Goal: Task Accomplishment & Management: Manage account settings

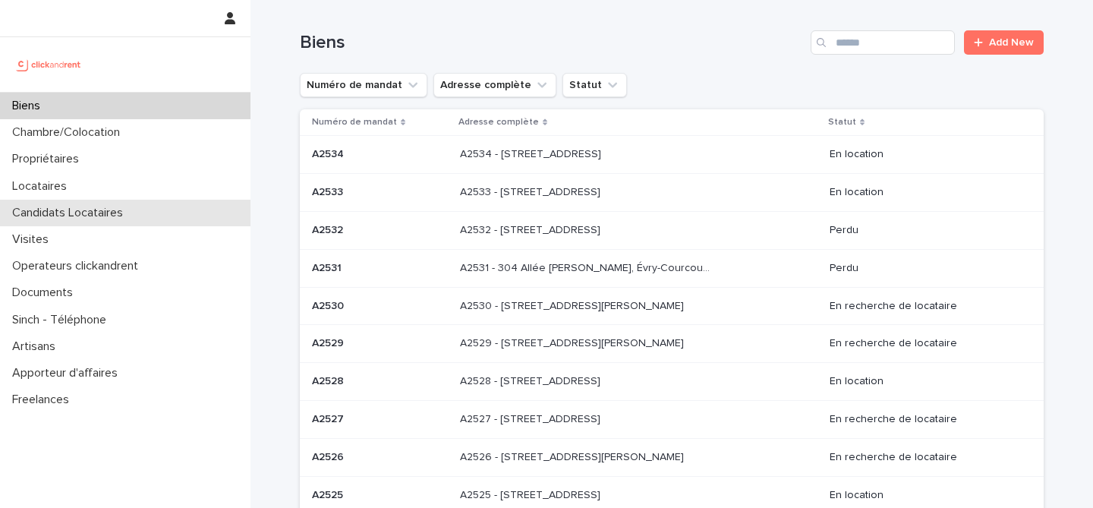
click at [146, 218] on div "Candidats Locataires" at bounding box center [125, 213] width 251 height 27
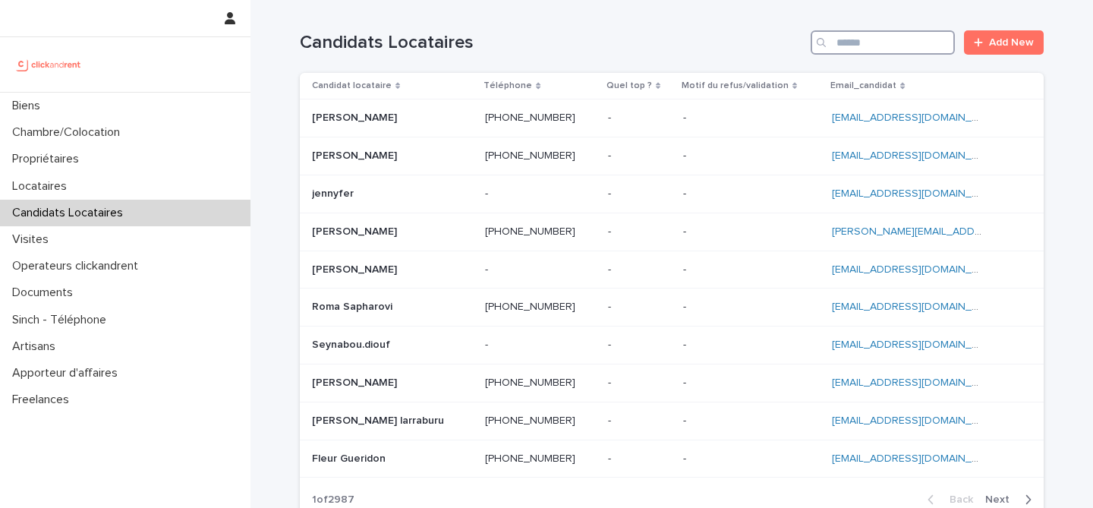
click at [894, 34] on input "Search" at bounding box center [883, 42] width 144 height 24
paste input "**********"
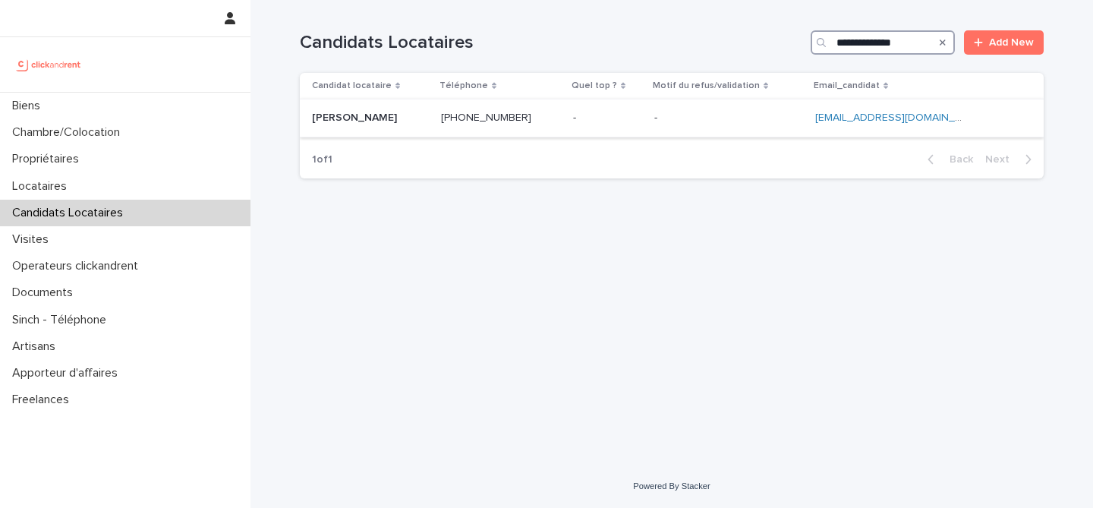
type input "**********"
click at [402, 112] on p at bounding box center [370, 118] width 117 height 13
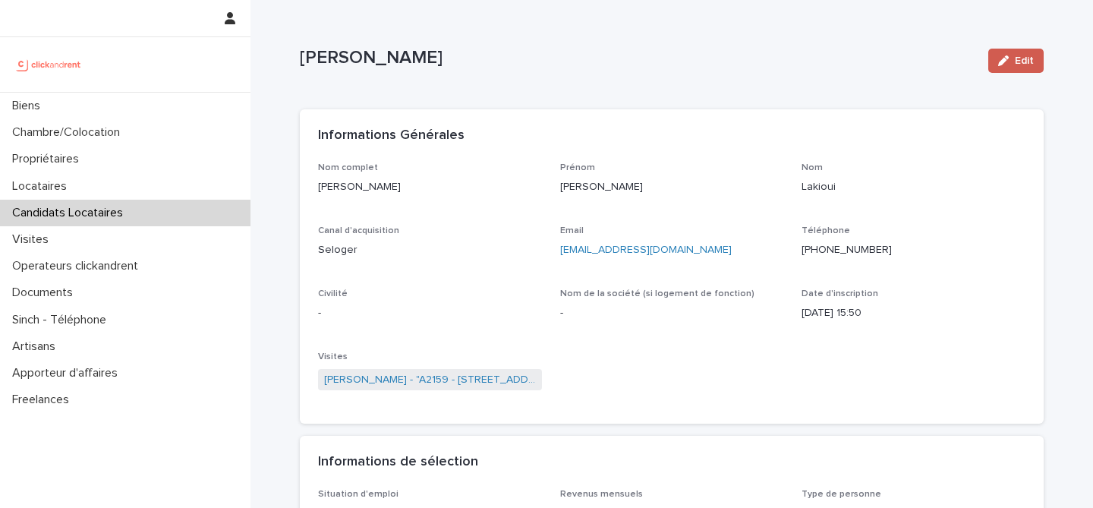
click at [1012, 64] on div "button" at bounding box center [1006, 60] width 17 height 11
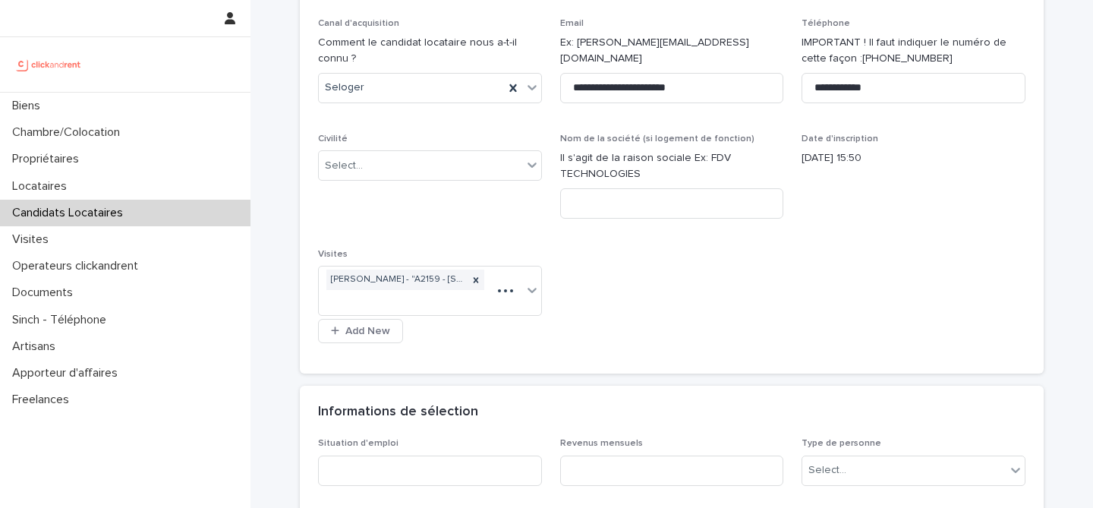
scroll to position [260, 0]
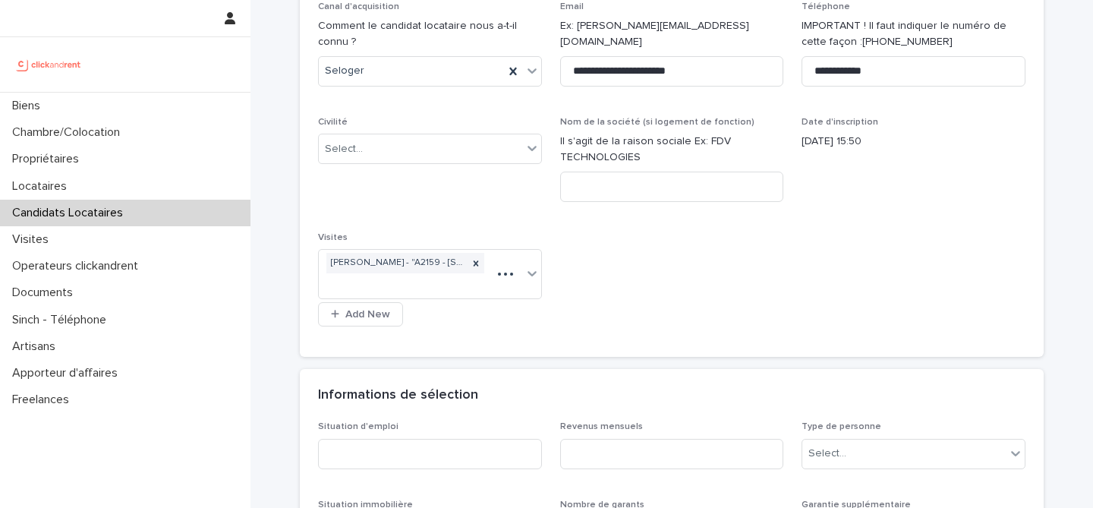
click at [556, 219] on div "**********" at bounding box center [672, 120] width 708 height 436
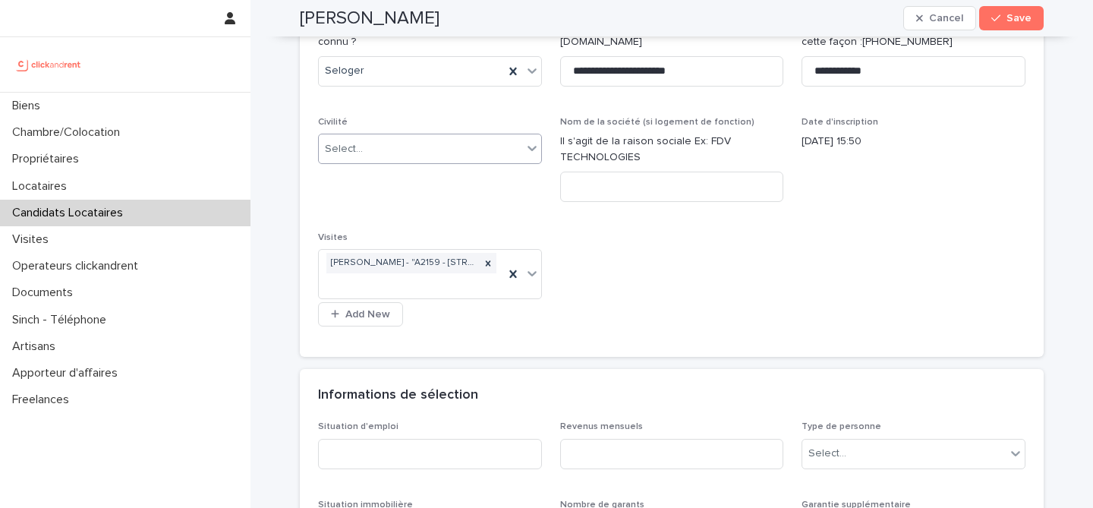
click at [441, 150] on div "Select..." at bounding box center [420, 149] width 203 height 25
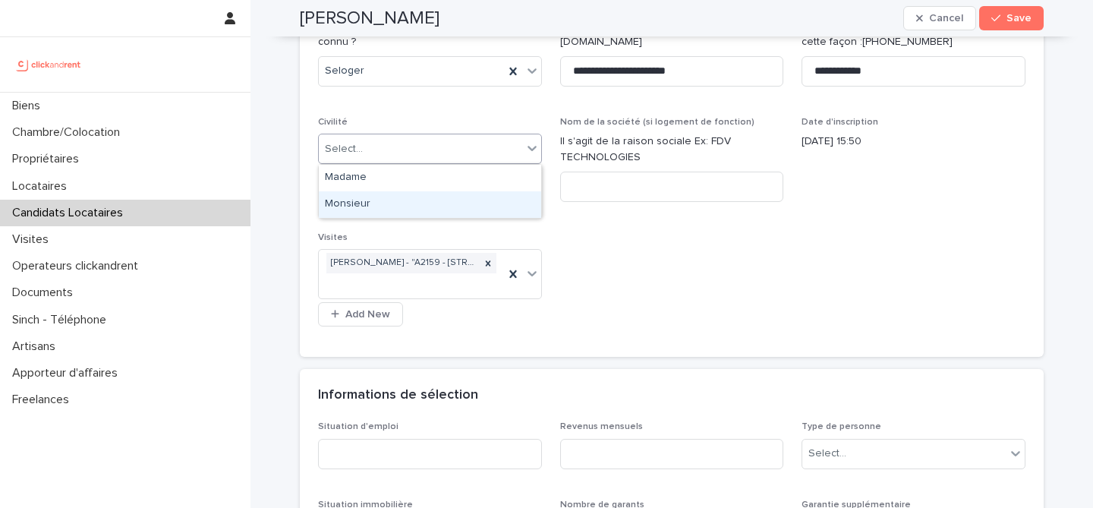
click at [451, 209] on div "Monsieur" at bounding box center [430, 204] width 222 height 27
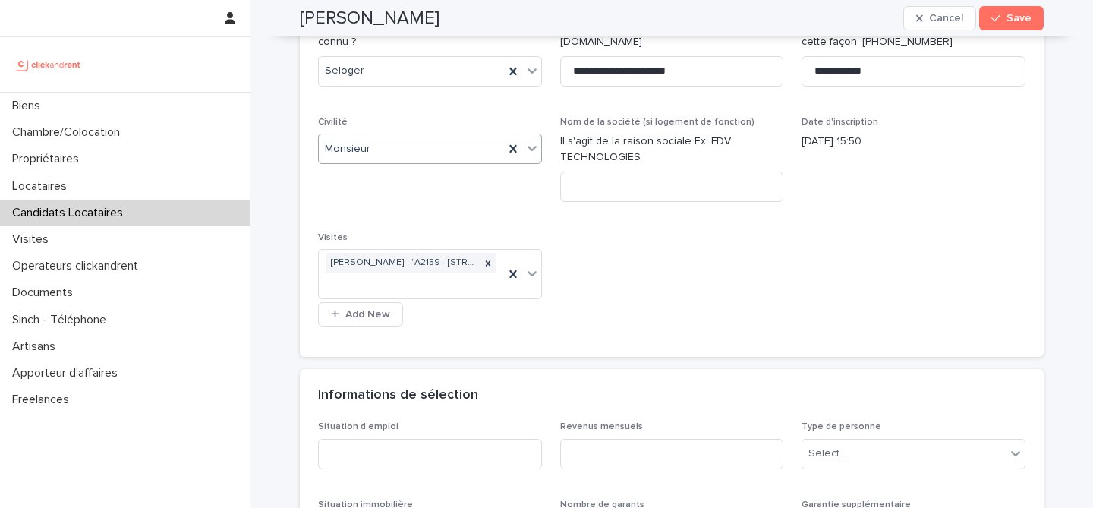
click at [733, 269] on div "**********" at bounding box center [672, 120] width 708 height 436
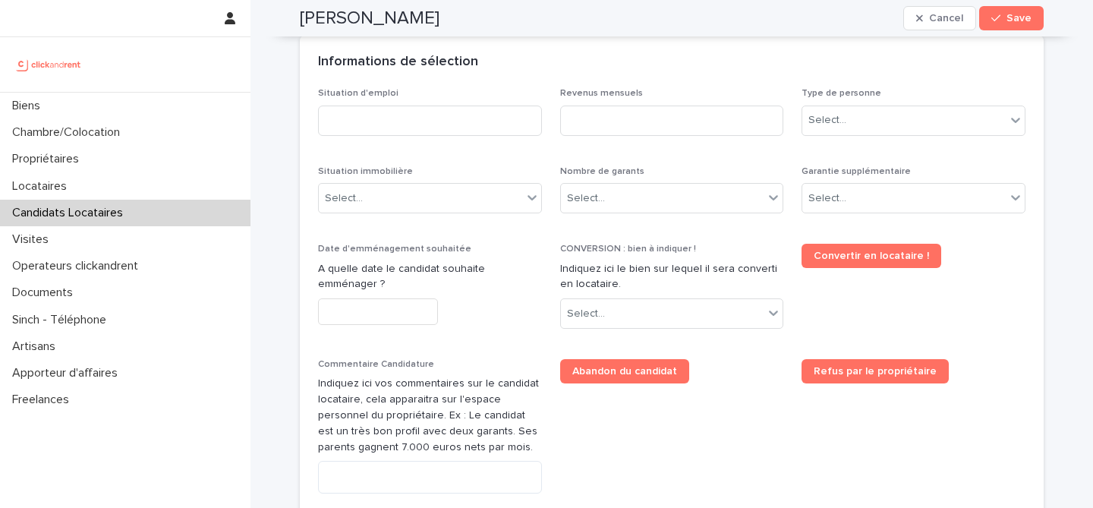
scroll to position [588, 0]
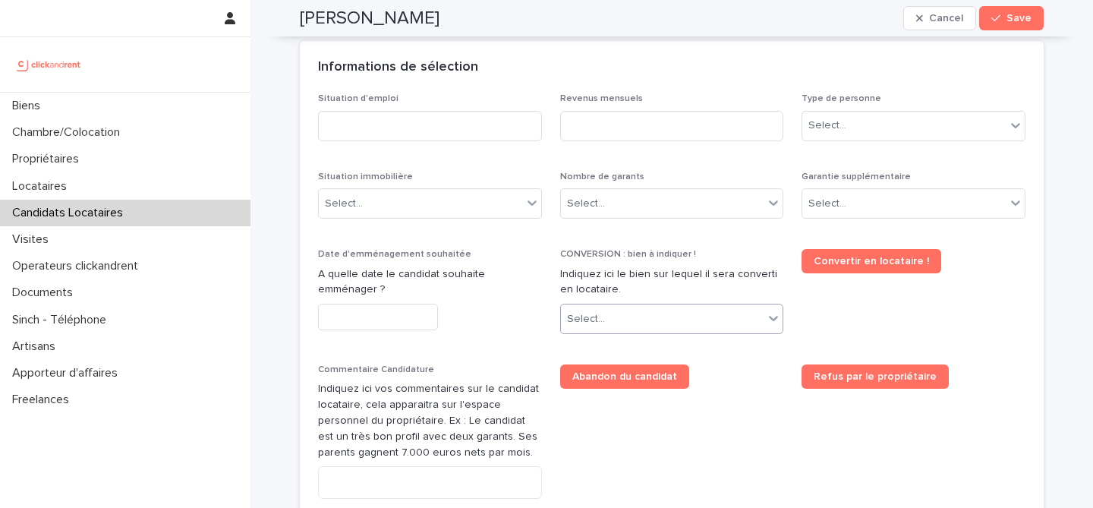
click at [607, 311] on div at bounding box center [608, 319] width 2 height 16
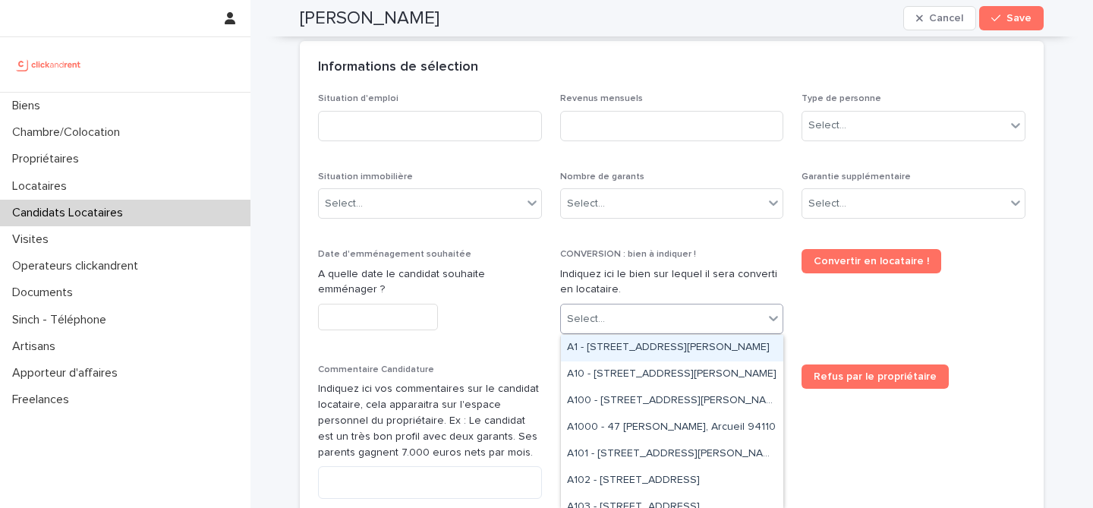
paste input "*****"
type input "*****"
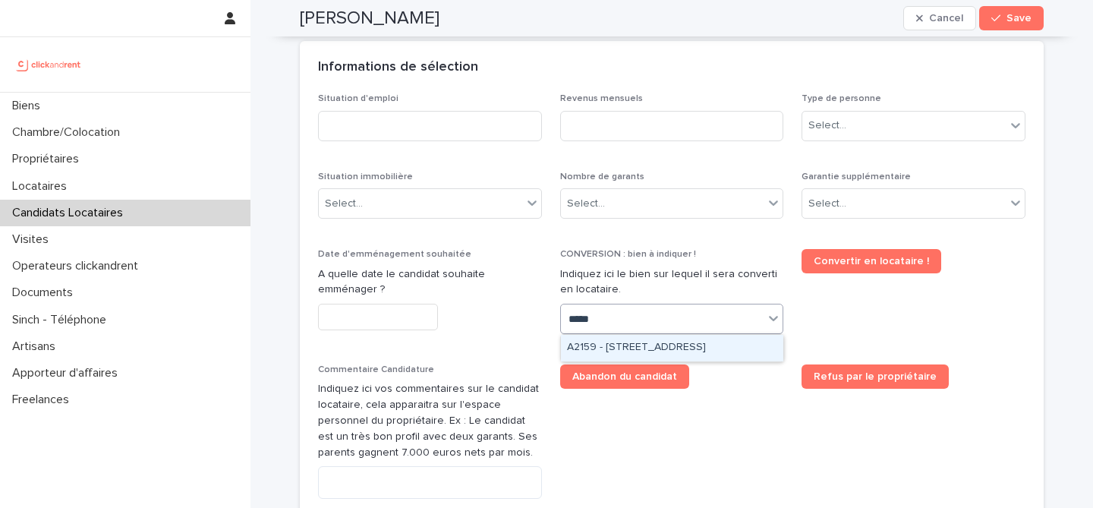
click at [712, 342] on div "A2159 - 33 rue Allou, Amiens 80000" at bounding box center [672, 348] width 222 height 27
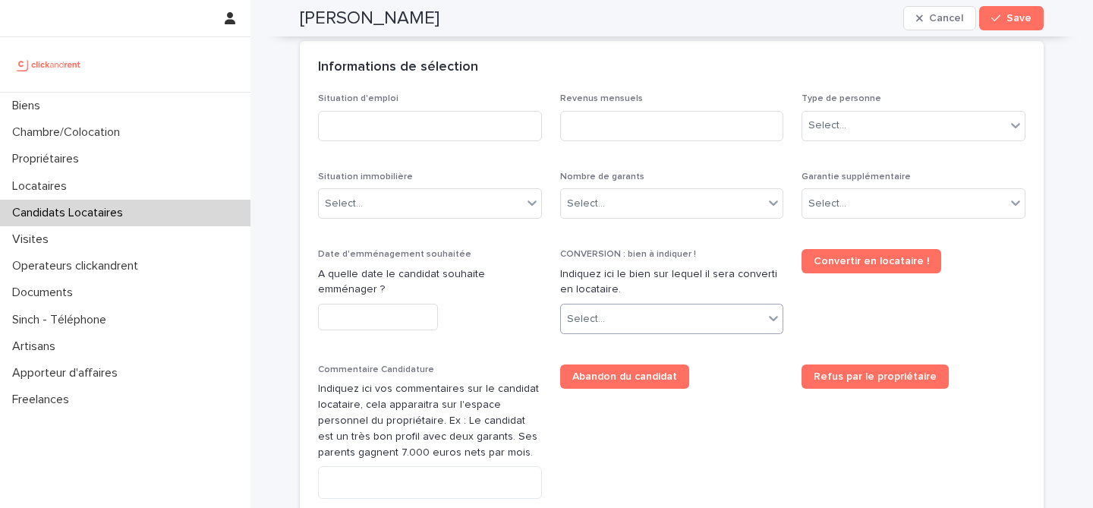
scroll to position [594, 0]
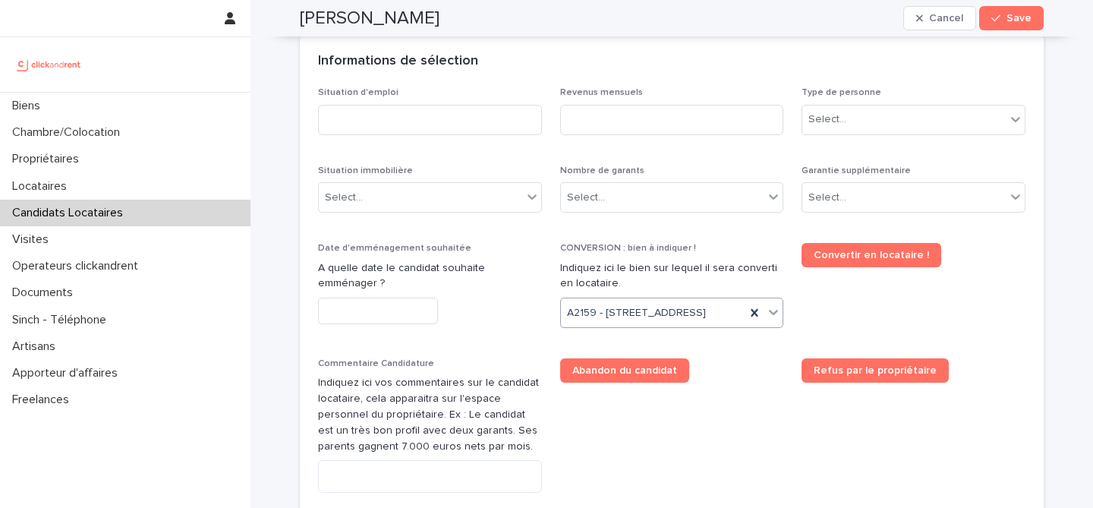
click at [715, 340] on div "CONVERSION : bien à indiquer ! Indiquez ici le bien sur lequel il sera converti…" at bounding box center [672, 291] width 224 height 97
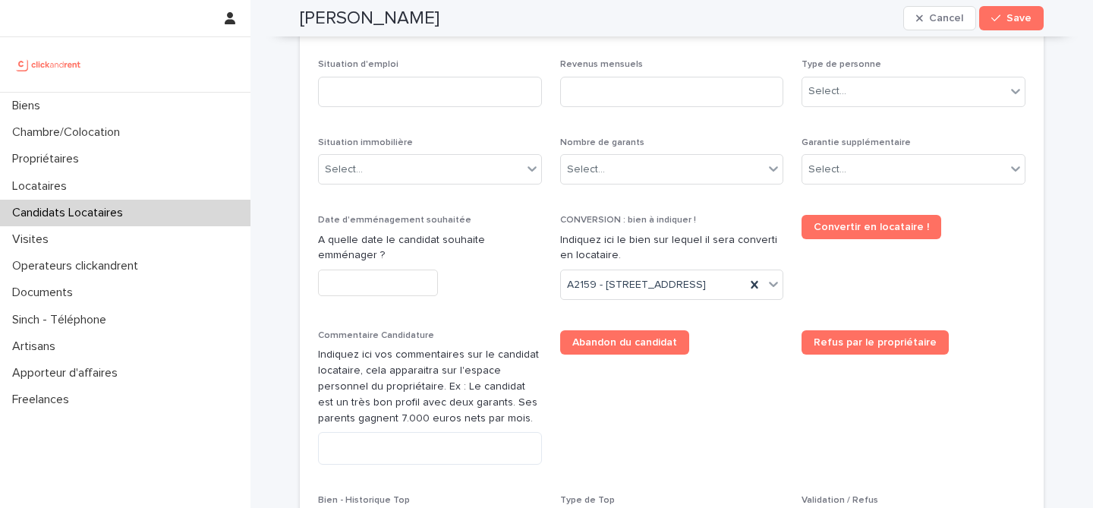
click at [386, 284] on input "text" at bounding box center [378, 282] width 120 height 27
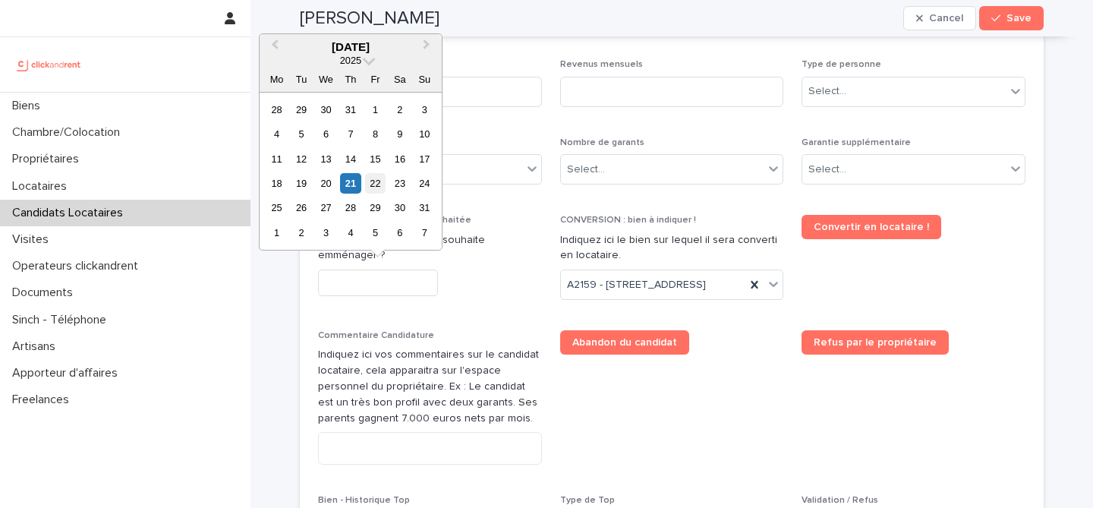
click at [373, 185] on div "22" at bounding box center [375, 183] width 20 height 20
type input "*********"
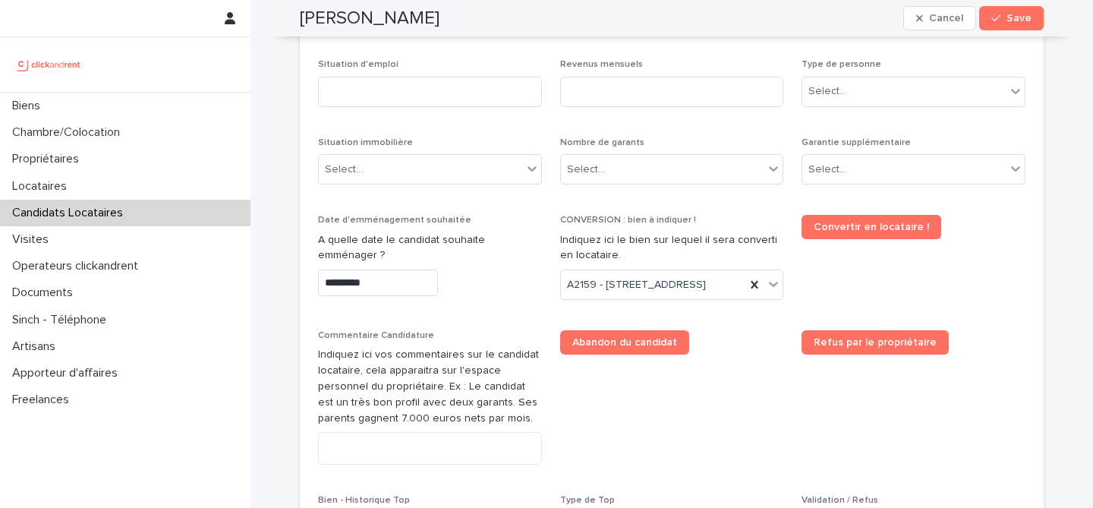
click at [494, 292] on div "*********" at bounding box center [430, 282] width 224 height 27
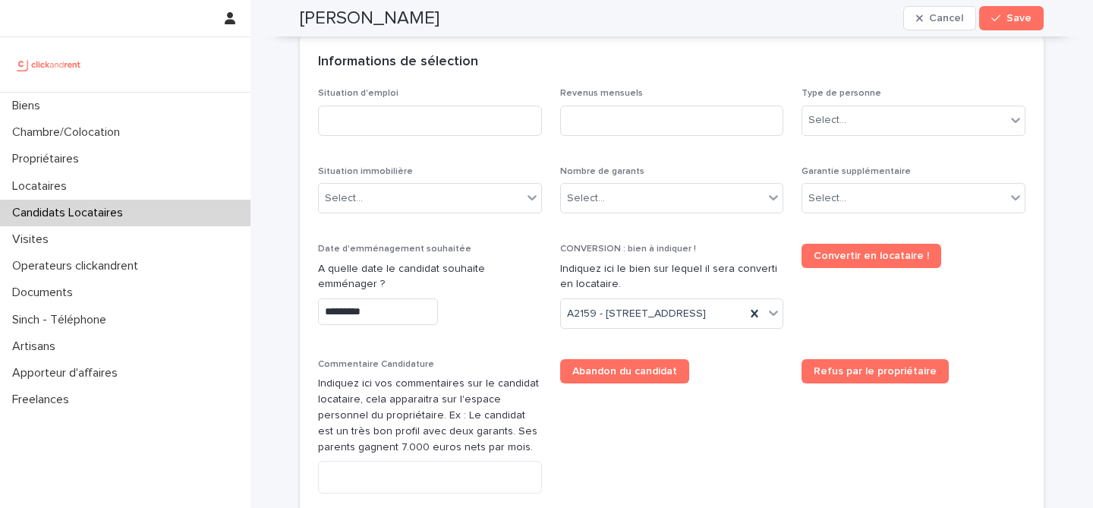
scroll to position [619, 0]
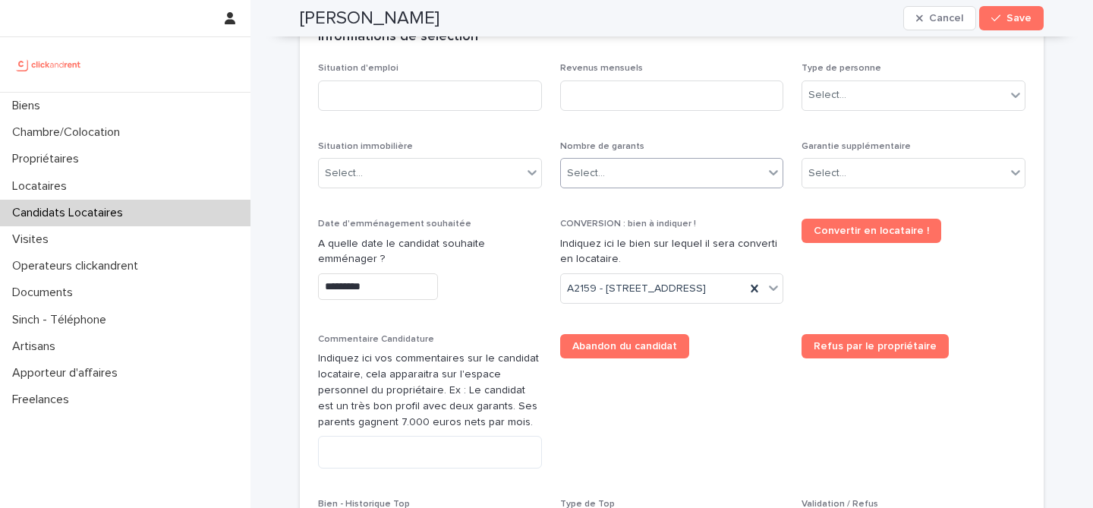
click at [666, 162] on div "Select..." at bounding box center [662, 173] width 203 height 25
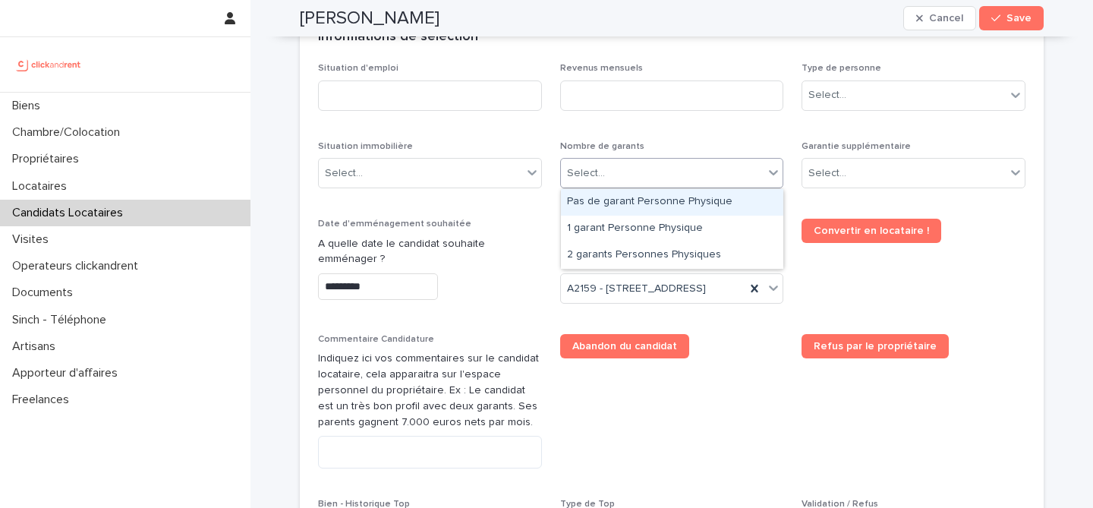
click at [679, 141] on p "Nombre de garants" at bounding box center [672, 146] width 224 height 11
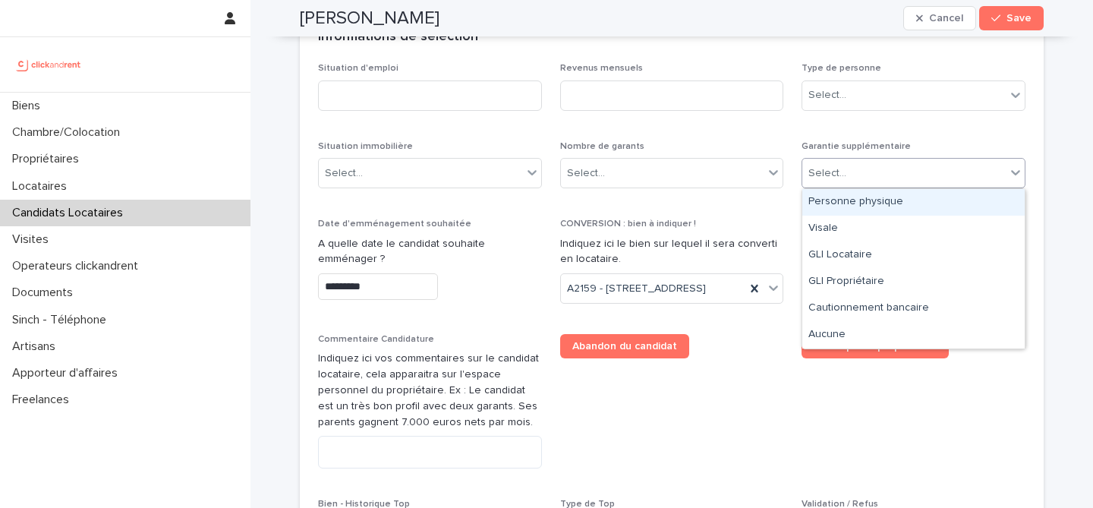
click at [881, 167] on div "Select..." at bounding box center [903, 173] width 203 height 25
click at [889, 201] on div "Personne physique" at bounding box center [913, 202] width 222 height 27
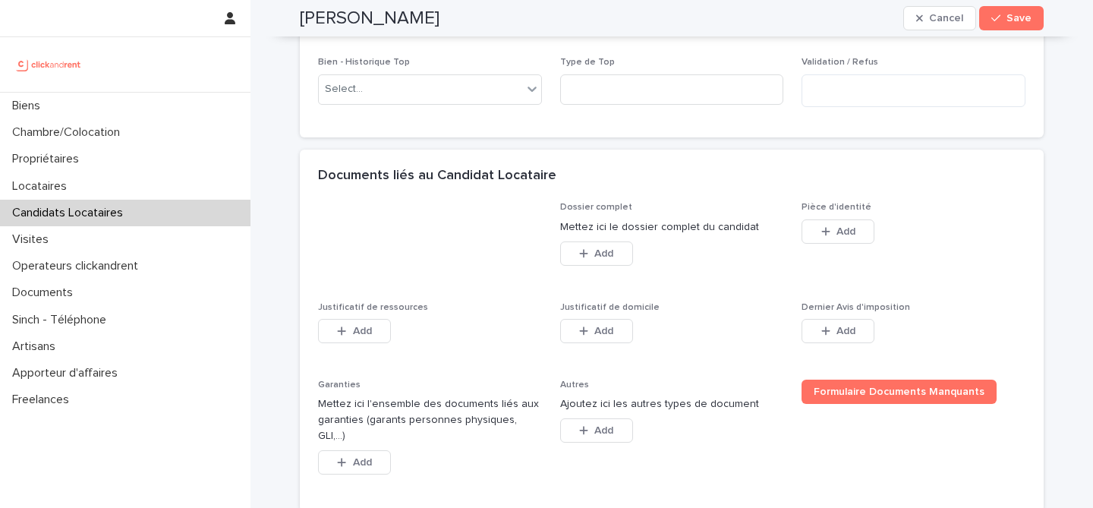
scroll to position [1190, 0]
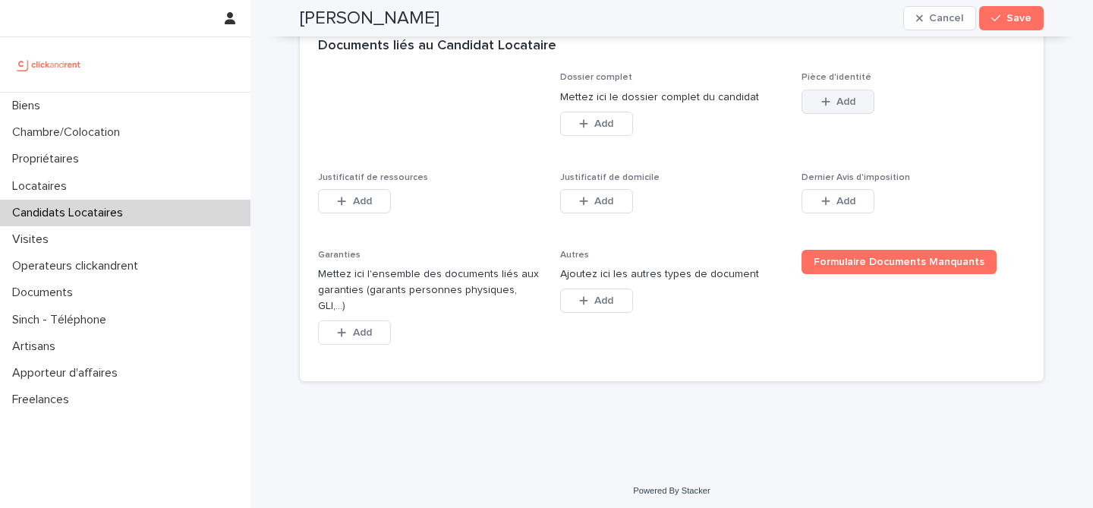
click at [827, 107] on icon "button" at bounding box center [825, 101] width 9 height 11
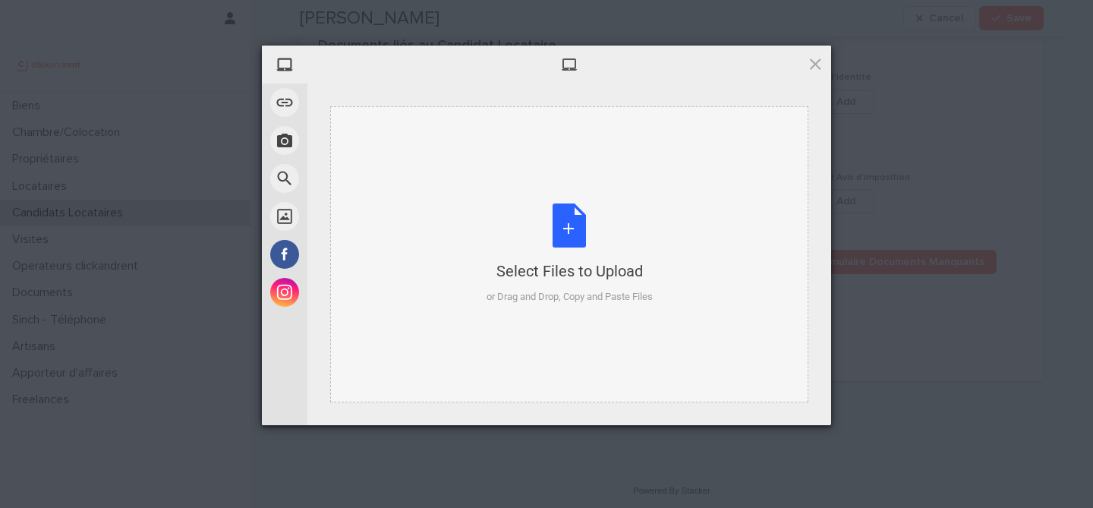
click at [577, 216] on div "Select Files to Upload or Drag and Drop, Copy and Paste Files" at bounding box center [570, 253] width 166 height 101
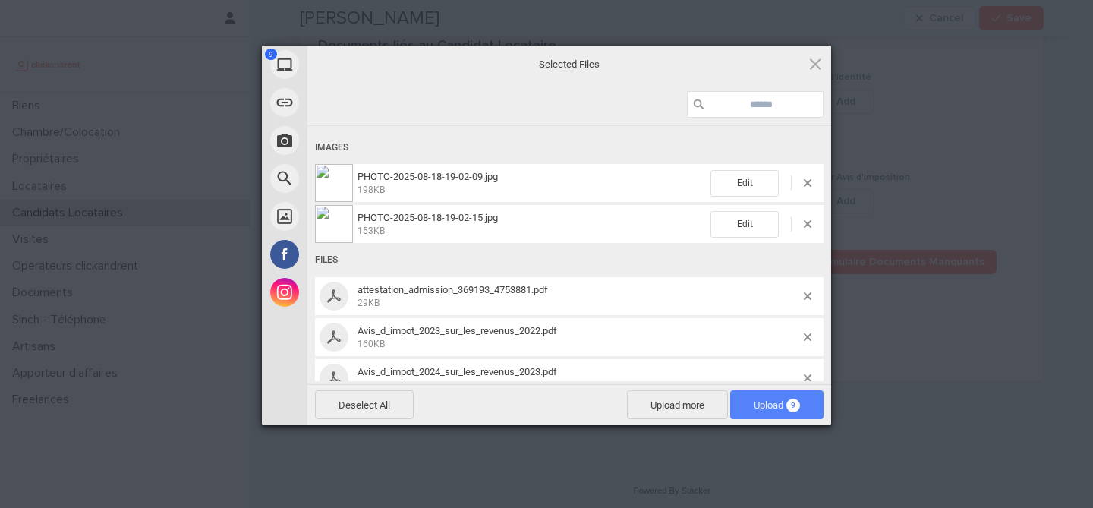
click at [784, 399] on span "Upload 9" at bounding box center [777, 404] width 46 height 11
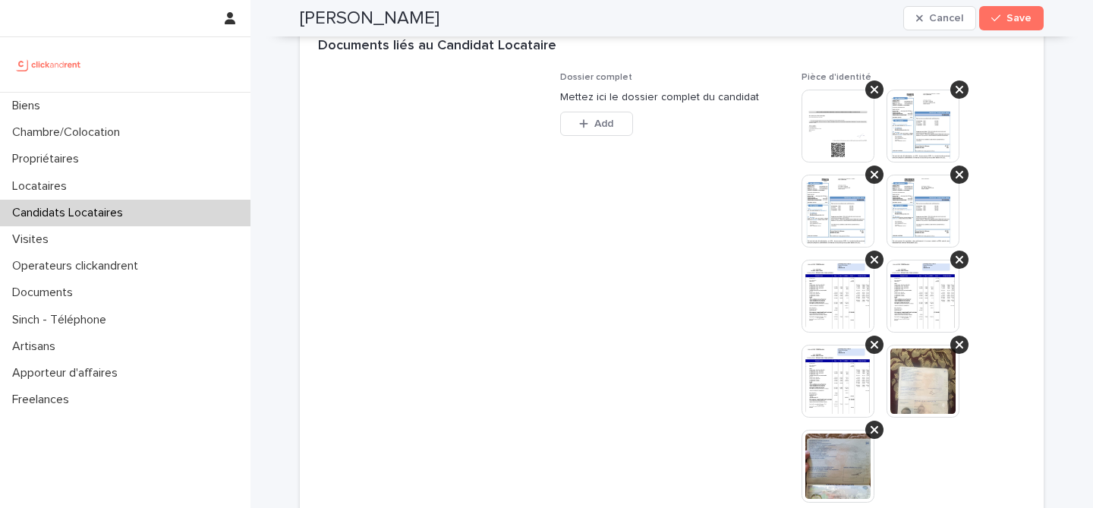
scroll to position [1216, 0]
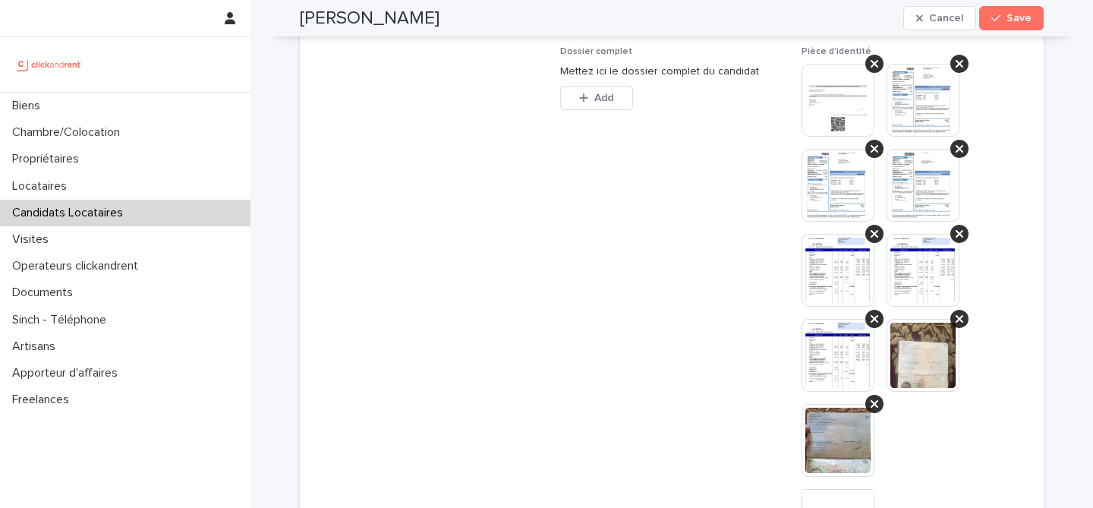
click at [834, 459] on img at bounding box center [838, 440] width 73 height 73
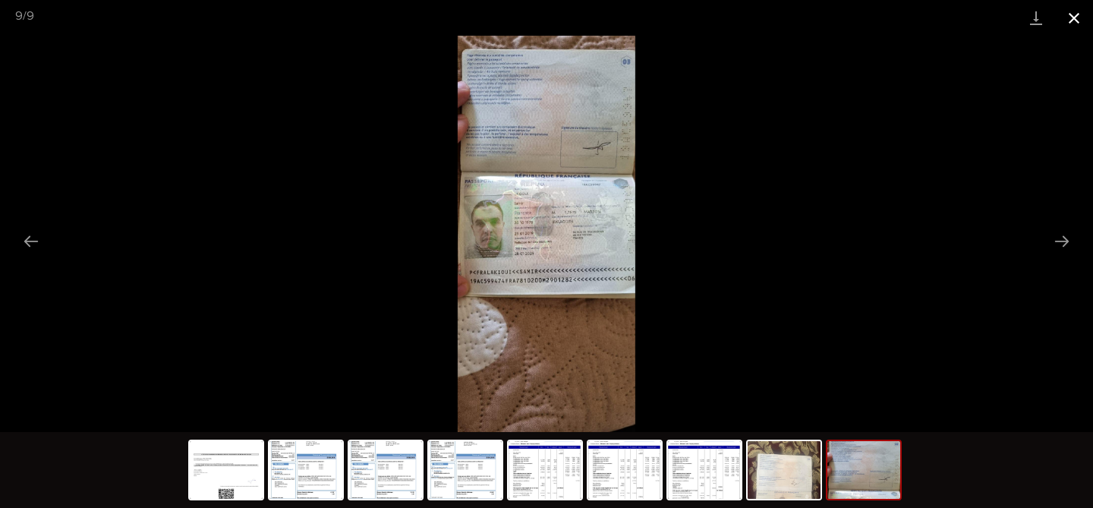
click at [1077, 20] on button "Close gallery" at bounding box center [1074, 18] width 38 height 36
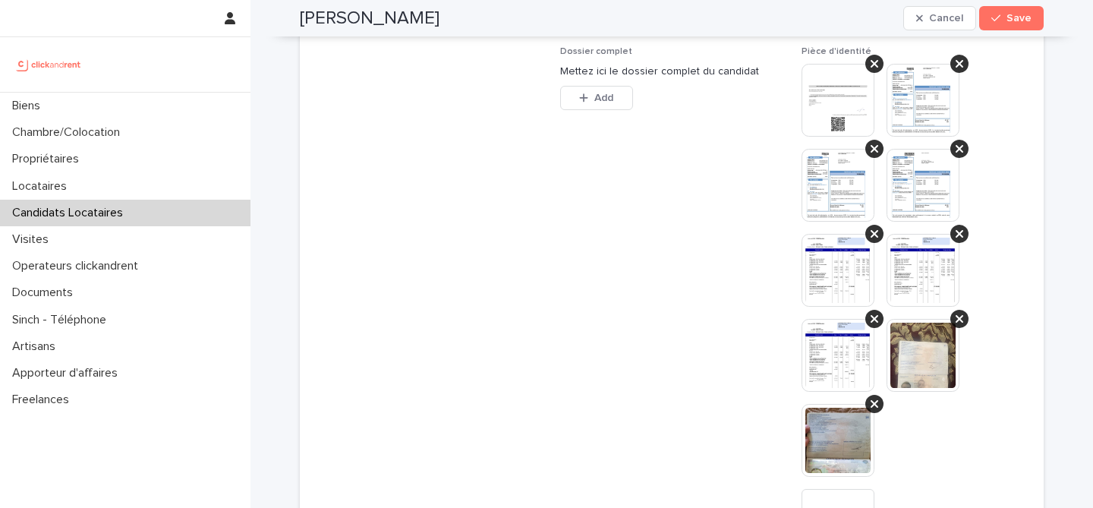
click at [912, 370] on img at bounding box center [923, 355] width 73 height 73
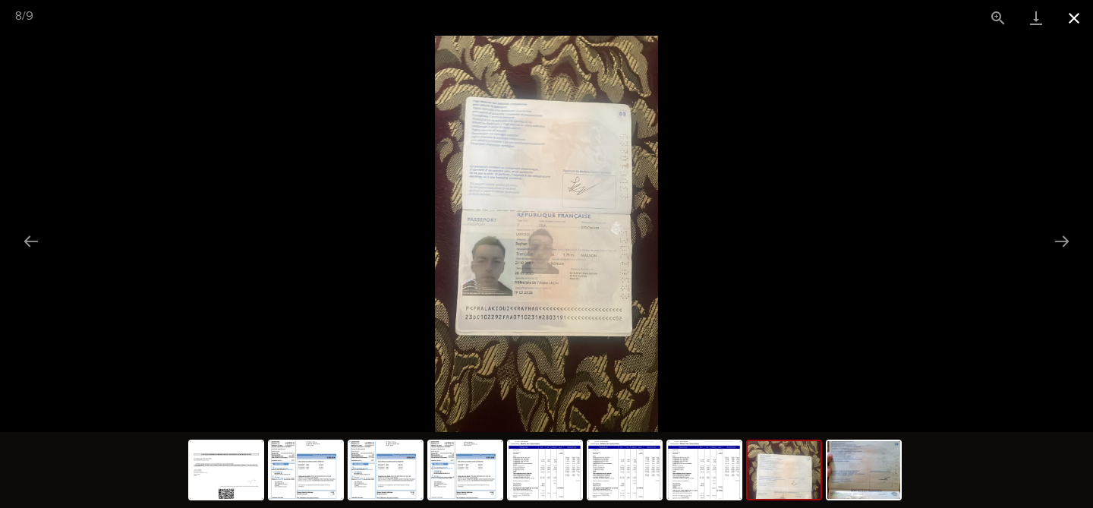
click at [1066, 16] on button "Close gallery" at bounding box center [1074, 18] width 38 height 36
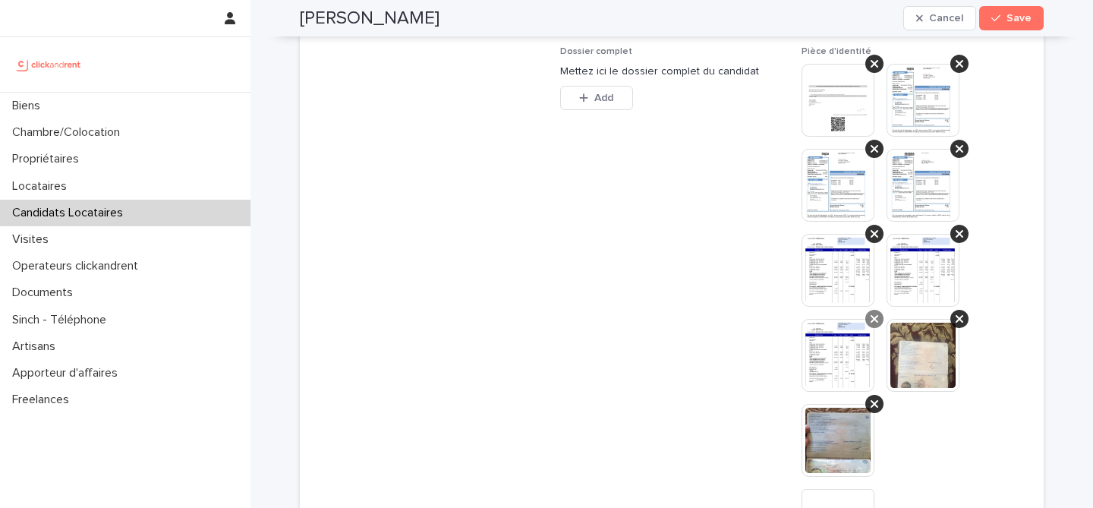
click at [872, 325] on icon at bounding box center [875, 319] width 8 height 12
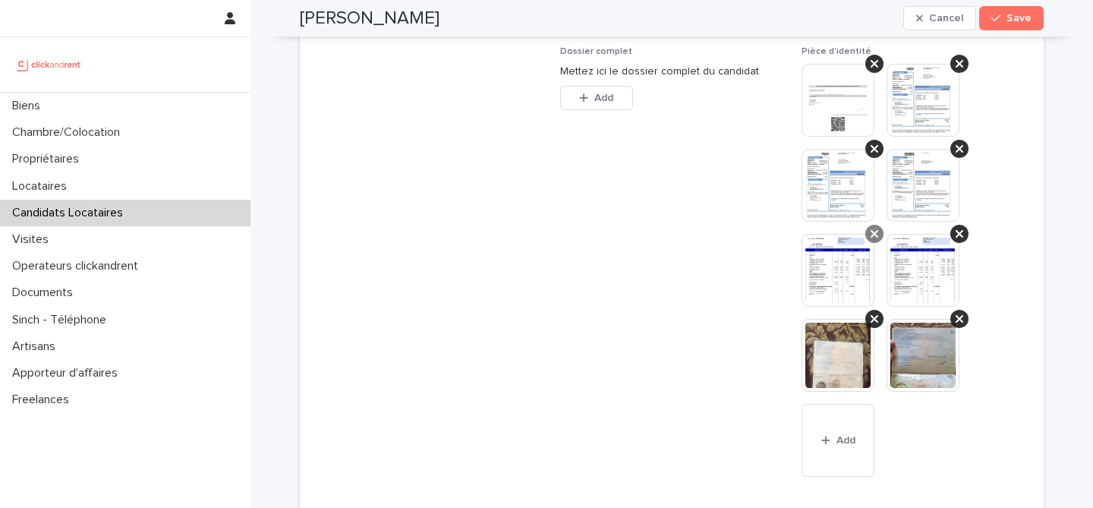
click at [875, 238] on icon at bounding box center [875, 234] width 8 height 8
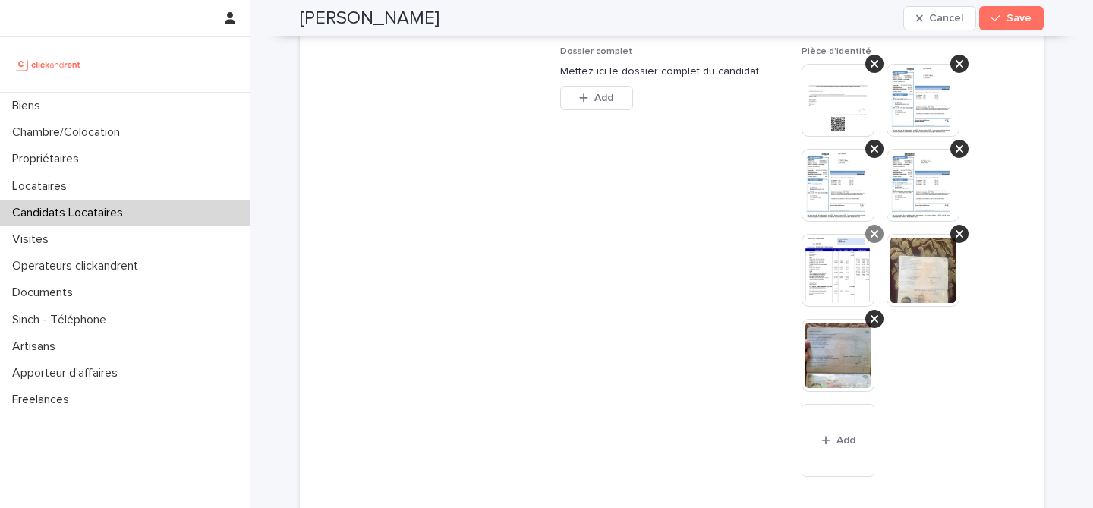
click at [872, 238] on icon at bounding box center [875, 234] width 8 height 8
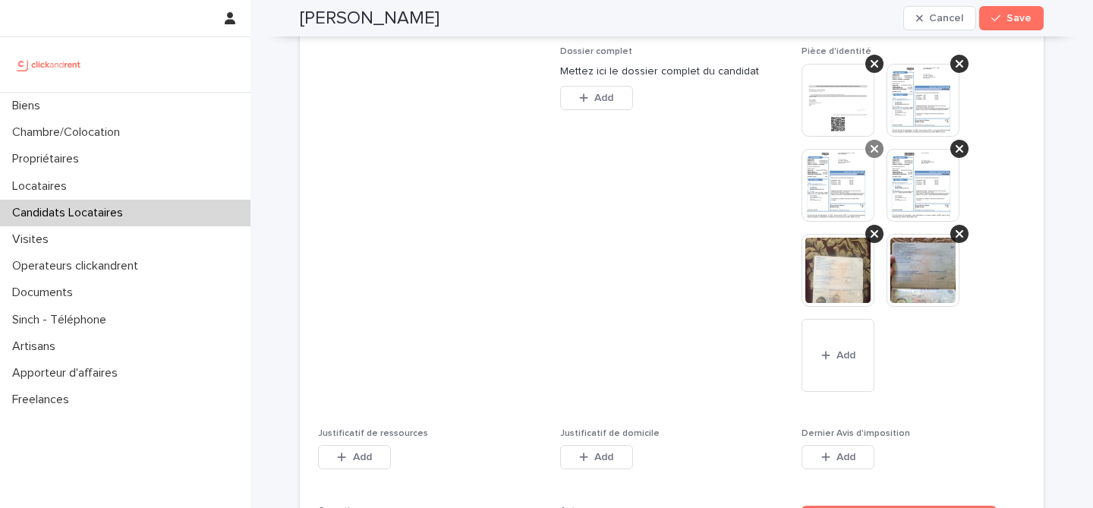
click at [874, 155] on icon at bounding box center [875, 149] width 8 height 12
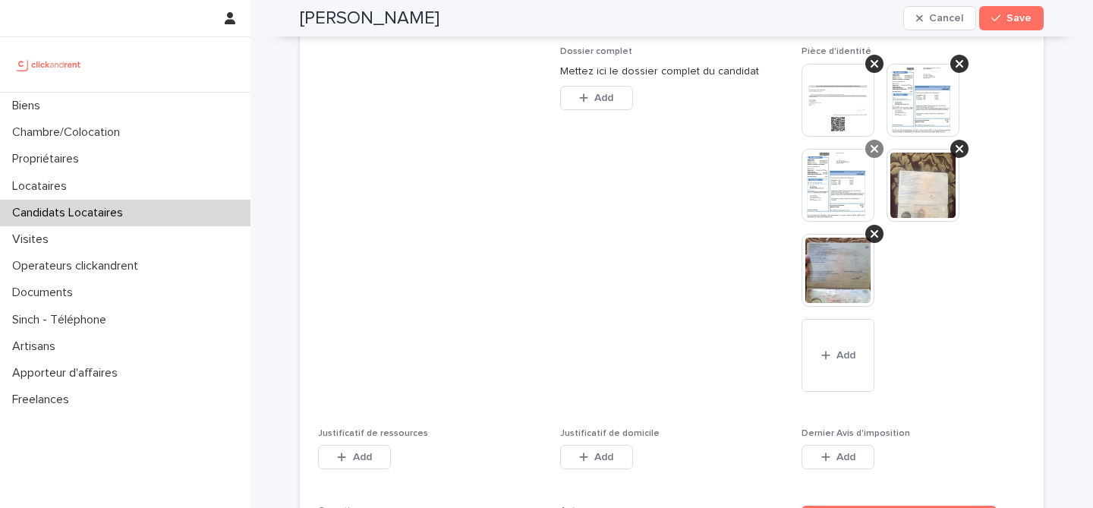
click at [869, 158] on div at bounding box center [874, 149] width 18 height 18
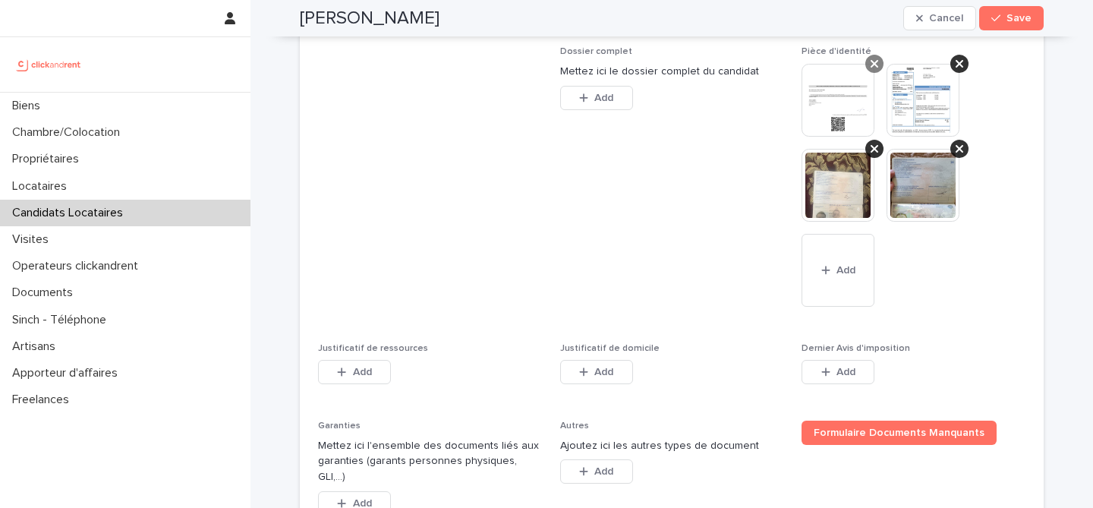
click at [874, 70] on icon at bounding box center [875, 64] width 8 height 12
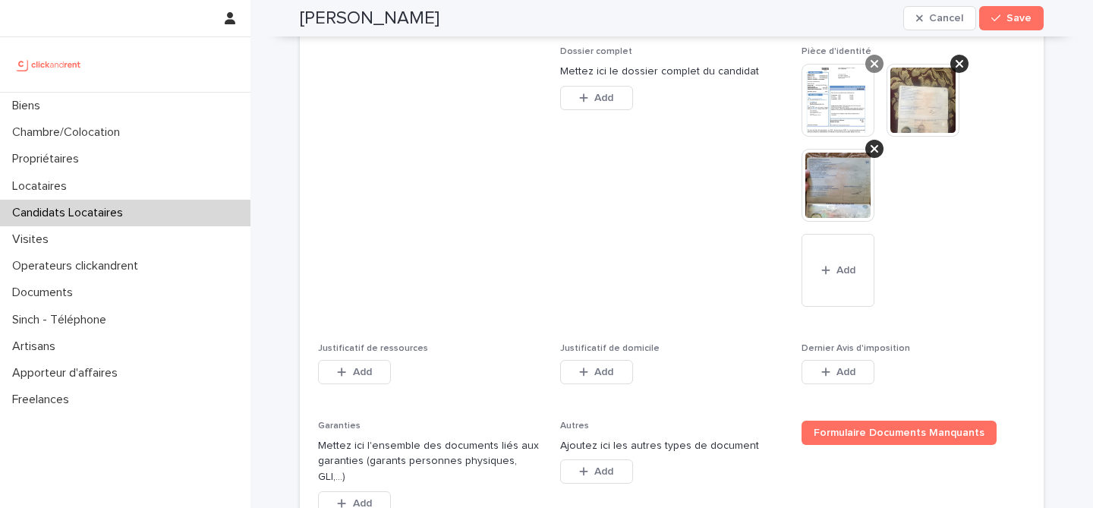
click at [870, 73] on div at bounding box center [874, 64] width 18 height 18
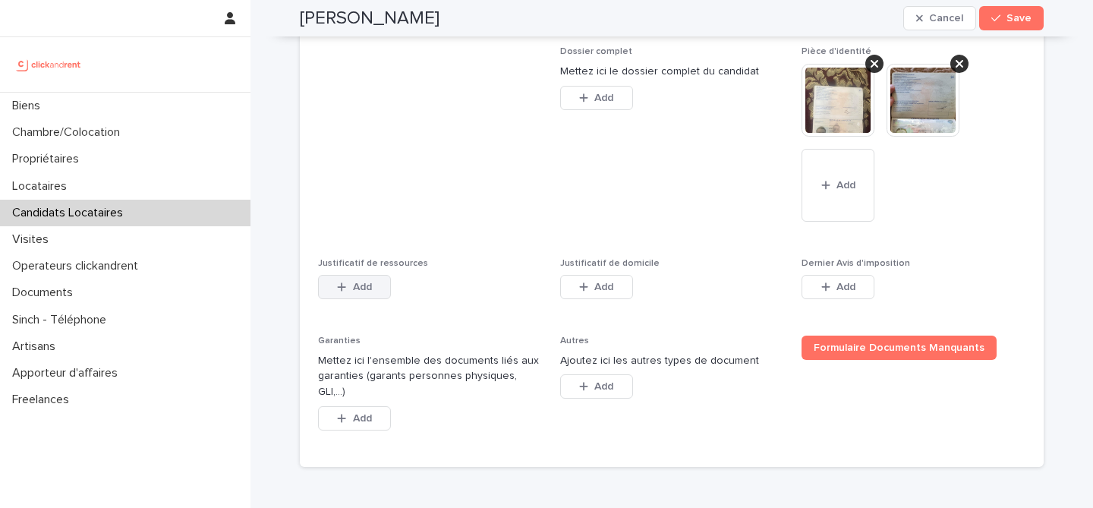
click at [351, 299] on button "Add" at bounding box center [354, 287] width 73 height 24
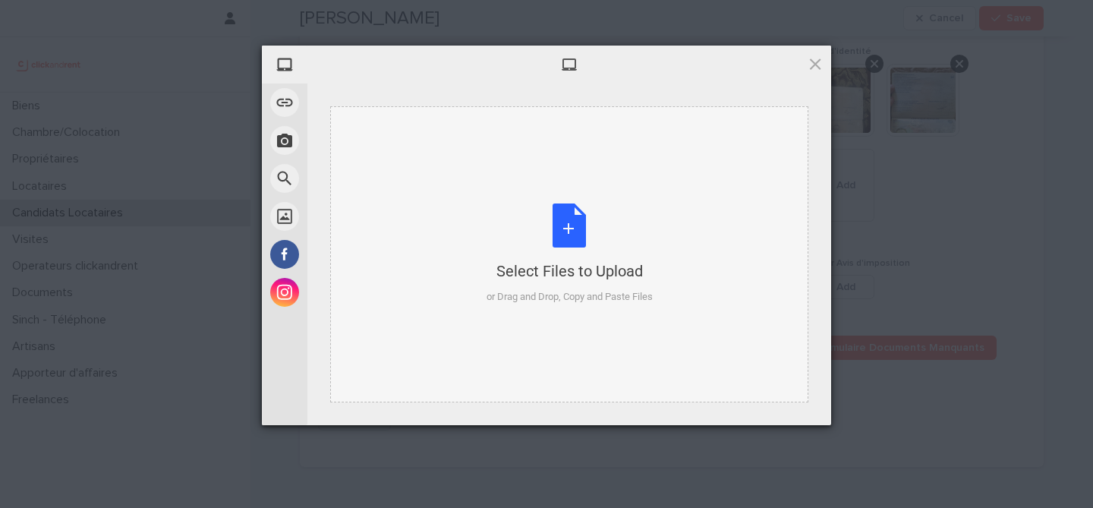
click at [559, 251] on div "Select Files to Upload or Drag and Drop, Copy and Paste Files" at bounding box center [570, 253] width 166 height 101
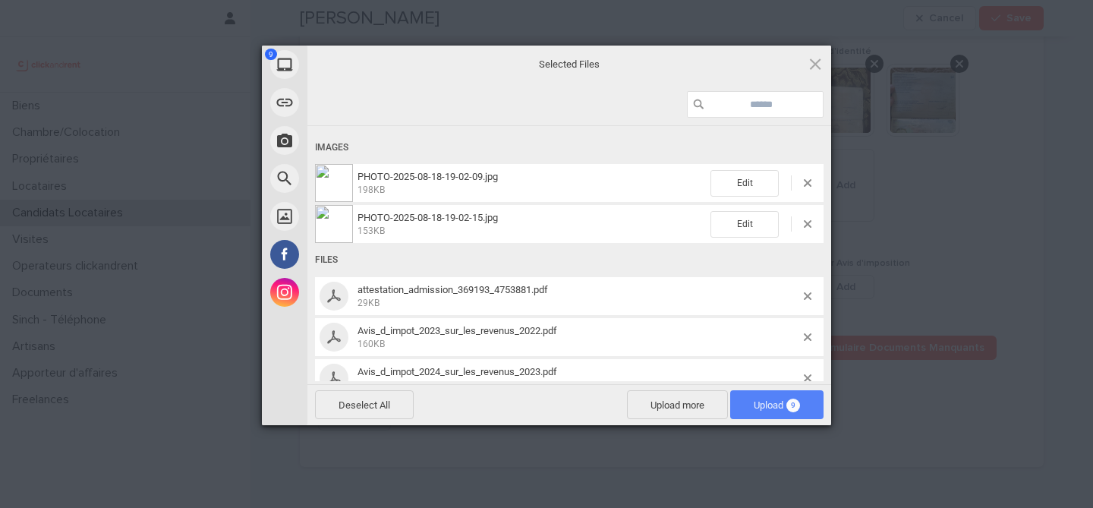
click at [810, 399] on span "Upload 9" at bounding box center [776, 404] width 93 height 29
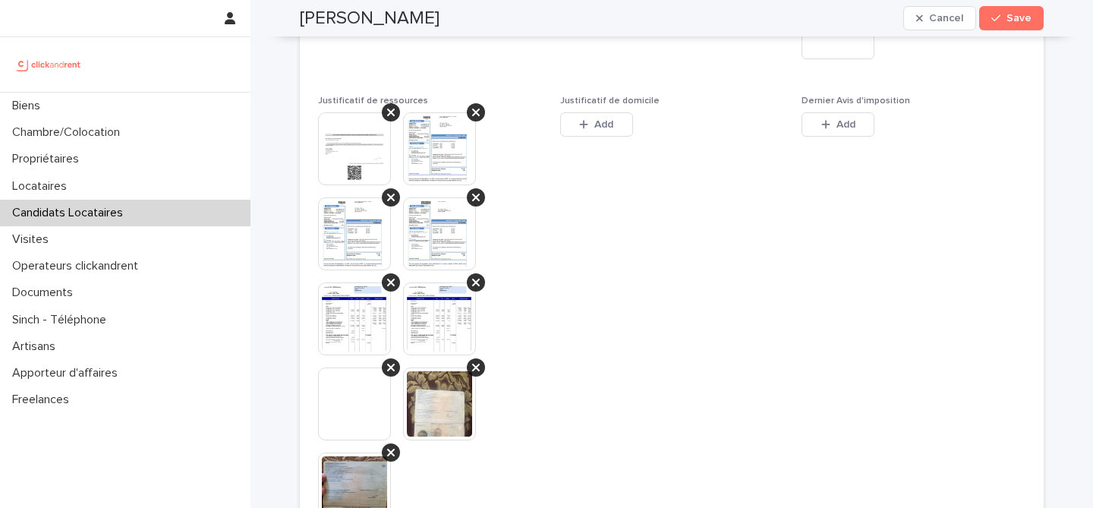
scroll to position [1409, 0]
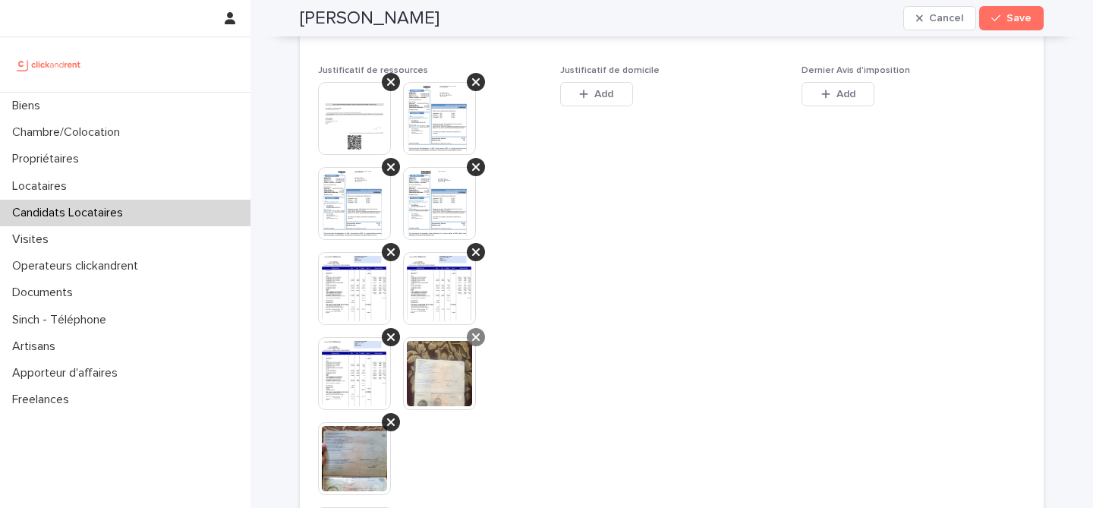
click at [480, 346] on div at bounding box center [476, 337] width 18 height 18
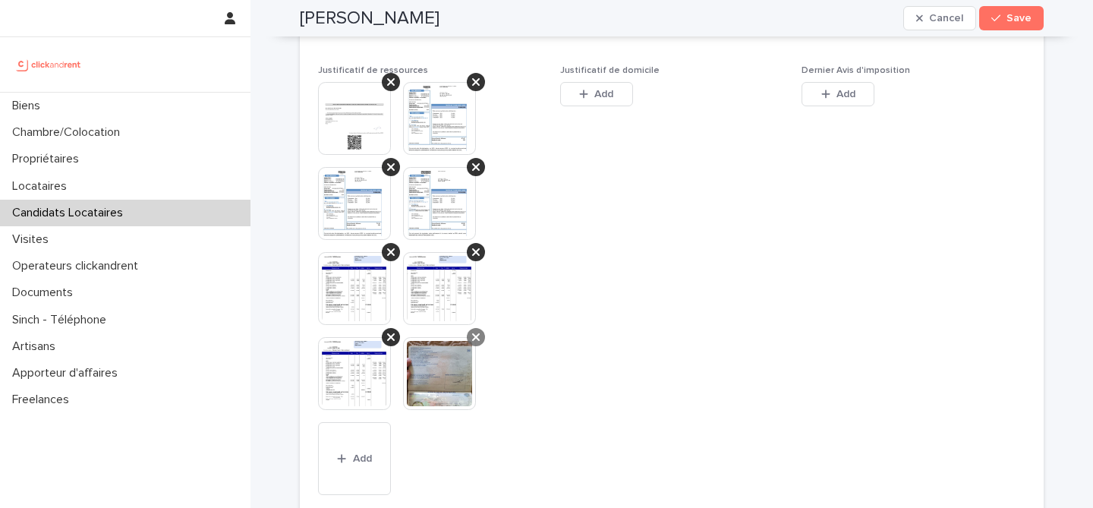
click at [477, 343] on icon at bounding box center [476, 337] width 8 height 12
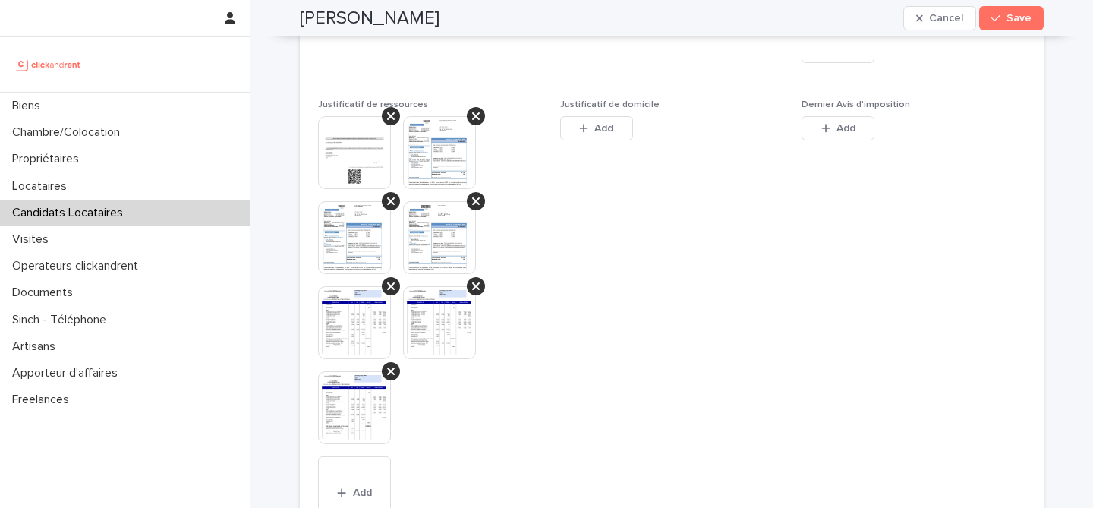
scroll to position [1382, 0]
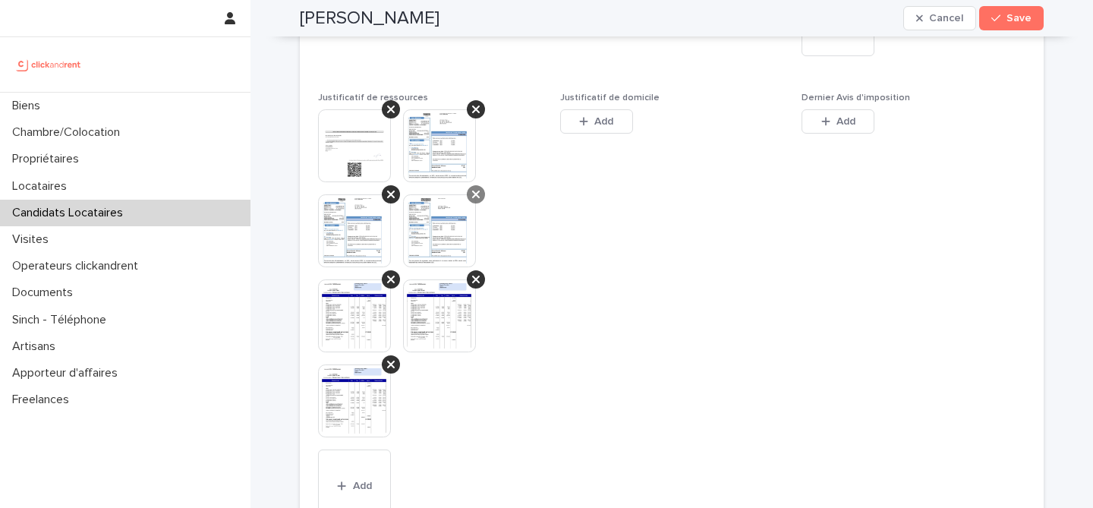
click at [474, 200] on icon at bounding box center [476, 194] width 8 height 12
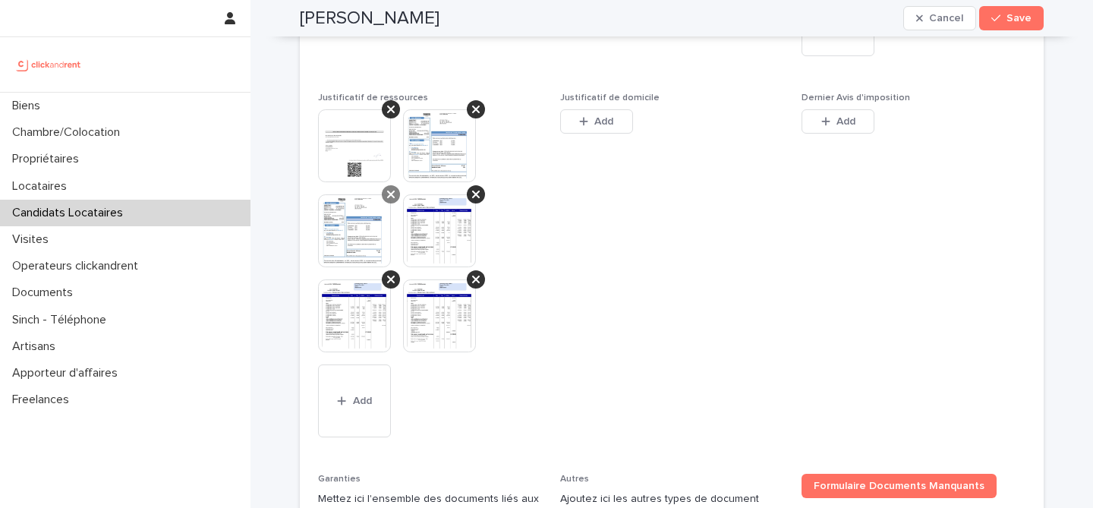
click at [385, 203] on div at bounding box center [391, 194] width 18 height 18
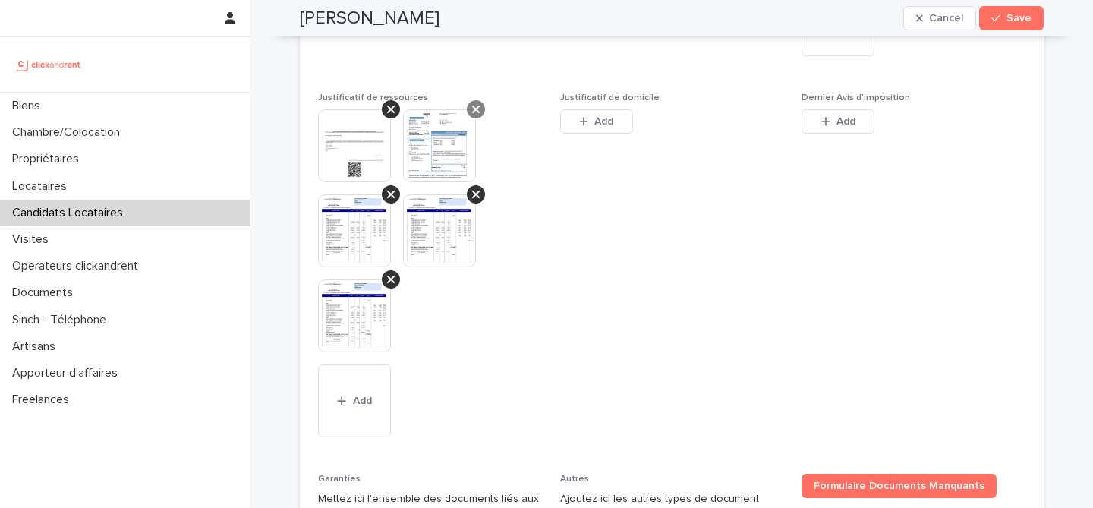
click at [474, 113] on icon at bounding box center [476, 110] width 8 height 8
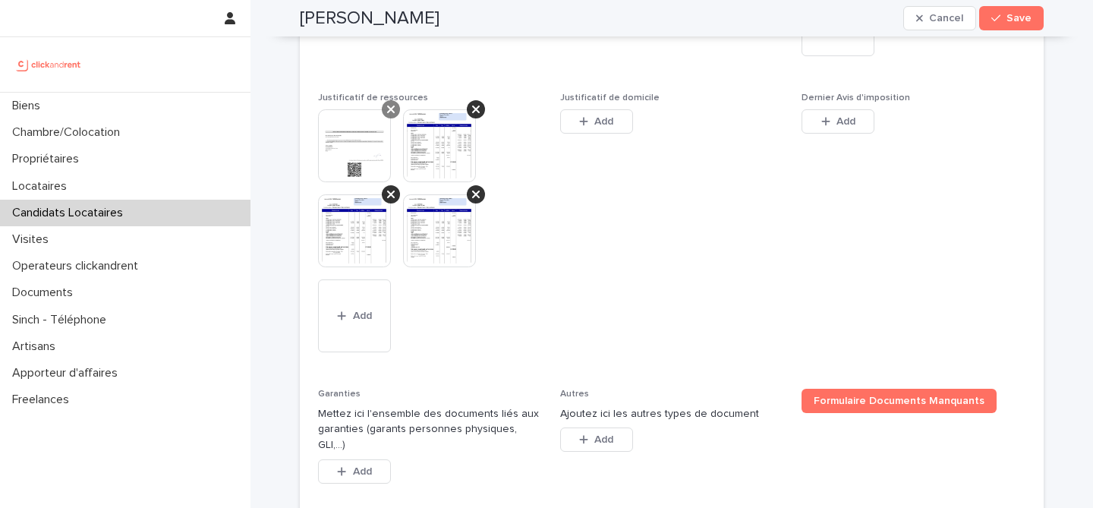
click at [391, 113] on icon at bounding box center [391, 110] width 8 height 8
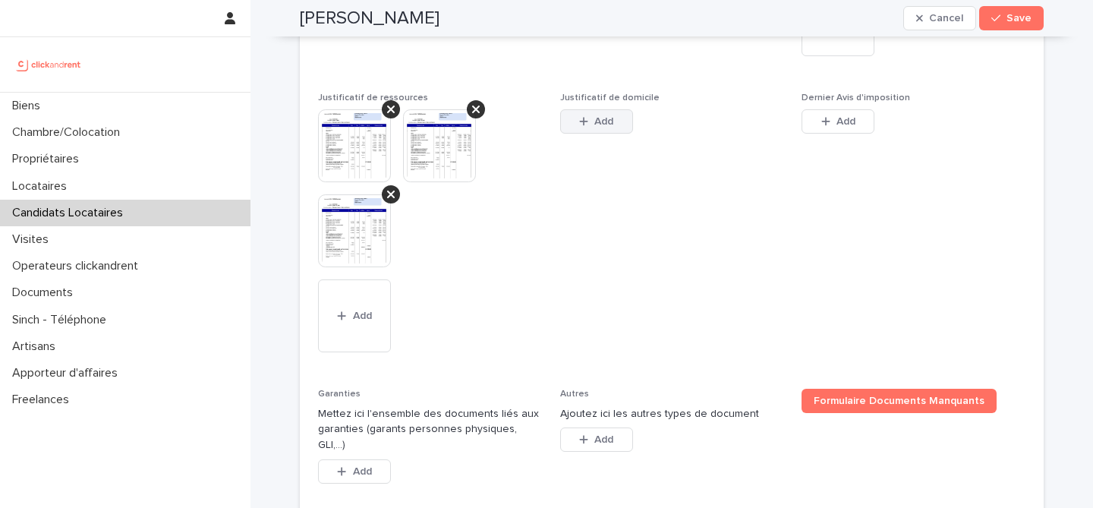
click at [604, 127] on span "Add" at bounding box center [603, 121] width 19 height 11
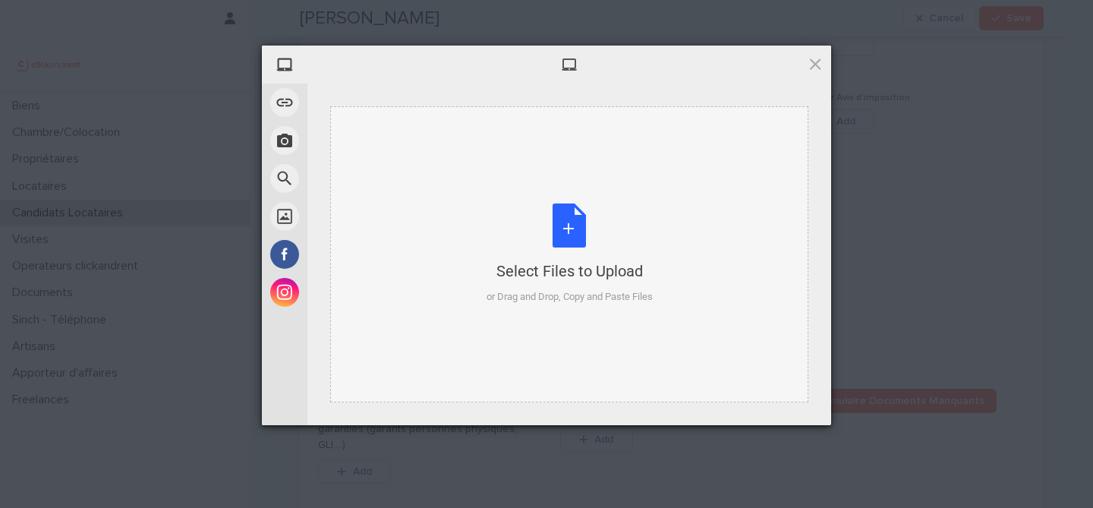
click at [567, 240] on div "Select Files to Upload or Drag and Drop, Copy and Paste Files" at bounding box center [570, 253] width 166 height 101
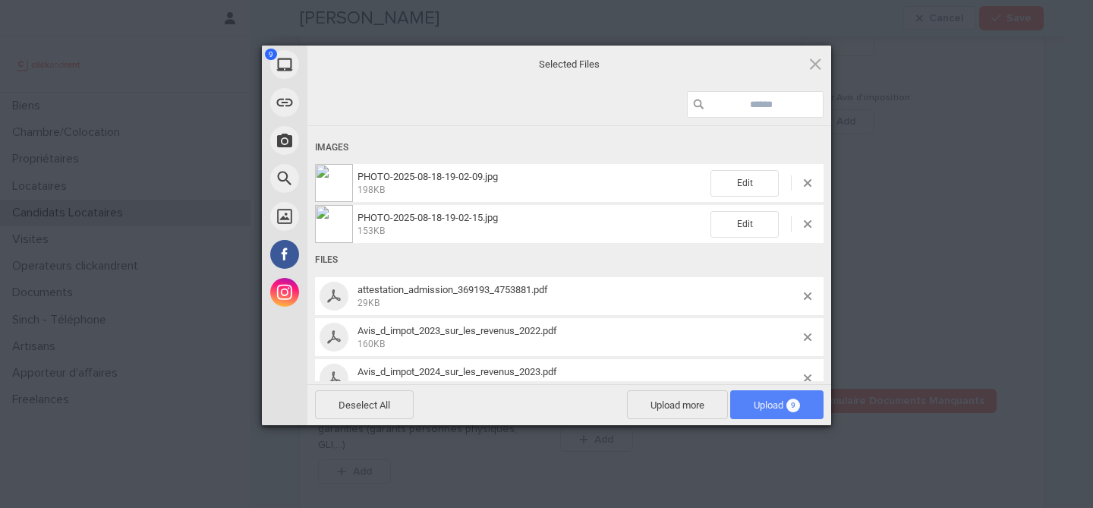
click at [777, 399] on span "Upload 9" at bounding box center [776, 404] width 93 height 29
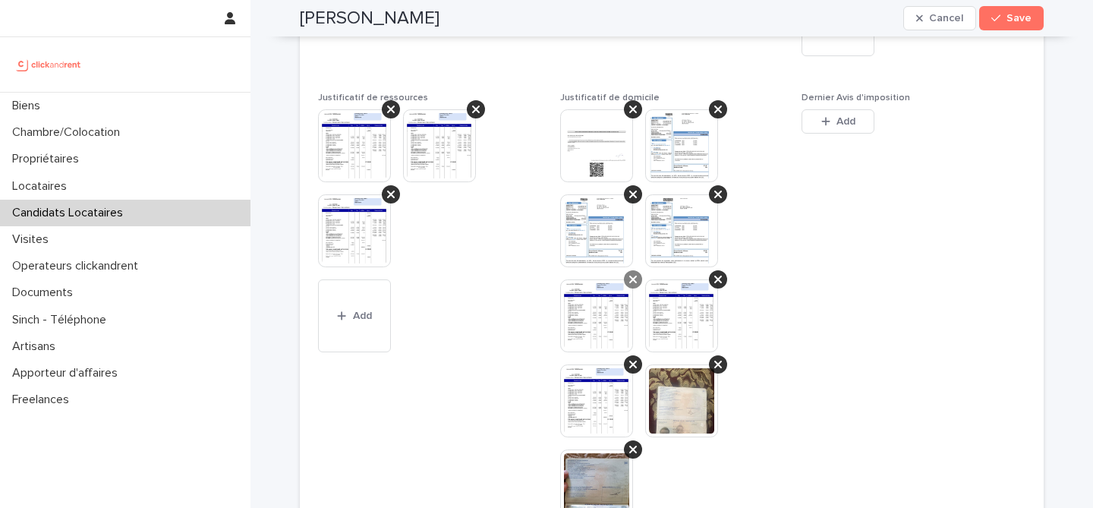
click at [629, 285] on icon at bounding box center [633, 279] width 8 height 12
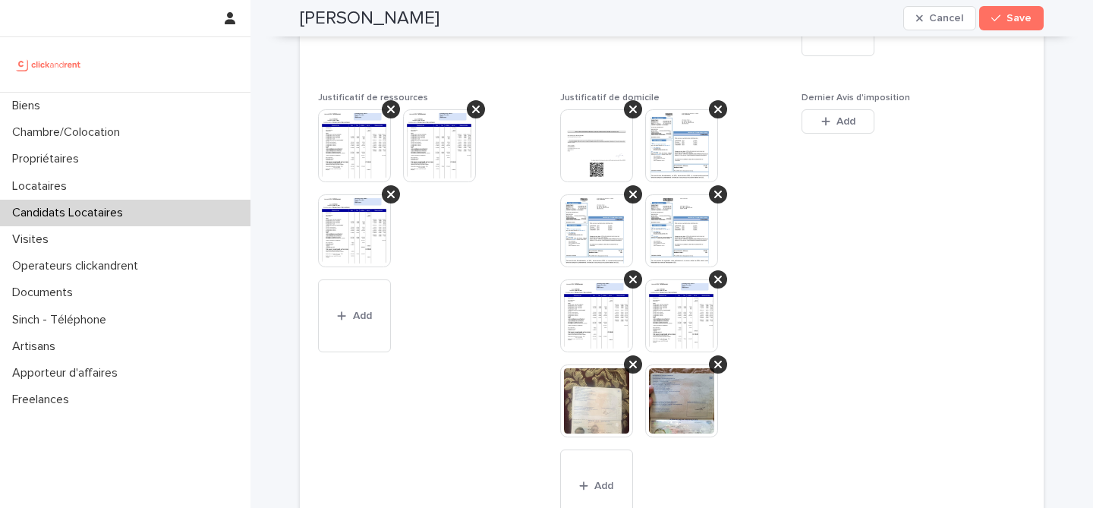
click at [629, 285] on icon at bounding box center [633, 279] width 8 height 12
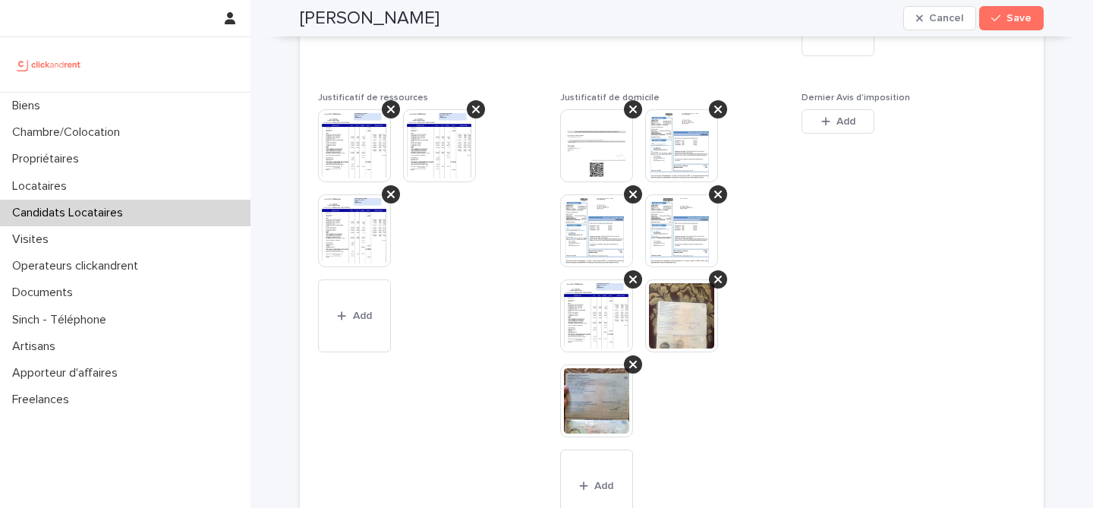
click at [629, 285] on icon at bounding box center [633, 279] width 8 height 12
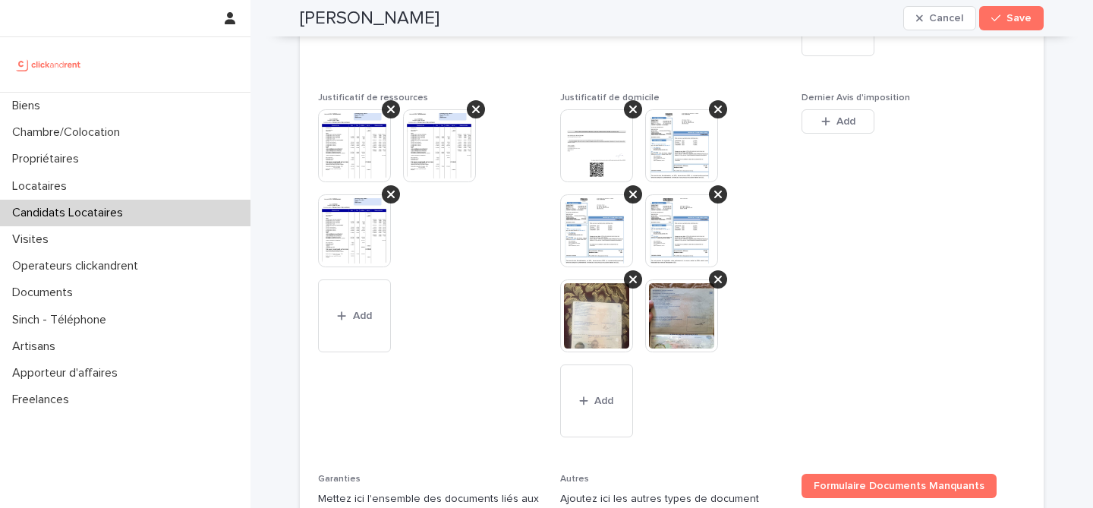
click at [629, 285] on icon at bounding box center [633, 279] width 8 height 12
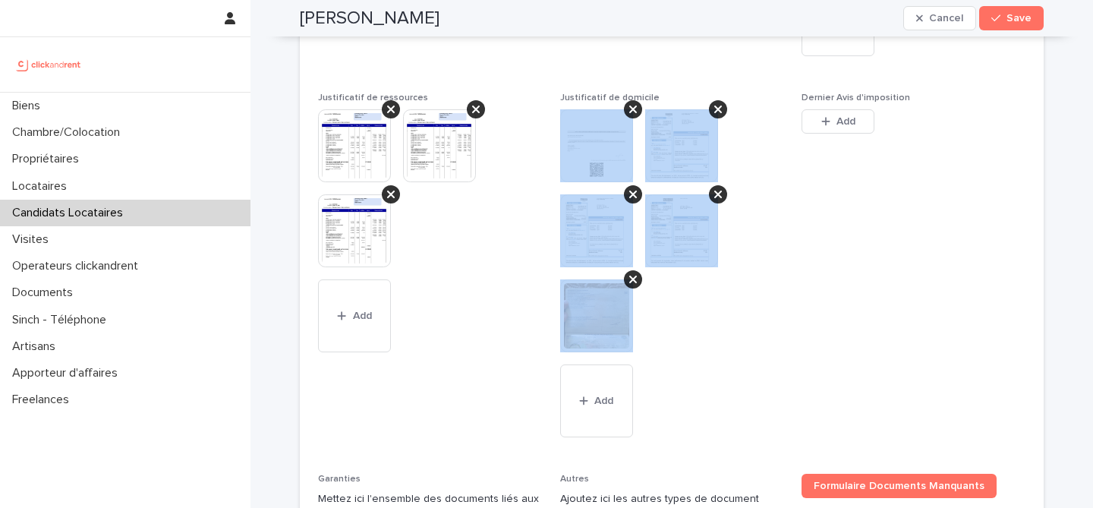
click at [629, 285] on icon at bounding box center [633, 279] width 8 height 12
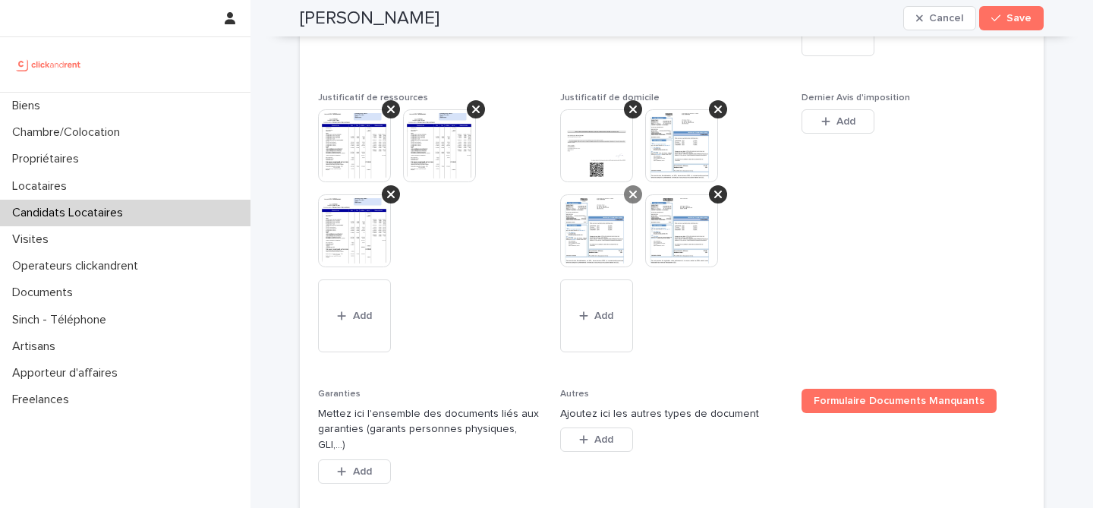
click at [636, 200] on icon at bounding box center [633, 194] width 8 height 12
click at [716, 115] on icon at bounding box center [718, 109] width 8 height 12
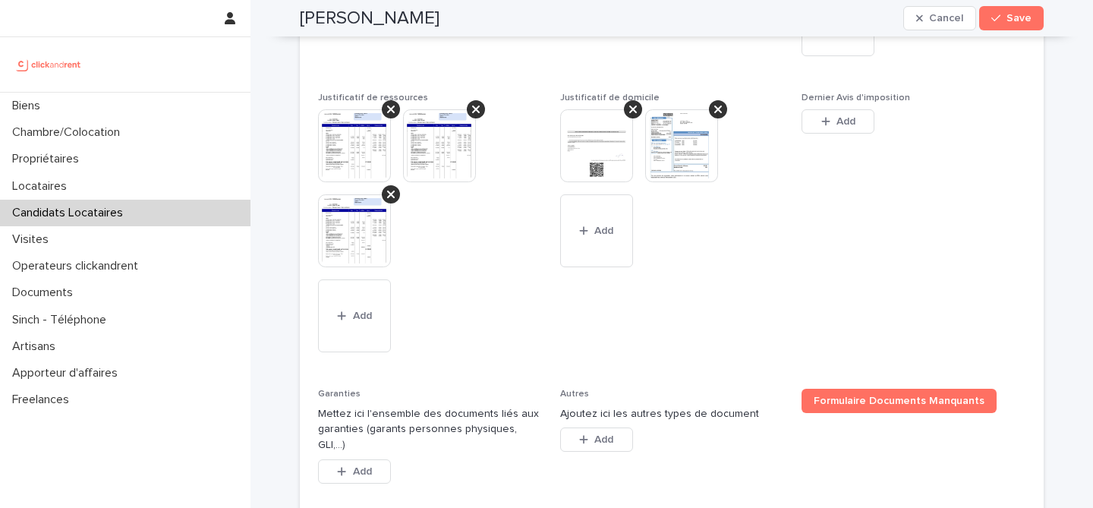
click at [716, 115] on icon at bounding box center [718, 109] width 8 height 12
click at [852, 125] on button "Add" at bounding box center [838, 121] width 73 height 24
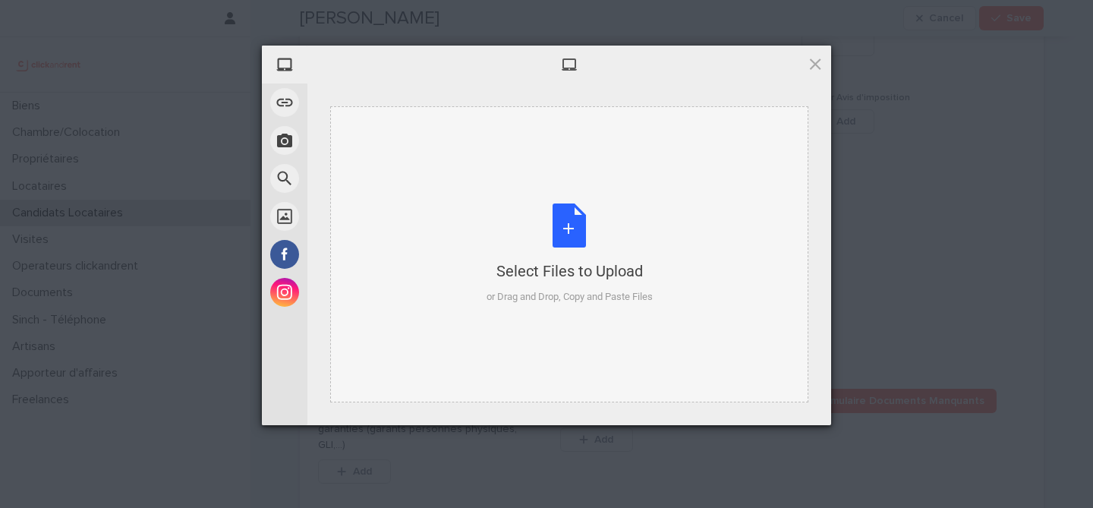
click at [569, 232] on div "Select Files to Upload or Drag and Drop, Copy and Paste Files" at bounding box center [570, 253] width 166 height 101
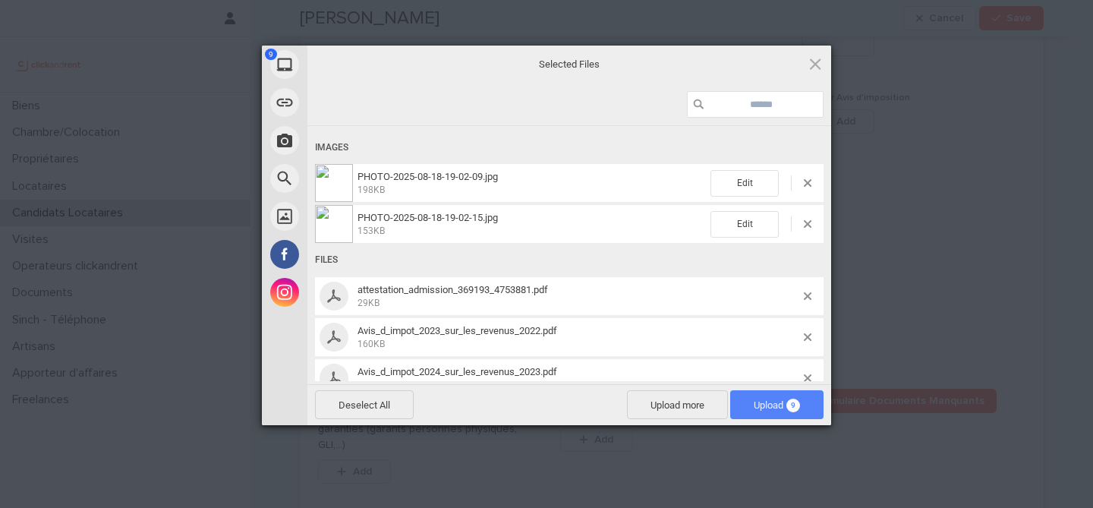
click at [788, 401] on span "9" at bounding box center [793, 406] width 14 height 14
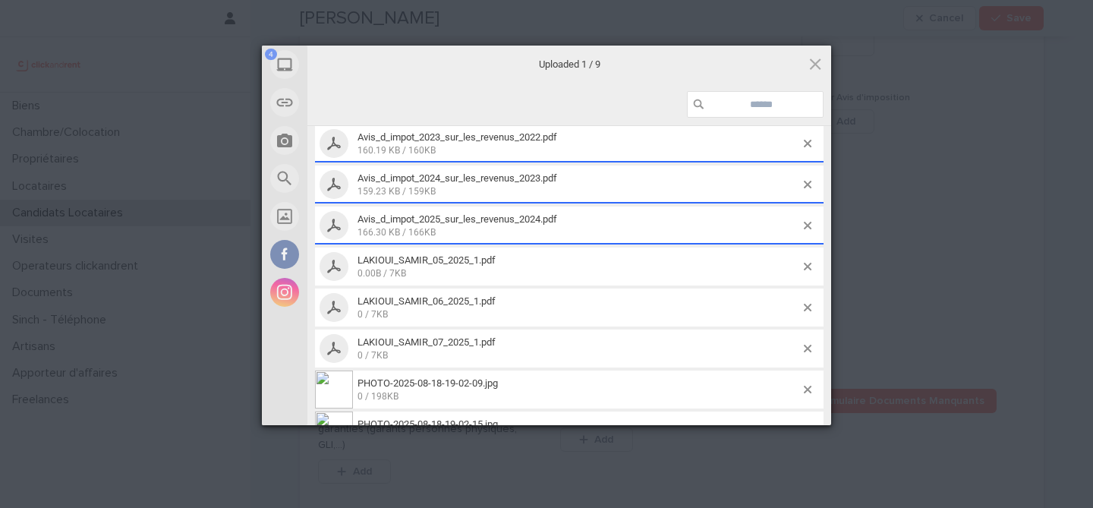
scroll to position [142, 0]
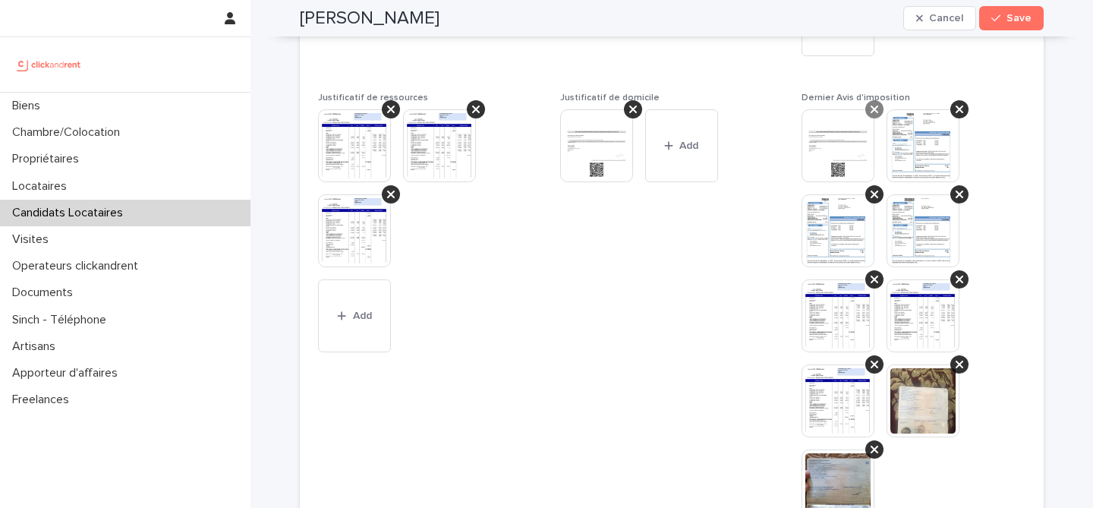
click at [874, 115] on icon at bounding box center [875, 109] width 8 height 12
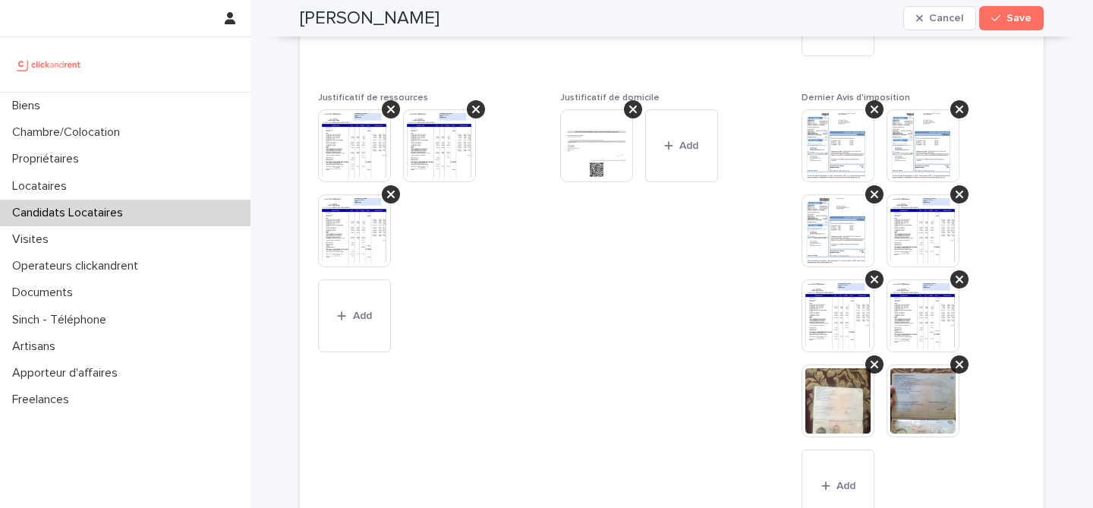
click at [874, 115] on icon at bounding box center [875, 109] width 8 height 12
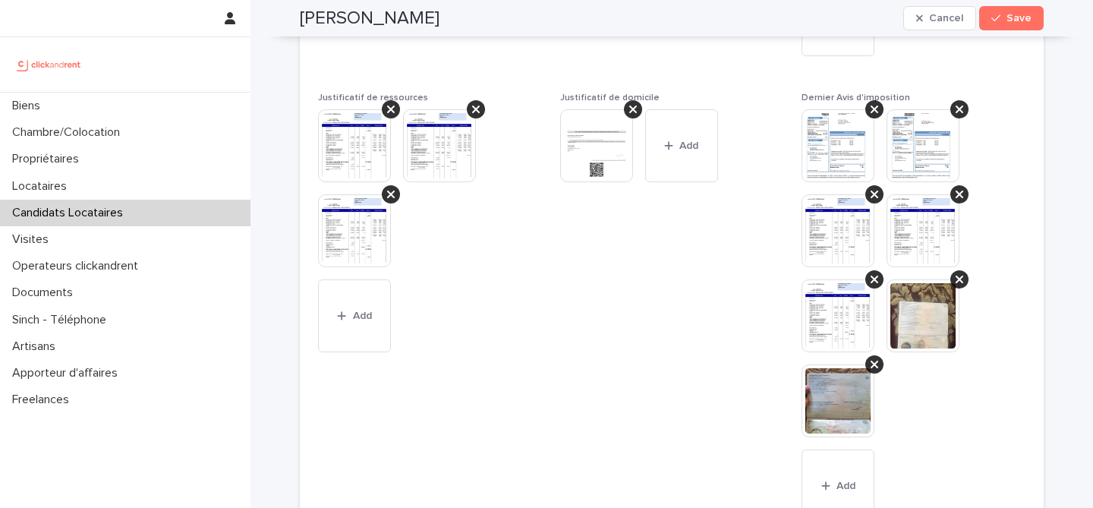
click at [874, 115] on icon at bounding box center [875, 109] width 8 height 12
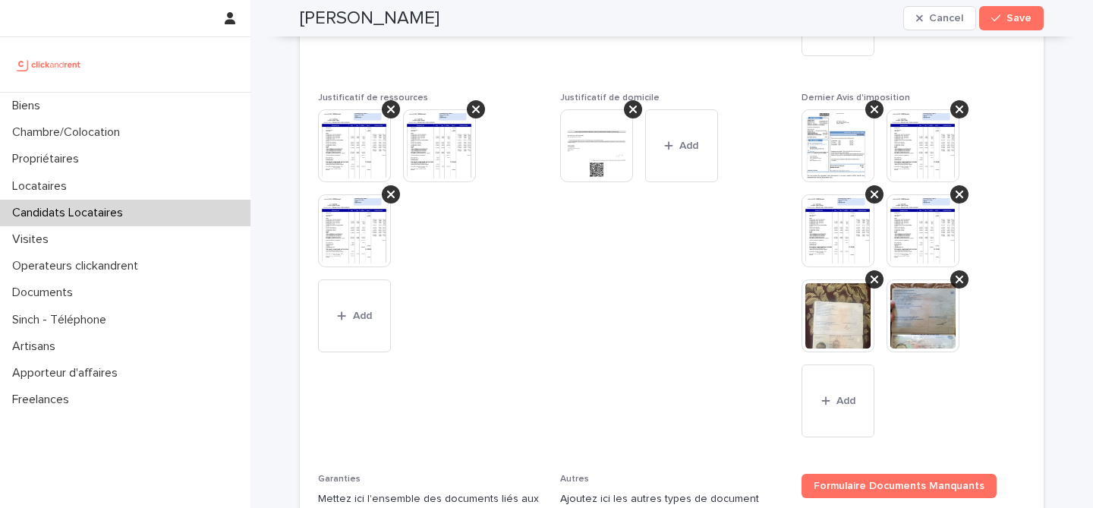
click at [874, 115] on icon at bounding box center [875, 109] width 8 height 12
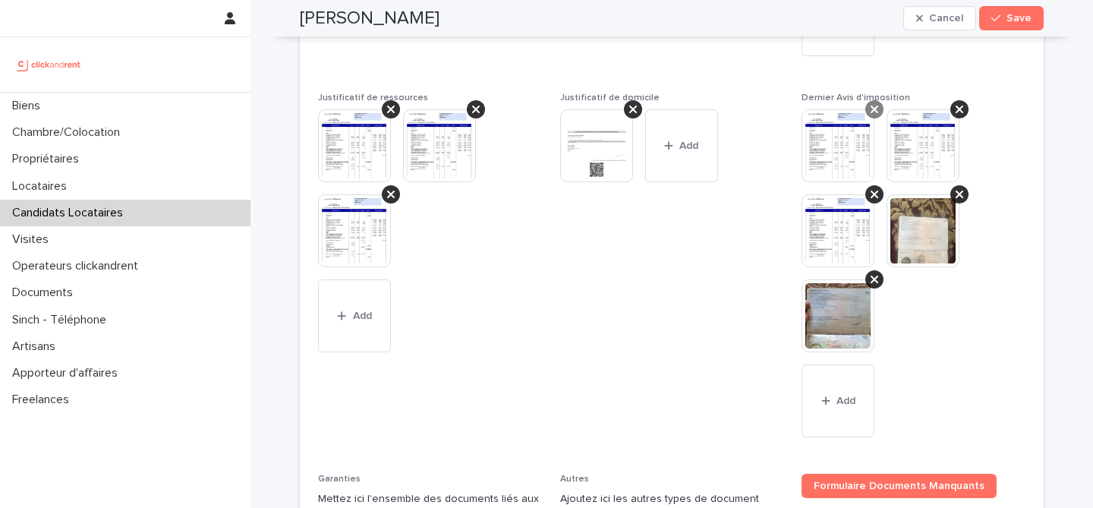
click at [873, 115] on icon at bounding box center [875, 109] width 8 height 12
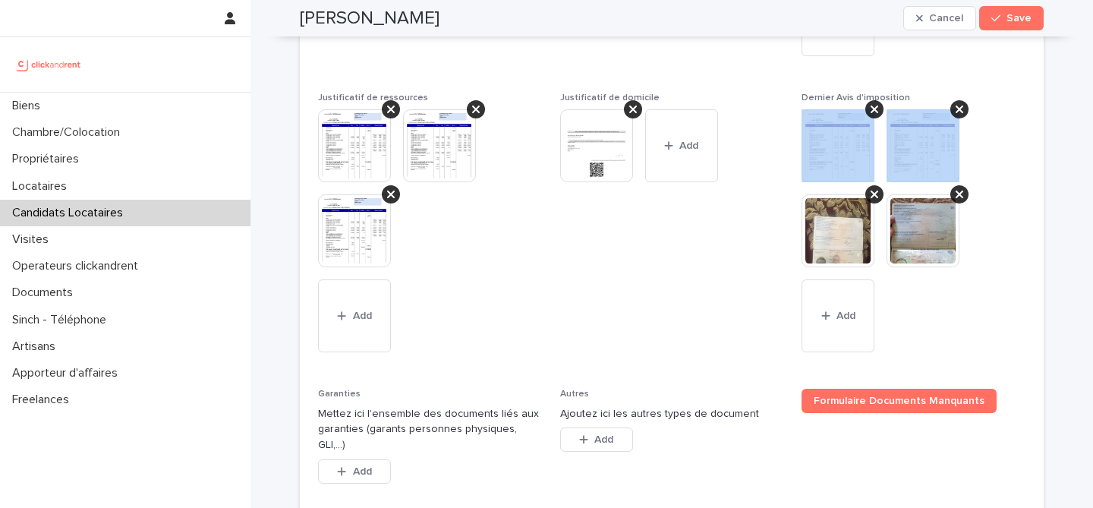
click at [873, 115] on icon at bounding box center [875, 109] width 8 height 12
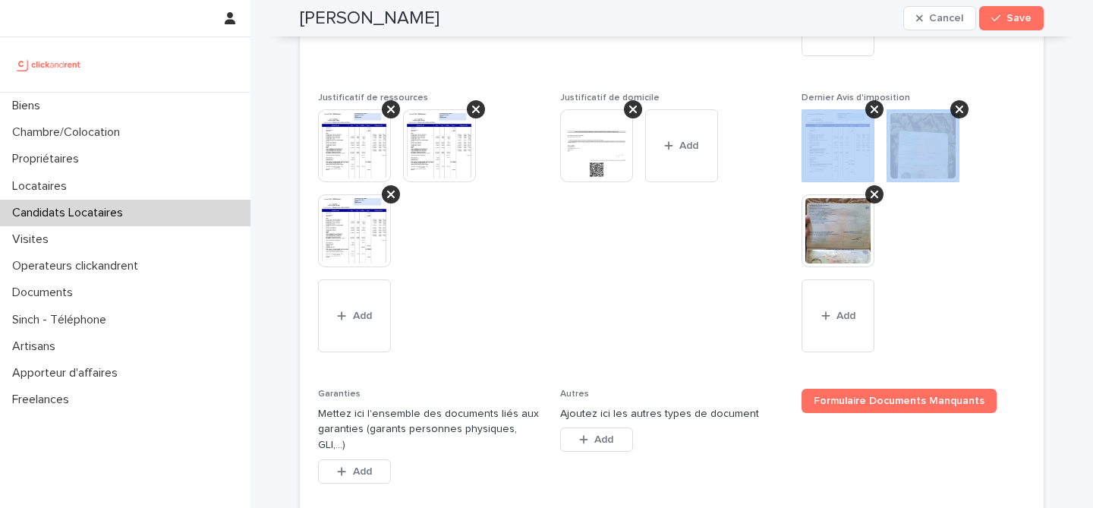
click at [873, 115] on icon at bounding box center [875, 109] width 8 height 12
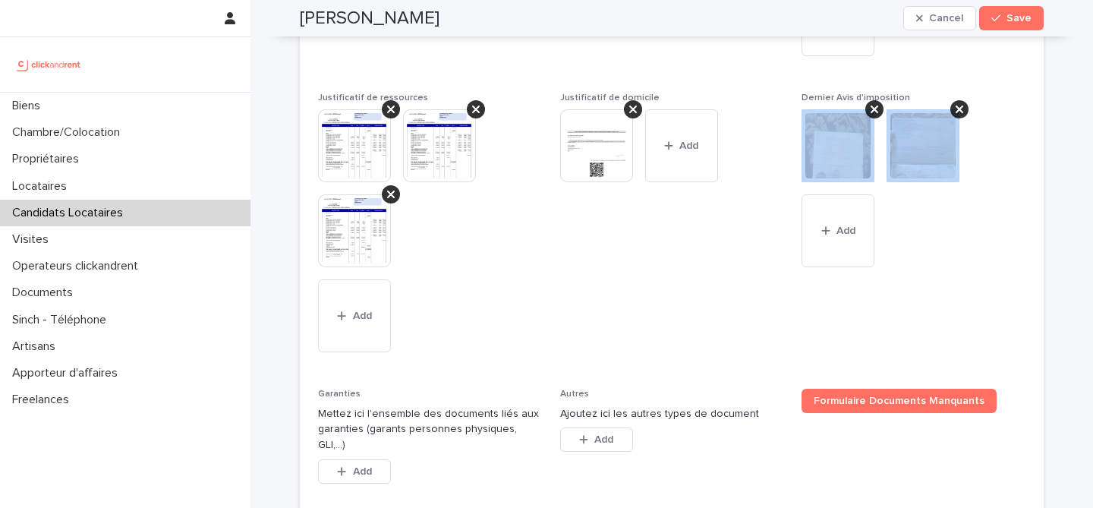
click at [873, 115] on icon at bounding box center [875, 109] width 8 height 12
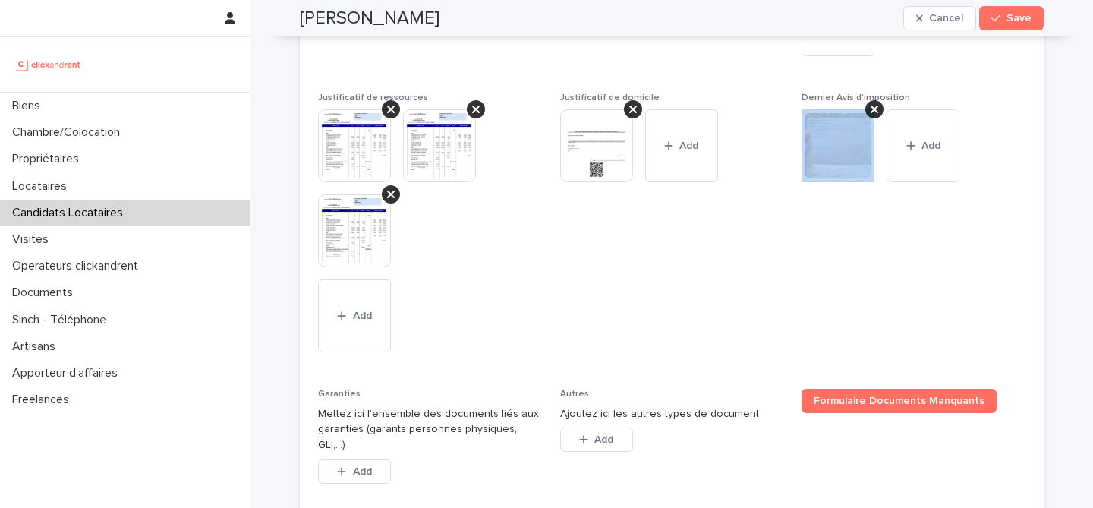
click at [873, 115] on icon at bounding box center [875, 109] width 8 height 12
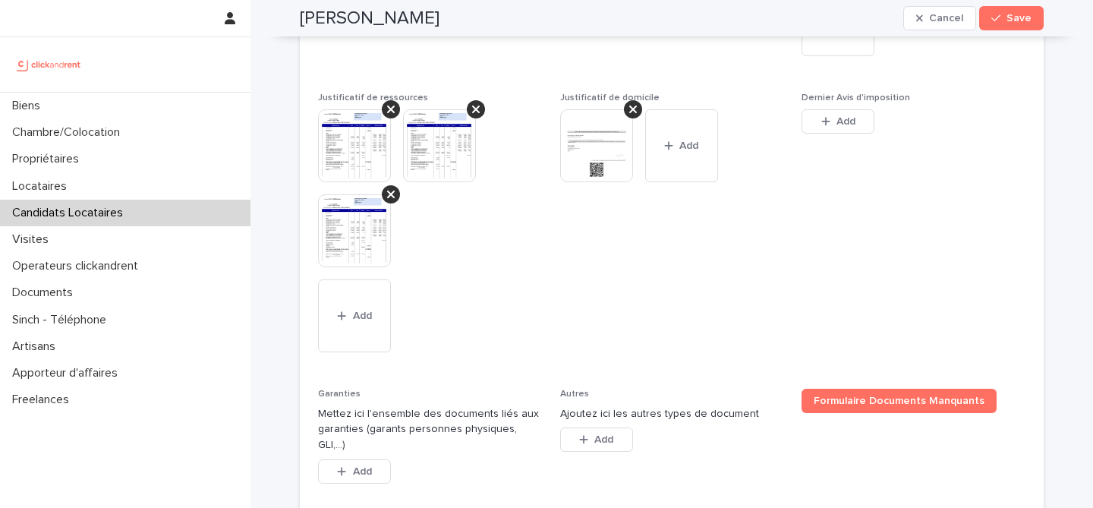
click at [842, 152] on div "Dernier Avis d'imposition This file cannot be opened Download File Add" at bounding box center [914, 122] width 224 height 59
click at [842, 127] on span "Add" at bounding box center [846, 121] width 19 height 11
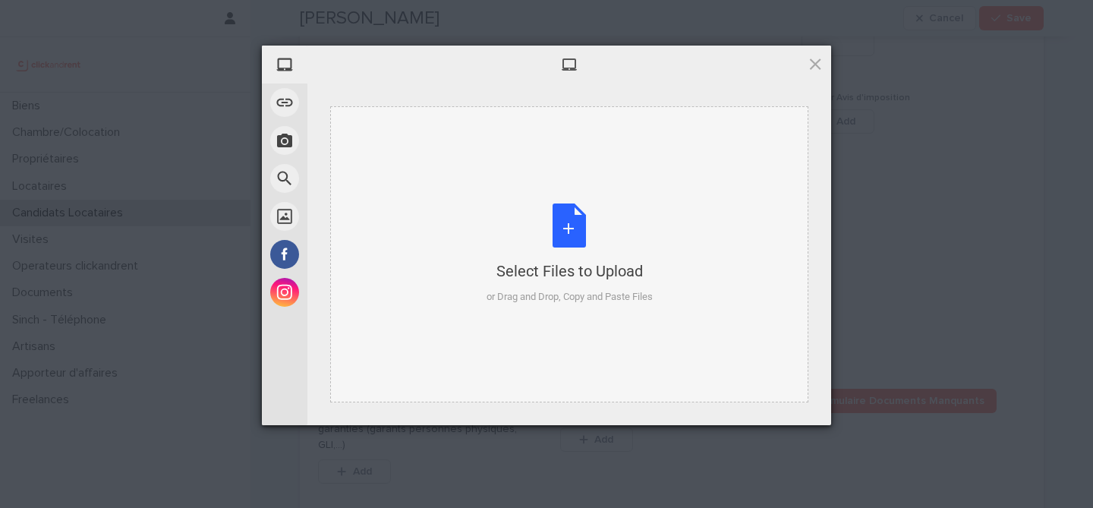
click at [568, 223] on div "Select Files to Upload or Drag and Drop, Copy and Paste Files" at bounding box center [570, 253] width 166 height 101
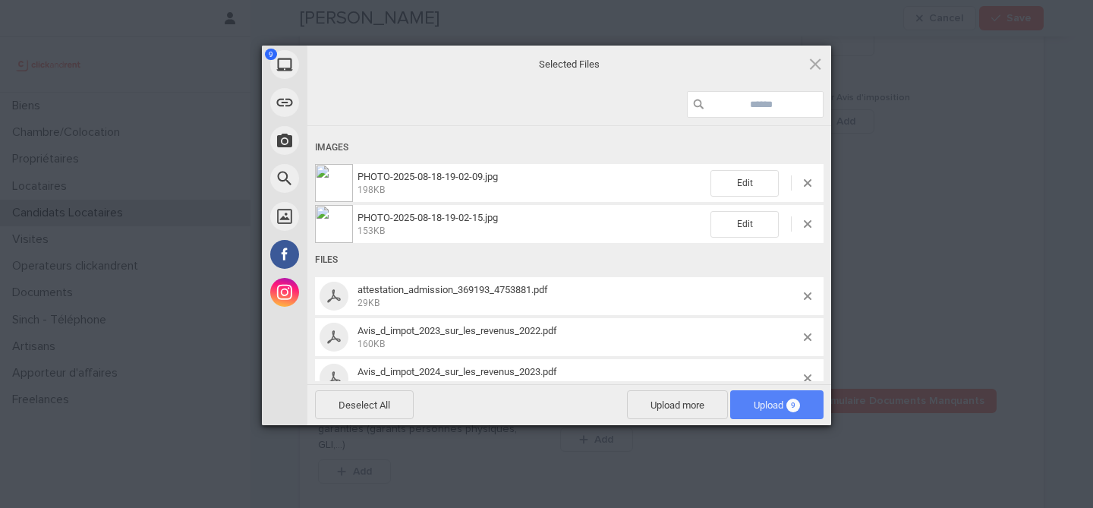
click at [801, 405] on span "Upload 9" at bounding box center [776, 404] width 93 height 29
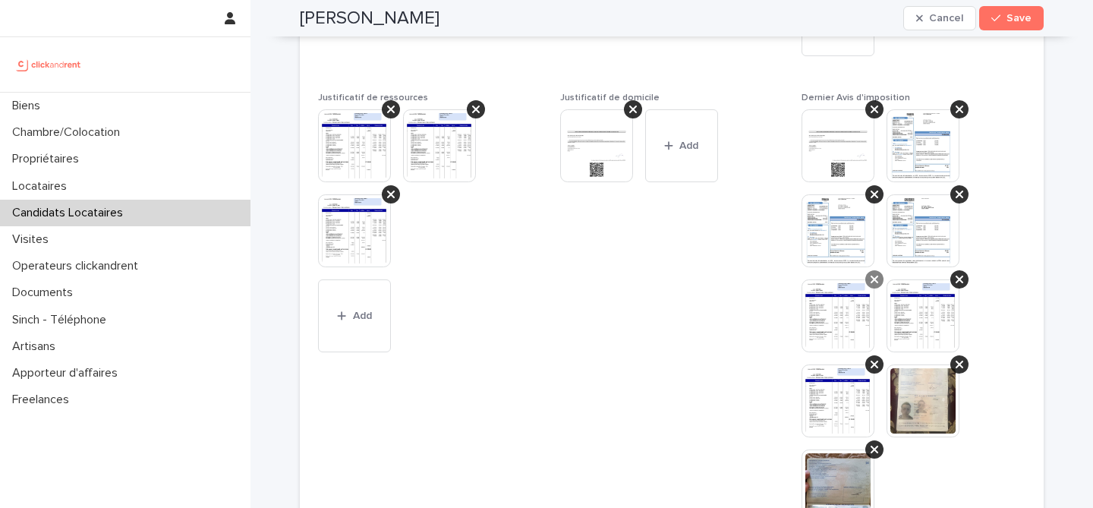
click at [881, 288] on div at bounding box center [874, 279] width 18 height 18
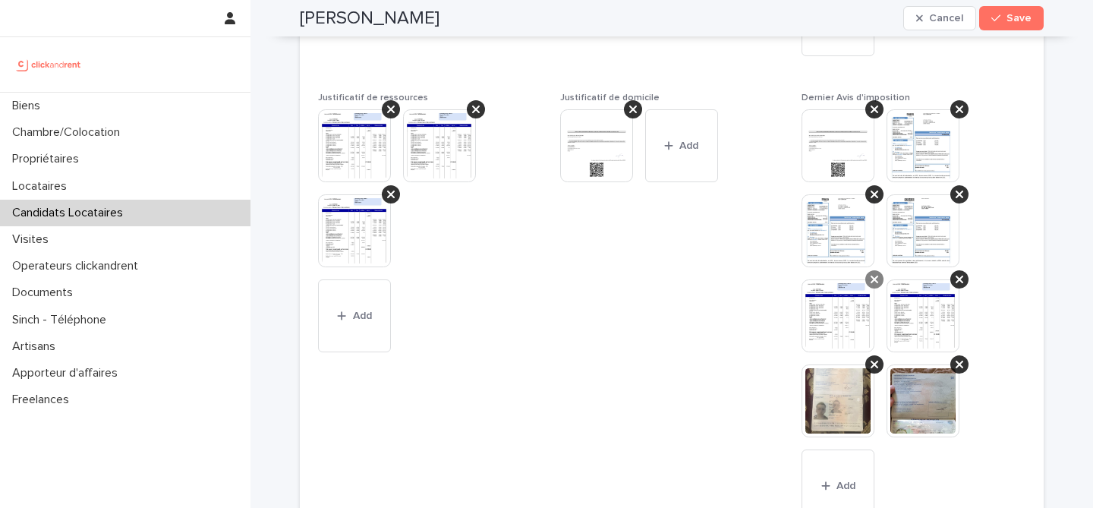
click at [881, 288] on div at bounding box center [874, 279] width 18 height 18
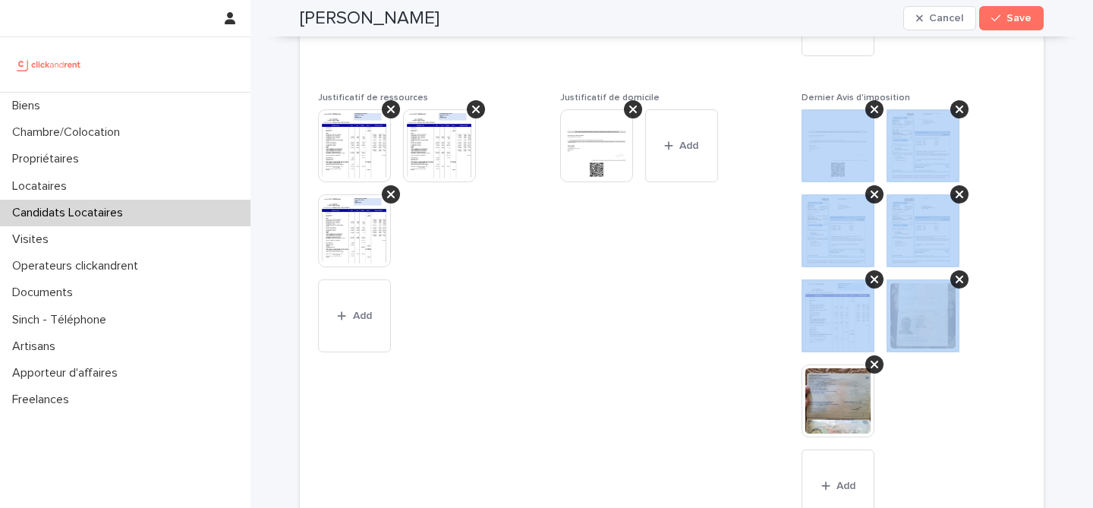
click at [881, 288] on div at bounding box center [874, 279] width 18 height 18
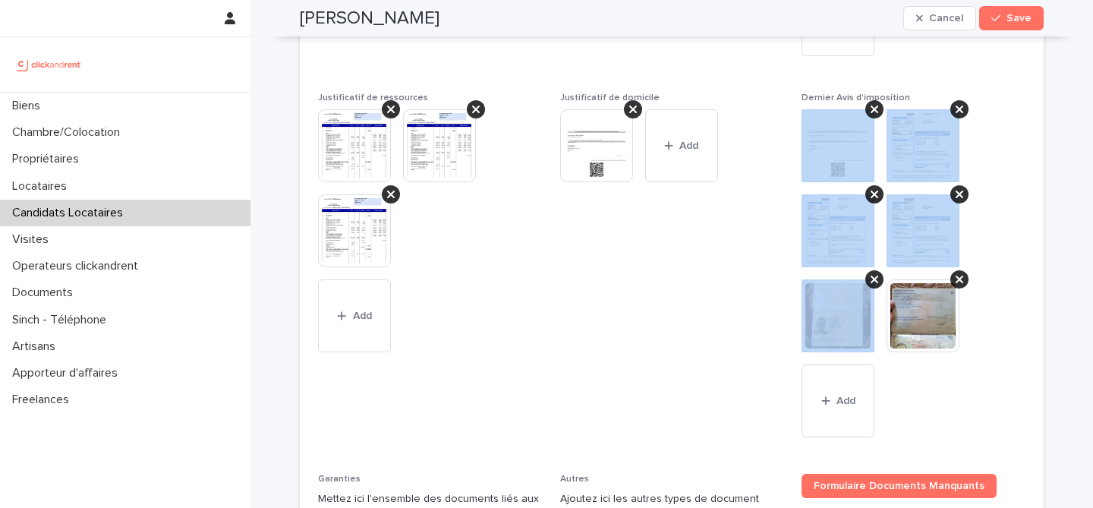
click at [881, 267] on div at bounding box center [844, 230] width 85 height 73
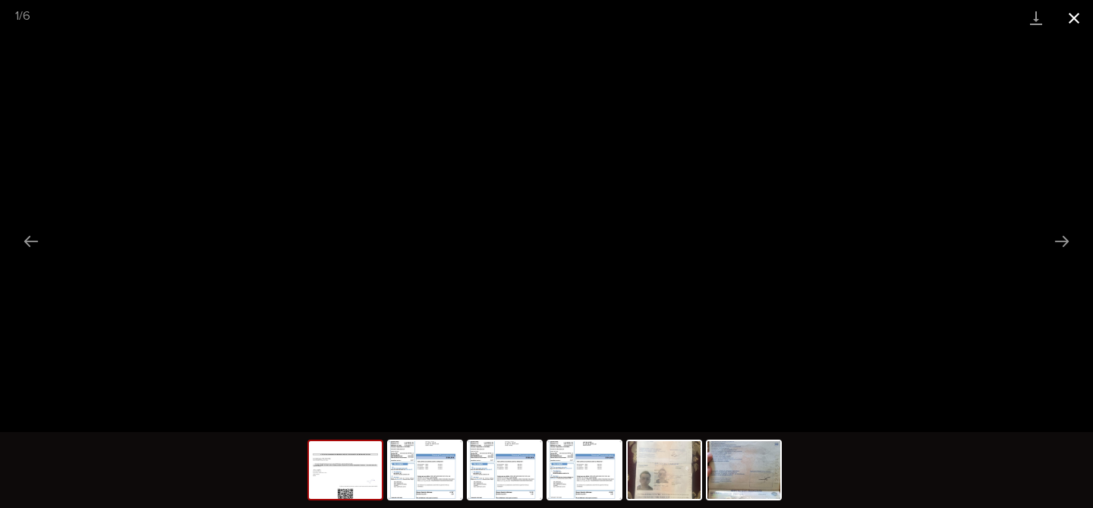
click at [1066, 21] on button "Close gallery" at bounding box center [1074, 18] width 38 height 36
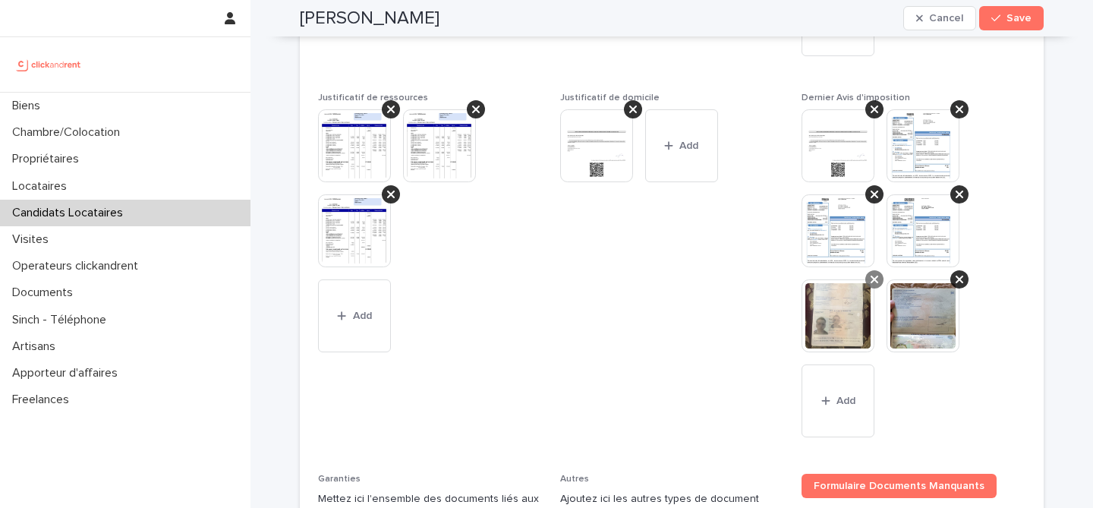
click at [882, 288] on div at bounding box center [874, 279] width 18 height 18
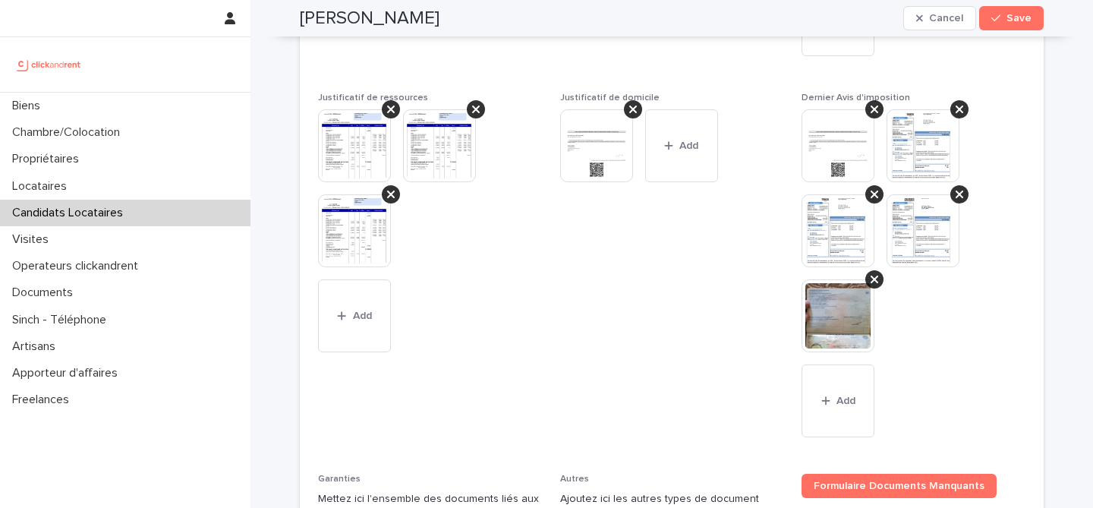
click at [882, 296] on div at bounding box center [844, 315] width 85 height 73
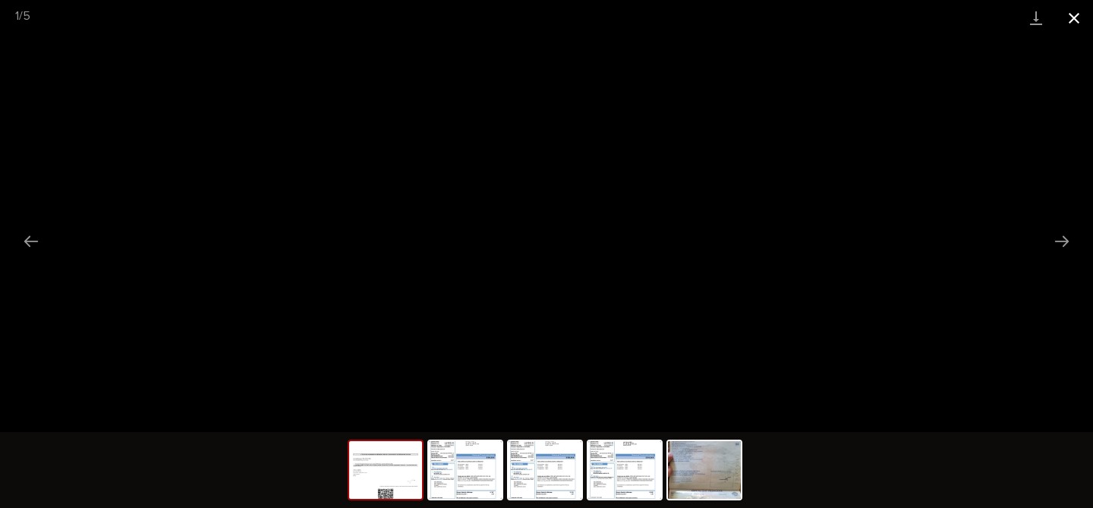
click at [1070, 29] on button "Close gallery" at bounding box center [1074, 18] width 38 height 36
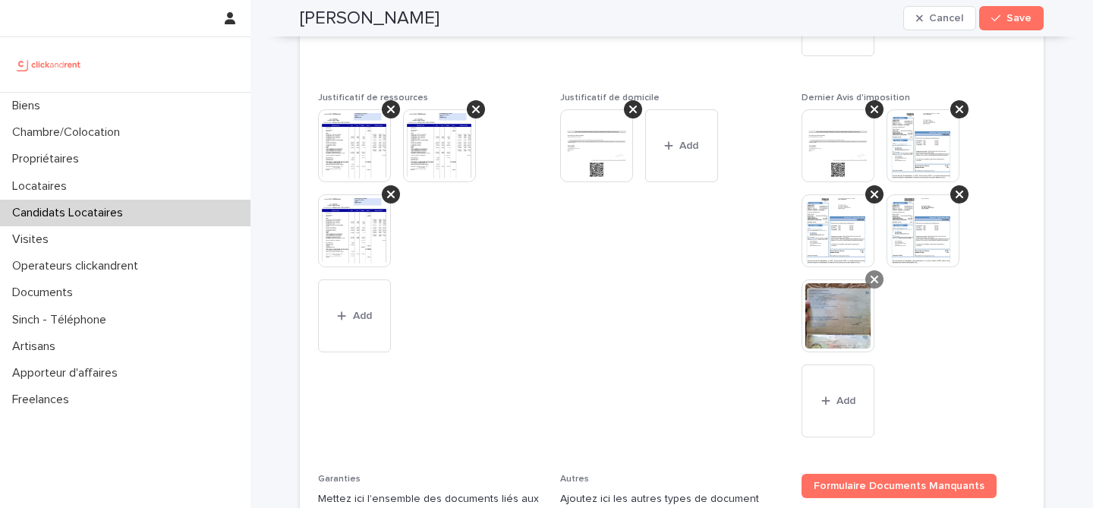
click at [872, 288] on div at bounding box center [874, 279] width 18 height 18
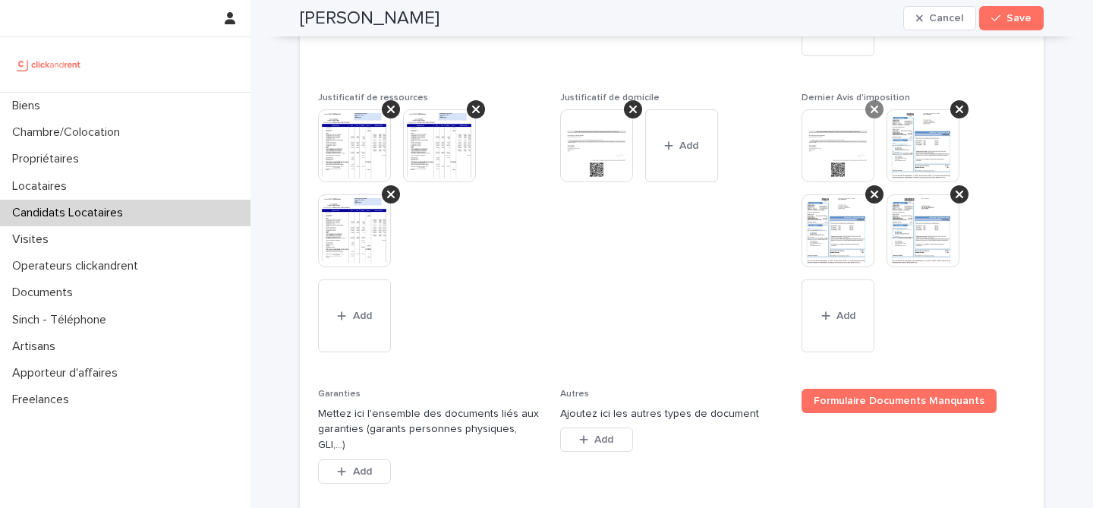
click at [875, 115] on icon at bounding box center [875, 109] width 8 height 12
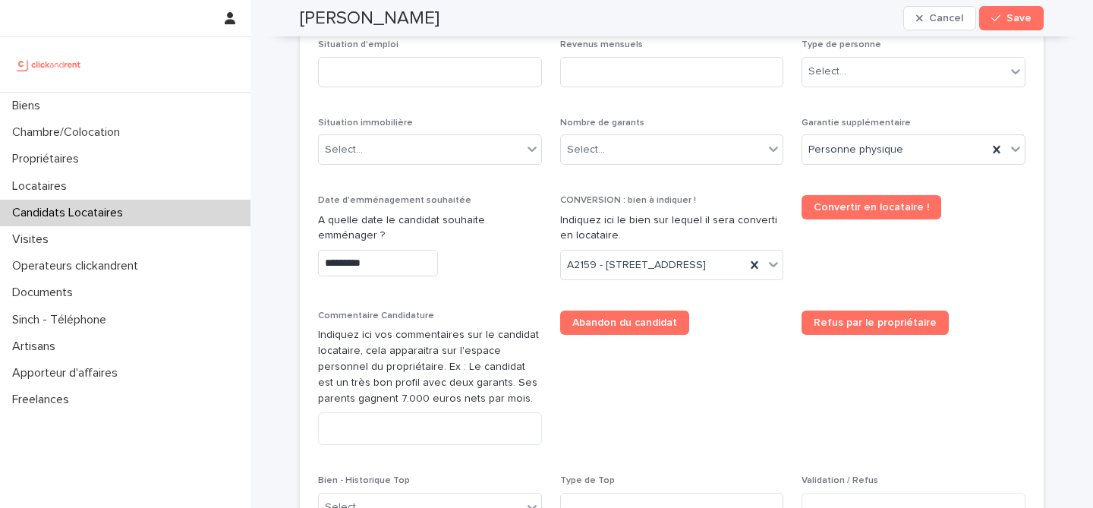
scroll to position [627, 0]
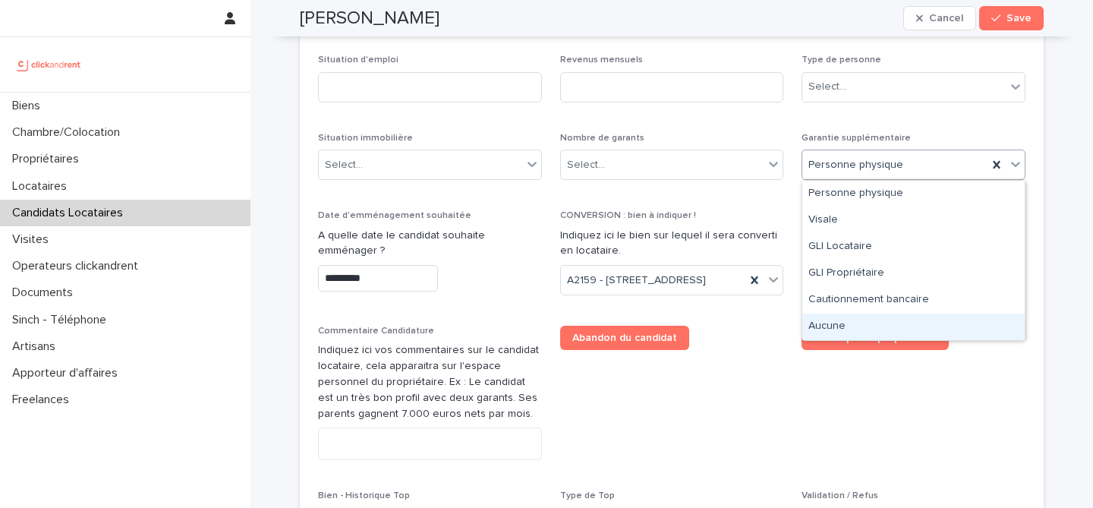
click at [854, 325] on div "Aucune" at bounding box center [913, 327] width 222 height 27
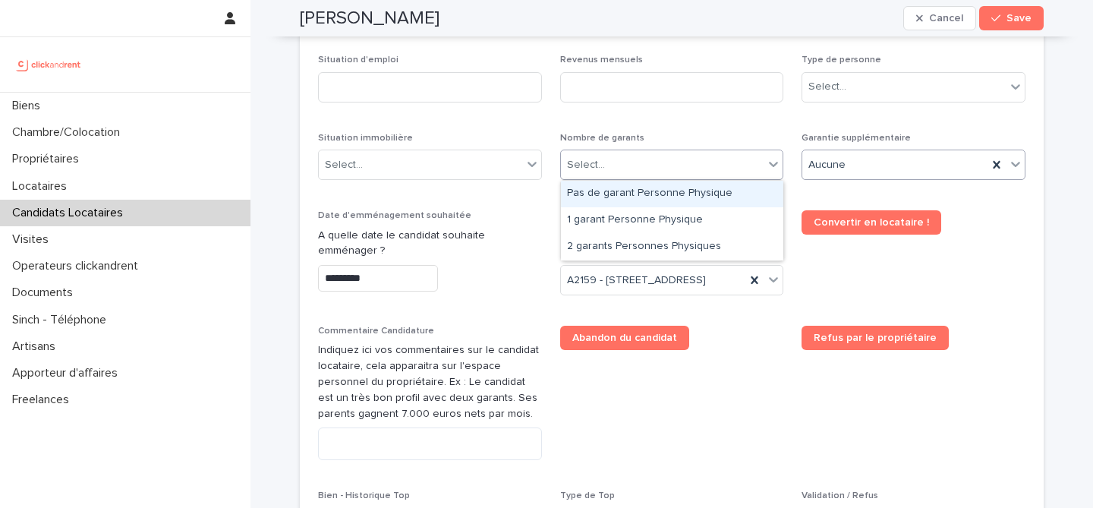
click at [676, 160] on div "Select..." at bounding box center [662, 165] width 203 height 25
click at [669, 191] on div "Pas de garant Personne Physique" at bounding box center [672, 194] width 222 height 27
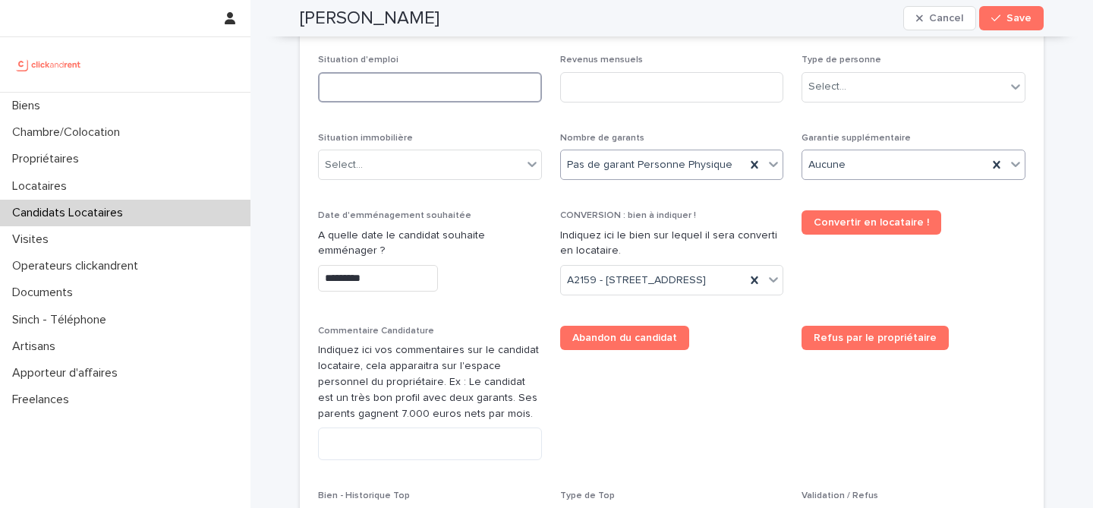
click at [427, 96] on input at bounding box center [430, 87] width 224 height 30
type input "*******"
click at [452, 138] on p "Situation immobilière" at bounding box center [430, 138] width 224 height 11
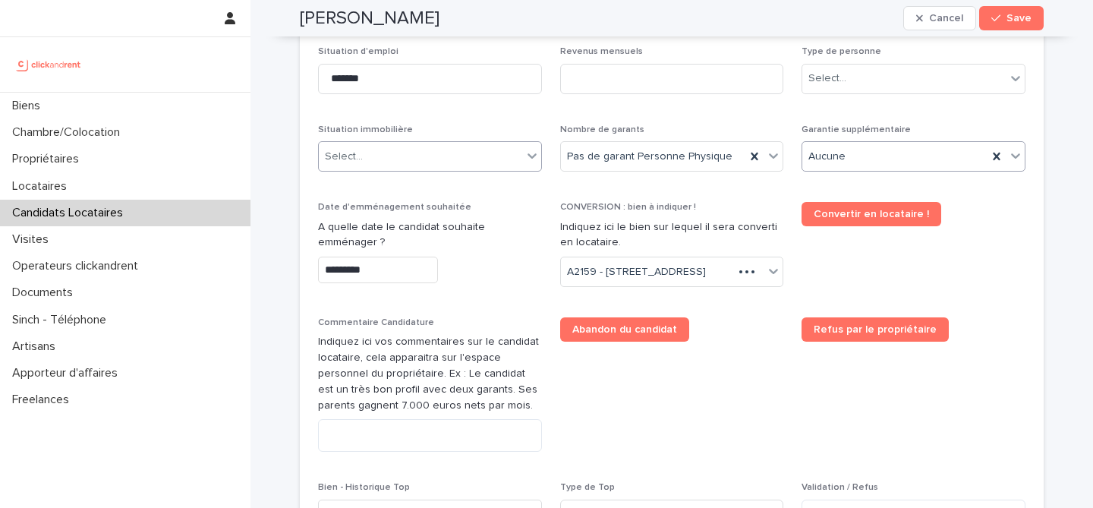
click at [436, 168] on div "Select..." at bounding box center [420, 156] width 203 height 25
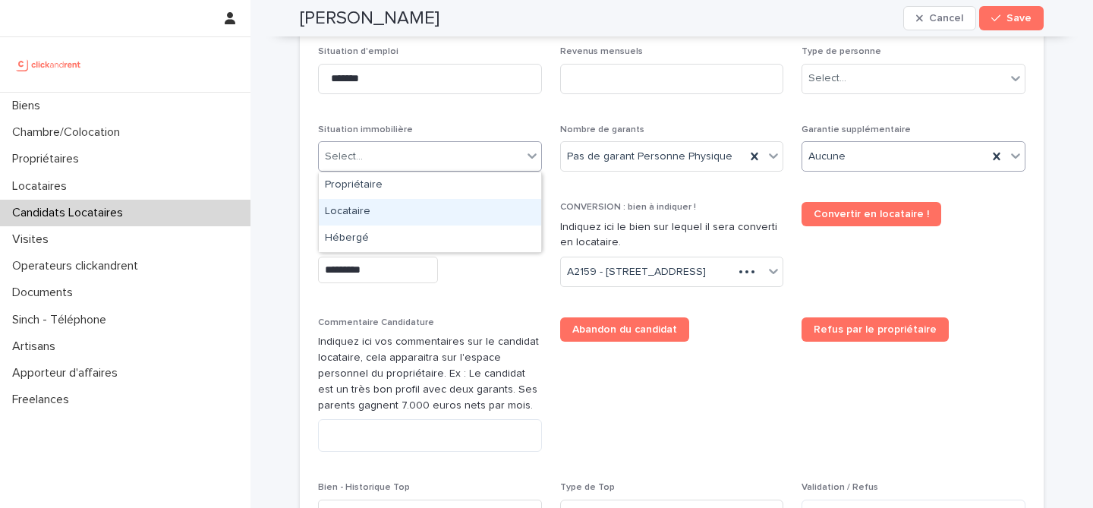
click at [441, 208] on div "Locataire" at bounding box center [430, 212] width 222 height 27
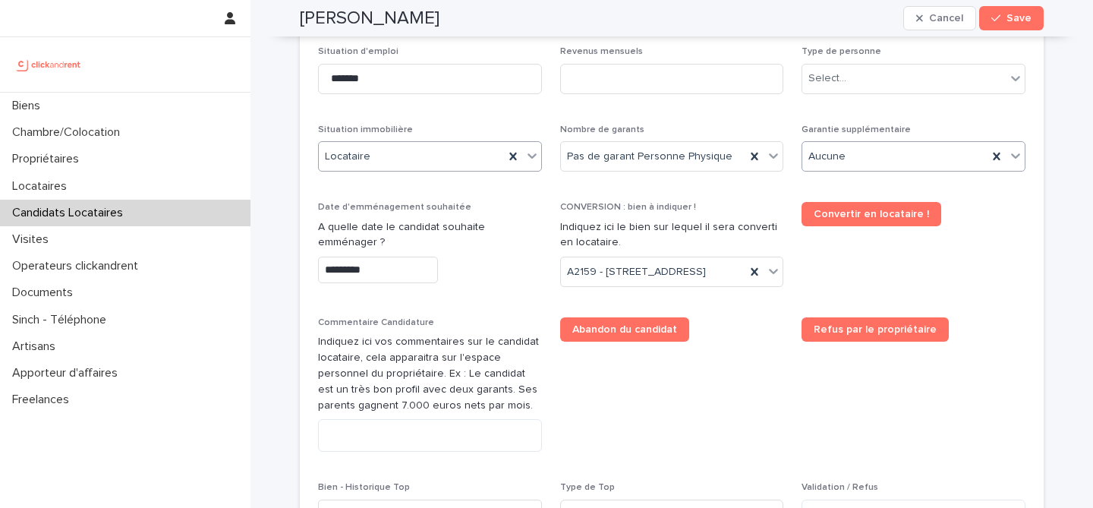
scroll to position [627, 0]
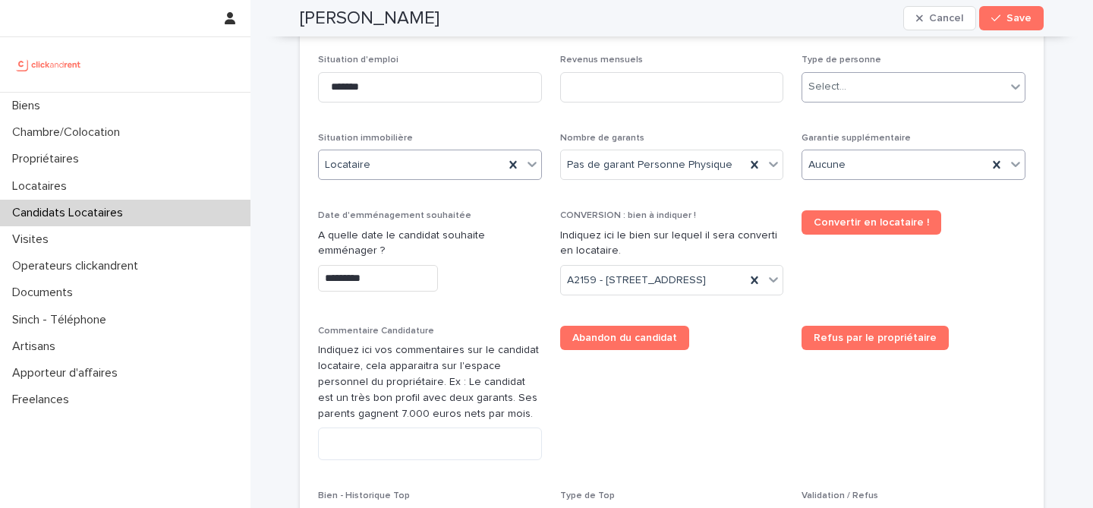
click at [884, 89] on div "Select..." at bounding box center [903, 86] width 203 height 25
click at [871, 118] on div "Particulier" at bounding box center [913, 115] width 222 height 27
click at [871, 163] on div "Aucune" at bounding box center [894, 165] width 185 height 25
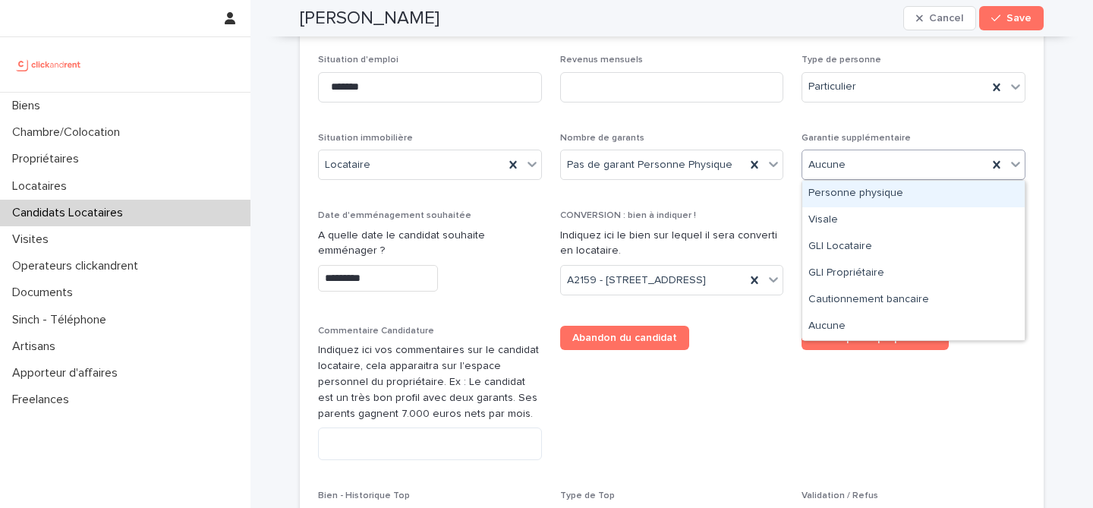
click at [874, 192] on div "Personne physique" at bounding box center [913, 194] width 222 height 27
click at [881, 175] on div "Personne physique" at bounding box center [894, 165] width 185 height 25
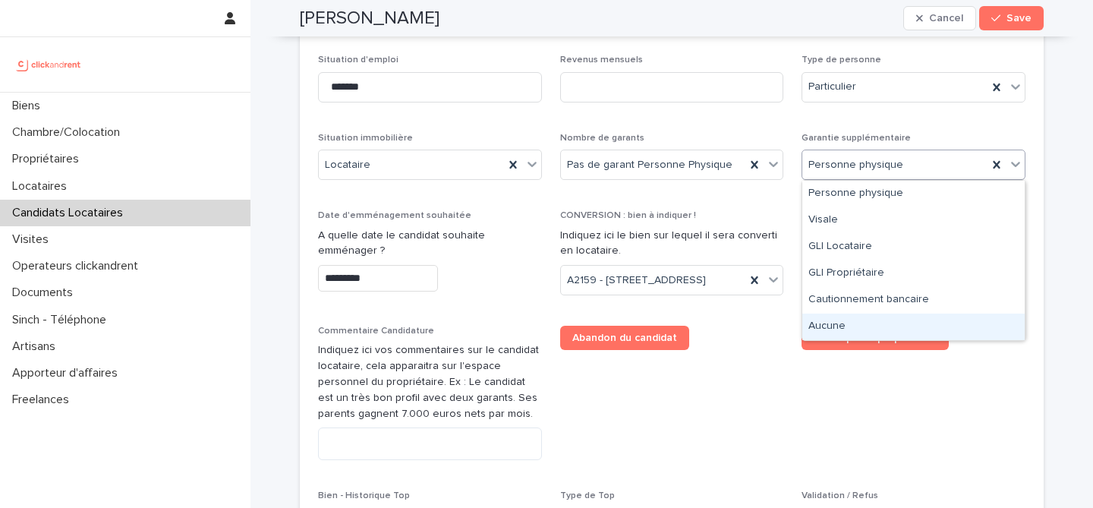
click at [881, 329] on div "Aucune" at bounding box center [913, 327] width 222 height 27
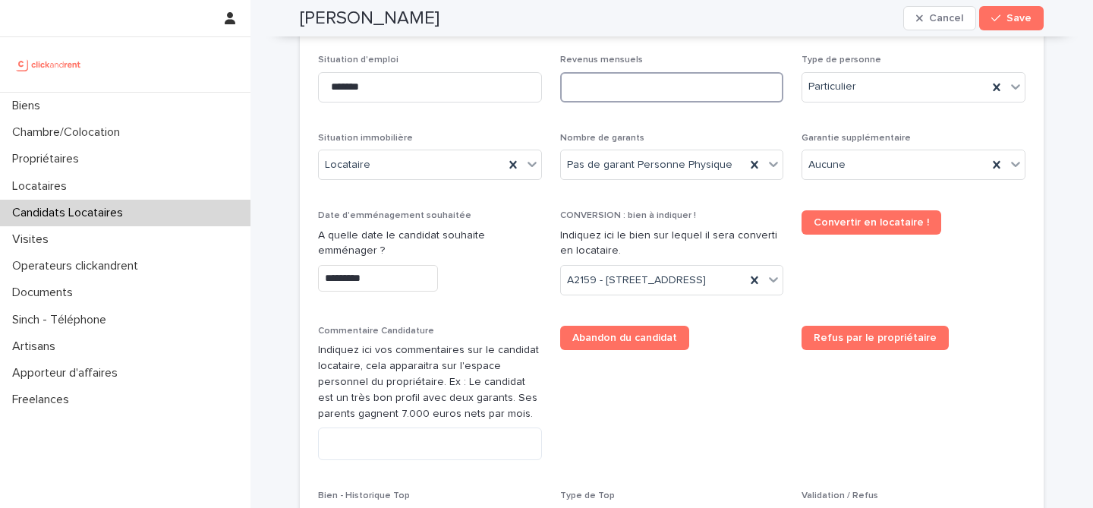
click at [693, 85] on input at bounding box center [672, 87] width 224 height 30
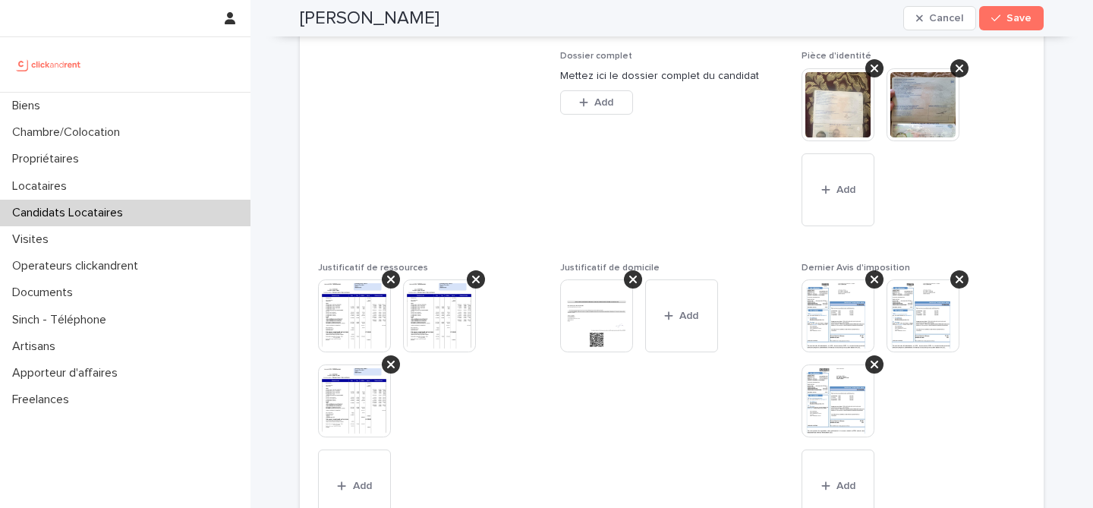
scroll to position [1327, 0]
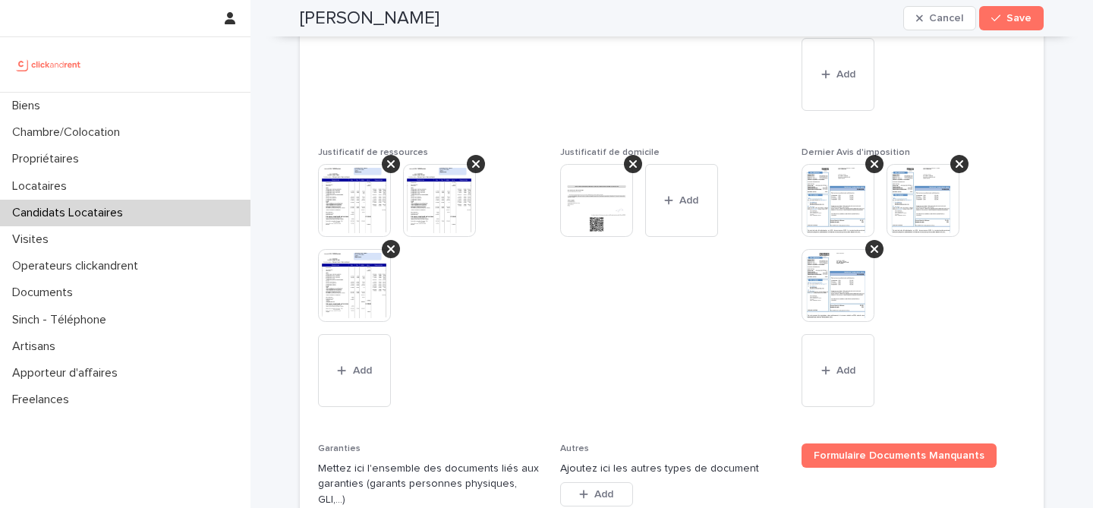
click at [347, 223] on img at bounding box center [354, 200] width 73 height 73
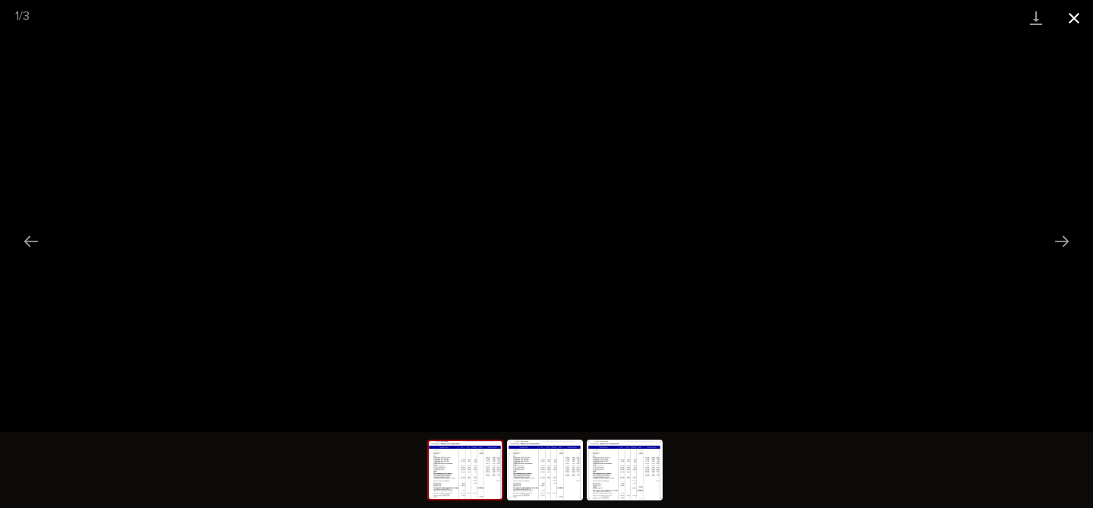
click at [1072, 15] on button "Close gallery" at bounding box center [1074, 18] width 38 height 36
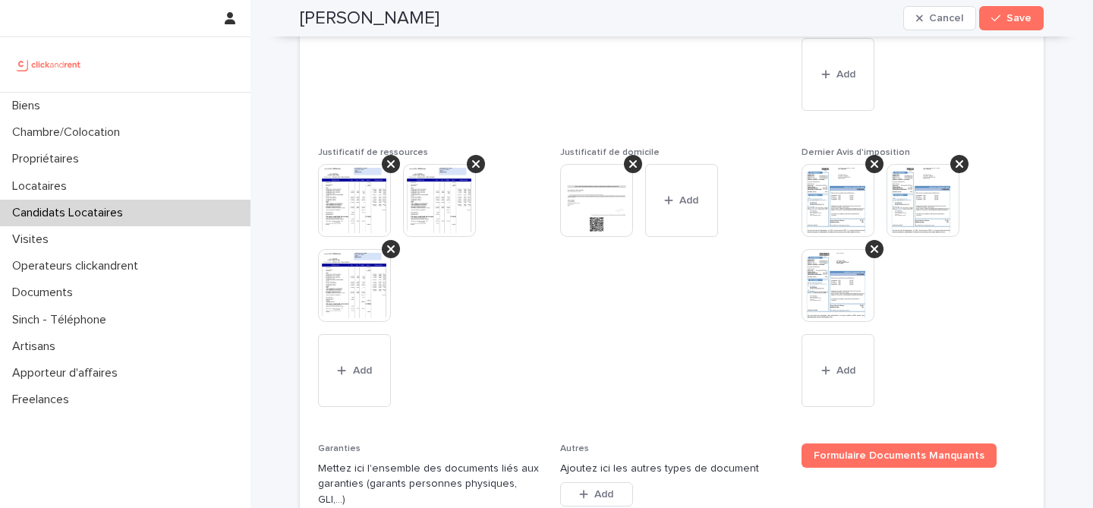
click at [600, 308] on span "Justificatif de domicile This file cannot be opened Download File Add" at bounding box center [672, 286] width 224 height 278
click at [774, 194] on div "This file cannot be opened Download File Add" at bounding box center [672, 206] width 224 height 85
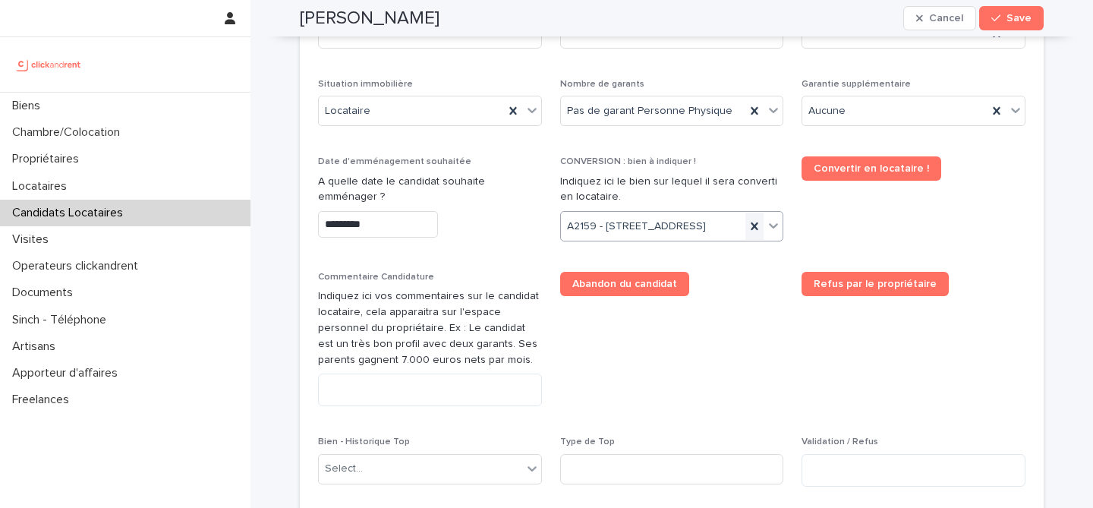
click at [757, 231] on icon at bounding box center [754, 226] width 15 height 15
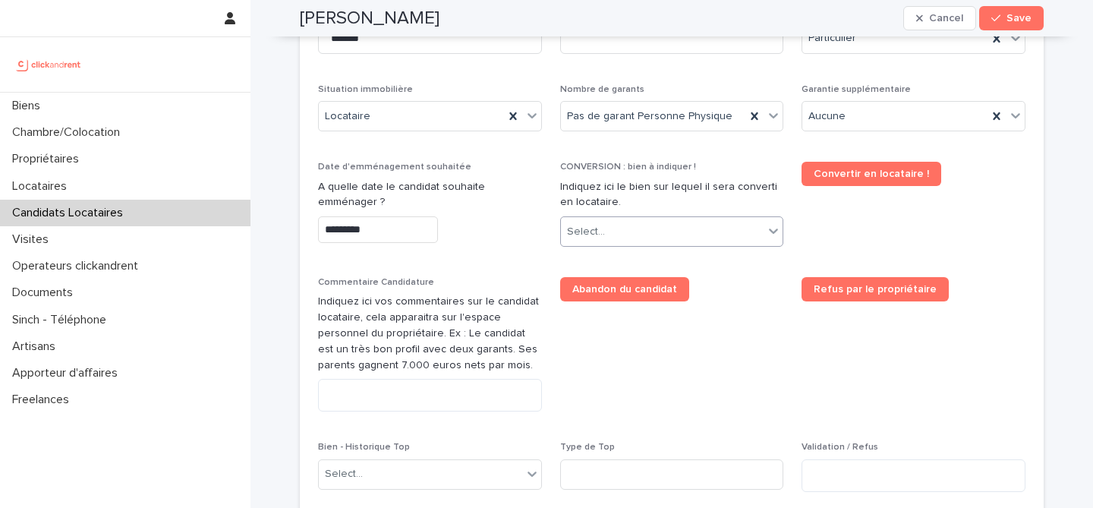
paste input "**********"
drag, startPoint x: 622, startPoint y: 235, endPoint x: 565, endPoint y: 230, distance: 57.2
click at [564, 229] on div "**********" at bounding box center [662, 231] width 203 height 25
click at [619, 228] on input "**********" at bounding box center [632, 231] width 126 height 13
drag, startPoint x: 617, startPoint y: 232, endPoint x: 528, endPoint y: 235, distance: 89.6
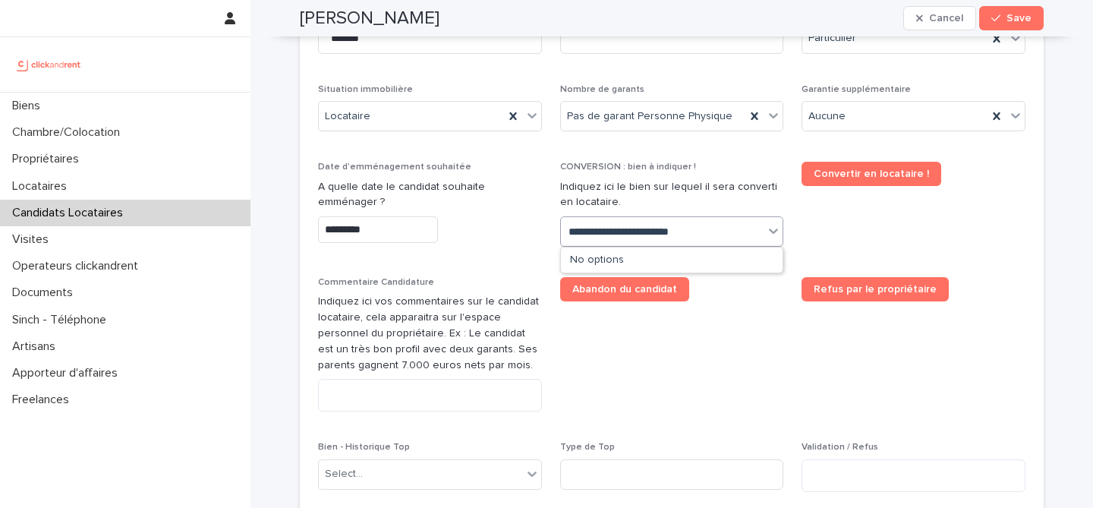
click at [528, 235] on div "**********" at bounding box center [672, 255] width 708 height 498
click at [624, 230] on input "**********" at bounding box center [607, 231] width 76 height 13
type input "**********"
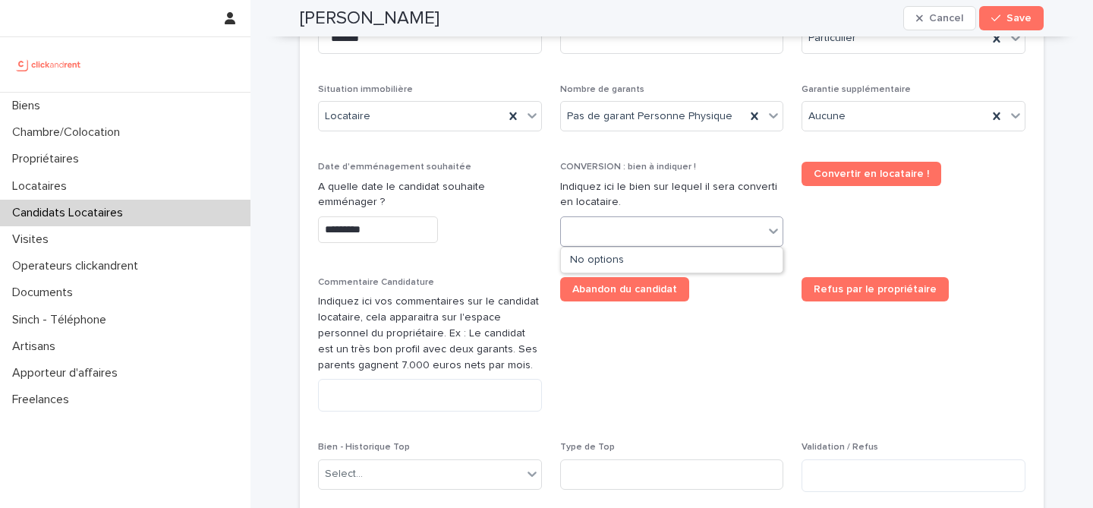
click at [711, 164] on p "CONVERSION : bien à indiquer !" at bounding box center [672, 167] width 224 height 11
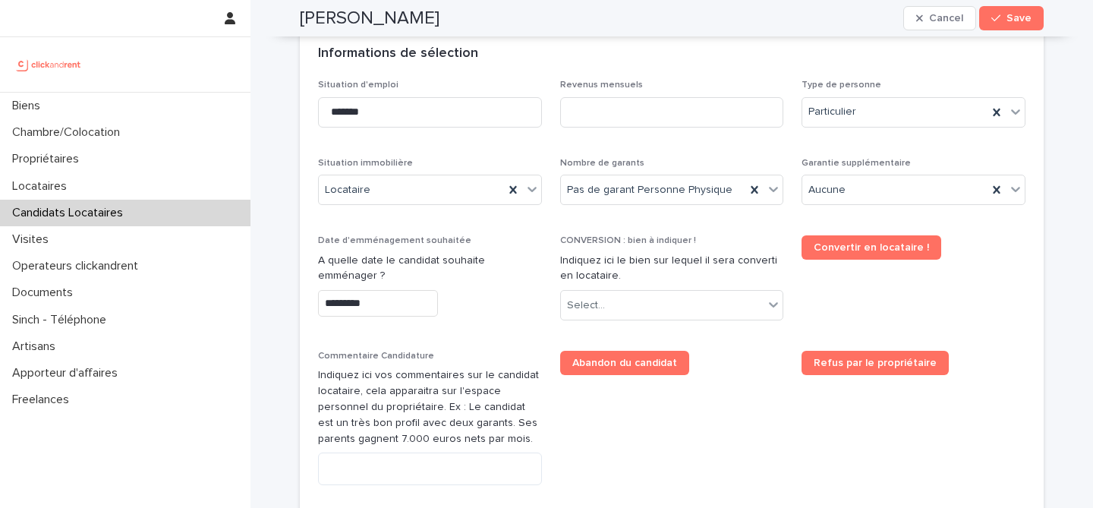
scroll to position [559, 0]
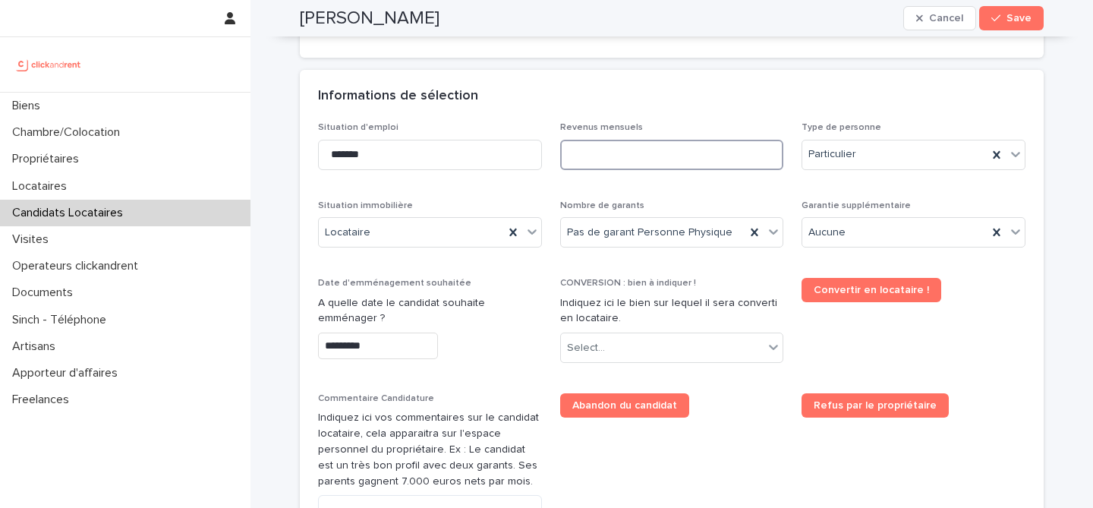
click at [711, 164] on input at bounding box center [672, 155] width 224 height 30
paste input "**********"
click at [638, 153] on input "**********" at bounding box center [672, 155] width 224 height 30
type input "*********"
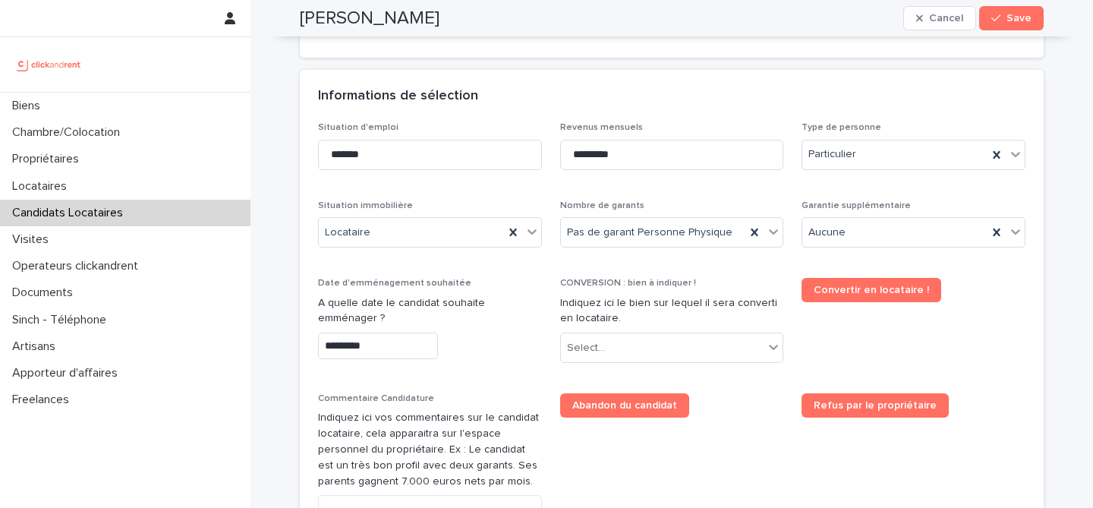
click at [684, 96] on div "Informations de sélection" at bounding box center [668, 96] width 701 height 17
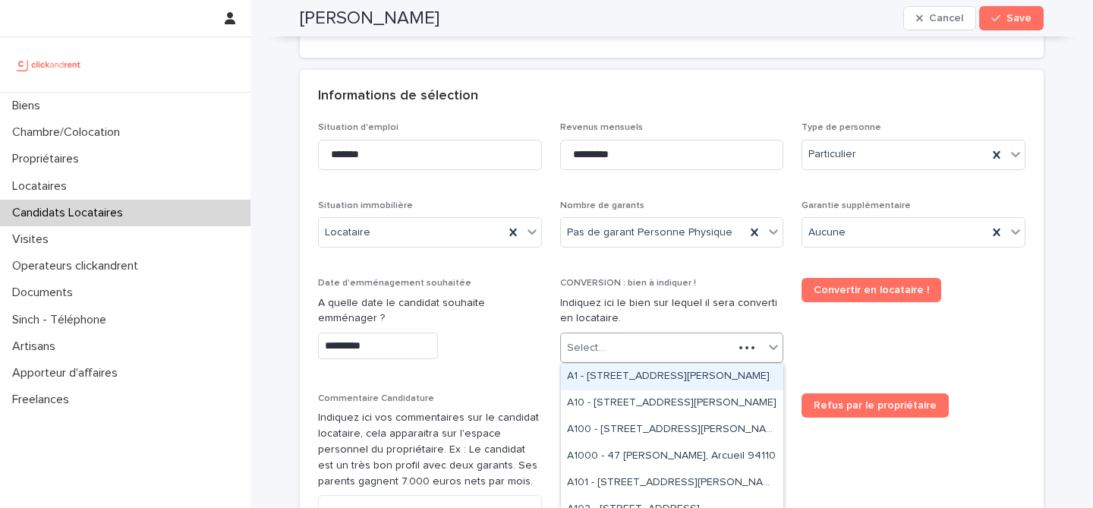
click at [639, 339] on div "Select..." at bounding box center [647, 348] width 173 height 25
paste input "*****"
type input "*****"
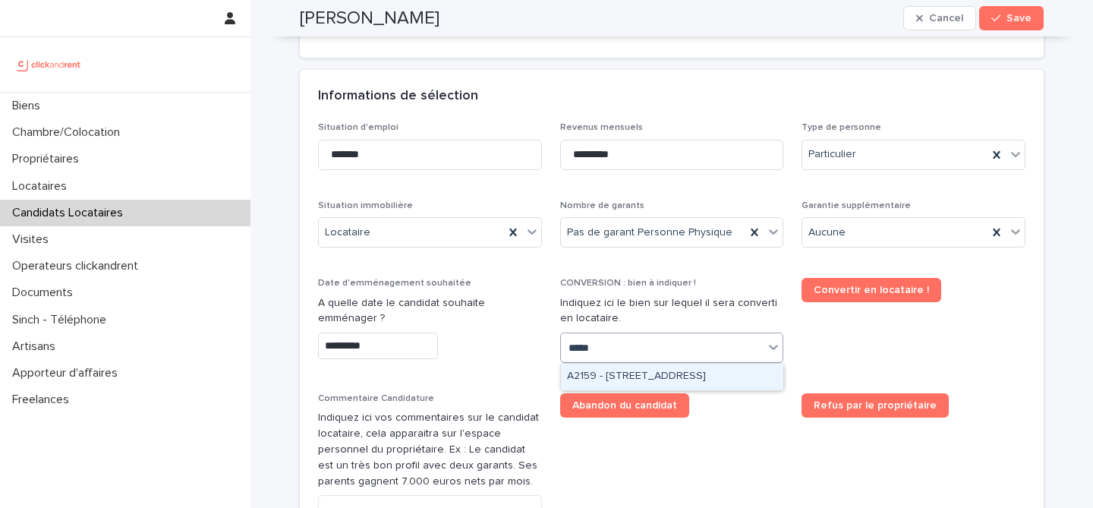
click at [692, 371] on div "A2159 - 33 rue Allou, Amiens 80000" at bounding box center [672, 377] width 222 height 27
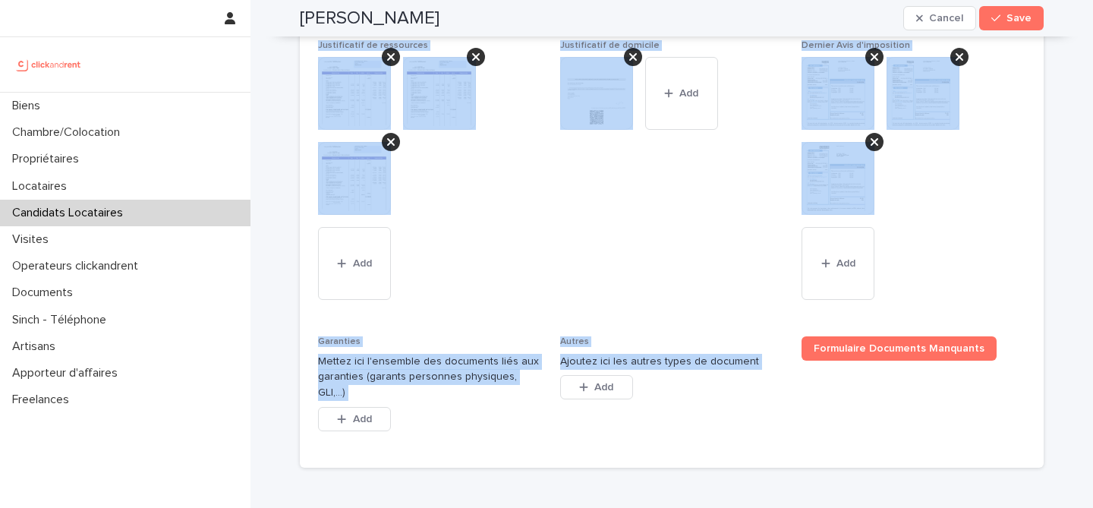
scroll to position [1521, 0]
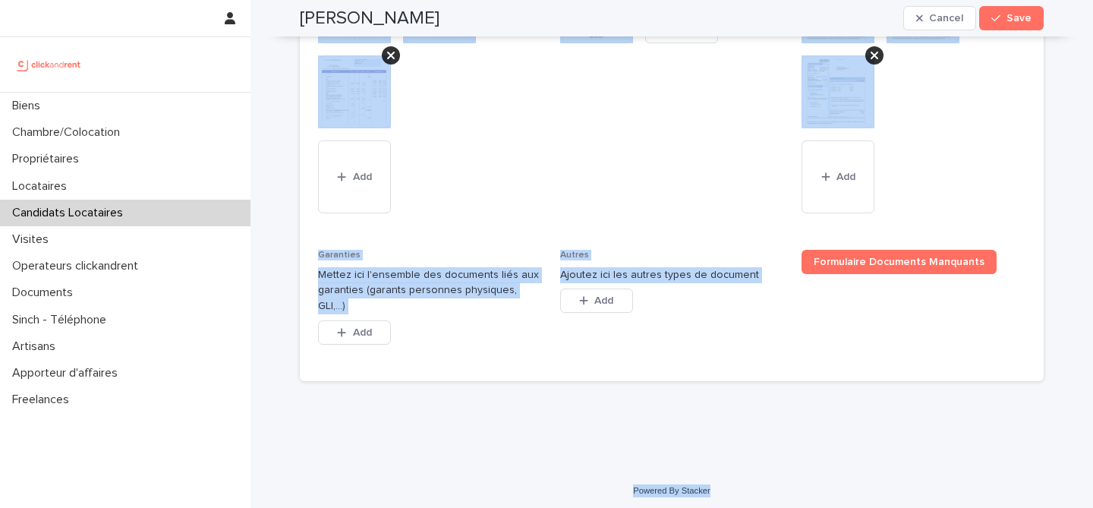
drag, startPoint x: 298, startPoint y: 47, endPoint x: 748, endPoint y: 500, distance: 638.8
copy div "Rayhan Lakioui Cancel Save Sorry, there was an error saving your record. Please…"
click at [534, 140] on div at bounding box center [430, 55] width 224 height 170
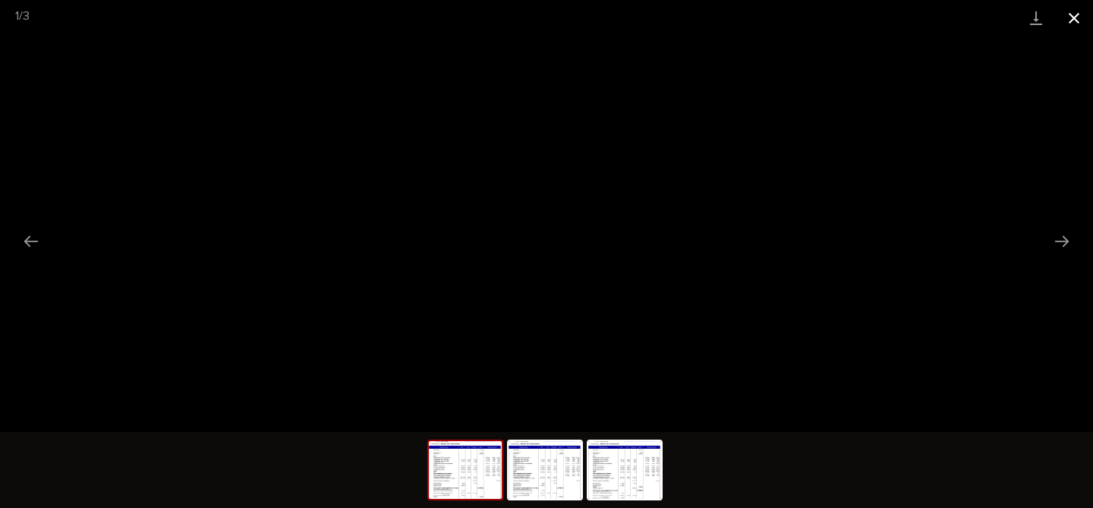
click at [1074, 18] on button "Close gallery" at bounding box center [1074, 18] width 38 height 36
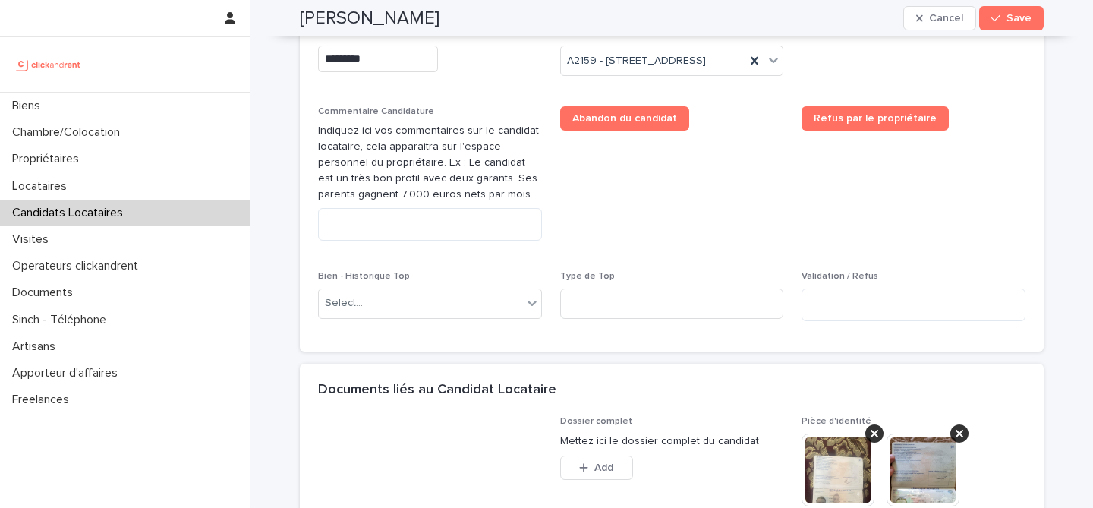
scroll to position [782, 0]
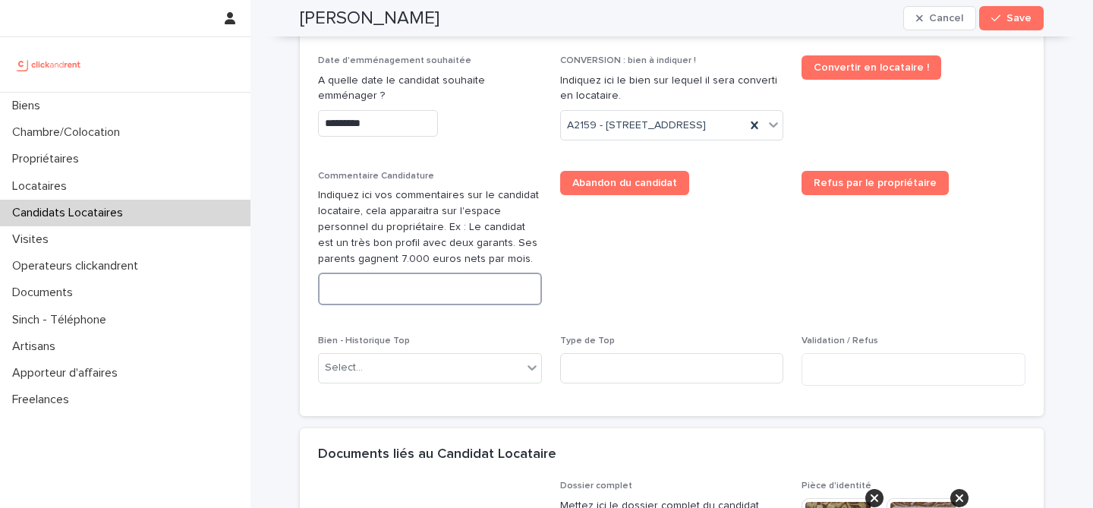
click at [408, 294] on textarea at bounding box center [430, 289] width 224 height 33
paste textarea "**********"
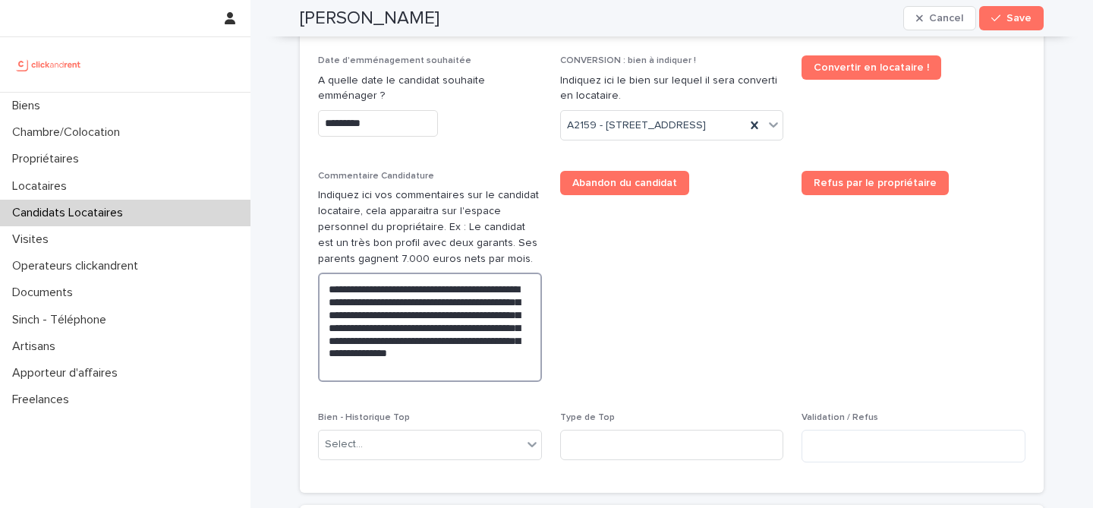
type textarea "**********"
click at [672, 285] on span "Abandon du candidat" at bounding box center [672, 282] width 224 height 223
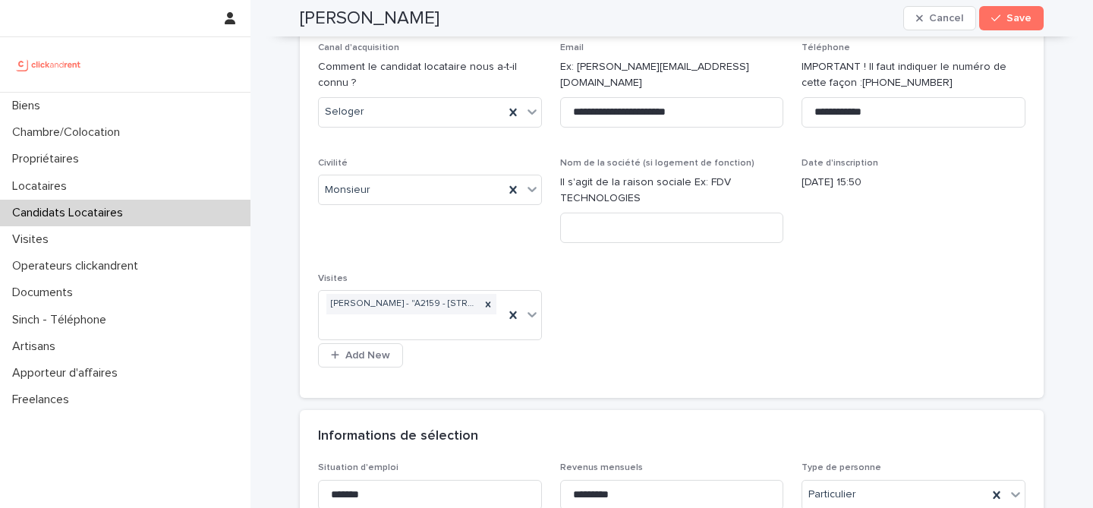
scroll to position [0, 0]
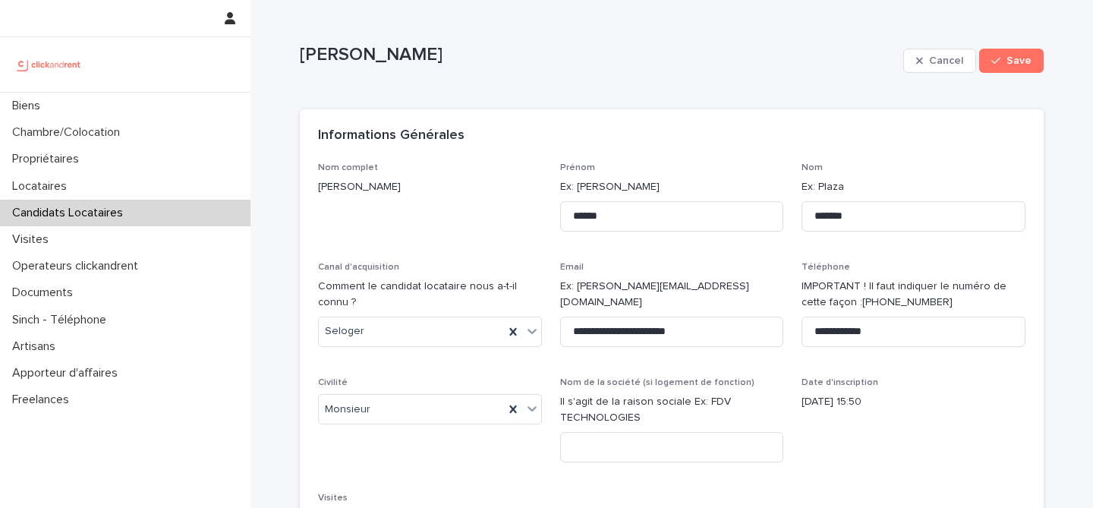
click at [336, 75] on div "Rayhan Lakioui" at bounding box center [598, 61] width 597 height 34
click at [355, 43] on div "Rayhan Lakioui" at bounding box center [598, 53] width 597 height 25
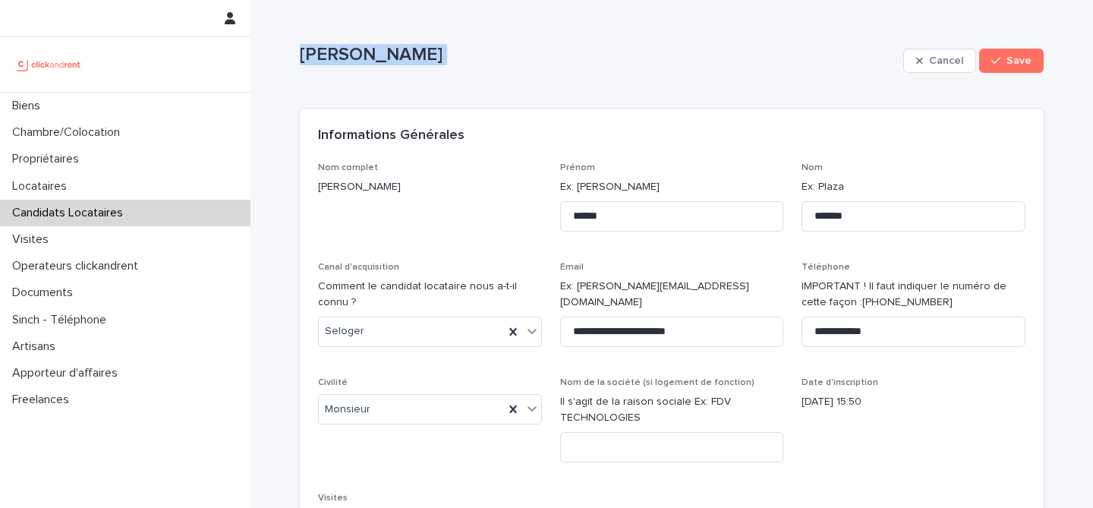
copy div "Rayhan Lakioui Cancel Save Sorry, there was an error saving your record. Please…"
click at [1020, 49] on button "Save" at bounding box center [1011, 61] width 65 height 24
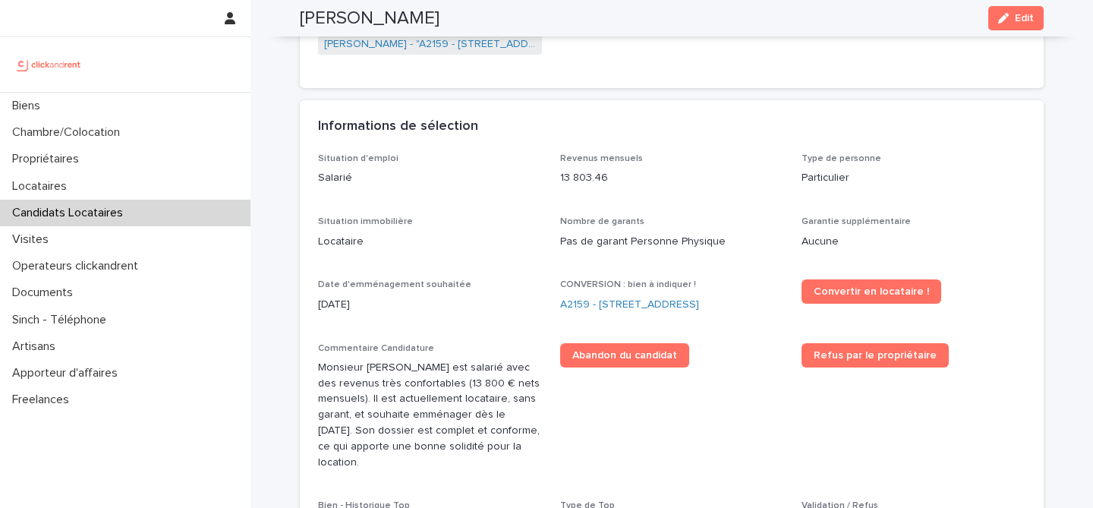
scroll to position [339, 0]
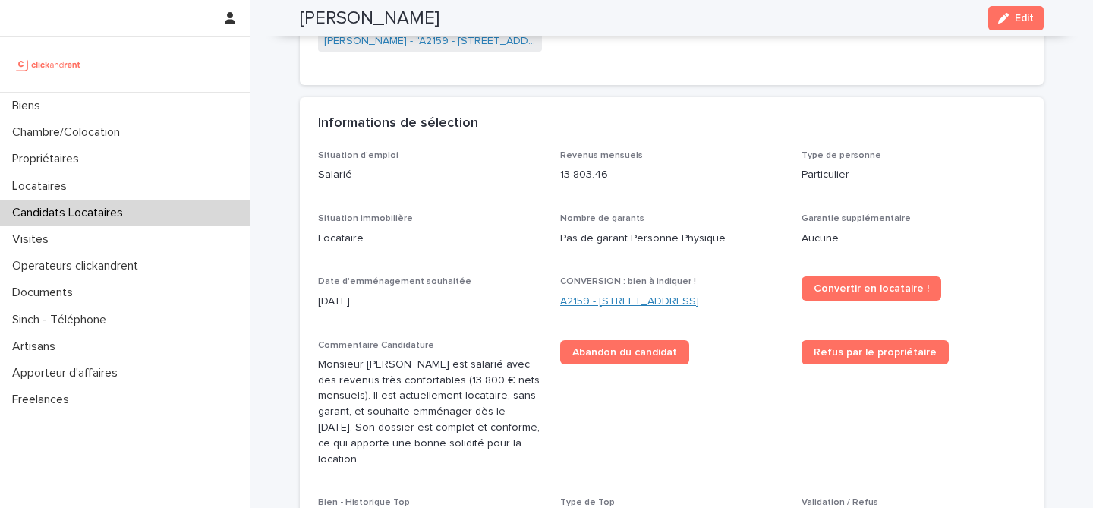
click at [635, 296] on link "A2159 - 33 rue Allou, Amiens 80000" at bounding box center [629, 302] width 139 height 16
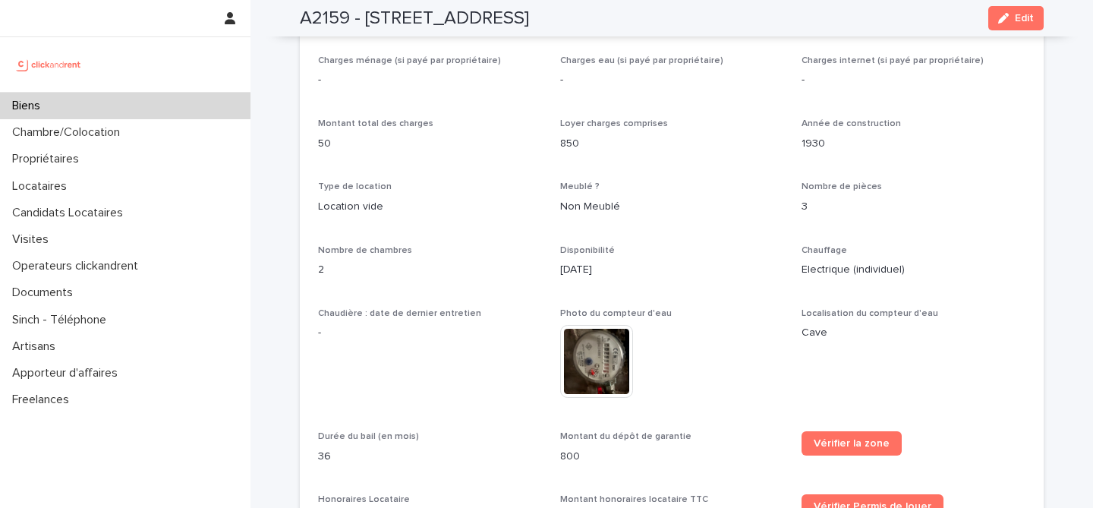
scroll to position [1718, 0]
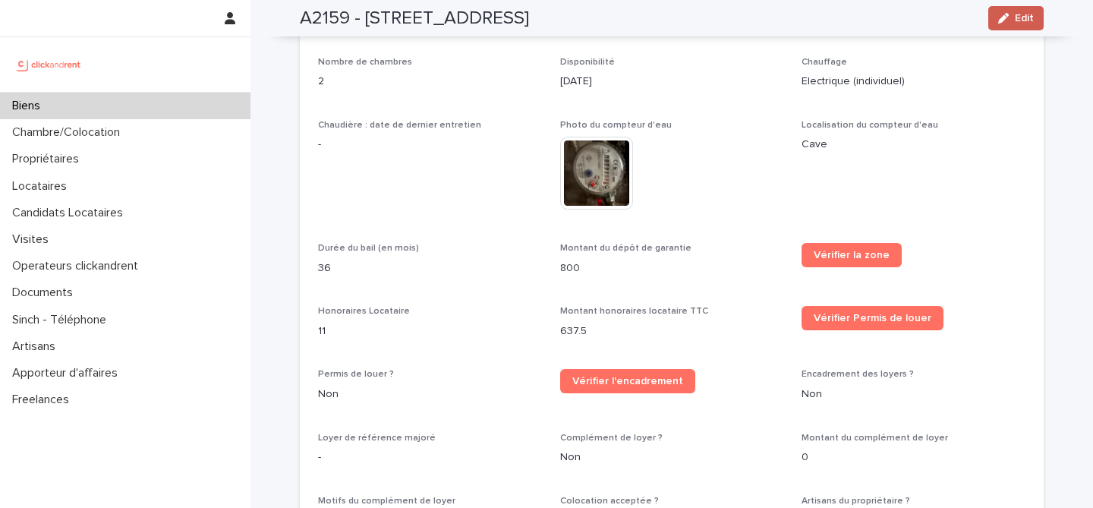
click at [1020, 20] on span "Edit" at bounding box center [1024, 18] width 19 height 11
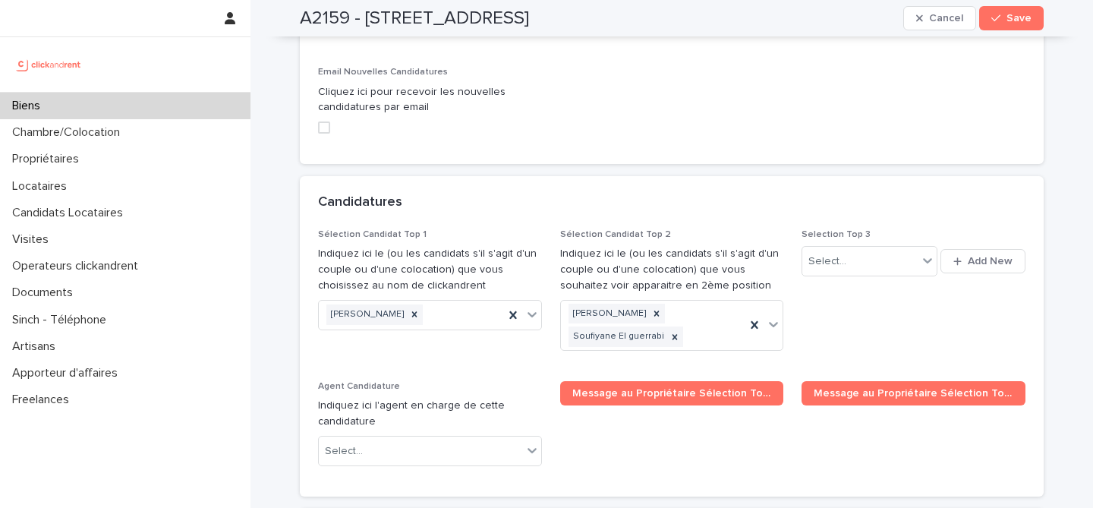
scroll to position [7319, 0]
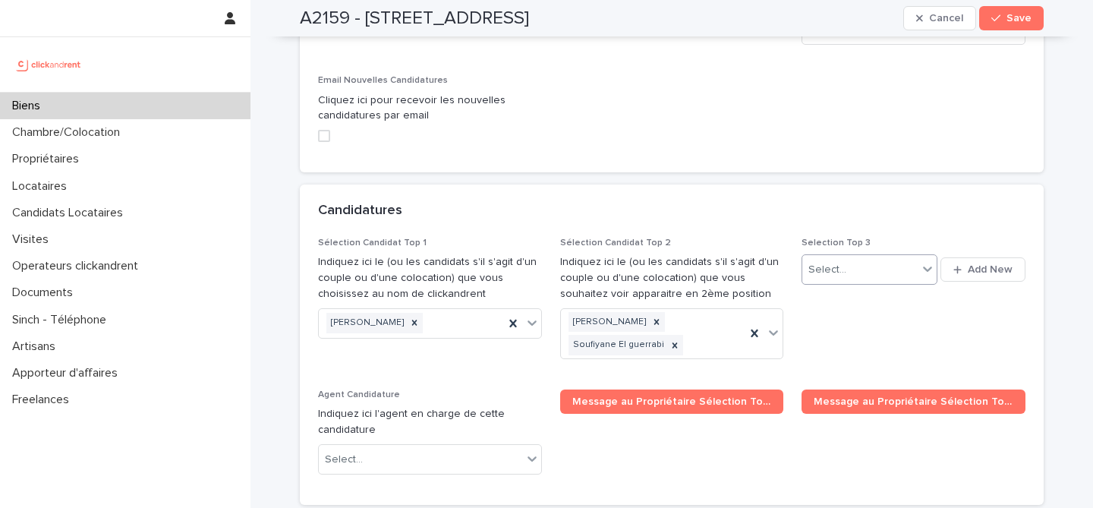
click at [877, 257] on div "Select..." at bounding box center [859, 269] width 115 height 25
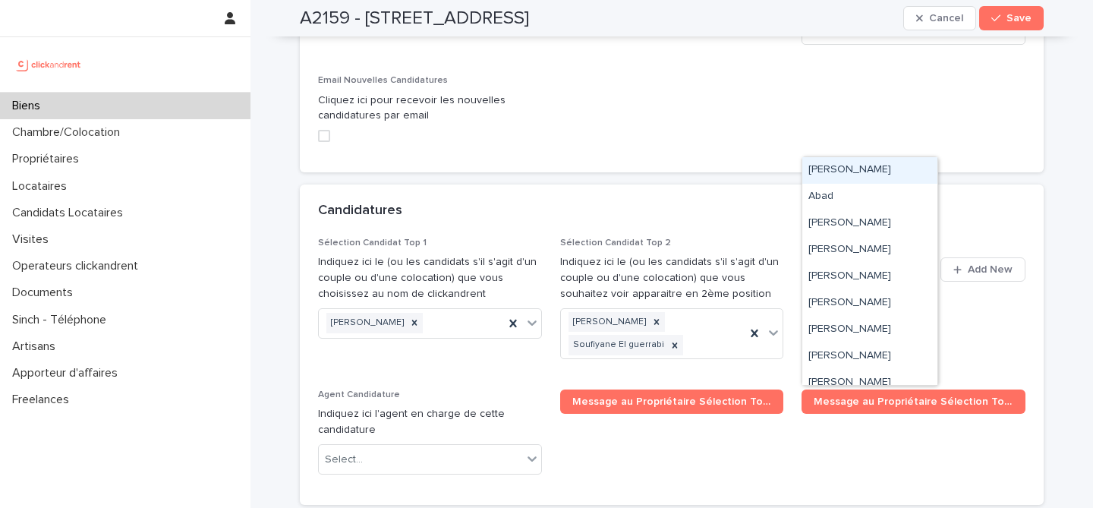
paste input "**********"
type input "**********"
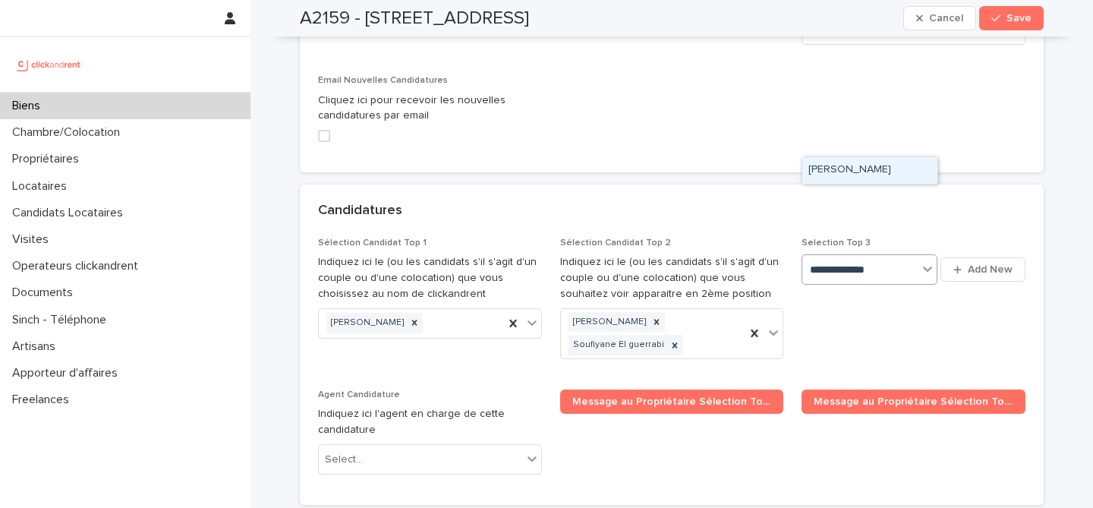
click at [919, 169] on div "Rayhan Lakioui" at bounding box center [869, 170] width 135 height 27
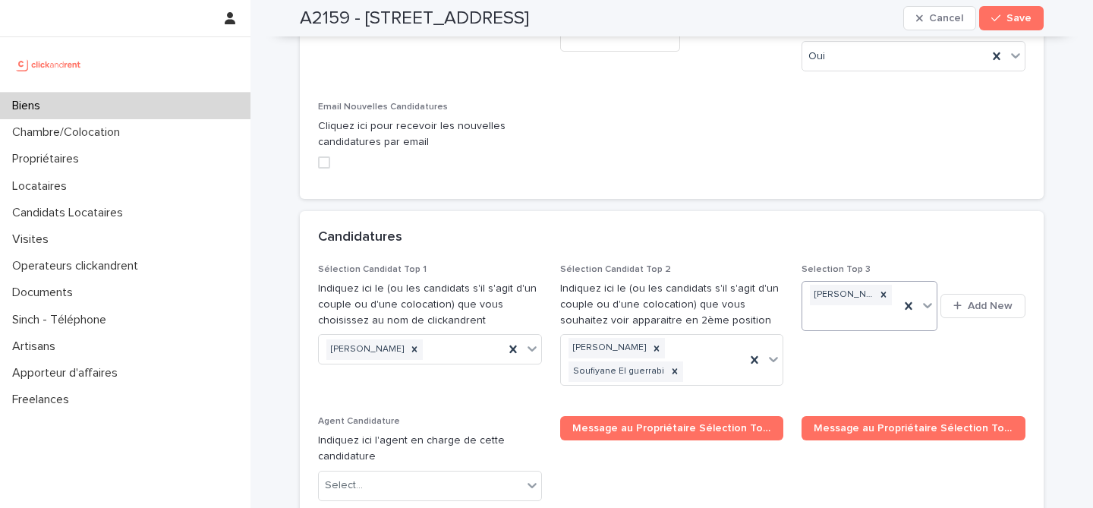
scroll to position [7366, 0]
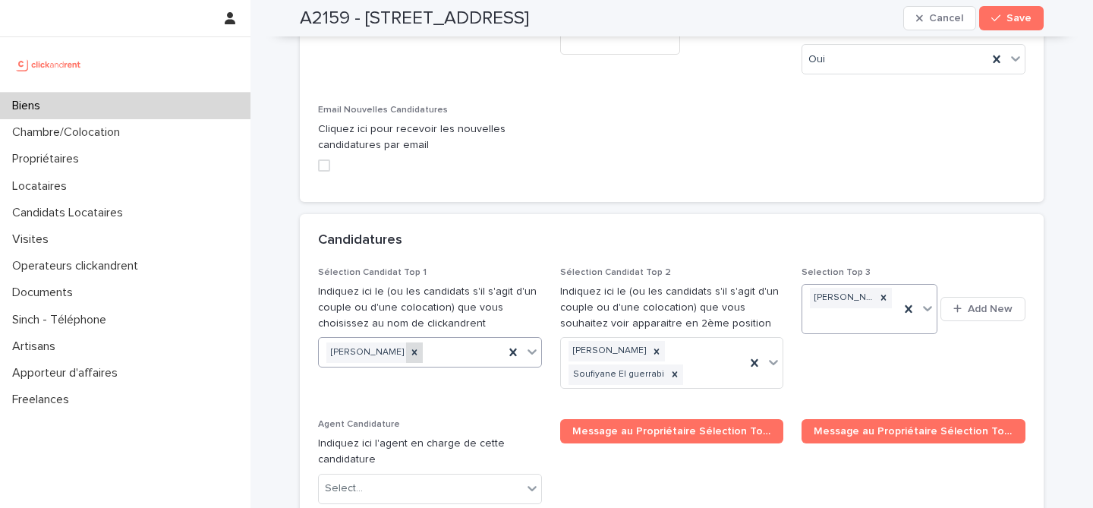
click at [415, 347] on icon at bounding box center [414, 352] width 11 height 11
paste input "**********"
type input "**********"
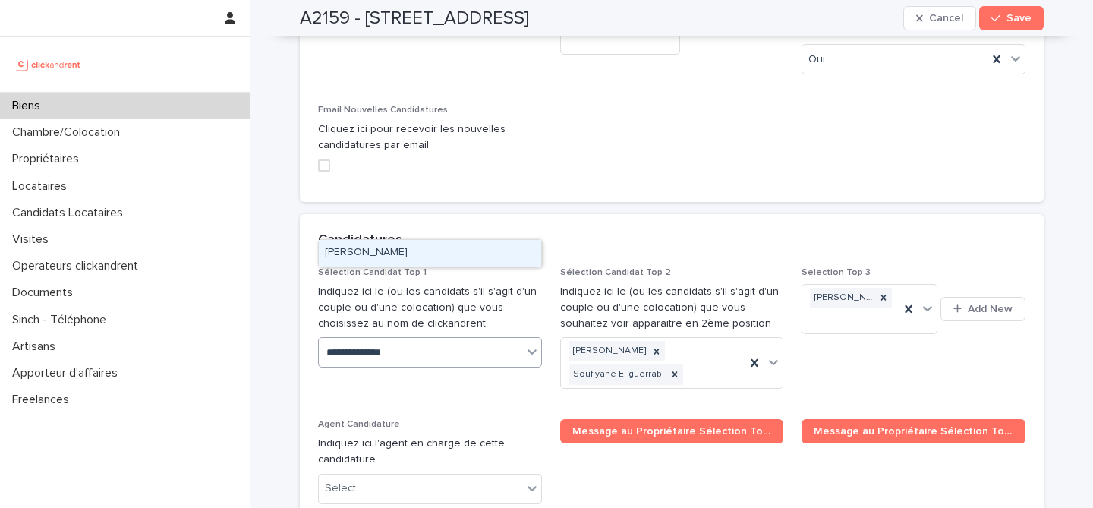
click at [465, 252] on div "Rayhan Lakioui" at bounding box center [430, 253] width 222 height 27
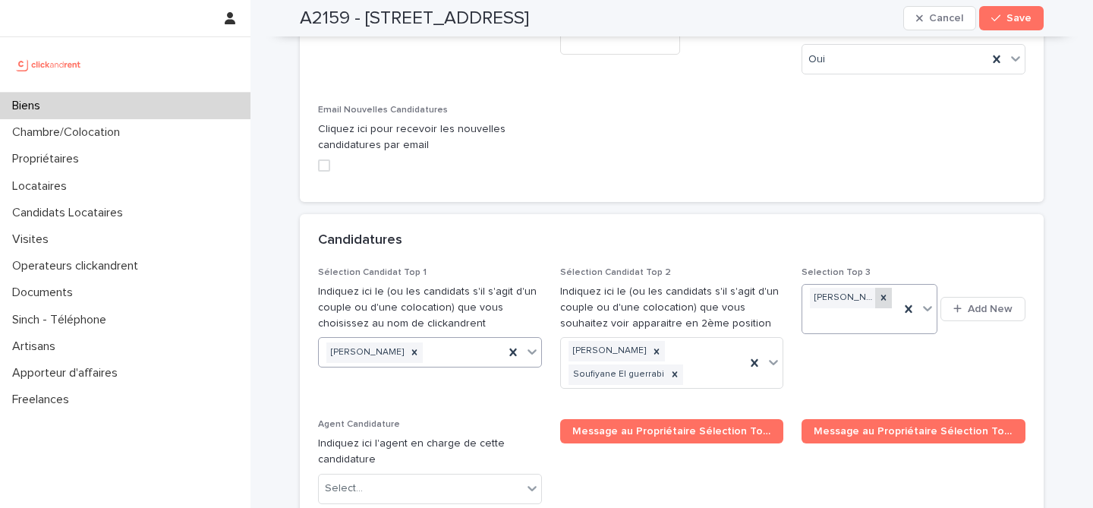
click at [890, 288] on div at bounding box center [883, 298] width 17 height 20
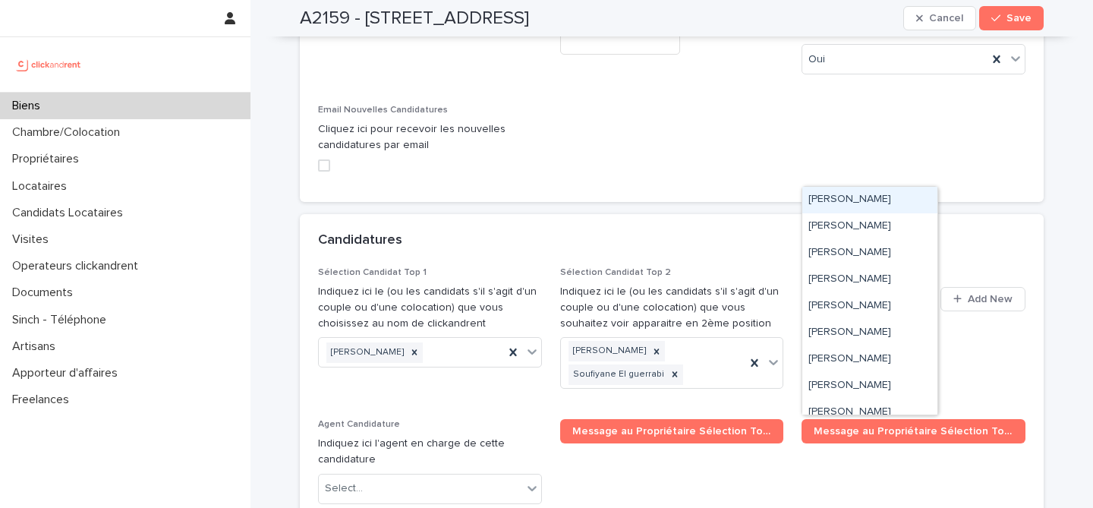
type input "*****"
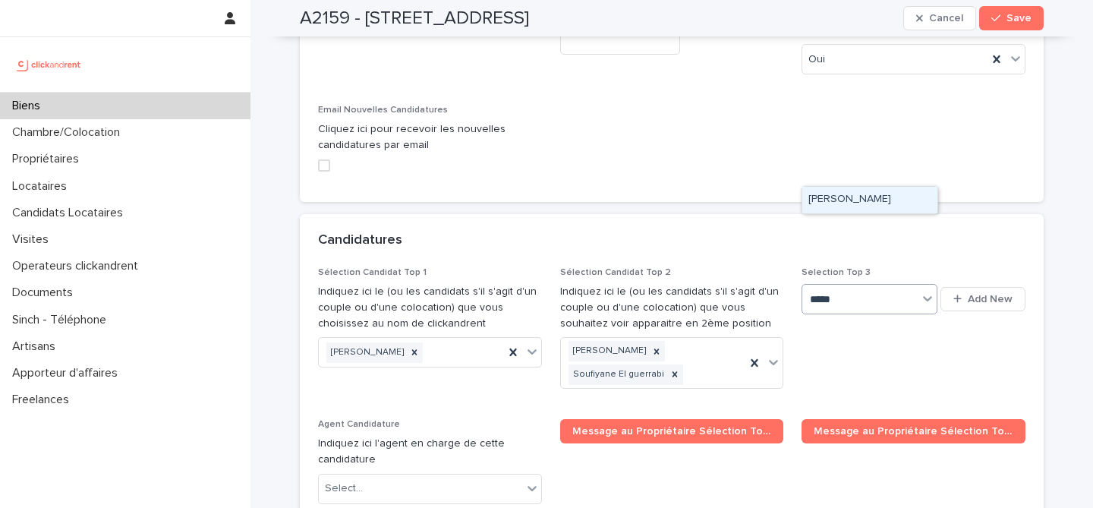
click at [872, 200] on div "Grégoire Sinoquet" at bounding box center [869, 200] width 135 height 27
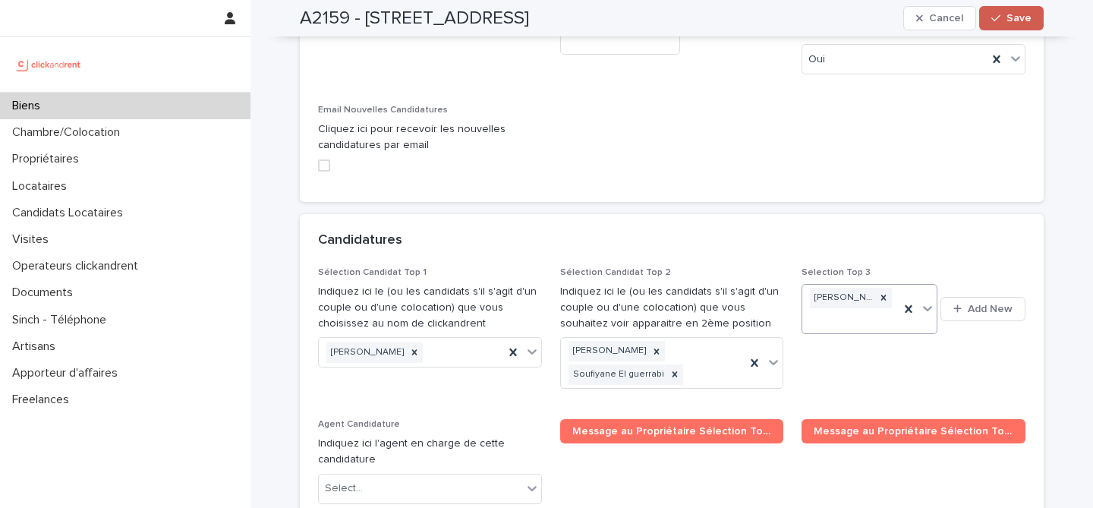
click at [1005, 23] on div "button" at bounding box center [998, 18] width 15 height 11
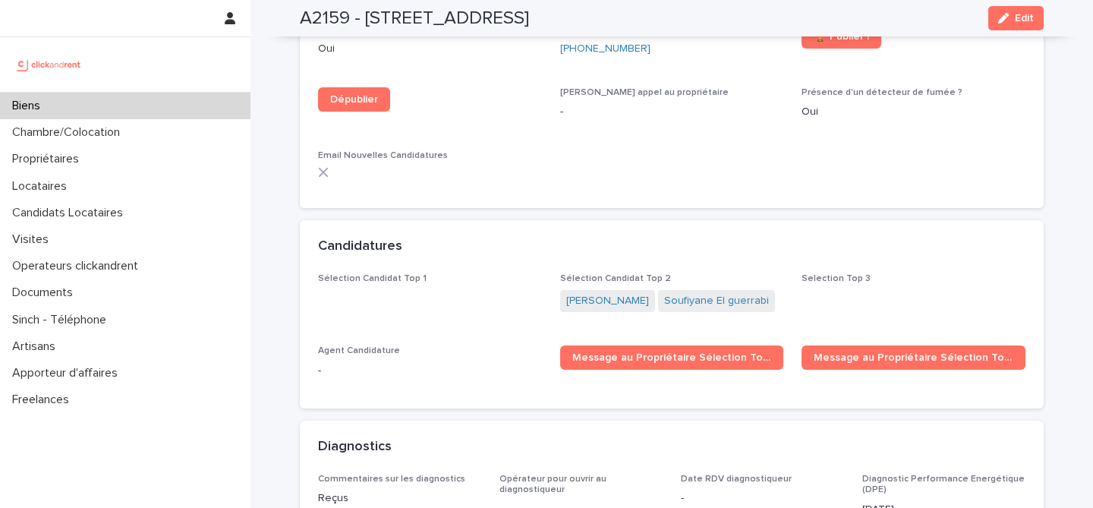
scroll to position [4543, 0]
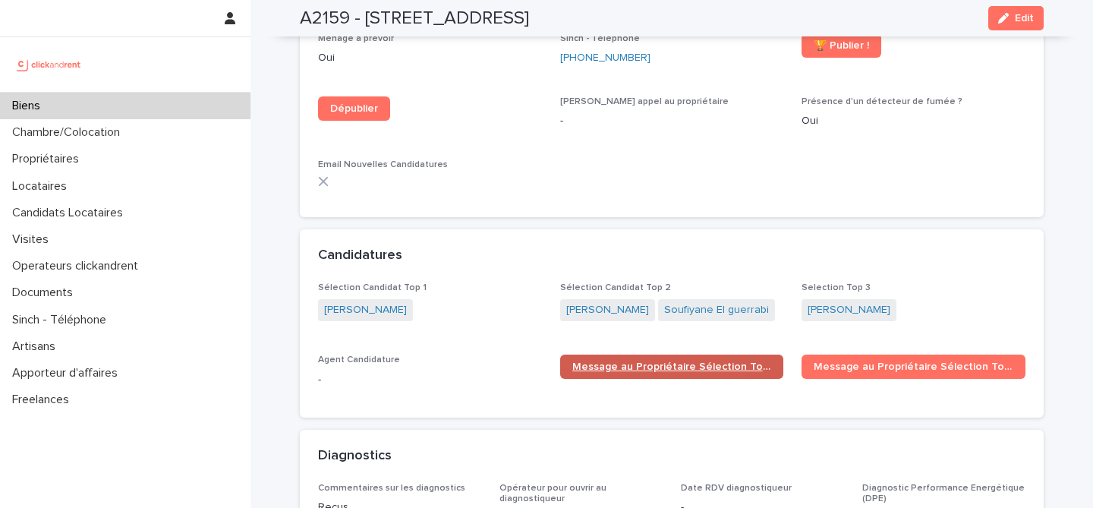
click at [670, 361] on span "Message au Propriétaire Sélection Top 1" at bounding box center [672, 366] width 200 height 11
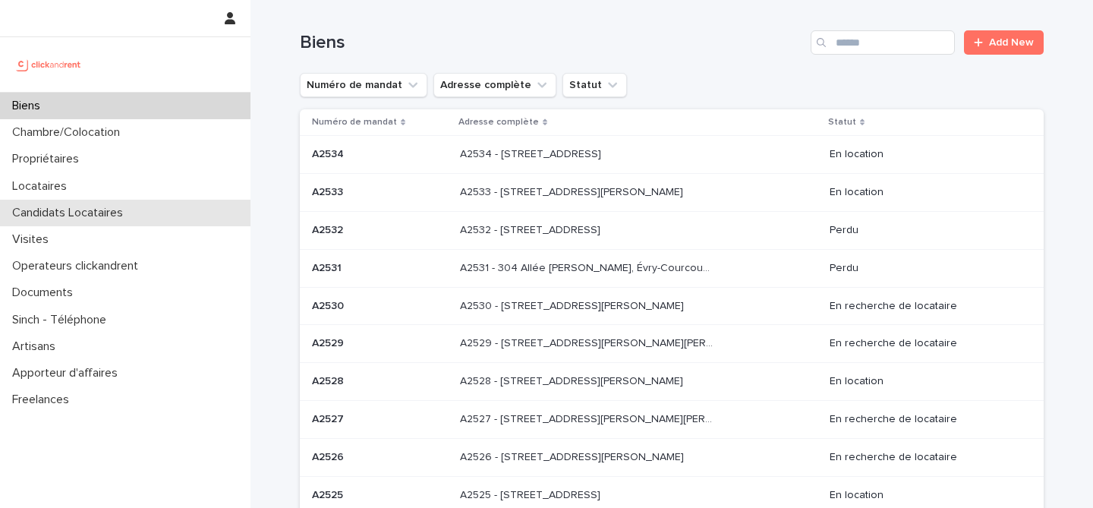
click at [117, 216] on p "Candidats Locataires" at bounding box center [70, 213] width 129 height 14
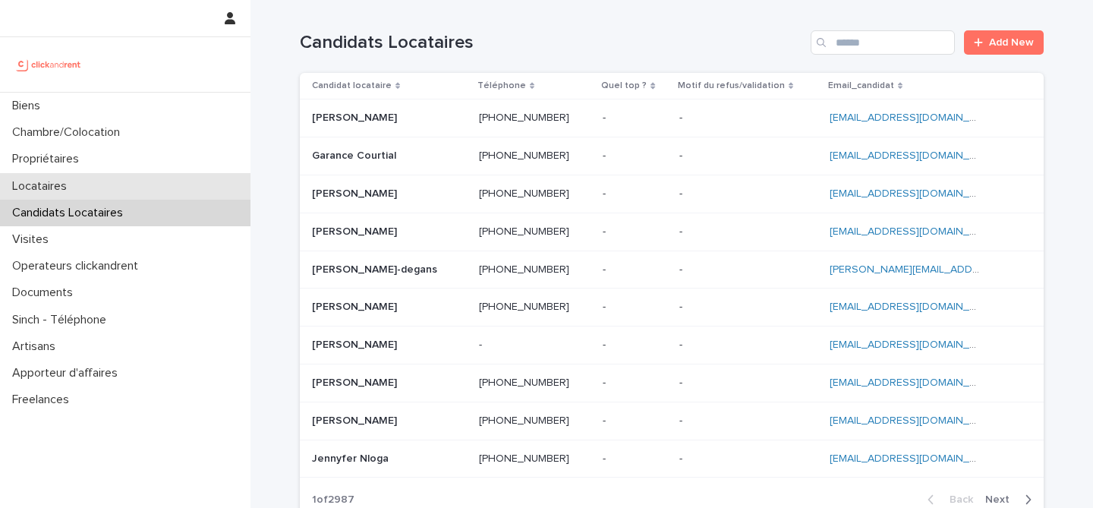
click at [113, 190] on div "Locataires" at bounding box center [125, 186] width 251 height 27
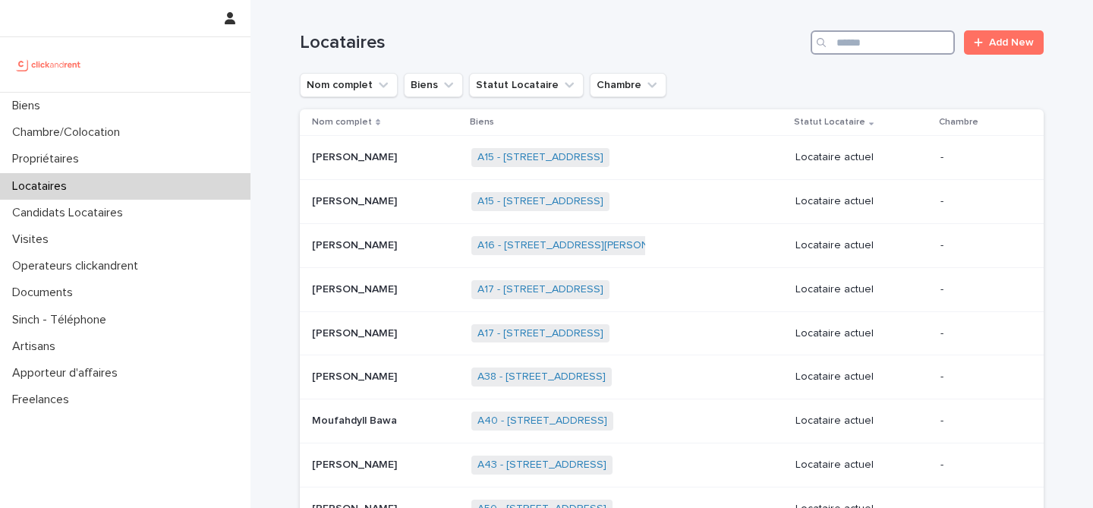
click at [875, 45] on input "Search" at bounding box center [883, 42] width 144 height 24
paste input "**********"
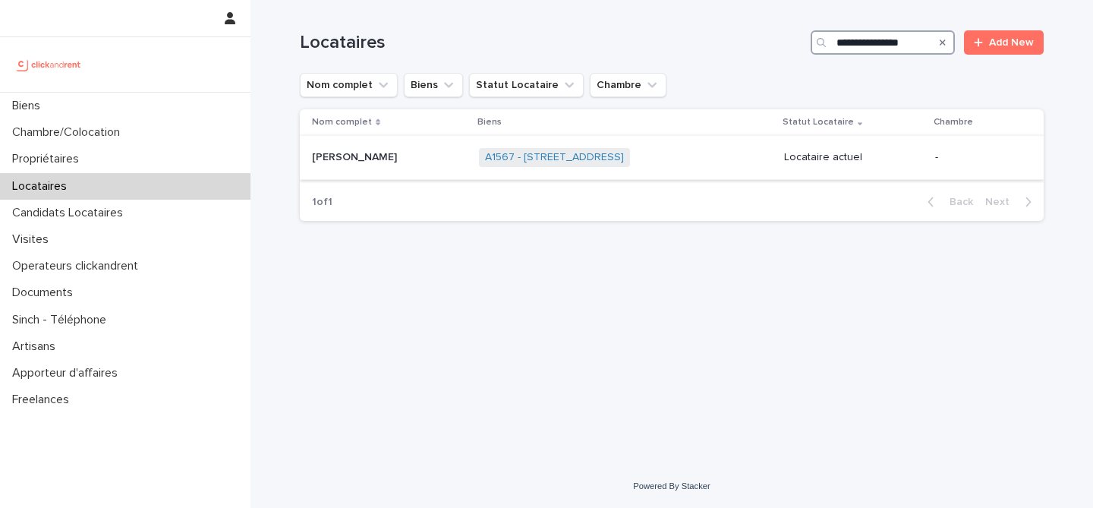
type input "**********"
click at [419, 156] on p at bounding box center [389, 157] width 155 height 13
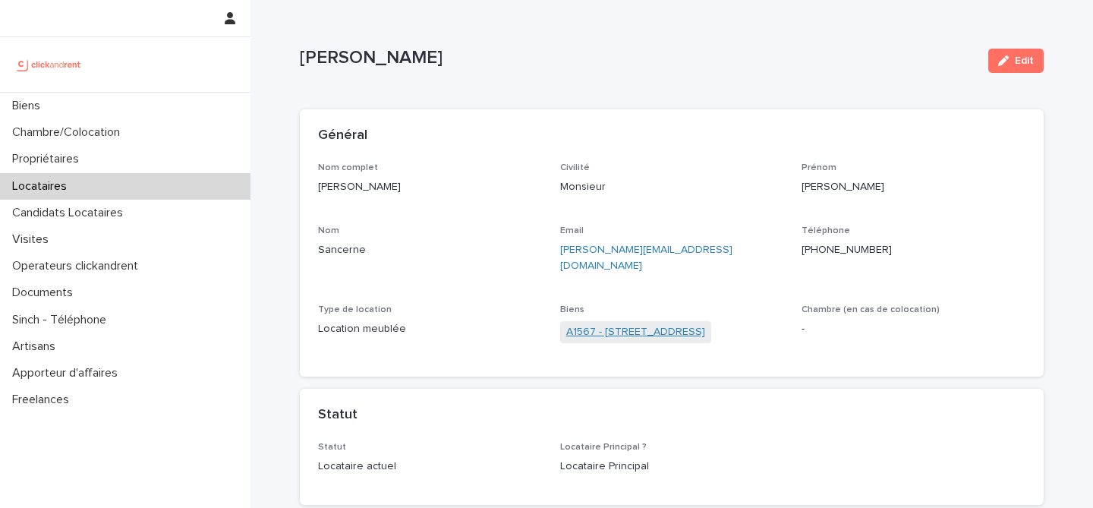
click at [676, 324] on link "A1567 - 16 Avenue de la Paix, Asnières-sur-Seine 92600" at bounding box center [635, 332] width 139 height 16
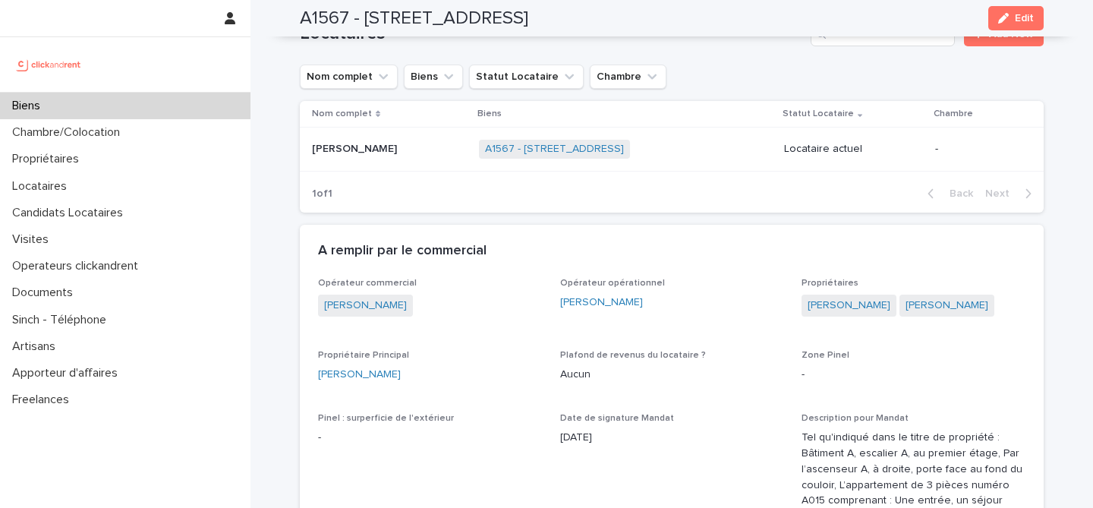
scroll to position [641, 0]
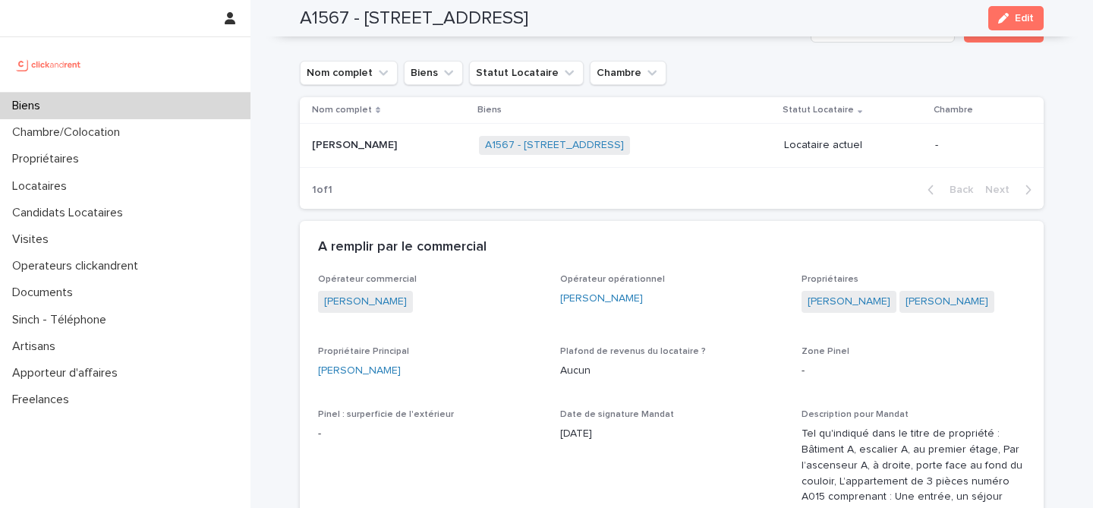
click at [373, 150] on p "Thierry Sancerne" at bounding box center [356, 144] width 88 height 16
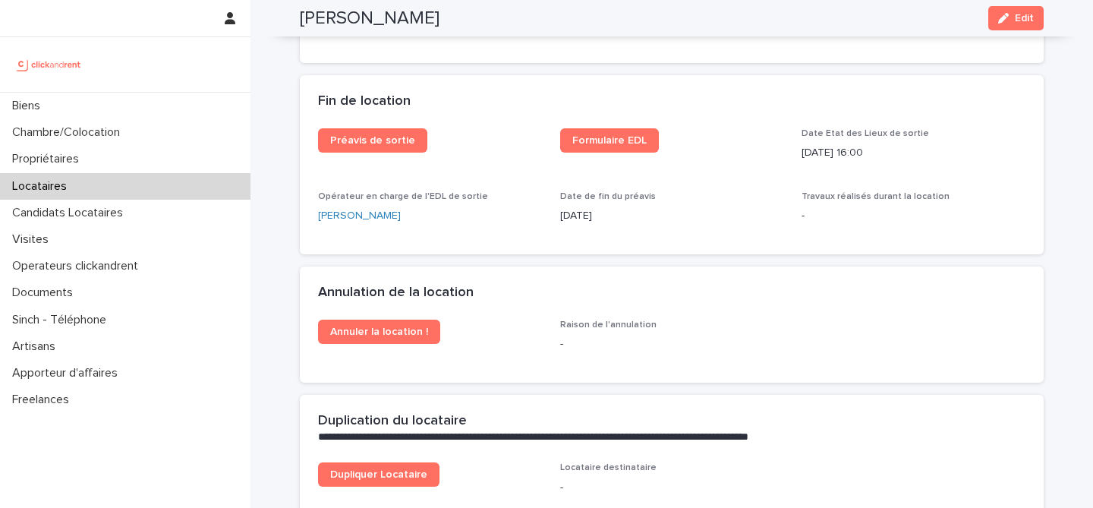
scroll to position [1960, 0]
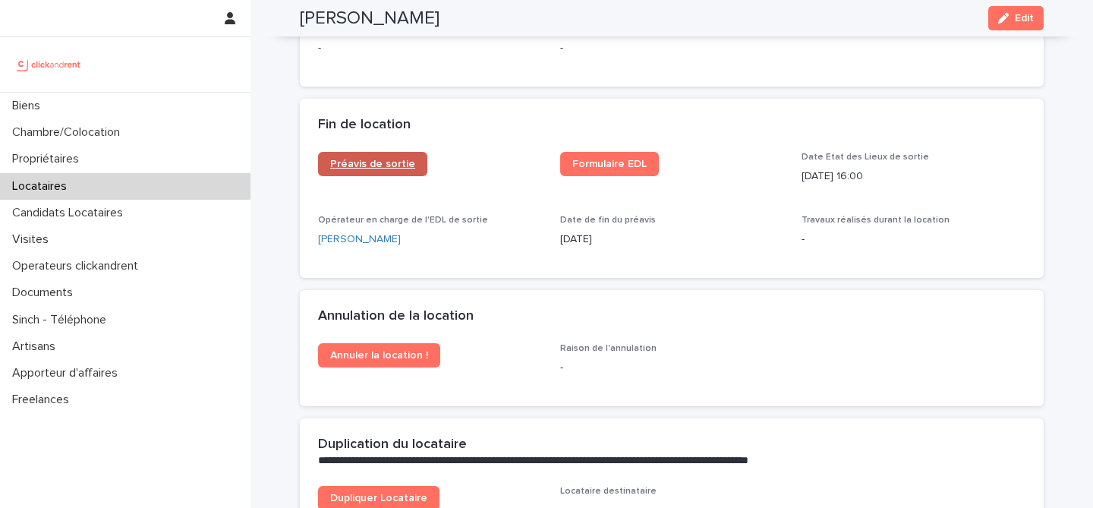
click at [374, 159] on span "Préavis de sortie" at bounding box center [372, 164] width 85 height 11
click at [573, 159] on span "Formulaire EDL" at bounding box center [609, 164] width 74 height 11
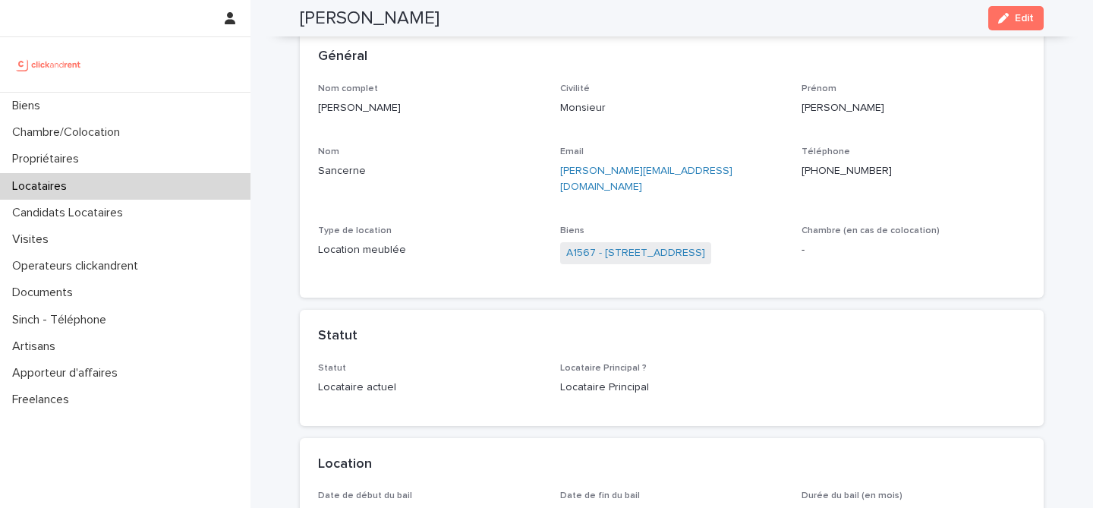
scroll to position [0, 0]
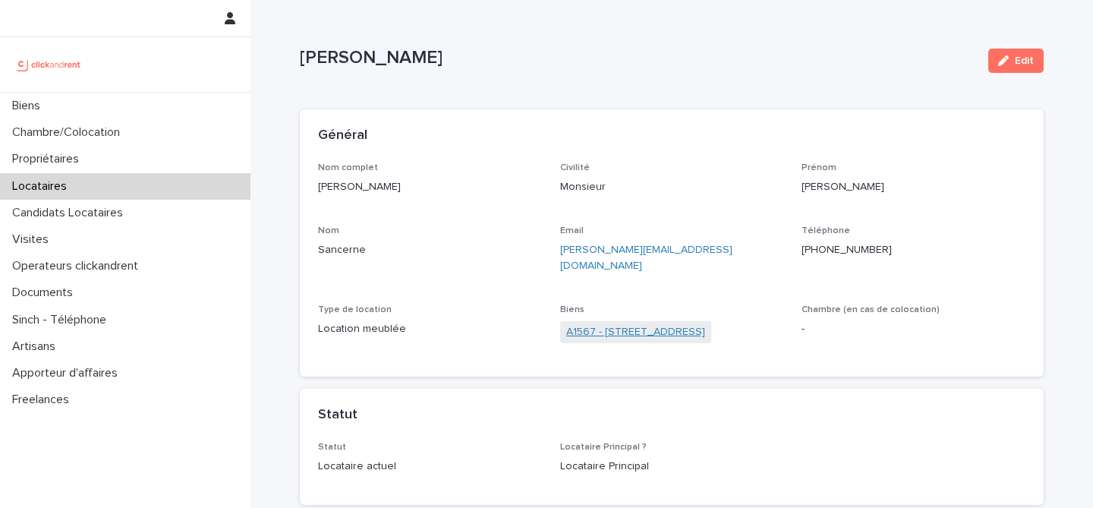
click at [667, 324] on link "A1567 - 16 Avenue de la Paix, Asnières-sur-Seine 92600" at bounding box center [635, 332] width 139 height 16
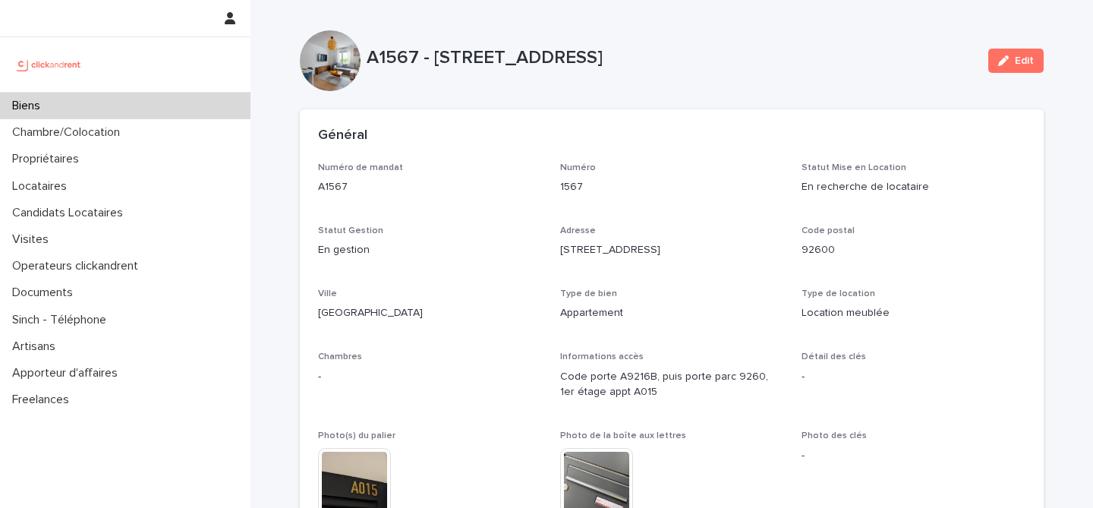
click at [386, 52] on p "A1567 - 16 Avenue de la Paix, Asnières-sur-Seine 92600" at bounding box center [672, 58] width 610 height 22
copy p "A1567"
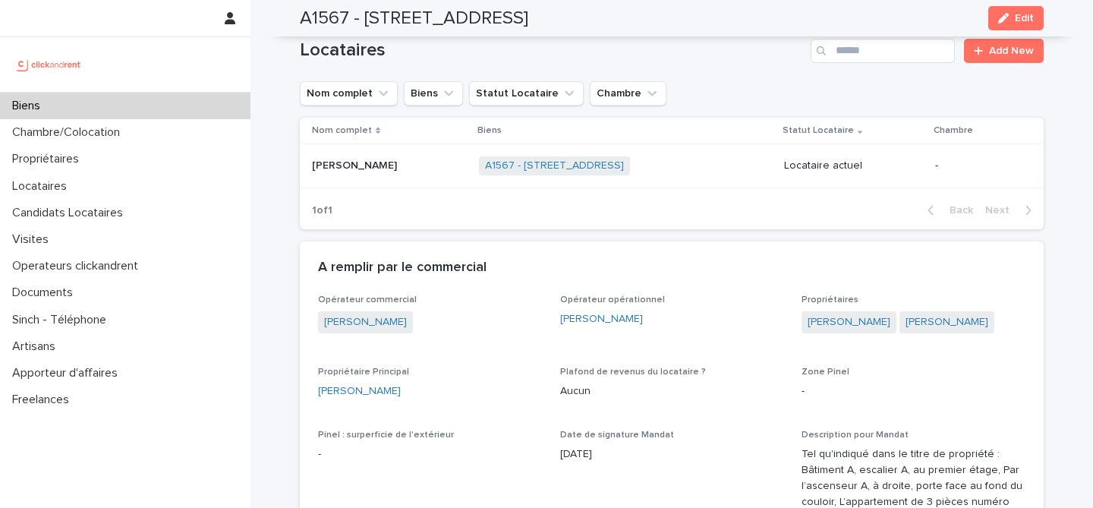
scroll to position [556, 0]
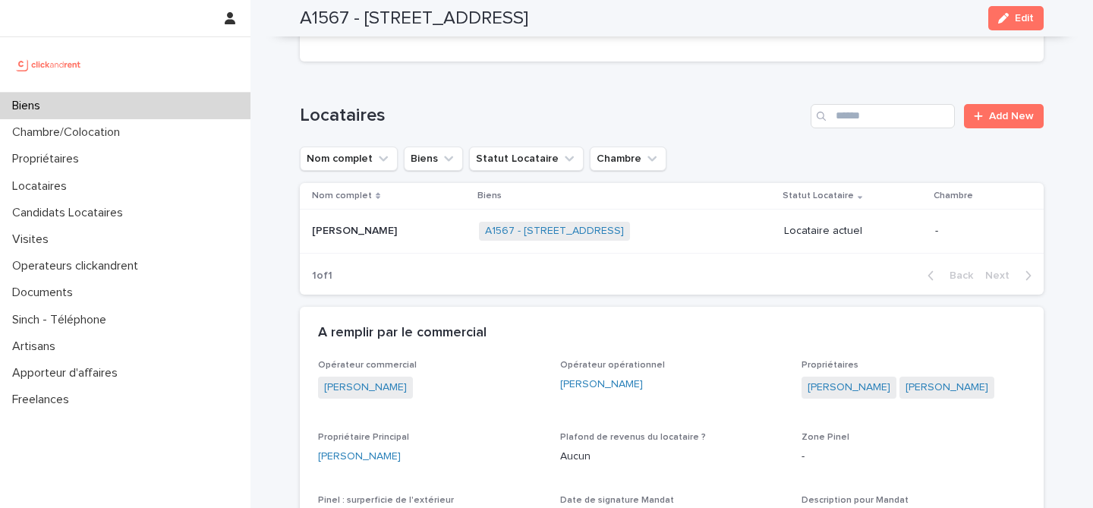
copy div "Thierry Sancerne Thierry Sancerne"
drag, startPoint x: 404, startPoint y: 235, endPoint x: 316, endPoint y: 235, distance: 88.1
copy div "Thierry Sancerne Thierry Sancerne"
drag, startPoint x: 314, startPoint y: 234, endPoint x: 416, endPoint y: 238, distance: 101.8
click at [416, 238] on div "Thierry Sancerne Thierry Sancerne" at bounding box center [389, 231] width 155 height 25
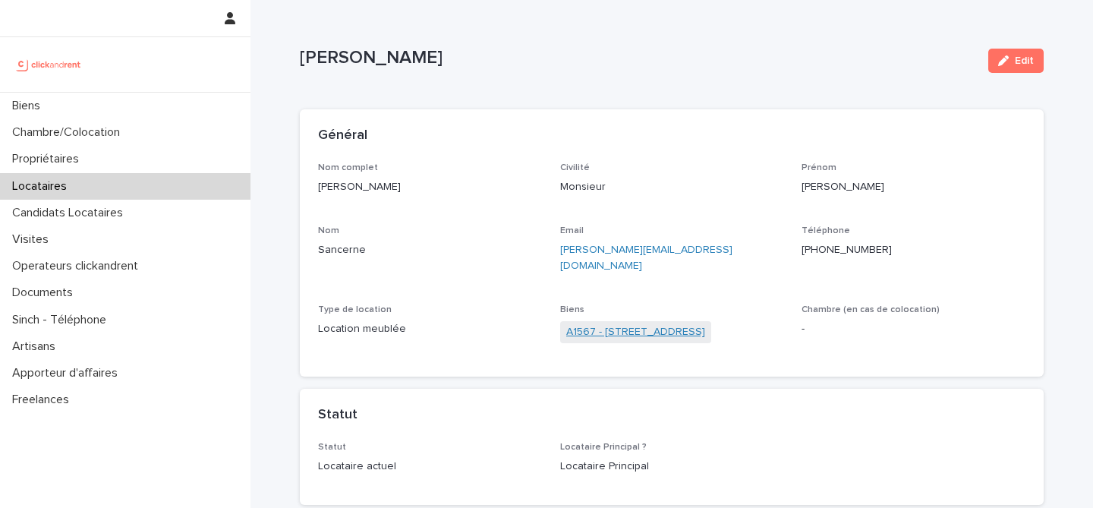
click at [660, 324] on link "A1567 - 16 Avenue de la Paix, Asnières-sur-Seine 92600" at bounding box center [635, 332] width 139 height 16
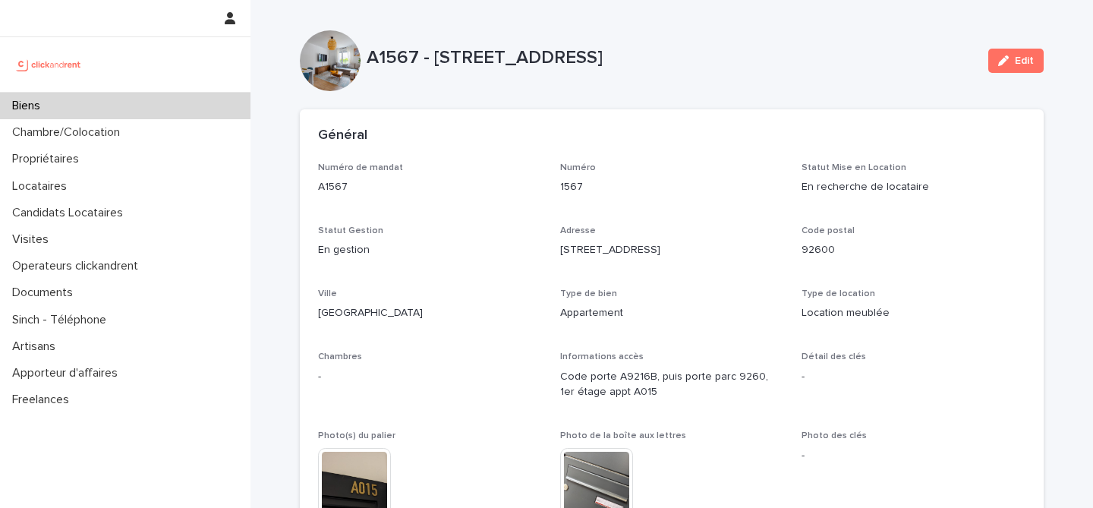
click at [395, 60] on p "A1567 - 16 Avenue de la Paix, Asnières-sur-Seine 92600" at bounding box center [672, 58] width 610 height 22
copy p "A1567"
click at [778, 164] on p "Numéro" at bounding box center [672, 167] width 224 height 11
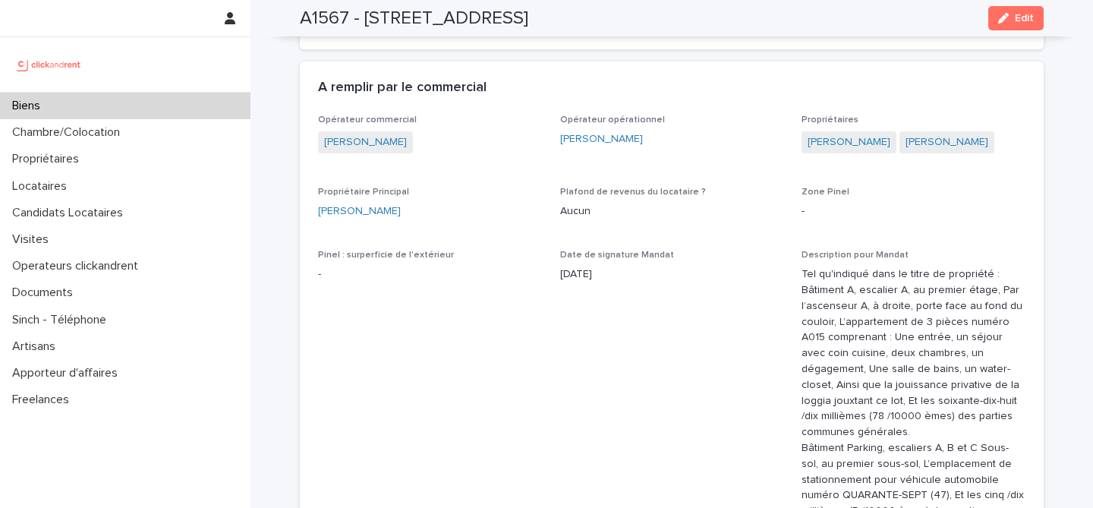
scroll to position [830, 0]
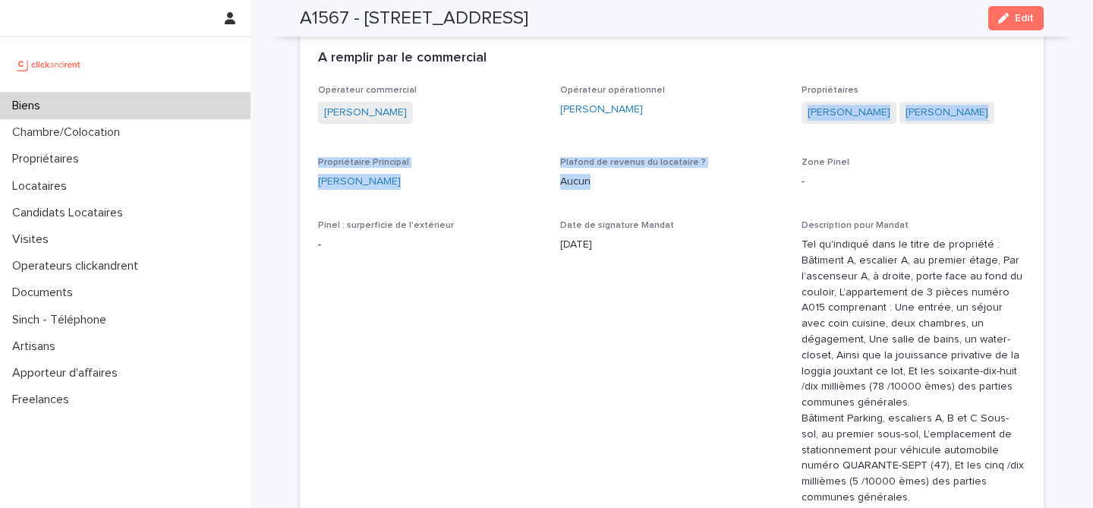
drag, startPoint x: 793, startPoint y: 112, endPoint x: 993, endPoint y: 153, distance: 204.7
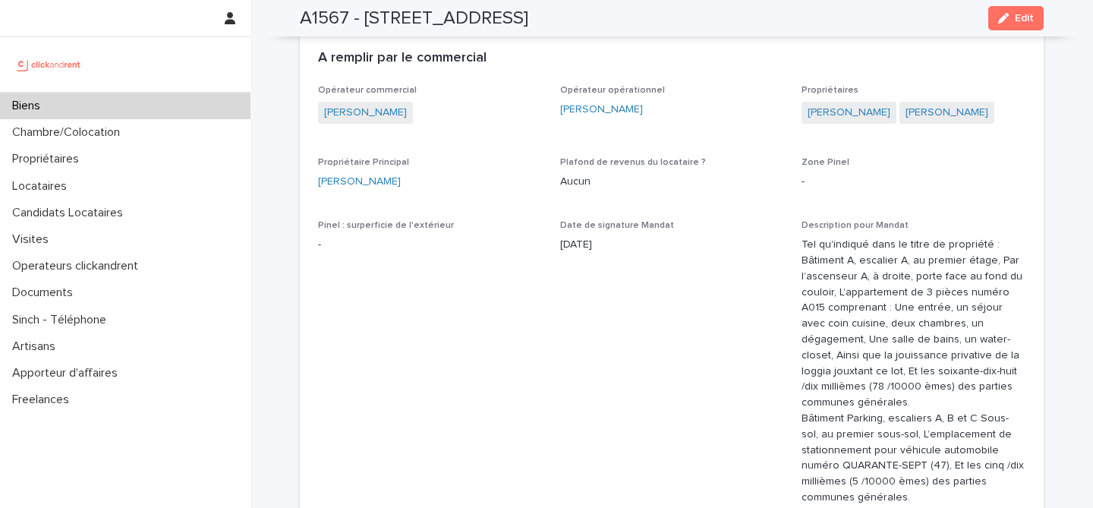
drag, startPoint x: 314, startPoint y: 184, endPoint x: 417, endPoint y: 197, distance: 104.1
copy link "Samir Khechine"
click at [757, 276] on span "Date de signature Mandat 30/5/2024" at bounding box center [672, 369] width 224 height 298
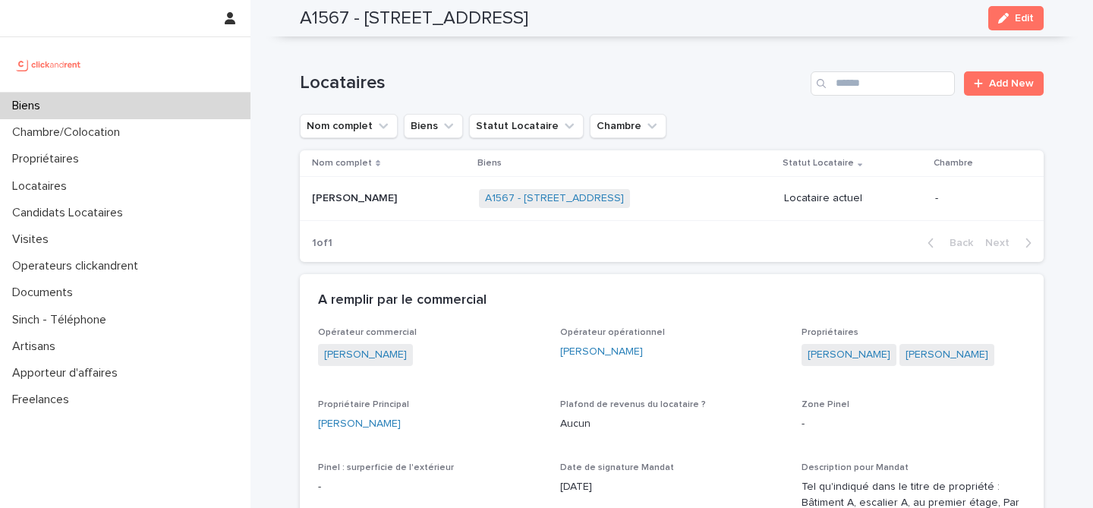
scroll to position [589, 0]
copy div "Thierry Sancerne Thierry Sancerne"
drag, startPoint x: 405, startPoint y: 197, endPoint x: 314, endPoint y: 197, distance: 91.1
click at [314, 197] on div "Thierry Sancerne Thierry Sancerne" at bounding box center [389, 197] width 155 height 13
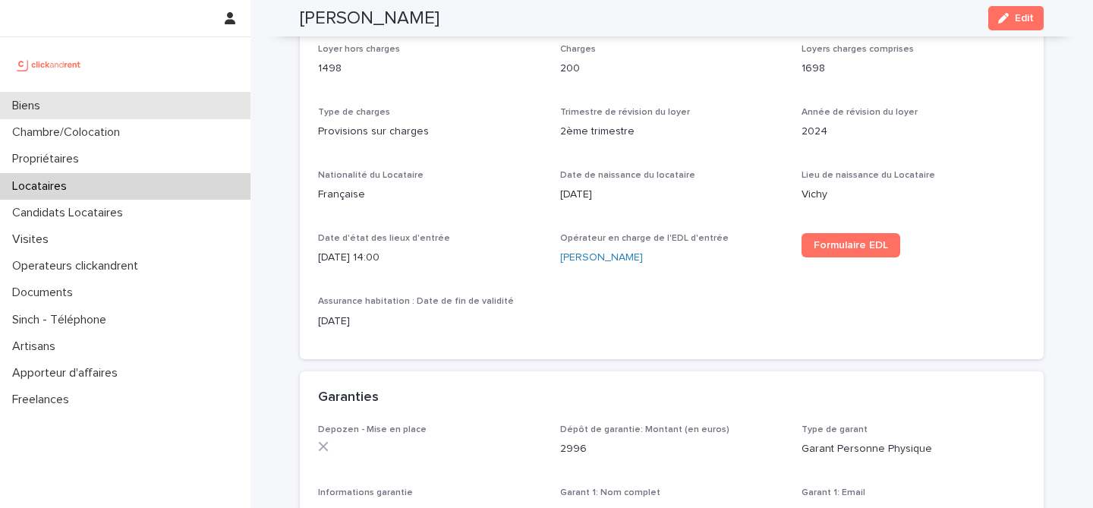
click at [143, 118] on div "Biens" at bounding box center [125, 106] width 251 height 27
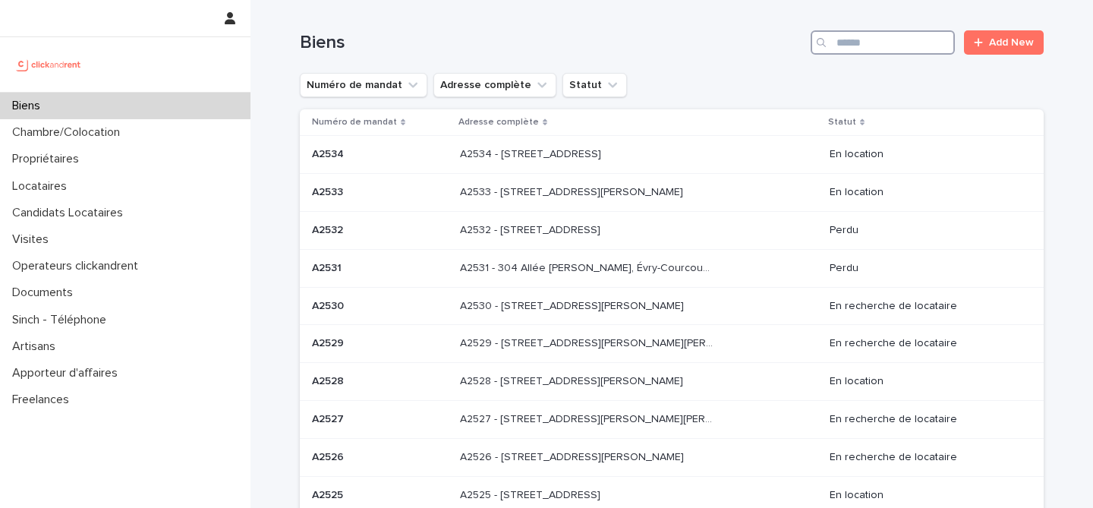
click at [898, 39] on input "Search" at bounding box center [883, 42] width 144 height 24
paste input "*****"
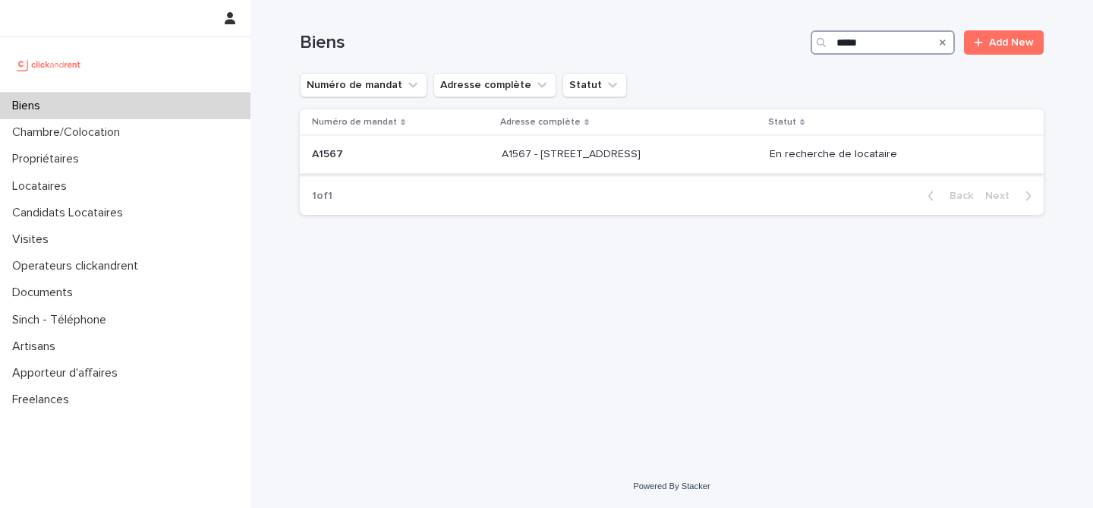
type input "*****"
click at [441, 161] on p at bounding box center [401, 154] width 178 height 13
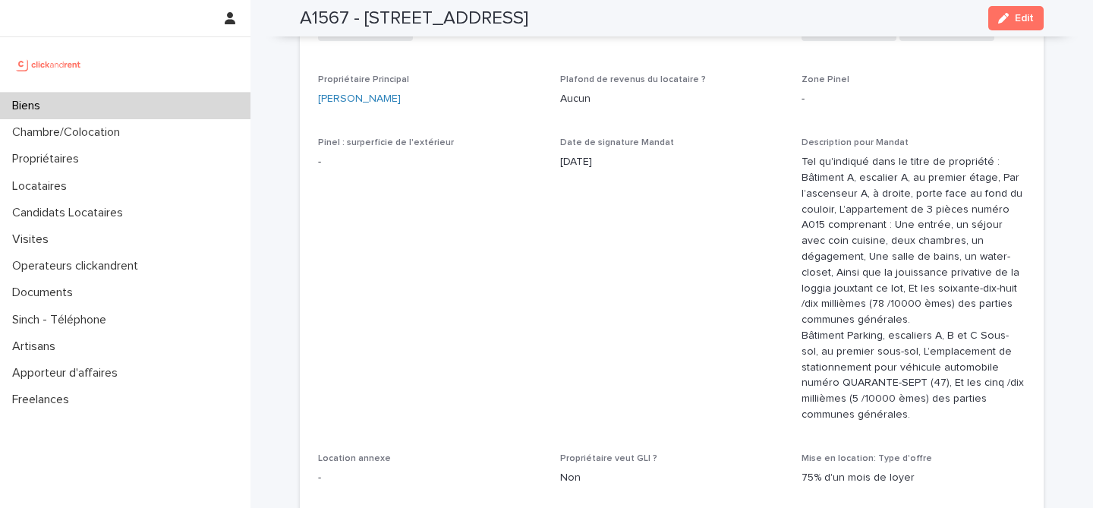
scroll to position [937, 0]
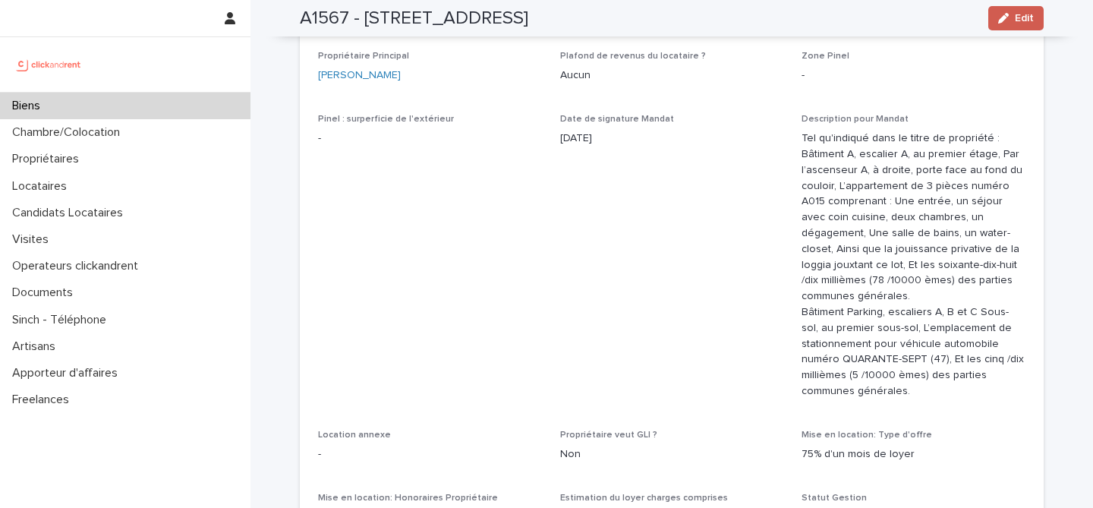
click at [1016, 13] on span "Edit" at bounding box center [1024, 18] width 19 height 11
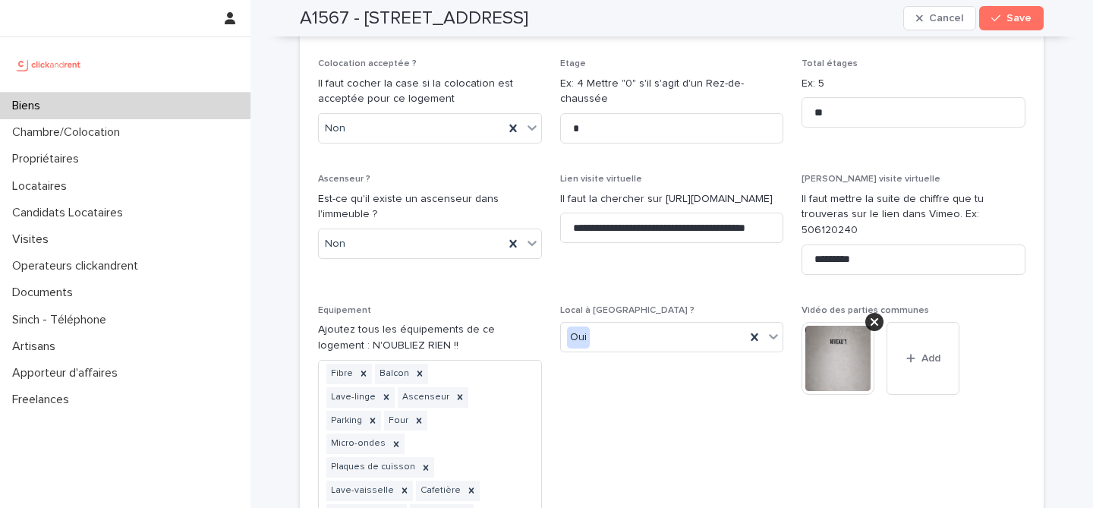
scroll to position [5221, 0]
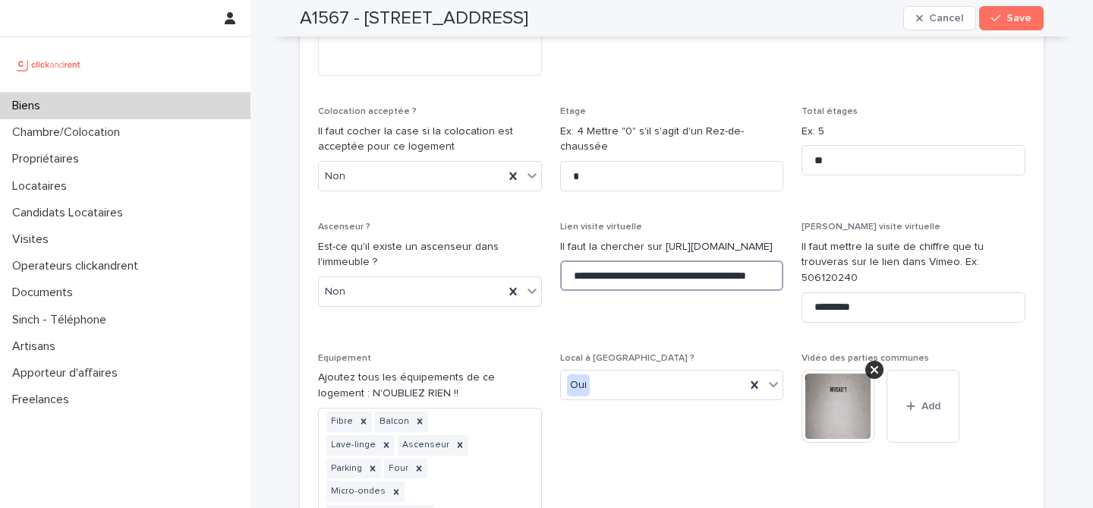
click at [709, 260] on input "**********" at bounding box center [672, 275] width 224 height 30
paste input
click at [707, 260] on input "*****" at bounding box center [672, 275] width 224 height 30
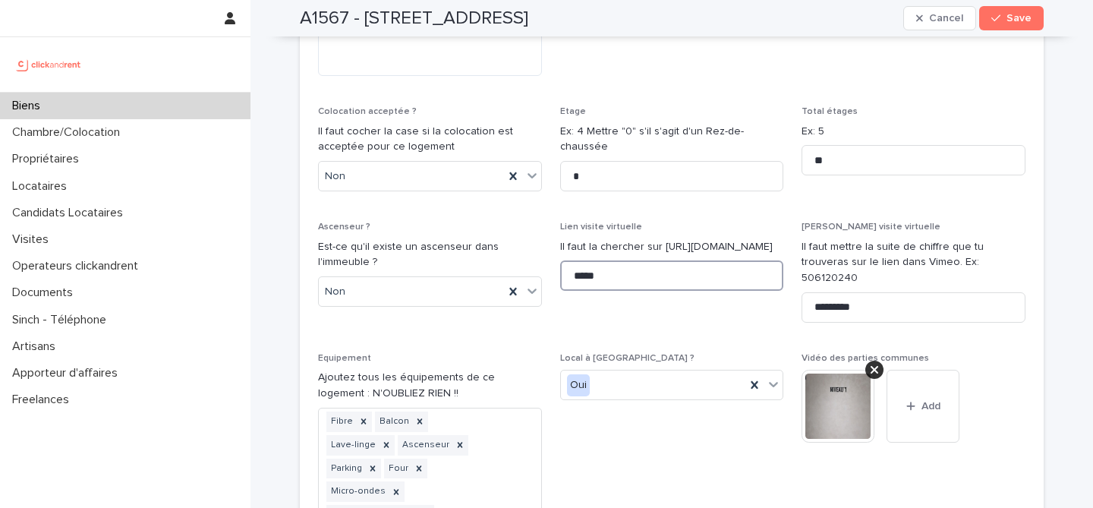
click at [707, 260] on input "*****" at bounding box center [672, 275] width 224 height 30
paste input "**********"
type input "**********"
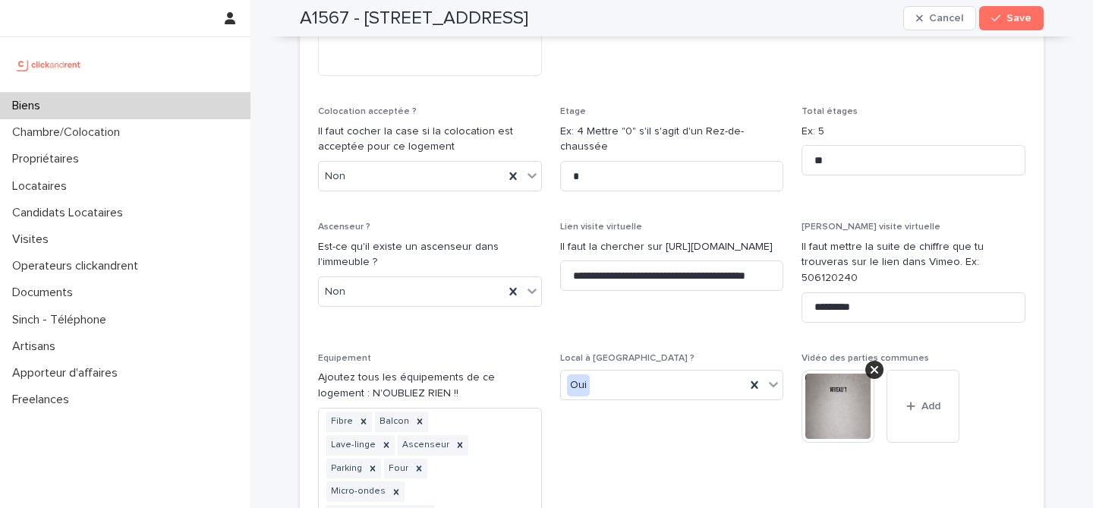
click at [742, 222] on span "**********" at bounding box center [672, 278] width 224 height 113
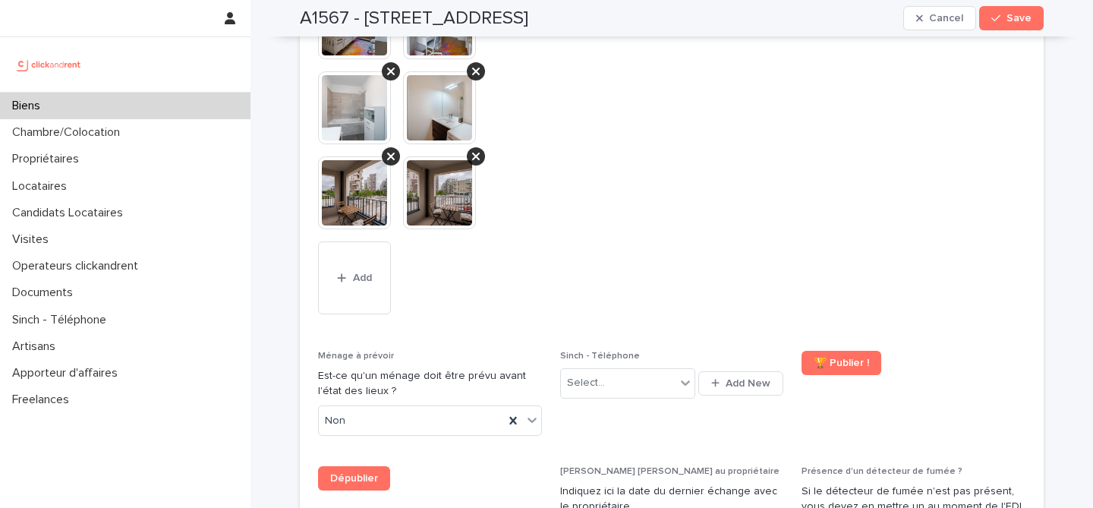
scroll to position [7104, 0]
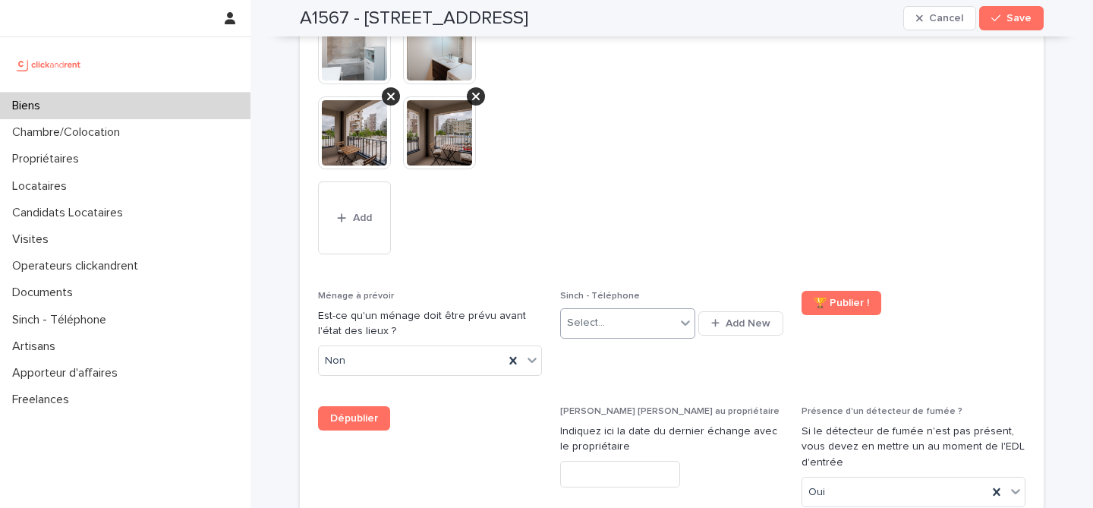
click at [645, 310] on div "Select..." at bounding box center [618, 322] width 115 height 25
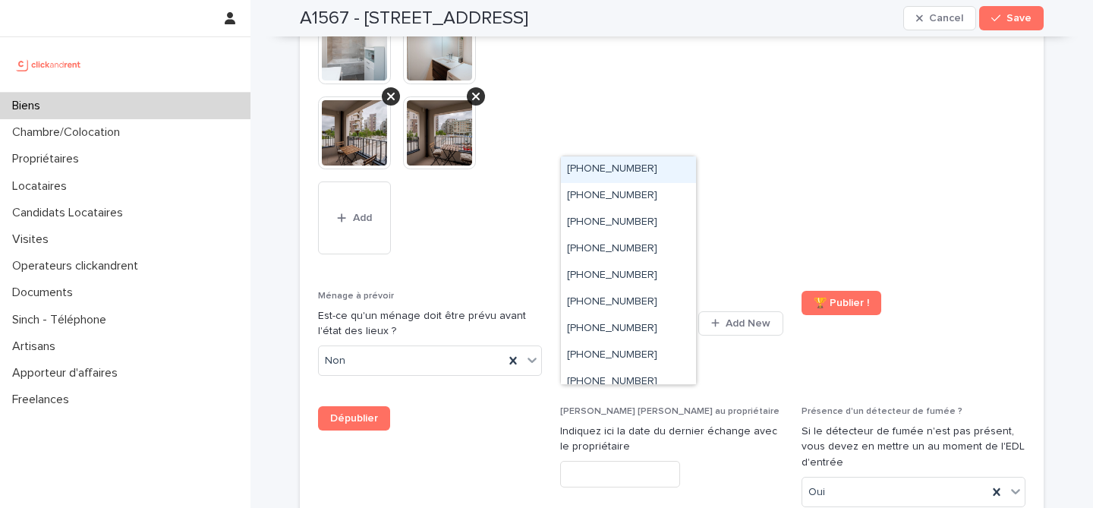
click at [651, 168] on div "[PHONE_NUMBER]" at bounding box center [628, 169] width 135 height 27
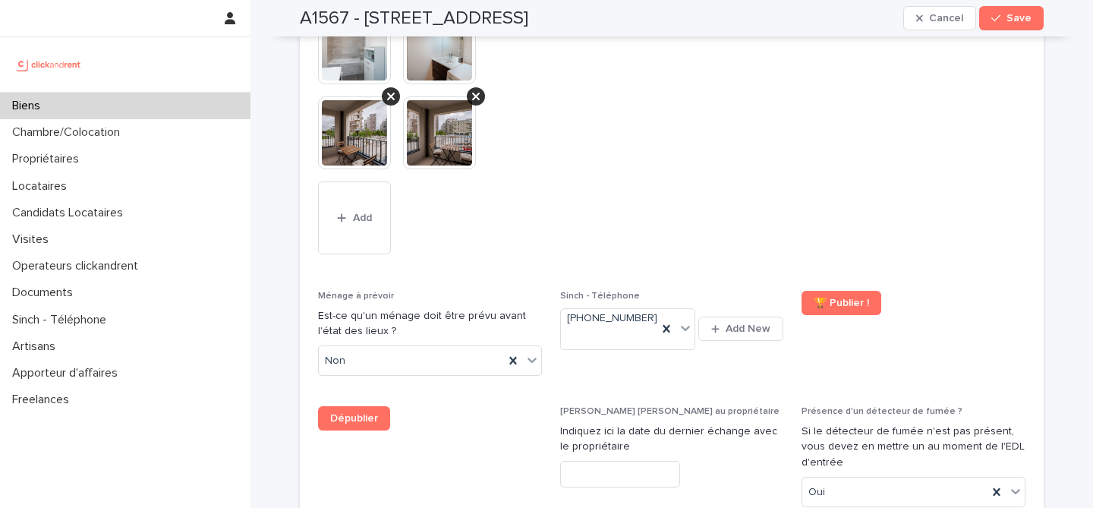
click at [712, 291] on span "Sinch - Téléphone +33650313582 Add New" at bounding box center [672, 339] width 224 height 97
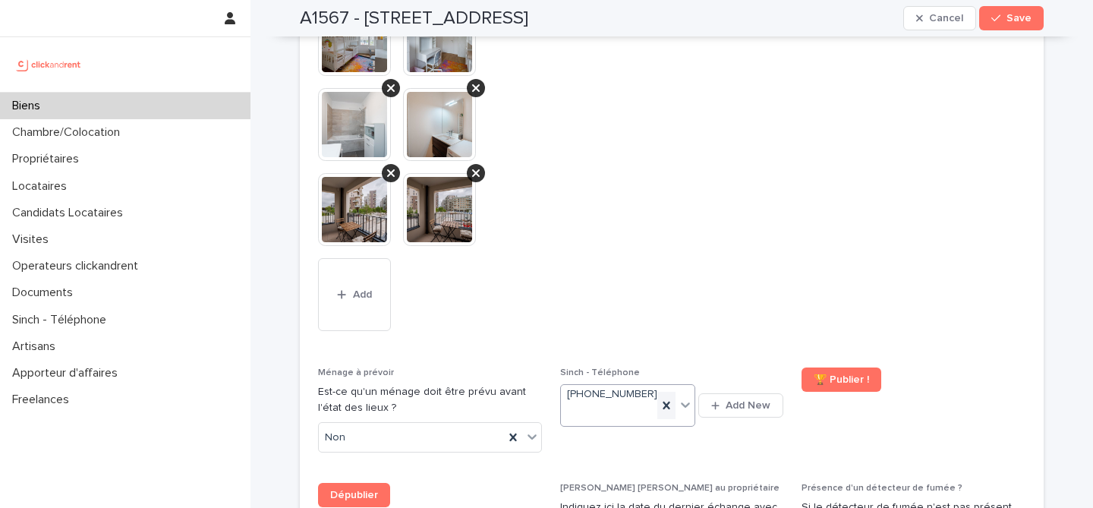
click at [663, 398] on icon at bounding box center [666, 405] width 15 height 15
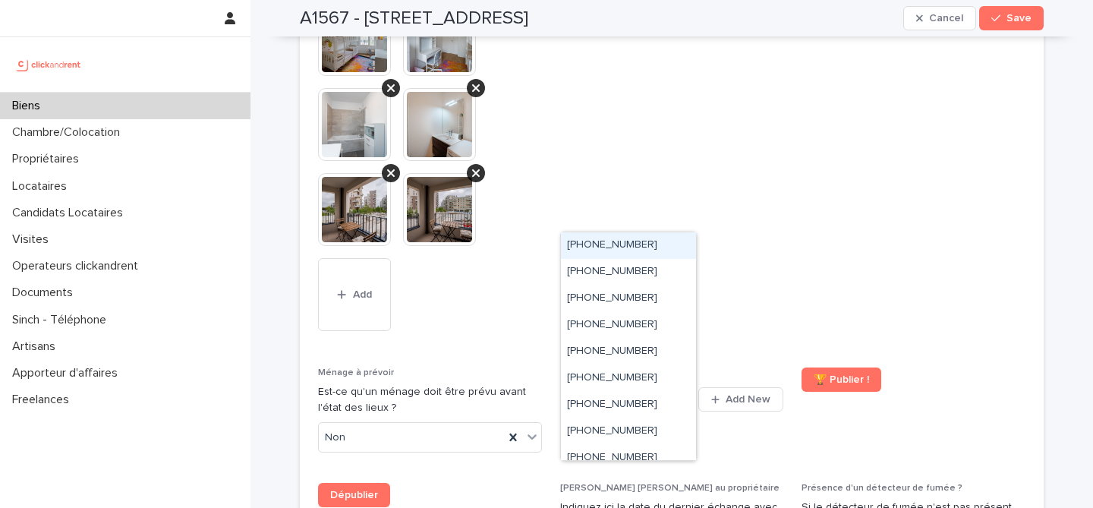
click at [679, 391] on icon at bounding box center [685, 398] width 15 height 15
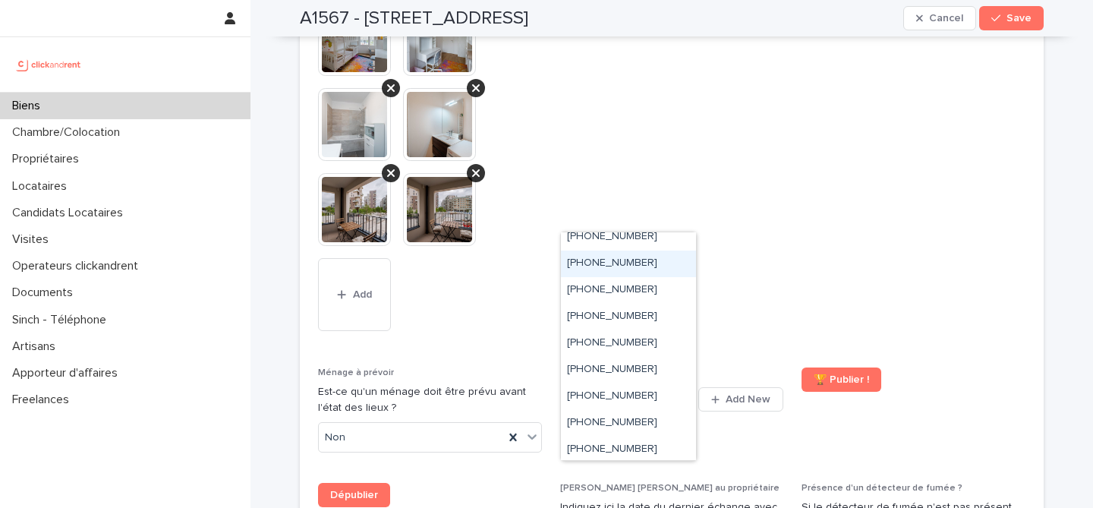
scroll to position [851, 0]
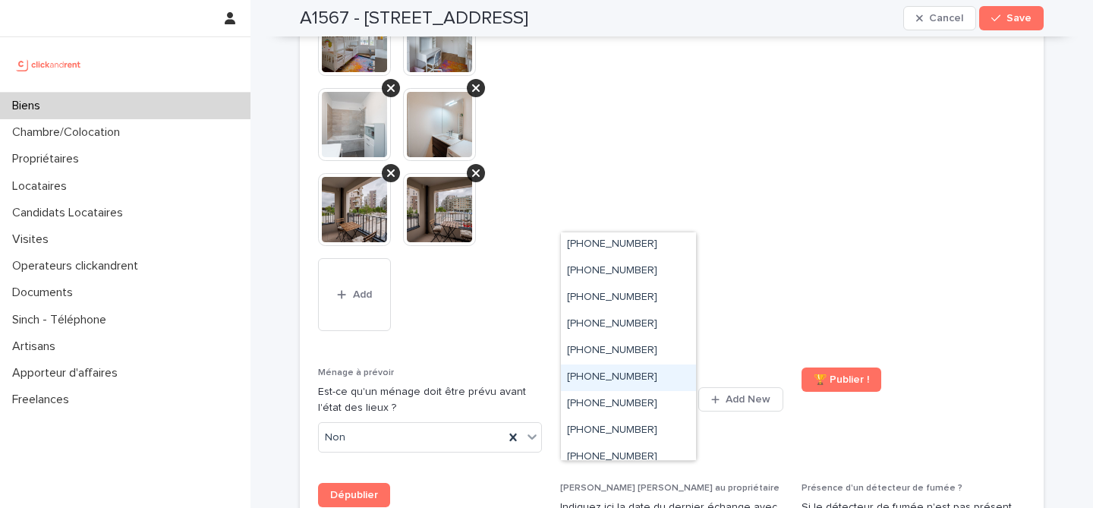
click at [651, 383] on div "+33939378010" at bounding box center [628, 377] width 135 height 27
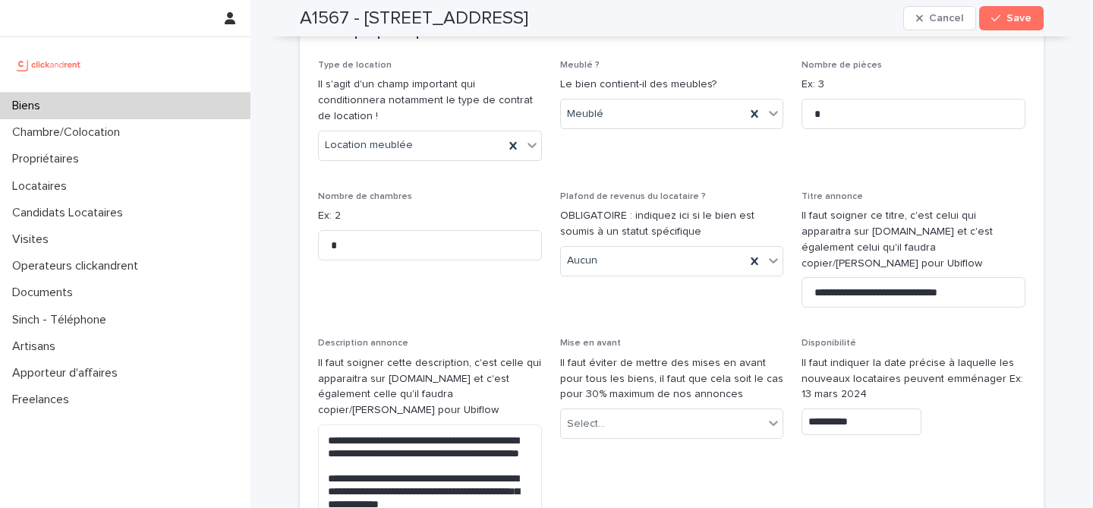
scroll to position [4446, 0]
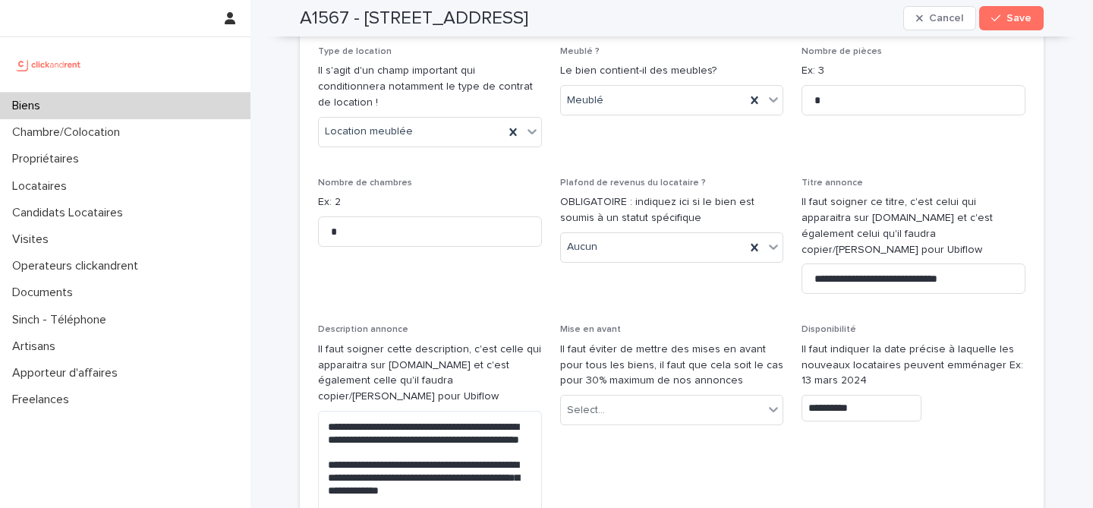
click at [878, 395] on input "**********" at bounding box center [862, 408] width 120 height 27
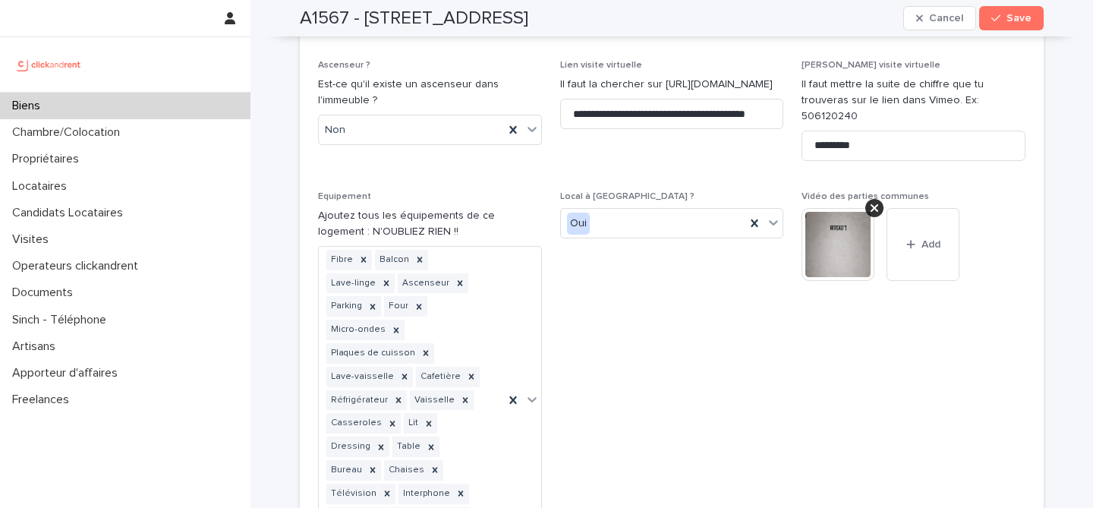
scroll to position [5432, 0]
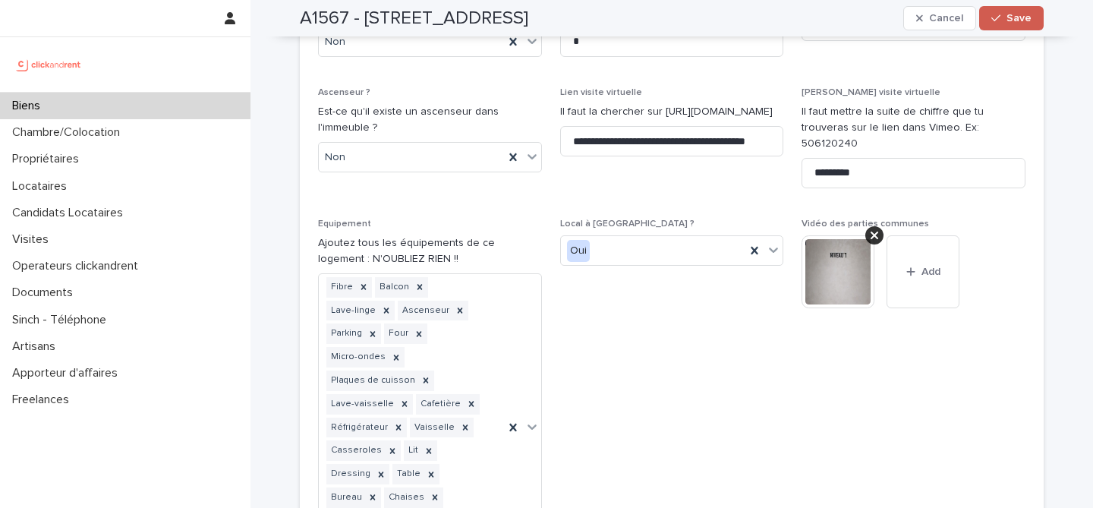
click at [1026, 27] on button "Save" at bounding box center [1011, 18] width 65 height 24
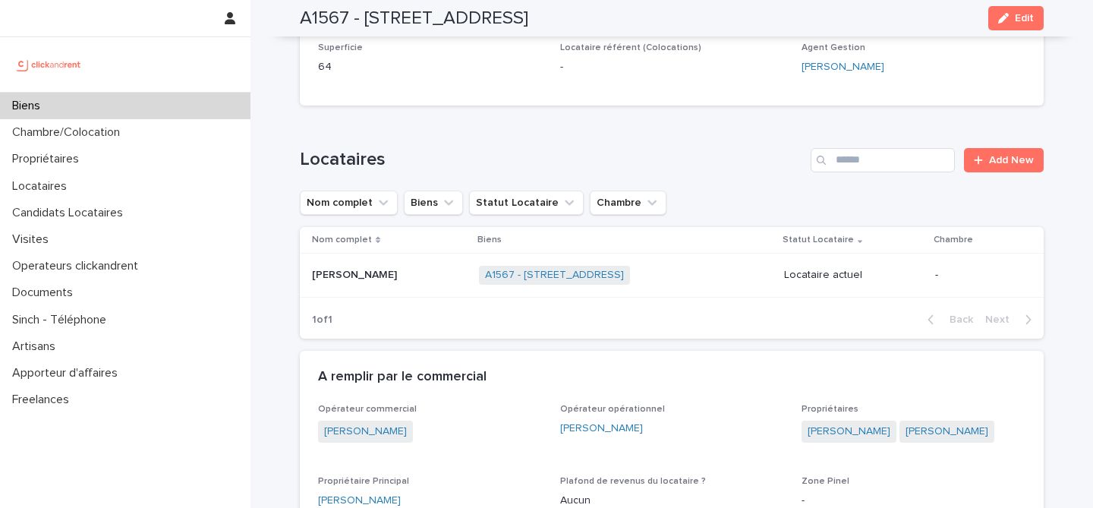
scroll to position [497, 0]
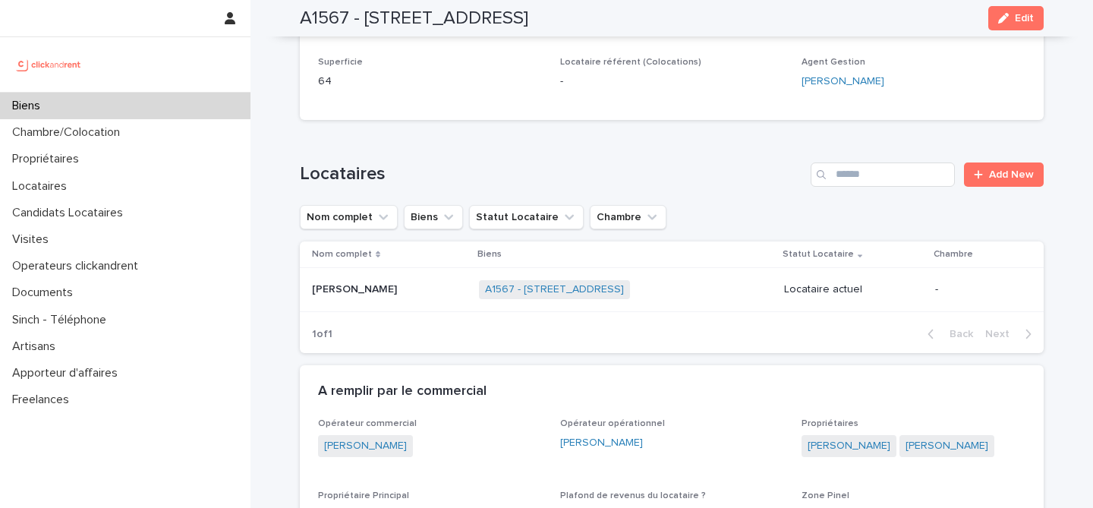
click at [427, 290] on p at bounding box center [389, 289] width 155 height 13
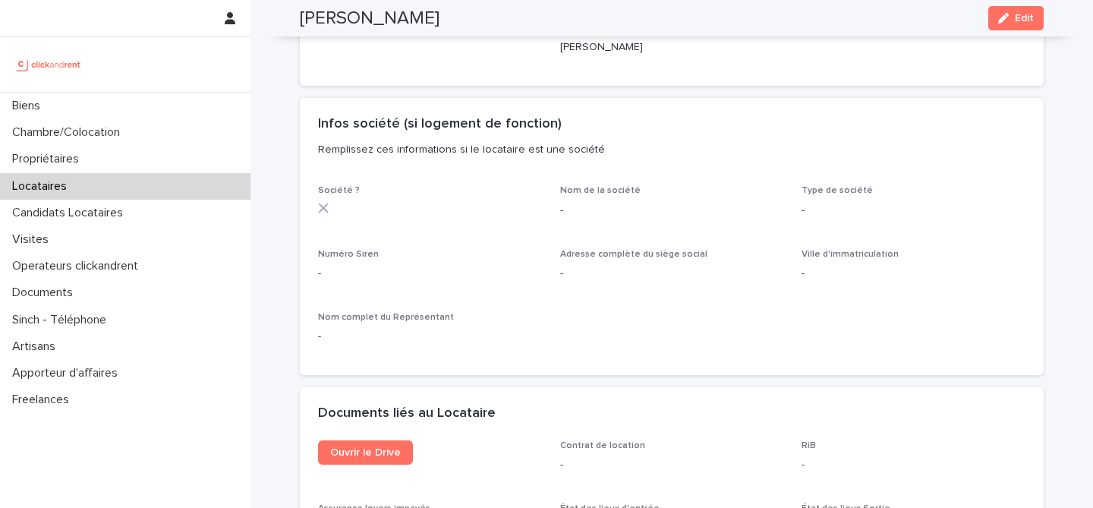
scroll to position [1398, 0]
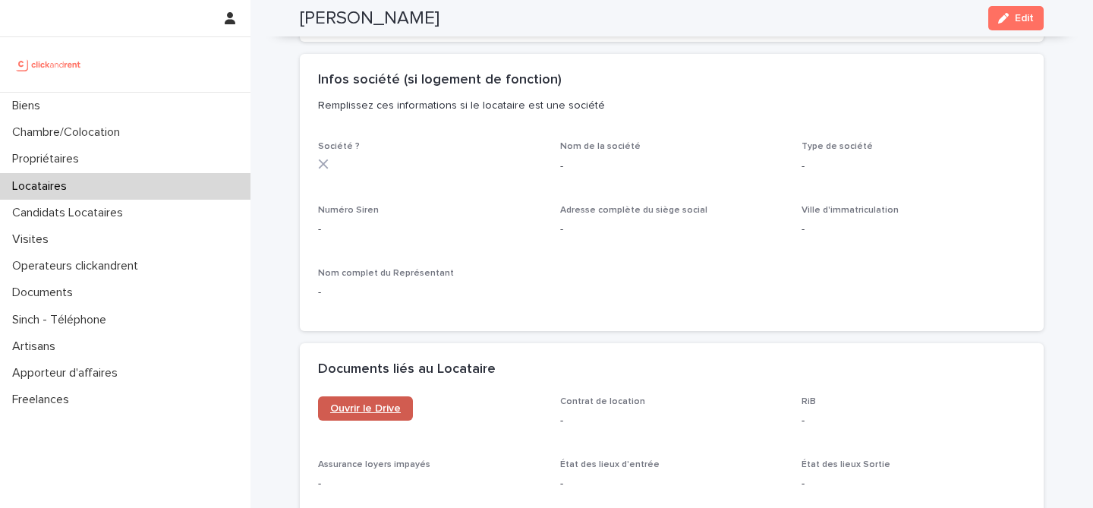
click at [396, 403] on span "Ouvrir le Drive" at bounding box center [365, 408] width 71 height 11
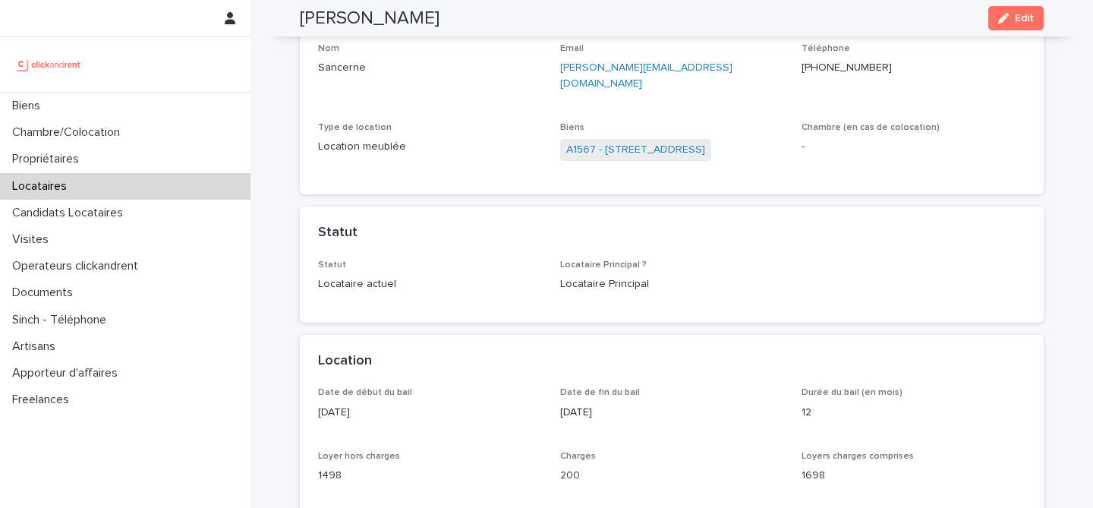
scroll to position [0, 0]
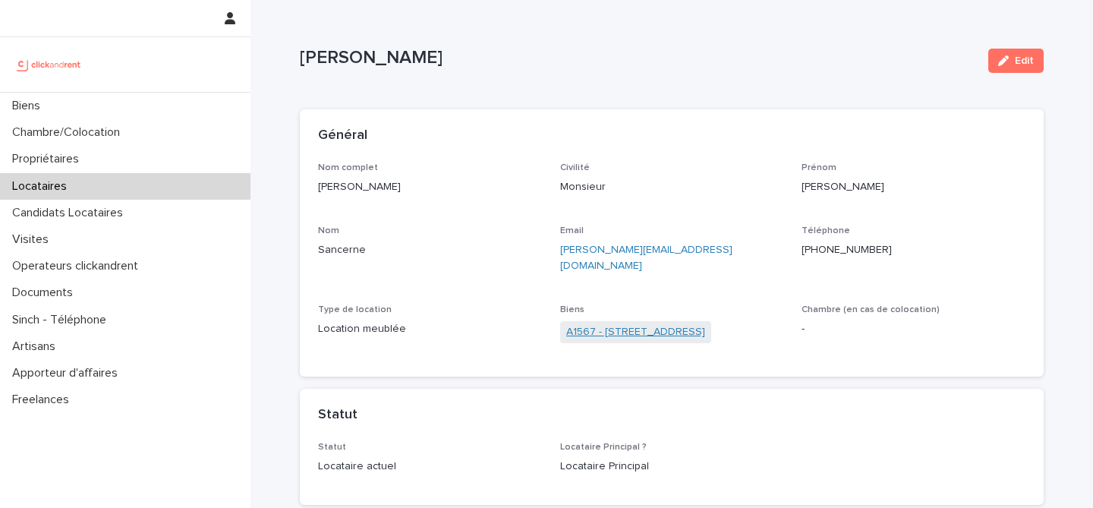
click at [657, 324] on link "A1567 - 16 Avenue de la Paix, Asnières-sur-Seine 92600" at bounding box center [635, 332] width 139 height 16
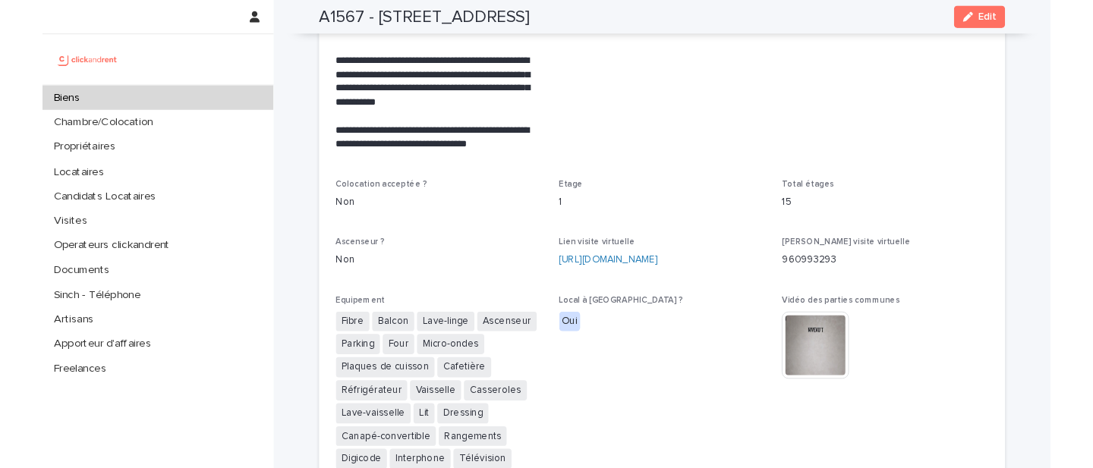
scroll to position [3354, 0]
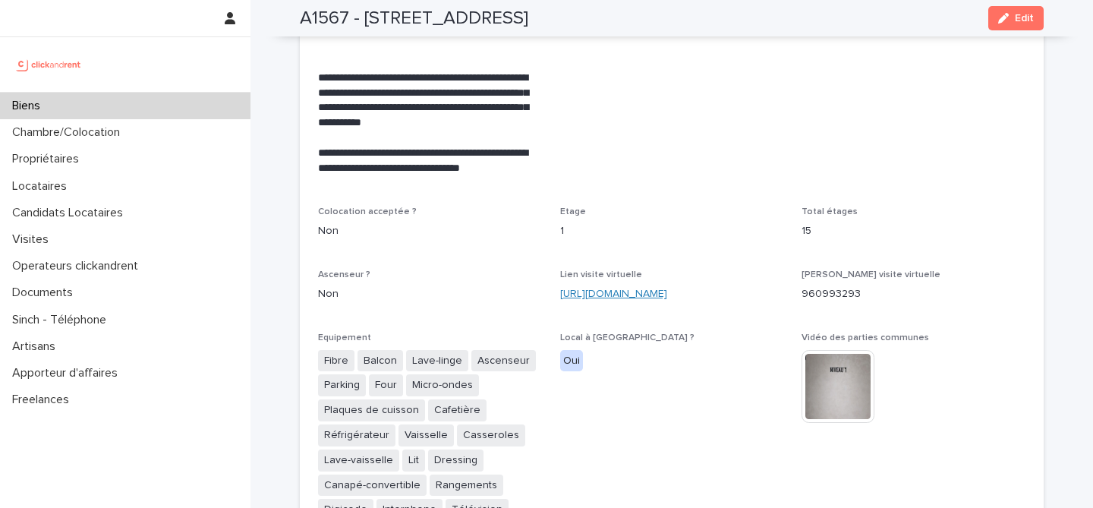
click at [667, 288] on link "https://my.matterport.com/show/?m=DB6jzofPo4w" at bounding box center [613, 293] width 107 height 11
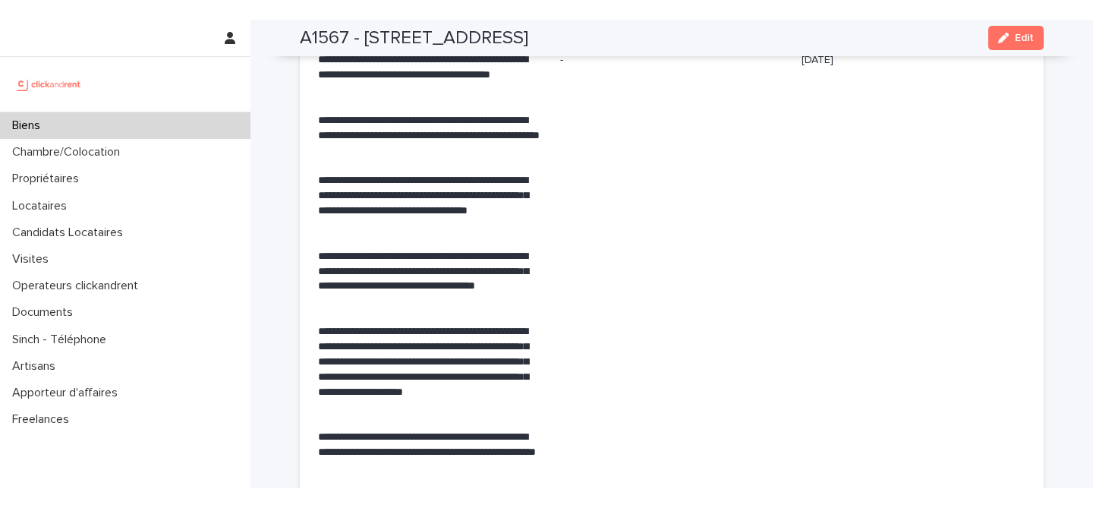
scroll to position [2958, 0]
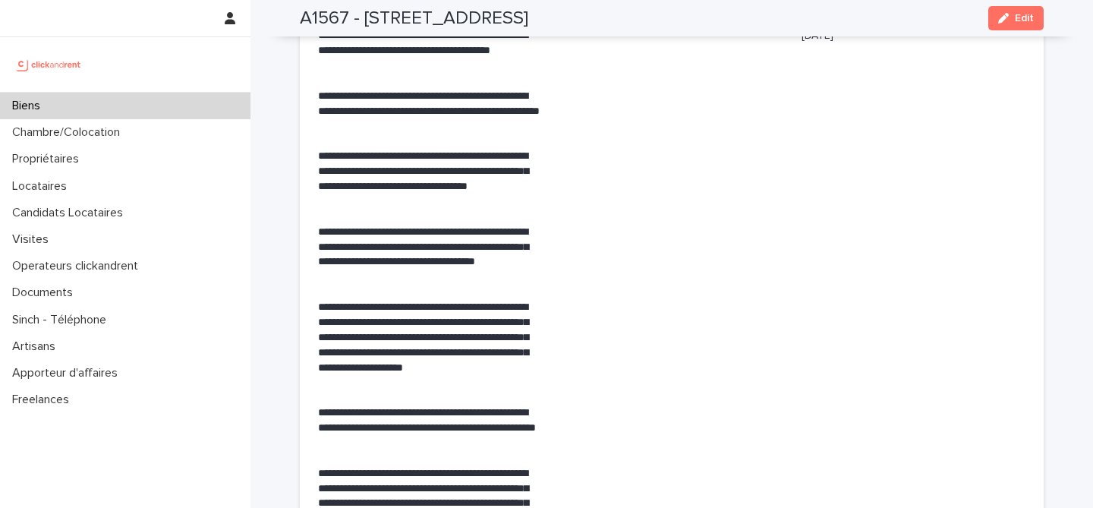
click at [496, 27] on h2 "A1567 - 16 Avenue de la Paix, Asnières-sur-Seine 92600" at bounding box center [414, 19] width 228 height 22
copy div "A1567 - 16 Avenue de la Paix, Asnières-sur-Seine 92600 Edit"
click at [669, 139] on span "Mise en avant -" at bounding box center [672, 297] width 224 height 572
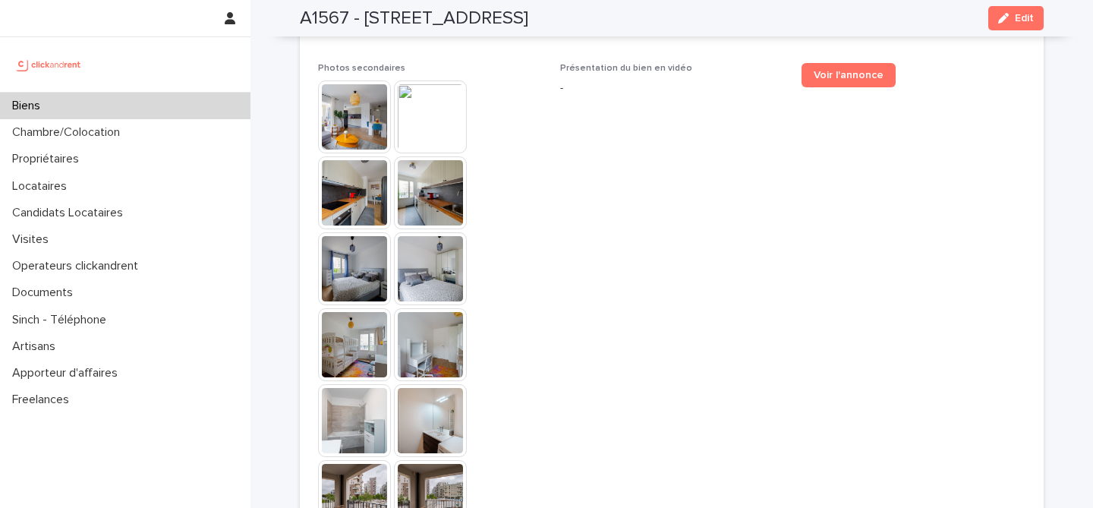
scroll to position [4226, 0]
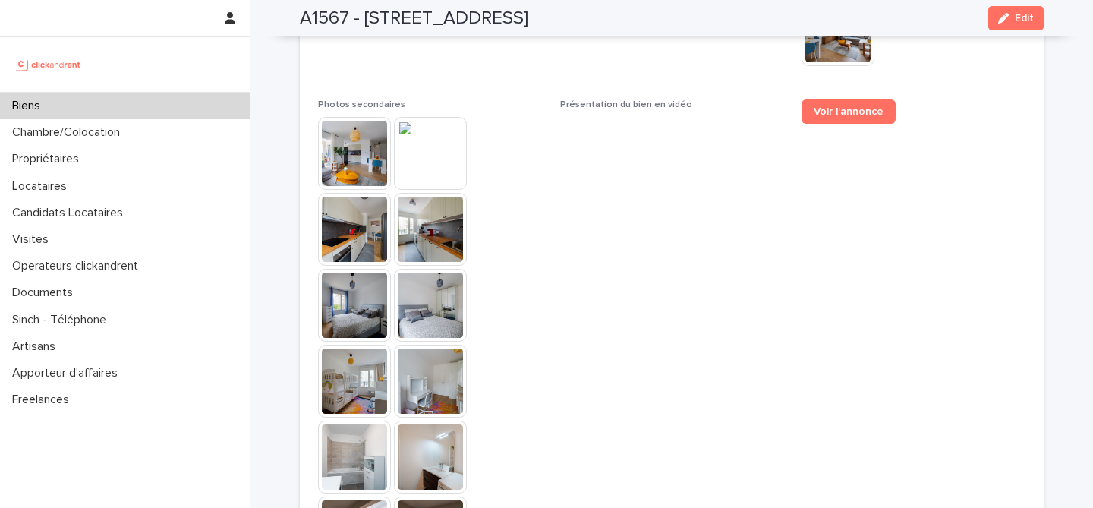
drag, startPoint x: 1020, startPoint y: 24, endPoint x: 691, endPoint y: 244, distance: 395.8
click at [1020, 25] on button "Edit" at bounding box center [1015, 18] width 55 height 24
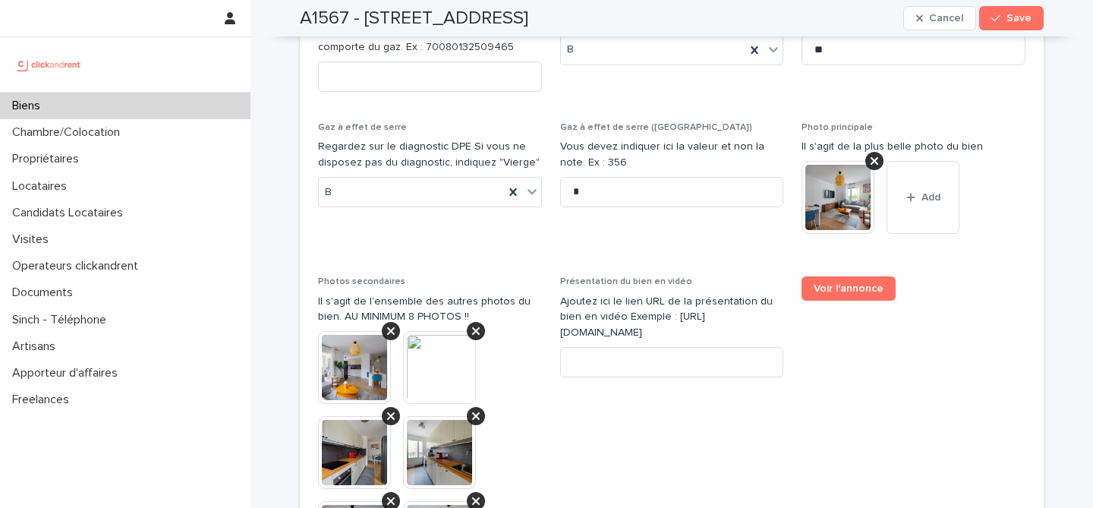
scroll to position [6404, 0]
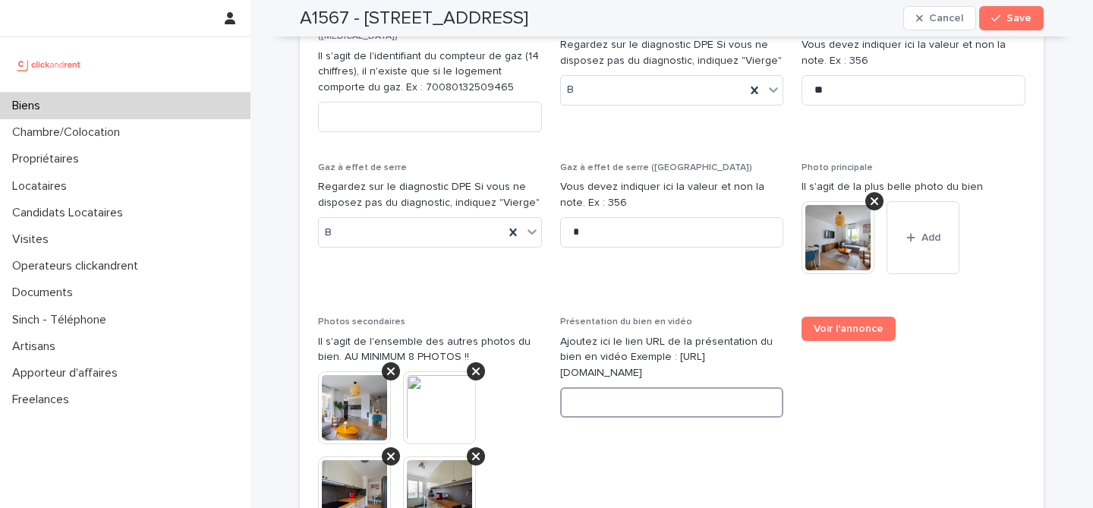
click at [654, 387] on input at bounding box center [672, 402] width 224 height 30
paste input "**********"
type input "**********"
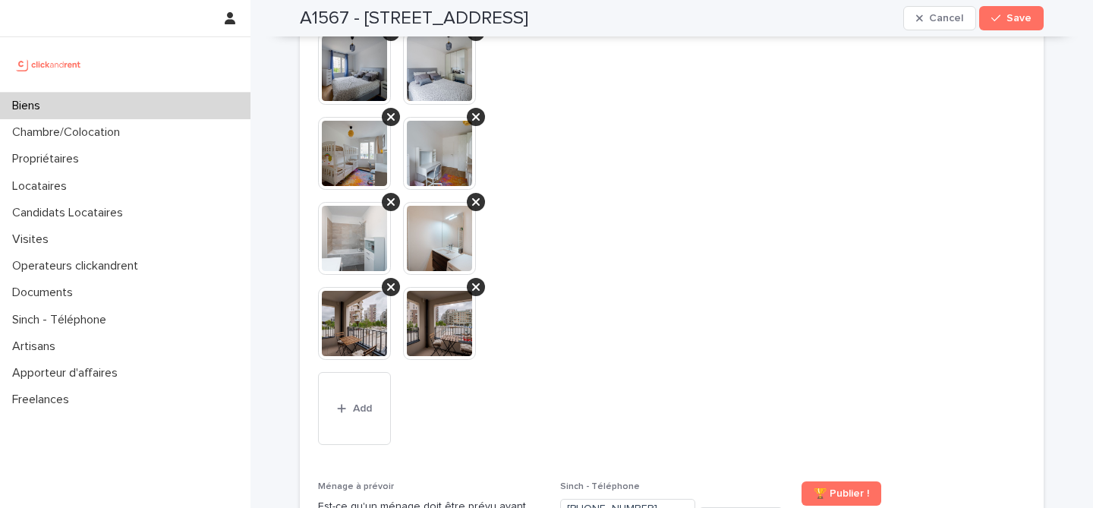
scroll to position [6850, 0]
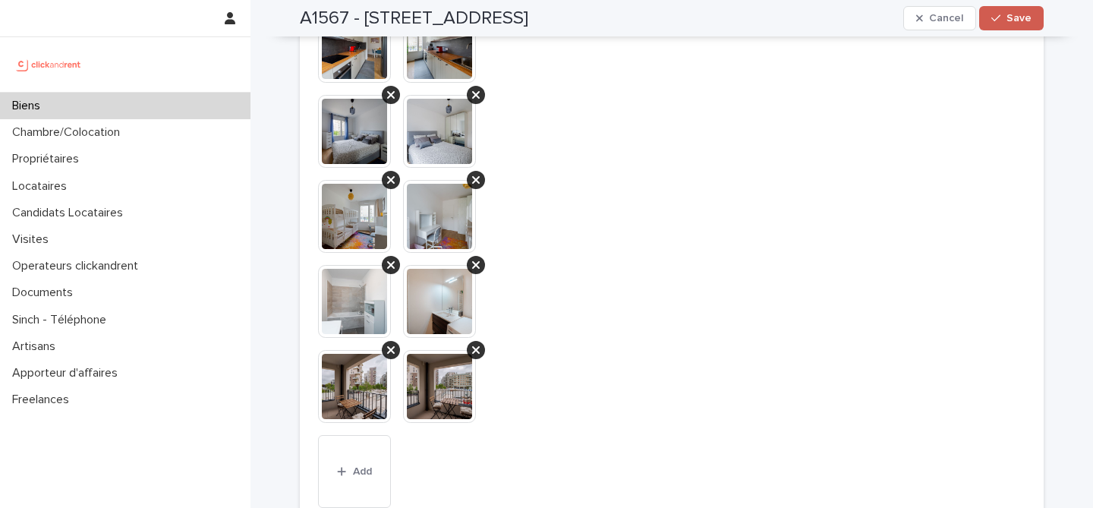
click at [1030, 20] on span "Save" at bounding box center [1019, 18] width 25 height 11
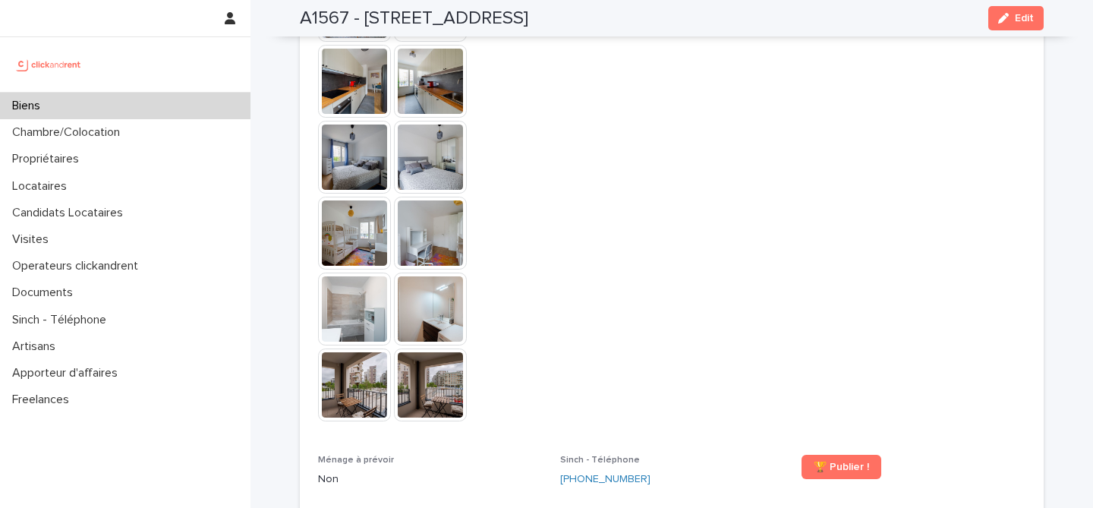
scroll to position [4556, 0]
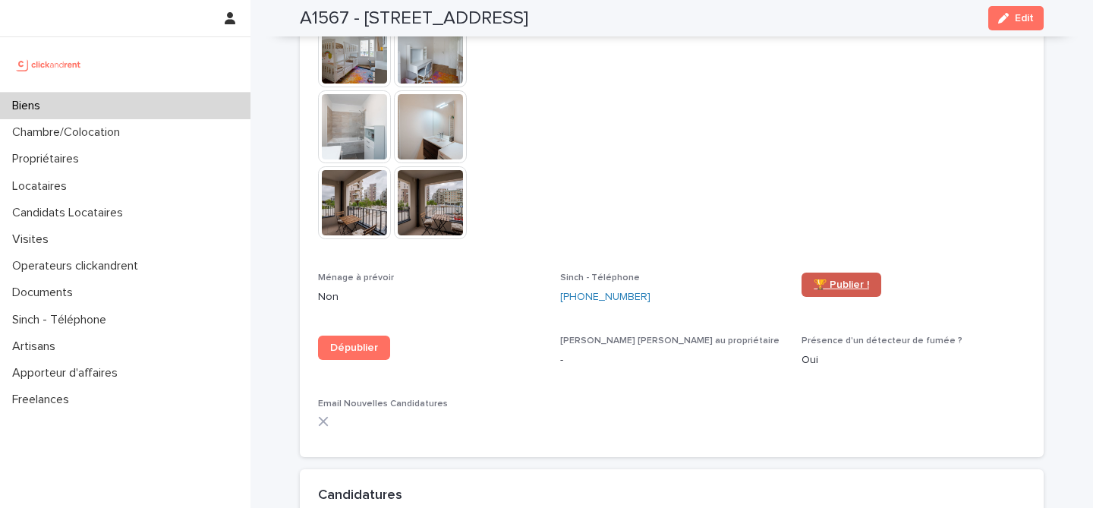
click at [839, 279] on span "🏆 Publier !" at bounding box center [841, 284] width 55 height 11
click at [144, 97] on div "Biens" at bounding box center [125, 106] width 251 height 27
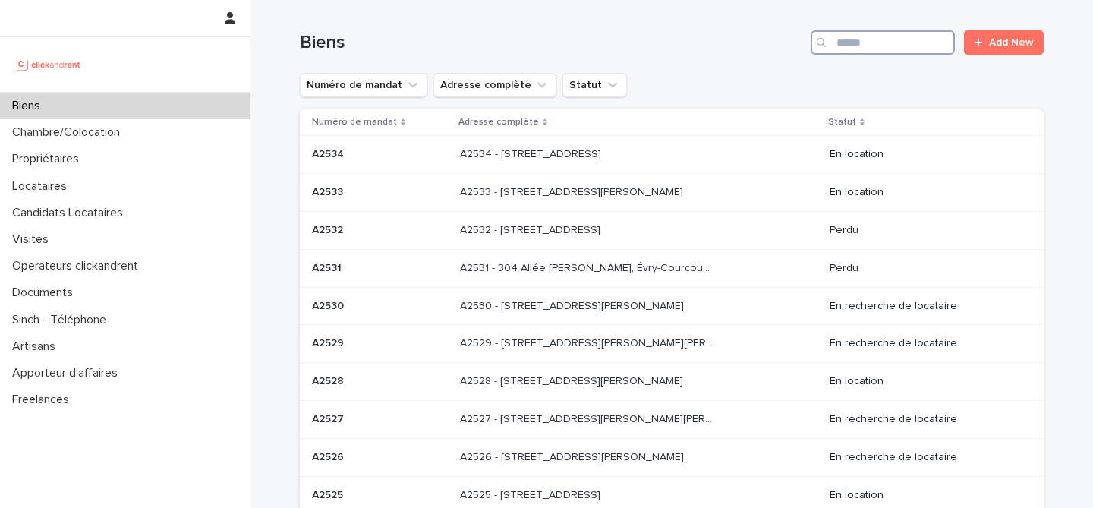
click at [862, 44] on input "Search" at bounding box center [883, 42] width 144 height 24
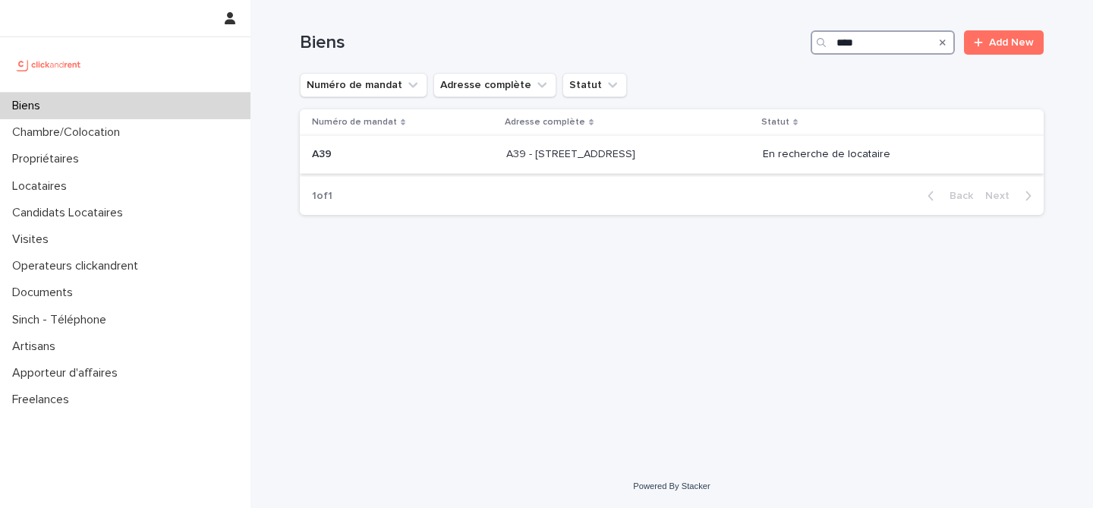
type input "***"
click at [506, 159] on p "A39 - 34 rue du Luxembourg, Thiais 94320" at bounding box center [572, 153] width 132 height 16
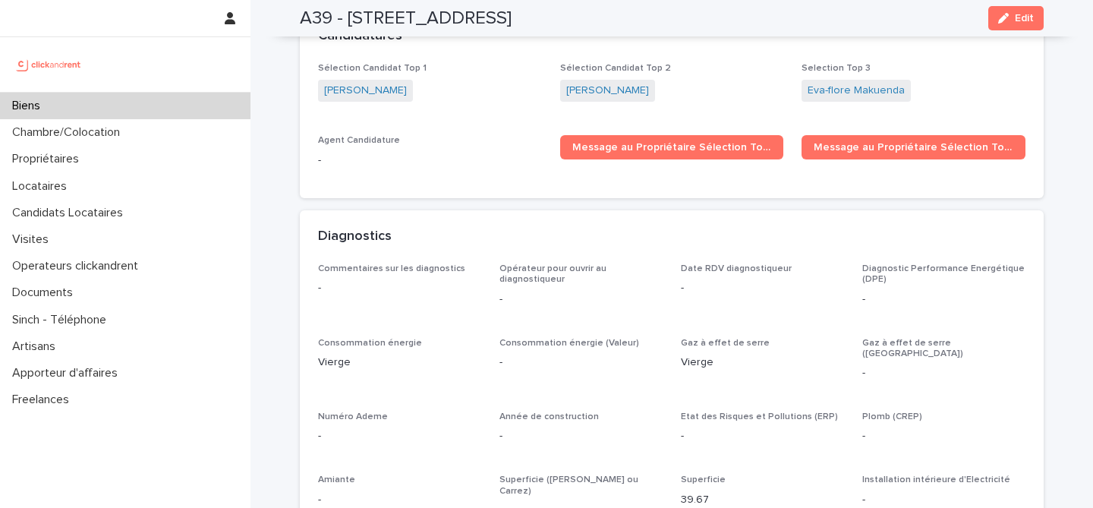
scroll to position [4848, 0]
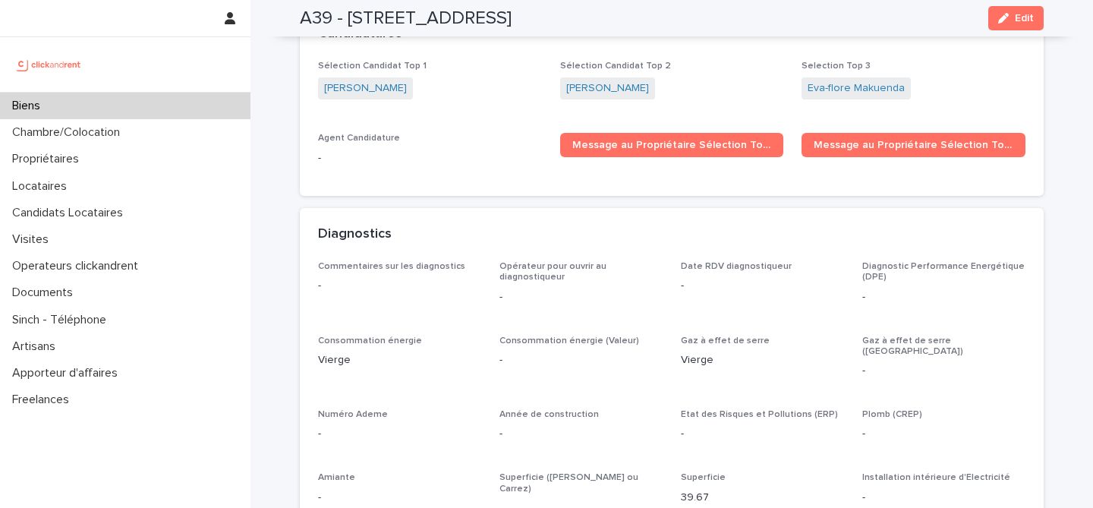
click at [178, 109] on div "Biens" at bounding box center [125, 106] width 251 height 27
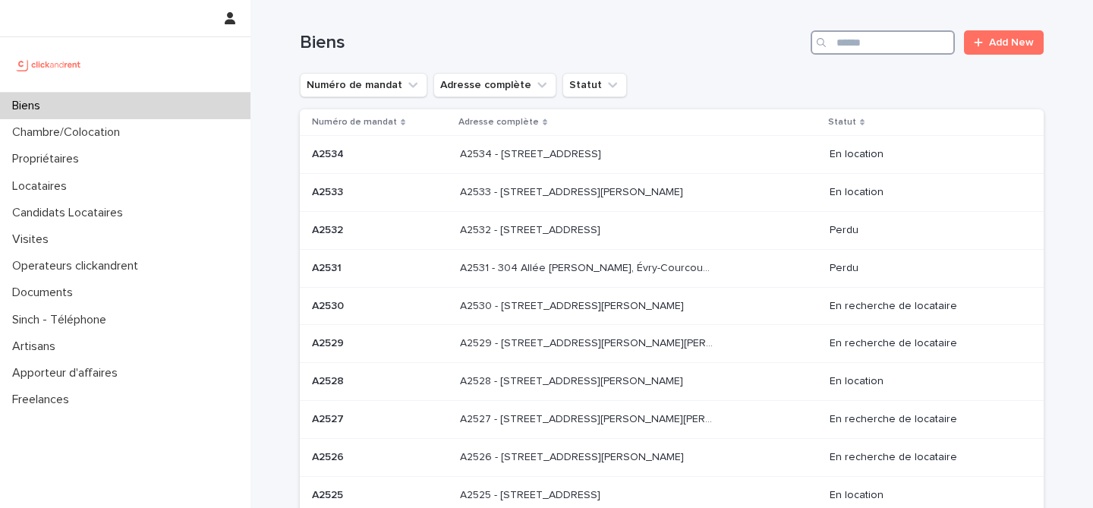
click at [865, 43] on input "Search" at bounding box center [883, 42] width 144 height 24
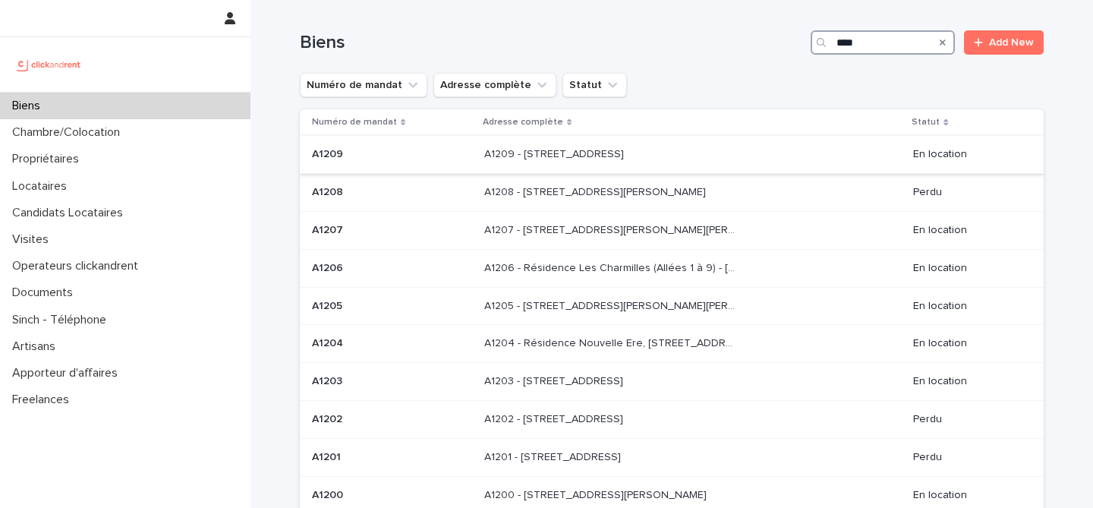
type input "****"
click at [414, 166] on div "A1209 A1209" at bounding box center [392, 154] width 160 height 25
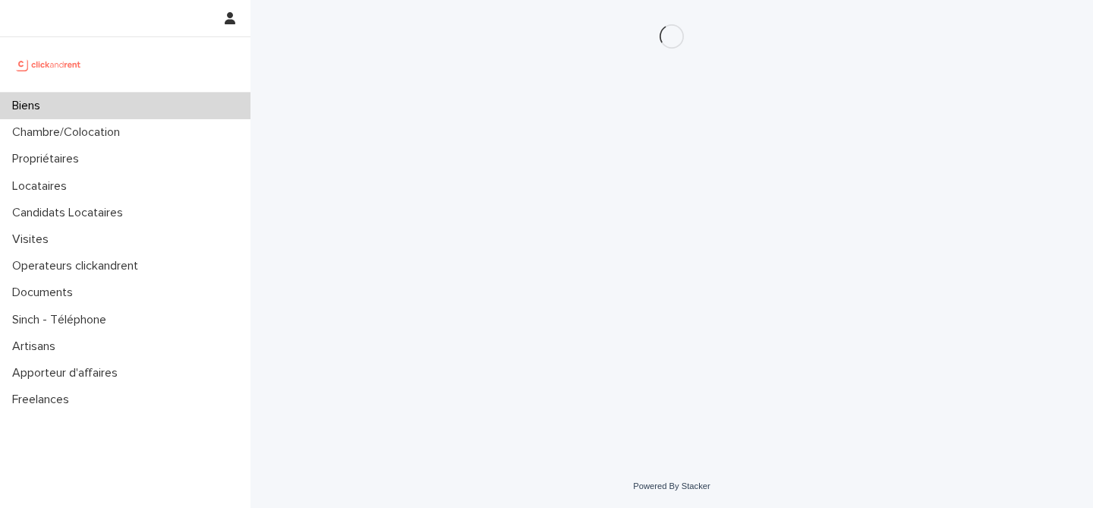
click at [136, 109] on div "Biens" at bounding box center [125, 106] width 251 height 27
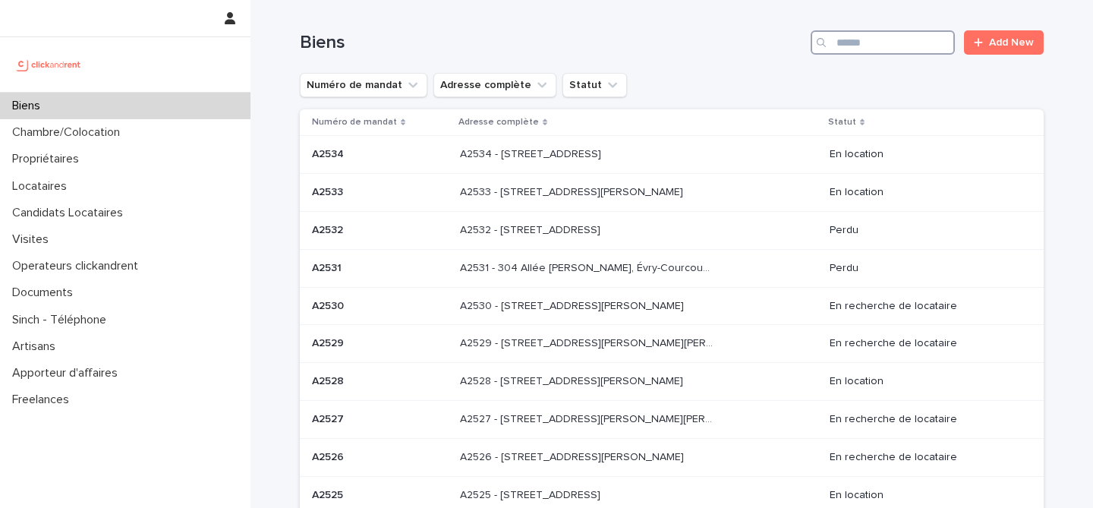
click at [903, 44] on input "Search" at bounding box center [883, 42] width 144 height 24
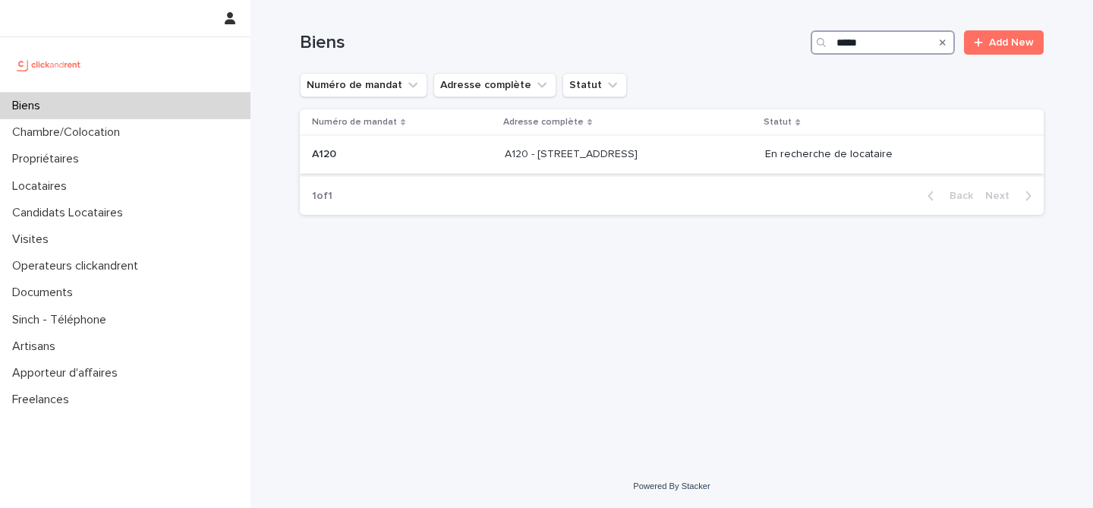
type input "****"
click at [429, 163] on div "A120 A120" at bounding box center [402, 154] width 181 height 25
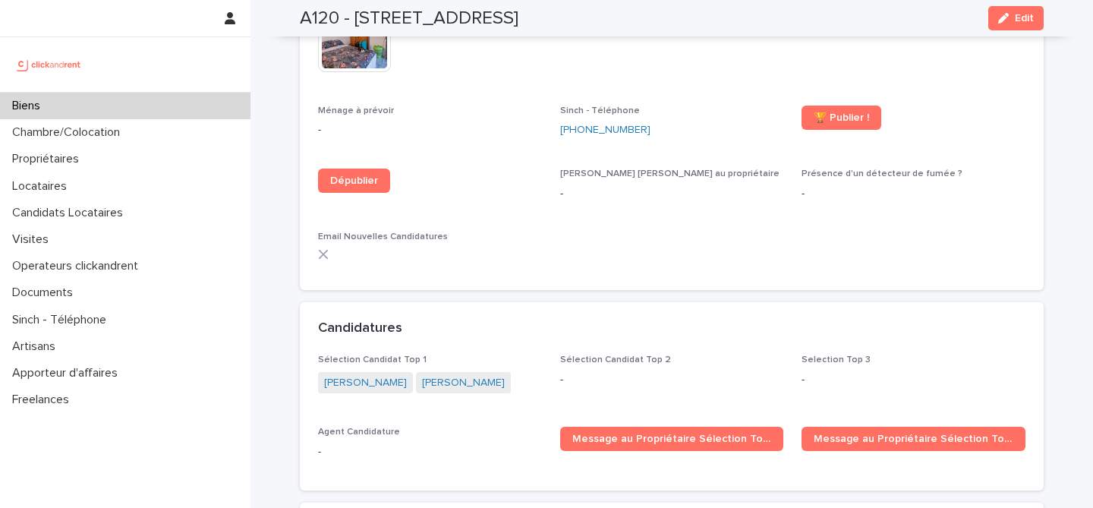
scroll to position [4136, 0]
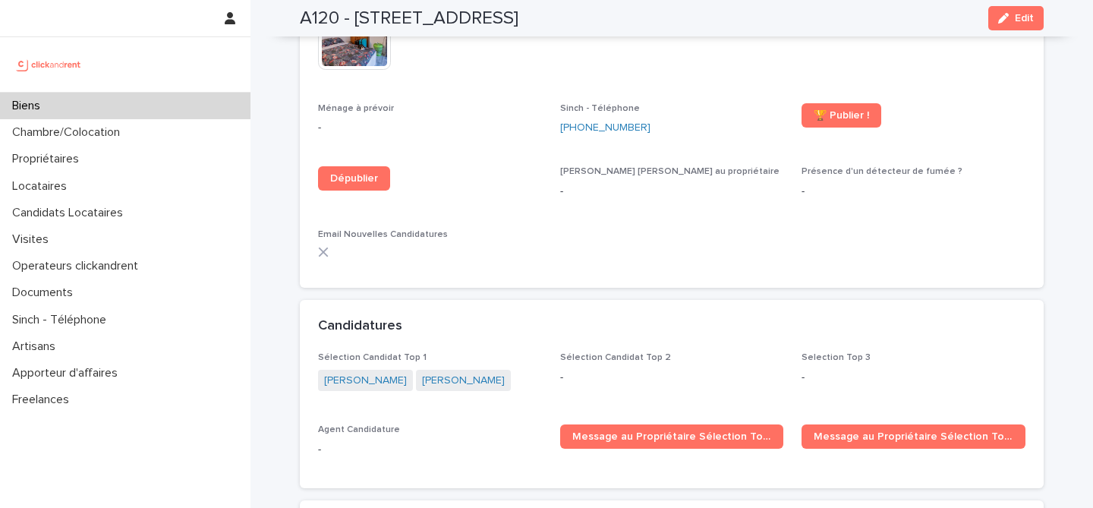
click at [181, 109] on div "Biens" at bounding box center [125, 106] width 251 height 27
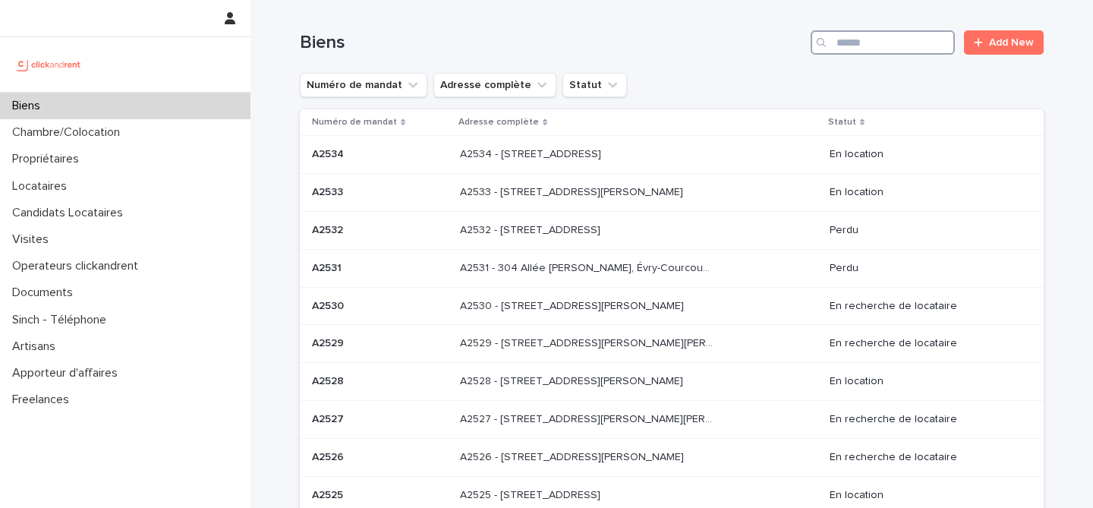
click at [865, 48] on input "Search" at bounding box center [883, 42] width 144 height 24
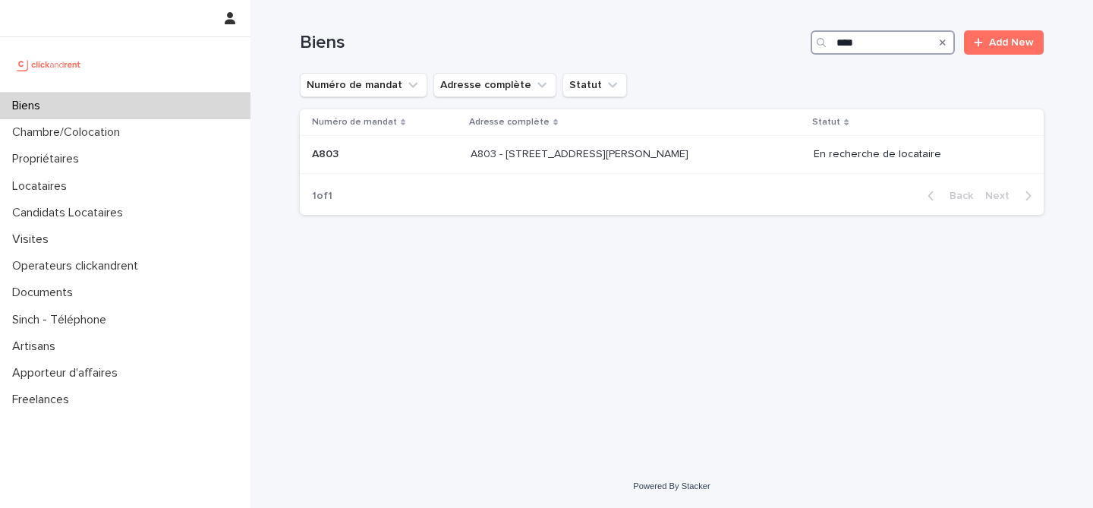
type input "****"
click at [515, 175] on div "Numéro de mandat Adresse complète Statut A803 A803 A803 - 1 rue Château Payan, …" at bounding box center [672, 143] width 744 height 68
click at [520, 157] on p "A803 - 1 rue Château Payan, Marseille 13005" at bounding box center [581, 153] width 221 height 16
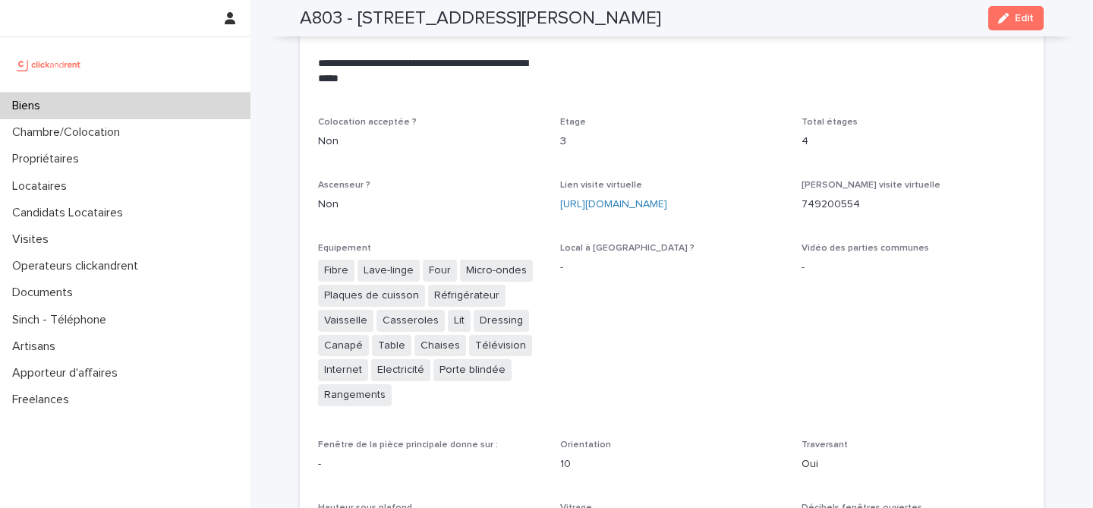
scroll to position [2043, 0]
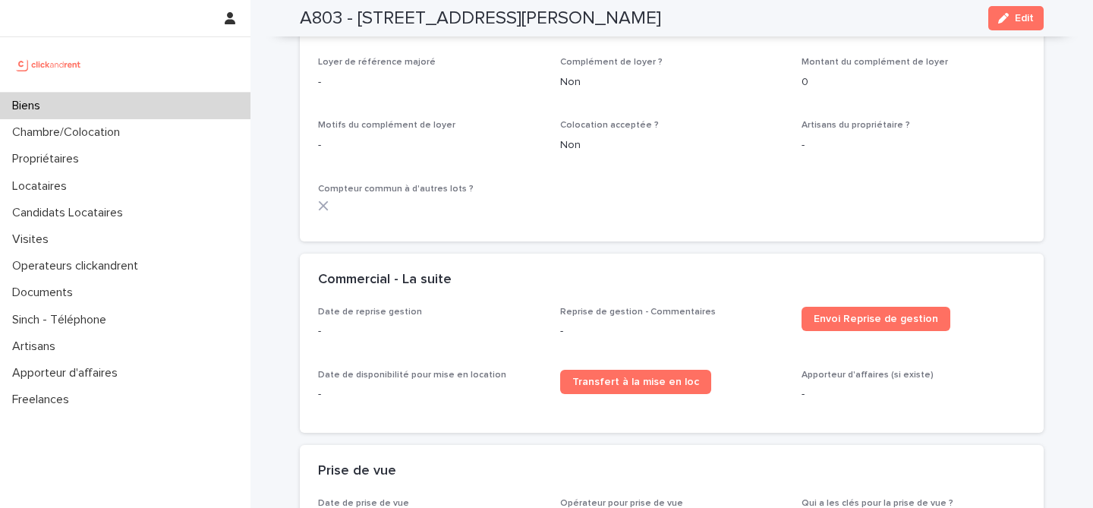
click at [155, 102] on div "Biens" at bounding box center [125, 106] width 251 height 27
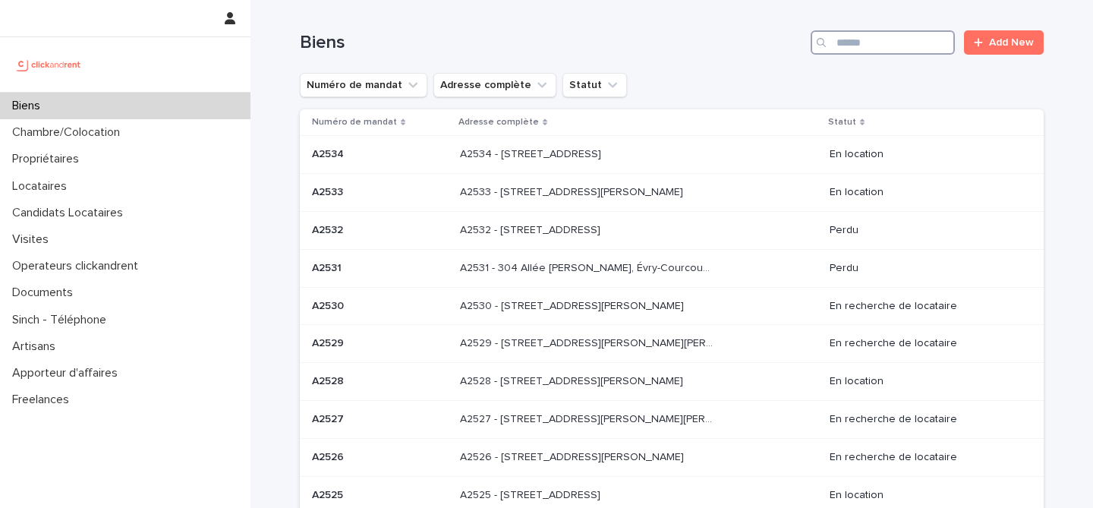
click at [907, 36] on input "Search" at bounding box center [883, 42] width 144 height 24
paste input "**********"
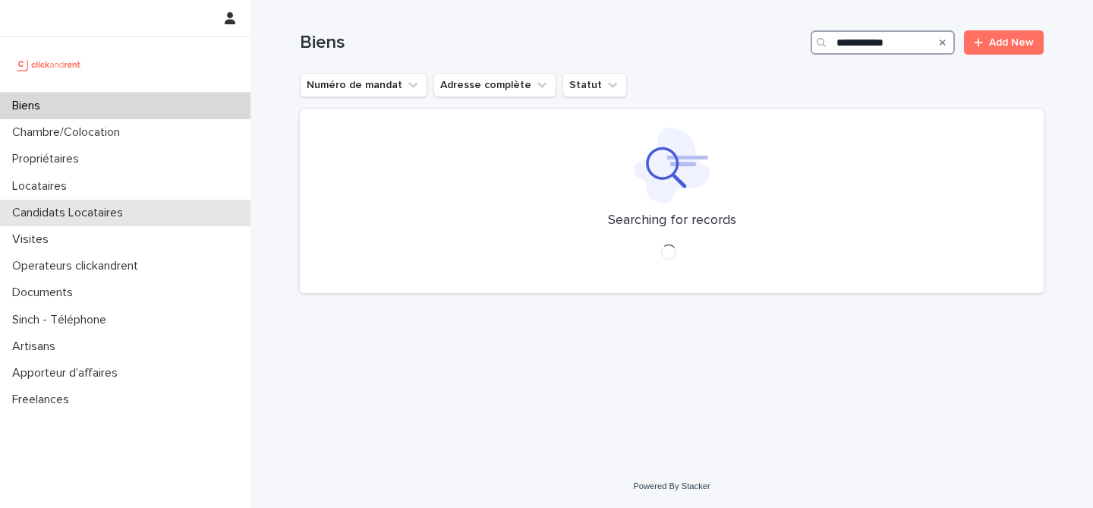
type input "**********"
click at [96, 208] on p "Candidats Locataires" at bounding box center [70, 213] width 129 height 14
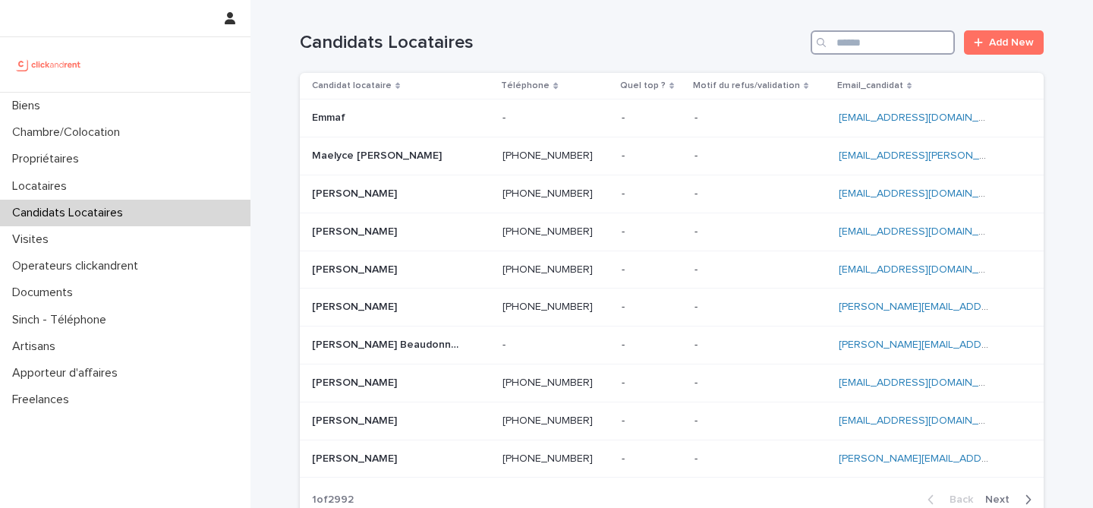
click at [900, 47] on input "Search" at bounding box center [883, 42] width 144 height 24
paste input "**********"
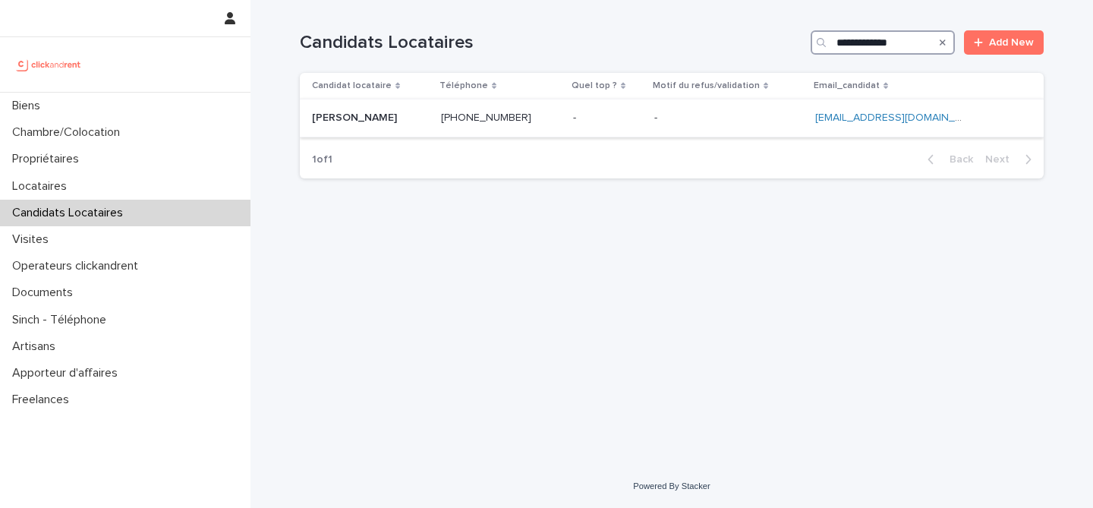
type input "**********"
click at [425, 127] on div "Grace Douahi Grace Douahi" at bounding box center [370, 118] width 117 height 25
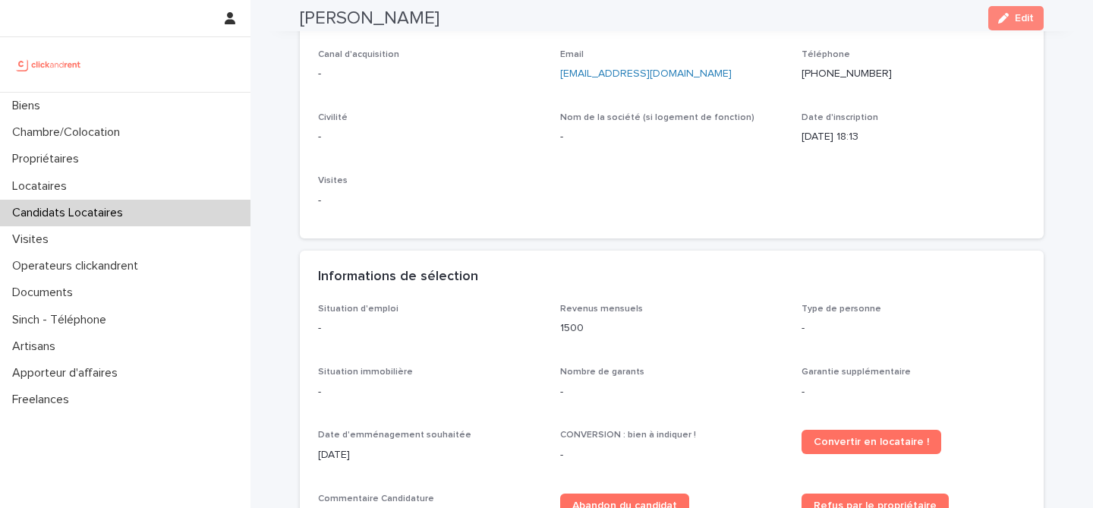
scroll to position [230, 0]
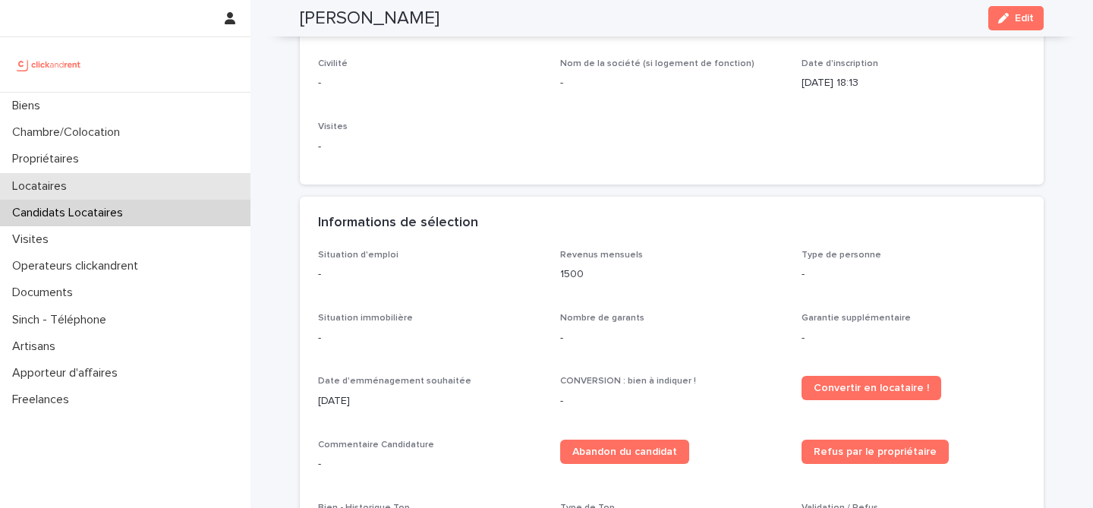
click at [80, 193] on div "Locataires" at bounding box center [125, 186] width 251 height 27
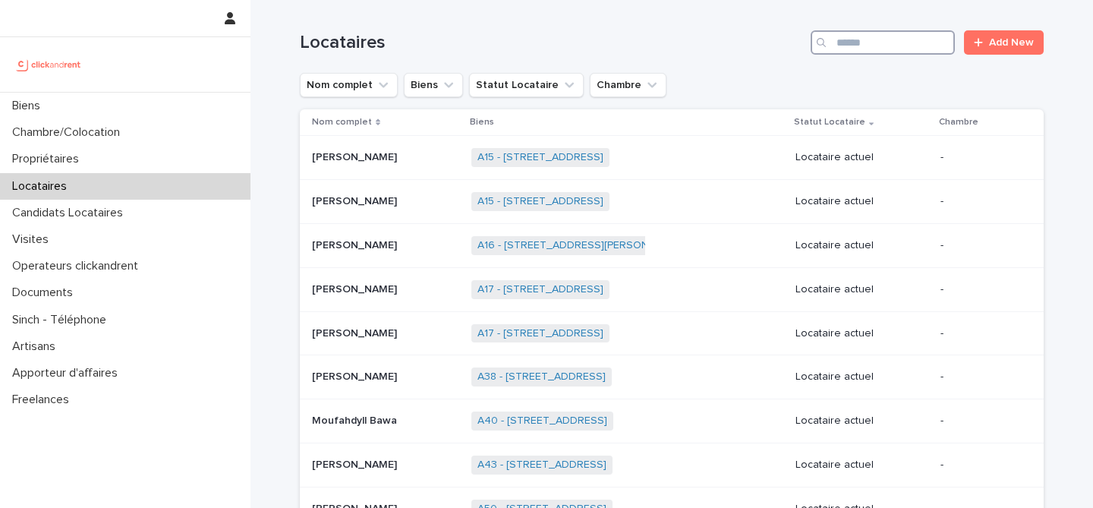
click at [900, 39] on input "Search" at bounding box center [883, 42] width 144 height 24
paste input "**********"
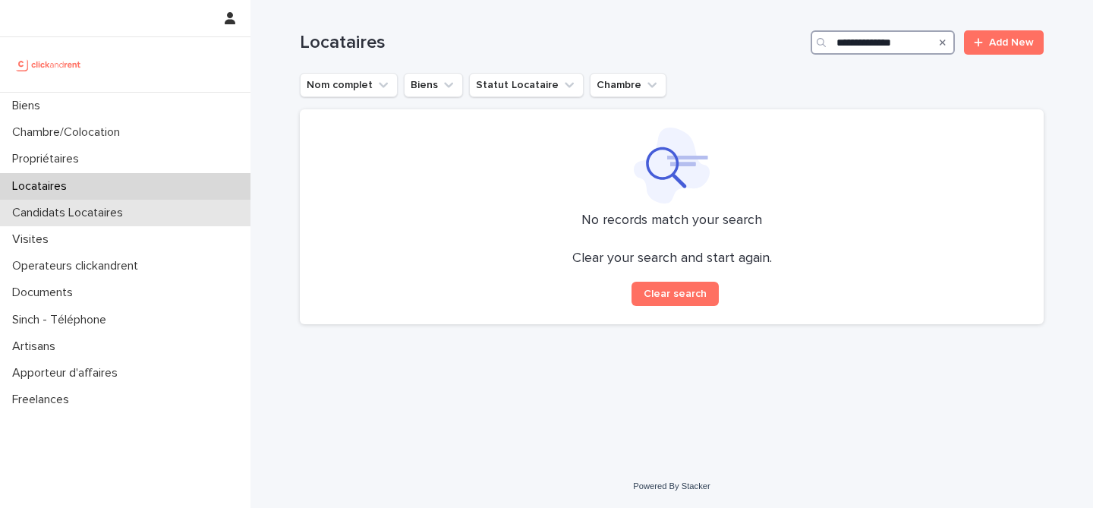
type input "**********"
click at [68, 213] on p "Candidats Locataires" at bounding box center [70, 213] width 129 height 14
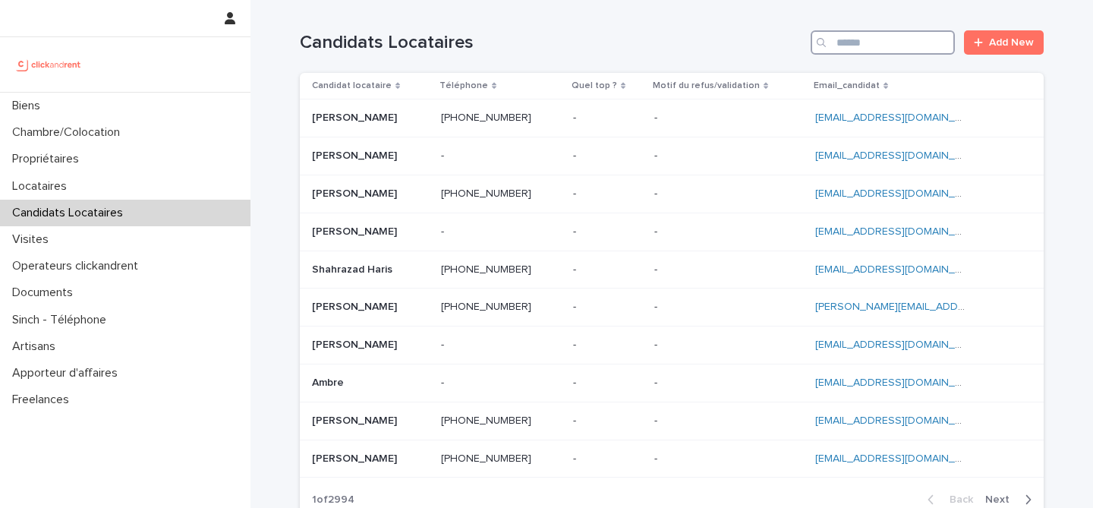
click at [887, 36] on input "Search" at bounding box center [883, 42] width 144 height 24
paste input "**********"
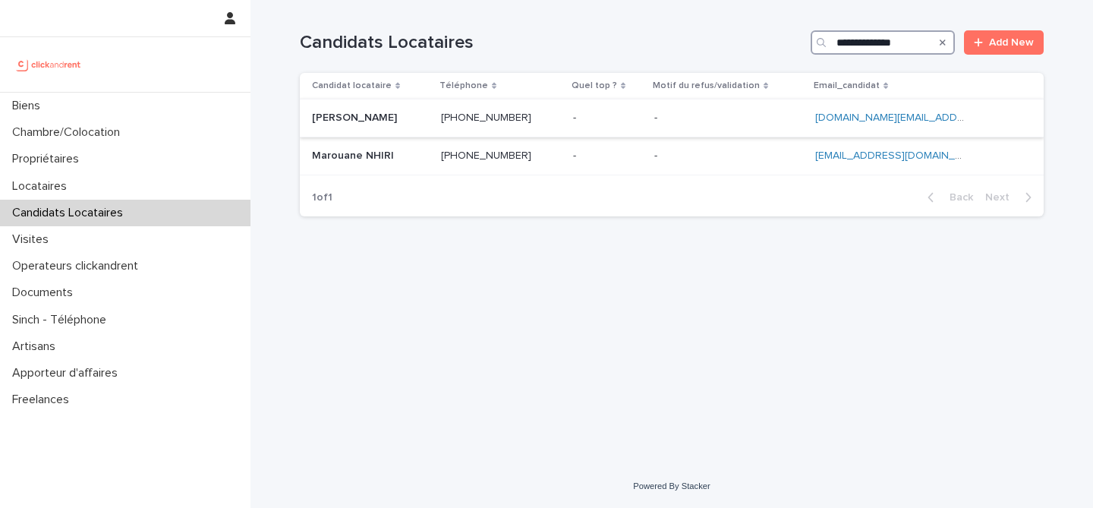
type input "**********"
click at [391, 125] on div "Marouane Nhiri Marouane Nhiri" at bounding box center [370, 118] width 117 height 25
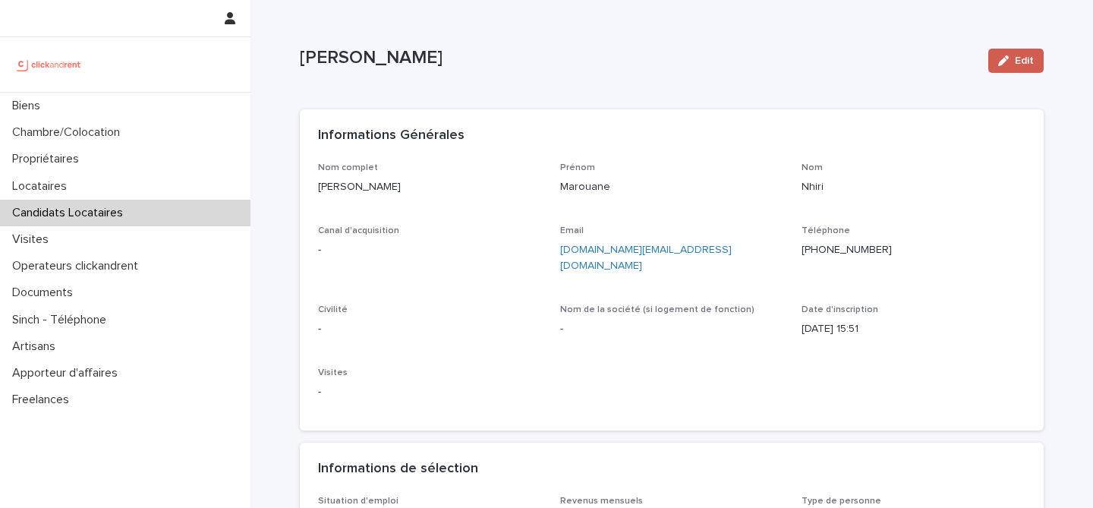
click at [1019, 67] on button "Edit" at bounding box center [1015, 61] width 55 height 24
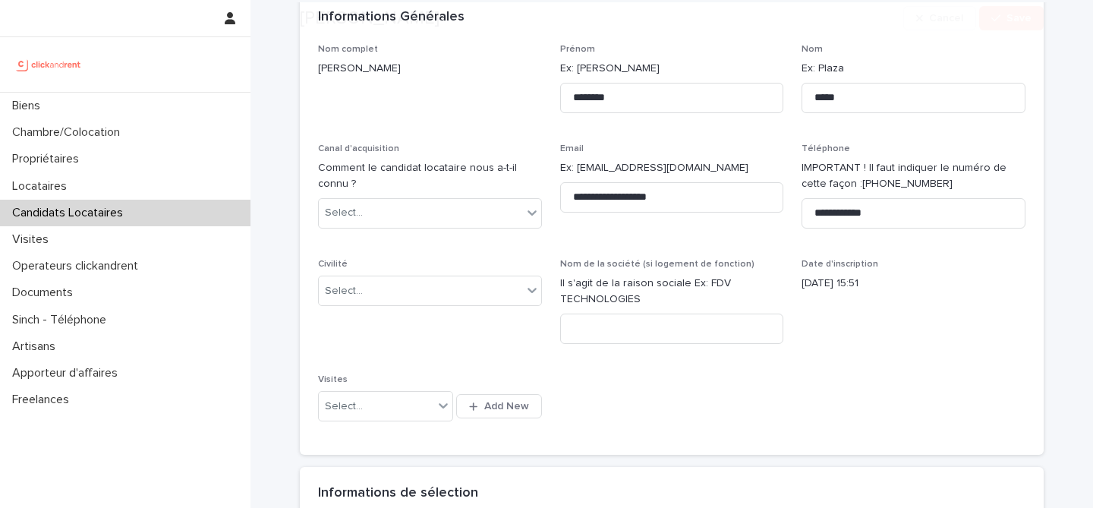
scroll to position [147, 0]
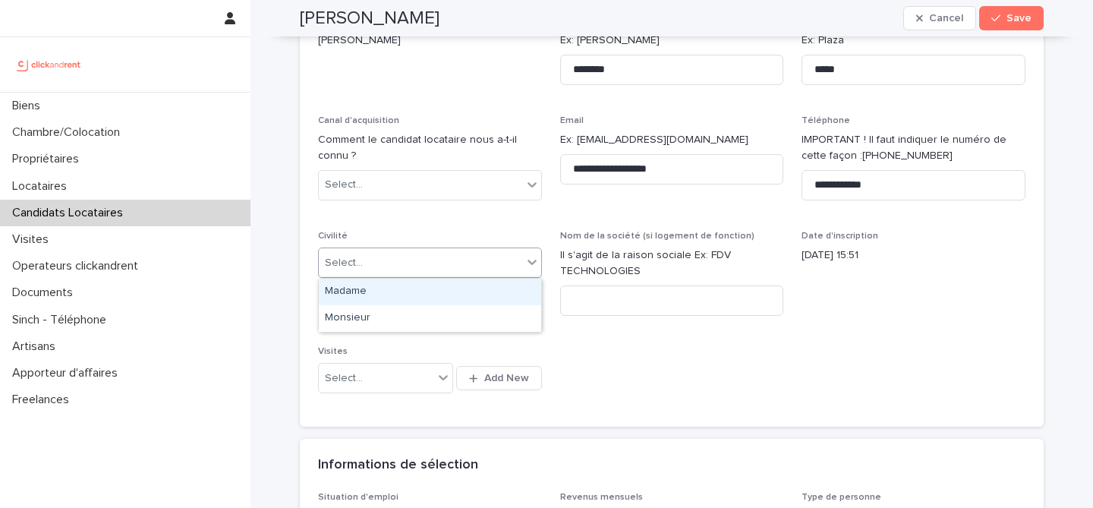
click at [468, 260] on div "Select..." at bounding box center [420, 263] width 203 height 25
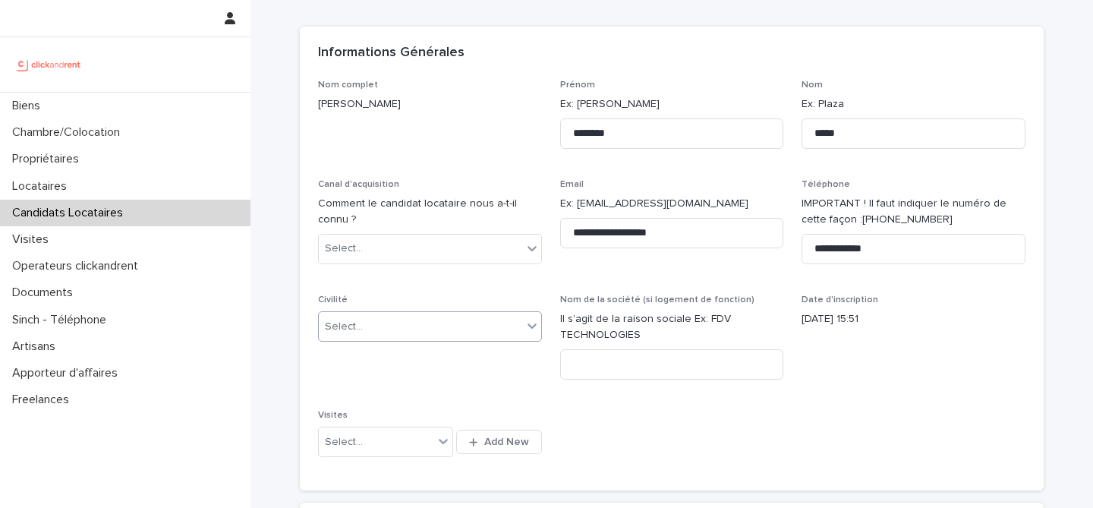
scroll to position [88, 0]
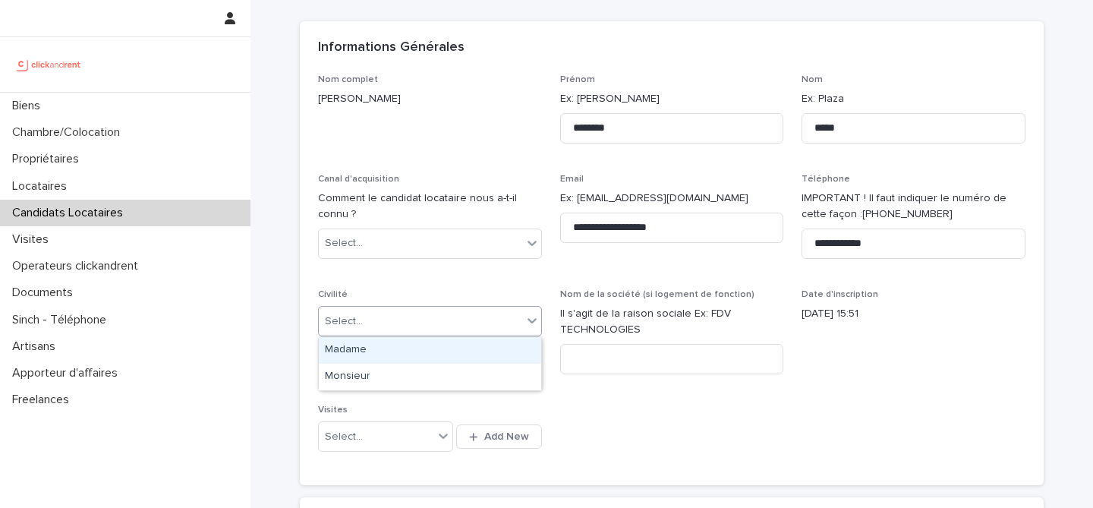
click at [484, 315] on div "Select..." at bounding box center [420, 321] width 203 height 25
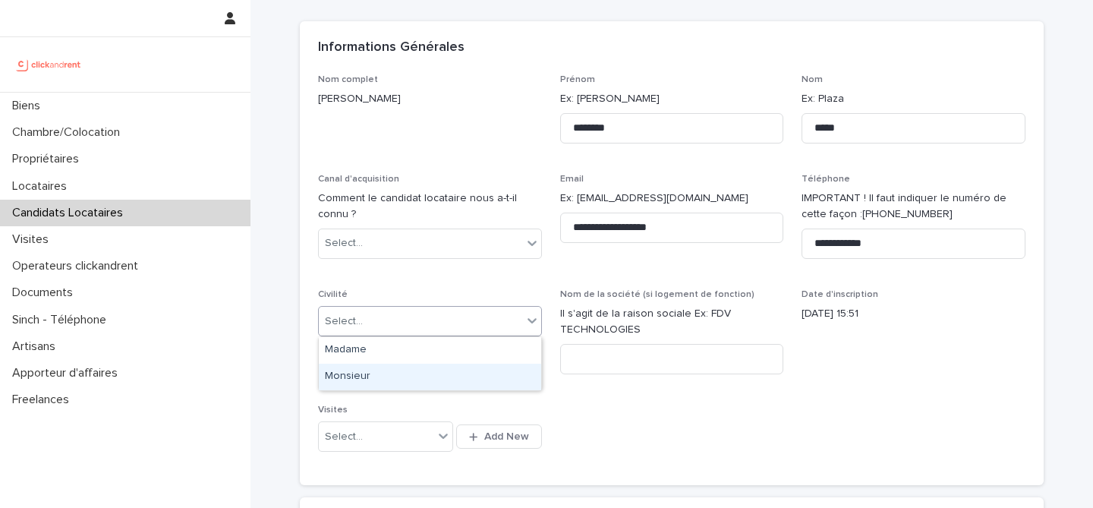
click at [426, 370] on div "Monsieur" at bounding box center [430, 377] width 222 height 27
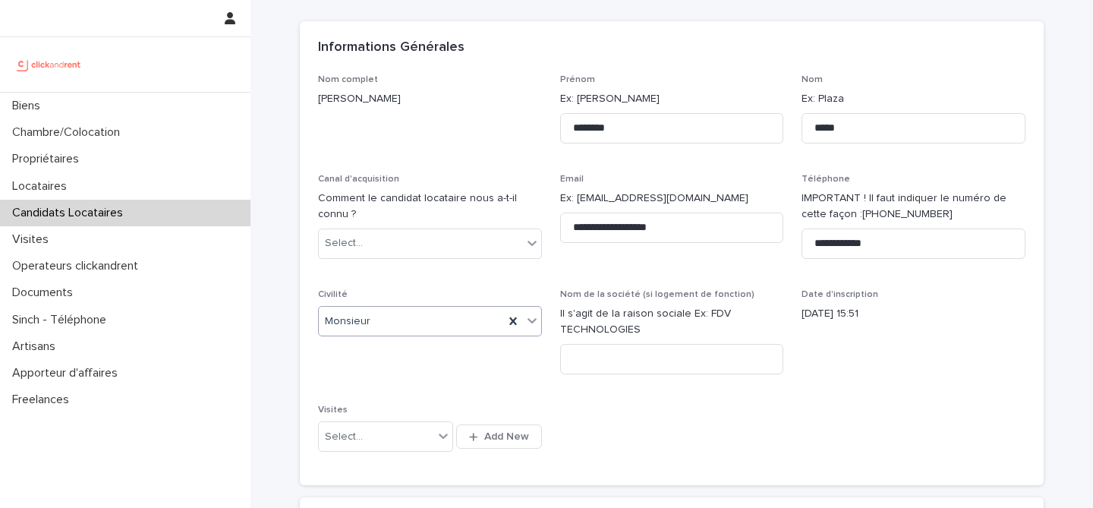
click at [672, 413] on div "**********" at bounding box center [672, 270] width 708 height 393
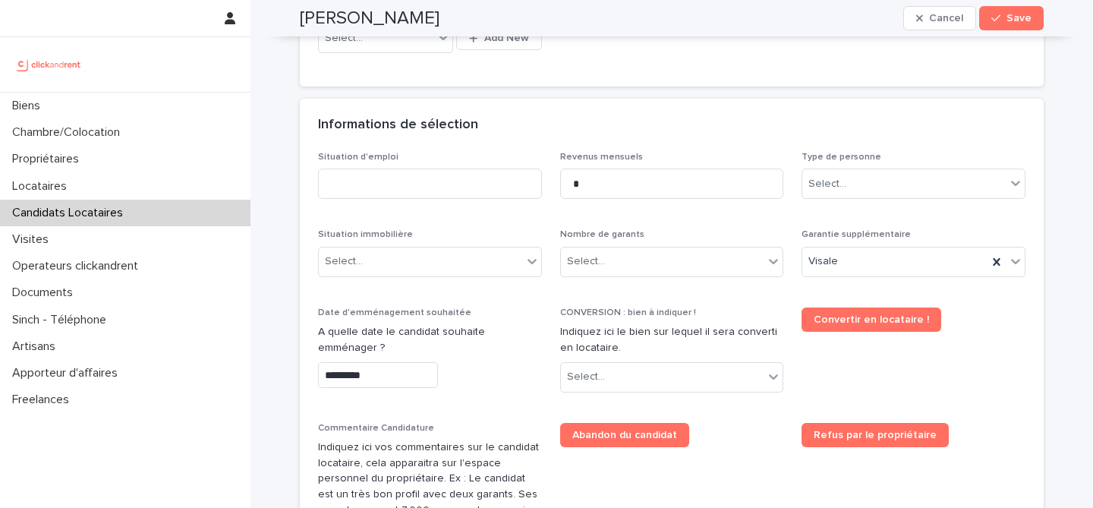
scroll to position [465, 0]
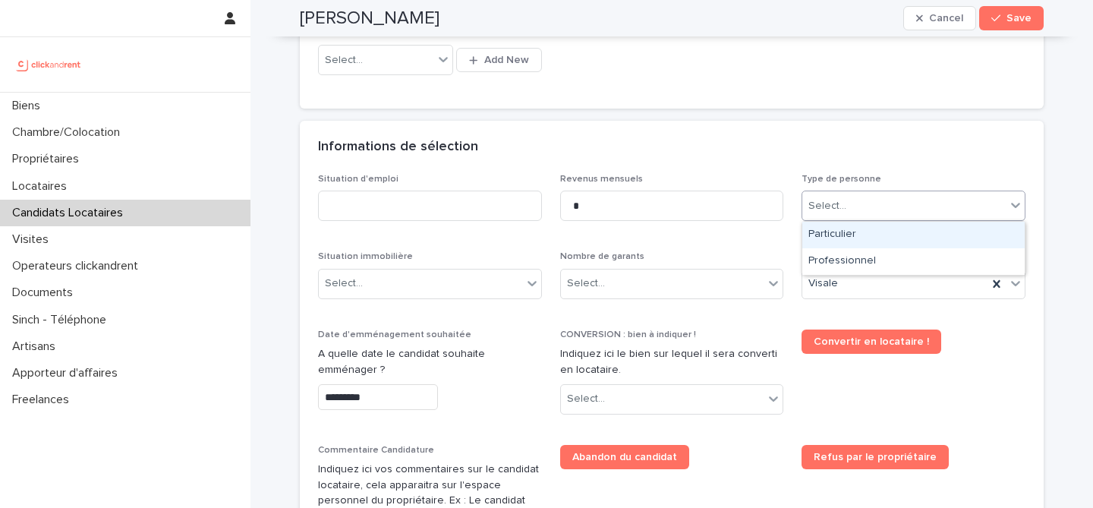
click at [900, 199] on div "Select..." at bounding box center [903, 206] width 203 height 25
click at [859, 237] on div "Particulier" at bounding box center [913, 235] width 222 height 27
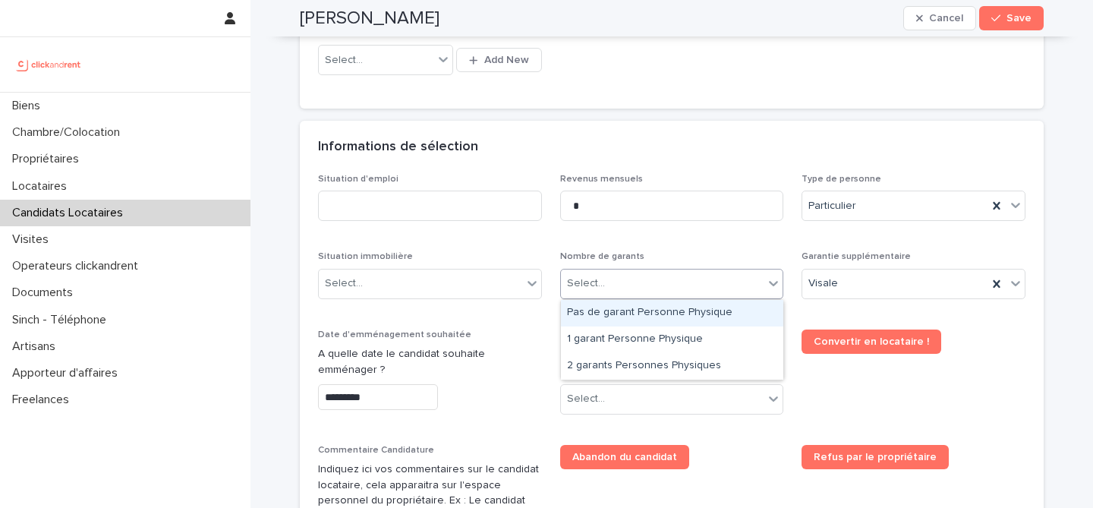
click at [679, 277] on div "Select..." at bounding box center [662, 283] width 203 height 25
click at [485, 292] on div "Select..." at bounding box center [420, 283] width 203 height 25
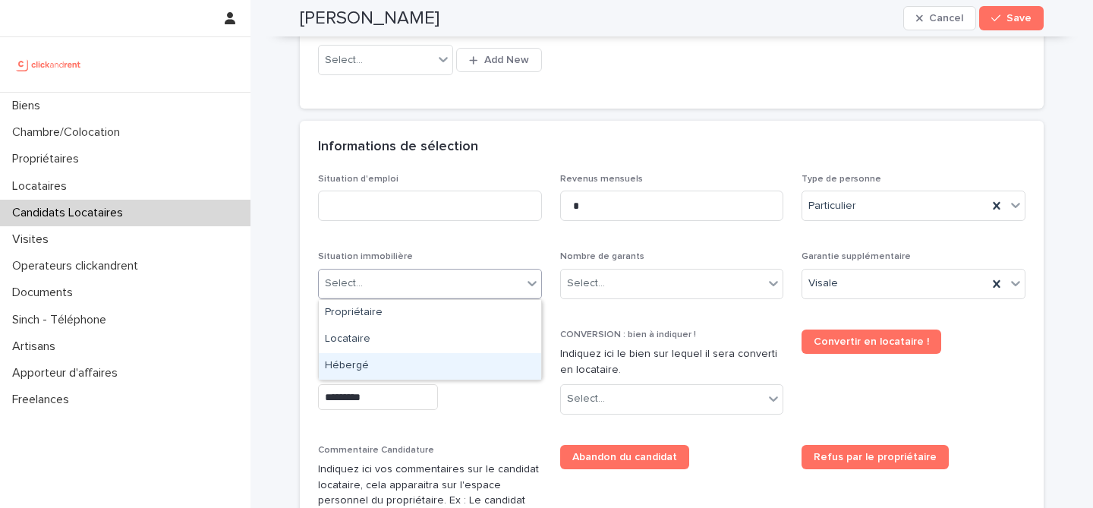
click at [459, 365] on div "Hébergé" at bounding box center [430, 366] width 222 height 27
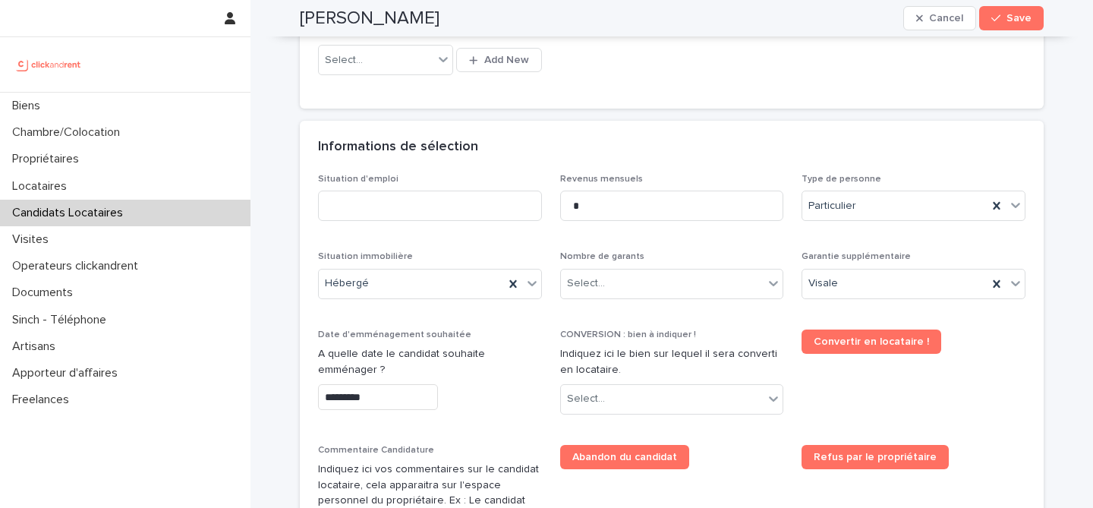
click at [459, 250] on div "Situation d'emploi Revenus mensuels * Type de personne Particulier Situation im…" at bounding box center [672, 423] width 708 height 498
click at [425, 200] on input at bounding box center [430, 206] width 224 height 30
type input "********"
click at [516, 130] on div "Informations de sélection" at bounding box center [672, 147] width 744 height 53
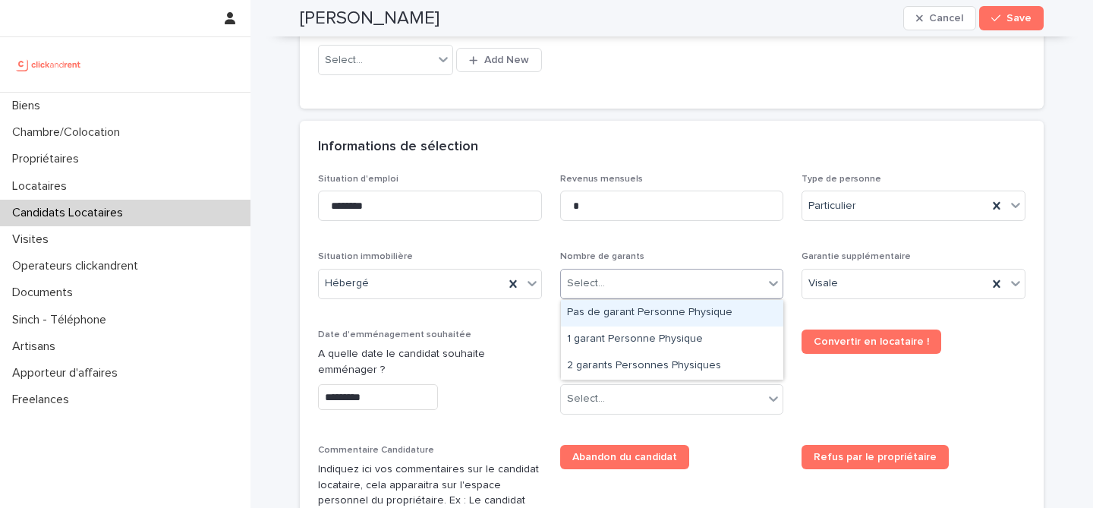
click at [674, 282] on div "Select..." at bounding box center [662, 283] width 203 height 25
click at [682, 319] on div "Pas de garant Personne Physique" at bounding box center [672, 313] width 222 height 27
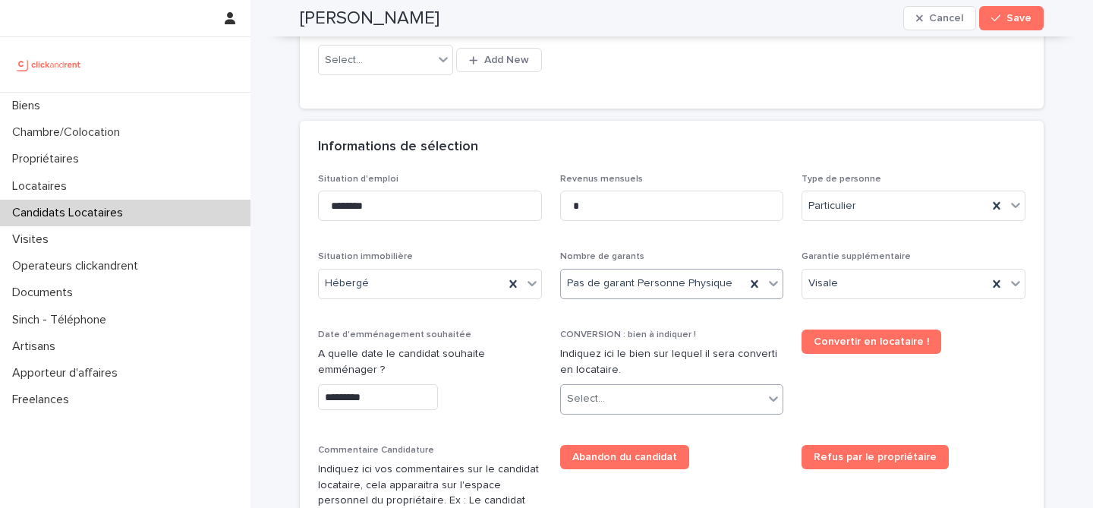
click at [611, 393] on div "Select..." at bounding box center [662, 398] width 203 height 25
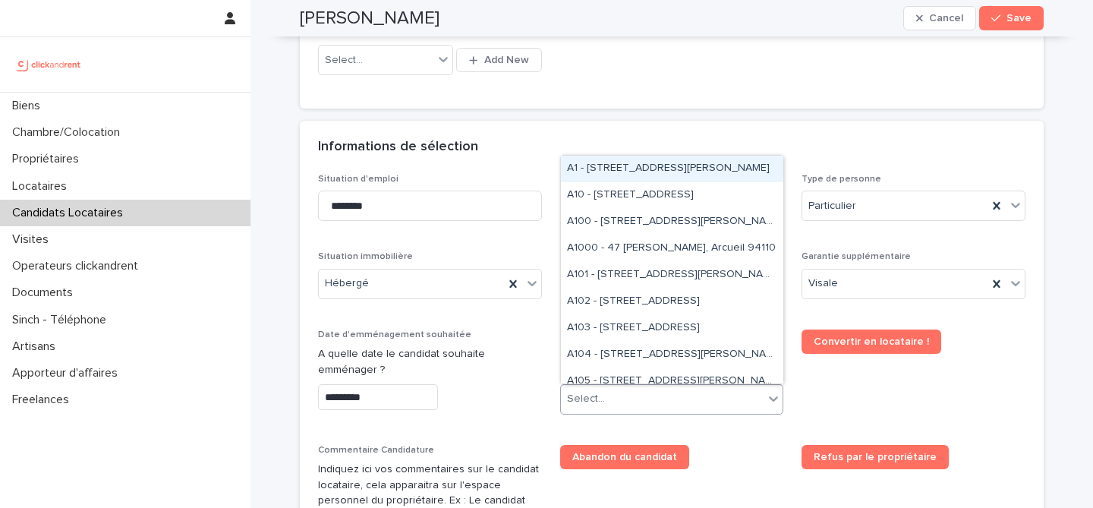
paste input "****"
type input "****"
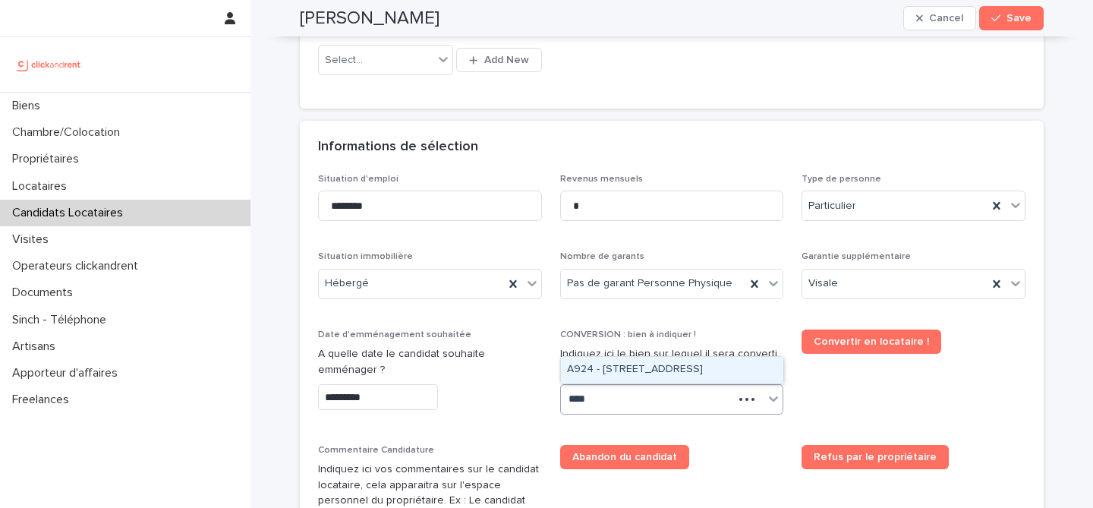
click at [667, 366] on div "A924 - 8-10 Place du Petit Martroy, Pontoise 95300" at bounding box center [672, 370] width 222 height 27
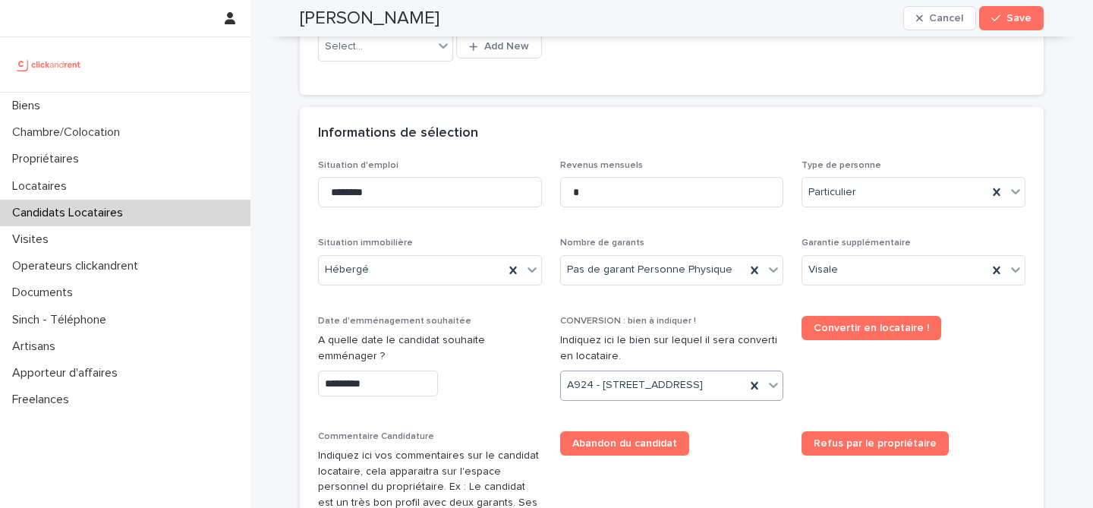
click at [841, 413] on span "Convertir en locataire !" at bounding box center [914, 364] width 224 height 97
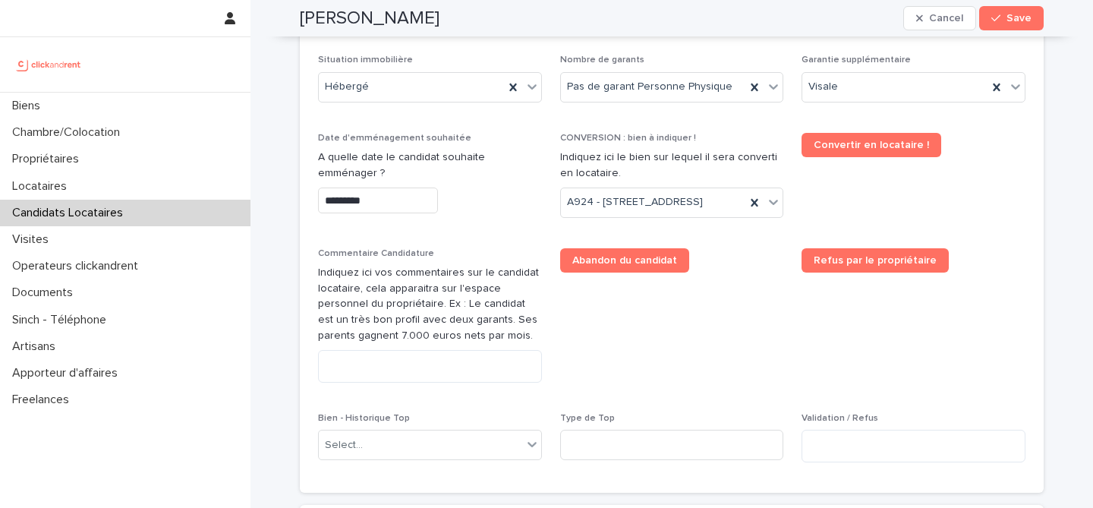
scroll to position [726, 0]
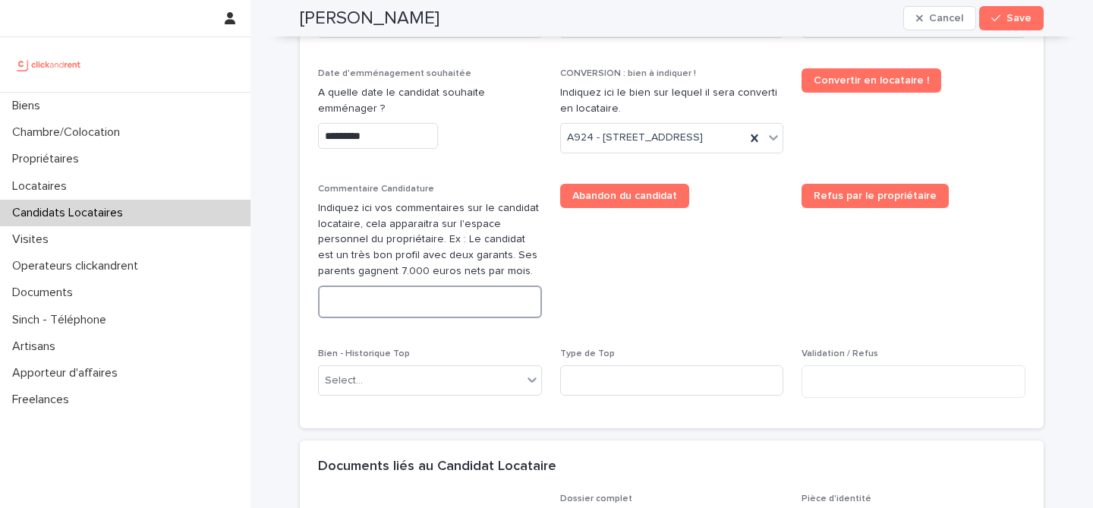
click at [433, 318] on textarea at bounding box center [430, 301] width 224 height 33
click at [695, 292] on span "Abandon du candidat" at bounding box center [672, 257] width 224 height 147
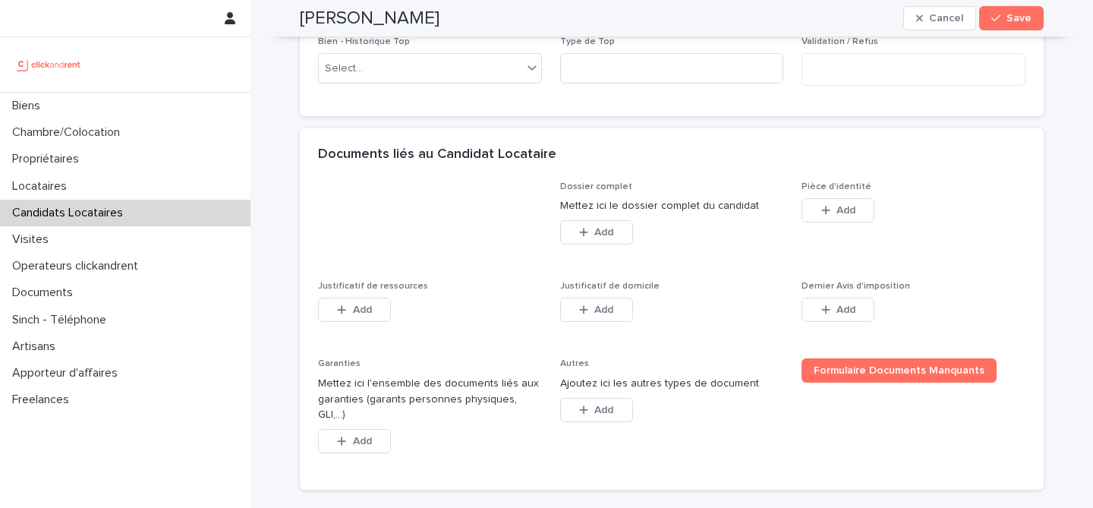
scroll to position [1044, 0]
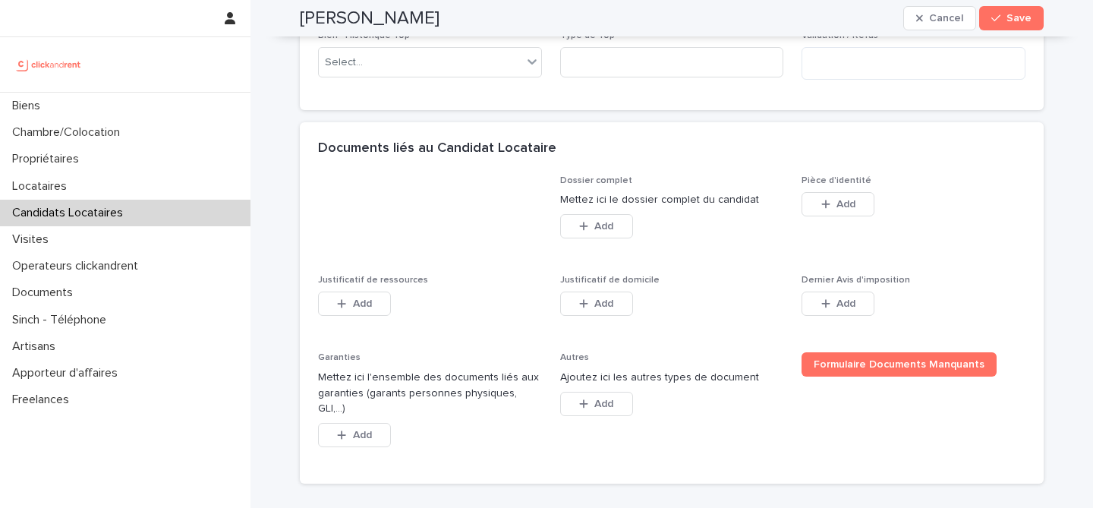
click at [876, 222] on div "This file cannot be opened Download File Add" at bounding box center [914, 207] width 224 height 30
click at [854, 216] on button "Add" at bounding box center [838, 204] width 73 height 24
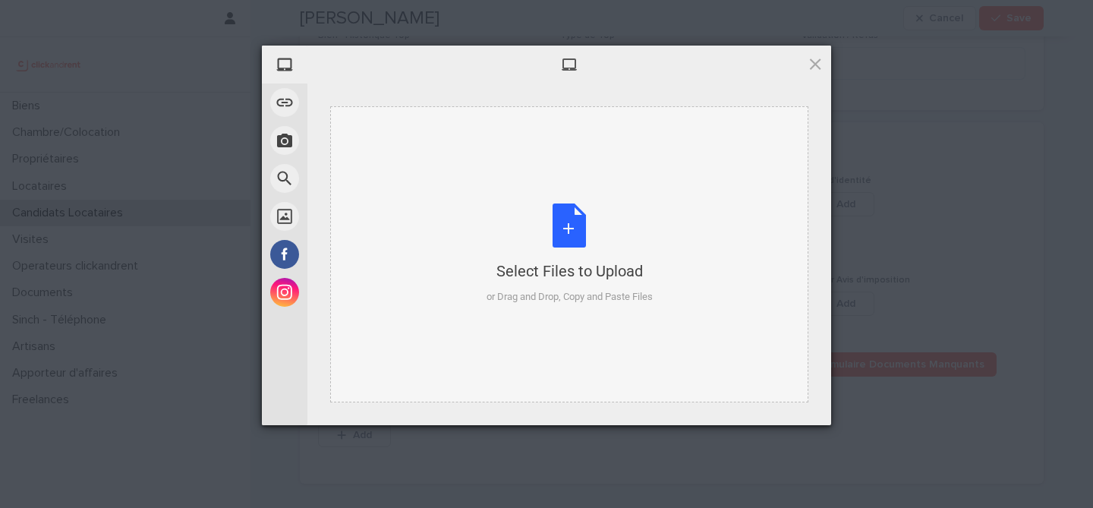
click at [551, 233] on div "Select Files to Upload or Drag and Drop, Copy and Paste Files" at bounding box center [570, 253] width 166 height 101
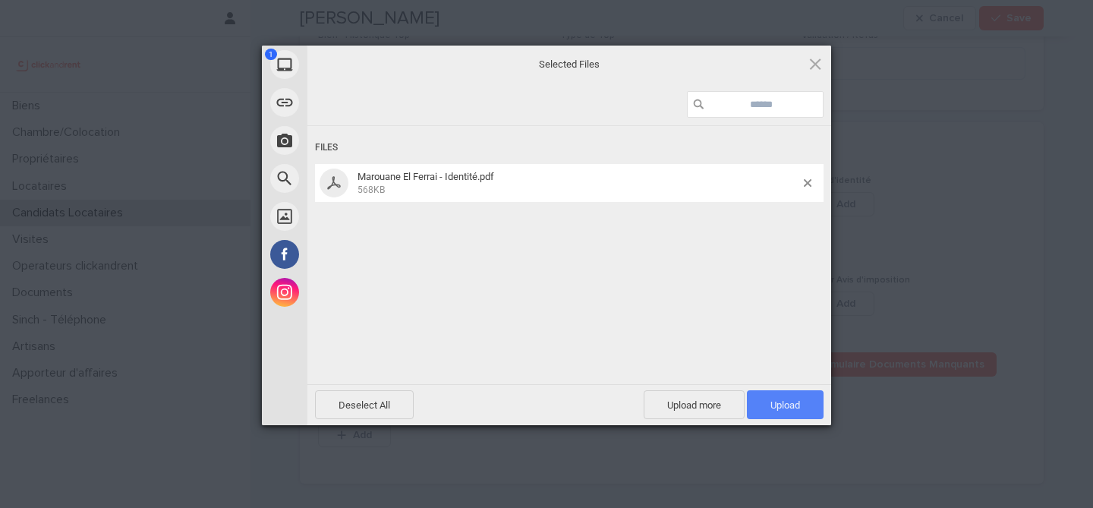
click at [805, 411] on span "Upload 1" at bounding box center [785, 404] width 77 height 29
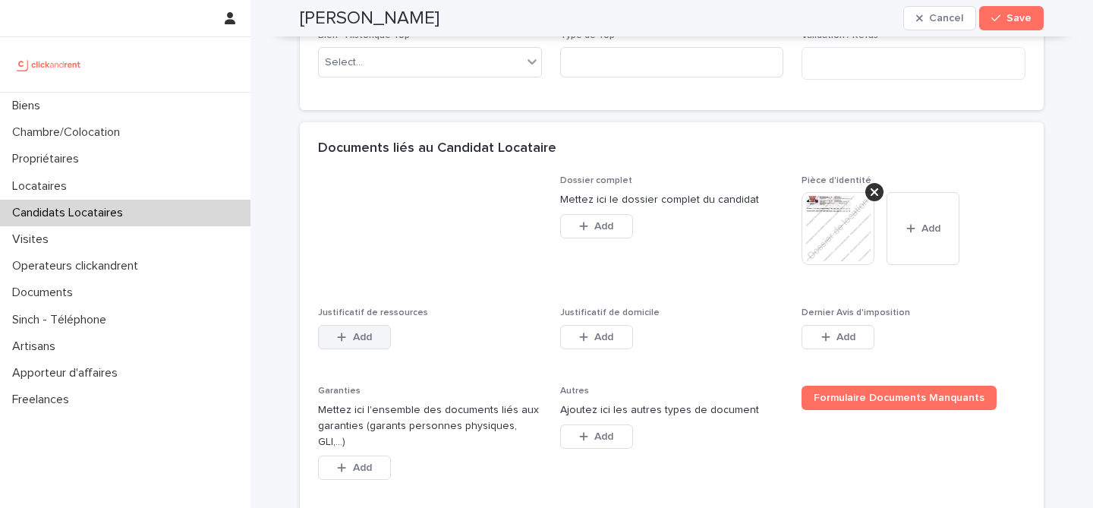
click at [349, 342] on div "button" at bounding box center [344, 337] width 15 height 11
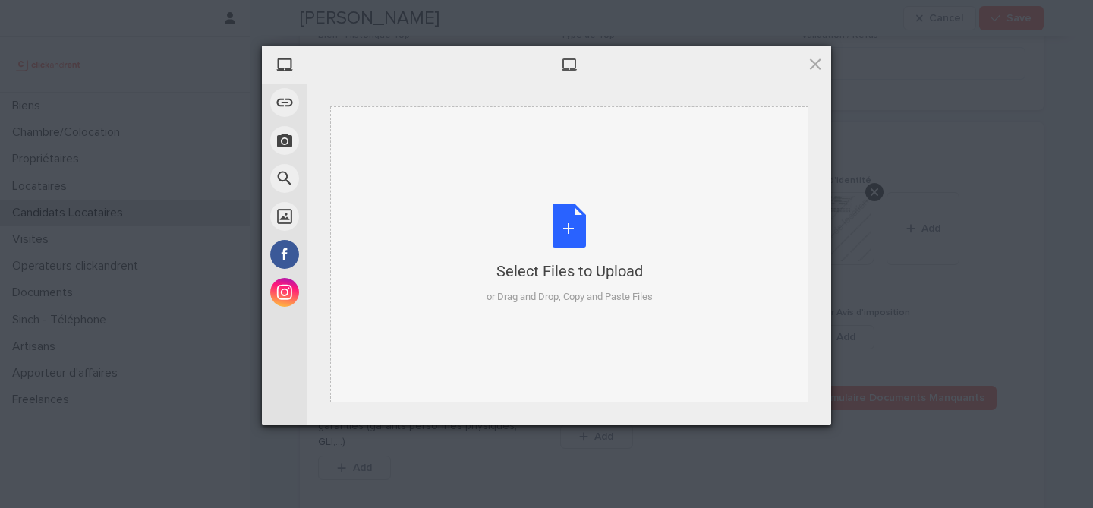
click at [583, 220] on div "Select Files to Upload or Drag and Drop, Copy and Paste Files" at bounding box center [570, 253] width 166 height 101
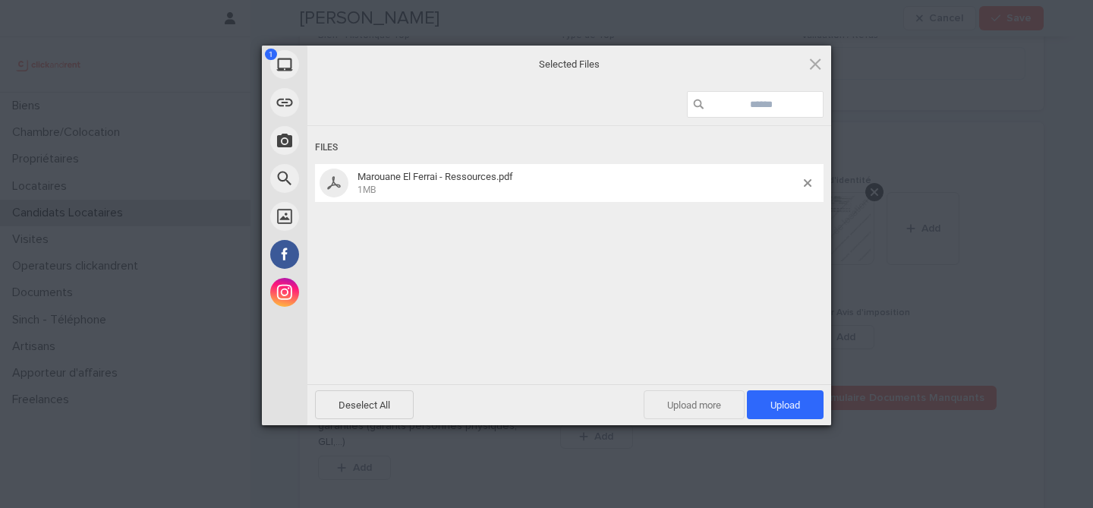
click at [678, 408] on span "Upload more" at bounding box center [694, 404] width 101 height 29
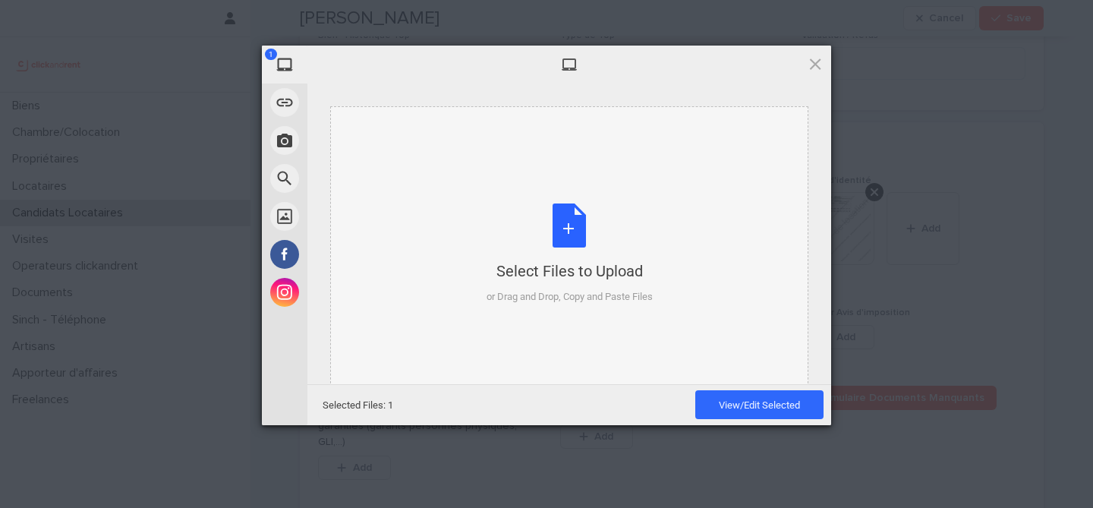
click at [559, 232] on div "Select Files to Upload or Drag and Drop, Copy and Paste Files" at bounding box center [570, 253] width 166 height 101
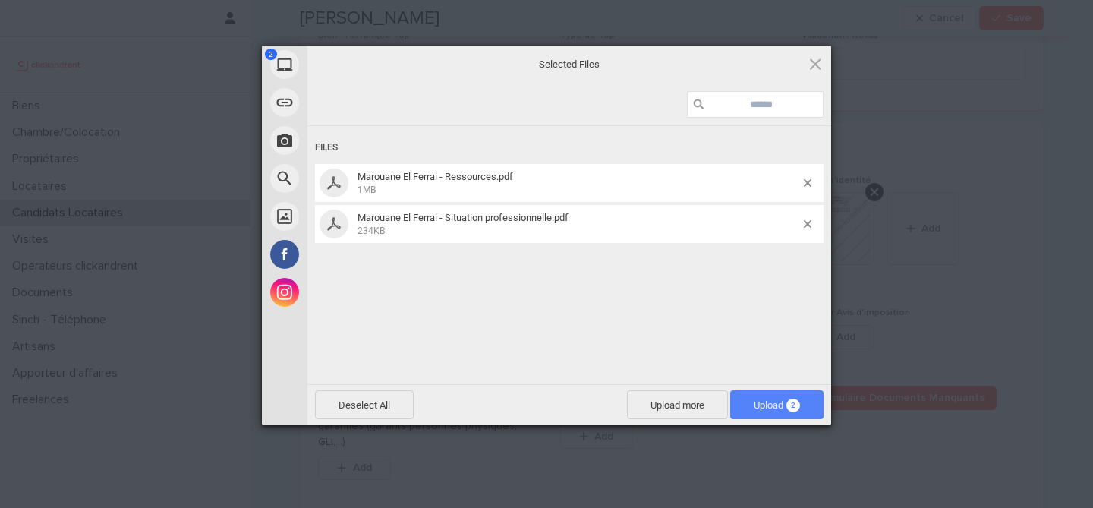
click at [777, 404] on span "Upload 2" at bounding box center [777, 404] width 46 height 11
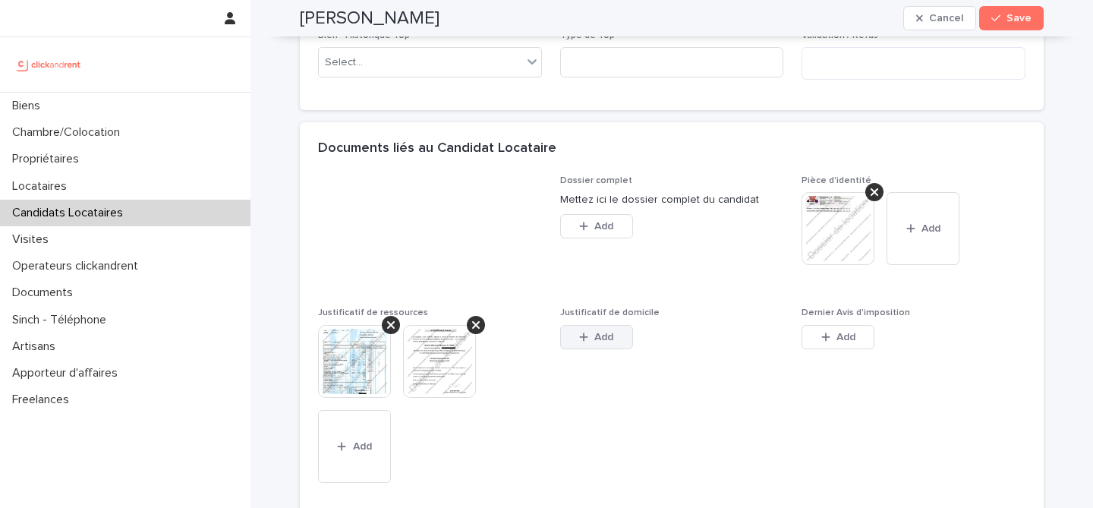
click at [575, 349] on button "Add" at bounding box center [596, 337] width 73 height 24
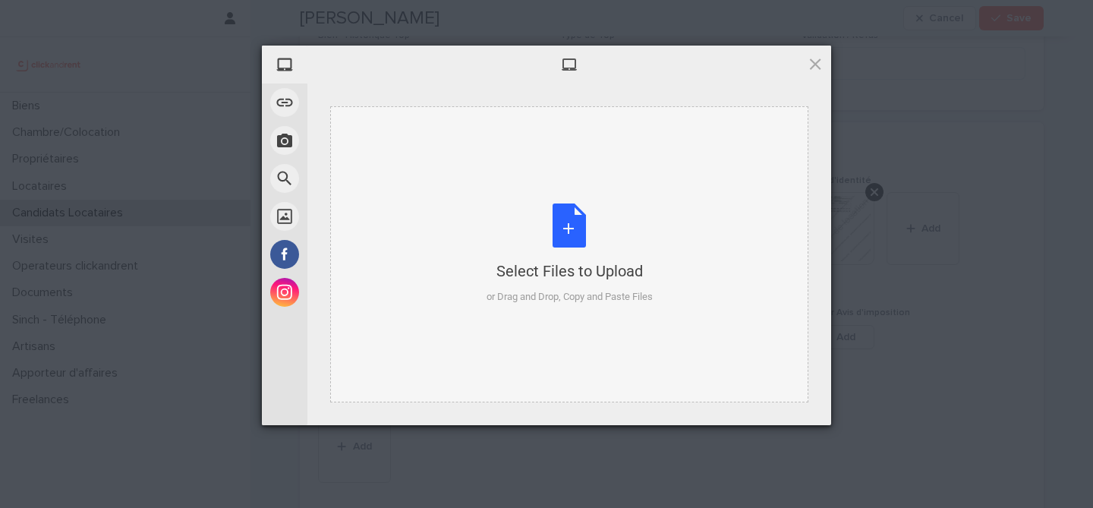
click at [559, 234] on div "Select Files to Upload or Drag and Drop, Copy and Paste Files" at bounding box center [570, 253] width 166 height 101
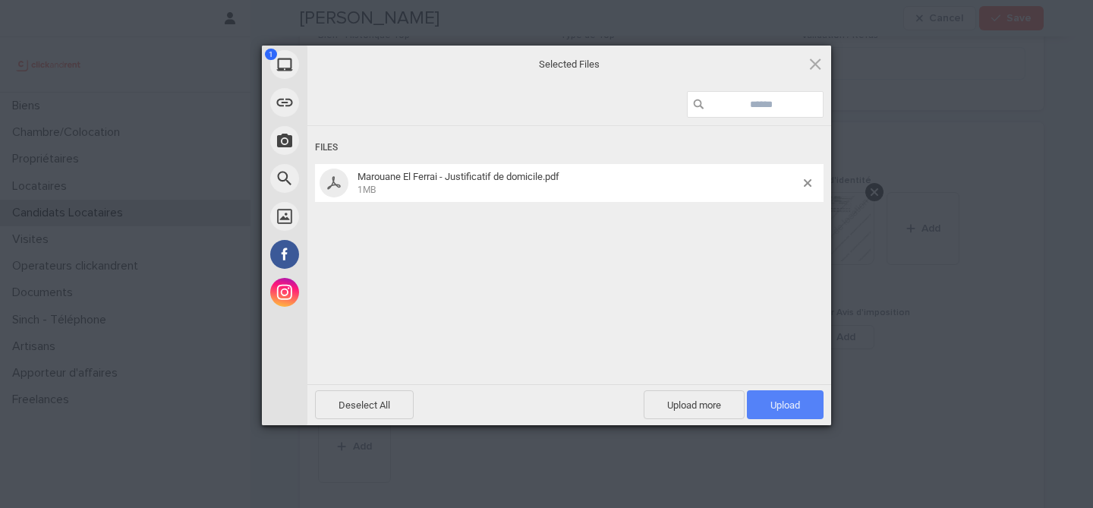
click at [806, 407] on span "Upload 1" at bounding box center [785, 404] width 77 height 29
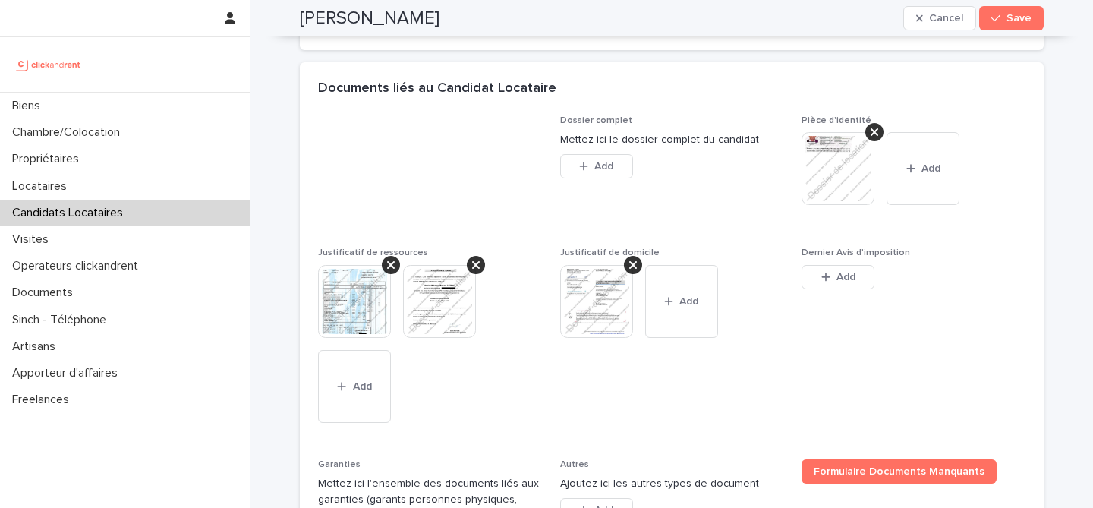
scroll to position [1180, 0]
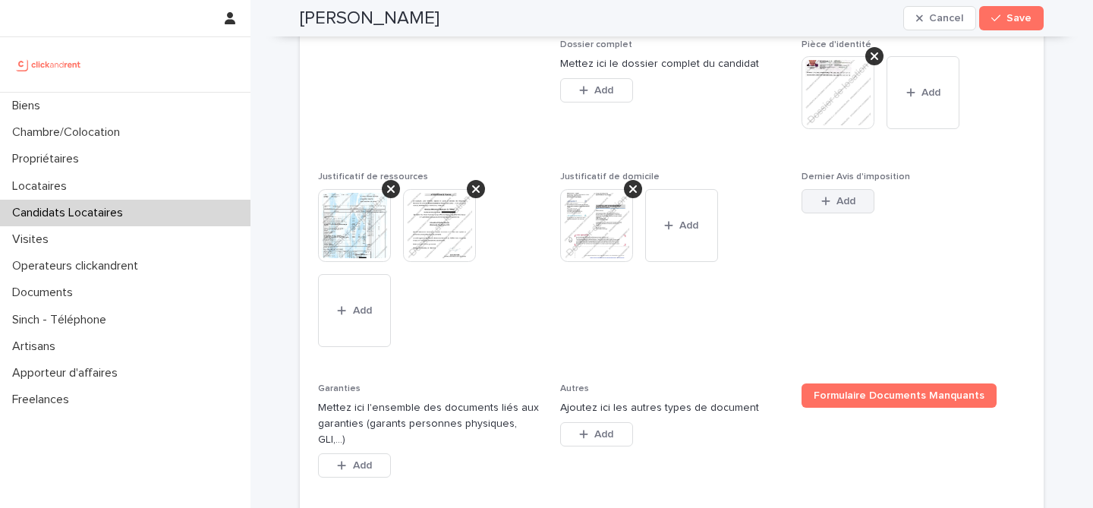
click at [848, 206] on span "Add" at bounding box center [846, 201] width 19 height 11
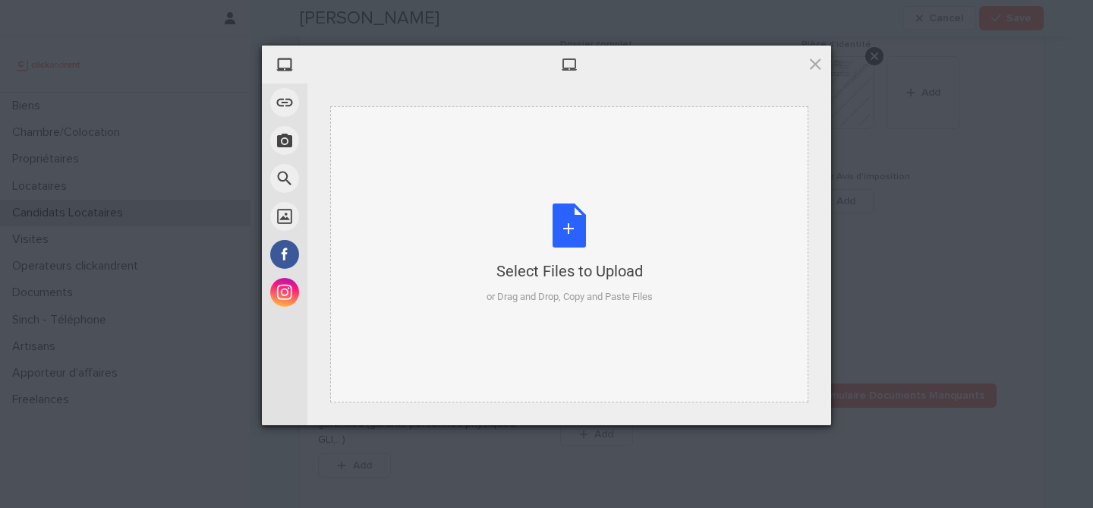
click at [574, 225] on div "Select Files to Upload or Drag and Drop, Copy and Paste Files" at bounding box center [570, 253] width 166 height 101
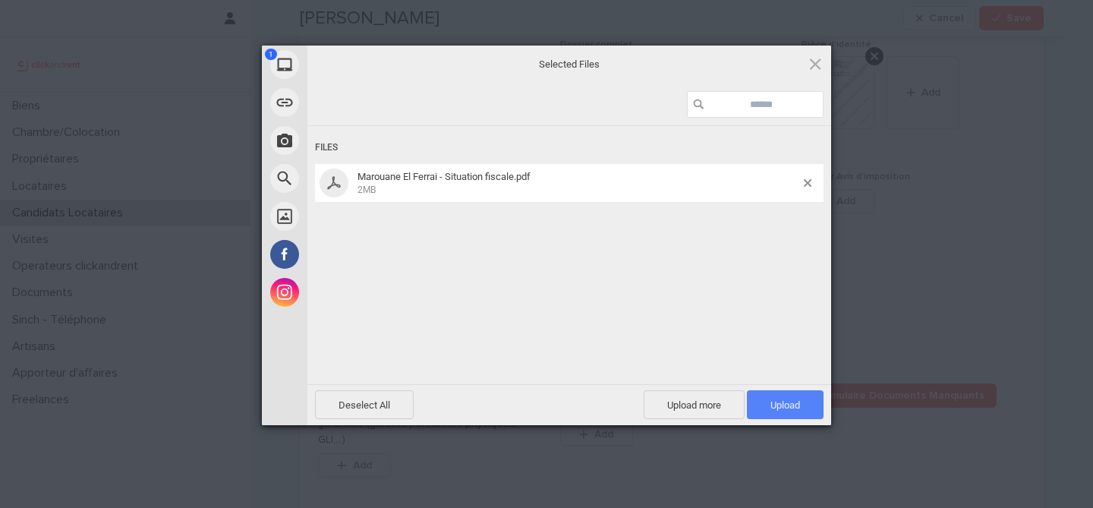
click at [797, 408] on span "Upload 1" at bounding box center [786, 404] width 30 height 11
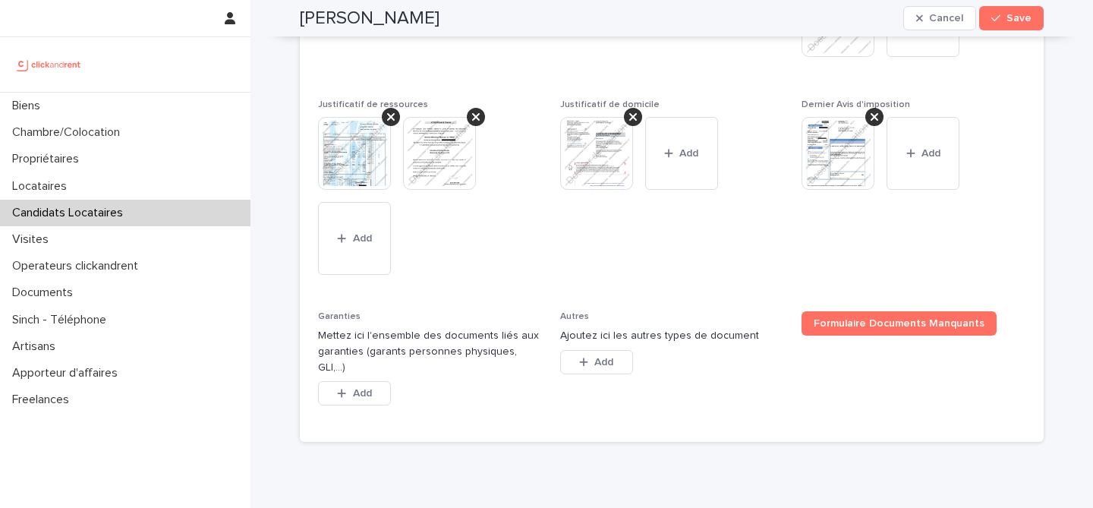
scroll to position [1260, 0]
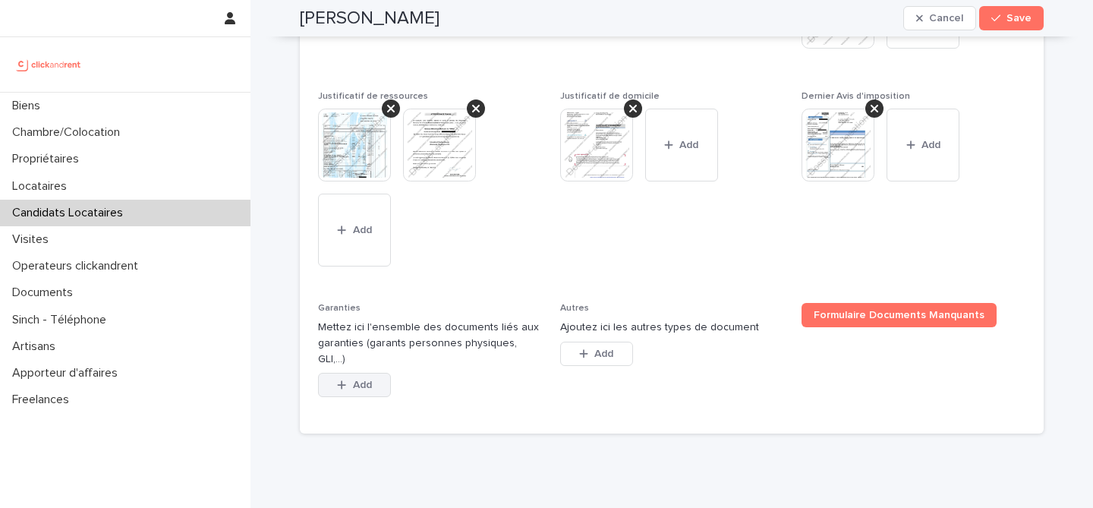
click at [363, 390] on span "Add" at bounding box center [362, 385] width 19 height 11
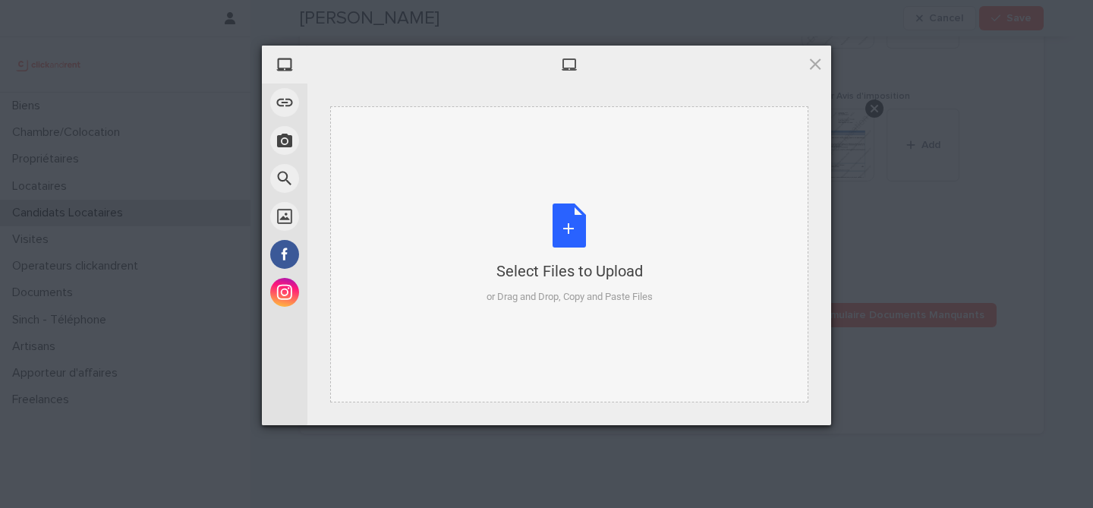
click at [580, 219] on div "Select Files to Upload or Drag and Drop, Copy and Paste Files" at bounding box center [570, 253] width 166 height 101
click at [817, 67] on span at bounding box center [815, 63] width 17 height 17
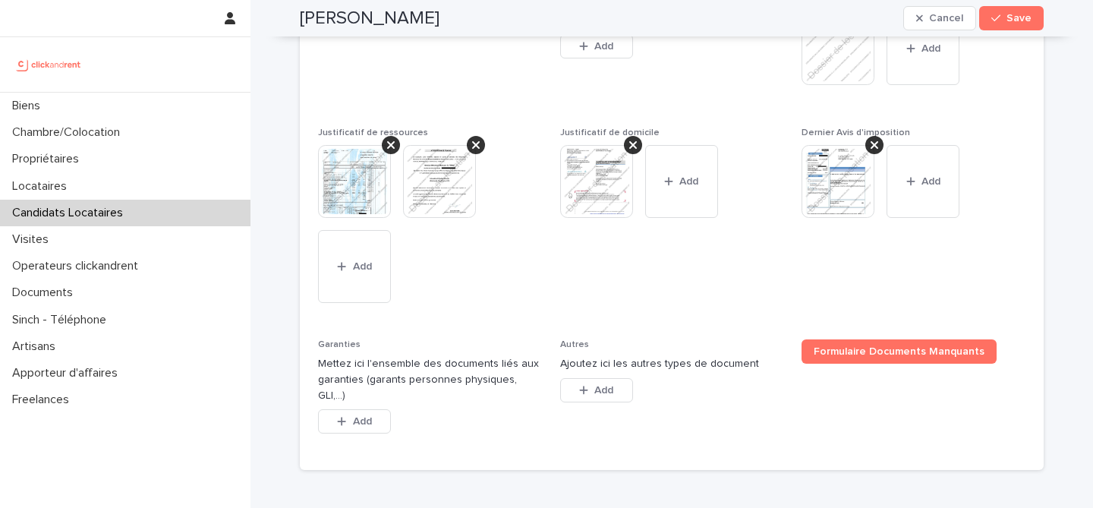
scroll to position [1256, 0]
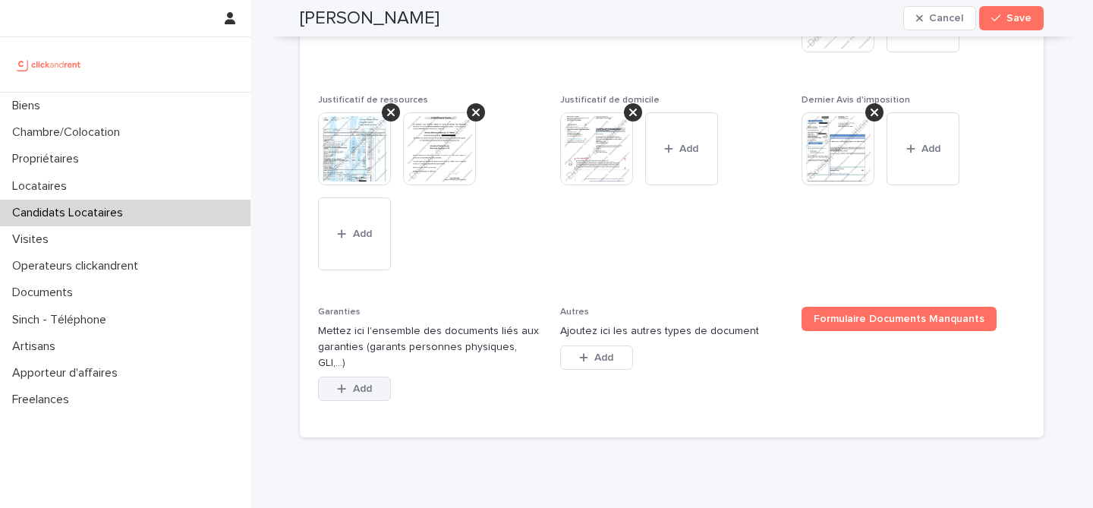
click at [373, 396] on button "Add" at bounding box center [354, 389] width 73 height 24
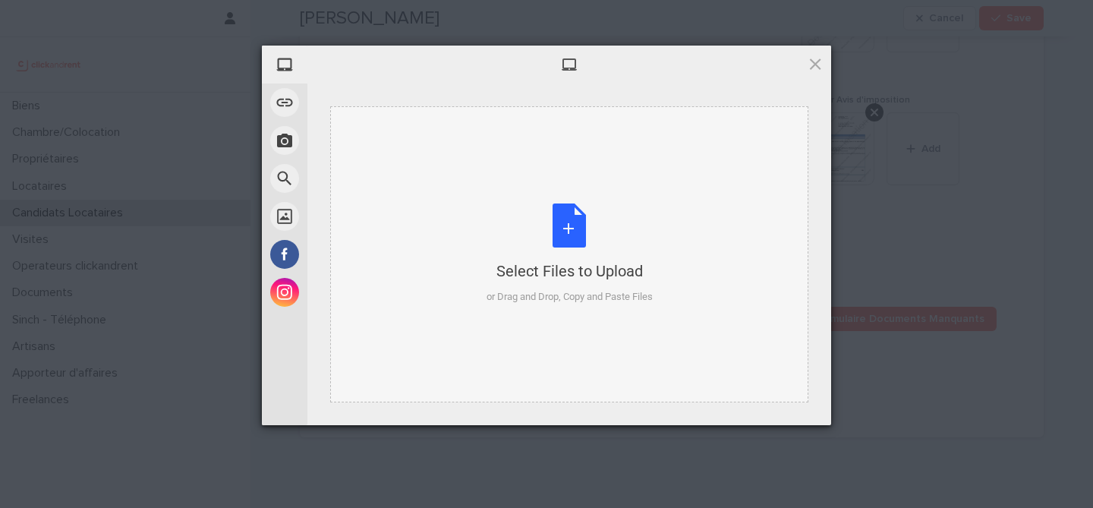
click at [576, 228] on div "Select Files to Upload or Drag and Drop, Copy and Paste Files" at bounding box center [570, 253] width 166 height 101
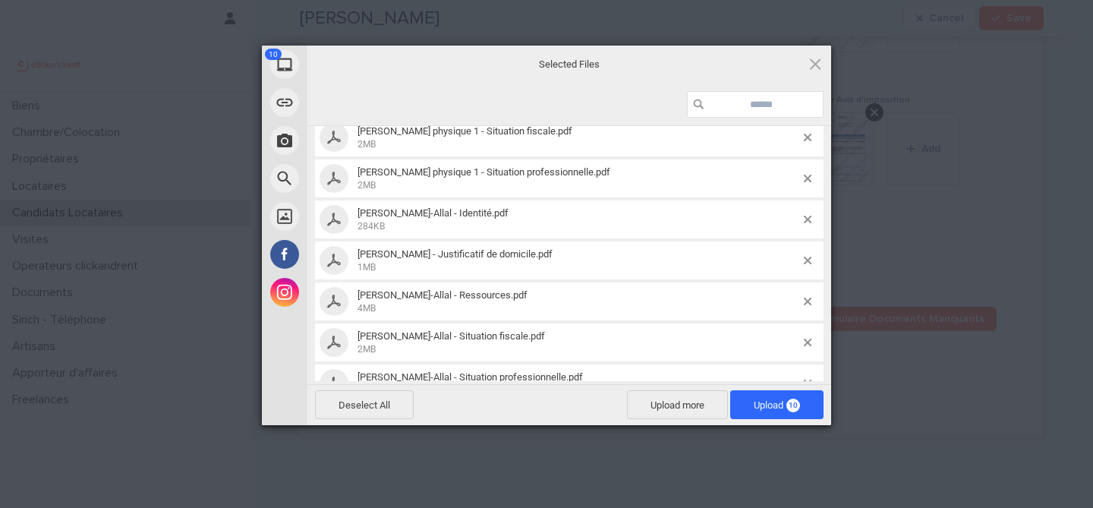
scroll to position [170, 0]
click at [821, 58] on span at bounding box center [815, 63] width 17 height 17
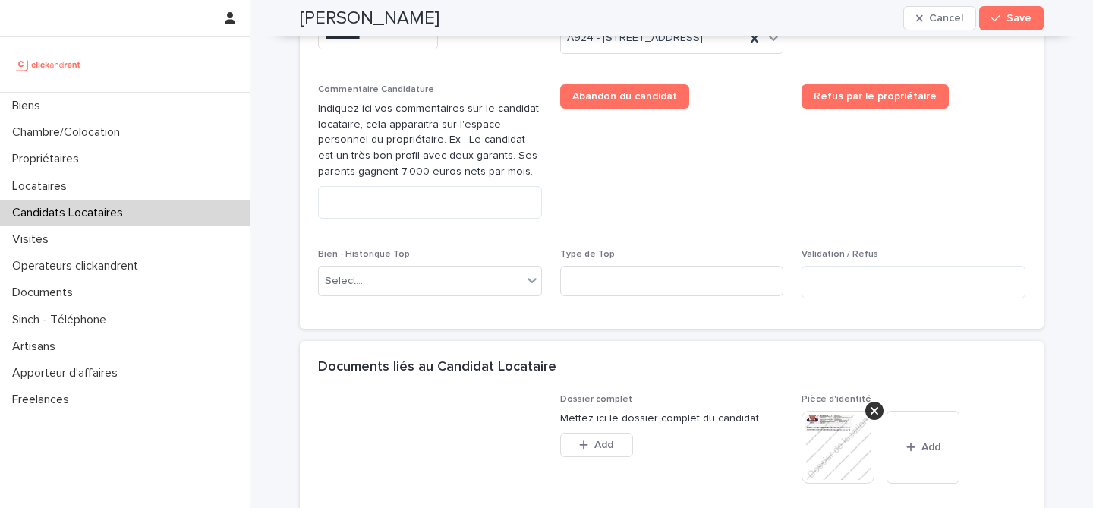
scroll to position [991, 0]
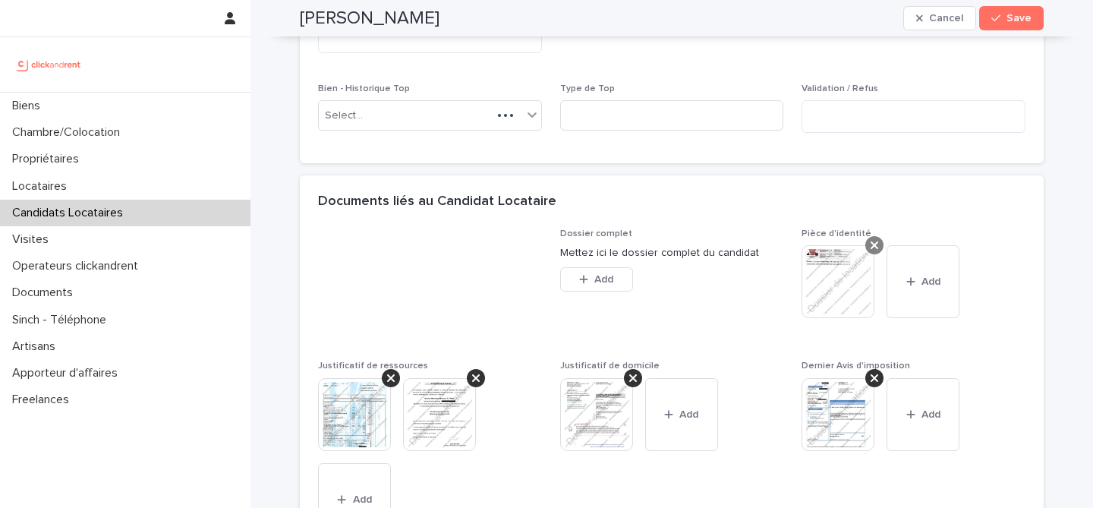
click at [878, 249] on icon at bounding box center [875, 245] width 8 height 8
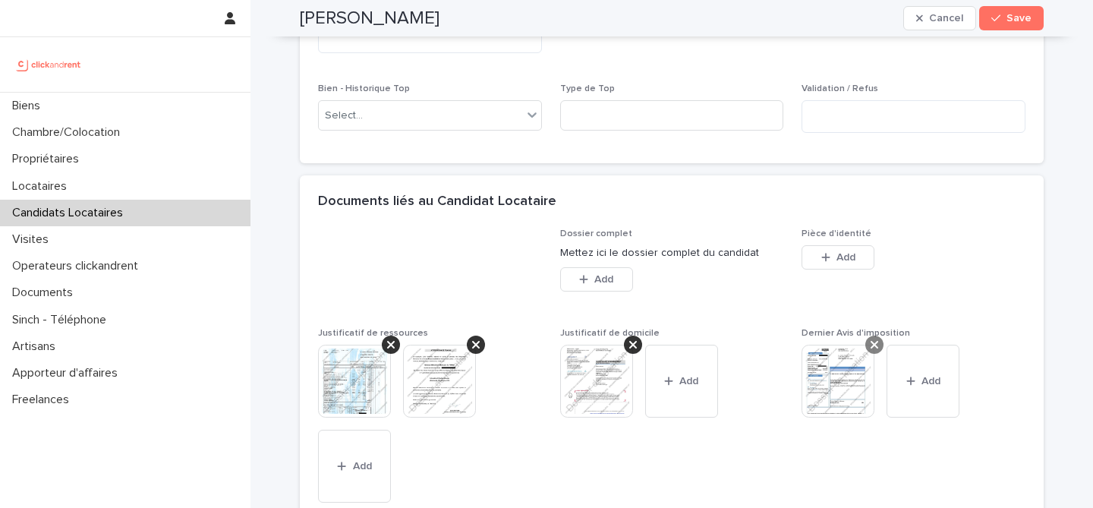
click at [875, 351] on icon at bounding box center [875, 345] width 8 height 12
click at [627, 354] on div at bounding box center [633, 345] width 18 height 18
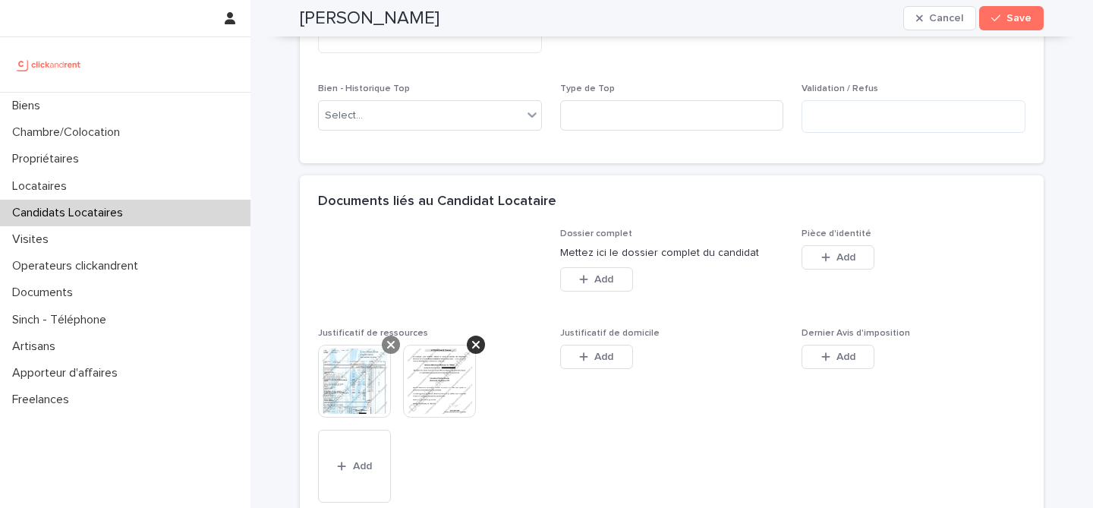
click at [387, 348] on icon at bounding box center [391, 345] width 8 height 8
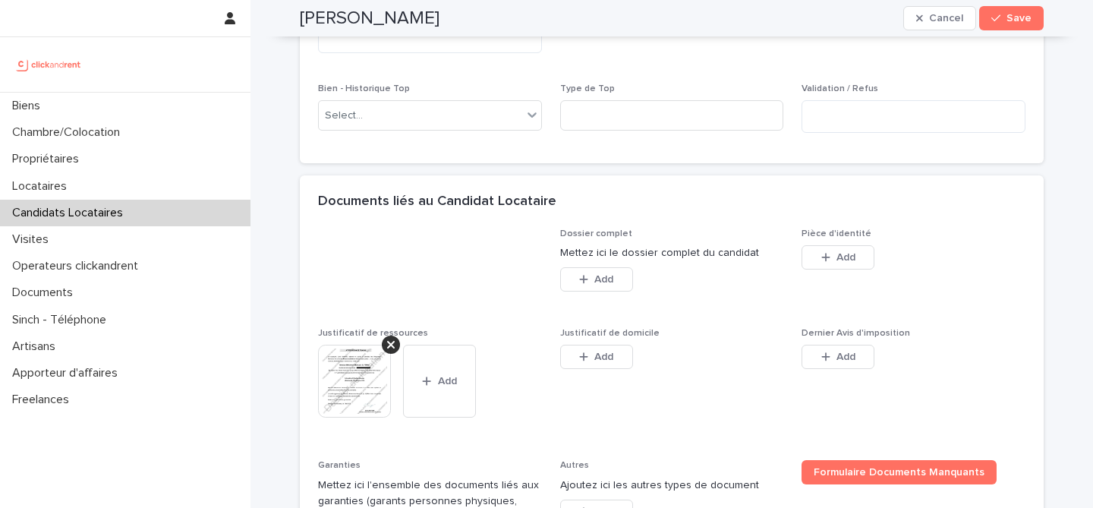
click at [387, 348] on icon at bounding box center [391, 345] width 8 height 8
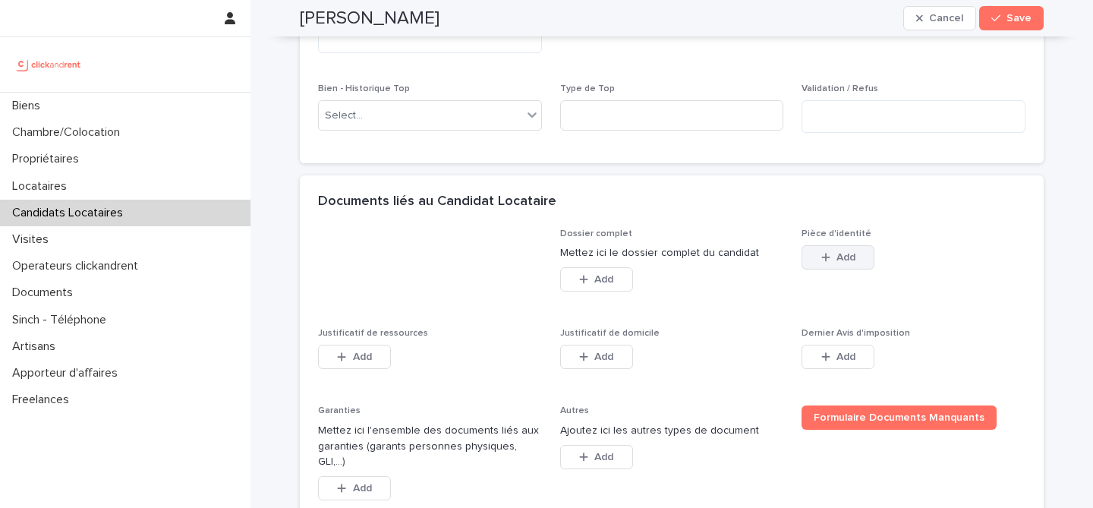
click at [850, 269] on button "Add" at bounding box center [838, 257] width 73 height 24
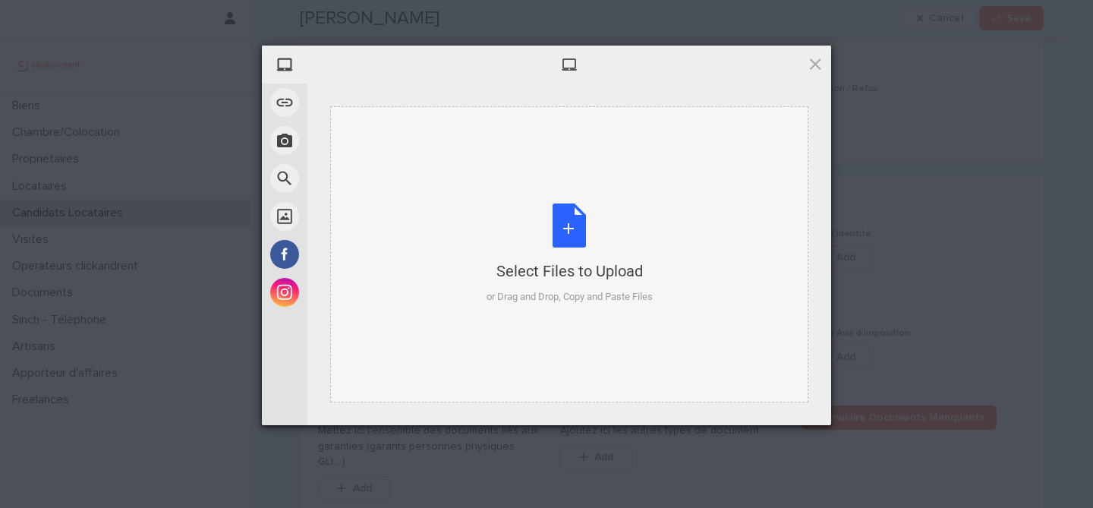
click at [585, 210] on div "Select Files to Upload or Drag and Drop, Copy and Paste Files" at bounding box center [570, 253] width 166 height 101
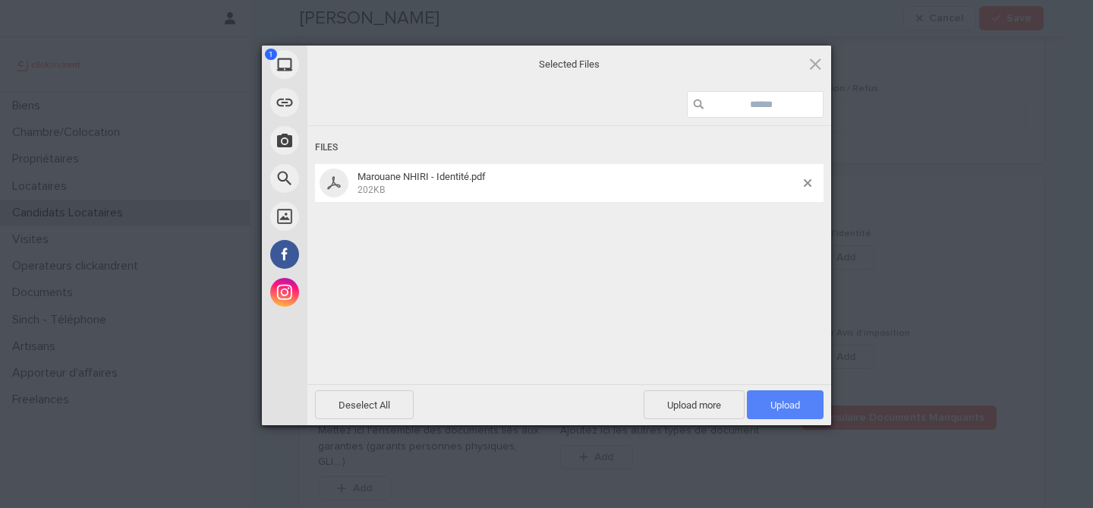
click at [793, 417] on span "Upload 1" at bounding box center [785, 404] width 77 height 29
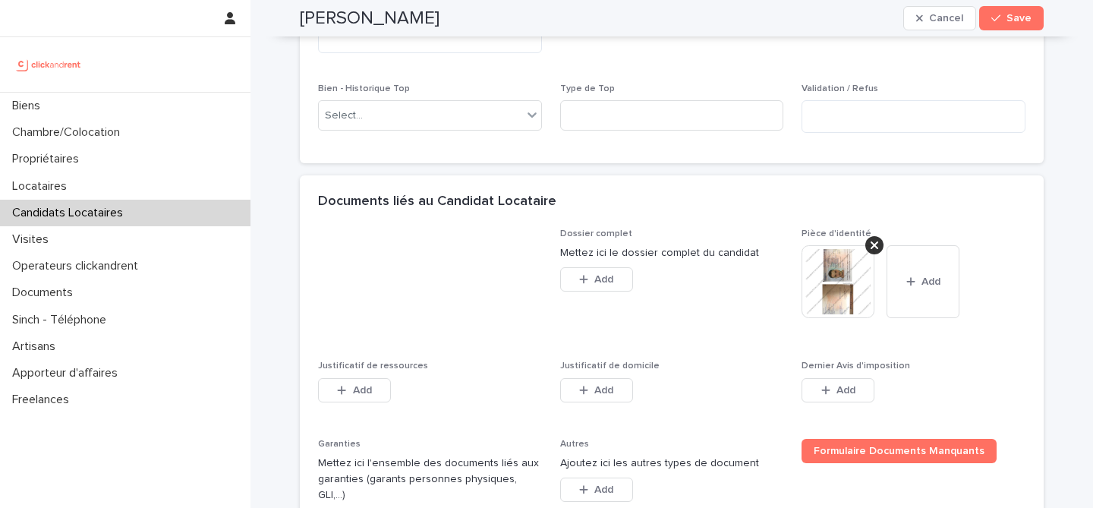
click at [361, 408] on div "Add" at bounding box center [354, 393] width 73 height 30
click at [361, 396] on span "Add" at bounding box center [362, 390] width 19 height 11
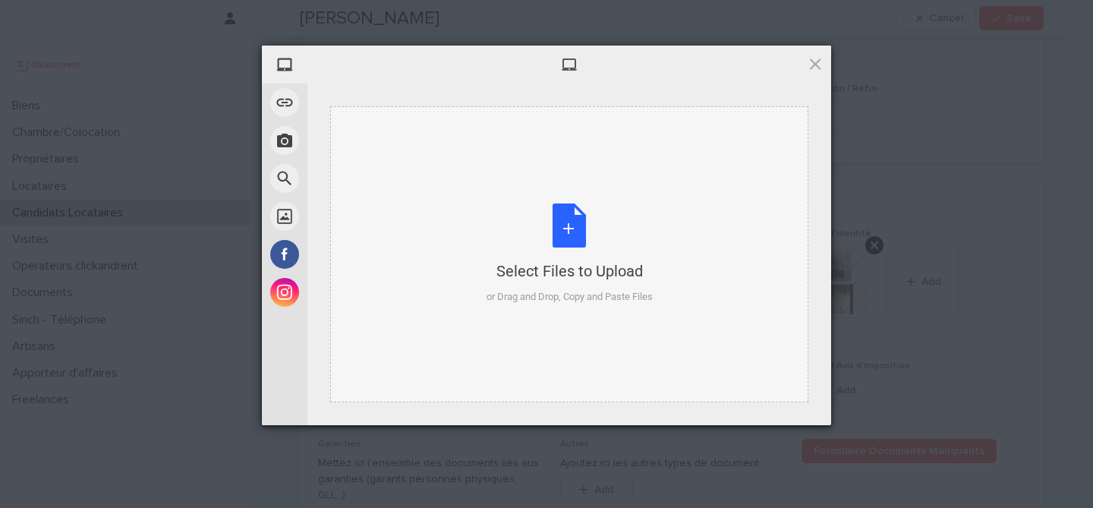
click at [532, 233] on div "Select Files to Upload or Drag and Drop, Copy and Paste Files" at bounding box center [570, 253] width 166 height 101
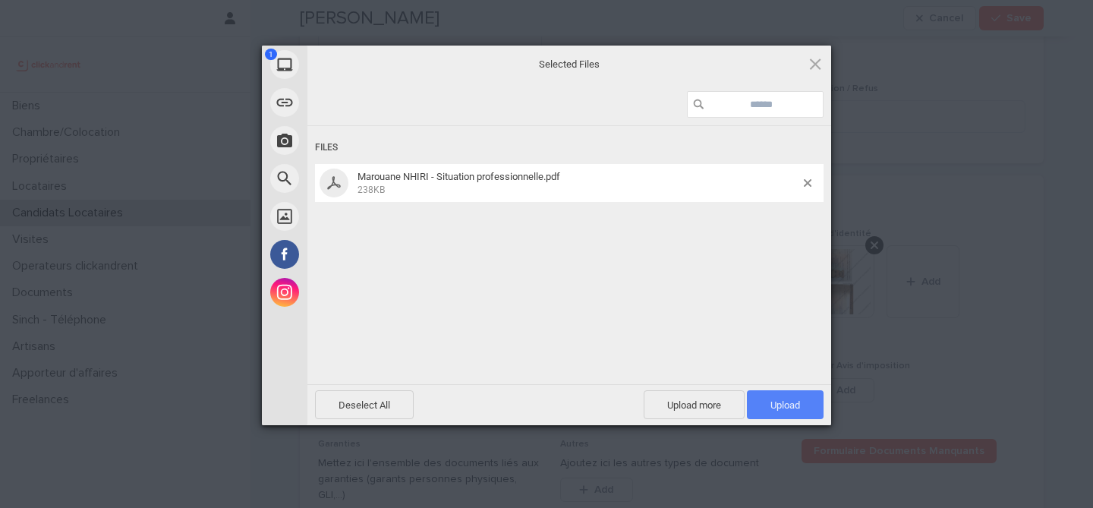
click at [818, 405] on span "Upload 1" at bounding box center [785, 404] width 77 height 29
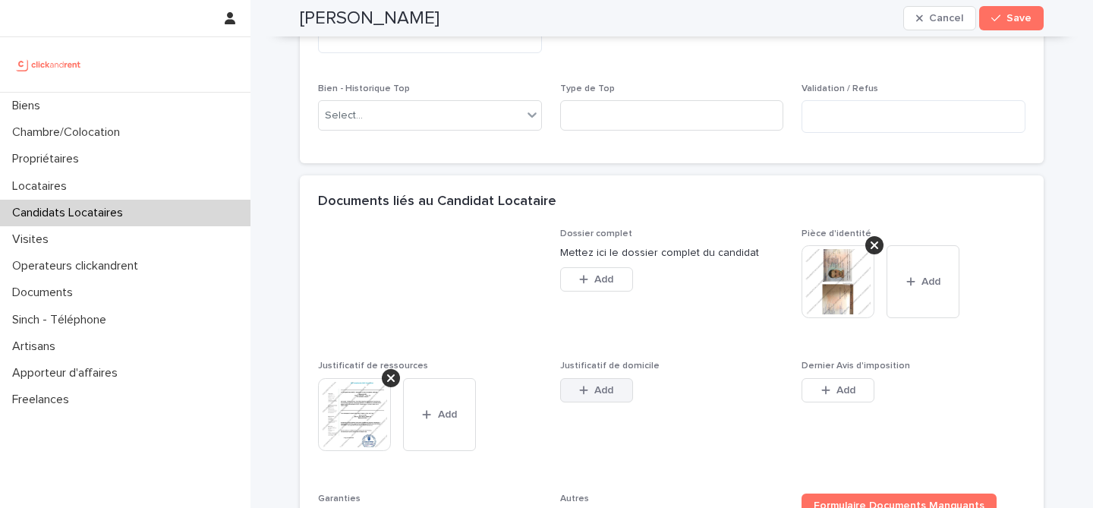
click at [599, 402] on button "Add" at bounding box center [596, 390] width 73 height 24
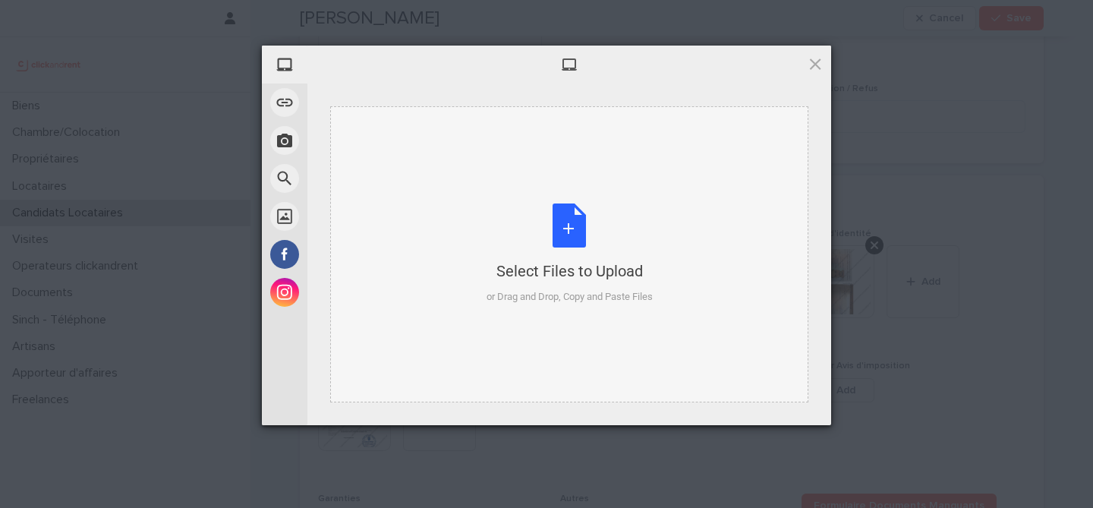
click at [553, 205] on div "Select Files to Upload or Drag and Drop, Copy and Paste Files" at bounding box center [570, 253] width 166 height 101
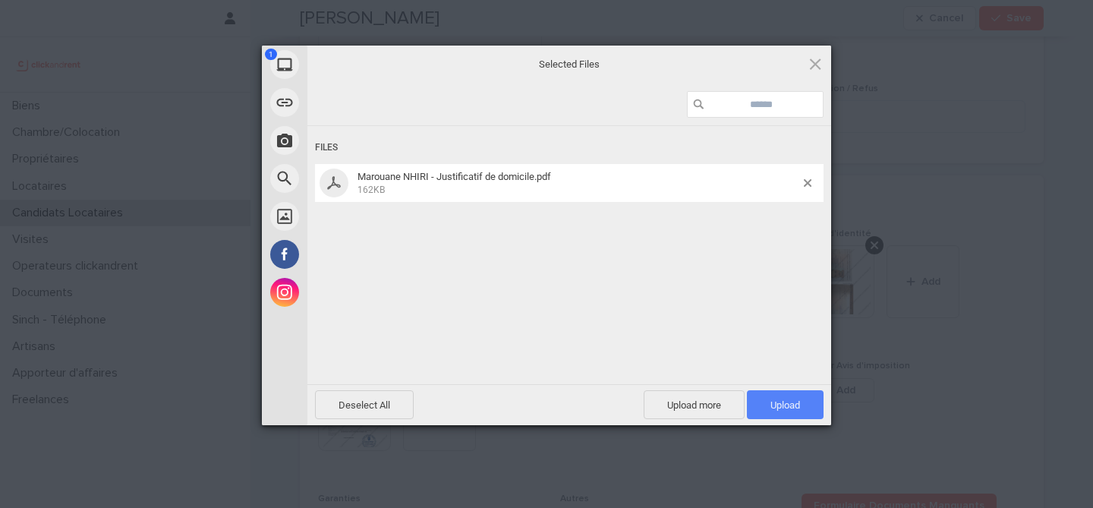
click at [777, 402] on span "Upload 1" at bounding box center [786, 404] width 30 height 11
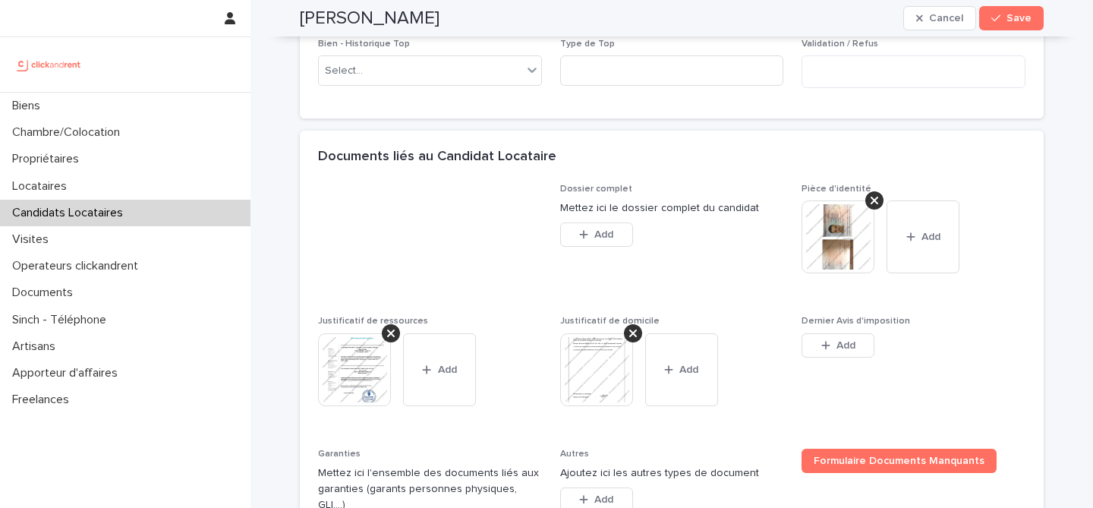
scroll to position [1060, 0]
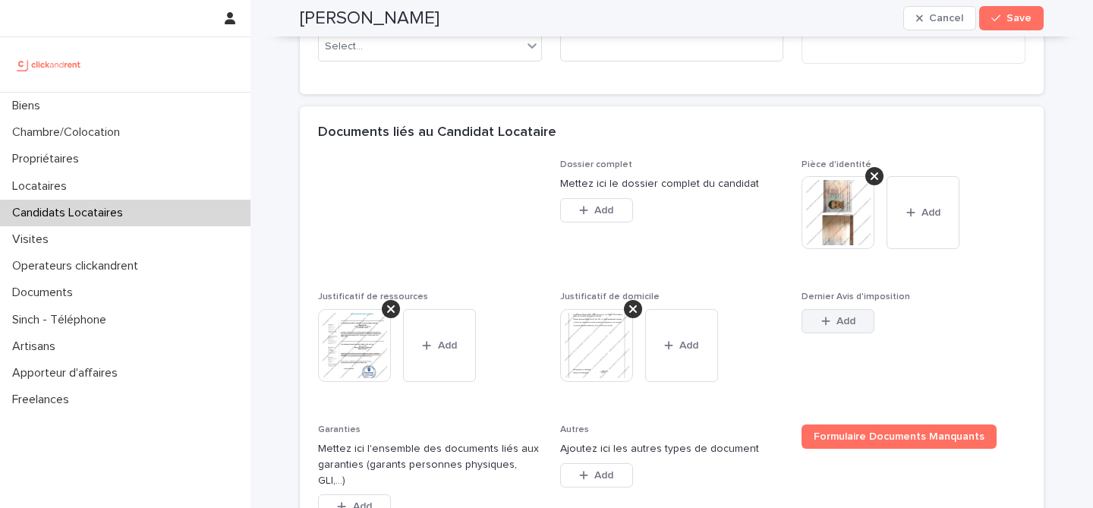
click at [859, 333] on button "Add" at bounding box center [838, 321] width 73 height 24
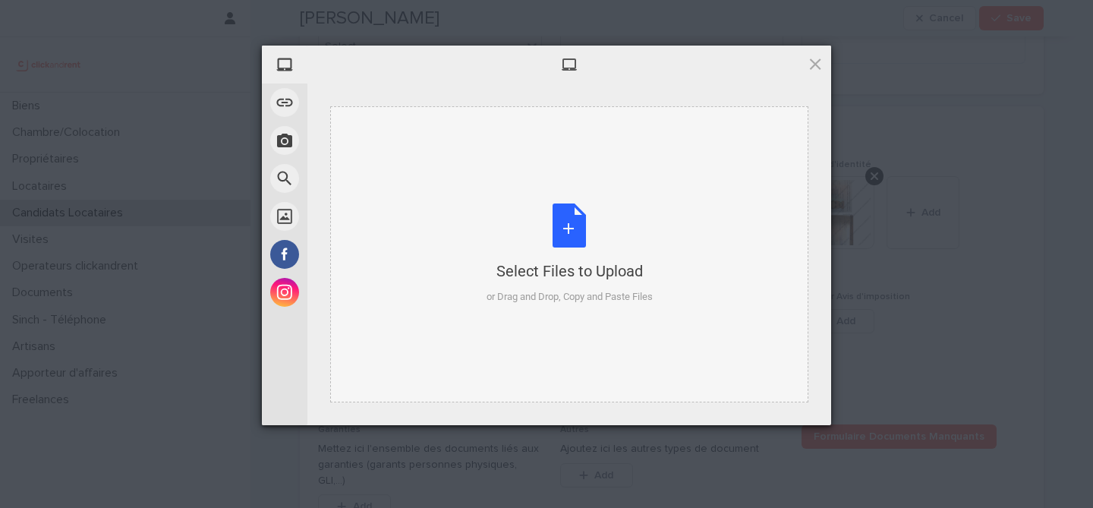
click at [561, 234] on div "Select Files to Upload or Drag and Drop, Copy and Paste Files" at bounding box center [570, 253] width 166 height 101
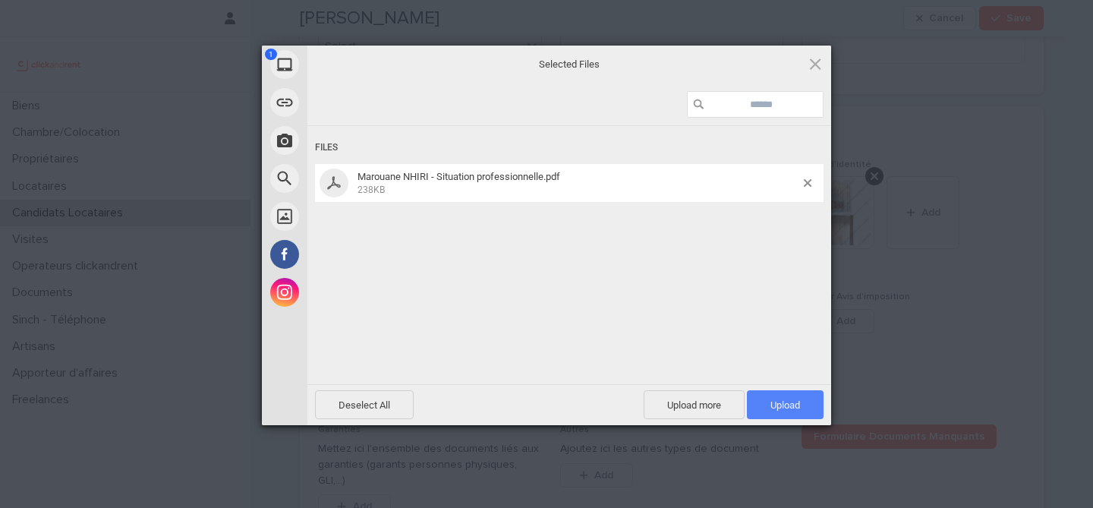
click at [789, 399] on span "Upload 1" at bounding box center [786, 404] width 30 height 11
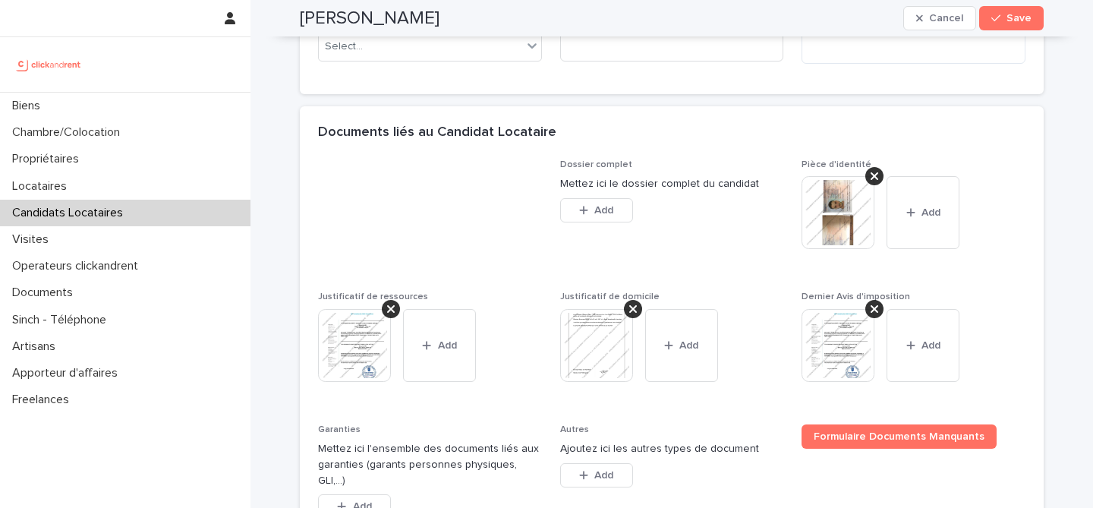
scroll to position [1250, 0]
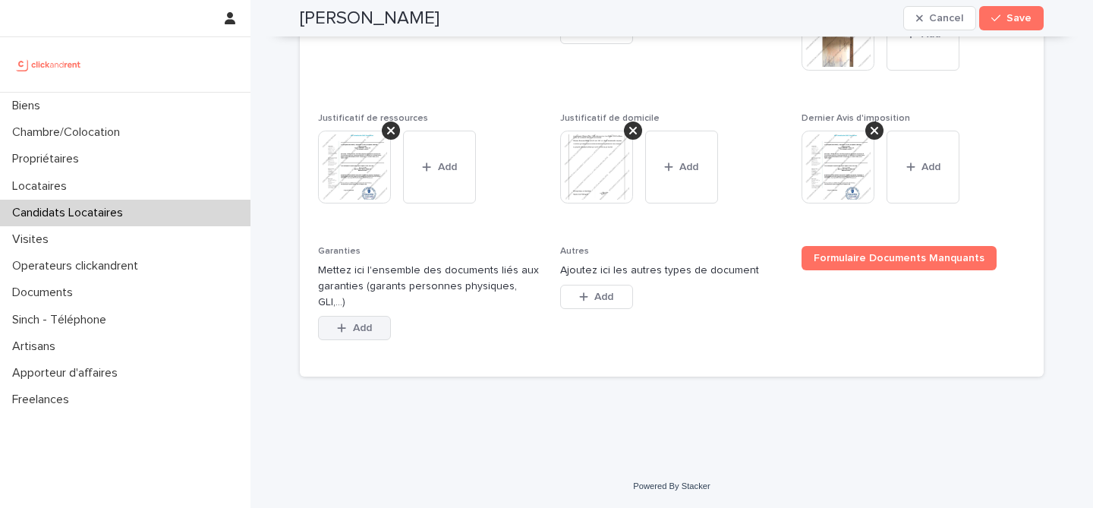
click at [348, 320] on button "Add" at bounding box center [354, 328] width 73 height 24
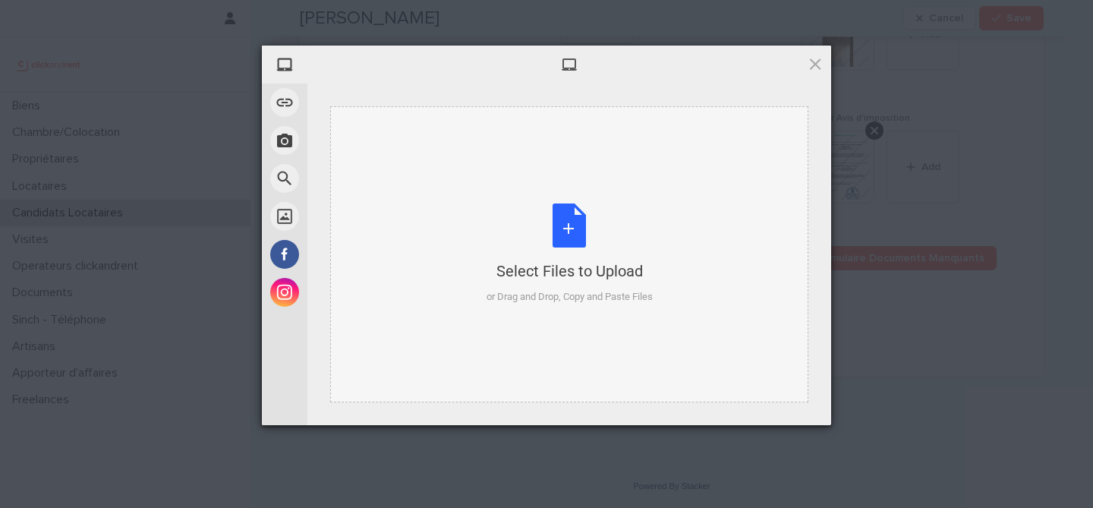
click at [553, 231] on div "Select Files to Upload or Drag and Drop, Copy and Paste Files" at bounding box center [570, 253] width 166 height 101
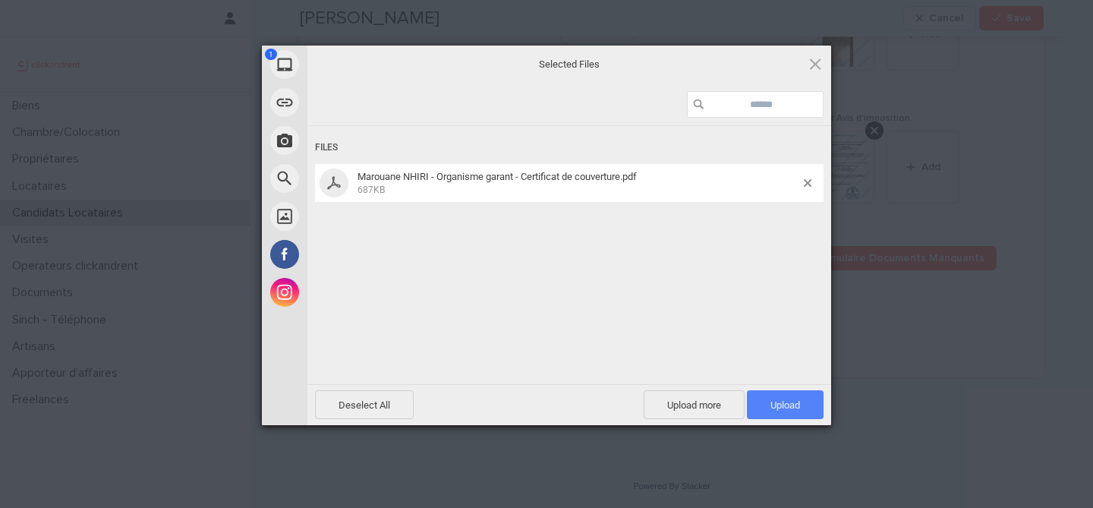
click at [796, 408] on span "Upload 1" at bounding box center [786, 404] width 30 height 11
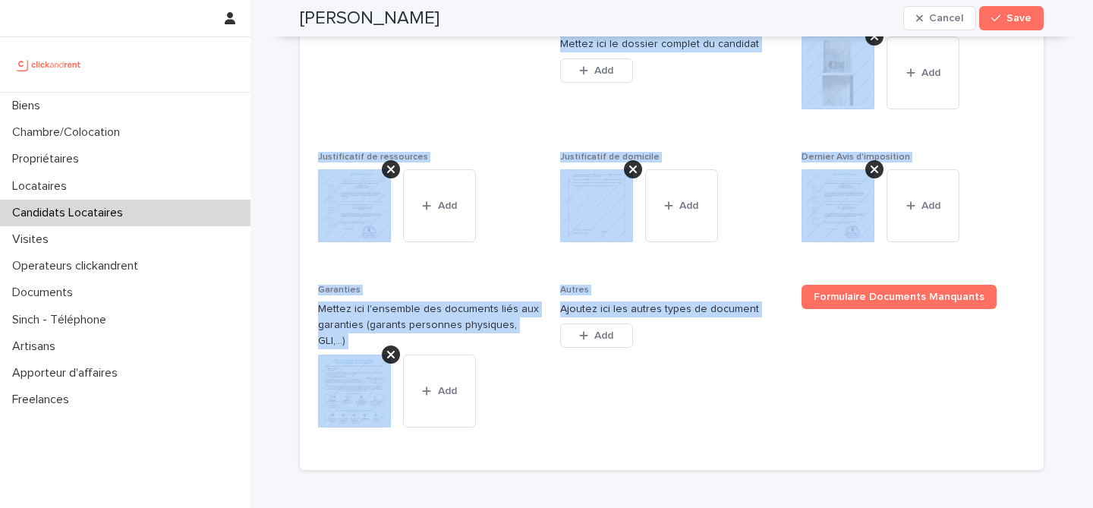
scroll to position [1305, 0]
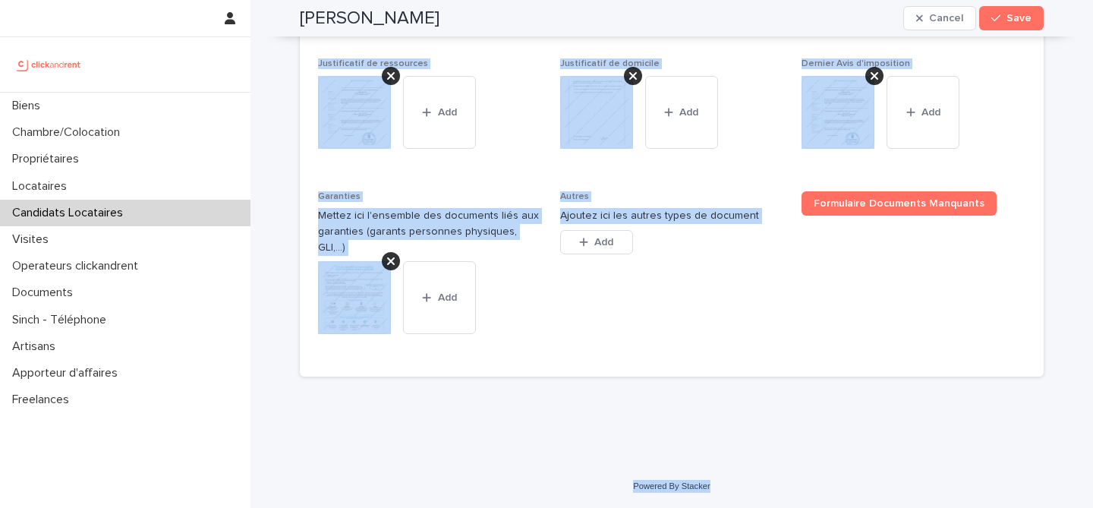
drag, startPoint x: 301, startPoint y: 52, endPoint x: 720, endPoint y: 488, distance: 605.1
copy div "Marouane Nhiri Cancel Save Sorry, there was an error saving your record. Please…"
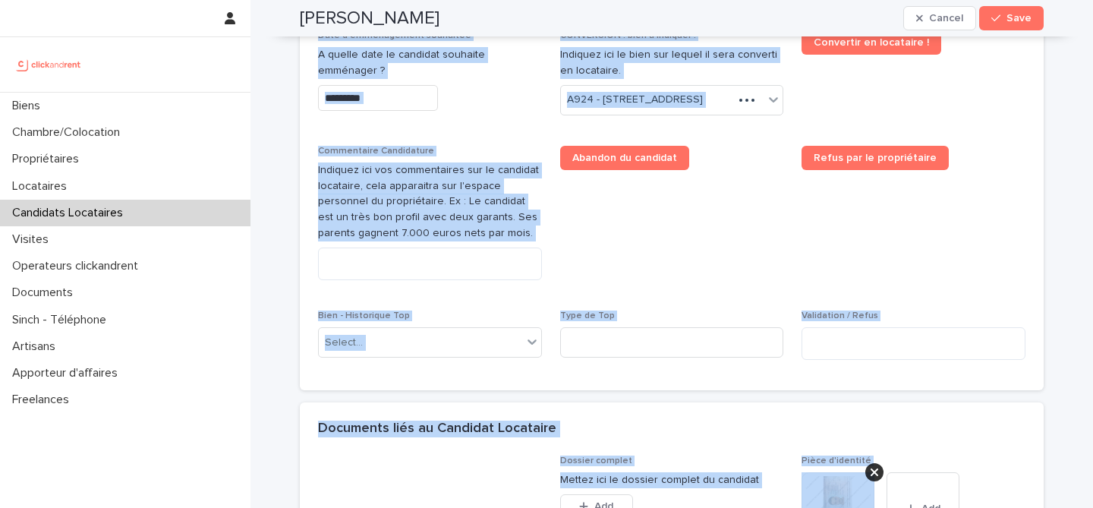
scroll to position [705, 0]
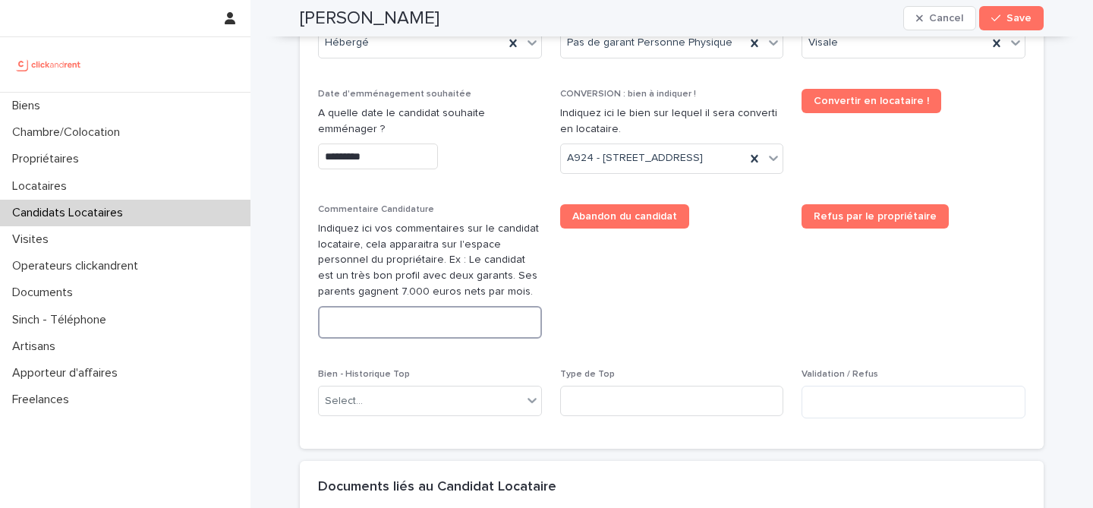
click at [442, 339] on textarea at bounding box center [430, 322] width 224 height 33
paste textarea "**********"
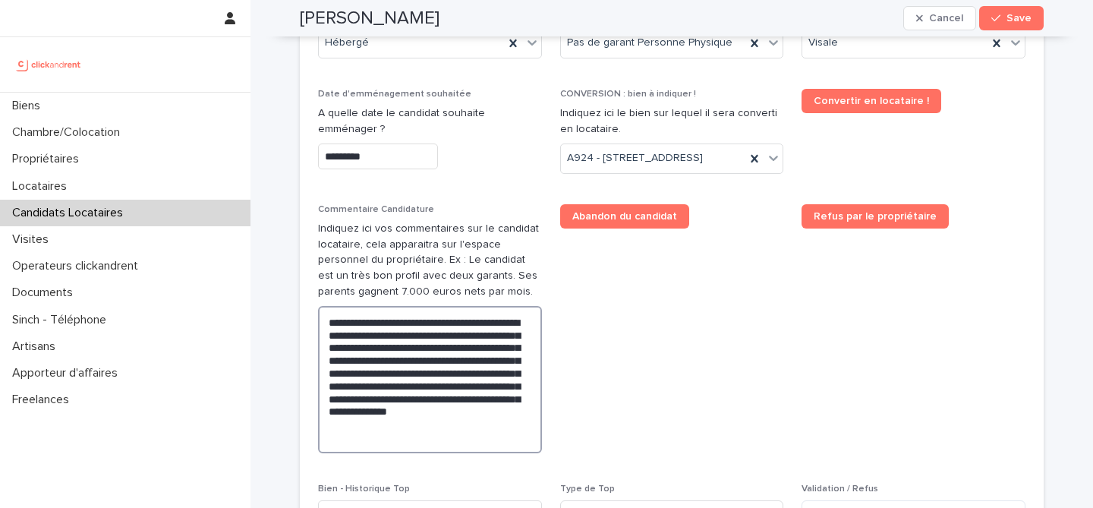
type textarea "**********"
click at [673, 339] on span "Abandon du candidat" at bounding box center [672, 334] width 224 height 261
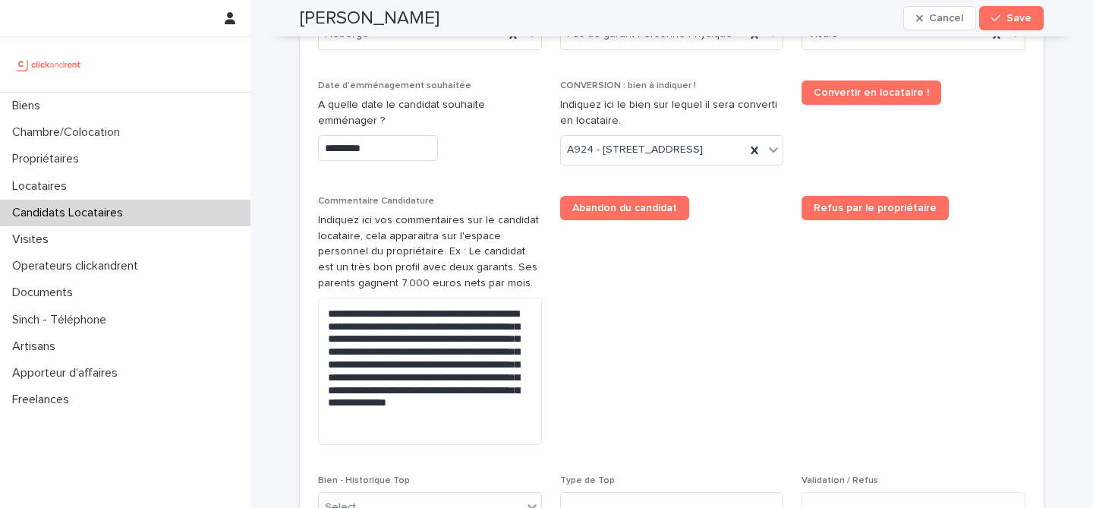
scroll to position [672, 0]
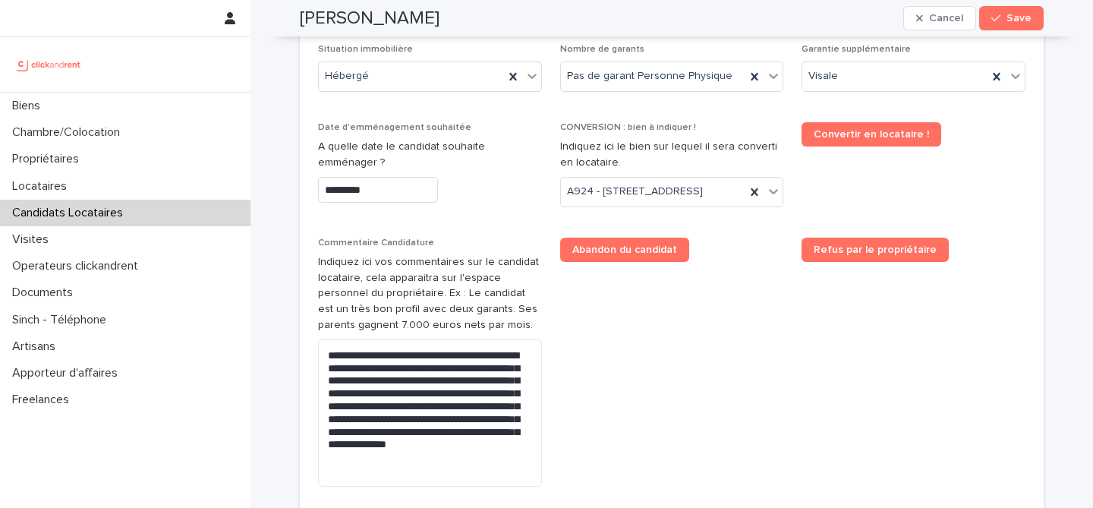
click at [337, 10] on h2 "Marouane Nhiri" at bounding box center [370, 19] width 140 height 22
copy div "Marouane Nhiri Cancel Save"
click at [1008, 17] on span "Save" at bounding box center [1019, 18] width 25 height 11
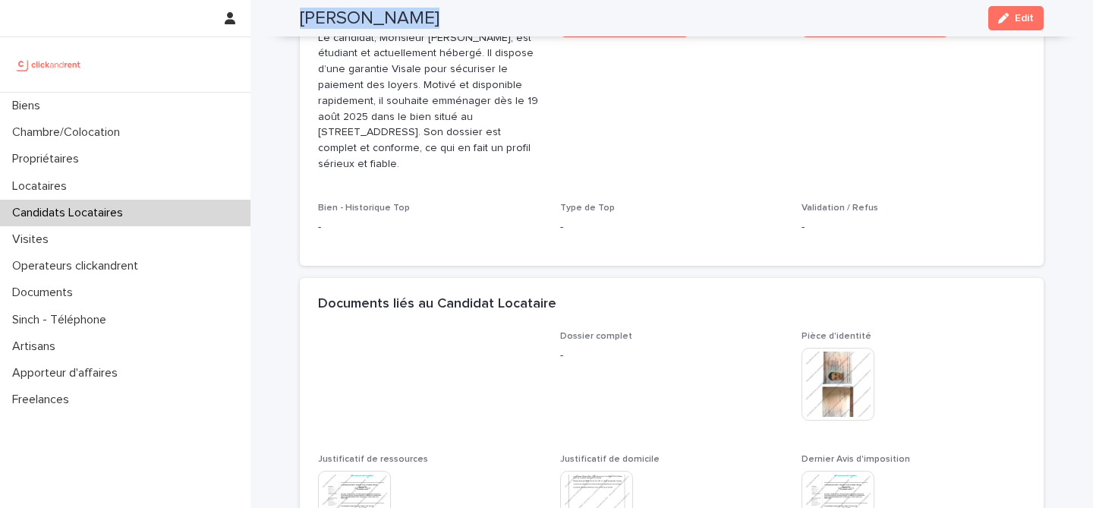
scroll to position [460, 0]
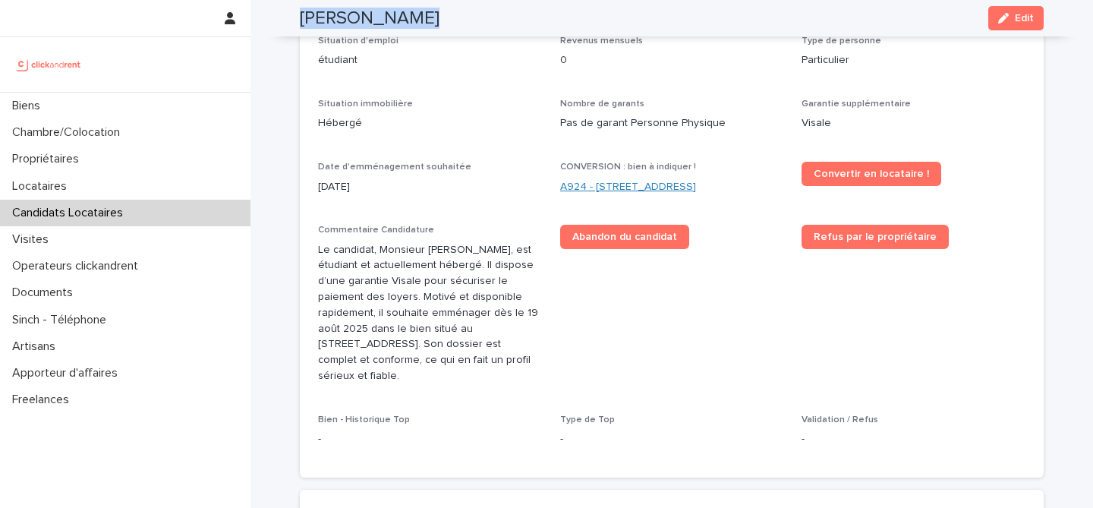
click at [592, 187] on link "A924 - 8-10 Place du Petit Martroy, Pontoise 95300" at bounding box center [628, 187] width 136 height 16
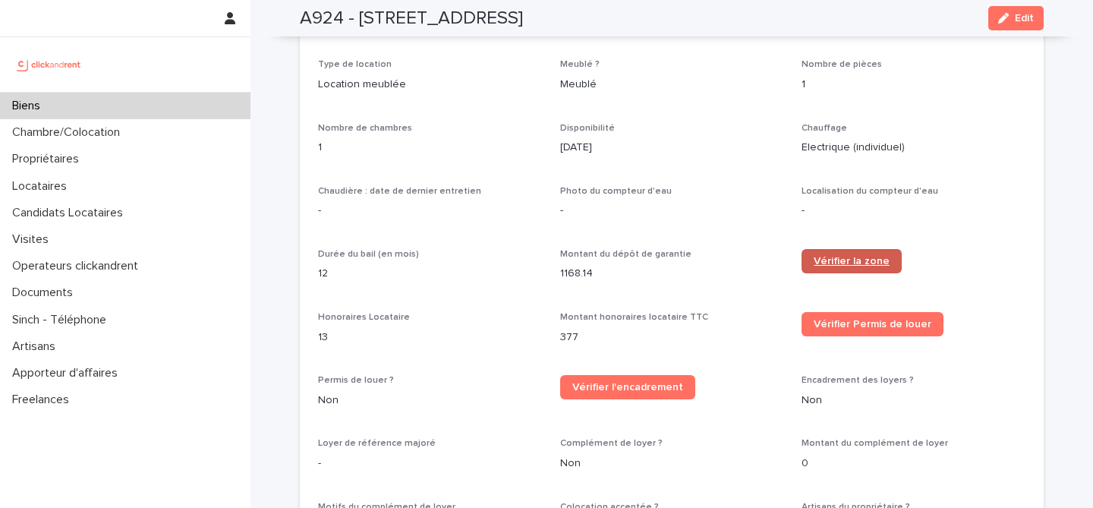
scroll to position [1513, 0]
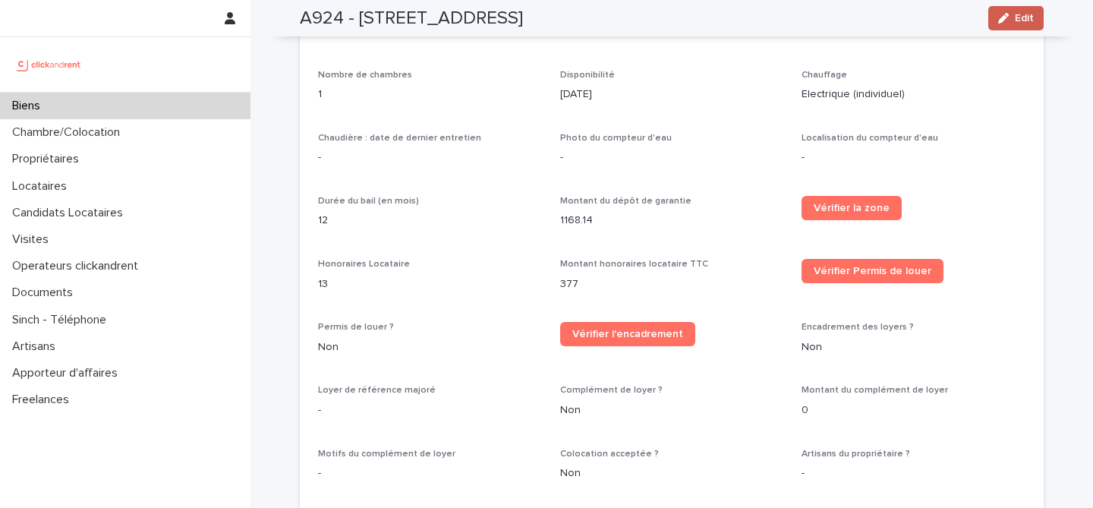
click at [1020, 20] on span "Edit" at bounding box center [1024, 18] width 19 height 11
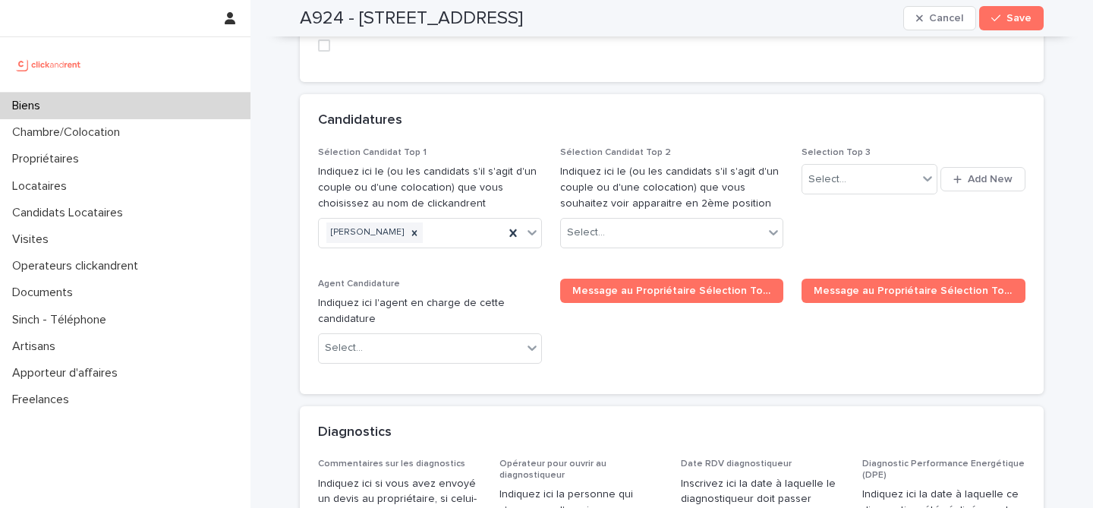
scroll to position [7269, 0]
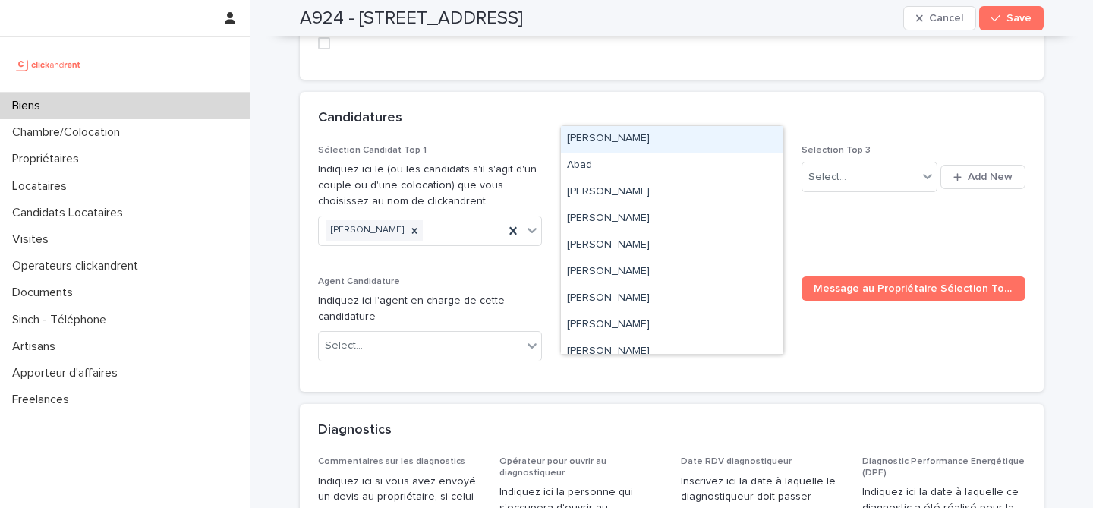
click at [659, 218] on div "Select..." at bounding box center [662, 230] width 203 height 25
paste input "**********"
type input "**********"
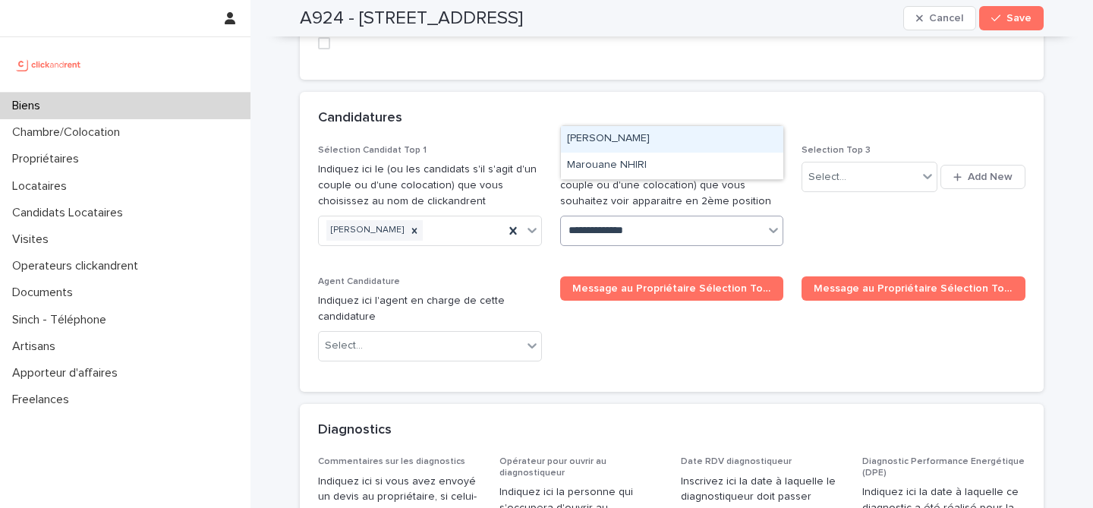
click at [644, 142] on div "Marouane Nhiri" at bounding box center [672, 139] width 222 height 27
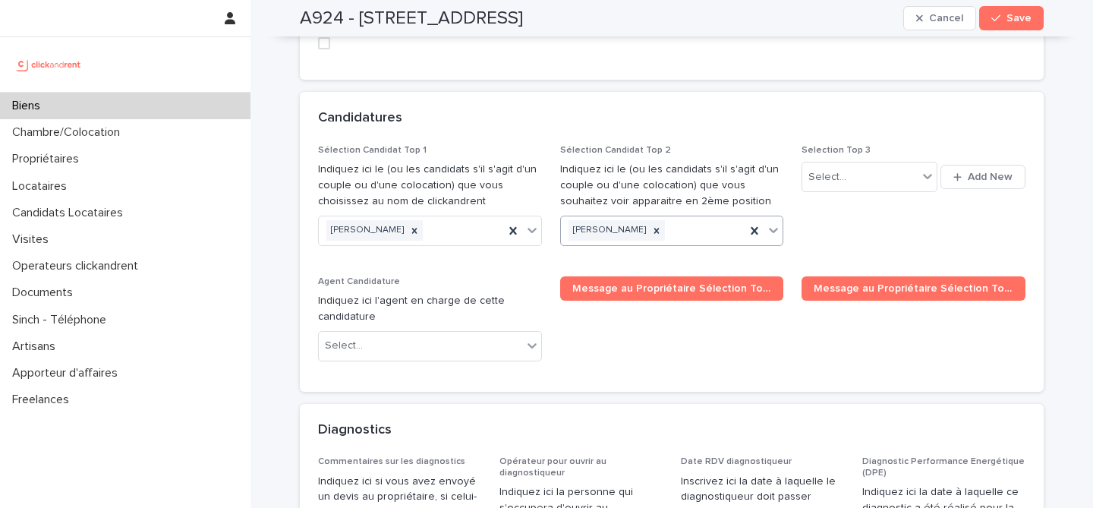
paste input "**********"
type input "**********"
click at [705, 145] on div "Sélection Candidat Top 1 Indiquez ici le (ou les candidats s'il s'agit d'un cou…" at bounding box center [672, 259] width 708 height 228
click at [695, 217] on div "Marouane Nhiri" at bounding box center [653, 230] width 185 height 27
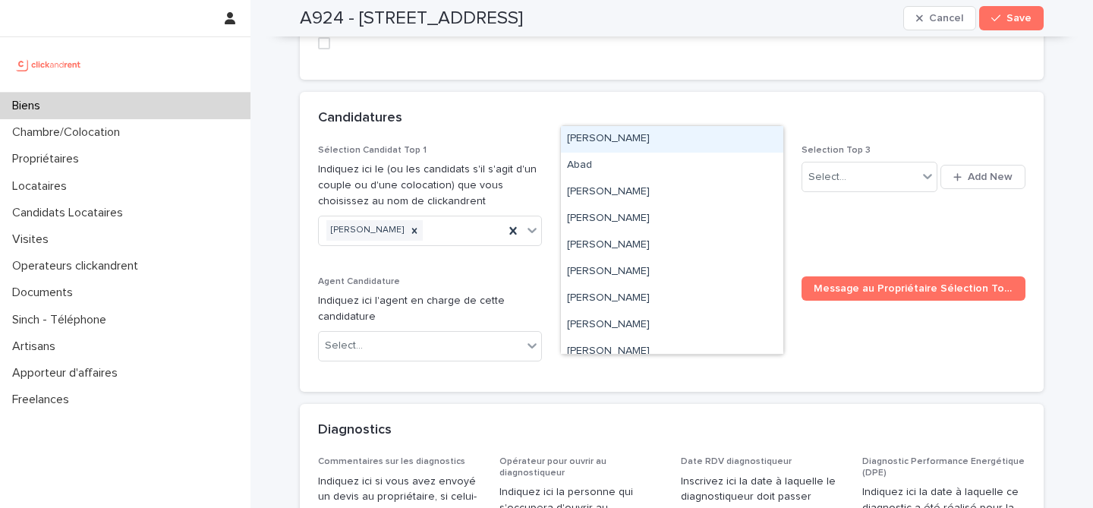
paste input "**********"
type input "**********"
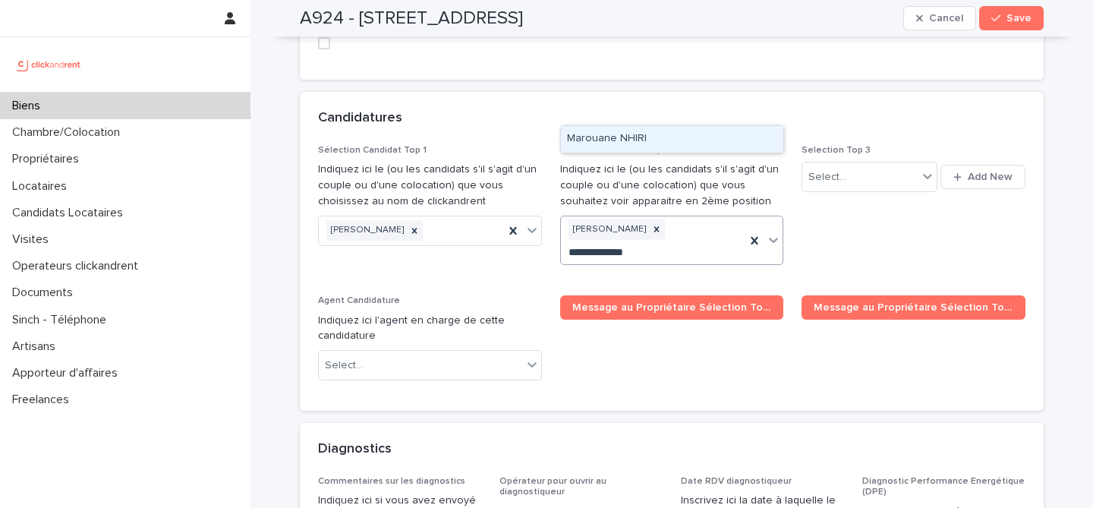
click at [676, 134] on div "Marouane NHIRI" at bounding box center [672, 139] width 222 height 27
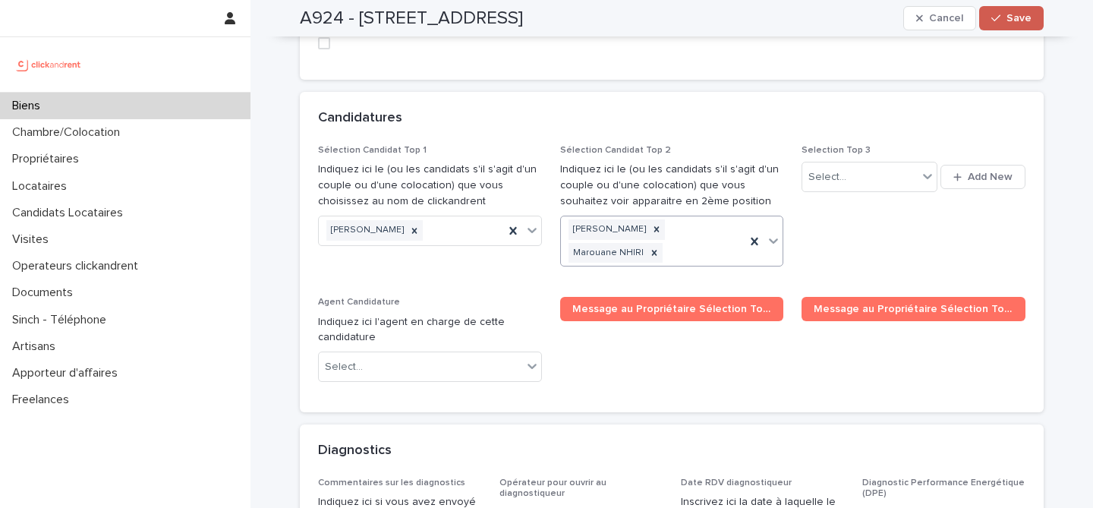
click at [1006, 23] on button "Save" at bounding box center [1011, 18] width 65 height 24
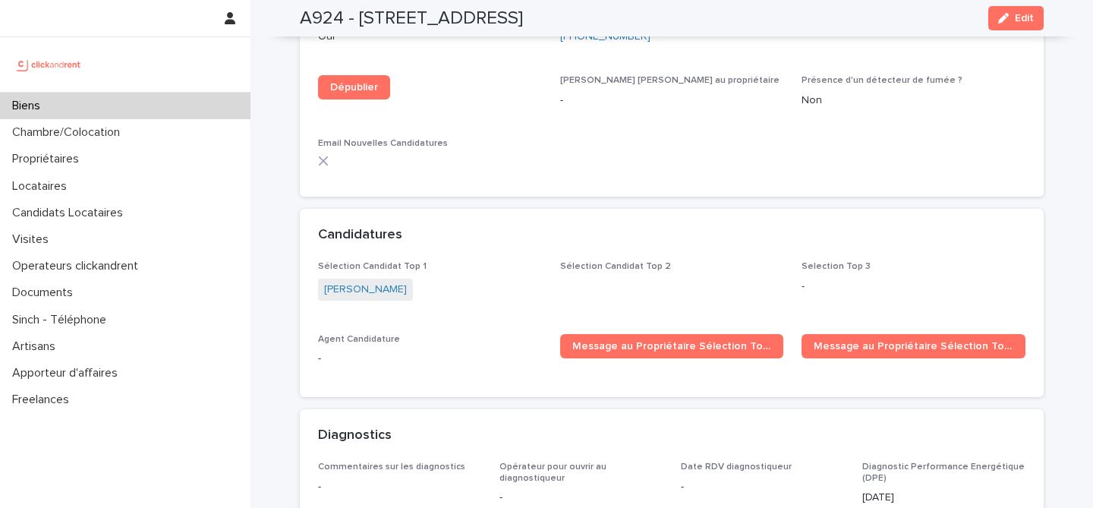
scroll to position [4484, 0]
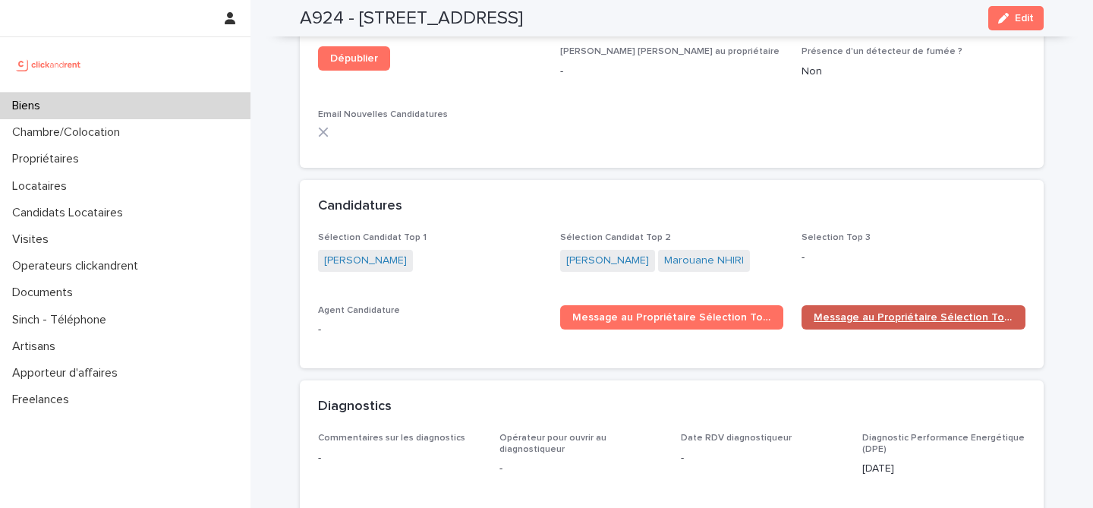
click at [878, 312] on span "Message au Propriétaire Sélection Top 2" at bounding box center [914, 317] width 200 height 11
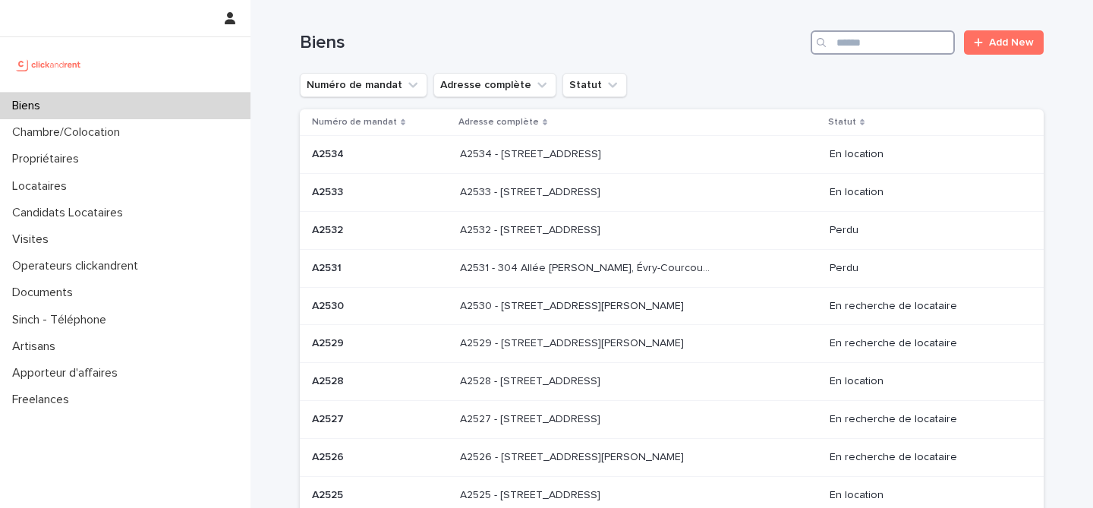
click at [934, 51] on input "Search" at bounding box center [883, 42] width 144 height 24
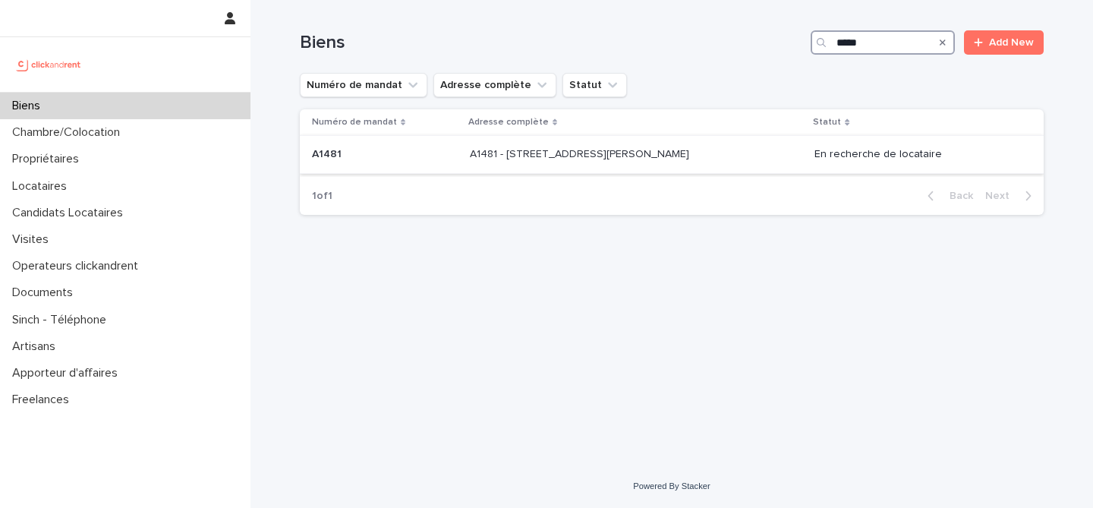
type input "*****"
click at [537, 153] on p "A1481 - 5 allée Anatoli Vaisser, Asnières-sur-Seine 92600" at bounding box center [581, 153] width 222 height 16
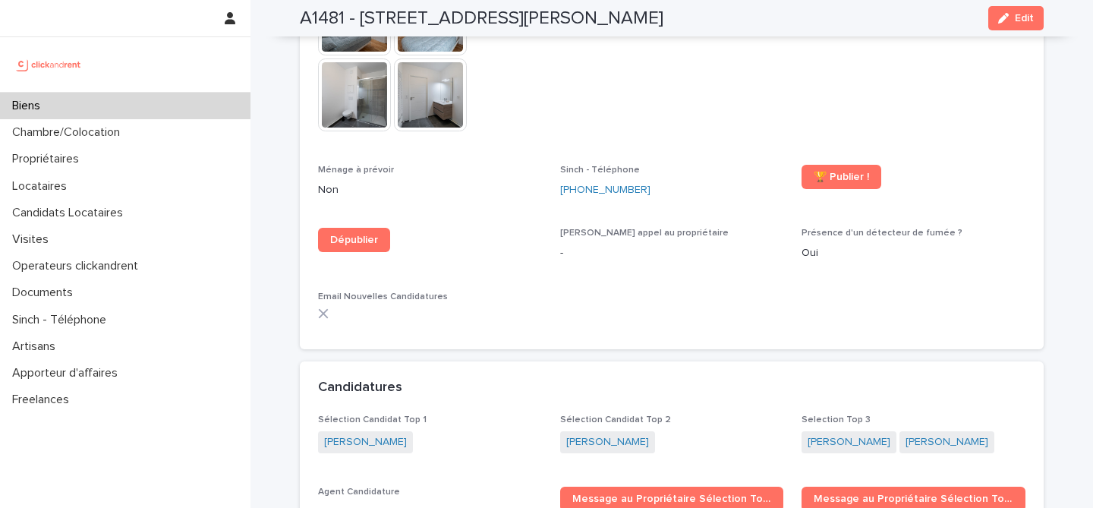
scroll to position [4568, 0]
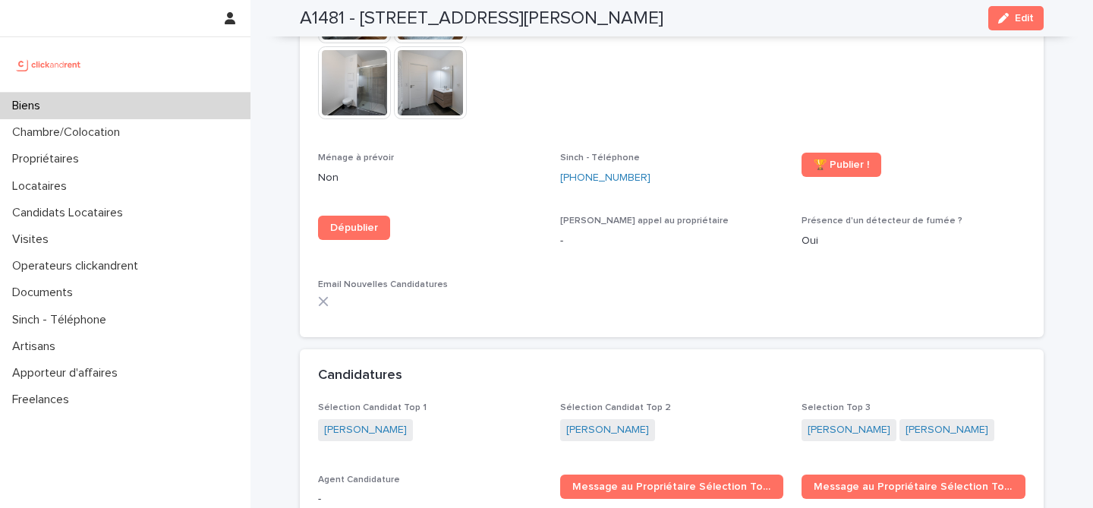
click at [159, 105] on div "Biens" at bounding box center [125, 106] width 251 height 27
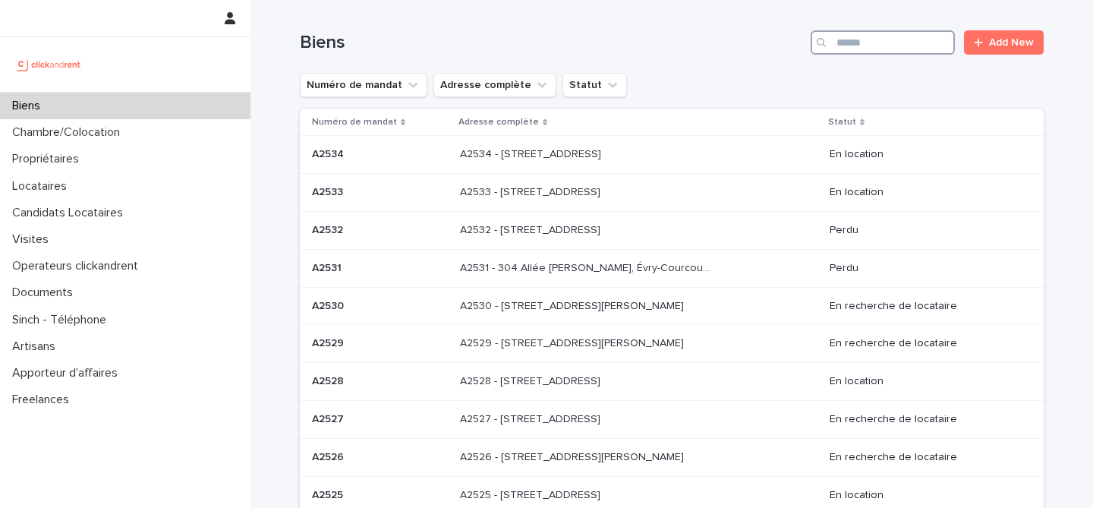
click at [881, 45] on input "Search" at bounding box center [883, 42] width 144 height 24
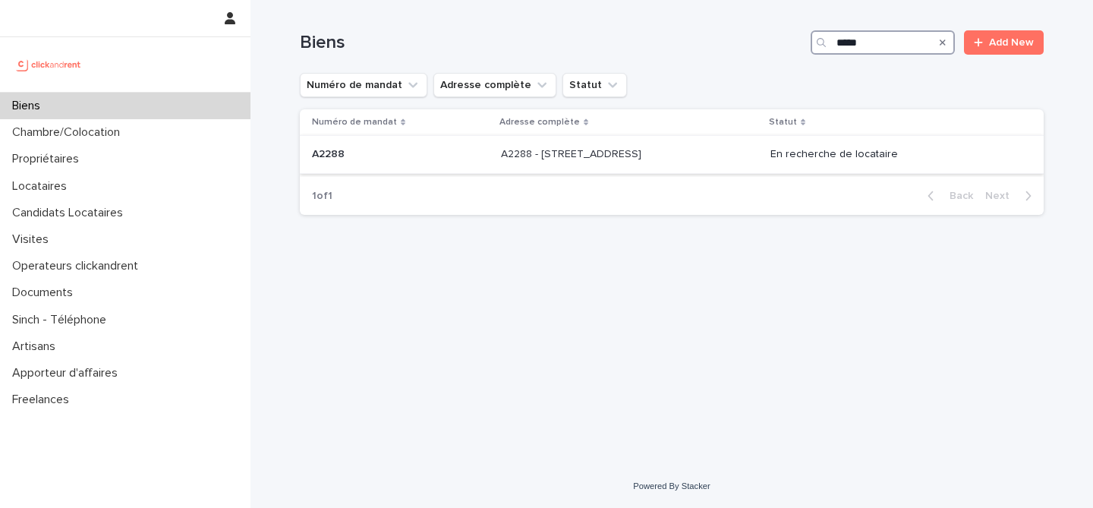
type input "*****"
click at [419, 159] on p at bounding box center [400, 154] width 177 height 13
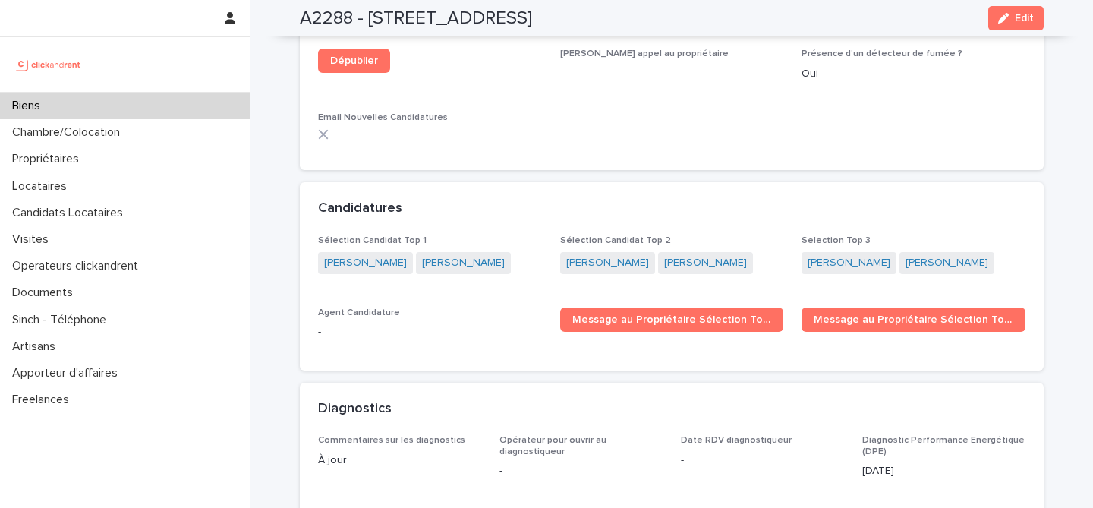
scroll to position [4297, 0]
click at [149, 104] on div "Biens" at bounding box center [125, 106] width 251 height 27
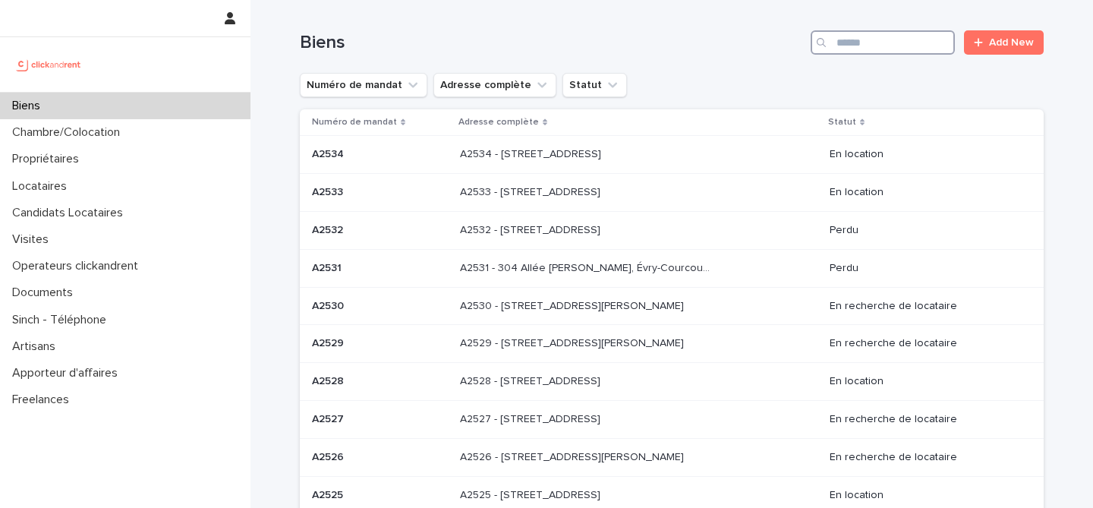
click at [902, 39] on input "Search" at bounding box center [883, 42] width 144 height 24
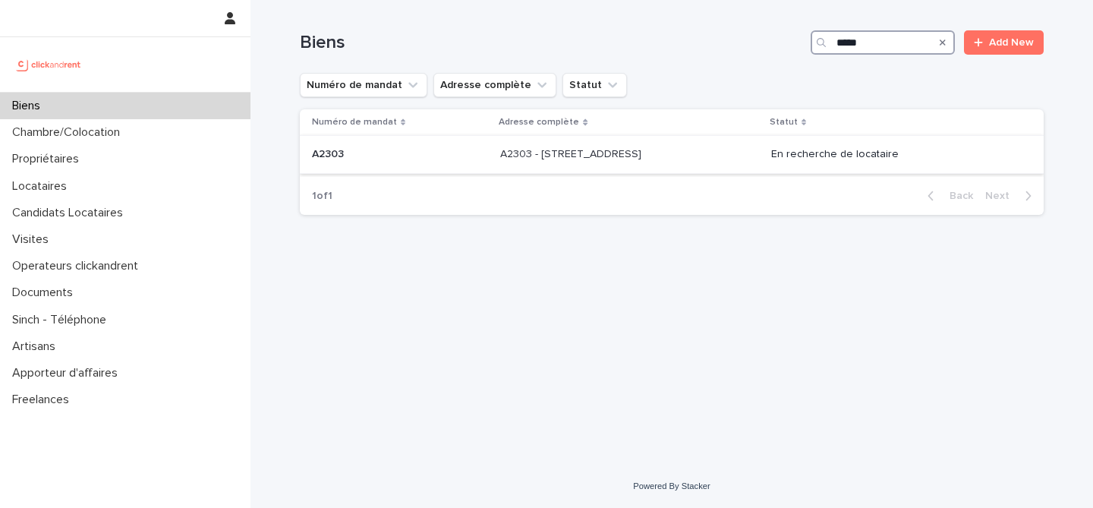
type input "*****"
click at [425, 165] on div "A2303 A2303" at bounding box center [400, 154] width 176 height 25
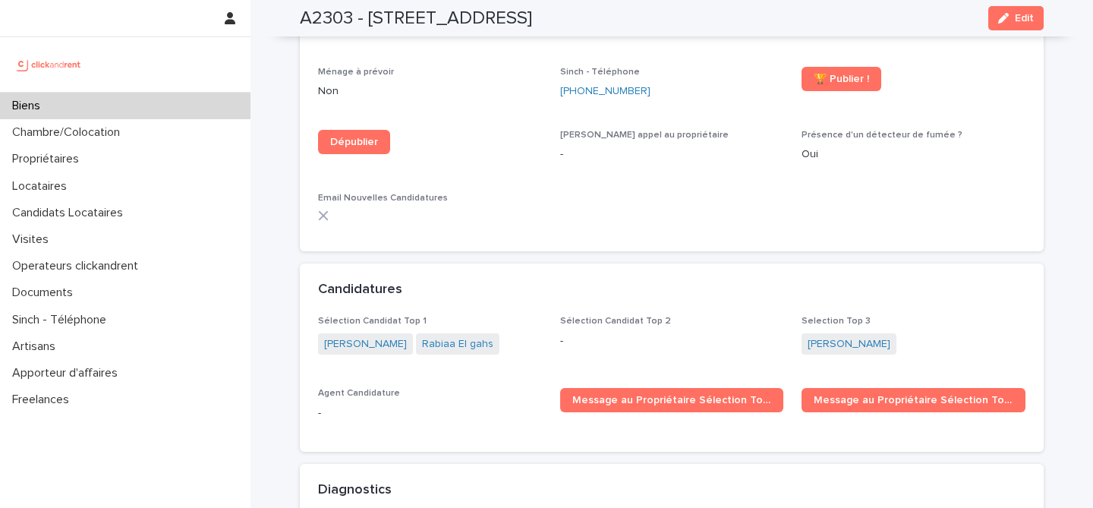
scroll to position [4582, 0]
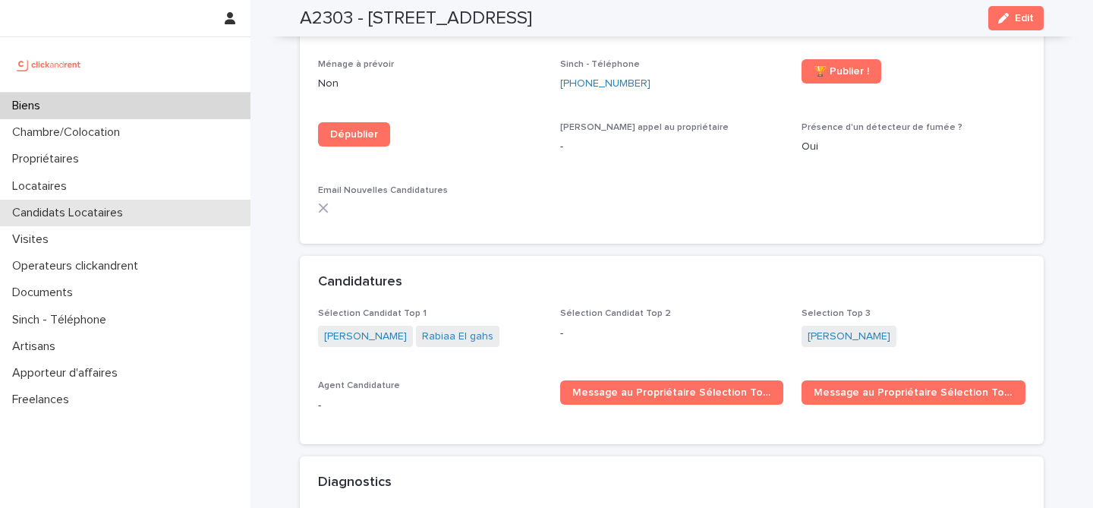
click at [143, 208] on div "Candidats Locataires" at bounding box center [125, 213] width 251 height 27
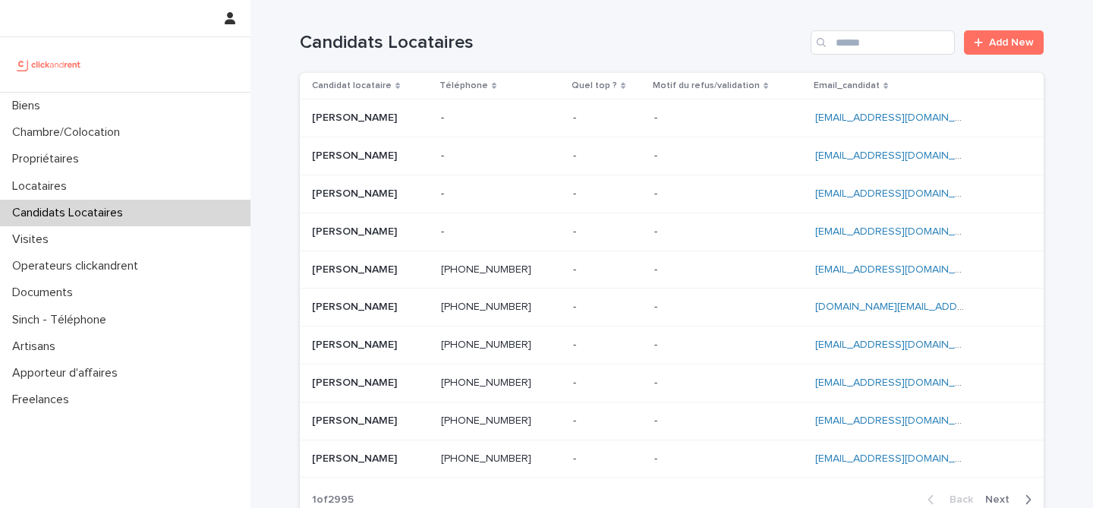
click at [915, 30] on div "Candidats Locataires Add New" at bounding box center [672, 36] width 744 height 73
click at [889, 44] on input "Search" at bounding box center [883, 42] width 144 height 24
paste input "**********"
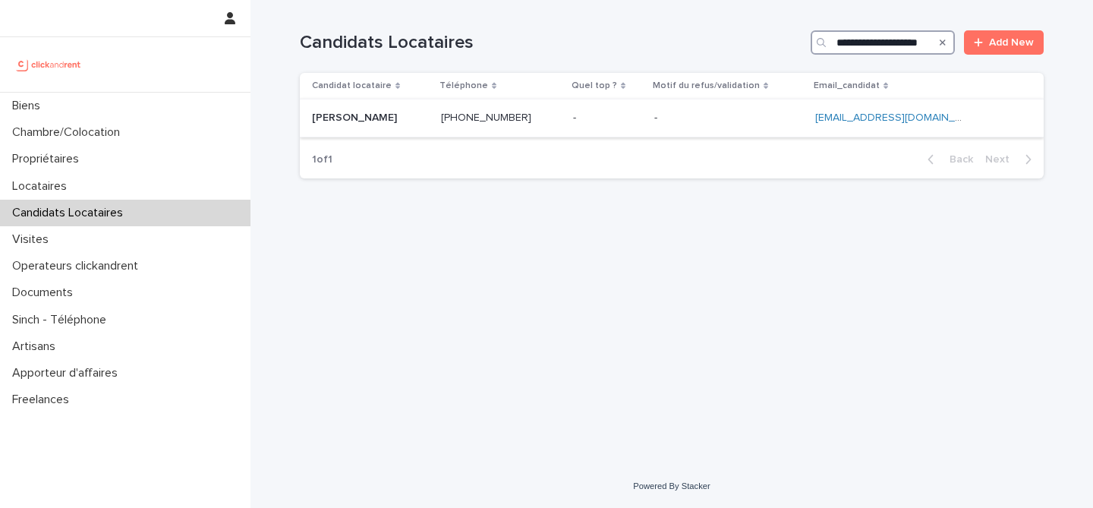
type input "**********"
click at [429, 113] on p at bounding box center [370, 118] width 117 height 13
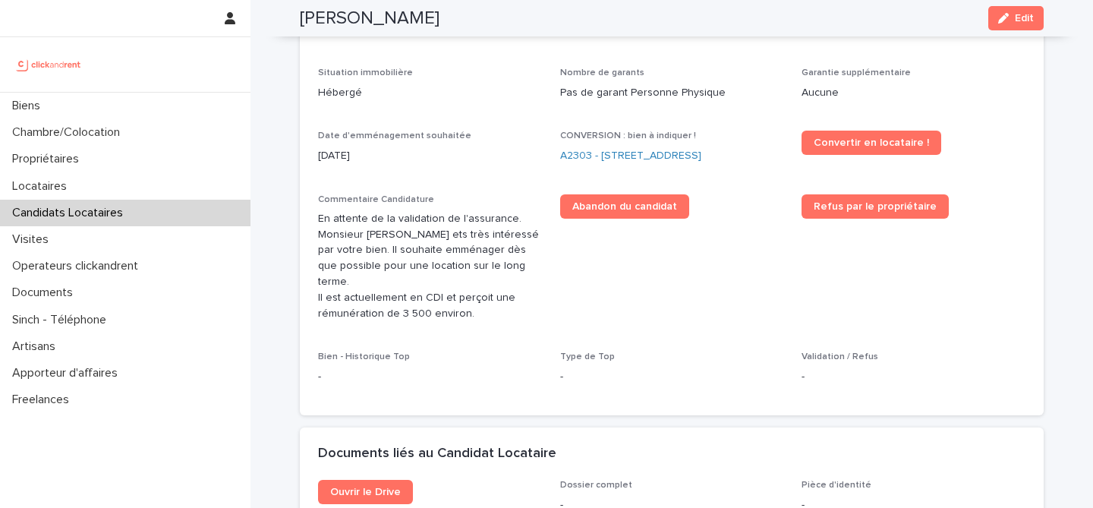
scroll to position [304, 0]
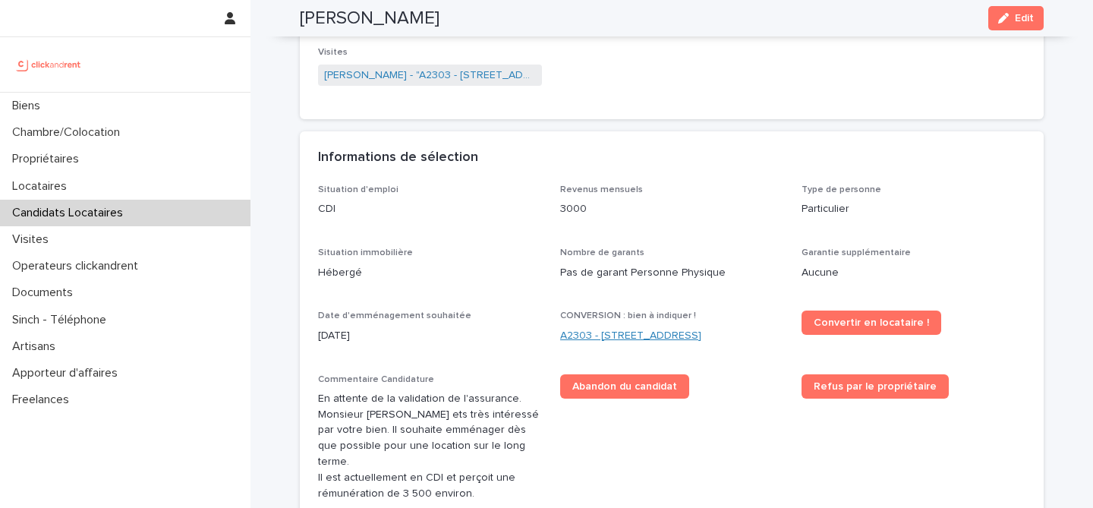
click at [674, 336] on link "A2303 - [STREET_ADDRESS]" at bounding box center [630, 336] width 141 height 16
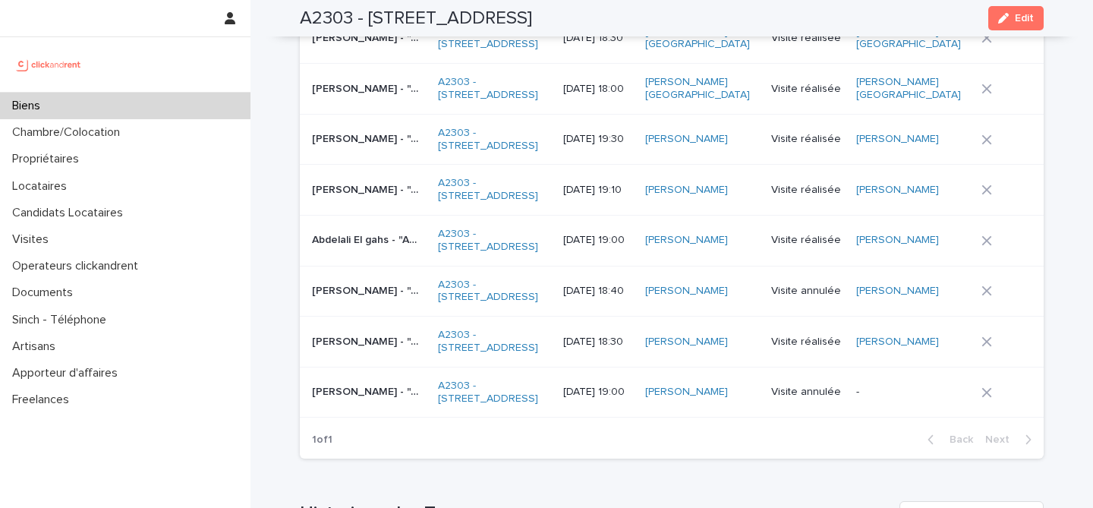
scroll to position [6538, 0]
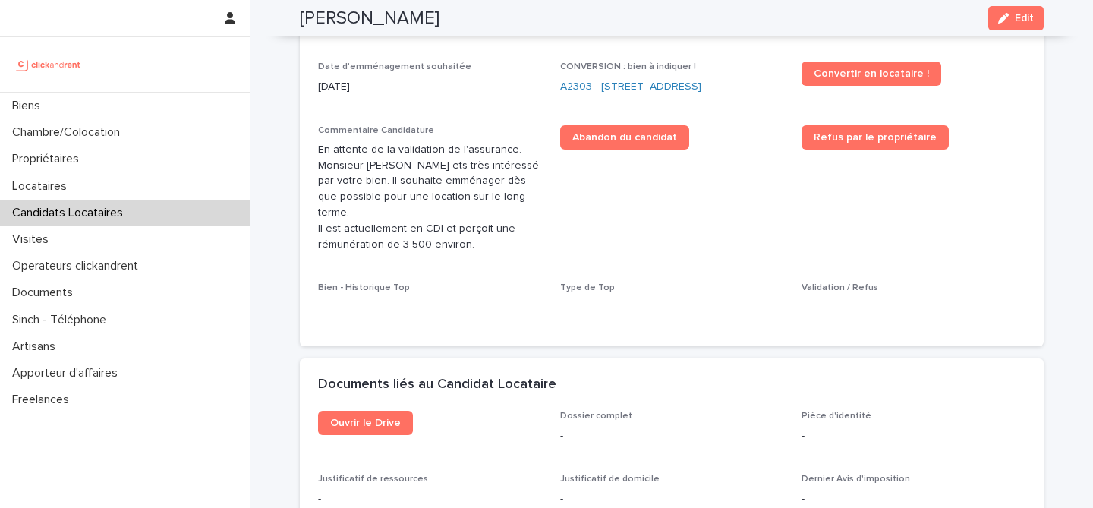
scroll to position [515, 0]
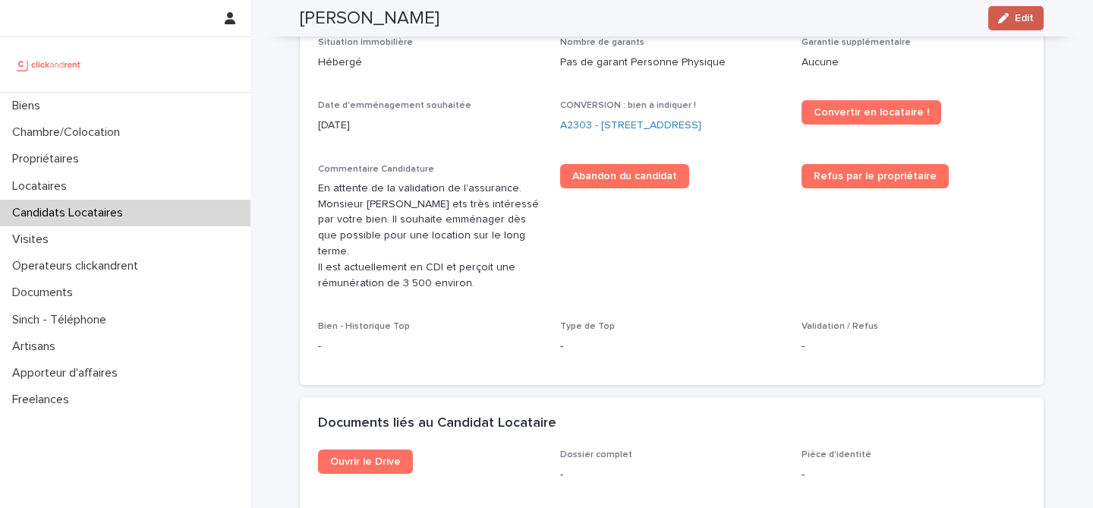
click at [1026, 18] on span "Edit" at bounding box center [1024, 18] width 19 height 11
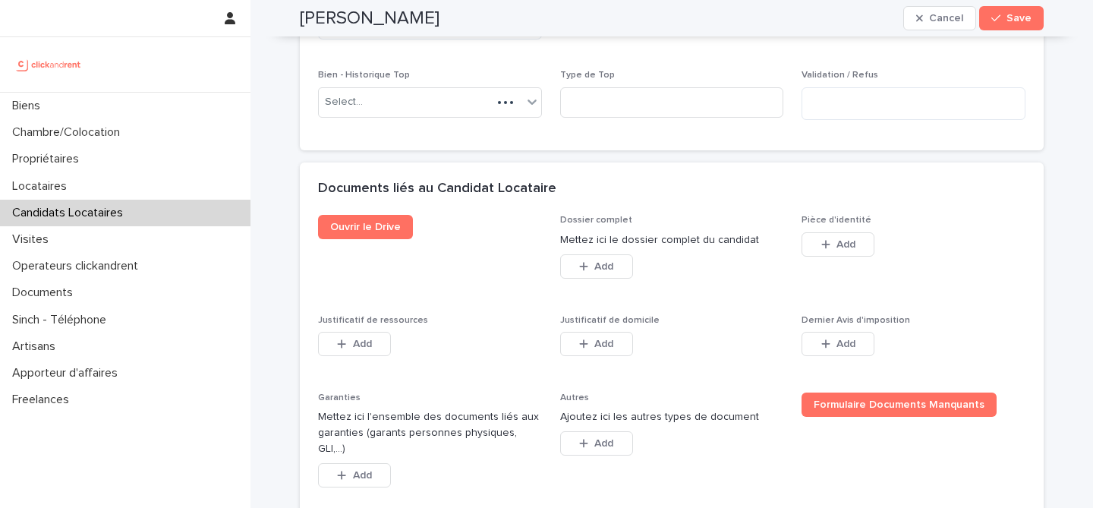
scroll to position [1278, 0]
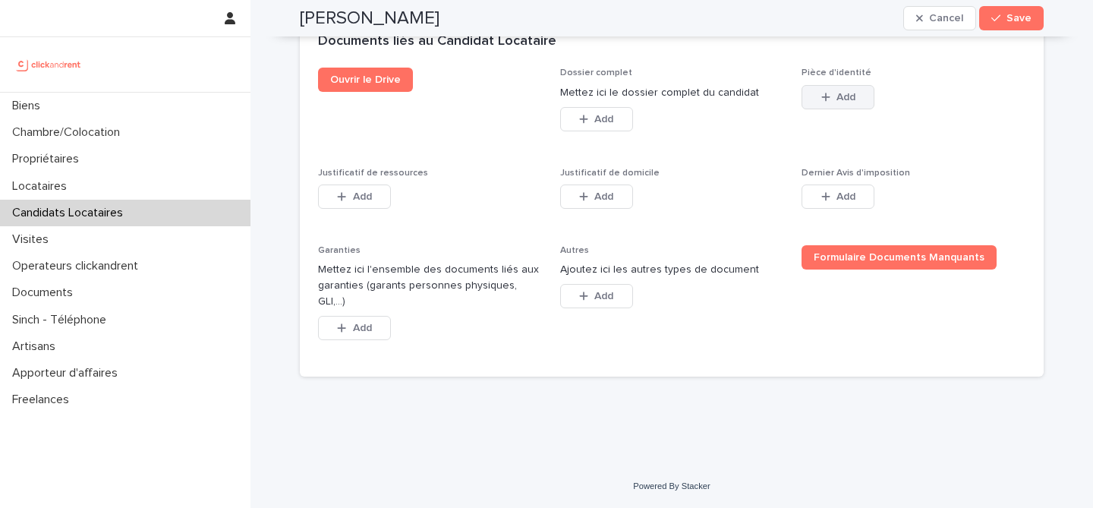
click at [838, 109] on button "Add" at bounding box center [838, 97] width 73 height 24
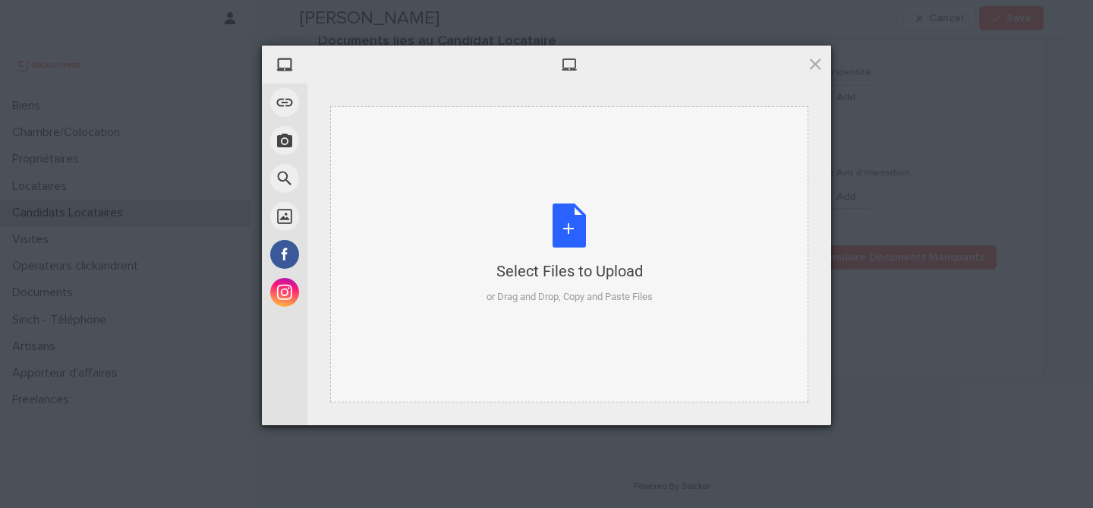
click at [575, 206] on div "Select Files to Upload or Drag and Drop, Copy and Paste Files" at bounding box center [570, 253] width 166 height 101
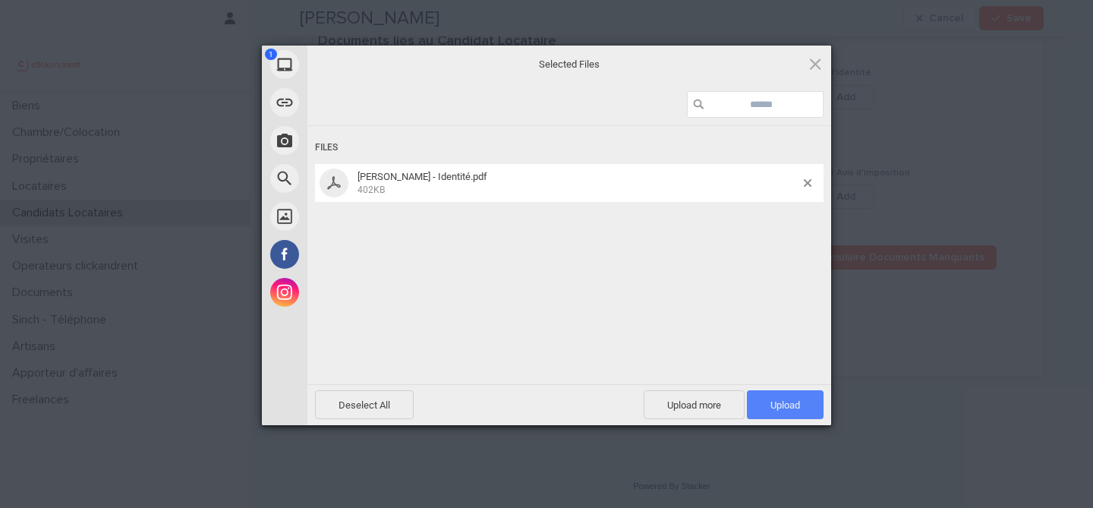
click at [793, 394] on span "Upload 1" at bounding box center [785, 404] width 77 height 29
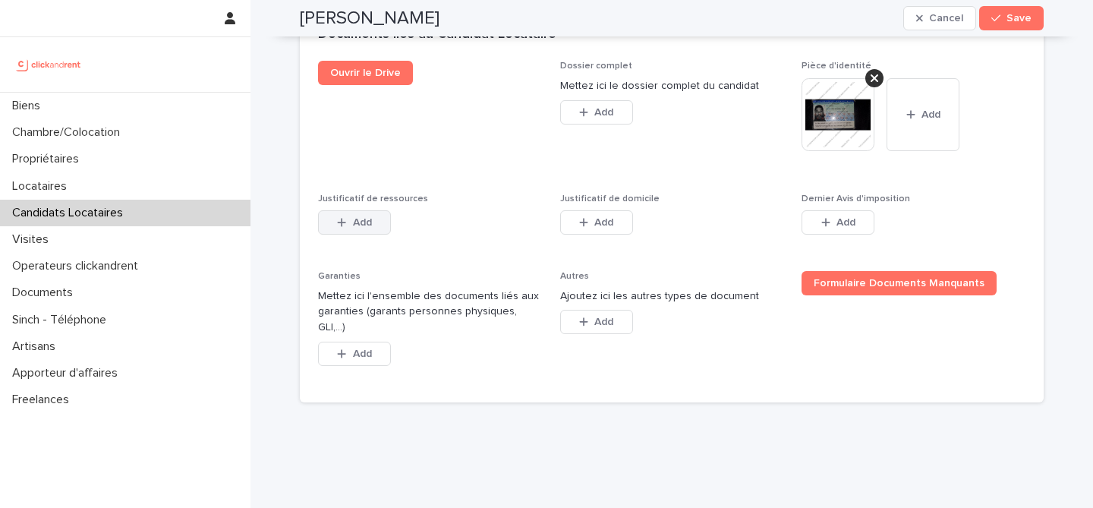
click at [370, 228] on span "Add" at bounding box center [362, 222] width 19 height 11
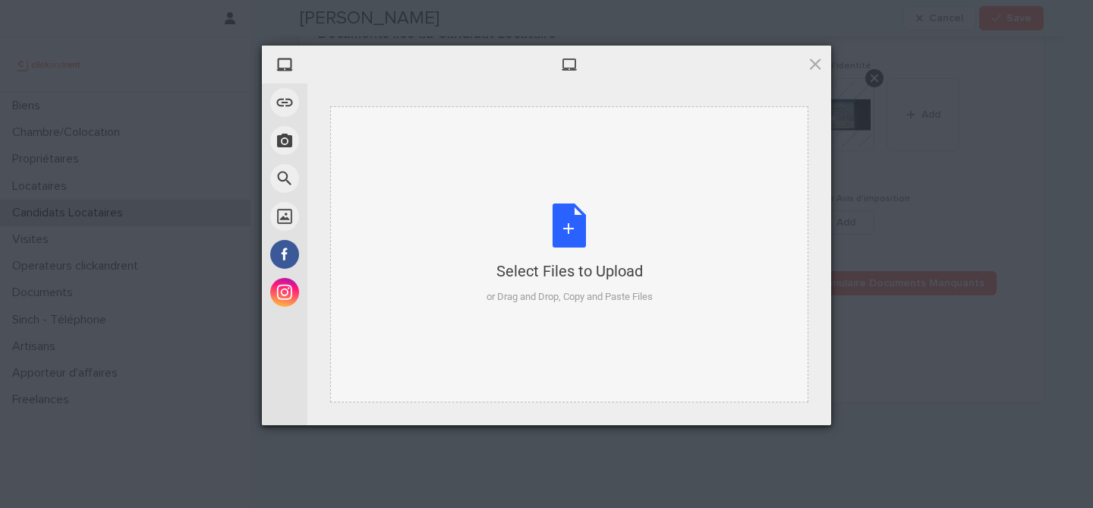
click at [580, 236] on div "Select Files to Upload or Drag and Drop, Copy and Paste Files" at bounding box center [570, 253] width 166 height 101
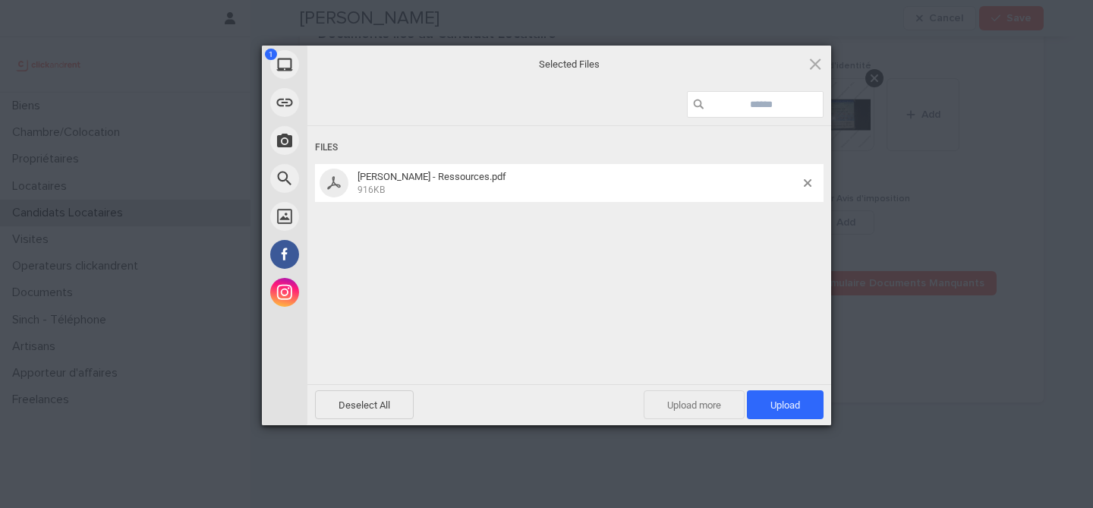
click at [697, 402] on span "Upload more" at bounding box center [694, 404] width 101 height 29
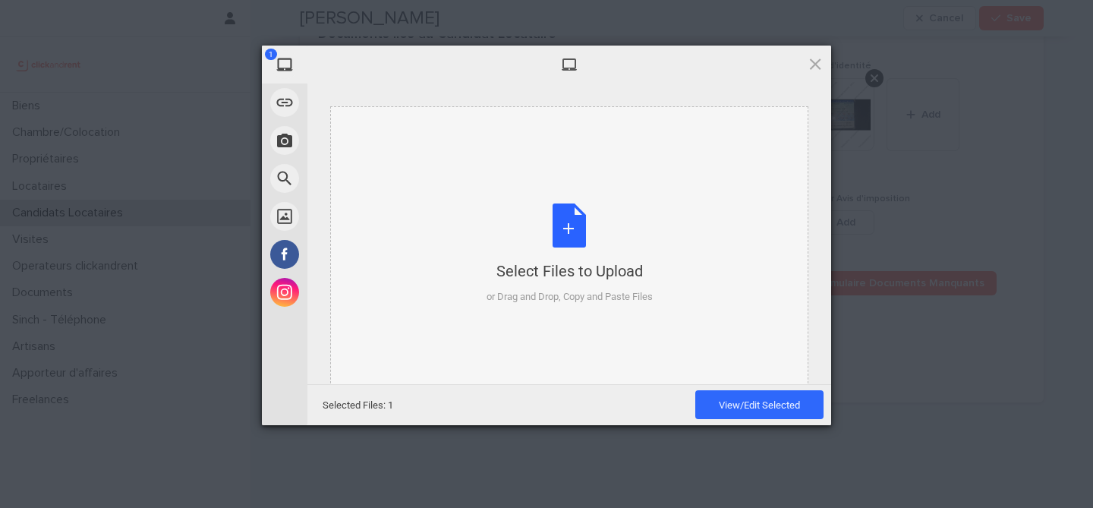
click at [600, 239] on div "Select Files to Upload or Drag and Drop, Copy and Paste Files" at bounding box center [570, 253] width 166 height 101
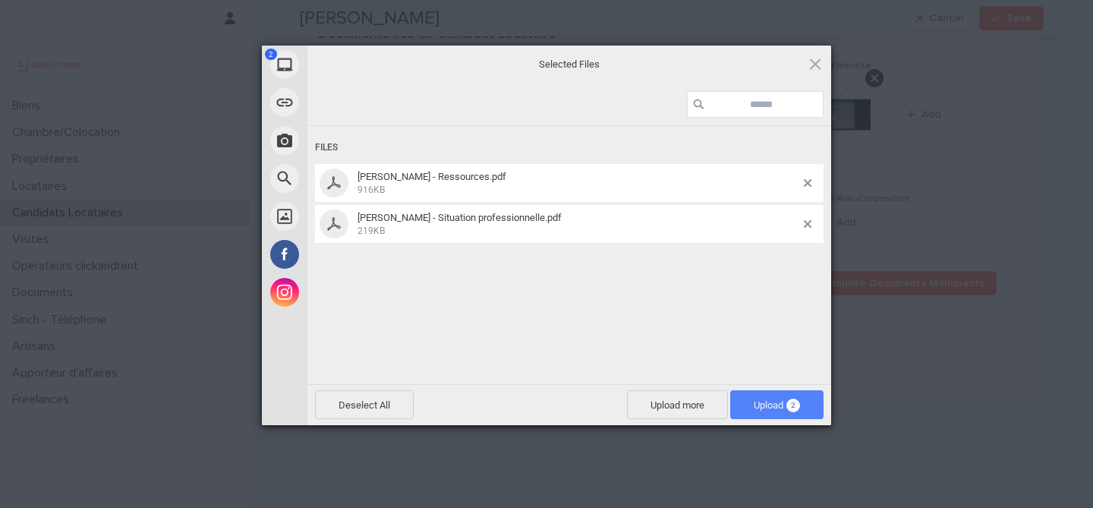
click at [798, 401] on span "2" at bounding box center [793, 406] width 14 height 14
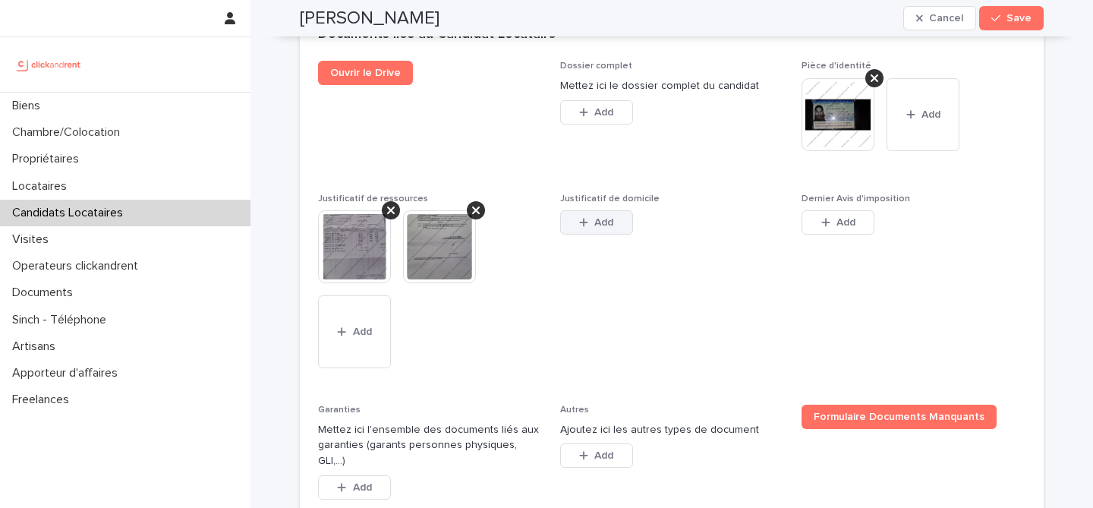
click at [607, 228] on span "Add" at bounding box center [603, 222] width 19 height 11
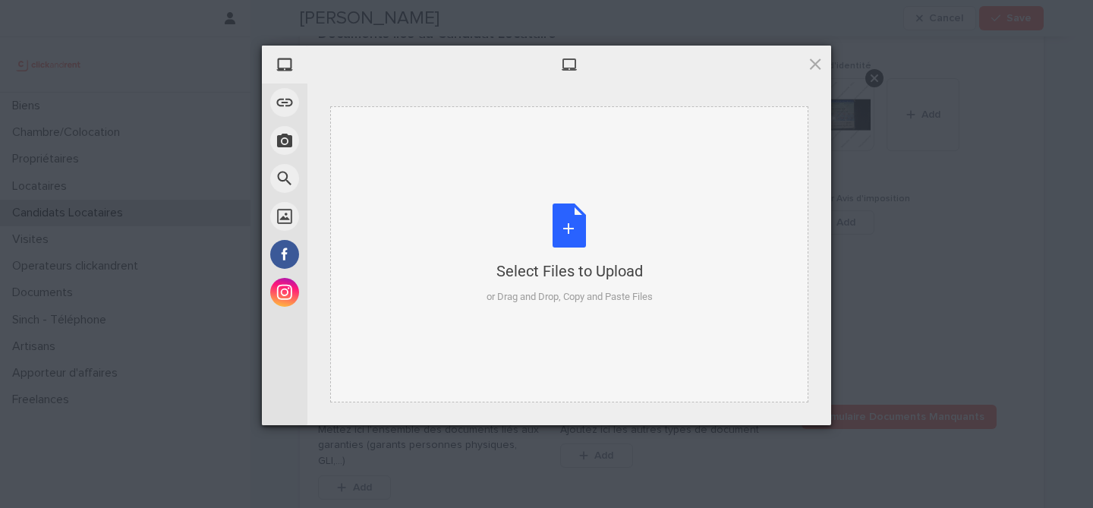
click at [569, 216] on div "Select Files to Upload or Drag and Drop, Copy and Paste Files" at bounding box center [570, 253] width 166 height 101
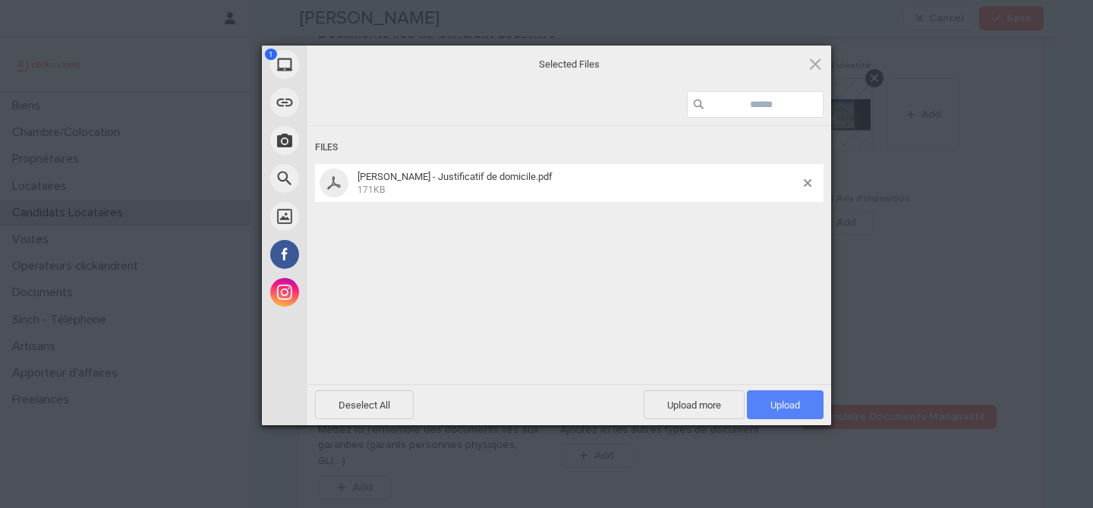
click at [796, 414] on span "Upload 1" at bounding box center [785, 404] width 77 height 29
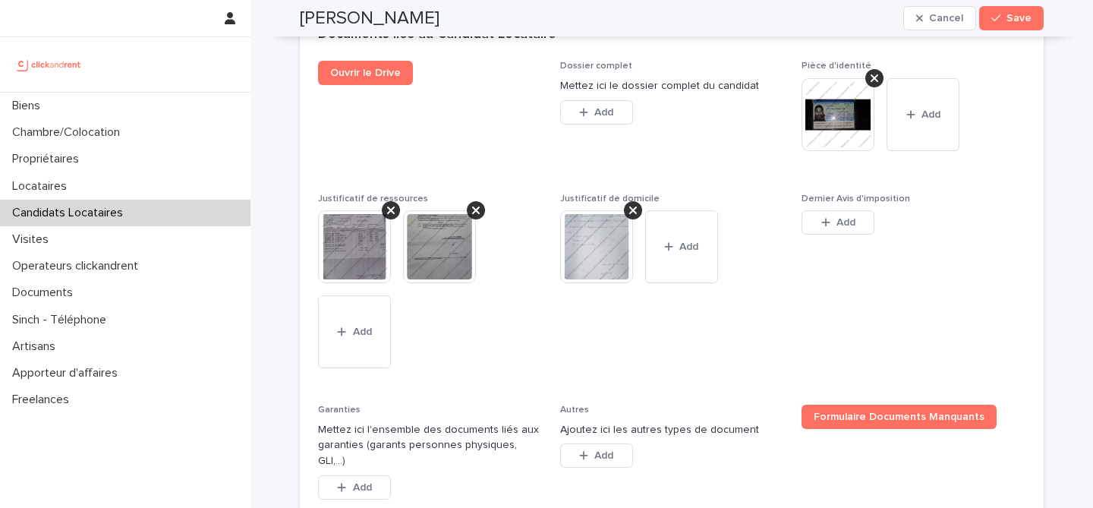
click at [849, 241] on div "Add" at bounding box center [838, 225] width 73 height 30
click at [849, 228] on span "Add" at bounding box center [846, 222] width 19 height 11
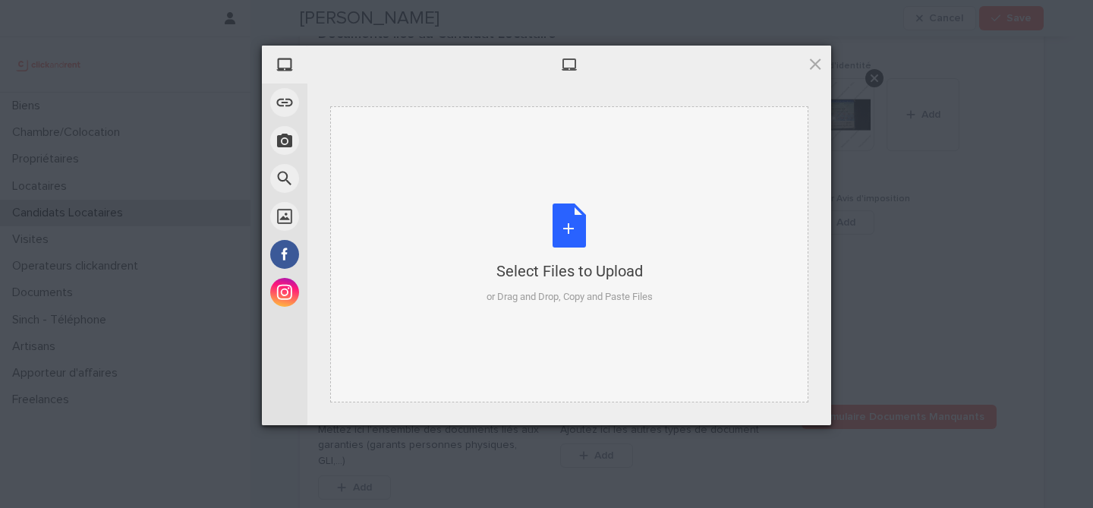
click at [581, 238] on div "Select Files to Upload or Drag and Drop, Copy and Paste Files" at bounding box center [570, 253] width 166 height 101
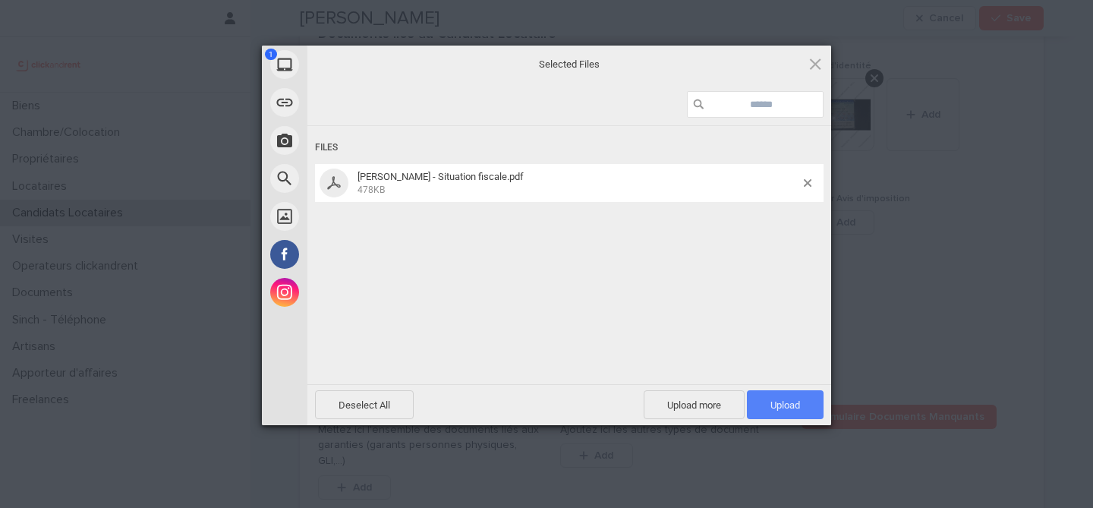
click at [791, 396] on span "Upload 1" at bounding box center [785, 404] width 77 height 29
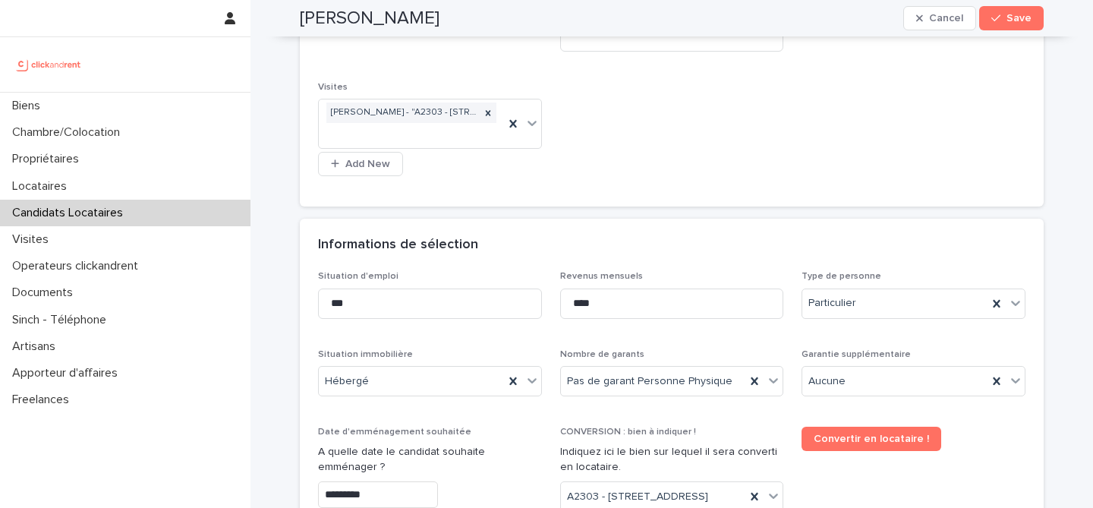
scroll to position [364, 0]
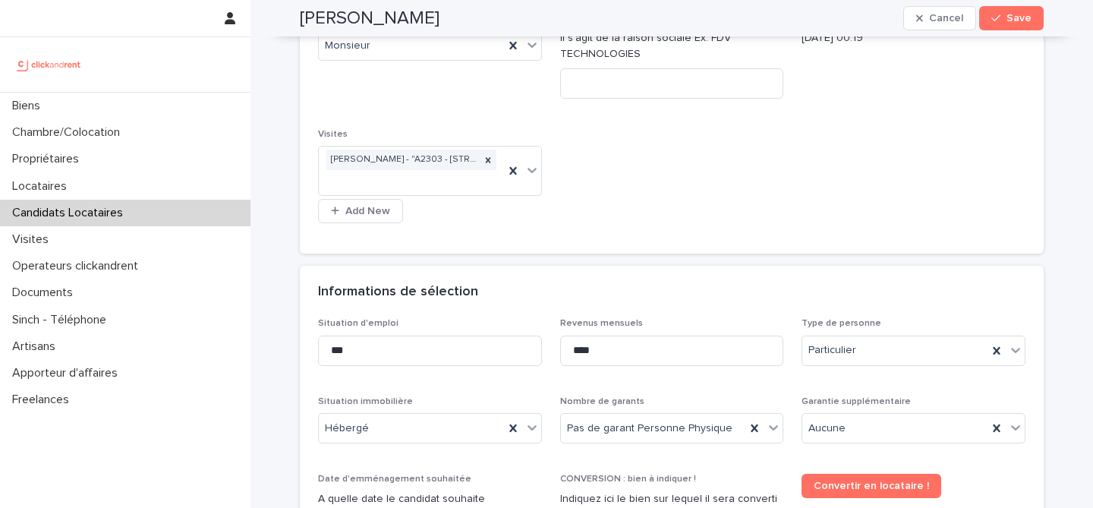
click at [396, 11] on h2 "[PERSON_NAME]" at bounding box center [370, 19] width 140 height 22
copy div "Marc-alexandre Landry Cancel Save"
click at [1003, 13] on div "button" at bounding box center [998, 18] width 15 height 11
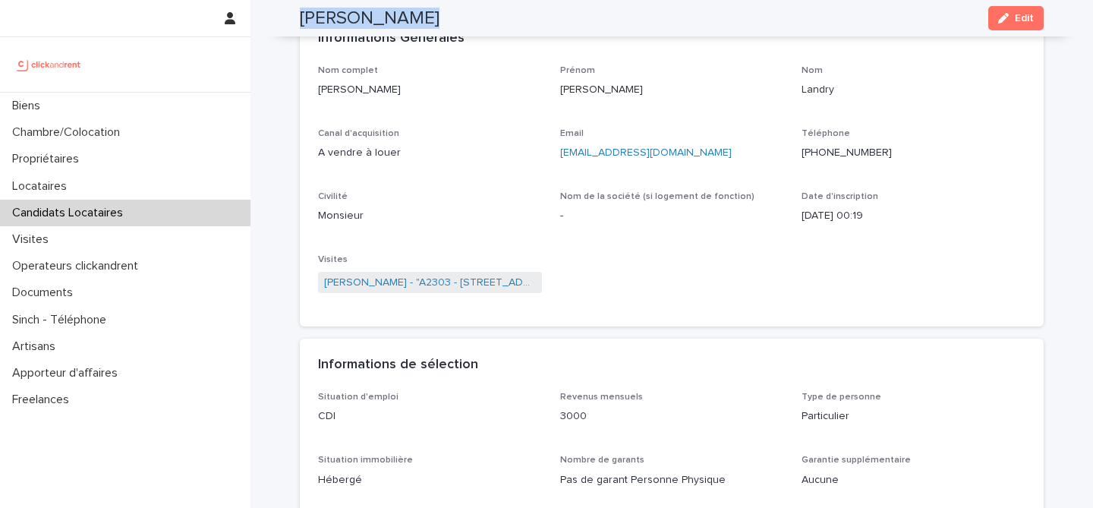
scroll to position [0, 0]
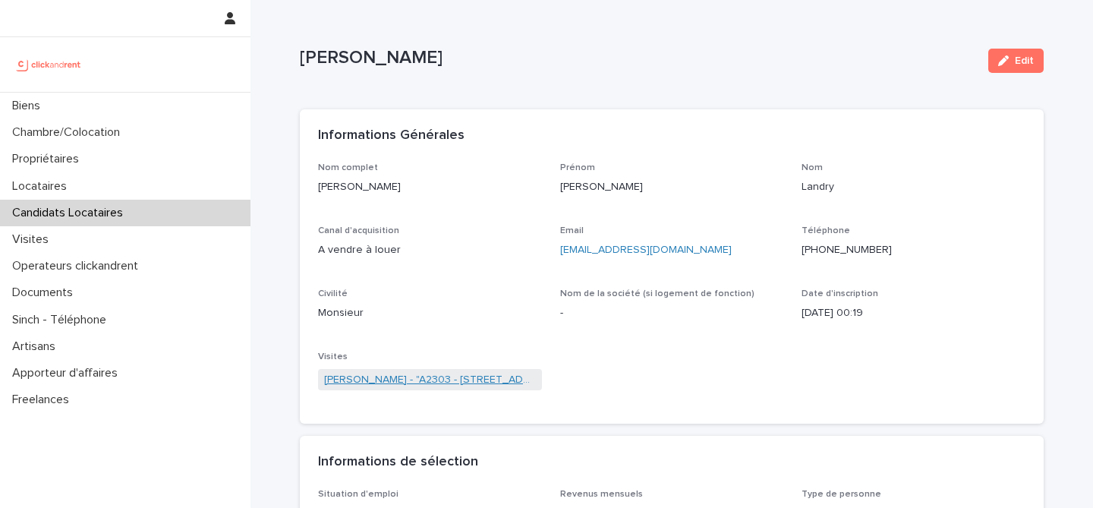
click at [451, 378] on link "[PERSON_NAME] - "A2303 - [STREET_ADDRESS]"" at bounding box center [430, 380] width 212 height 16
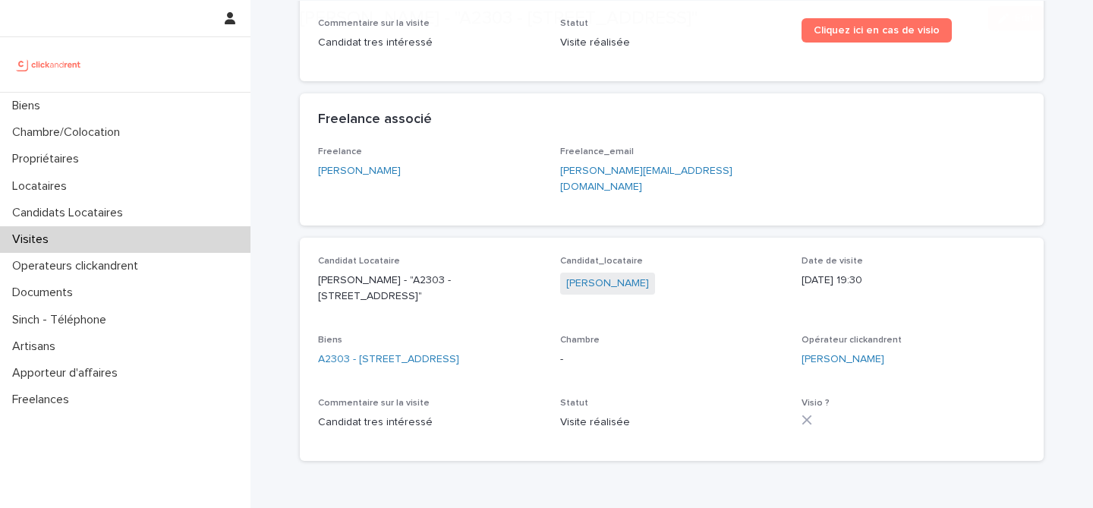
scroll to position [212, 0]
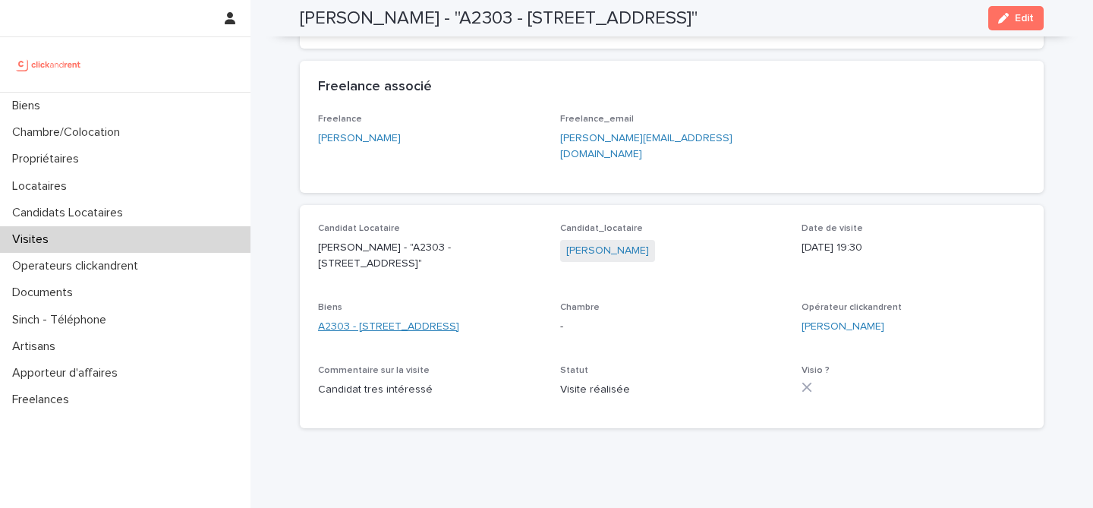
click at [453, 319] on link "A2303 - [STREET_ADDRESS]" at bounding box center [388, 327] width 141 height 16
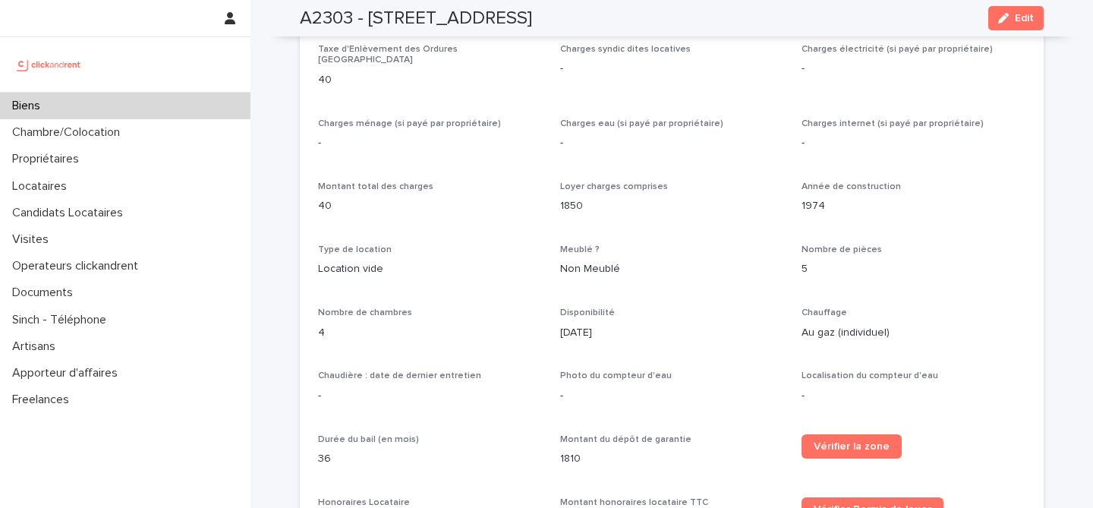
scroll to position [1491, 0]
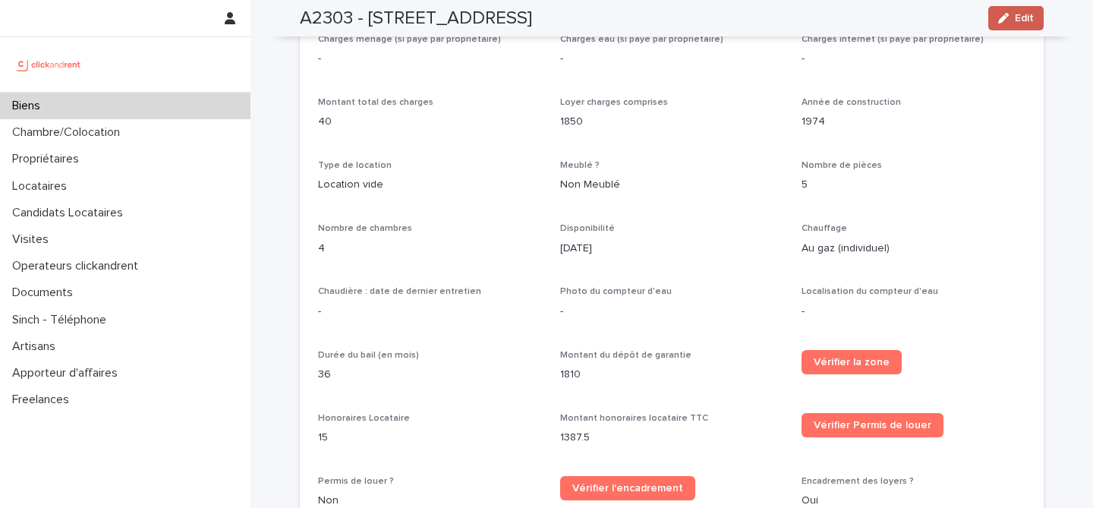
click at [1035, 6] on button "Edit" at bounding box center [1015, 18] width 55 height 24
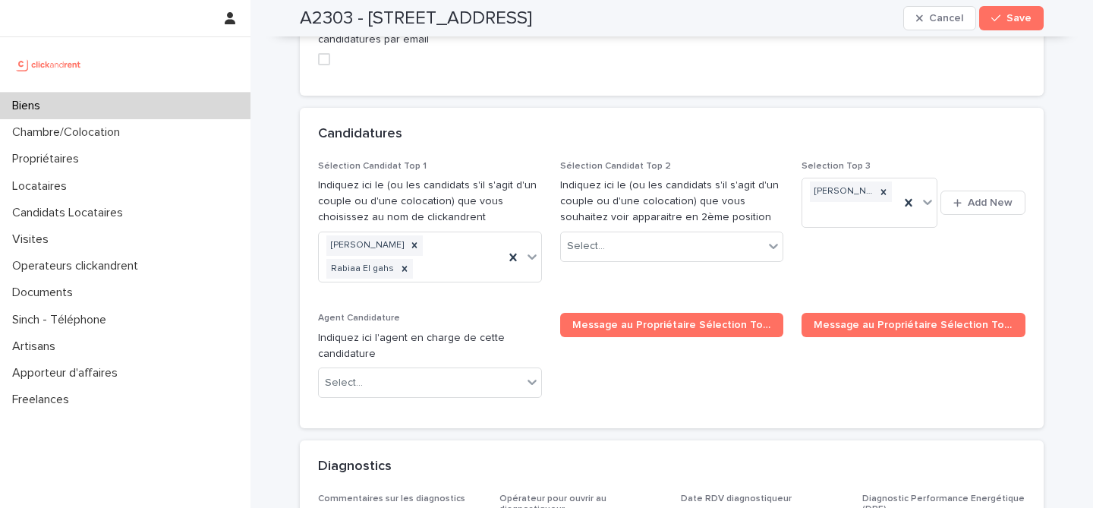
scroll to position [7417, 0]
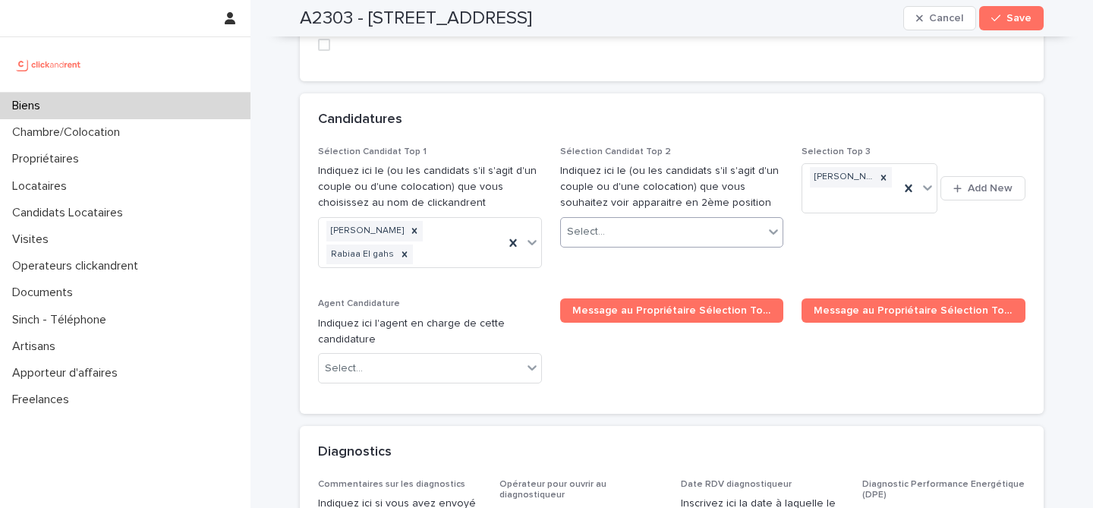
click at [680, 219] on div "Select..." at bounding box center [662, 231] width 203 height 25
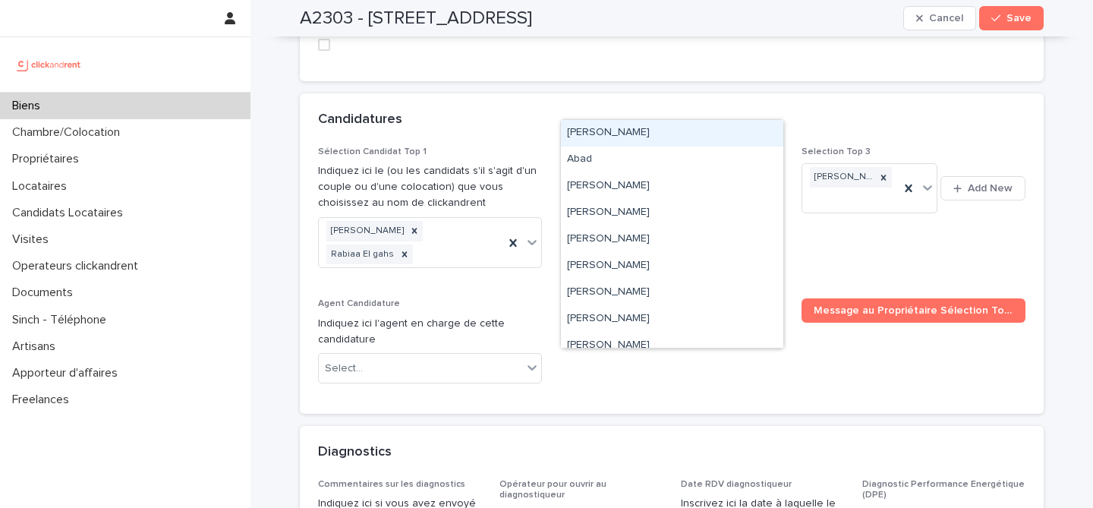
paste input "**********"
type input "**********"
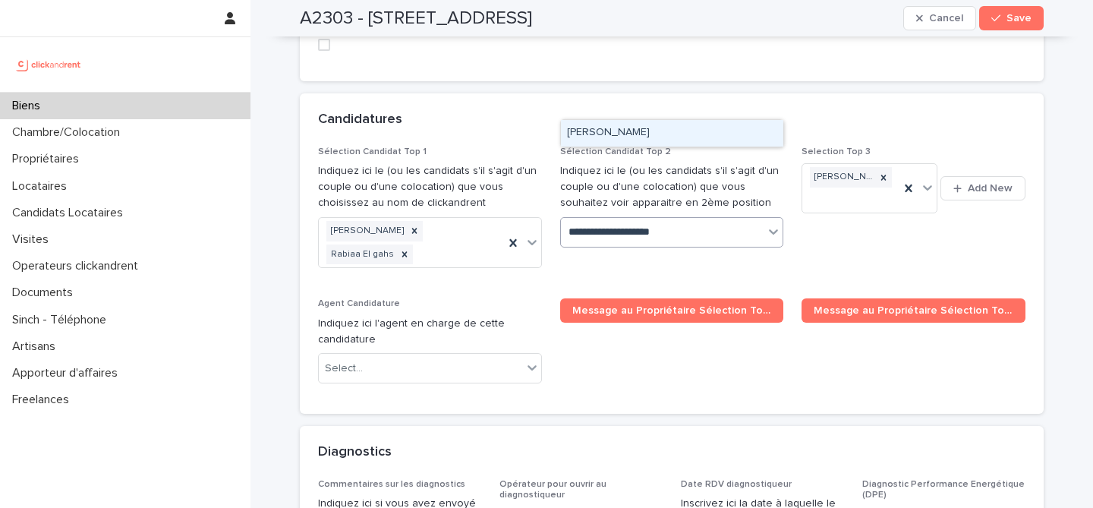
click at [678, 136] on div "[PERSON_NAME]" at bounding box center [672, 133] width 222 height 27
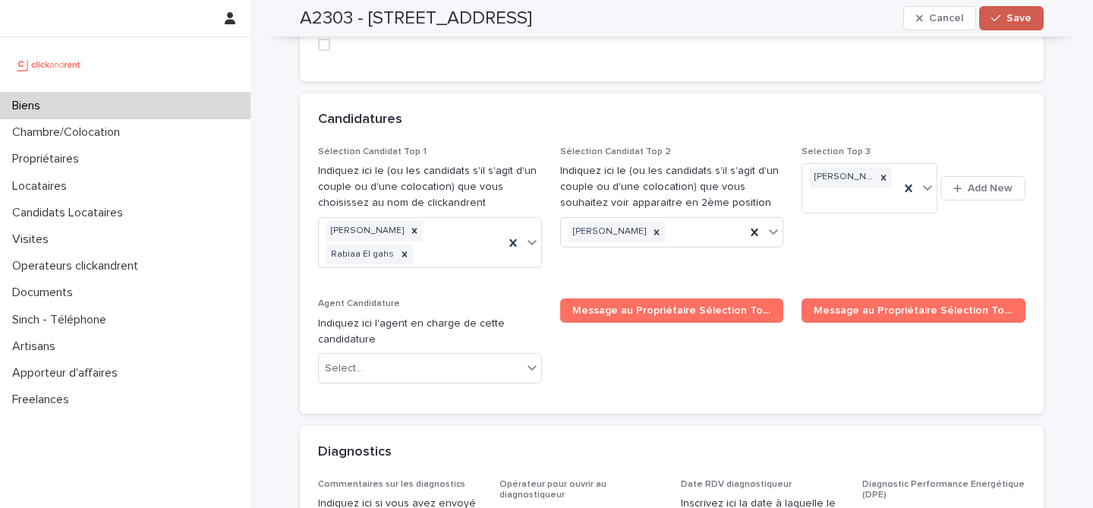
click at [1041, 27] on button "Save" at bounding box center [1011, 18] width 65 height 24
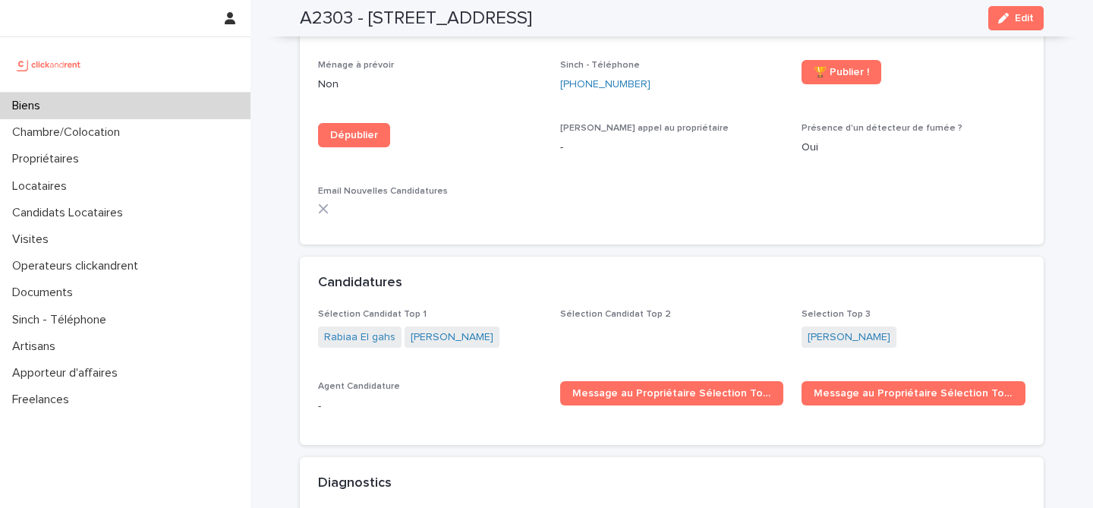
scroll to position [4587, 0]
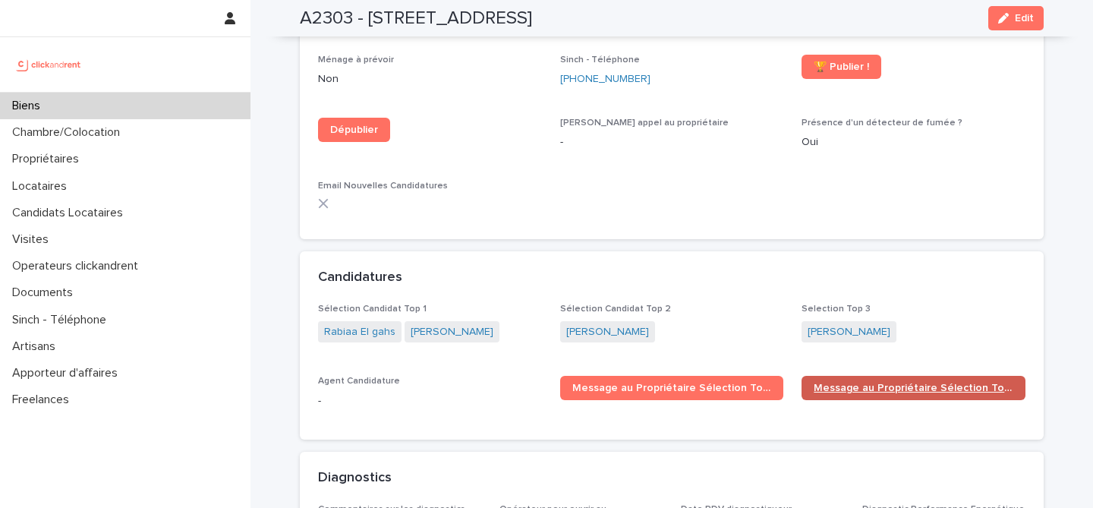
click at [837, 383] on span "Message au Propriétaire Sélection Top 2" at bounding box center [914, 388] width 200 height 11
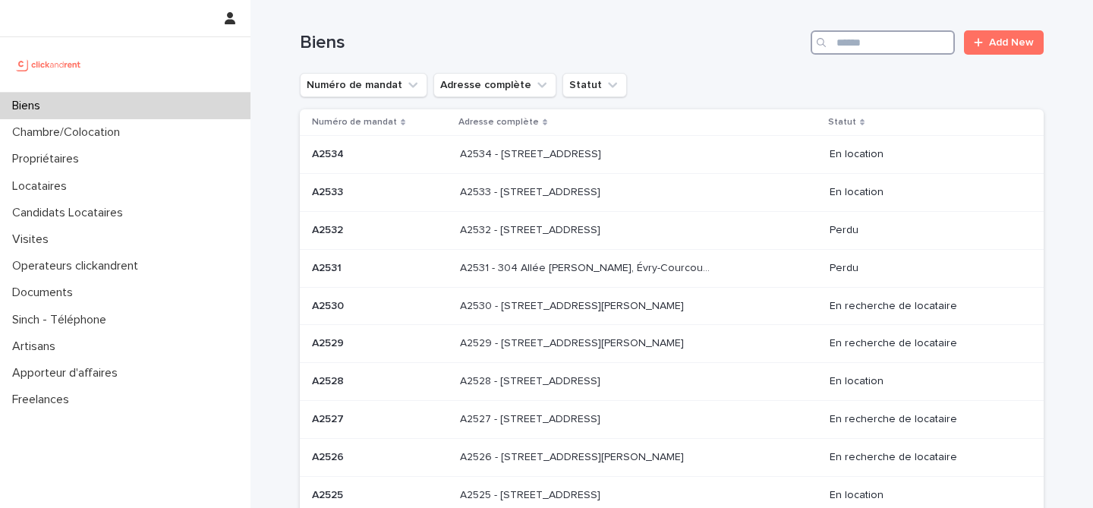
click at [891, 49] on input "Search" at bounding box center [883, 42] width 144 height 24
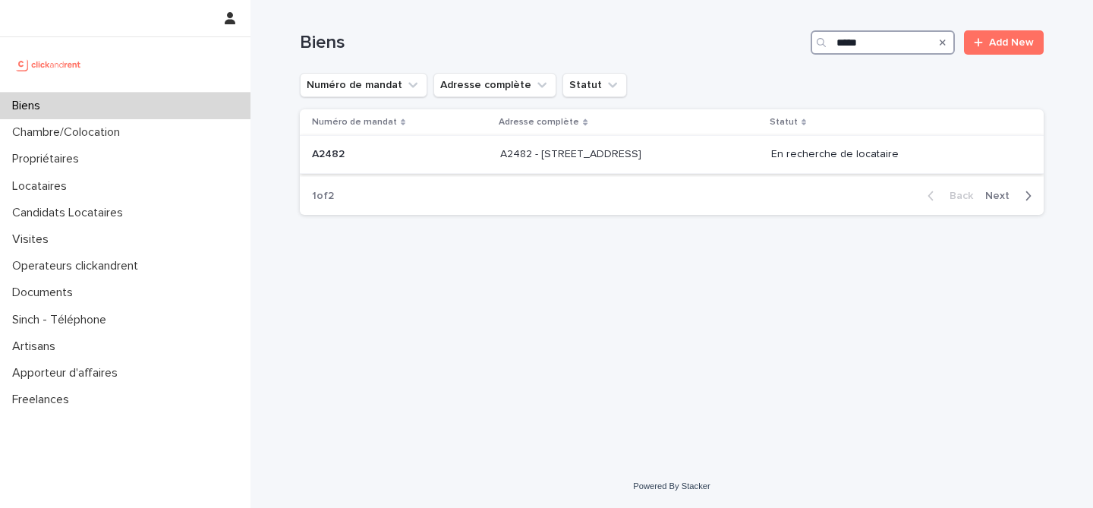
type input "*****"
click at [512, 165] on div "A2482 - [STREET_ADDRESS] 93300 A2482 - [STREET_ADDRESS]" at bounding box center [629, 154] width 259 height 25
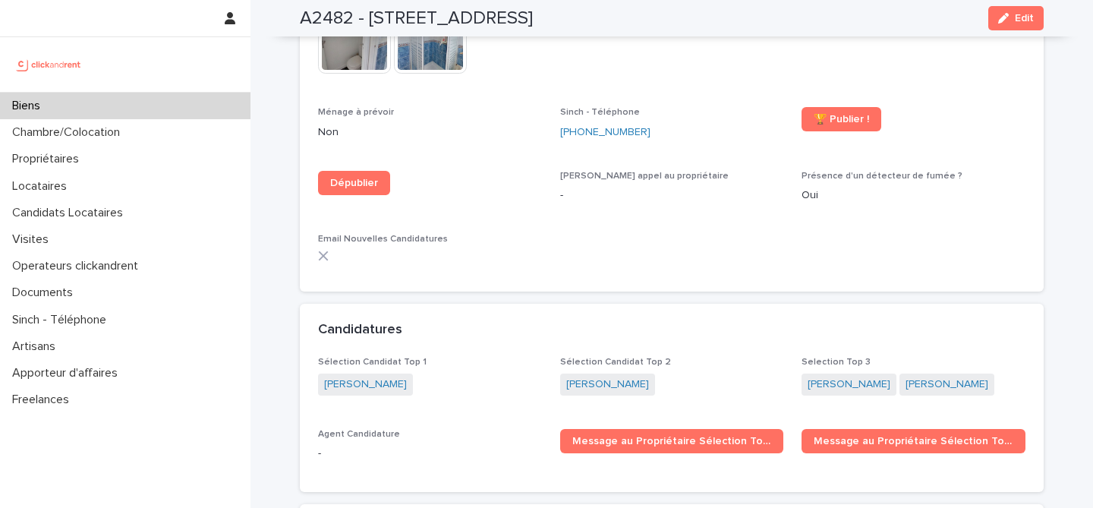
scroll to position [4431, 0]
click at [46, 108] on p "Biens" at bounding box center [29, 106] width 46 height 14
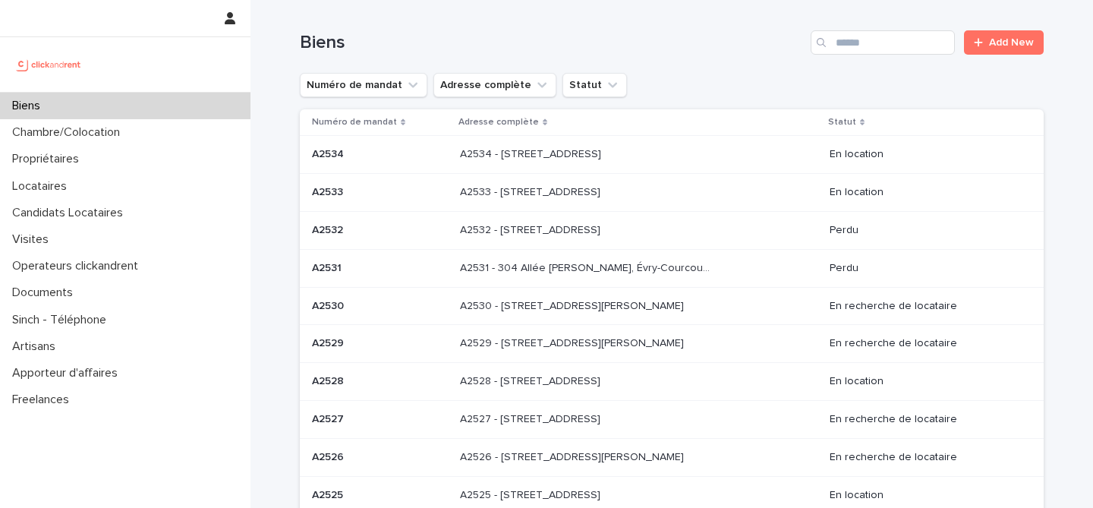
click at [890, 26] on div "Biens Add New" at bounding box center [672, 36] width 744 height 73
click at [878, 52] on input "Search" at bounding box center [883, 42] width 144 height 24
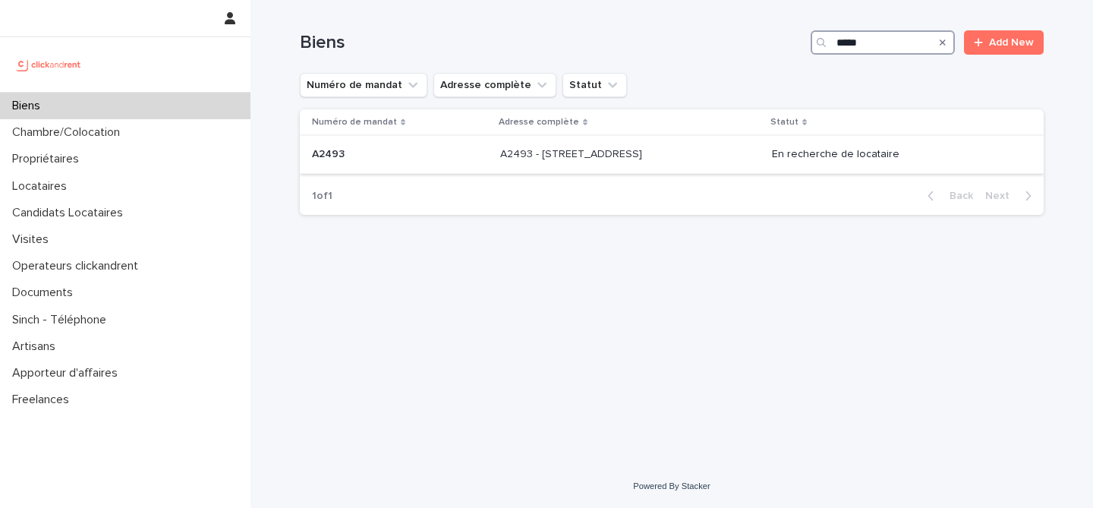
type input "*****"
click at [515, 155] on p "A2493 - [STREET_ADDRESS]" at bounding box center [572, 153] width 145 height 16
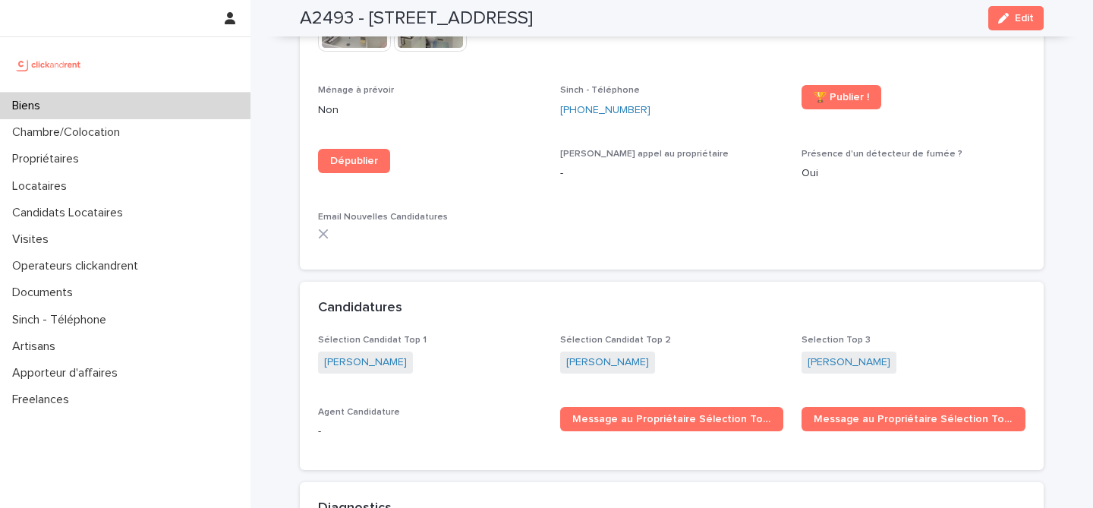
scroll to position [4490, 0]
click at [103, 108] on div "Biens" at bounding box center [125, 106] width 251 height 27
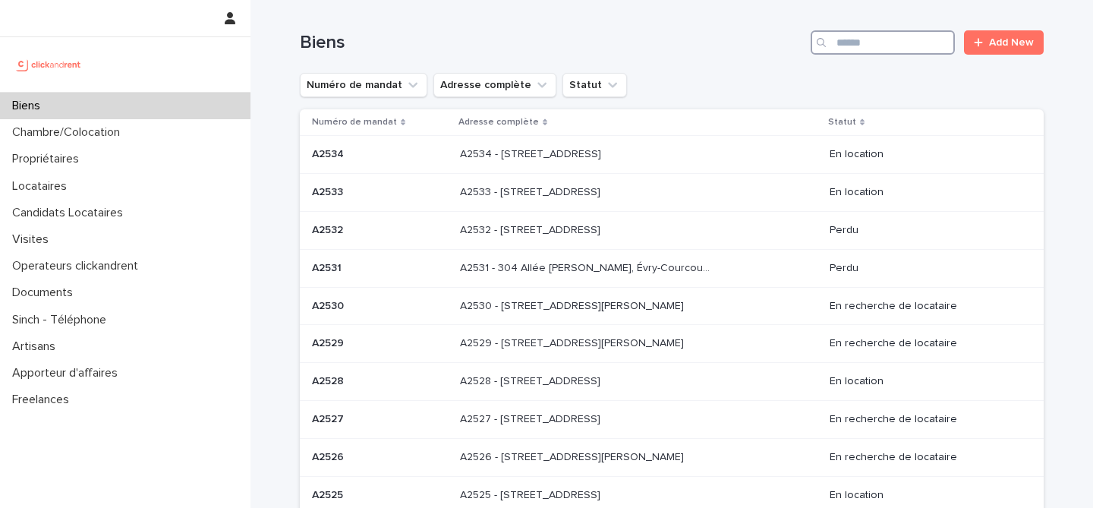
click at [882, 52] on input "Search" at bounding box center [883, 42] width 144 height 24
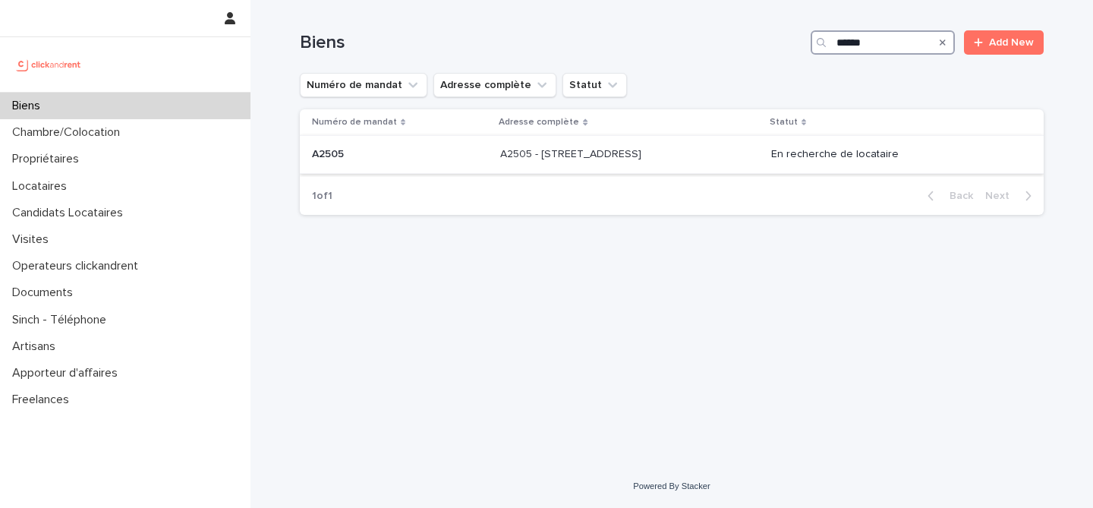
type input "*****"
click at [618, 166] on div "A2505 - [STREET_ADDRESS] - [STREET_ADDRESS]" at bounding box center [629, 154] width 259 height 25
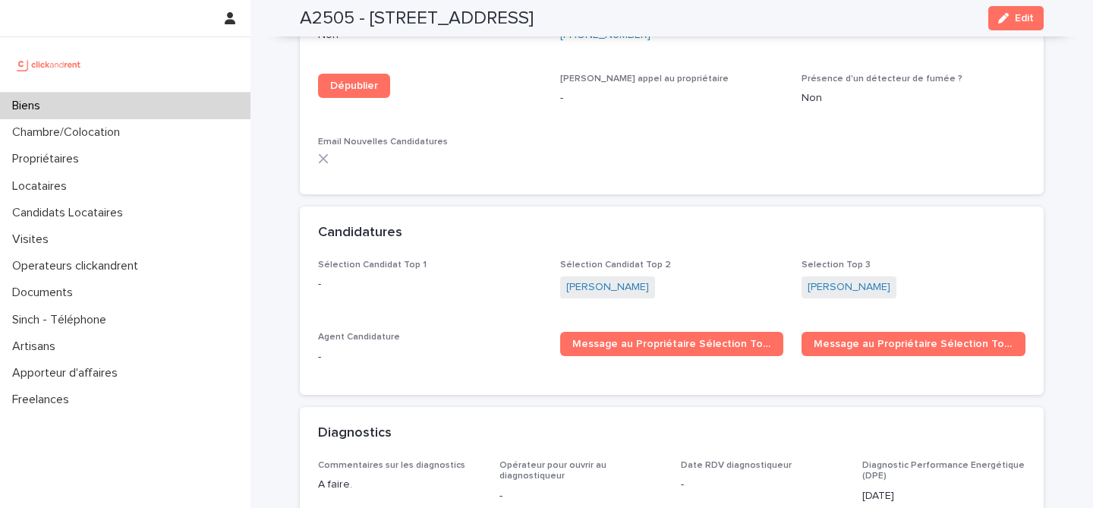
scroll to position [4268, 0]
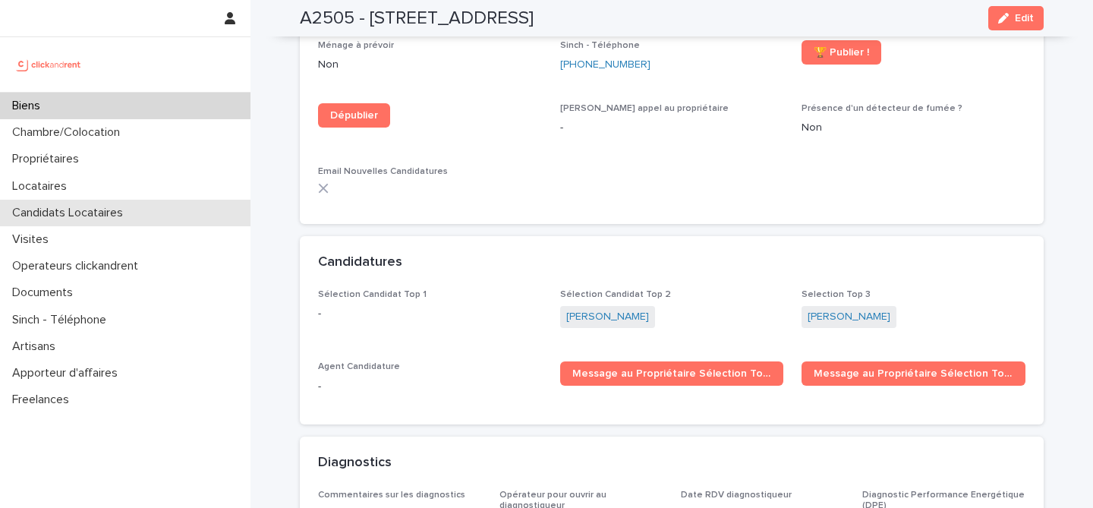
click at [87, 210] on p "Candidats Locataires" at bounding box center [70, 213] width 129 height 14
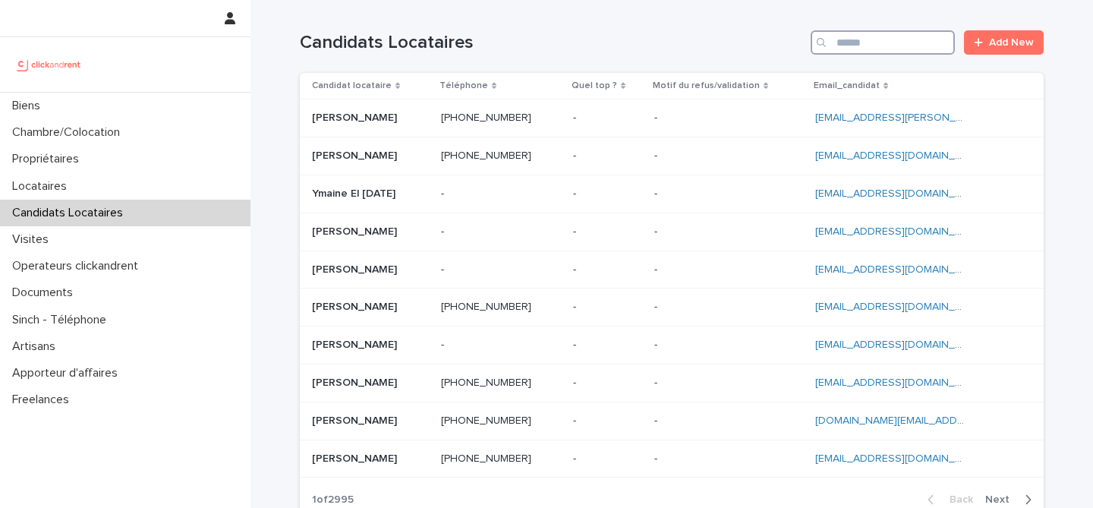
click at [877, 45] on input "Search" at bounding box center [883, 42] width 144 height 24
paste input "**********"
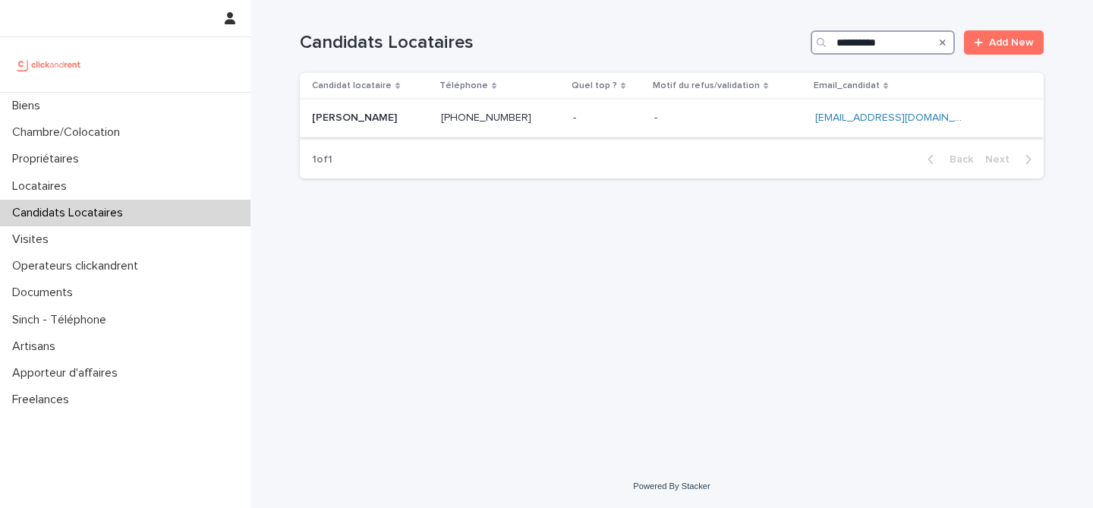
type input "**********"
click at [410, 112] on p at bounding box center [370, 118] width 117 height 13
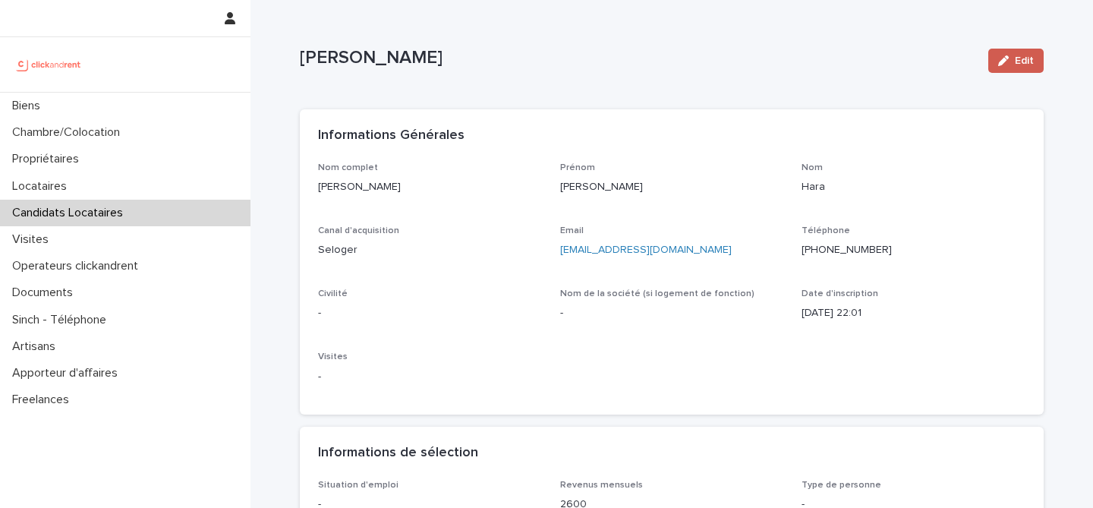
click at [1026, 60] on span "Edit" at bounding box center [1024, 60] width 19 height 11
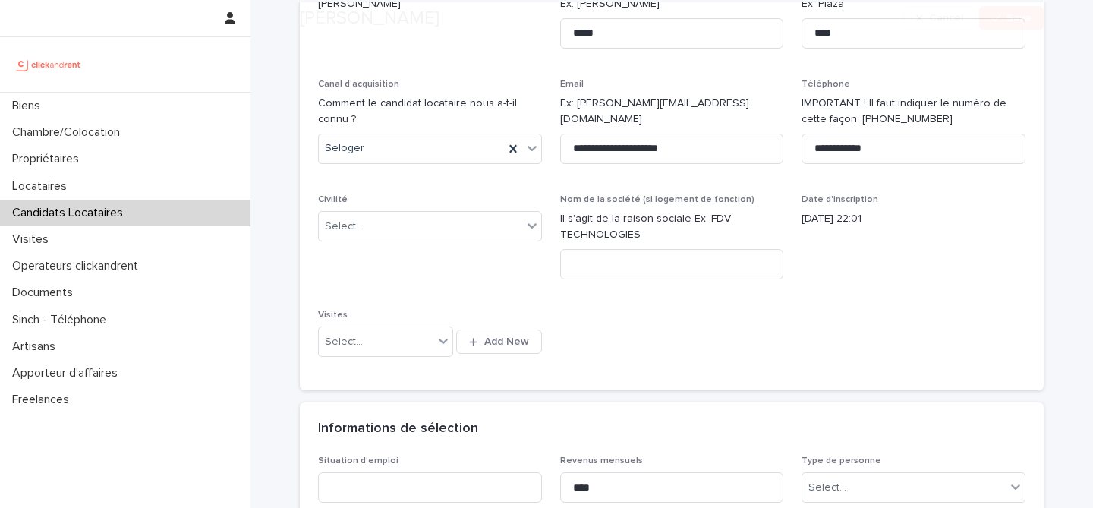
scroll to position [247, 0]
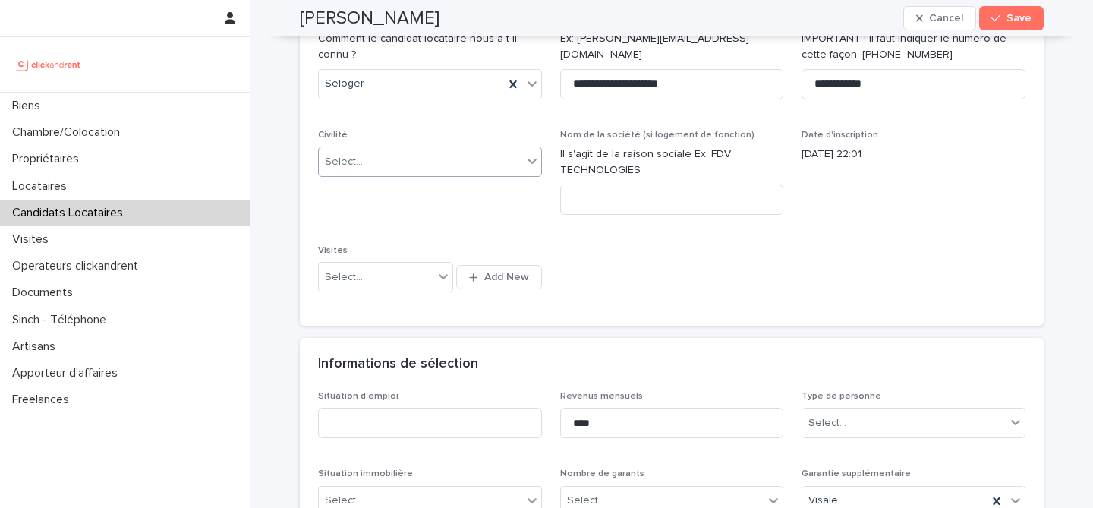
click at [454, 155] on div "Select..." at bounding box center [420, 162] width 203 height 25
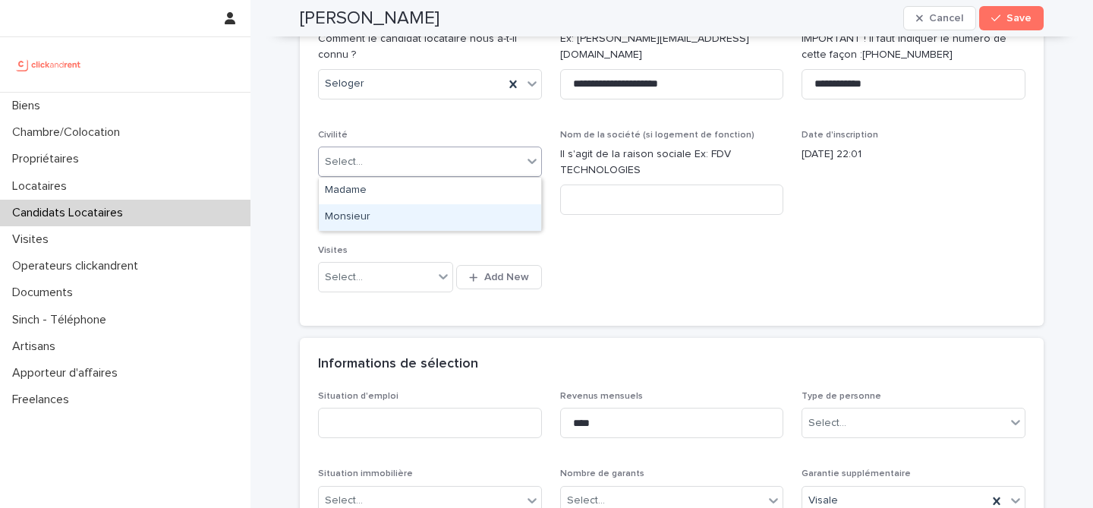
click at [459, 213] on div "Monsieur" at bounding box center [430, 217] width 222 height 27
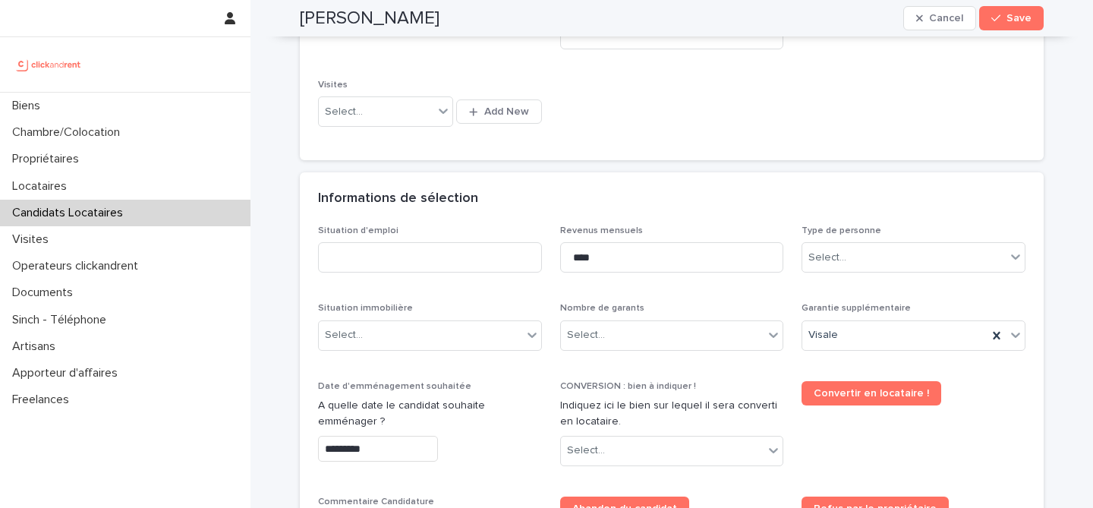
scroll to position [534, 0]
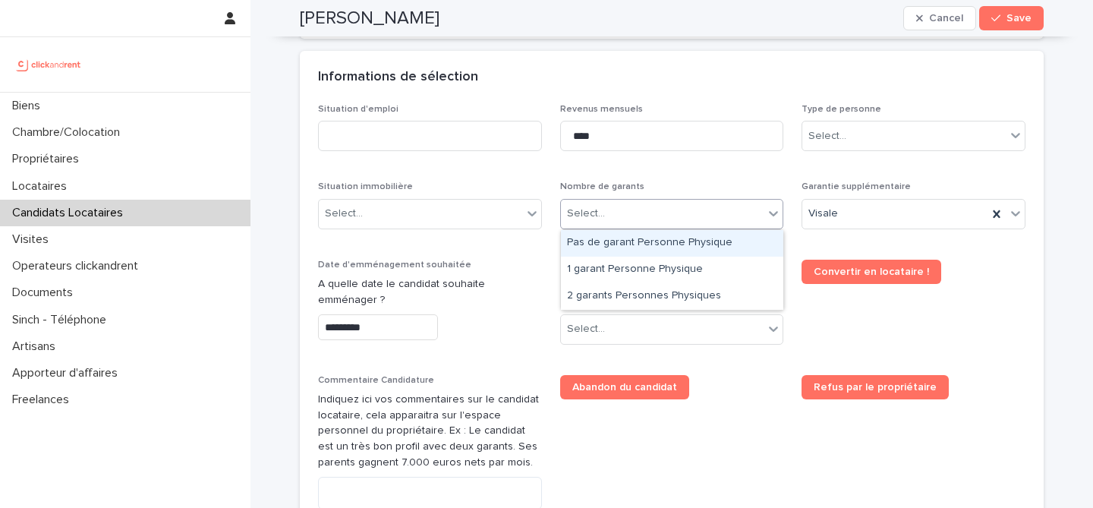
click at [731, 221] on div "Select..." at bounding box center [662, 213] width 203 height 25
click at [719, 245] on div "Pas de garant Personne Physique" at bounding box center [672, 243] width 222 height 27
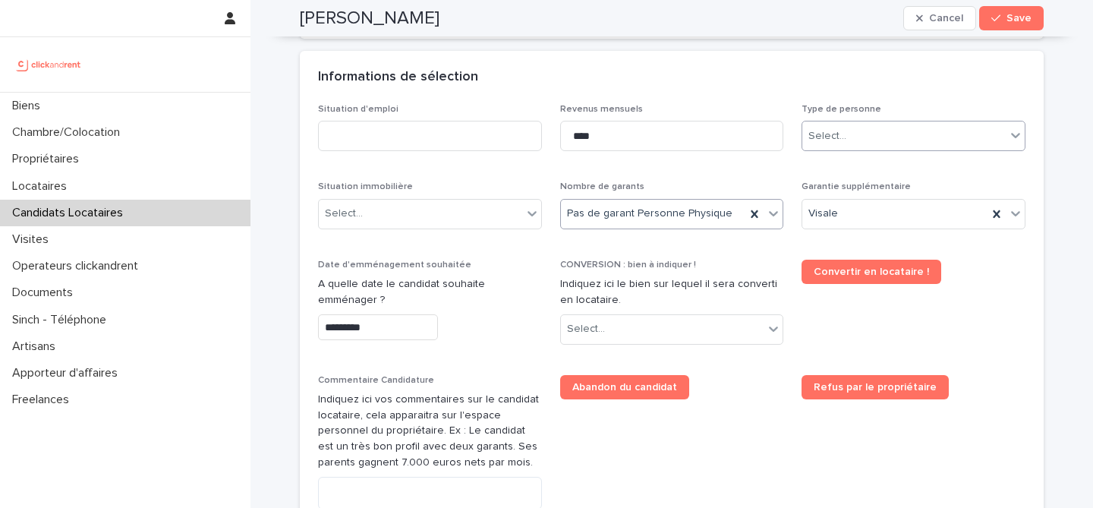
click at [848, 143] on div at bounding box center [849, 136] width 2 height 16
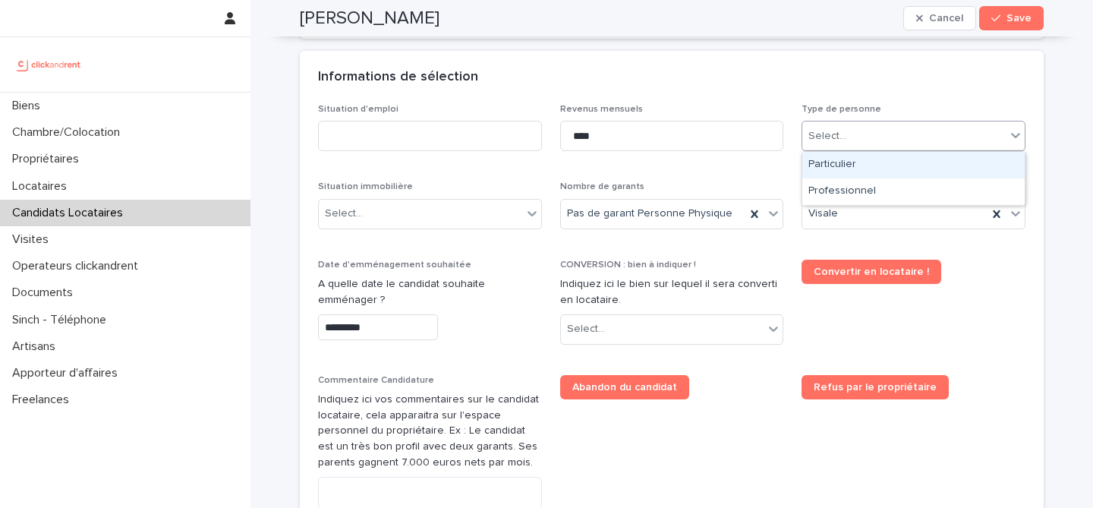
click at [864, 162] on div "Particulier" at bounding box center [913, 165] width 222 height 27
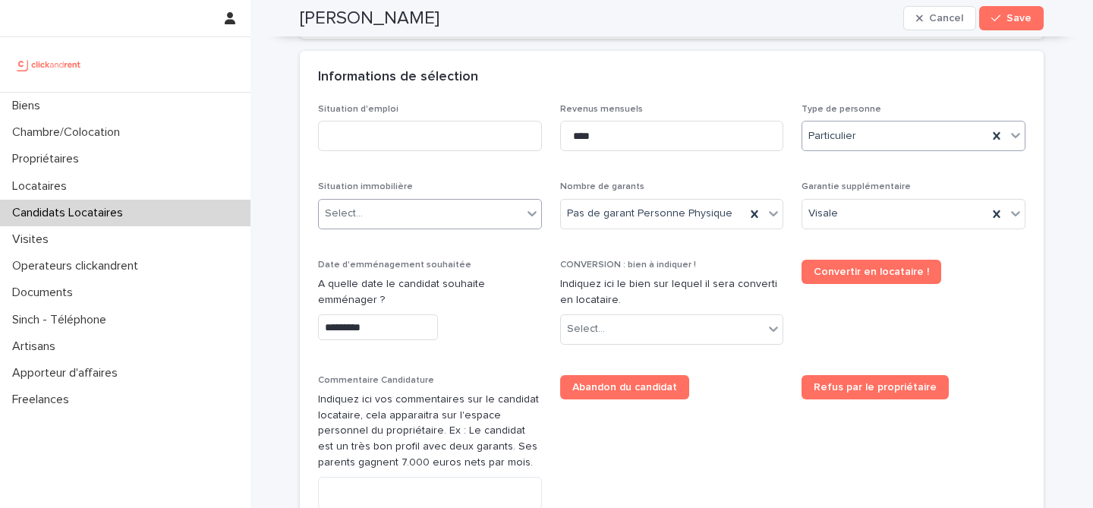
click at [458, 209] on div "Select..." at bounding box center [420, 213] width 203 height 25
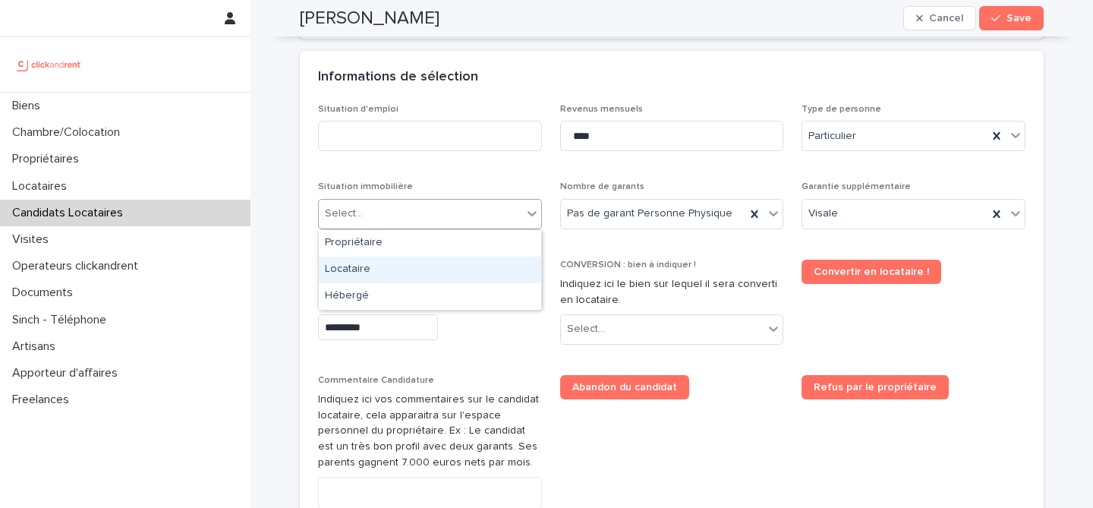
click at [417, 280] on div "Locataire" at bounding box center [430, 270] width 222 height 27
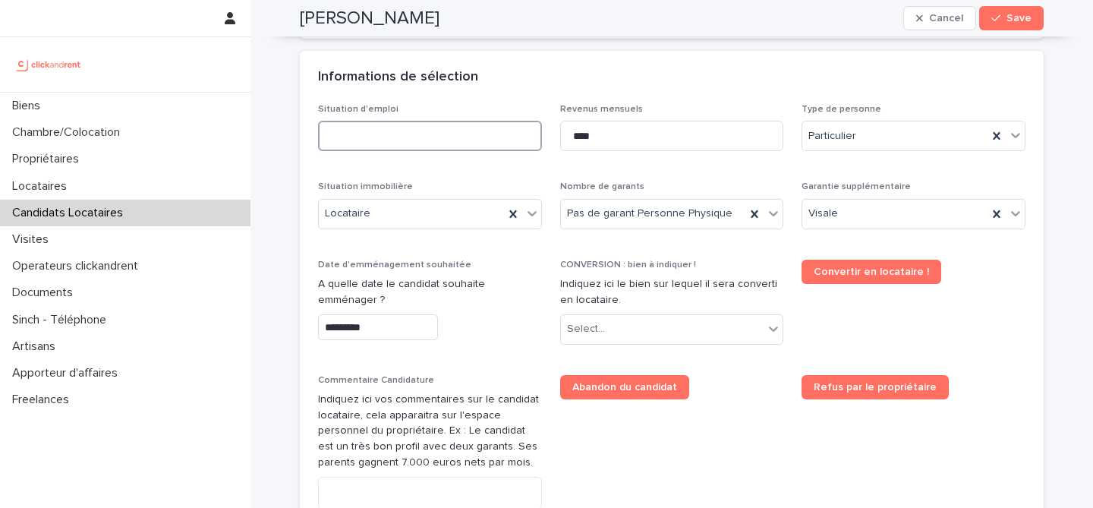
click at [418, 143] on input at bounding box center [430, 136] width 224 height 30
type input "*******"
click at [533, 88] on div "Informations de sélection" at bounding box center [672, 77] width 744 height 53
click at [674, 325] on div "Select..." at bounding box center [662, 329] width 203 height 25
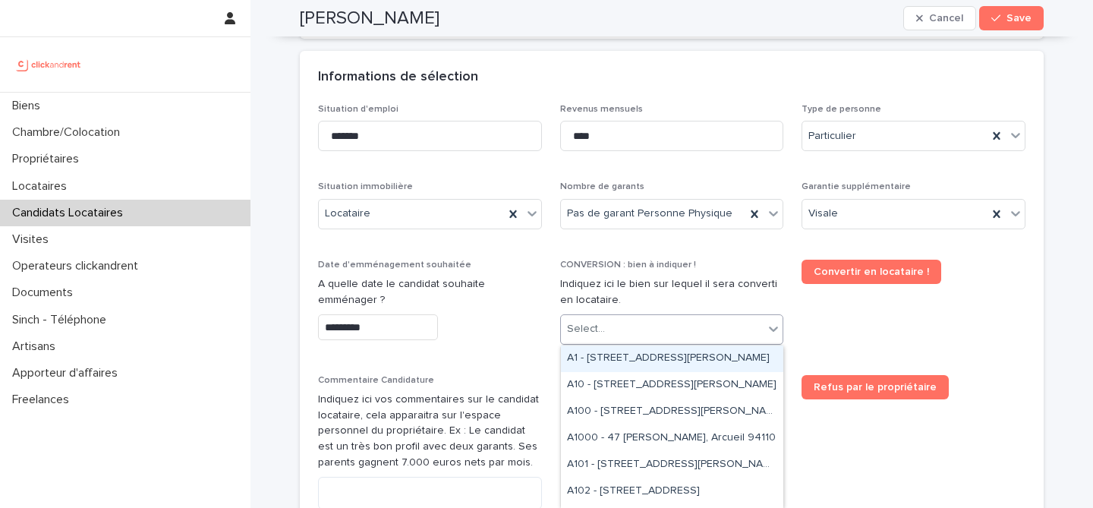
paste input "*****"
type input "*****"
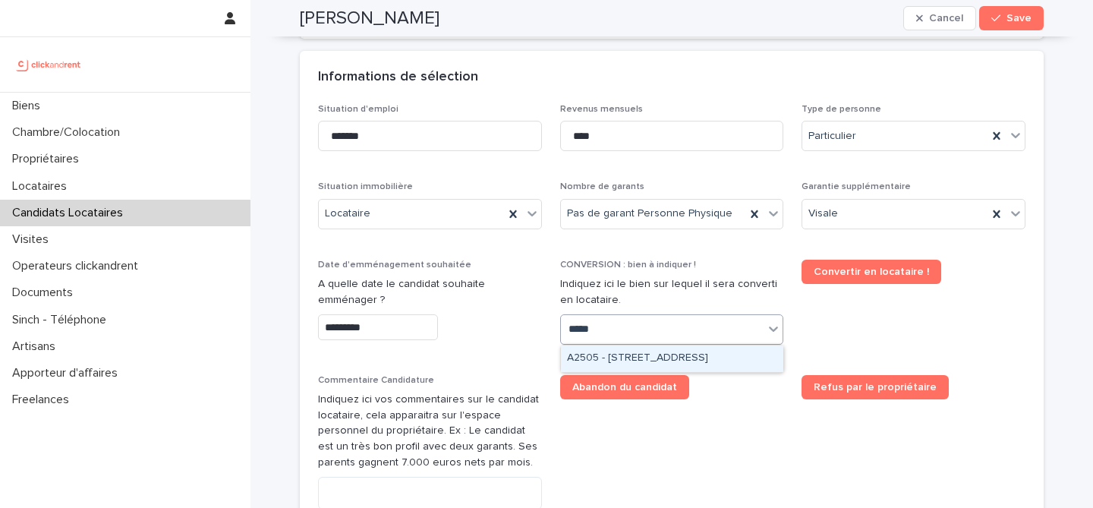
click at [691, 351] on div "A2505 - [STREET_ADDRESS]" at bounding box center [672, 358] width 222 height 27
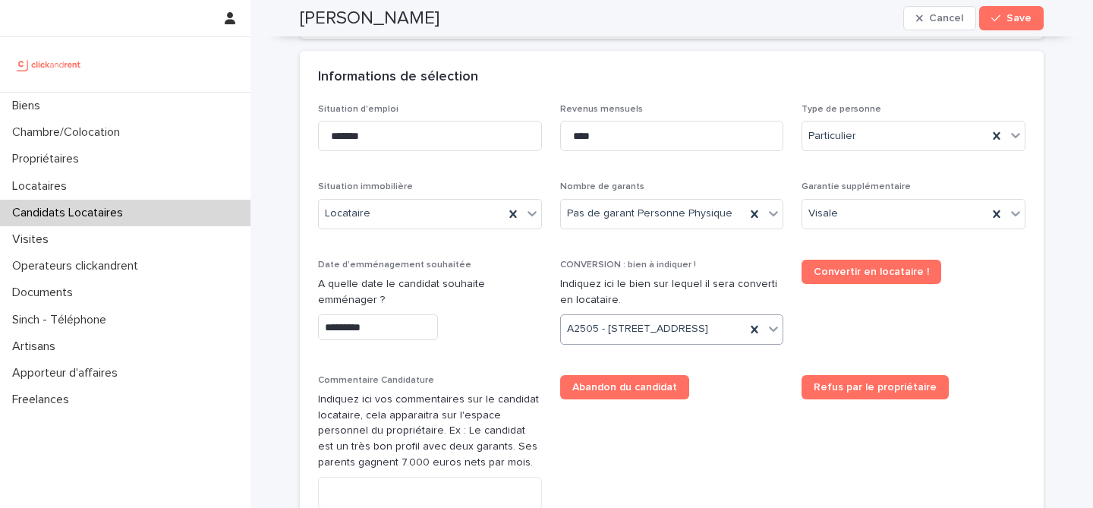
scroll to position [548, 0]
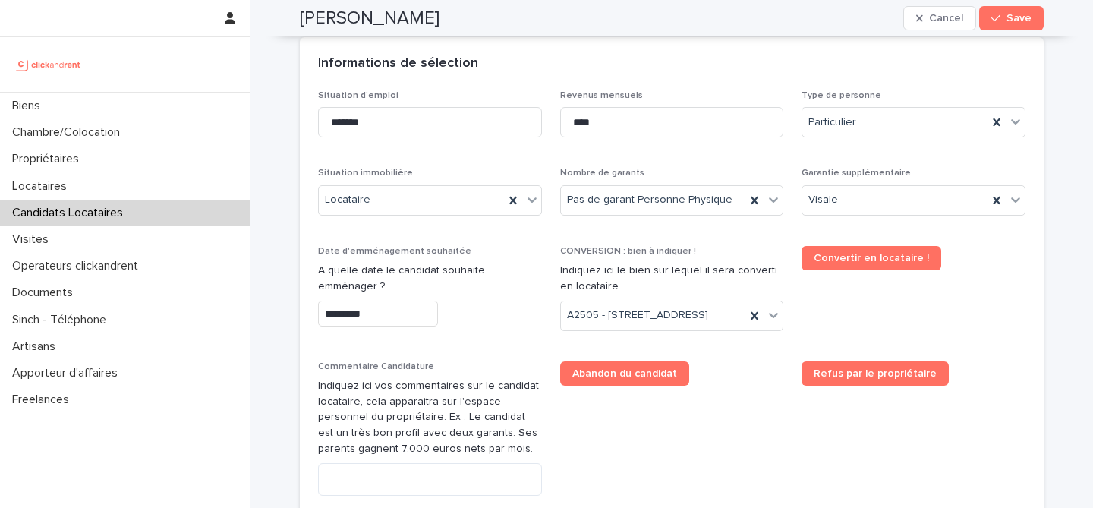
click at [752, 386] on div "Abandon du candidat" at bounding box center [672, 373] width 224 height 24
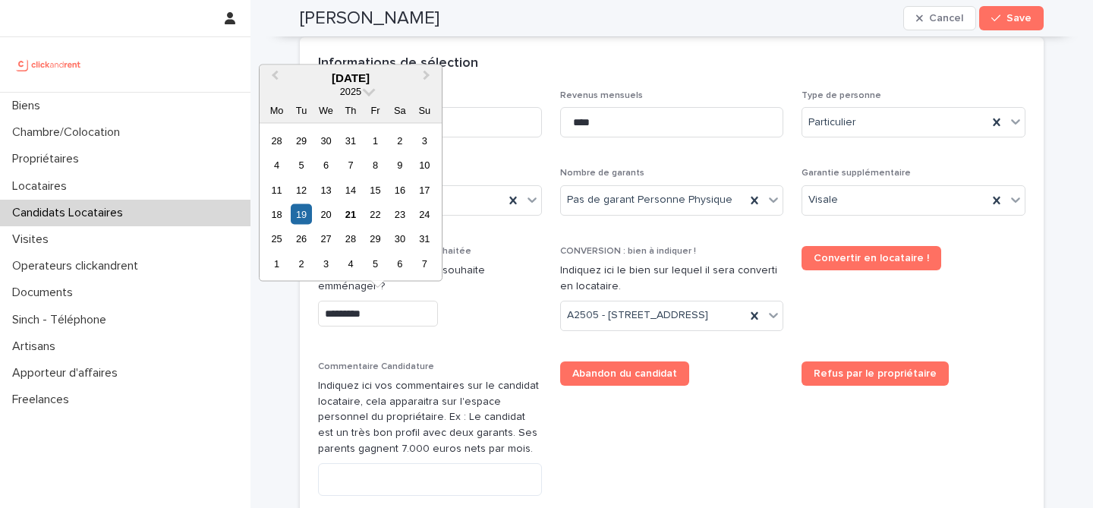
click at [381, 313] on input "*********" at bounding box center [378, 314] width 120 height 27
click at [371, 213] on div "22" at bounding box center [375, 214] width 20 height 20
type input "*********"
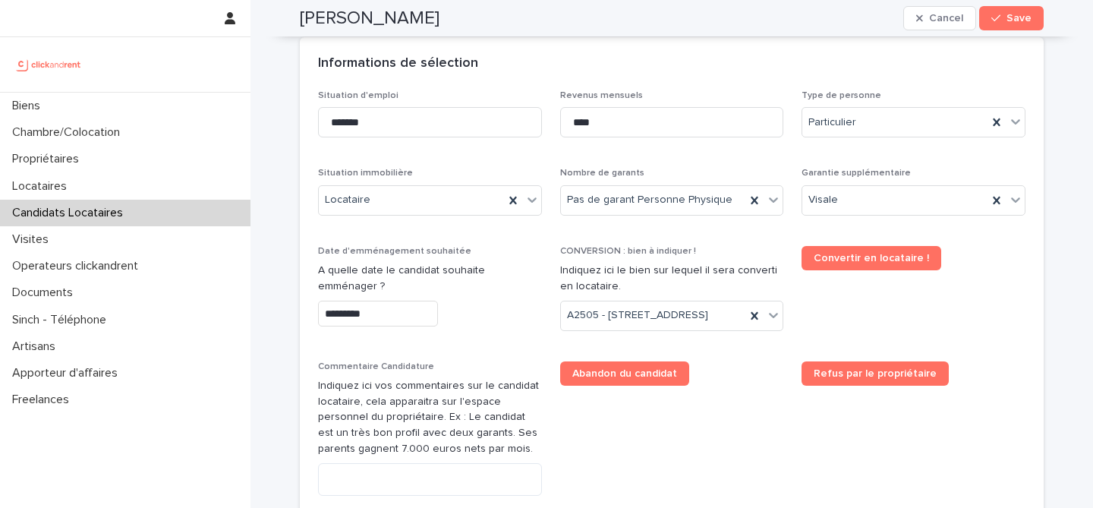
click at [481, 317] on div "*********" at bounding box center [430, 314] width 224 height 27
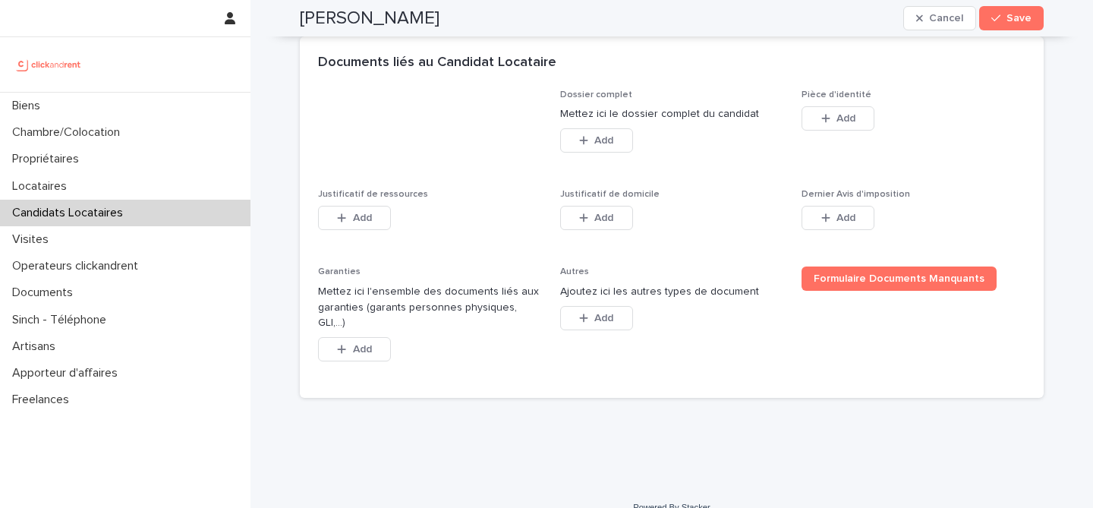
scroll to position [1162, 0]
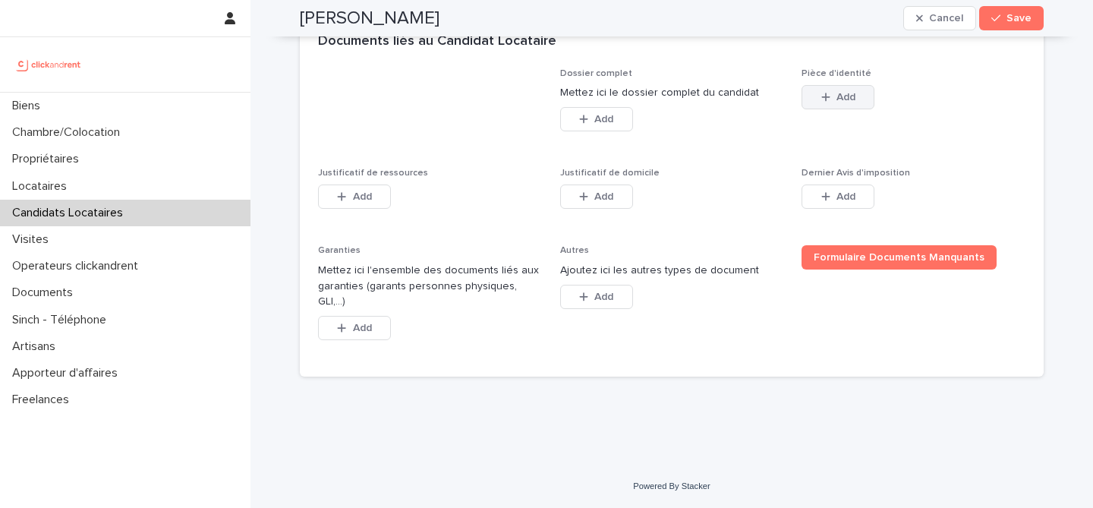
click at [867, 109] on button "Add" at bounding box center [838, 97] width 73 height 24
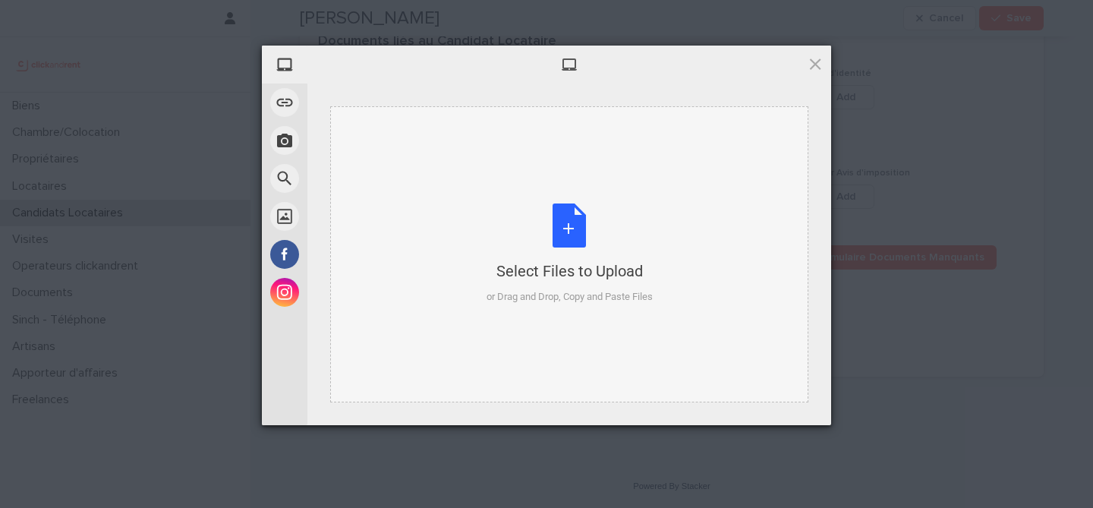
click at [545, 219] on div "Select Files to Upload or Drag and Drop, Copy and Paste Files" at bounding box center [570, 253] width 166 height 101
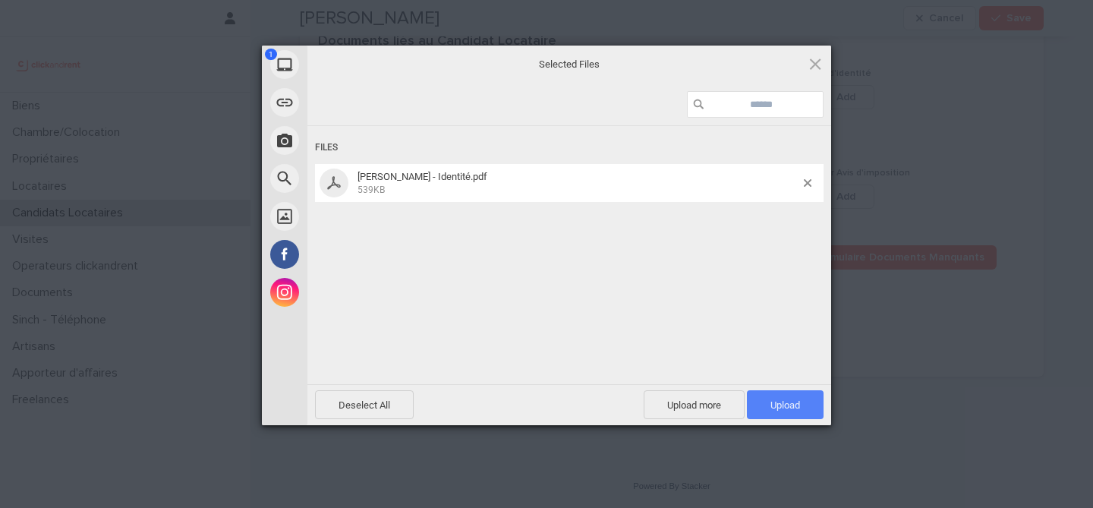
click at [777, 398] on span "Upload 1" at bounding box center [785, 404] width 77 height 29
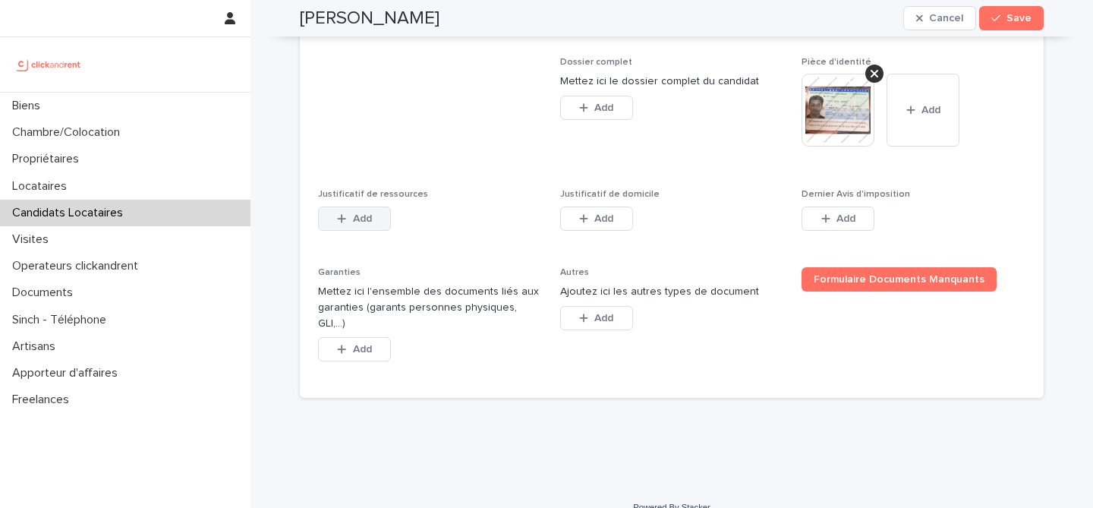
click at [339, 224] on icon "button" at bounding box center [341, 218] width 9 height 11
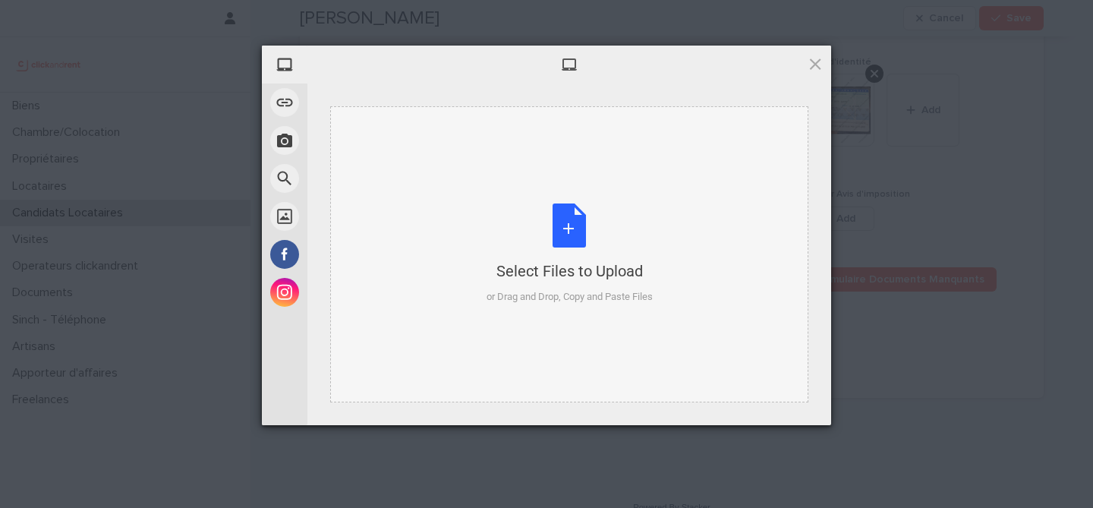
click at [564, 226] on div "Select Files to Upload or Drag and Drop, Copy and Paste Files" at bounding box center [570, 253] width 166 height 101
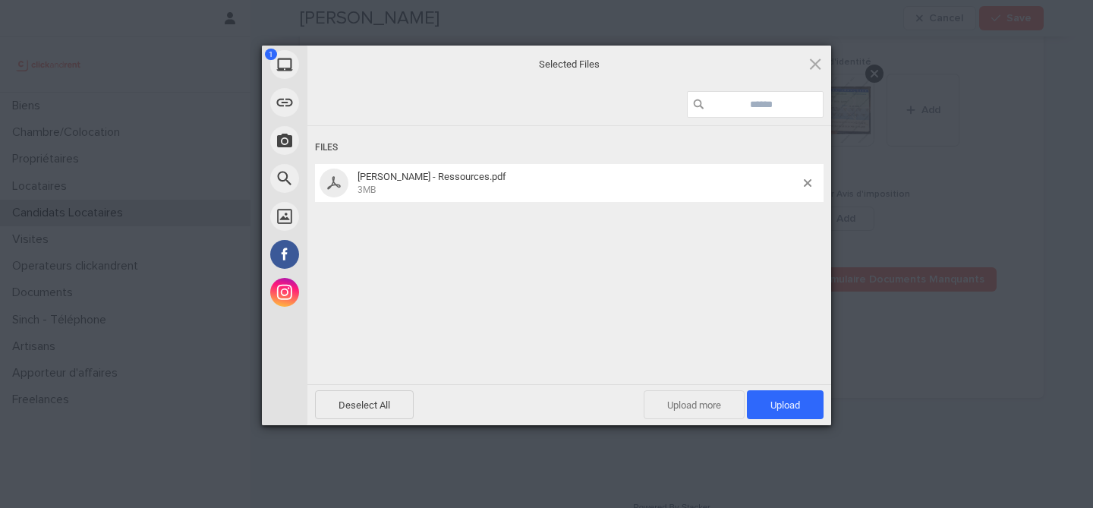
click at [700, 413] on span "Upload more" at bounding box center [694, 404] width 101 height 29
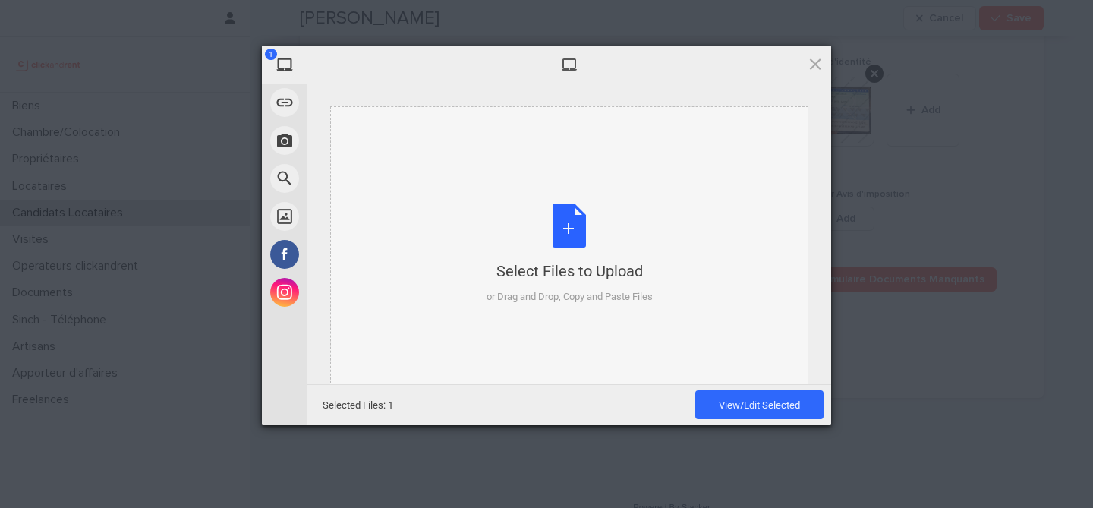
click at [557, 161] on div "Select Files to Upload or Drag and Drop, Copy and Paste Files" at bounding box center [569, 254] width 478 height 296
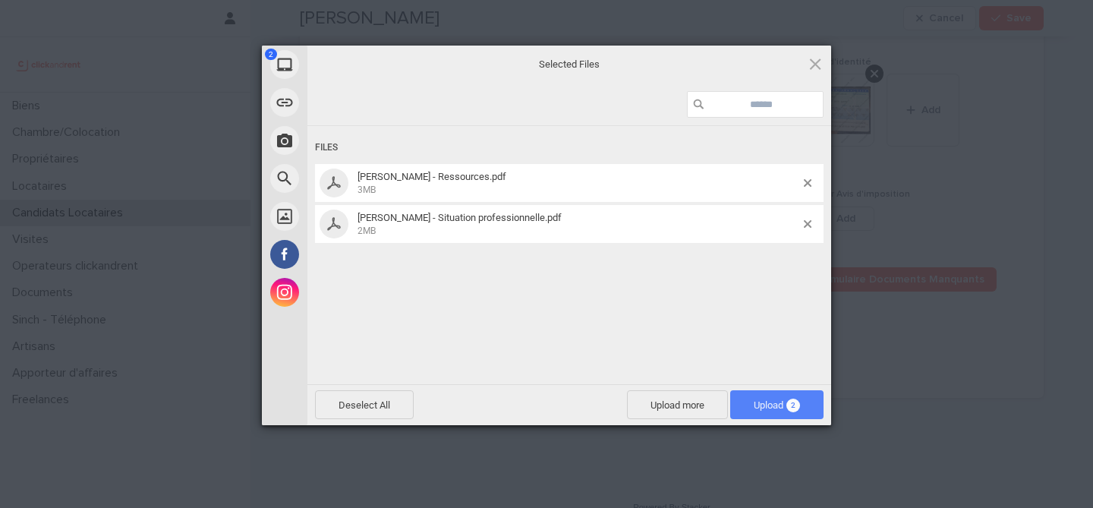
click at [793, 406] on span "2" at bounding box center [793, 406] width 14 height 14
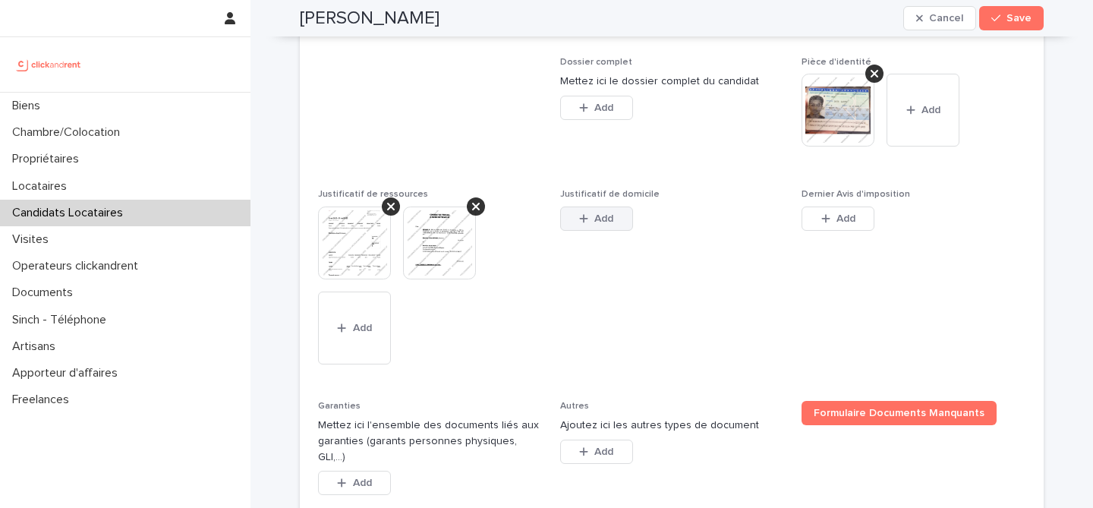
click at [575, 231] on button "Add" at bounding box center [596, 218] width 73 height 24
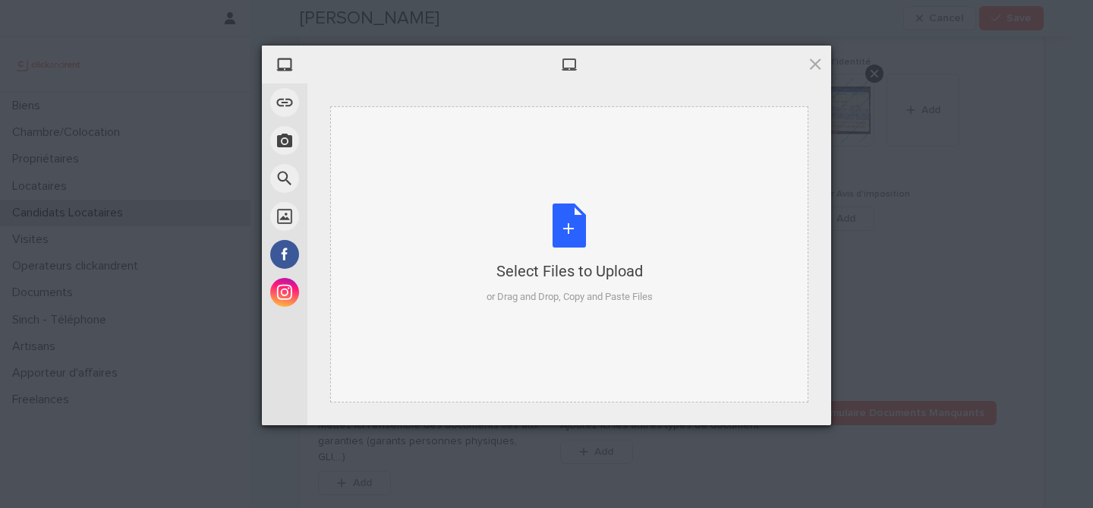
click at [566, 230] on div "Select Files to Upload or Drag and Drop, Copy and Paste Files" at bounding box center [570, 253] width 166 height 101
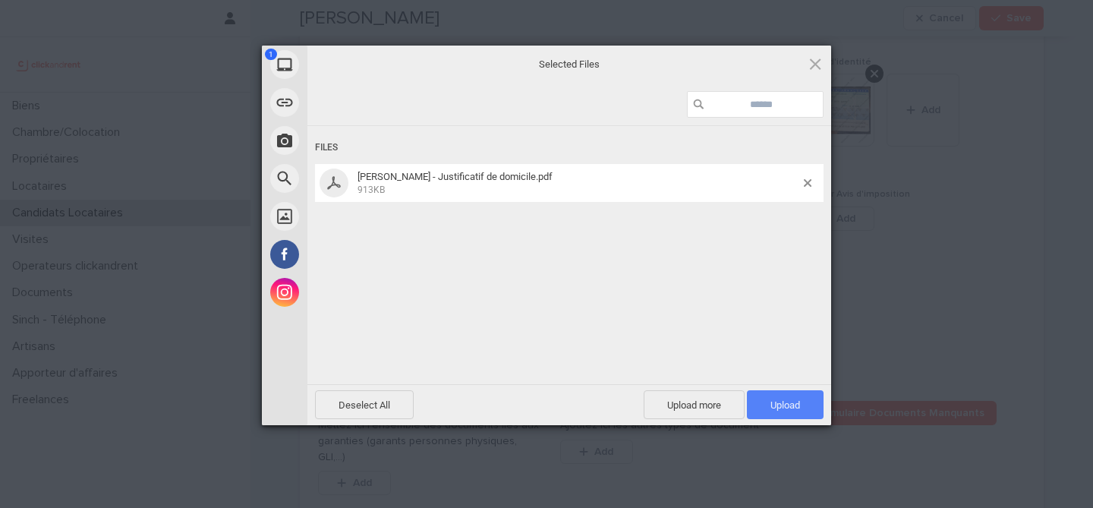
click at [788, 411] on span "Upload 1" at bounding box center [785, 404] width 77 height 29
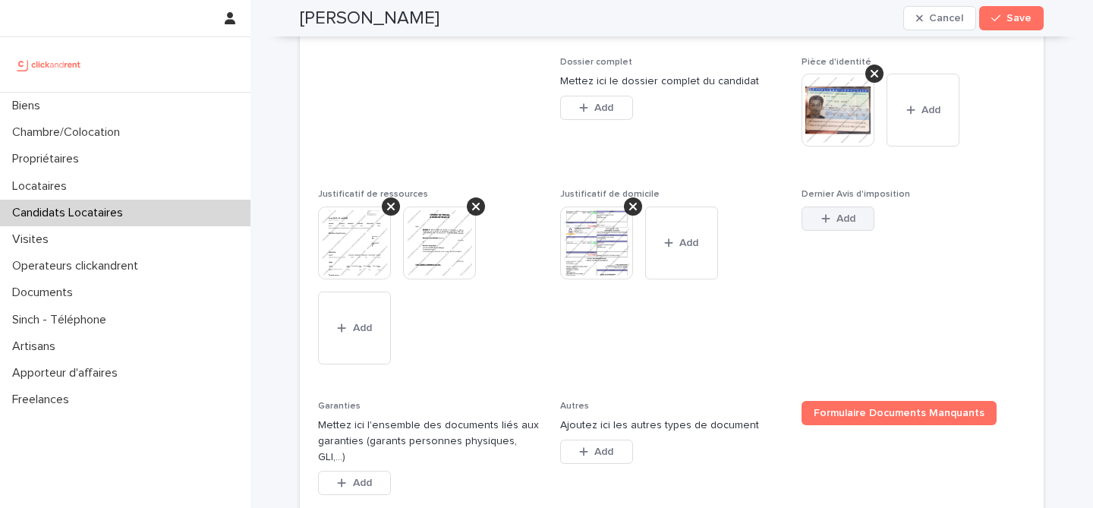
click at [853, 231] on button "Add" at bounding box center [838, 218] width 73 height 24
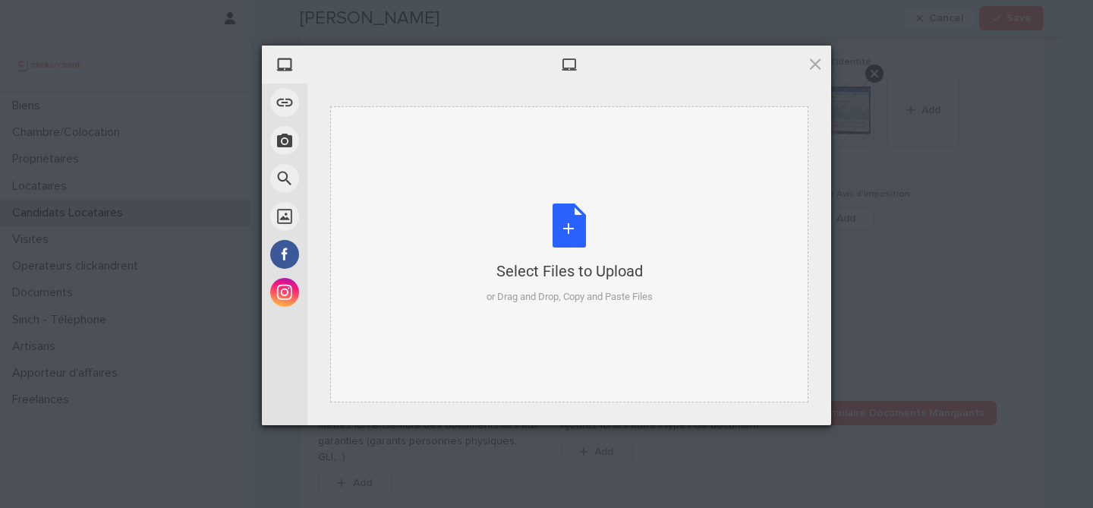
click at [568, 226] on div "Select Files to Upload or Drag and Drop, Copy and Paste Files" at bounding box center [570, 253] width 166 height 101
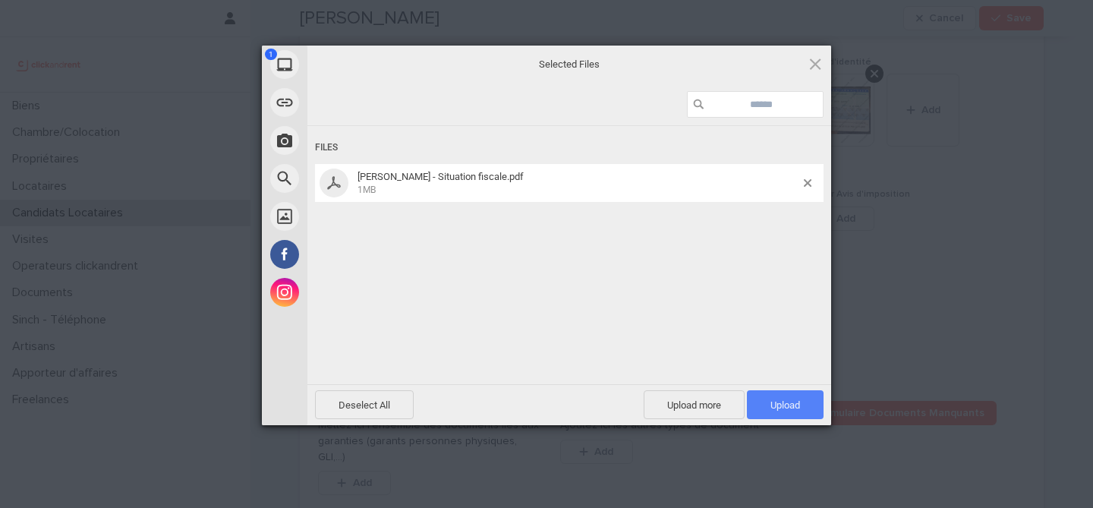
click at [784, 396] on span "Upload 1" at bounding box center [785, 404] width 77 height 29
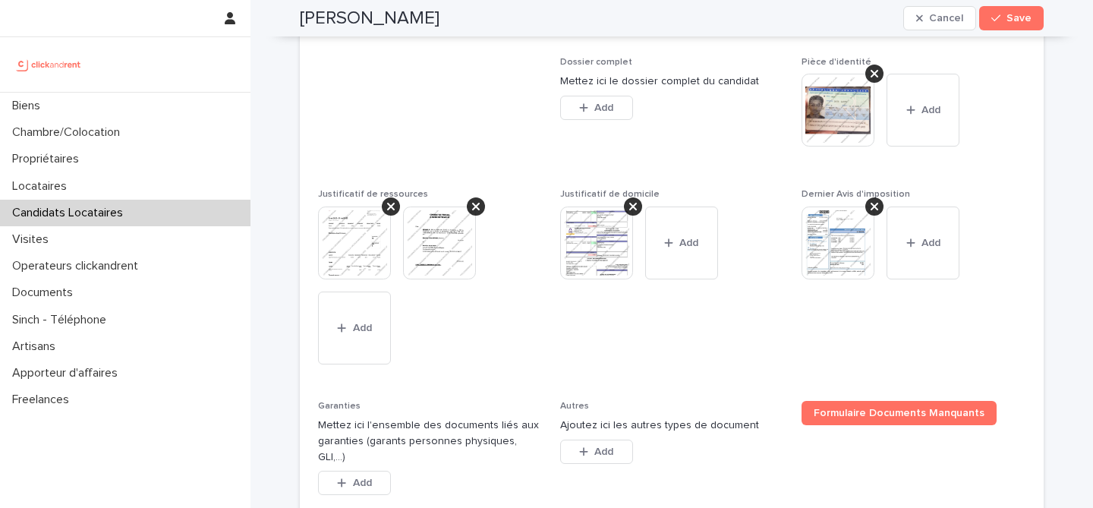
scroll to position [1329, 0]
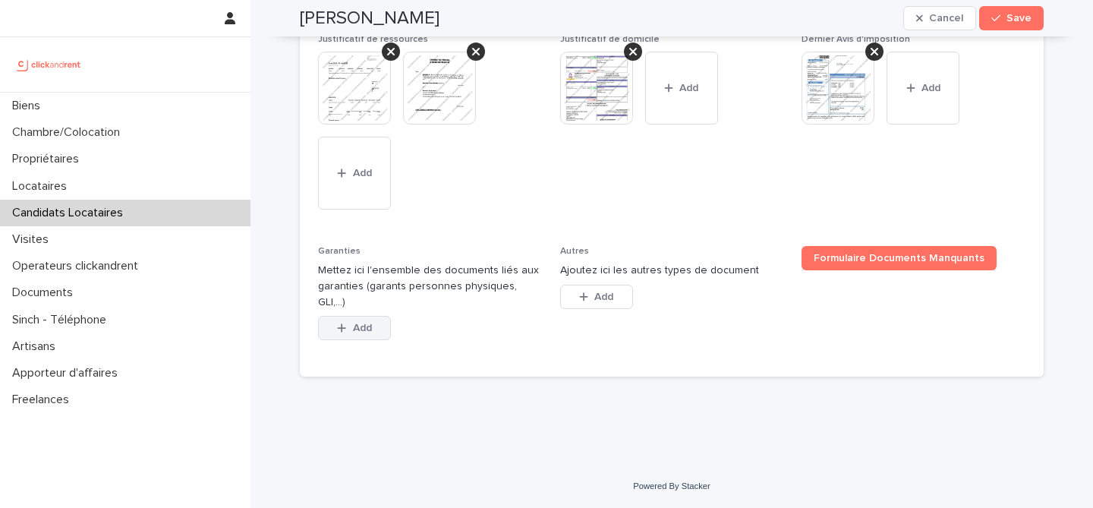
click at [358, 332] on span "Add" at bounding box center [362, 328] width 19 height 11
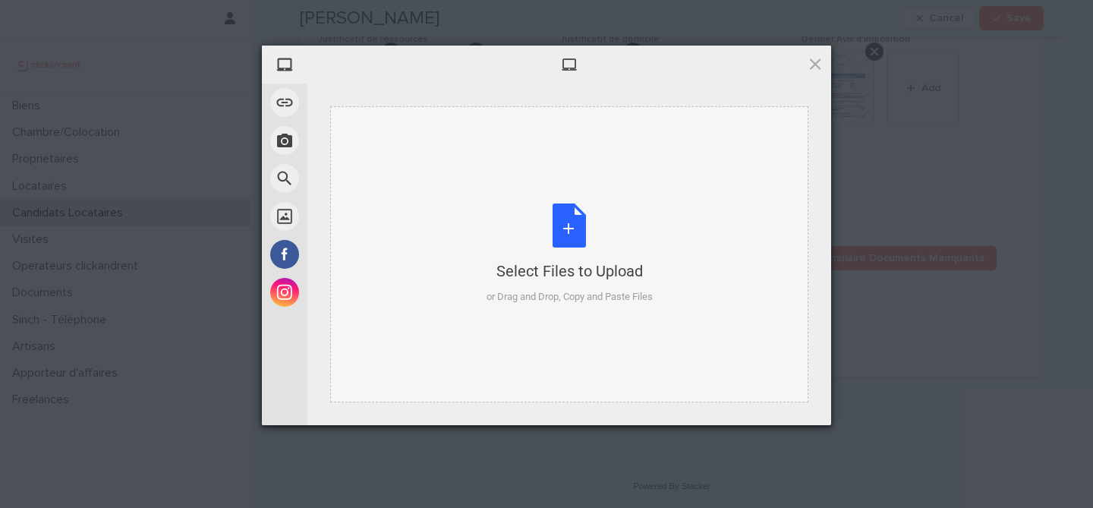
click at [570, 233] on div "Select Files to Upload or Drag and Drop, Copy and Paste Files" at bounding box center [570, 253] width 166 height 101
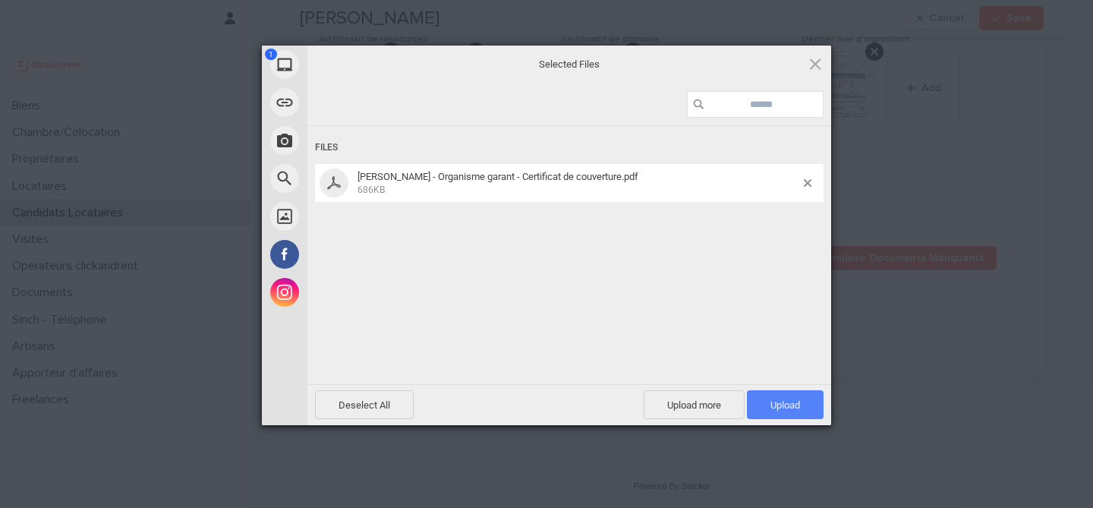
click at [797, 406] on span "Upload 1" at bounding box center [786, 404] width 30 height 11
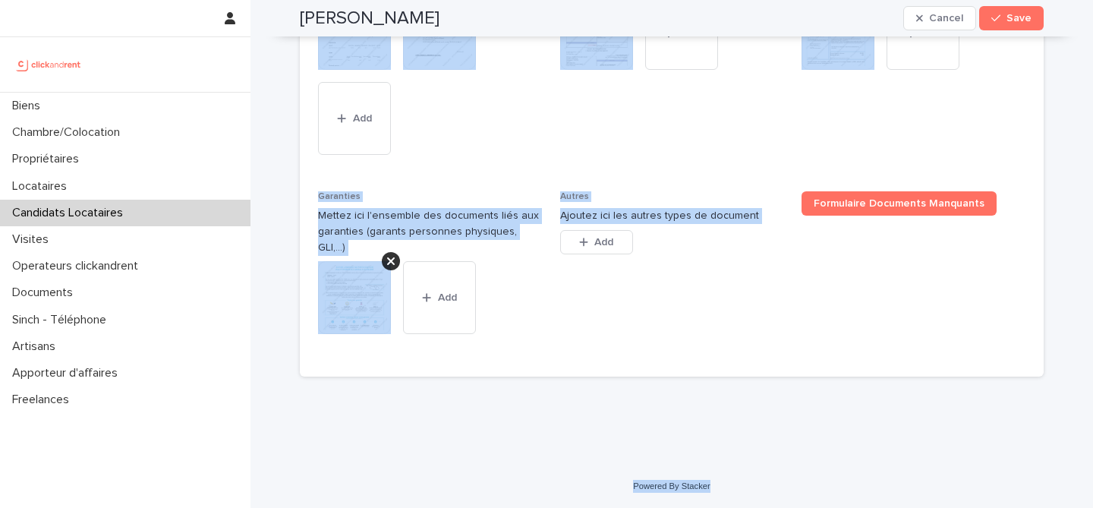
scroll to position [1384, 0]
drag, startPoint x: 302, startPoint y: 55, endPoint x: 828, endPoint y: 490, distance: 683.1
copy div "Lorem Ipsu Dolors Amet Conse, adipi eli se doeiu tempor inci utlabo. Etdolo mag…"
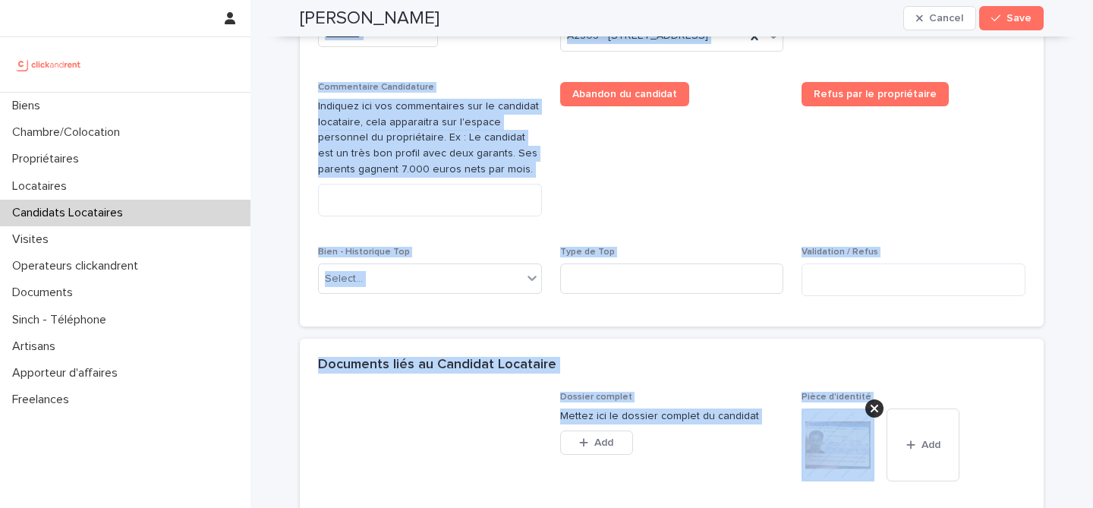
scroll to position [812, 0]
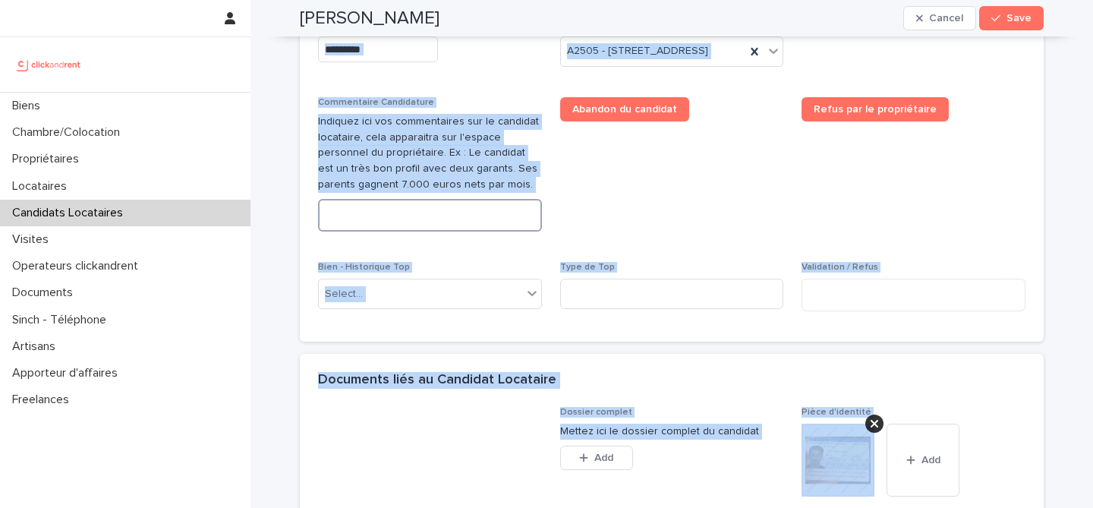
click at [459, 232] on textarea at bounding box center [430, 215] width 224 height 33
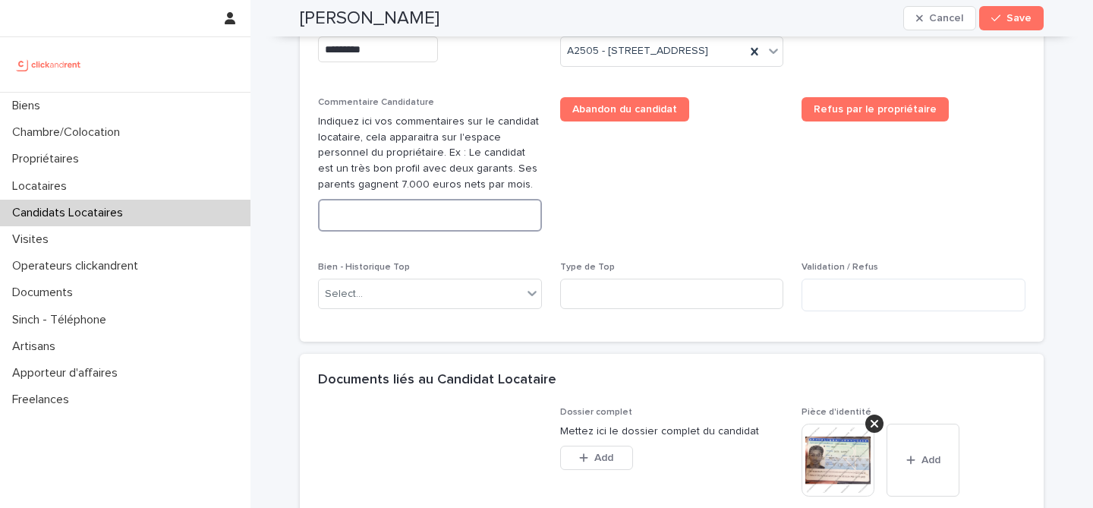
paste textarea "**********"
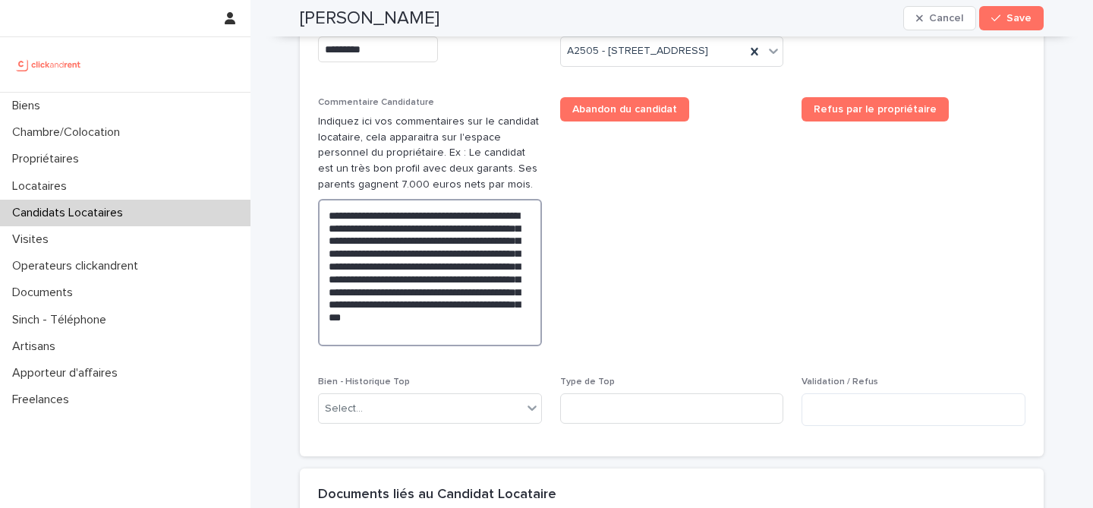
type textarea "**********"
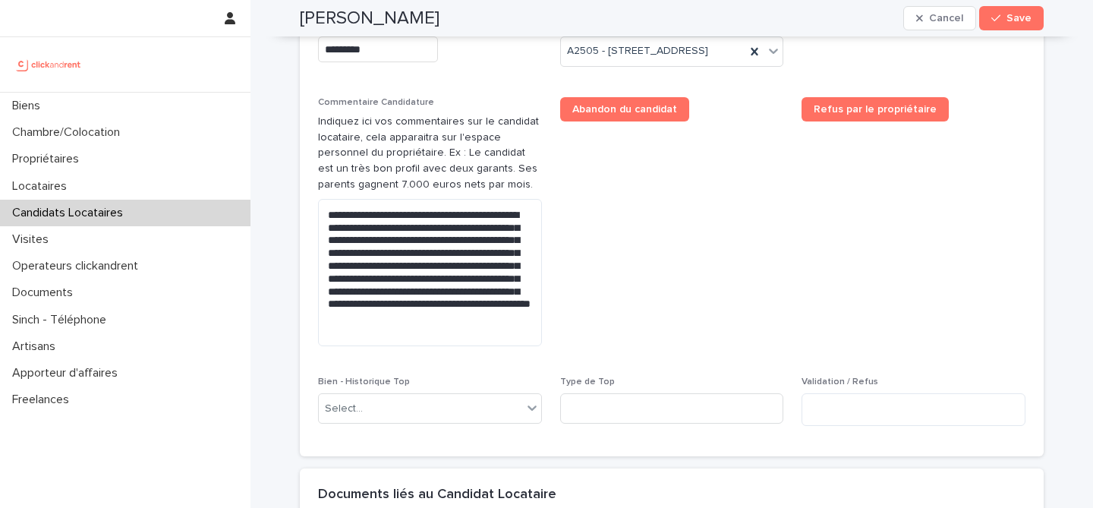
click at [702, 326] on span "Abandon du candidat" at bounding box center [672, 227] width 224 height 261
click at [362, 18] on h2 "[PERSON_NAME]" at bounding box center [370, 19] width 140 height 22
copy div "[PERSON_NAME] Cancel Save"
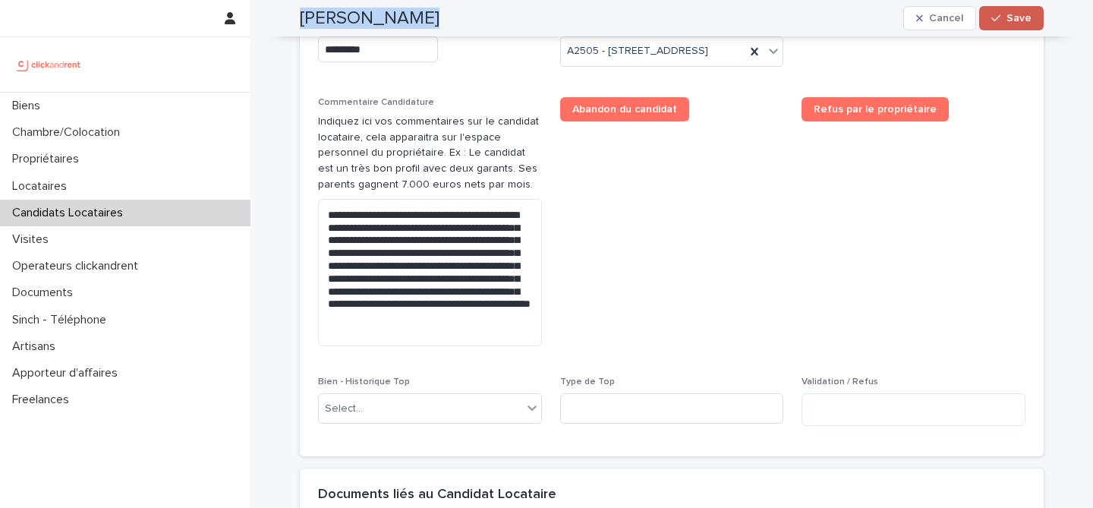
click at [1033, 29] on button "Save" at bounding box center [1011, 18] width 65 height 24
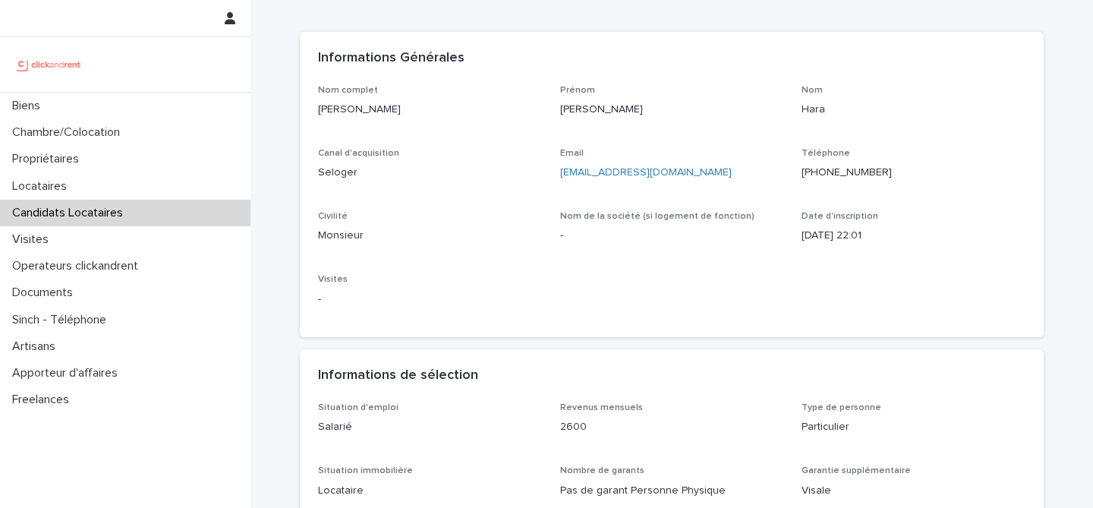
scroll to position [0, 0]
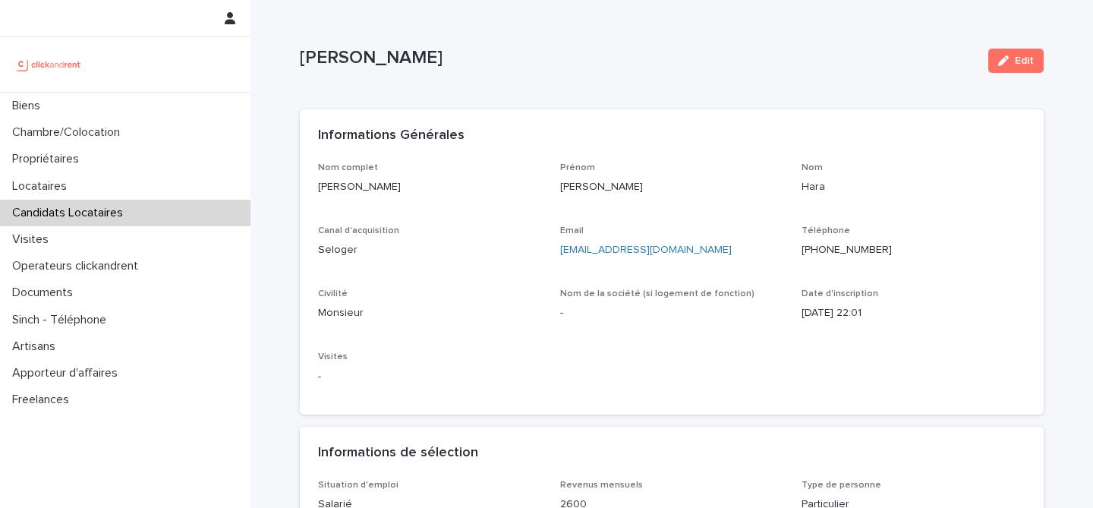
click at [380, 61] on p "[PERSON_NAME]" at bounding box center [638, 58] width 676 height 22
copy div "[PERSON_NAME] Edit Sorry, there was an error saving your record. Please try aga…"
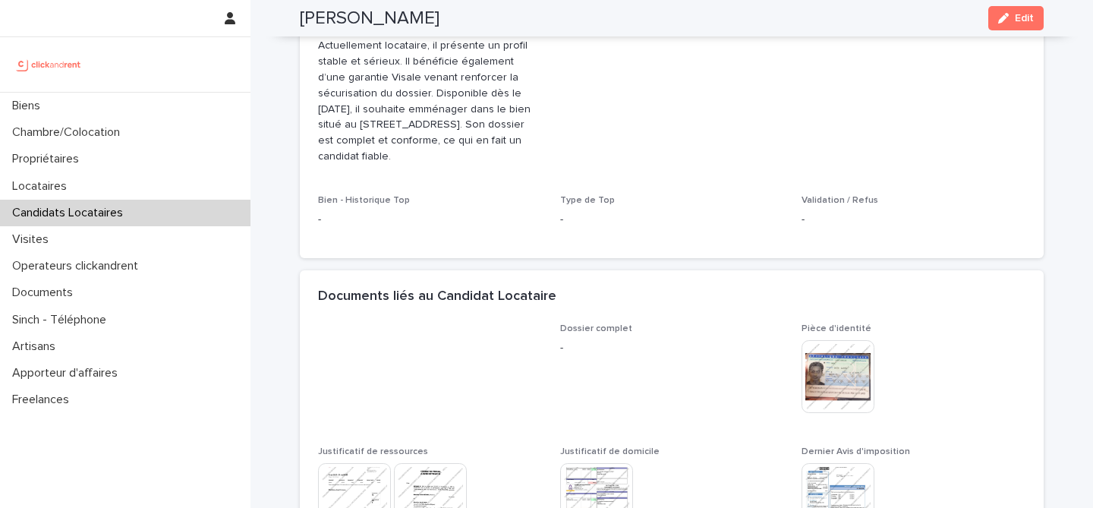
scroll to position [510, 0]
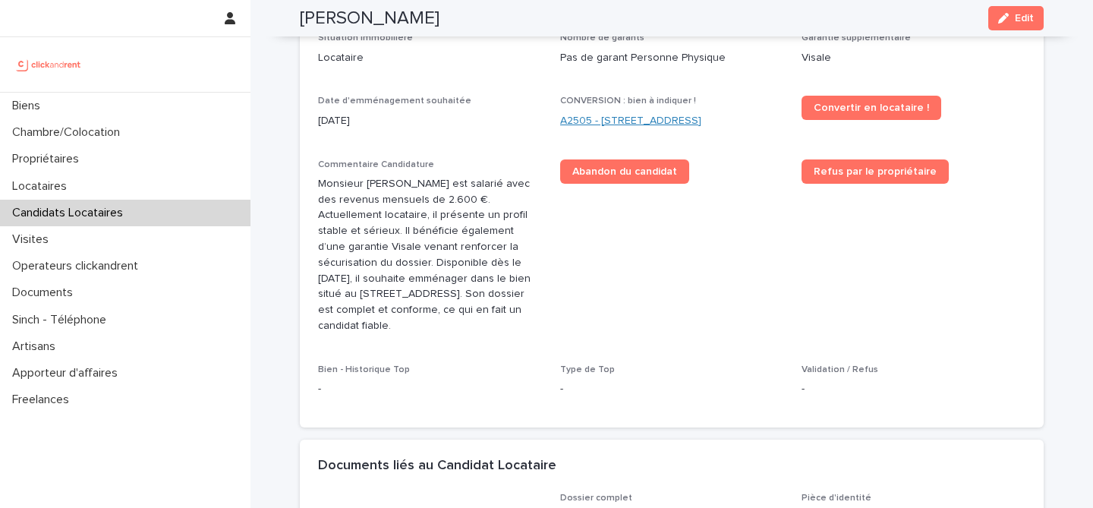
click at [689, 120] on link "A2505 - [STREET_ADDRESS]" at bounding box center [630, 121] width 141 height 16
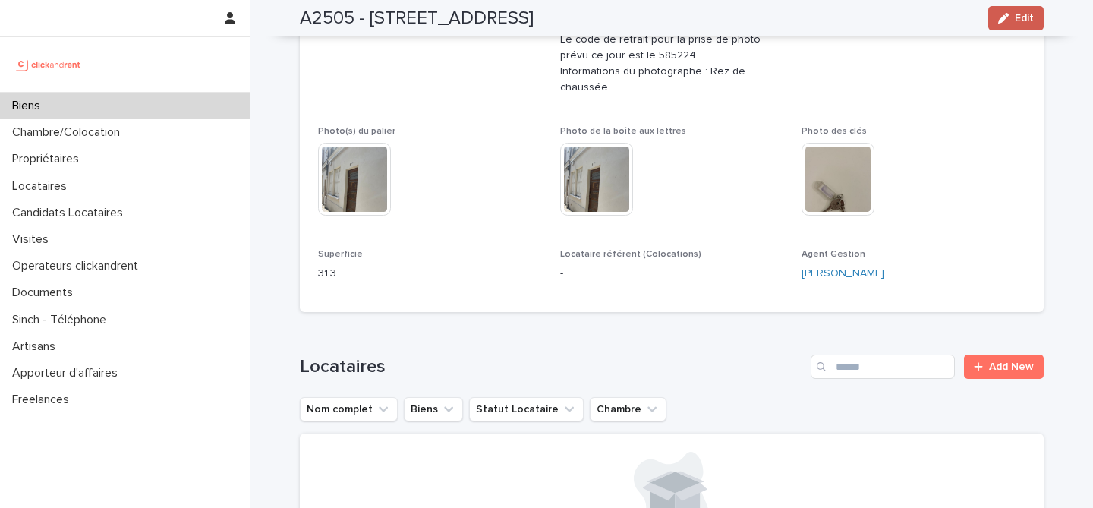
click at [1023, 20] on span "Edit" at bounding box center [1024, 18] width 19 height 11
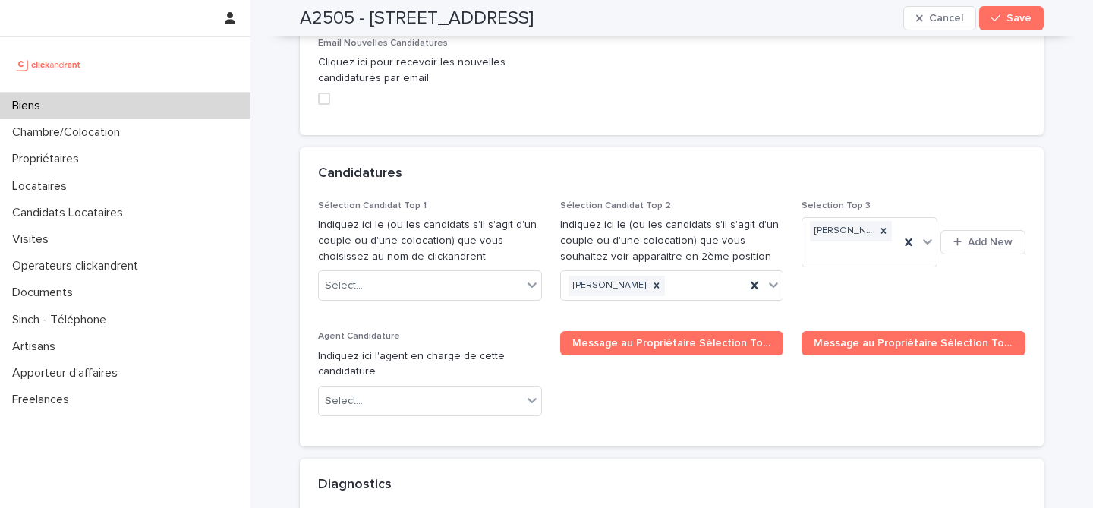
scroll to position [7066, 0]
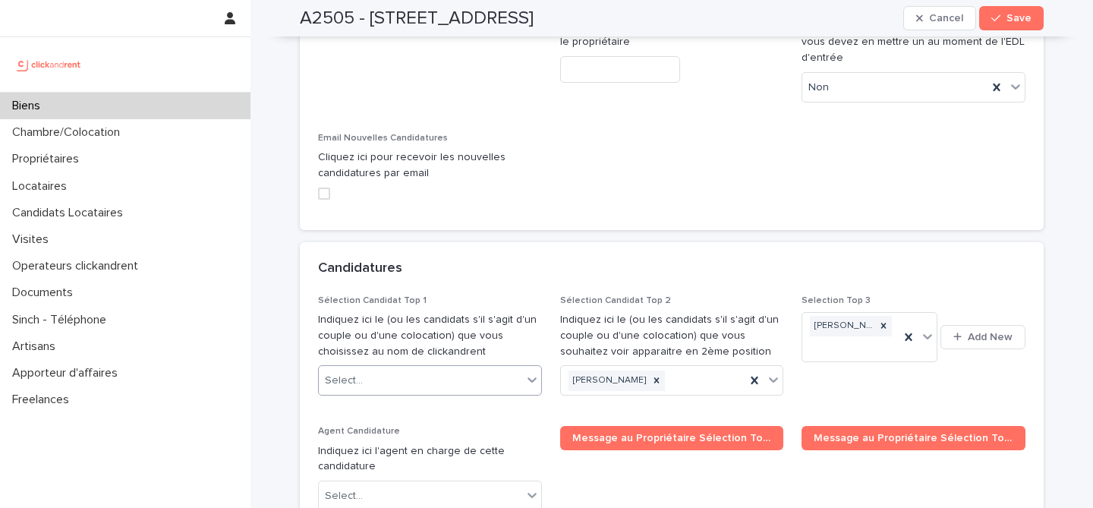
click at [447, 368] on div "Select..." at bounding box center [420, 380] width 203 height 25
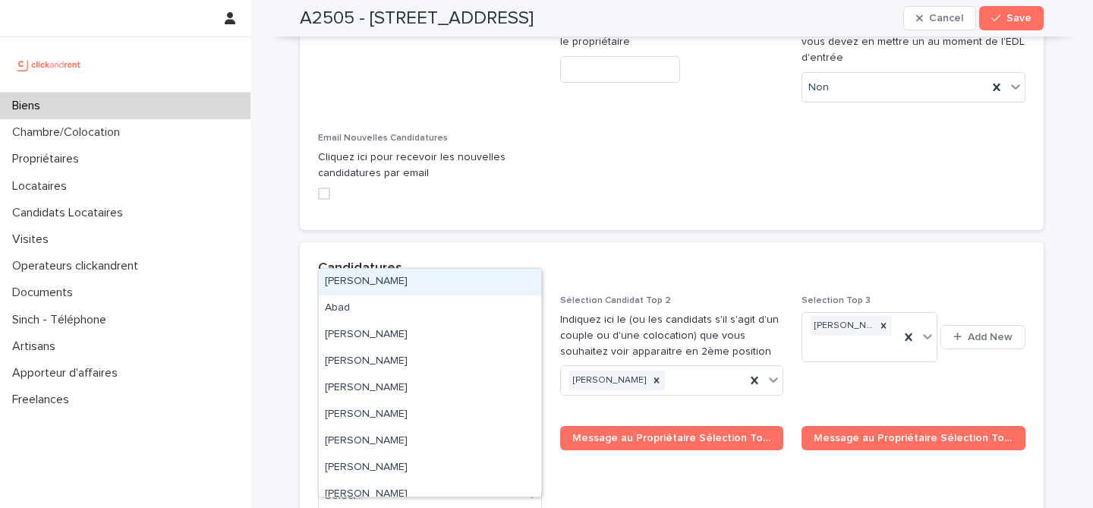
paste input "**********"
type input "**********"
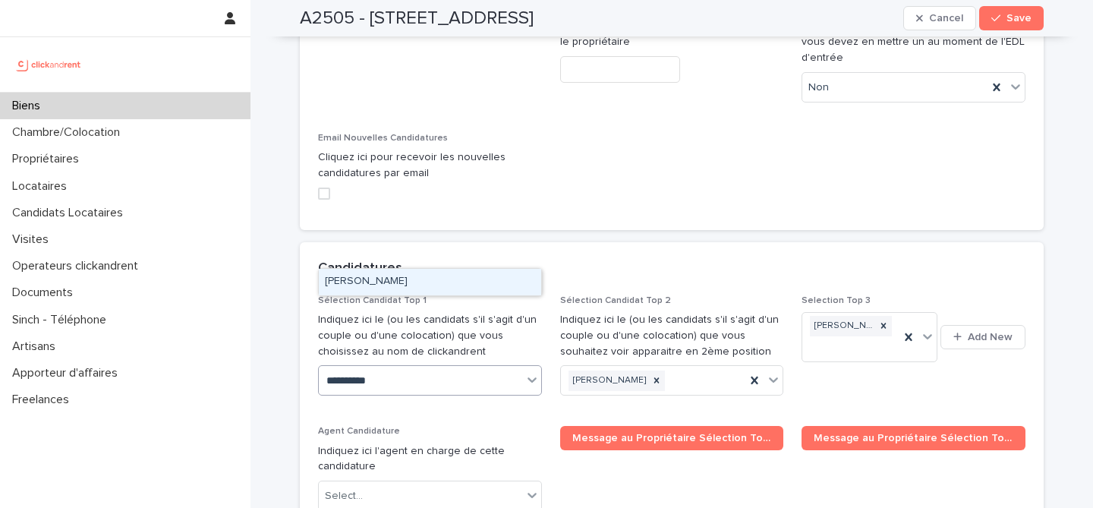
click at [443, 282] on div "[PERSON_NAME]" at bounding box center [430, 282] width 222 height 27
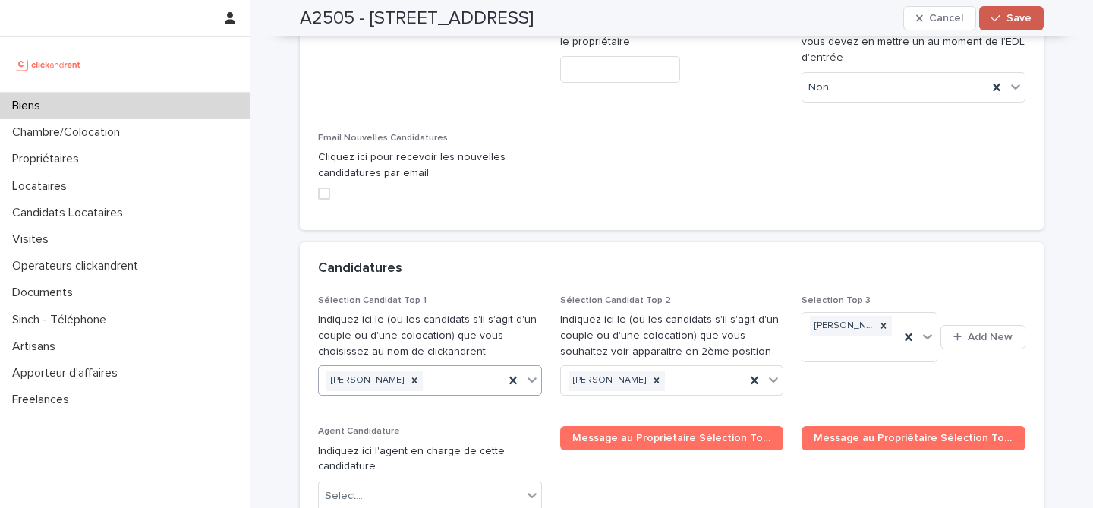
click at [1018, 20] on span "Save" at bounding box center [1019, 18] width 25 height 11
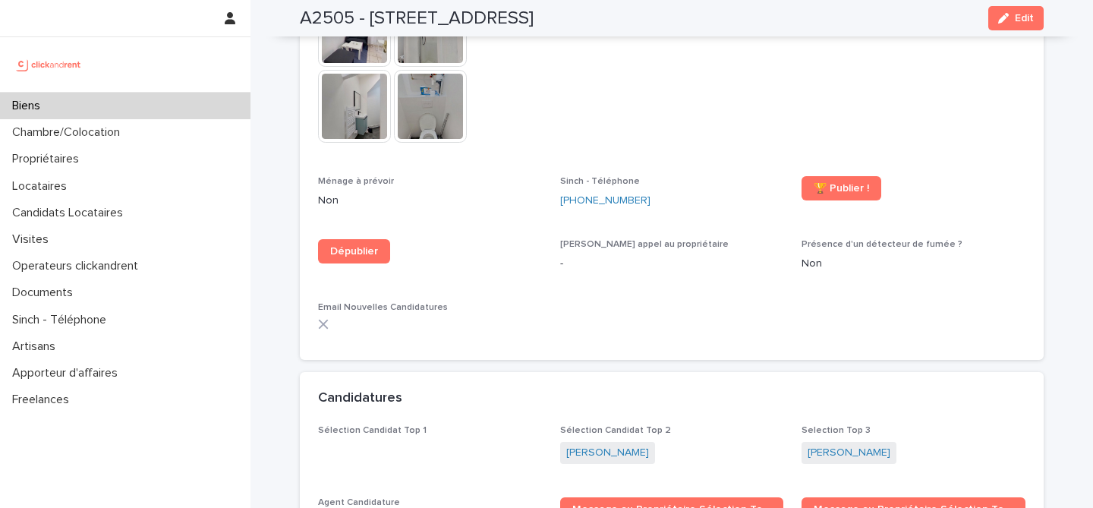
scroll to position [4387, 0]
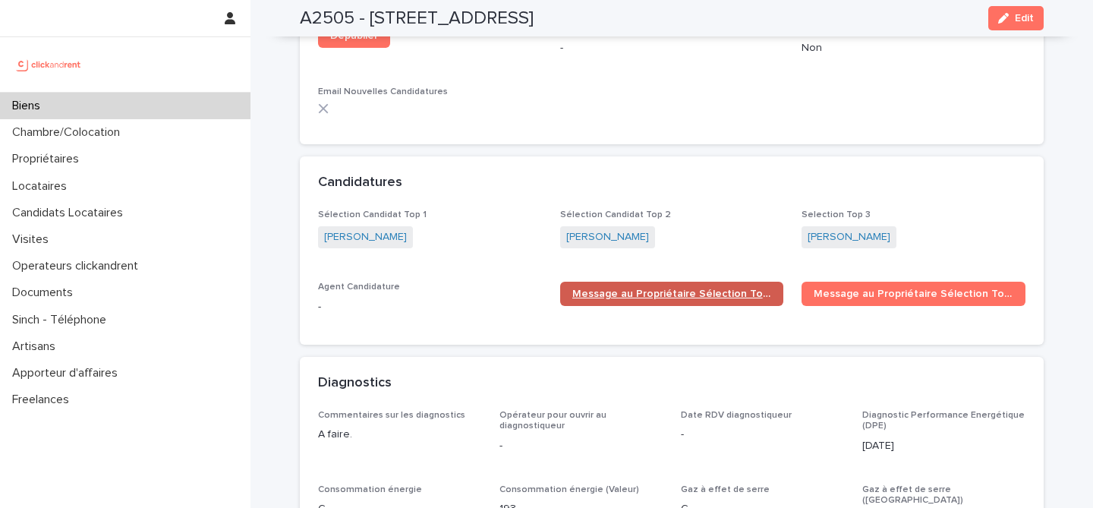
click at [635, 288] on span "Message au Propriétaire Sélection Top 1" at bounding box center [672, 293] width 200 height 11
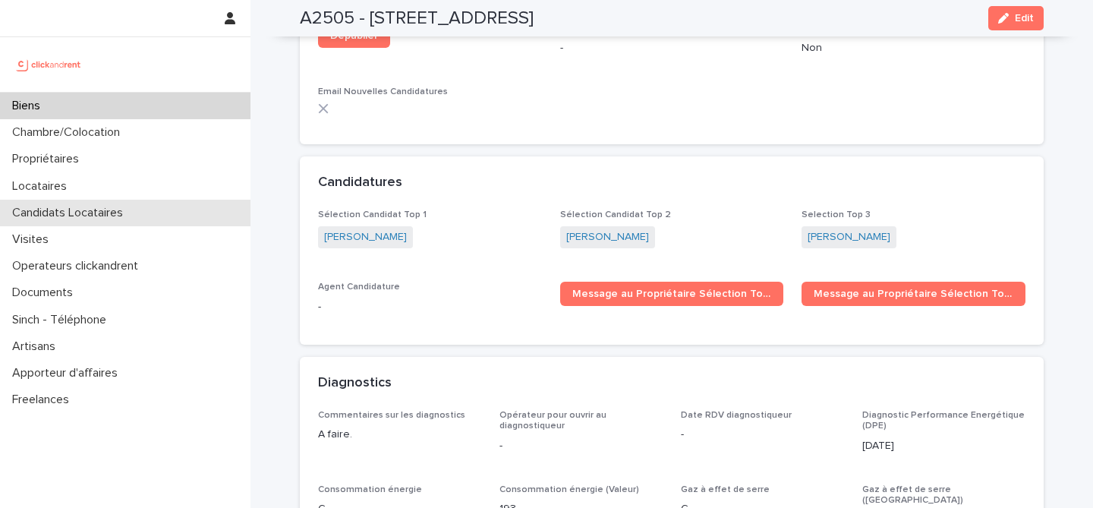
click at [121, 216] on p "Candidats Locataires" at bounding box center [70, 213] width 129 height 14
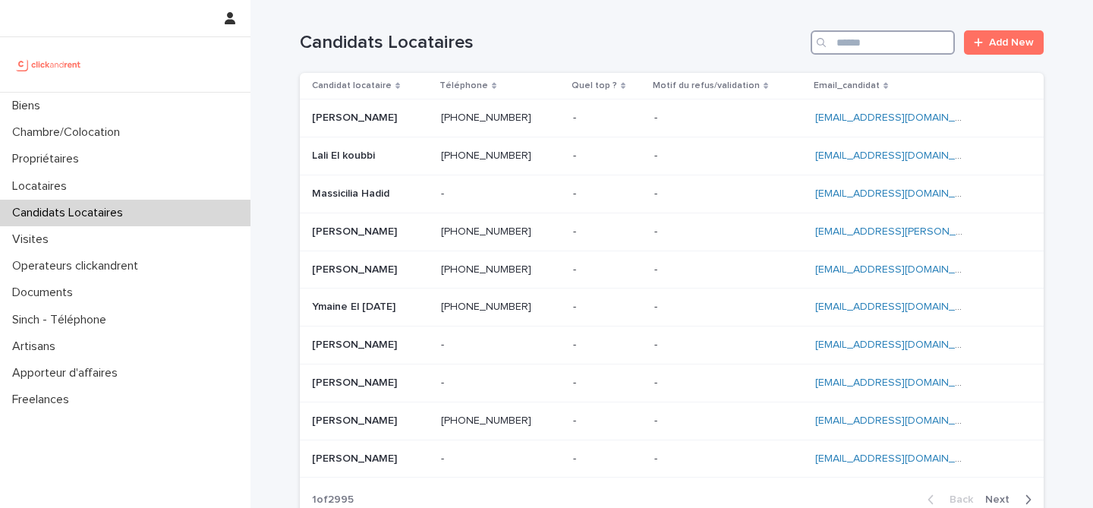
click at [865, 51] on input "Search" at bounding box center [883, 42] width 144 height 24
paste input "**********"
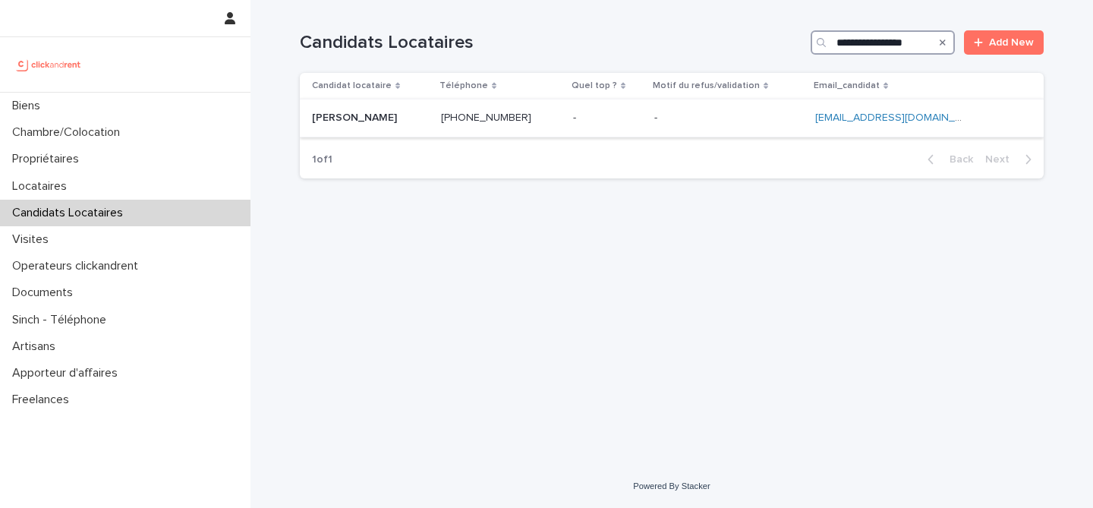
type input "**********"
click at [423, 114] on p at bounding box center [370, 118] width 117 height 13
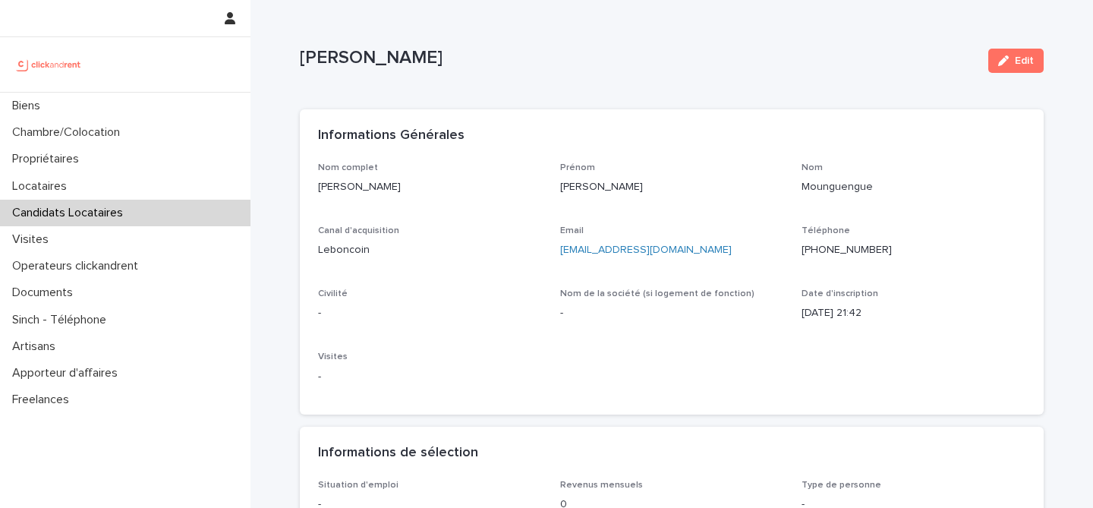
click at [1002, 62] on icon "button" at bounding box center [1003, 60] width 11 height 11
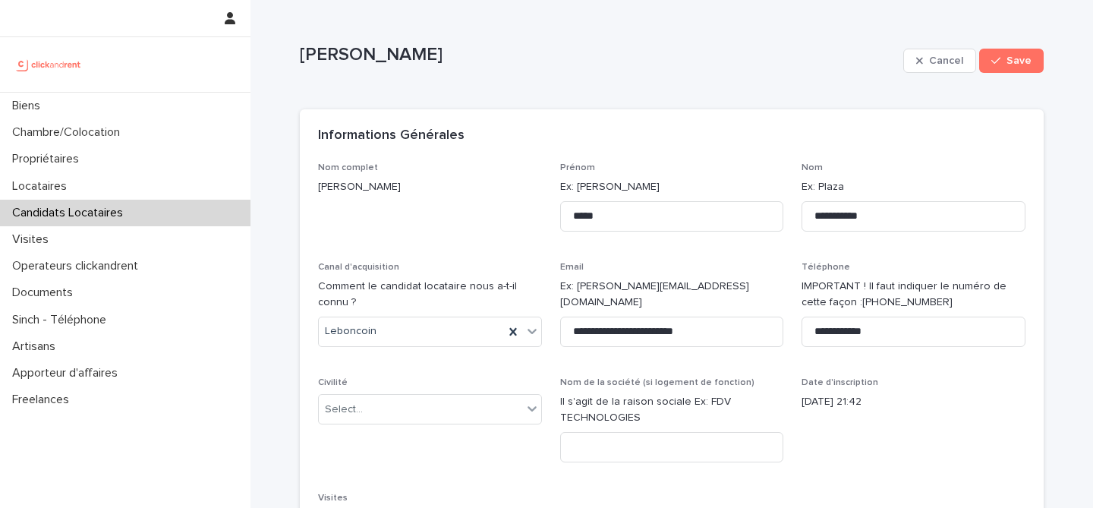
click at [515, 290] on p "Comment le candidat locataire nous a-t-il connu ?" at bounding box center [430, 295] width 224 height 32
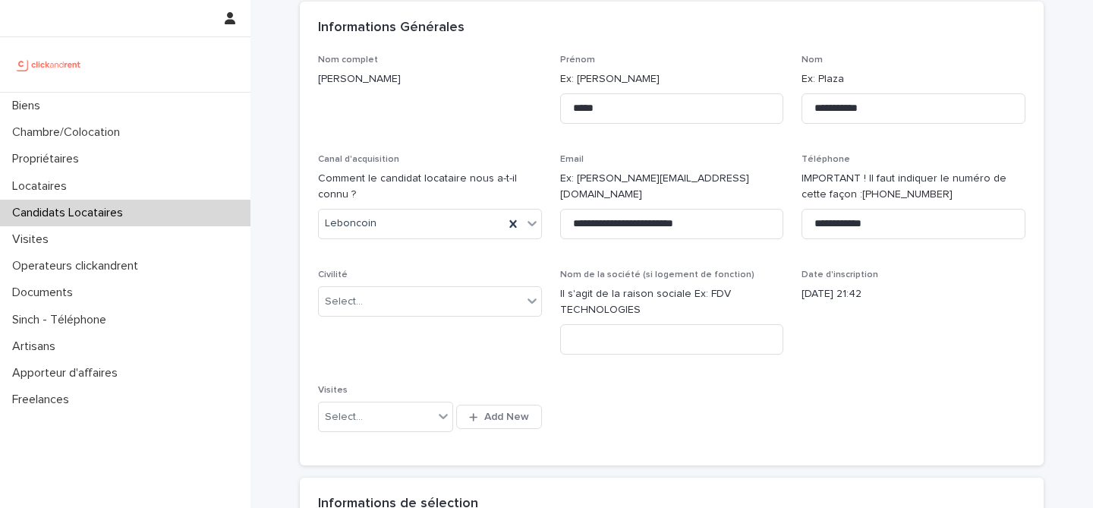
scroll to position [237, 0]
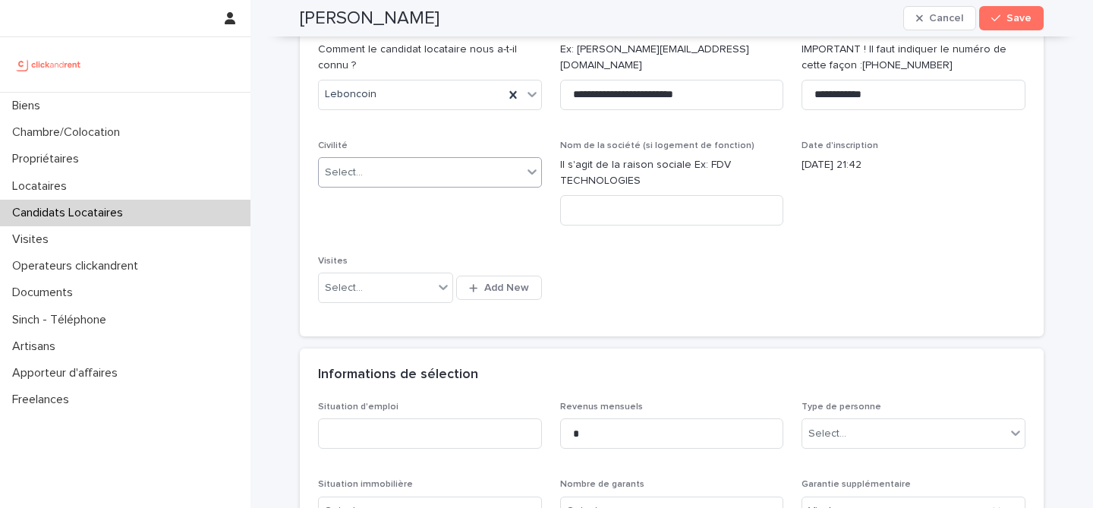
click at [454, 175] on div "Select..." at bounding box center [420, 172] width 203 height 25
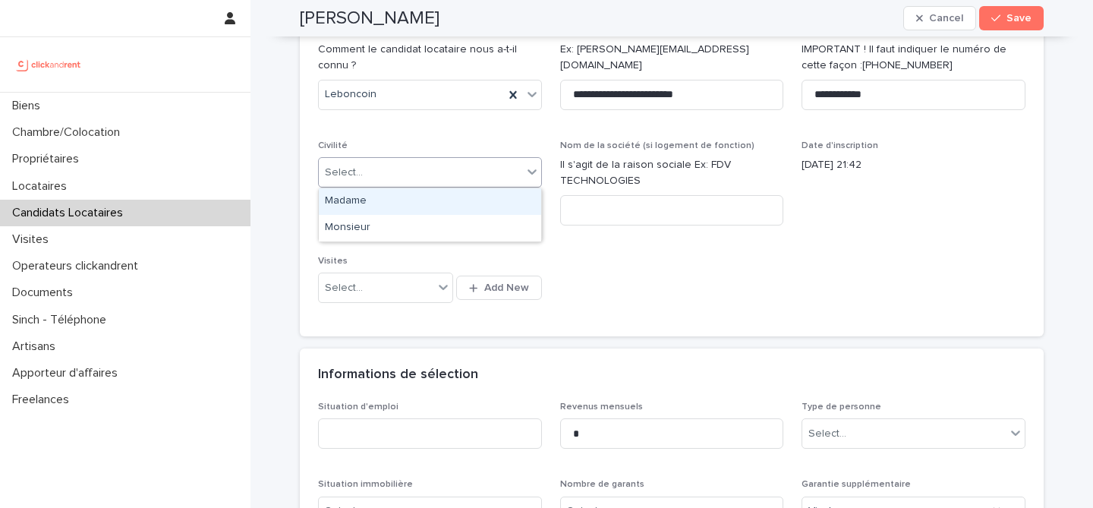
click at [464, 210] on div "Madame" at bounding box center [430, 201] width 222 height 27
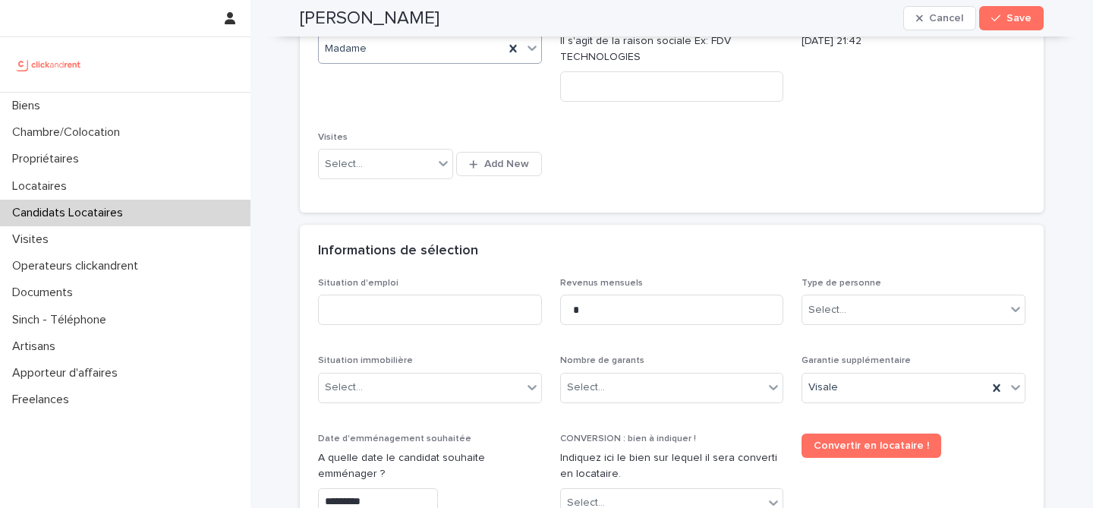
scroll to position [440, 0]
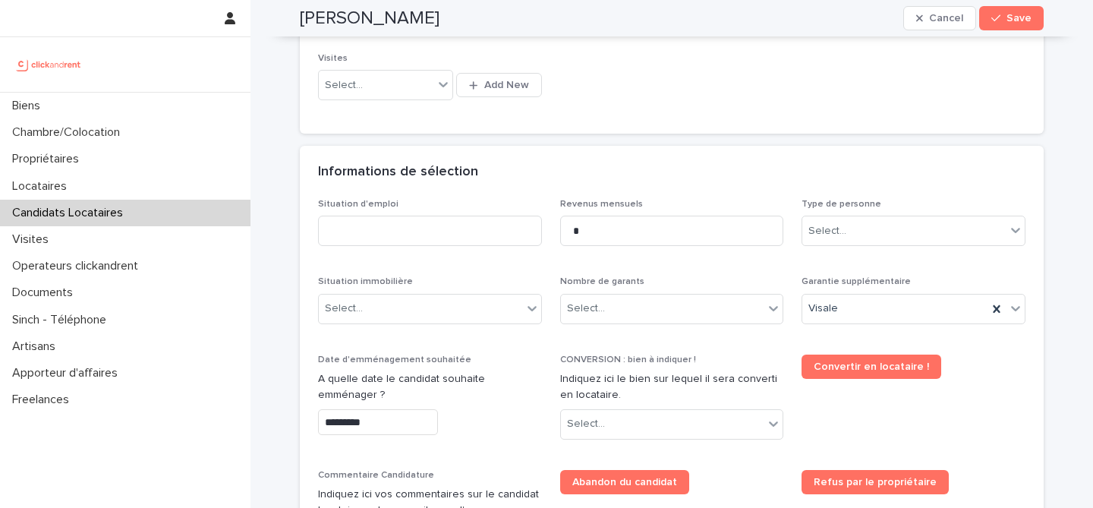
click at [855, 251] on div "Type de personne Select..." at bounding box center [914, 228] width 224 height 59
click at [865, 242] on div "Select..." at bounding box center [903, 231] width 203 height 25
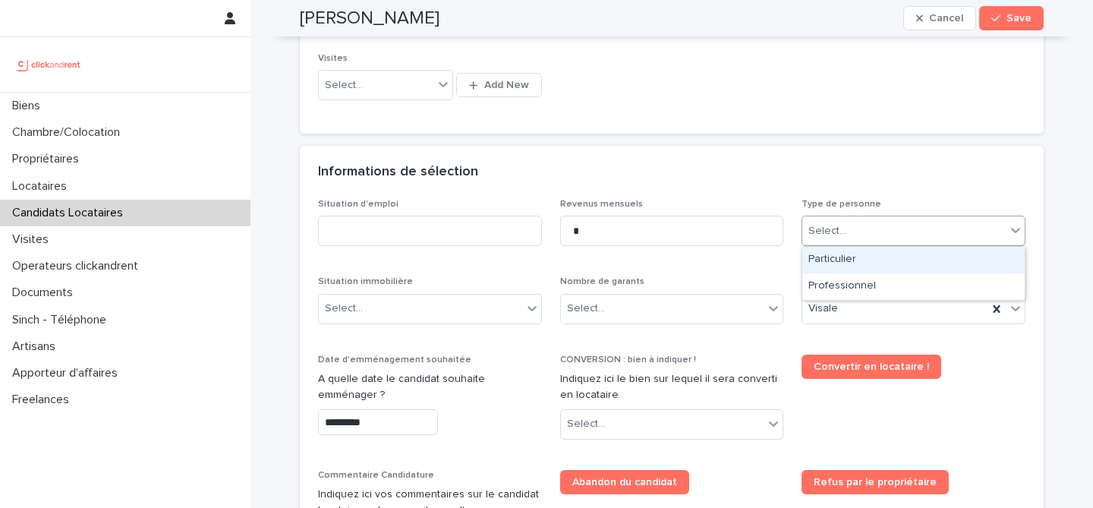
click at [865, 259] on div "Particulier" at bounding box center [913, 260] width 222 height 27
click at [682, 313] on div "Select..." at bounding box center [662, 308] width 203 height 25
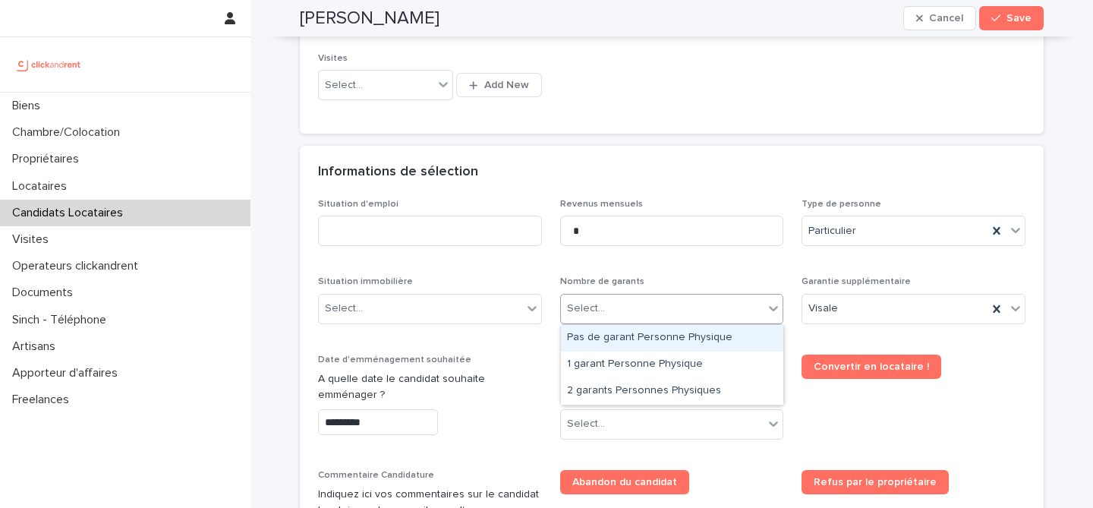
click at [663, 339] on div "Pas de garant Personne Physique" at bounding box center [672, 338] width 222 height 27
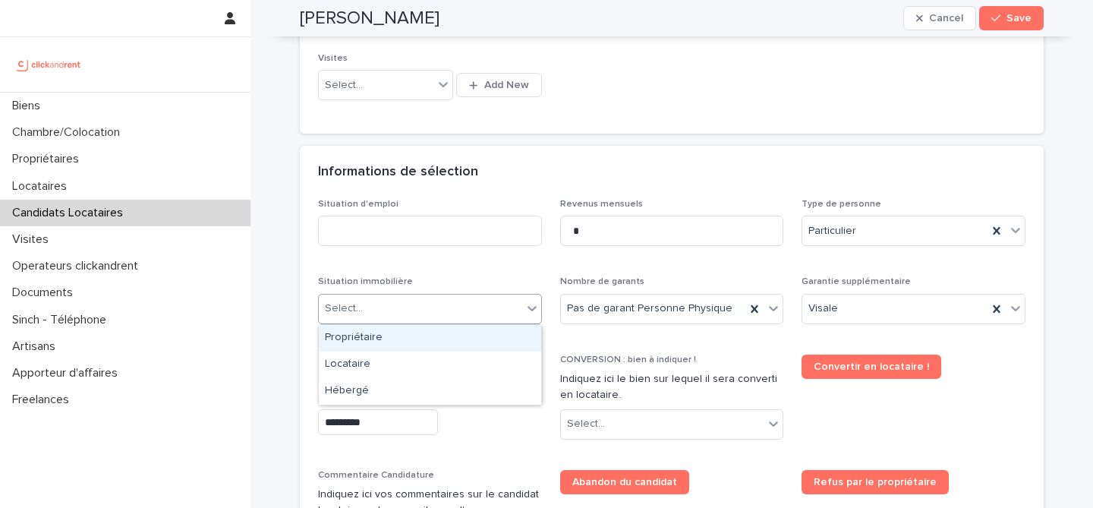
click at [471, 308] on div "Select..." at bounding box center [420, 308] width 203 height 25
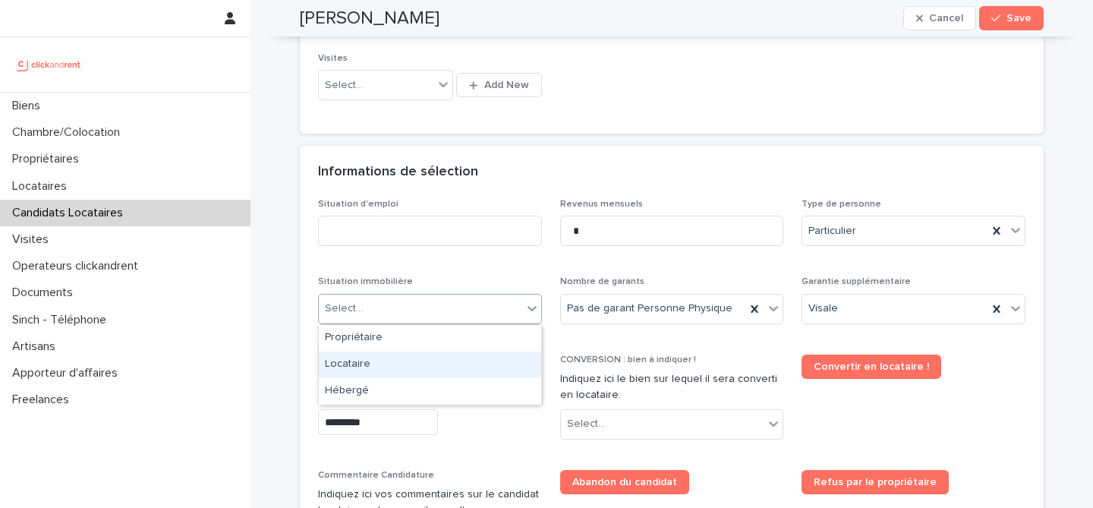
click at [410, 354] on div "Locataire" at bounding box center [430, 364] width 222 height 27
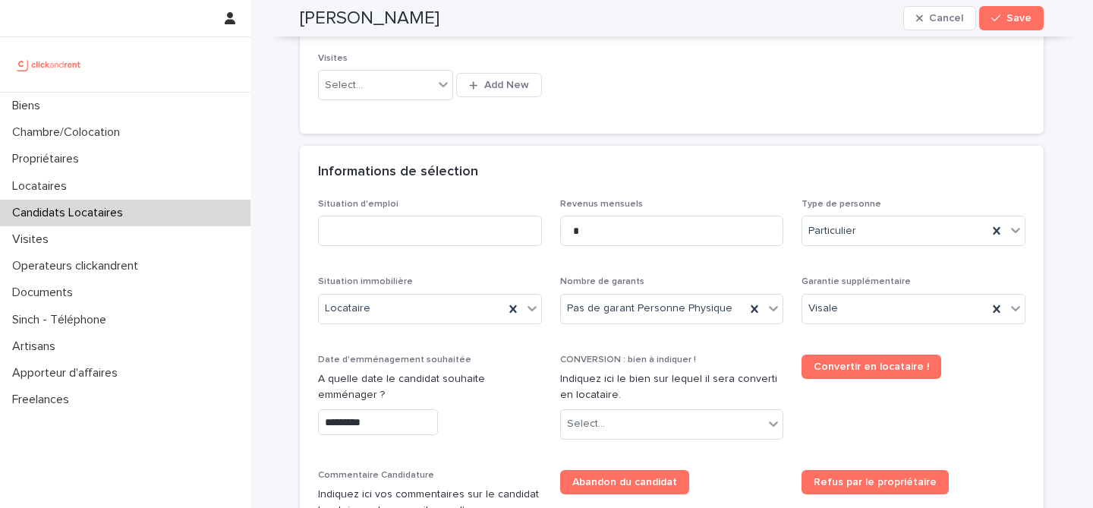
click at [424, 278] on p "Situation immobilière" at bounding box center [430, 281] width 224 height 11
click at [462, 216] on input at bounding box center [430, 231] width 224 height 30
click at [402, 322] on div "Locataire" at bounding box center [430, 309] width 224 height 30
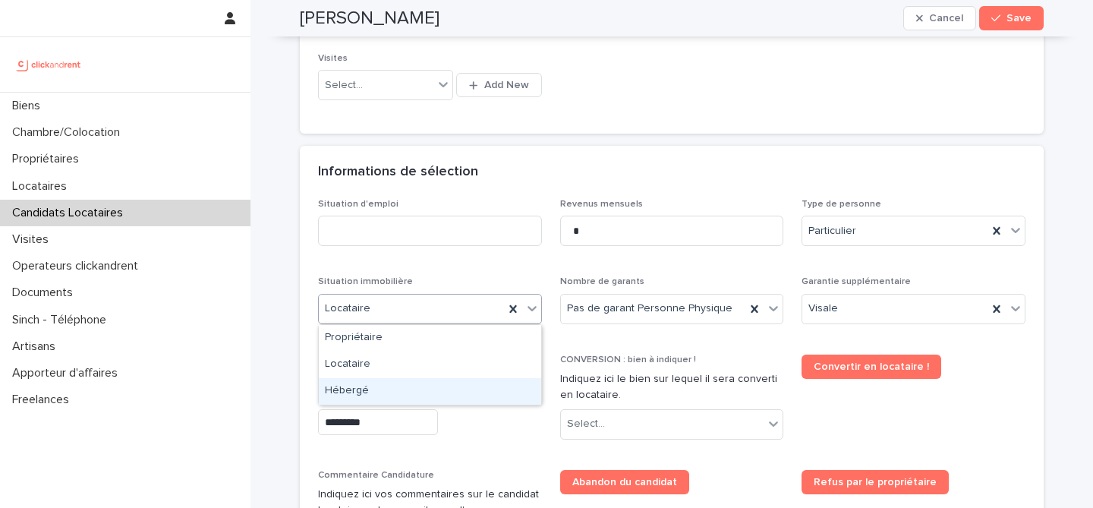
click at [399, 383] on div "Hébergé" at bounding box center [430, 391] width 222 height 27
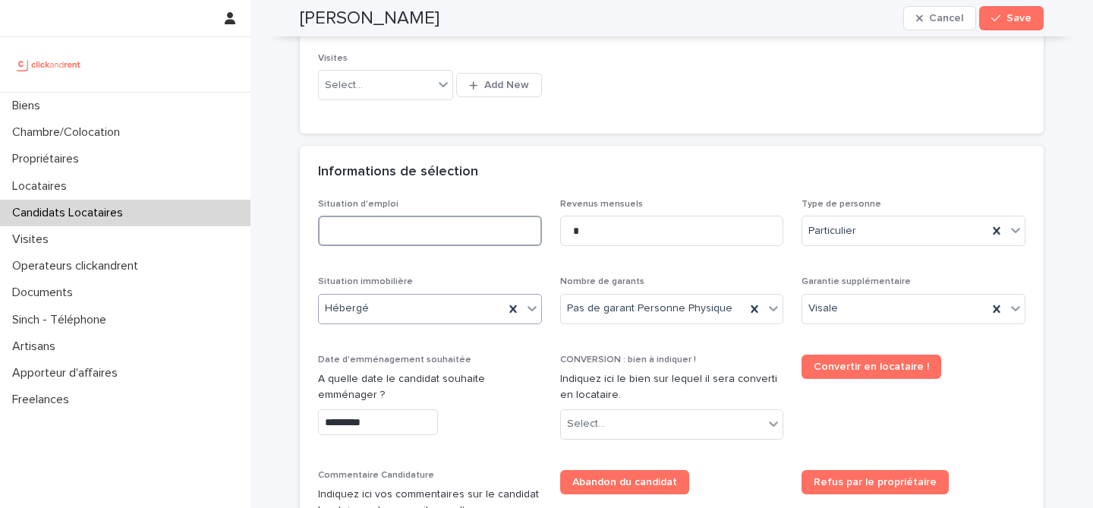
click at [388, 238] on input at bounding box center [430, 231] width 224 height 30
type input "********"
click at [547, 180] on div "Informations de sélection" at bounding box center [668, 172] width 701 height 17
click at [644, 420] on div "Select..." at bounding box center [647, 423] width 173 height 25
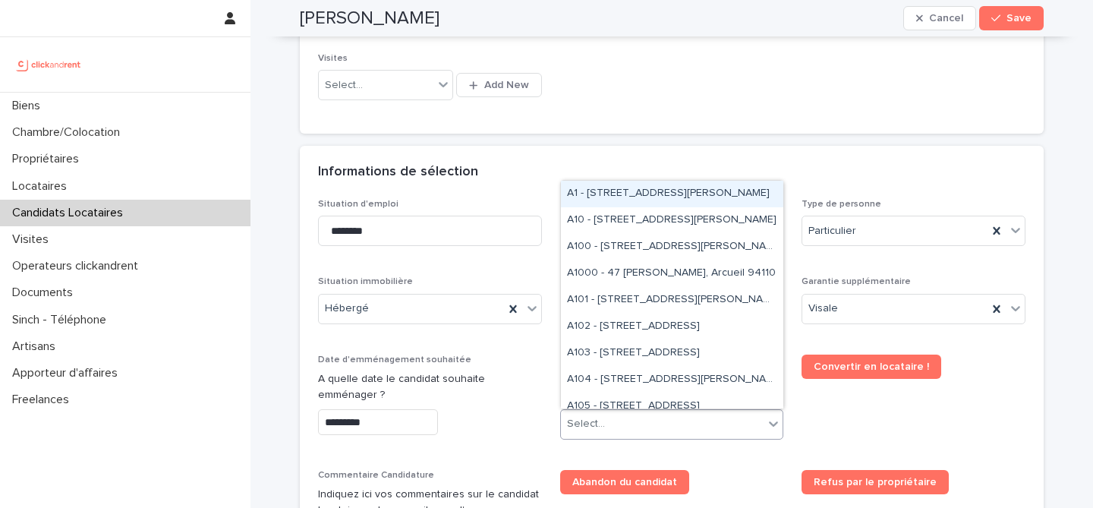
paste input "*****"
type input "*****"
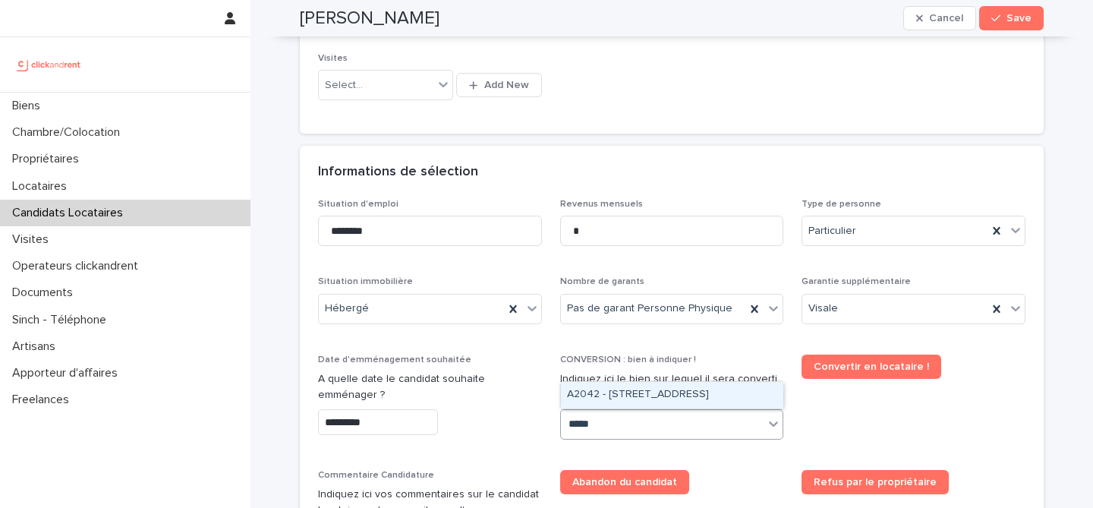
click at [653, 390] on div "A2042 - [STREET_ADDRESS]" at bounding box center [672, 395] width 222 height 27
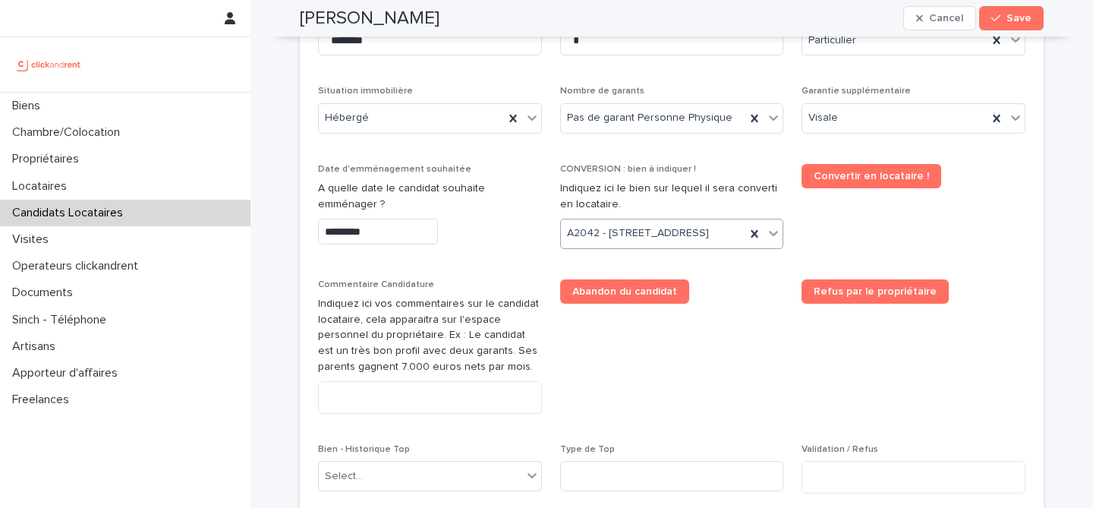
scroll to position [644, 0]
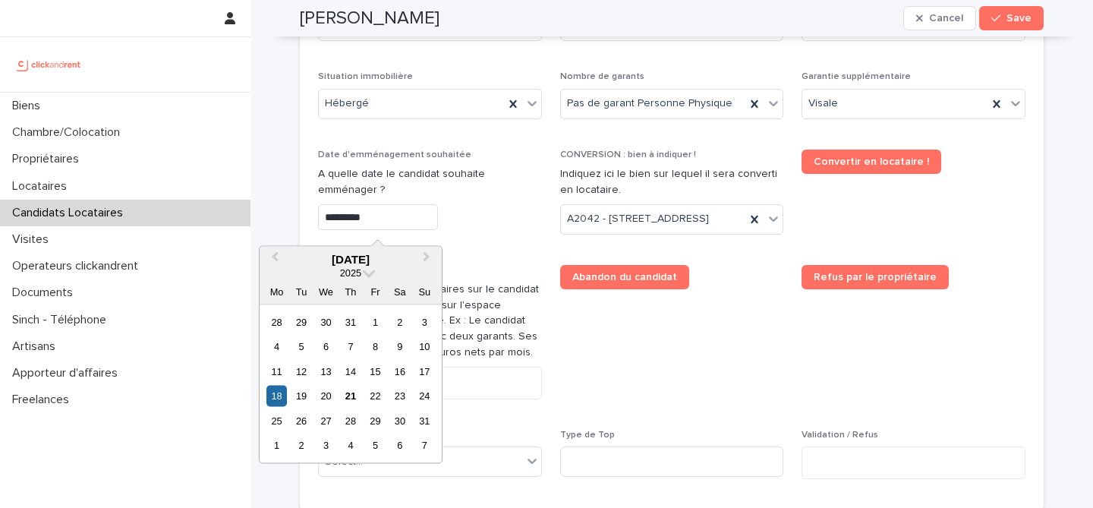
click at [408, 207] on input "*********" at bounding box center [378, 217] width 120 height 27
click at [379, 394] on div "22" at bounding box center [375, 396] width 20 height 20
type input "*********"
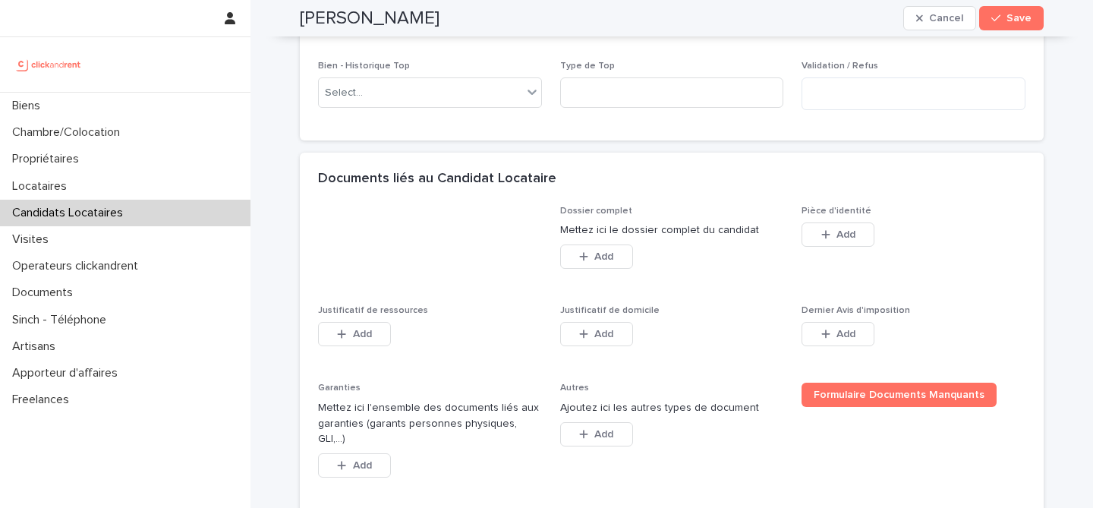
scroll to position [1162, 0]
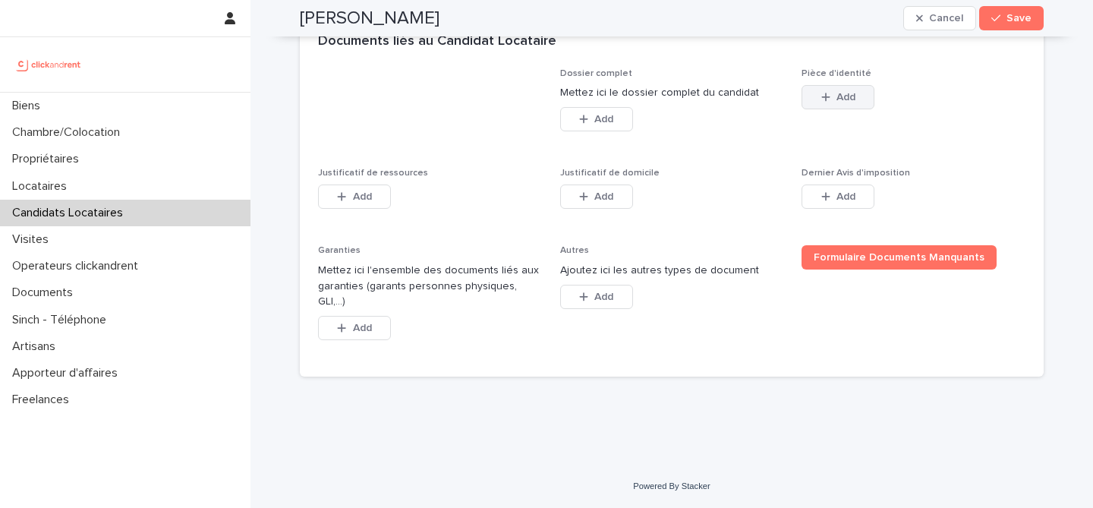
click at [858, 109] on button "Add" at bounding box center [838, 97] width 73 height 24
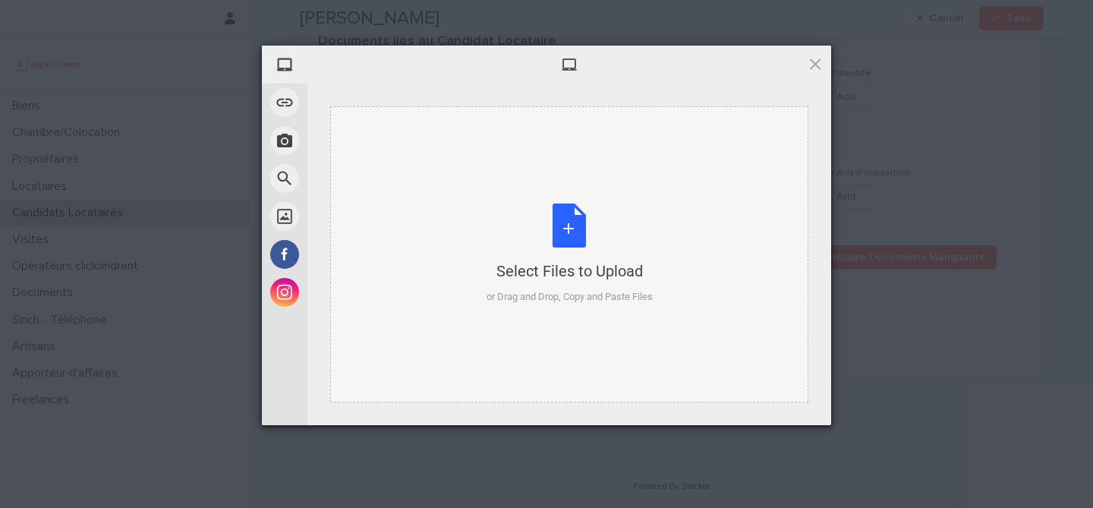
click at [563, 223] on div "Select Files to Upload or Drag and Drop, Copy and Paste Files" at bounding box center [570, 253] width 166 height 101
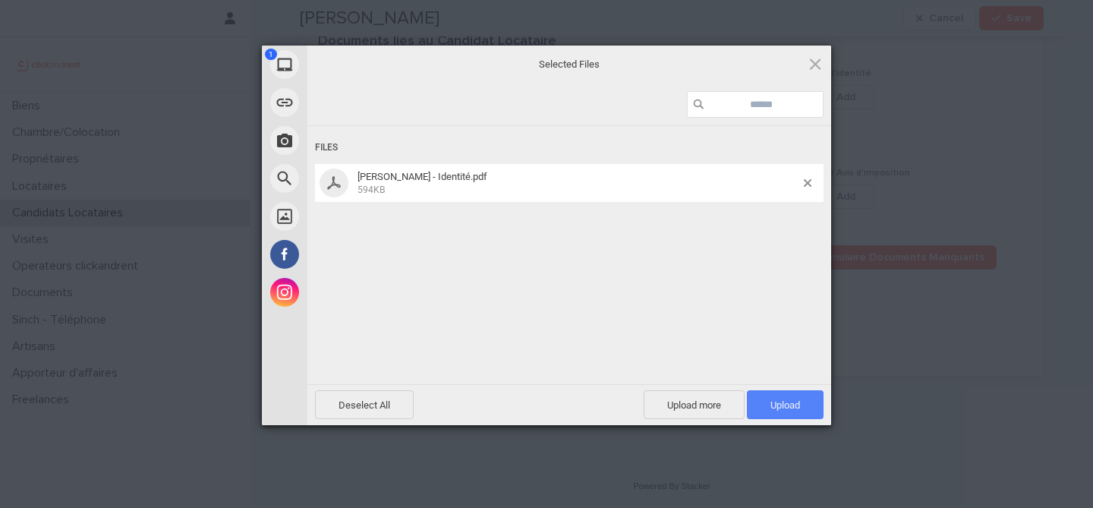
click at [769, 396] on span "Upload 1" at bounding box center [785, 404] width 77 height 29
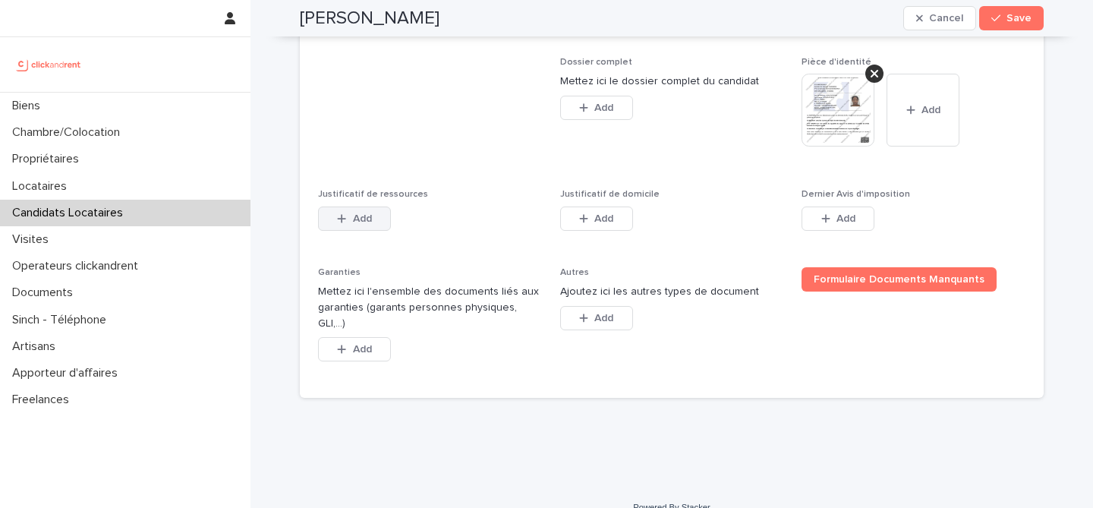
click at [383, 231] on button "Add" at bounding box center [354, 218] width 73 height 24
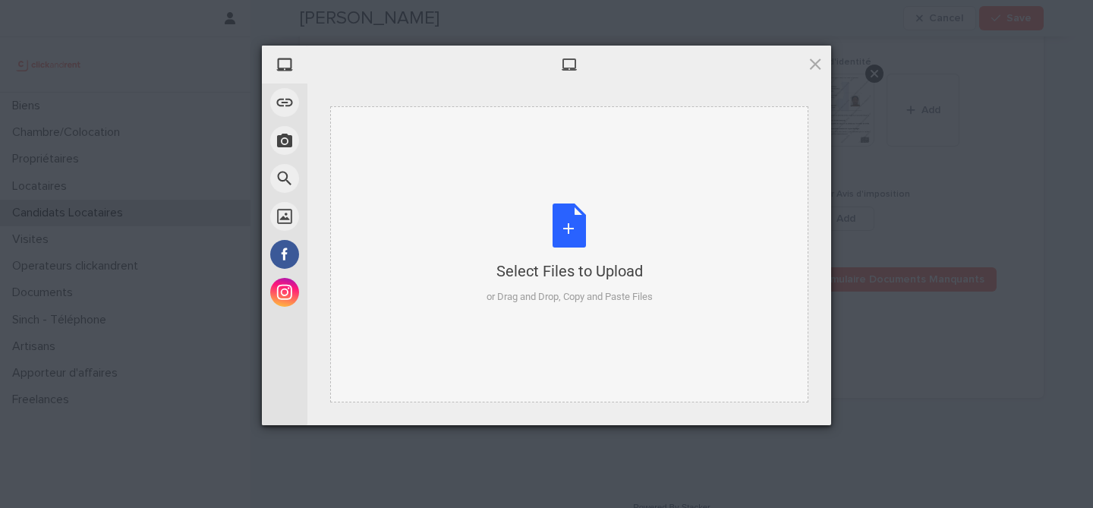
click at [538, 201] on div "Select Files to Upload or Drag and Drop, Copy and Paste Files" at bounding box center [569, 254] width 478 height 296
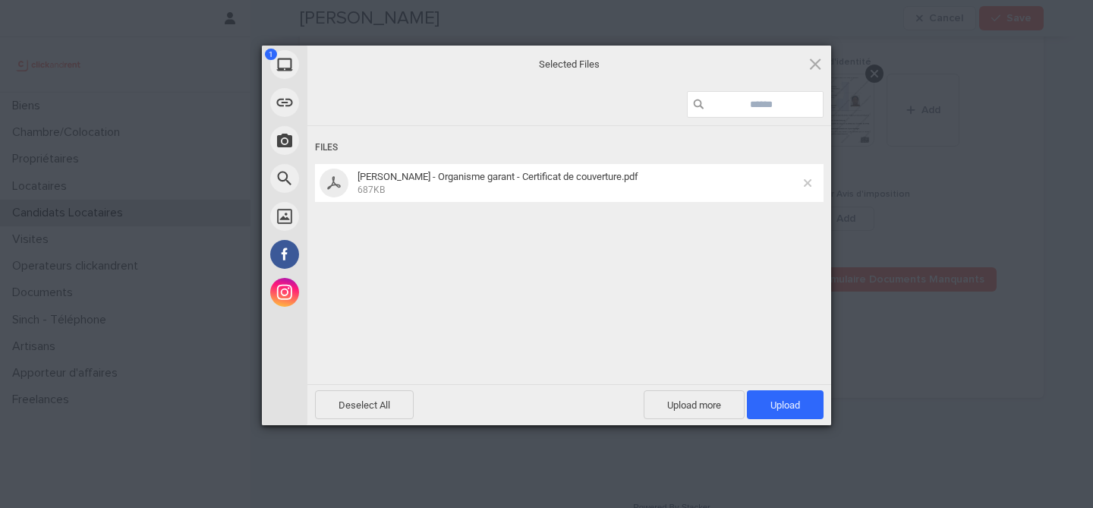
click at [804, 182] on span at bounding box center [808, 183] width 8 height 8
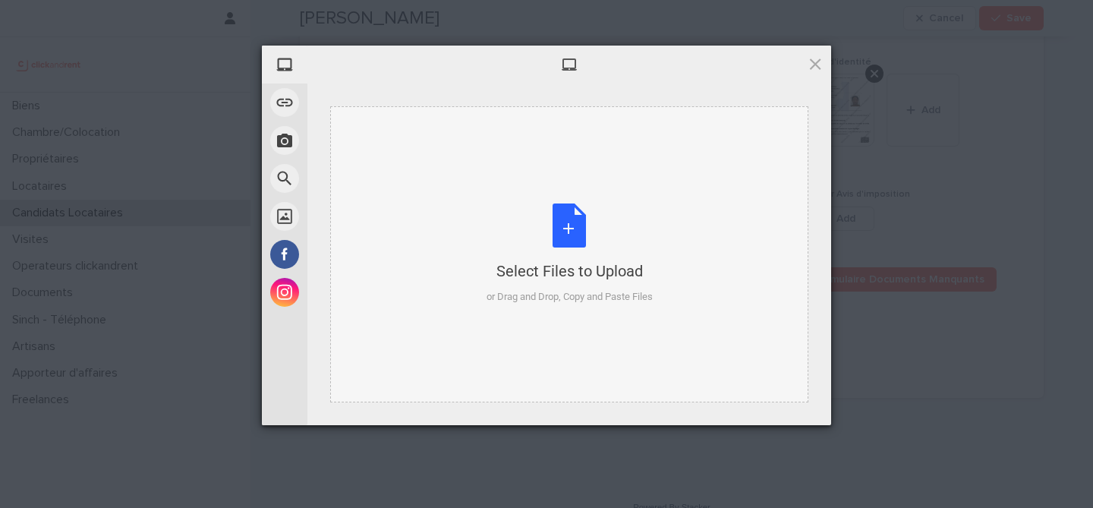
click at [607, 231] on div "Select Files to Upload or Drag and Drop, Copy and Paste Files" at bounding box center [570, 253] width 166 height 101
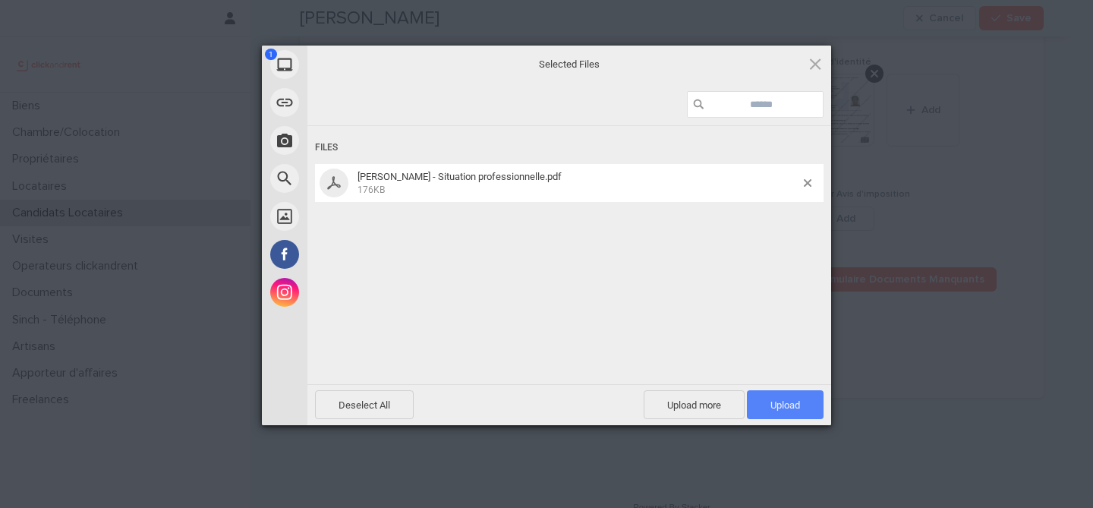
click at [762, 399] on span "Upload 1" at bounding box center [785, 404] width 77 height 29
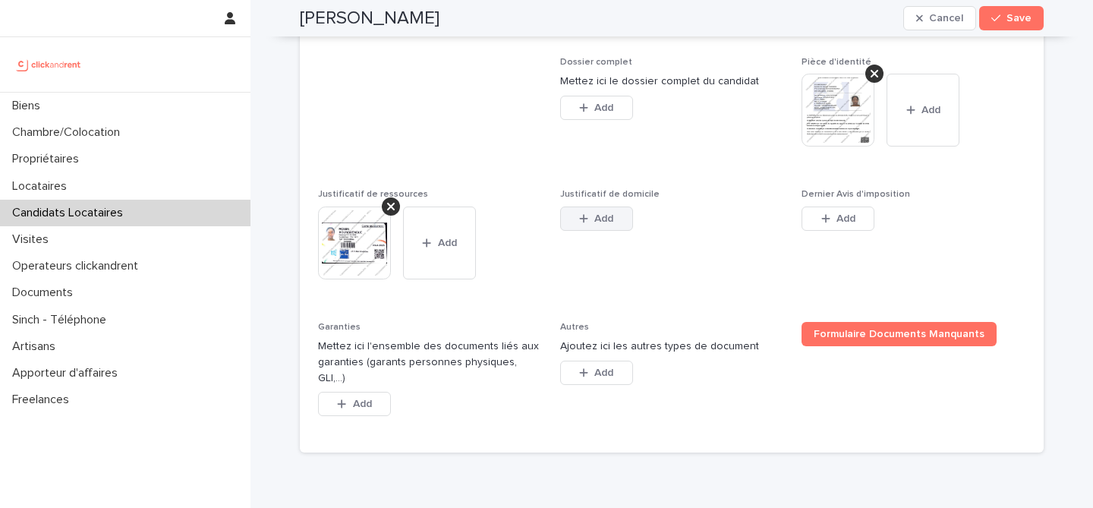
click at [607, 224] on span "Add" at bounding box center [603, 218] width 19 height 11
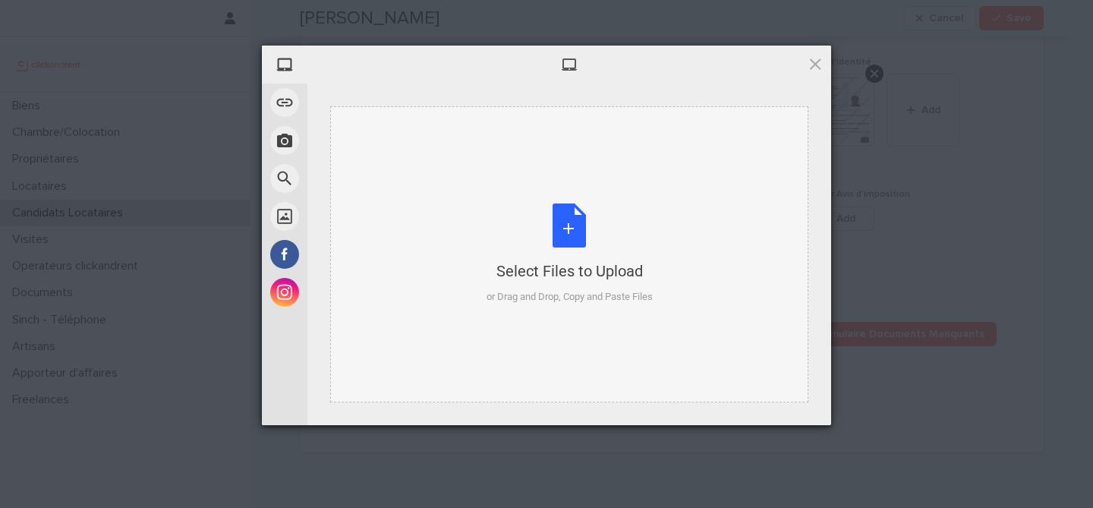
click at [566, 244] on div "Select Files to Upload or Drag and Drop, Copy and Paste Files" at bounding box center [570, 253] width 166 height 101
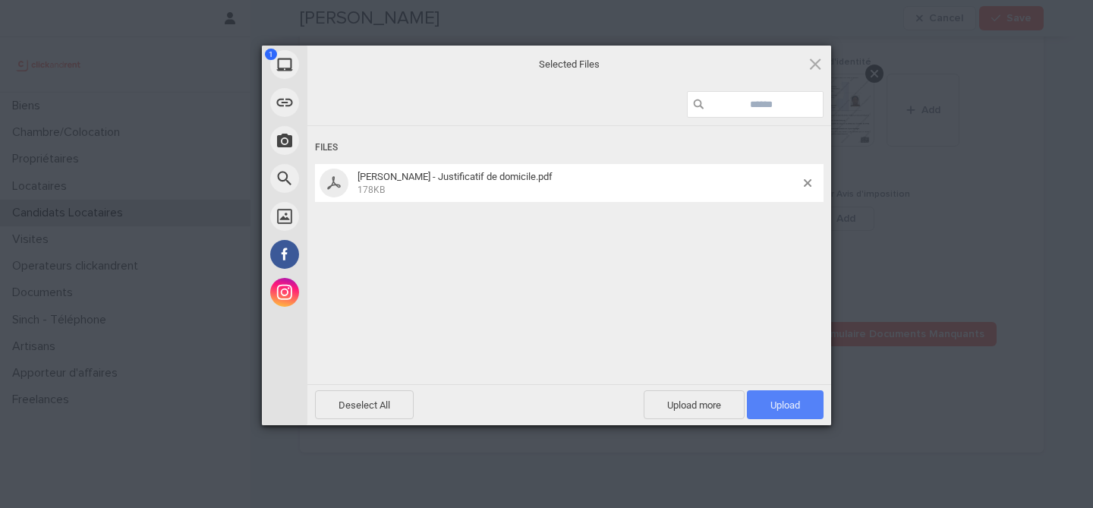
click at [801, 397] on span "Upload 1" at bounding box center [785, 404] width 77 height 29
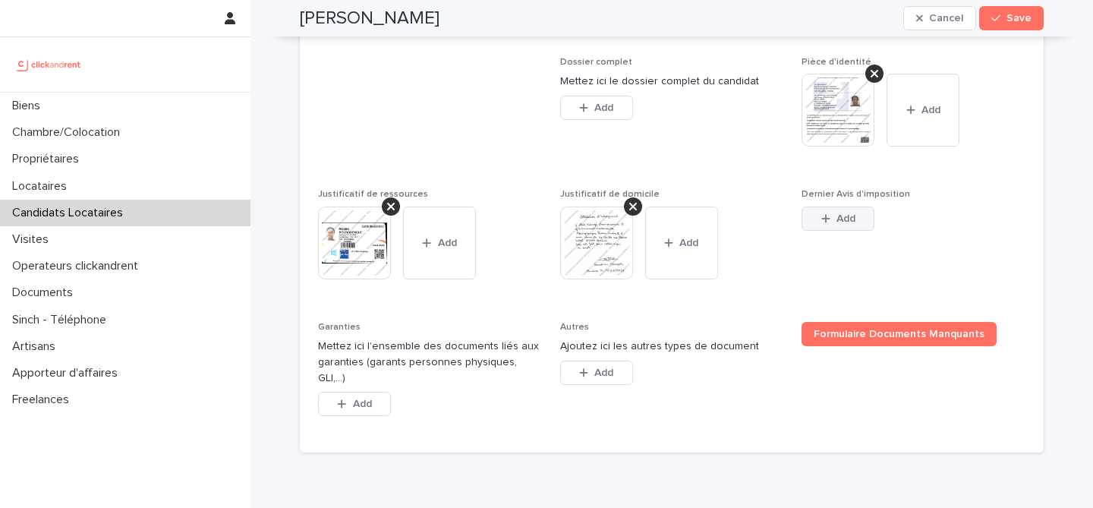
click at [829, 224] on icon "button" at bounding box center [825, 218] width 9 height 11
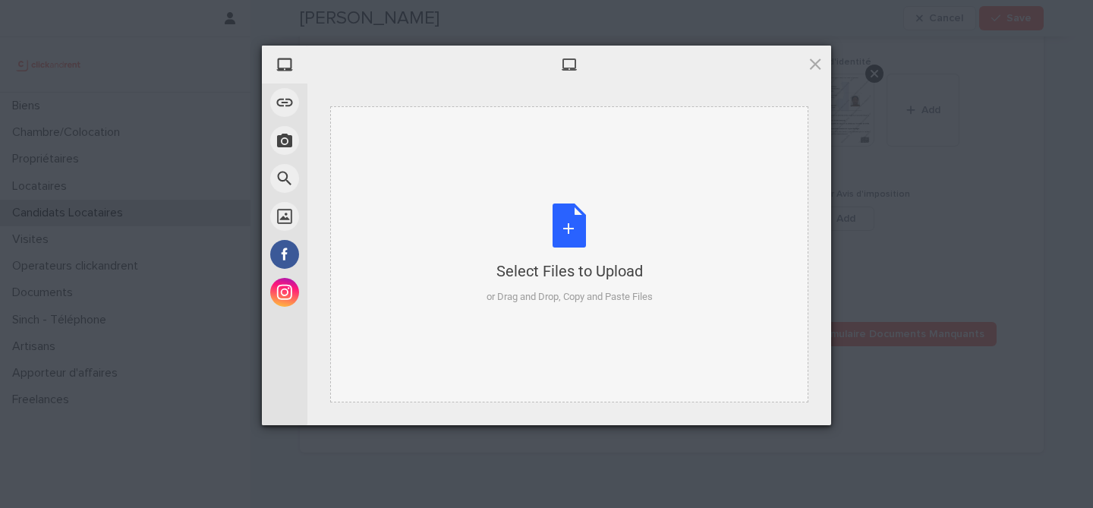
click at [597, 228] on div "Select Files to Upload or Drag and Drop, Copy and Paste Files" at bounding box center [570, 253] width 166 height 101
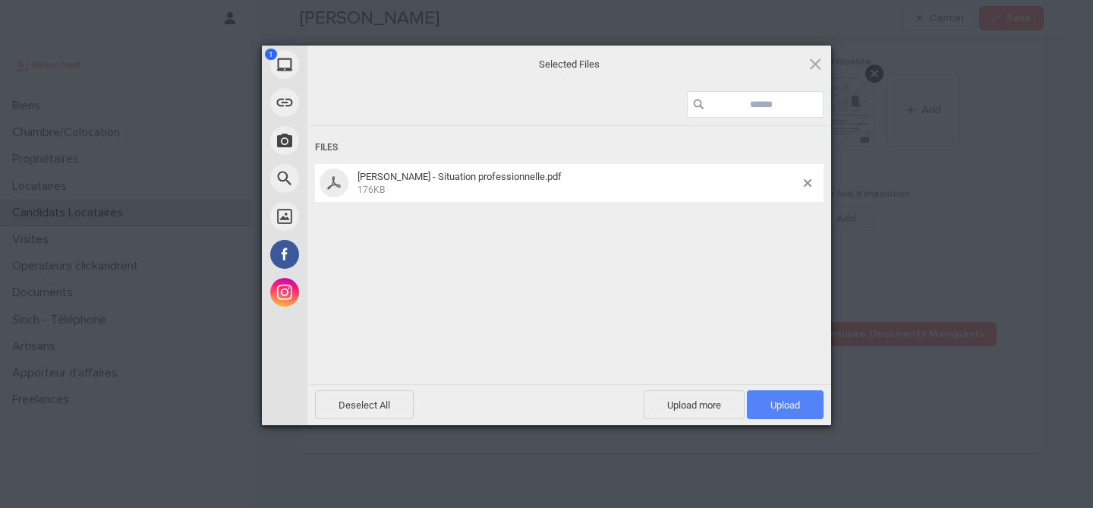
click at [780, 405] on span "Upload 1" at bounding box center [786, 404] width 30 height 11
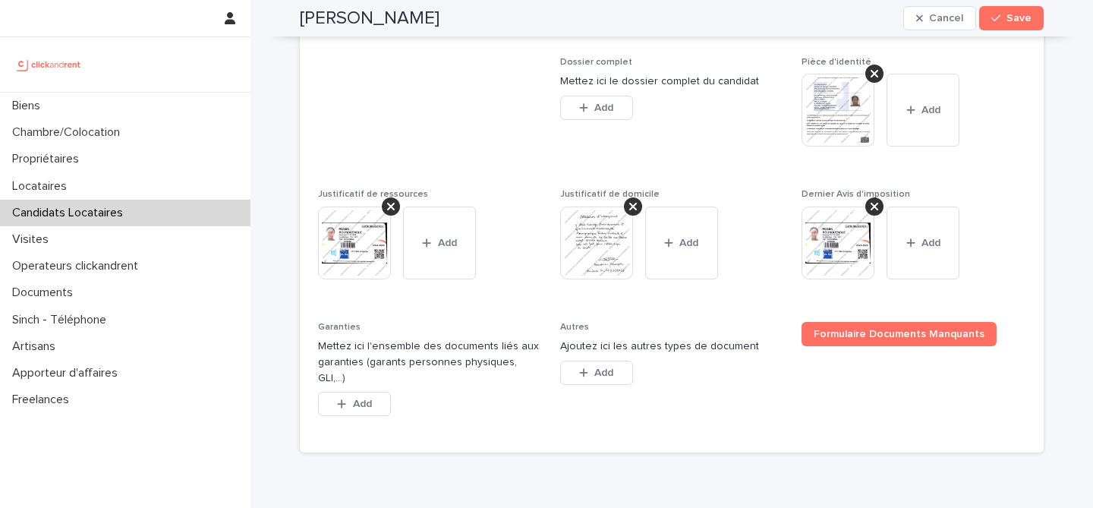
scroll to position [1250, 0]
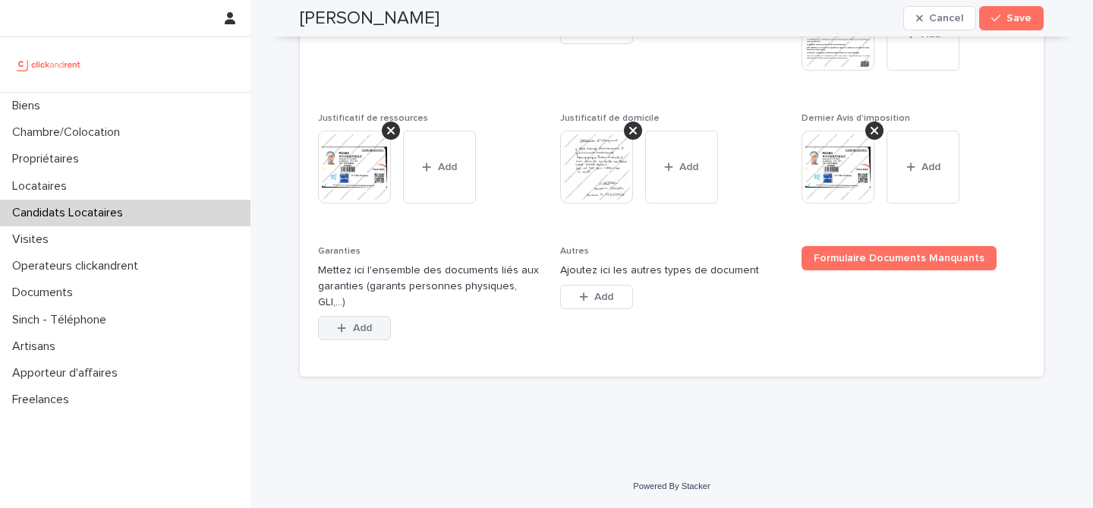
click at [350, 336] on button "Add" at bounding box center [354, 328] width 73 height 24
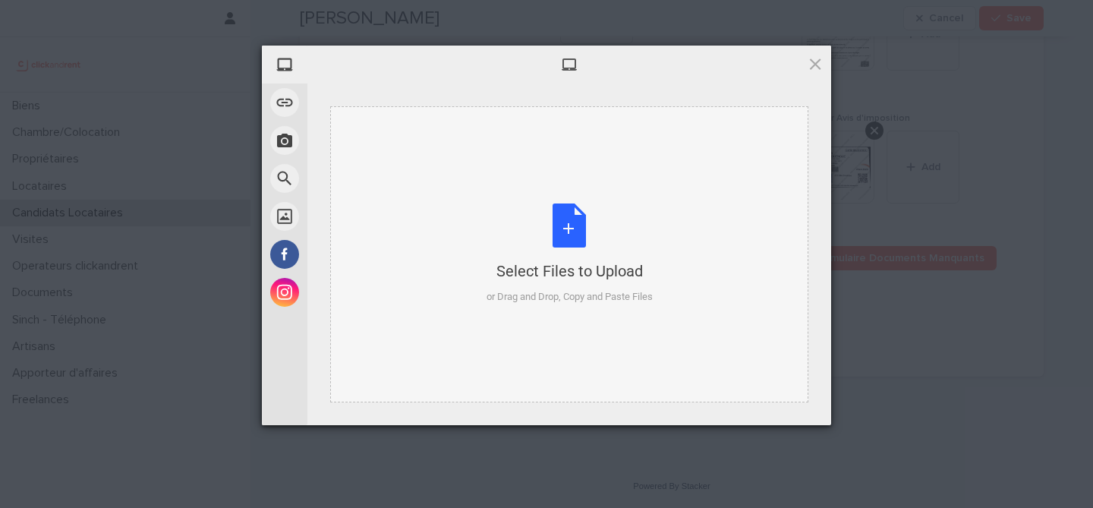
click at [570, 225] on div "Select Files to Upload or Drag and Drop, Copy and Paste Files" at bounding box center [570, 253] width 166 height 101
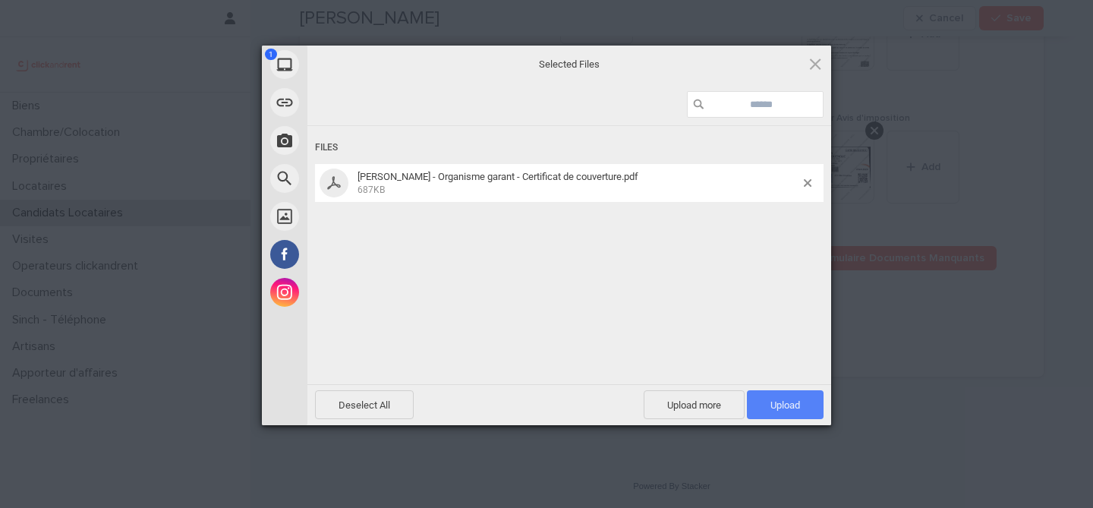
click at [764, 407] on span "Upload 1" at bounding box center [785, 404] width 77 height 29
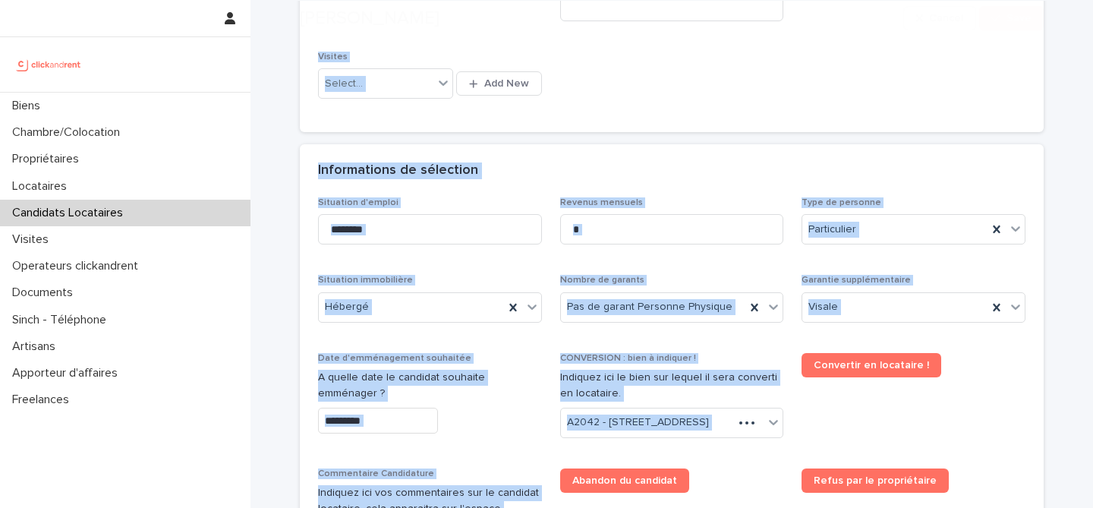
scroll to position [1305, 0]
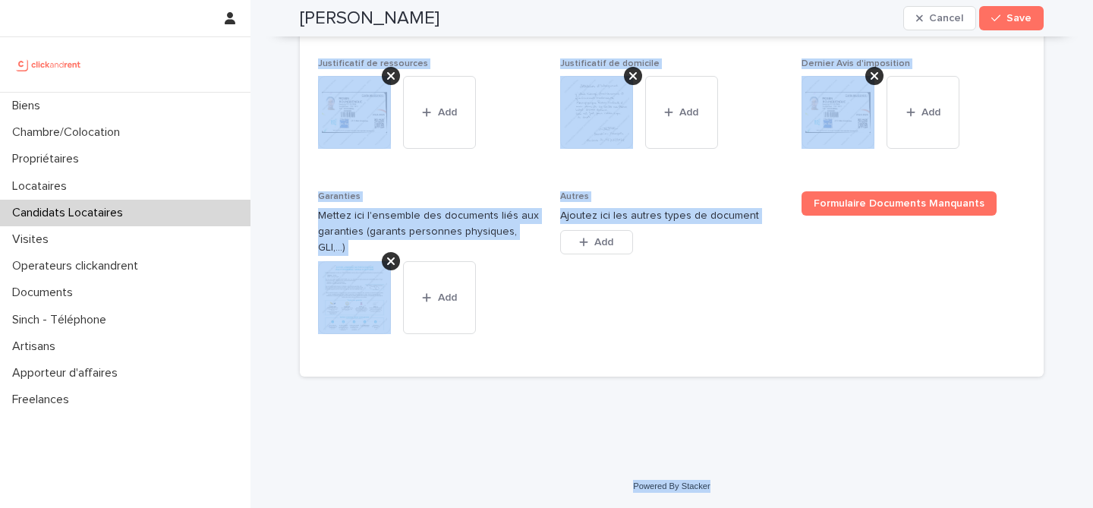
drag, startPoint x: 296, startPoint y: 52, endPoint x: 735, endPoint y: 497, distance: 625.4
copy div "Lorem Ipsumdolors Ametco Adip Elits, doeiu tem in utlab etdolo magn aliqua. Eni…"
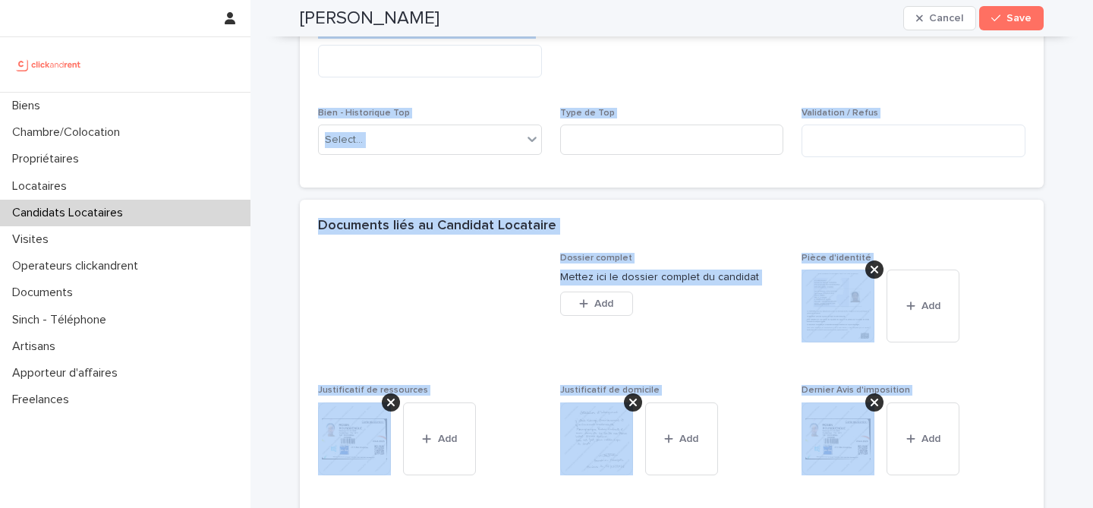
scroll to position [810, 0]
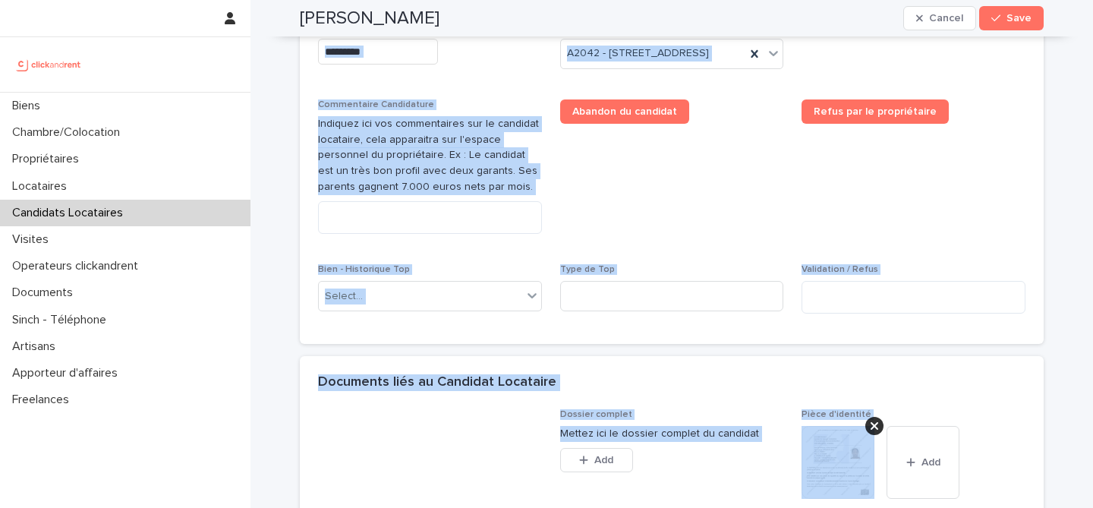
click at [404, 246] on div "Commentaire Candidature Indiquez ici vos commentaires sur le candidat locataire…" at bounding box center [430, 172] width 224 height 147
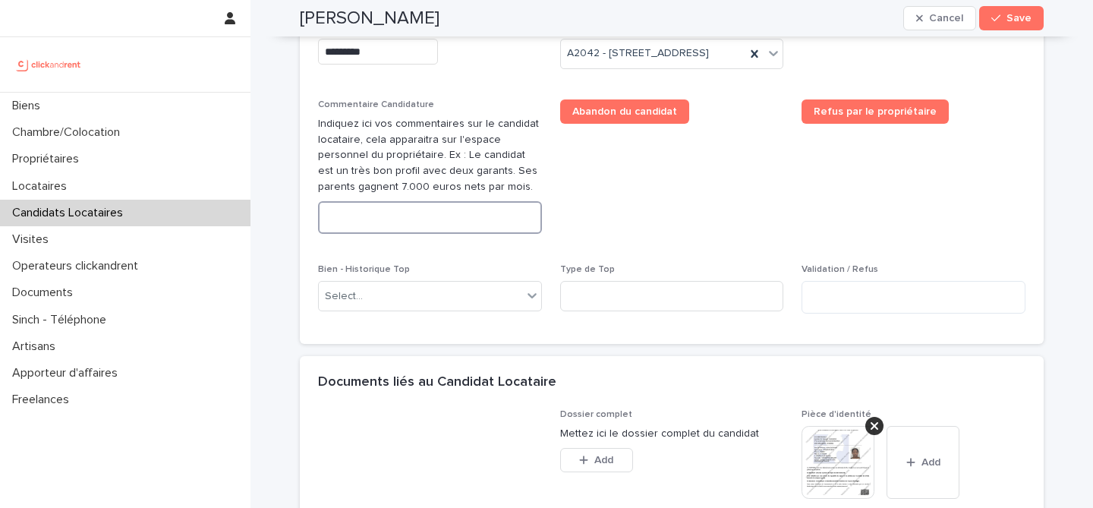
click at [405, 234] on textarea at bounding box center [430, 217] width 224 height 33
paste textarea "**********"
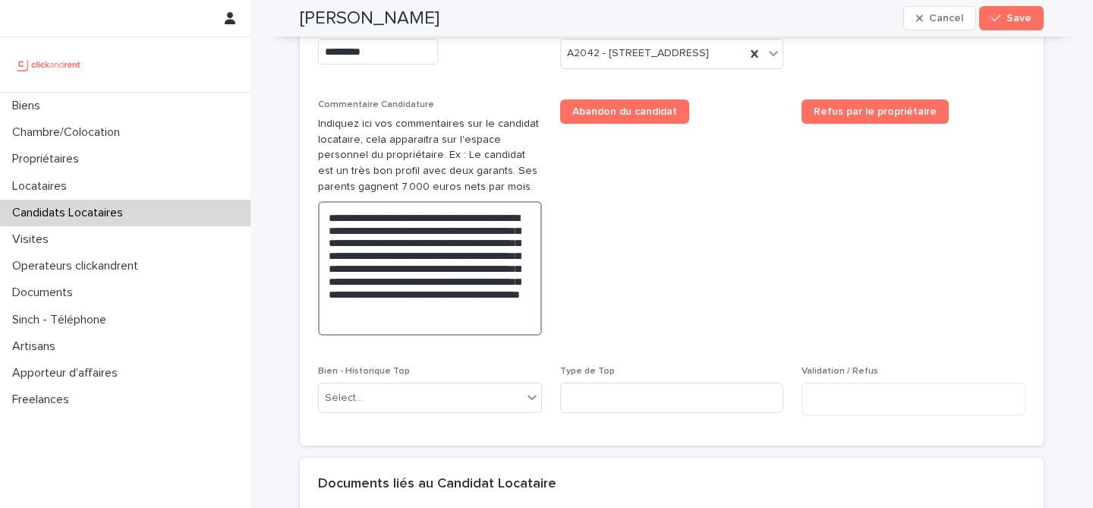
type textarea "**********"
click at [653, 307] on span "Abandon du candidat" at bounding box center [672, 223] width 224 height 248
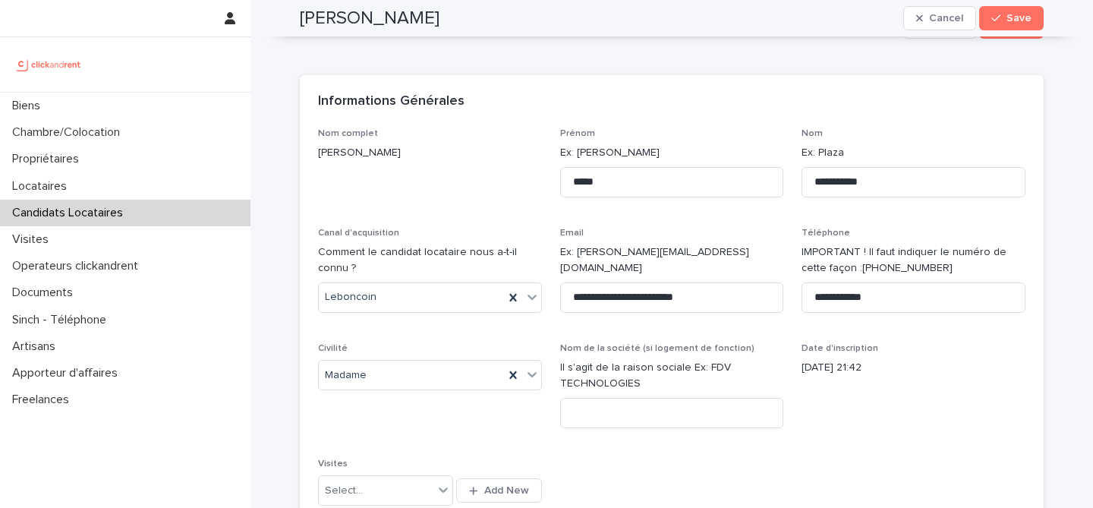
scroll to position [0, 0]
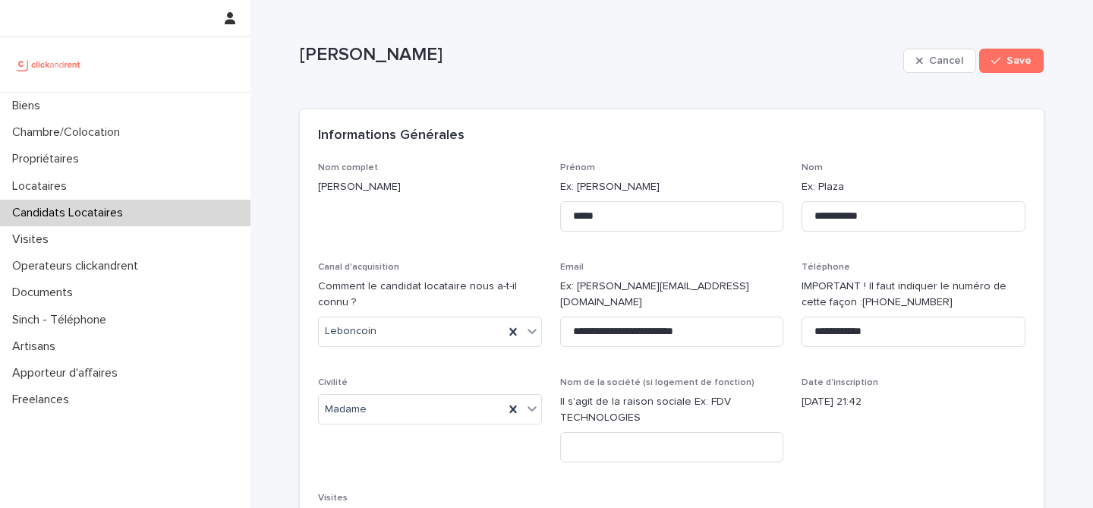
click at [379, 58] on p "[PERSON_NAME]" at bounding box center [598, 55] width 597 height 22
copy div "[PERSON_NAME] Cancel Save Sorry, there was an error saving your record. Please …"
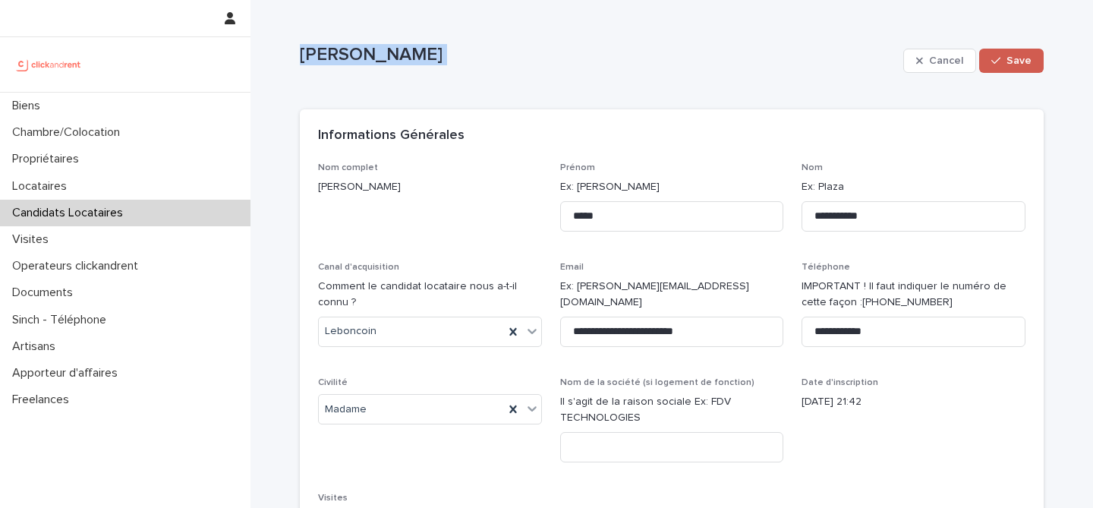
click at [1016, 62] on span "Save" at bounding box center [1019, 60] width 25 height 11
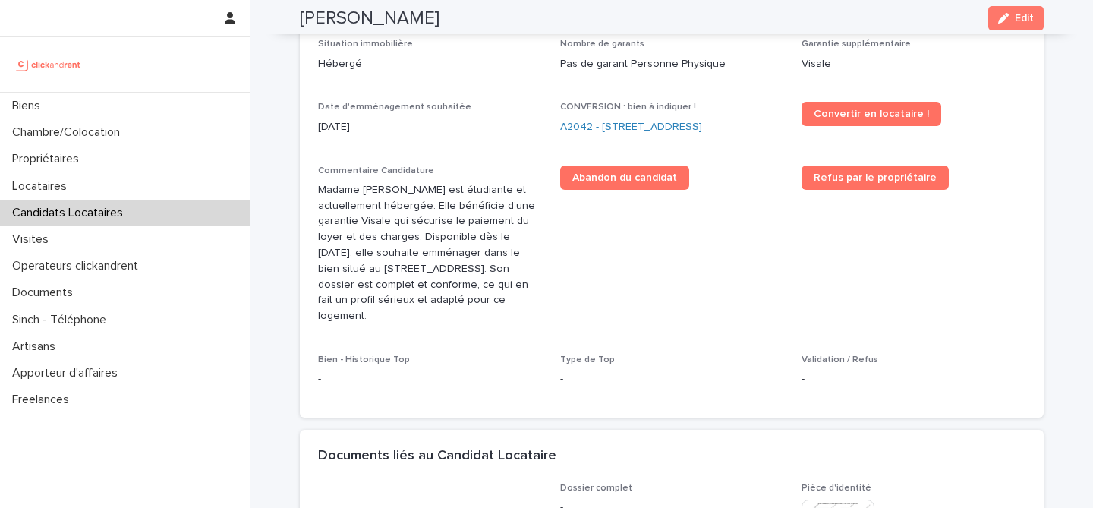
scroll to position [513, 0]
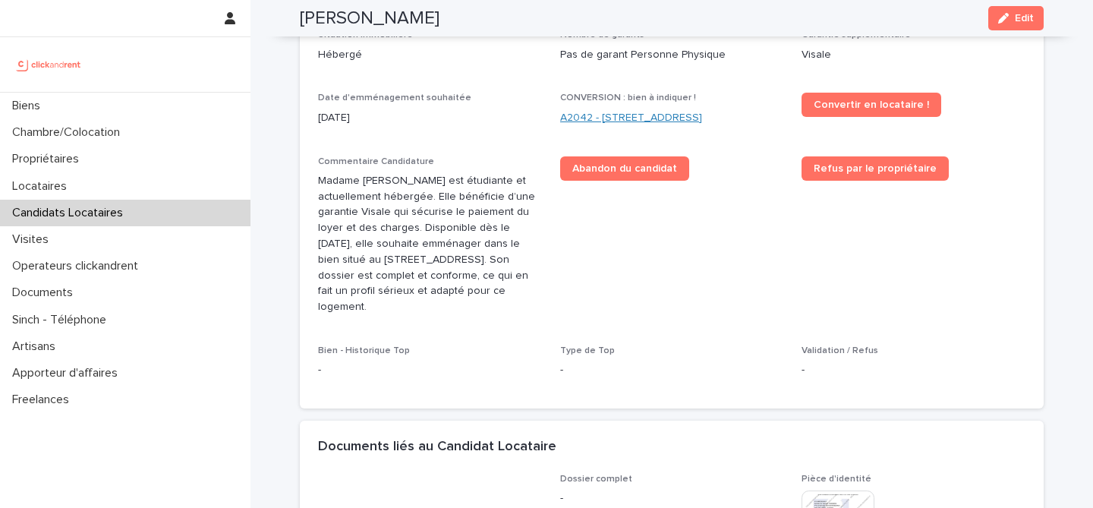
click at [677, 115] on link "A2042 - [STREET_ADDRESS]" at bounding box center [631, 118] width 142 height 16
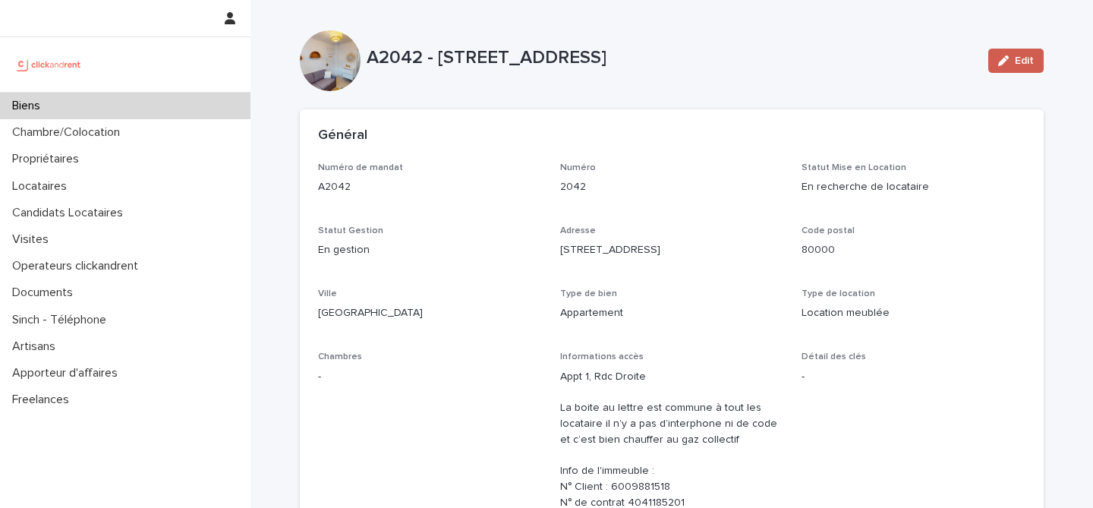
click at [1023, 61] on span "Edit" at bounding box center [1024, 60] width 19 height 11
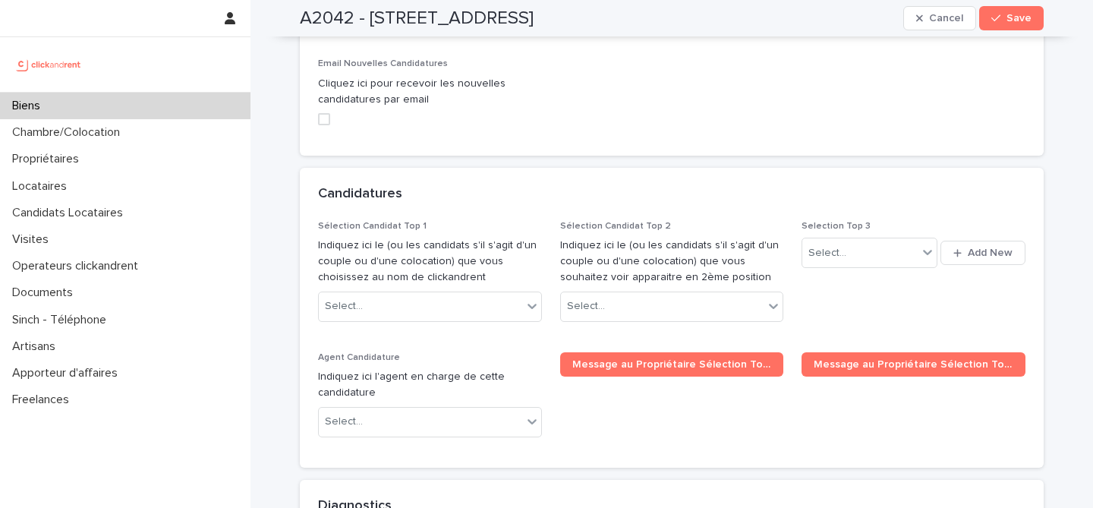
scroll to position [6978, 0]
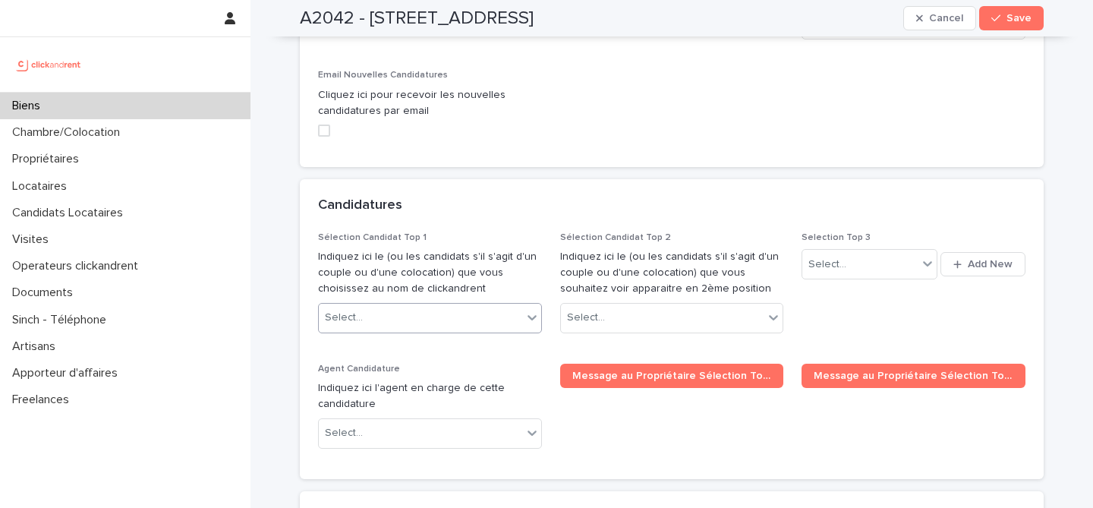
click at [425, 305] on div "Select..." at bounding box center [420, 317] width 203 height 25
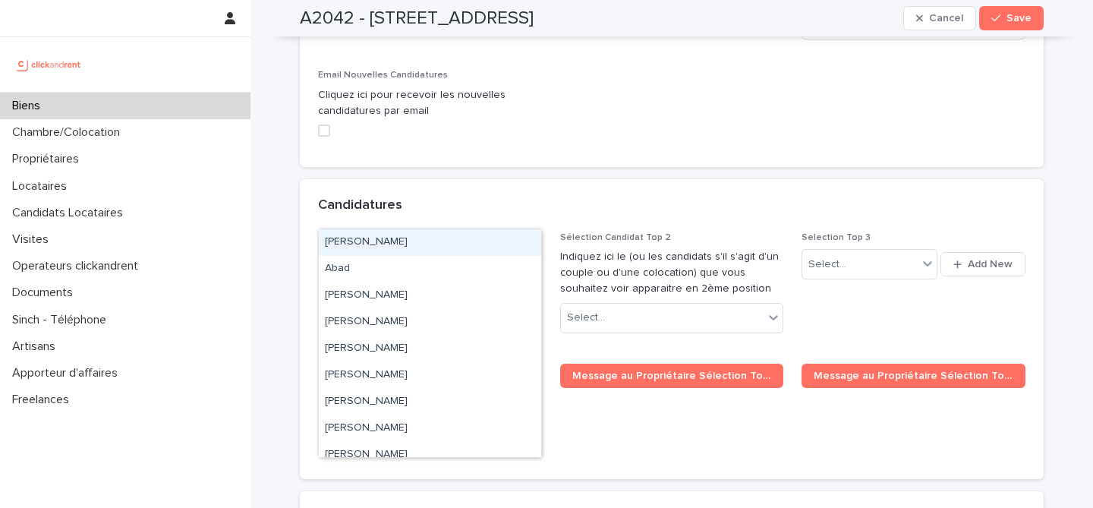
paste input "**********"
type input "**********"
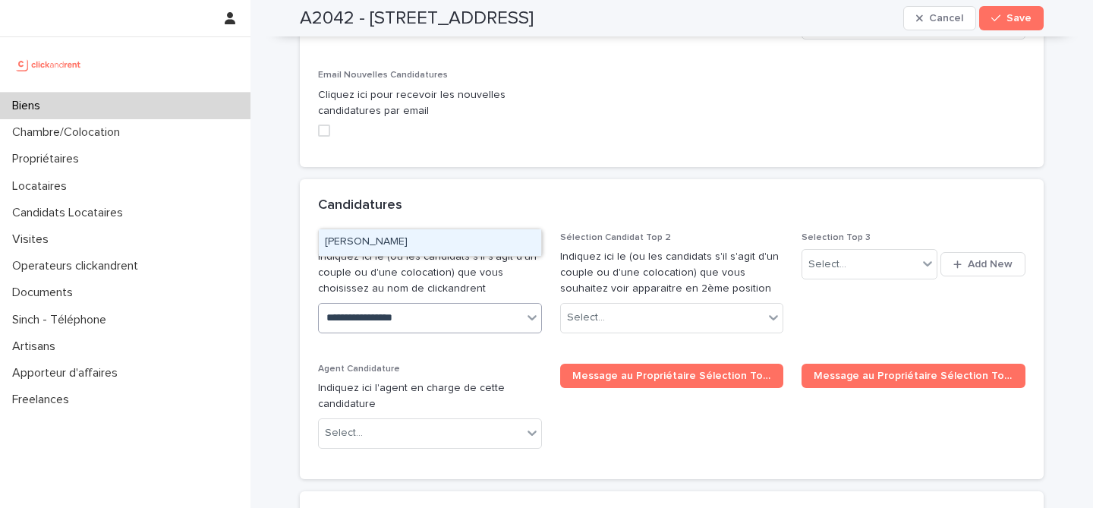
click at [479, 233] on div "[PERSON_NAME]" at bounding box center [430, 242] width 222 height 27
click at [1020, 22] on span "Save" at bounding box center [1019, 18] width 25 height 11
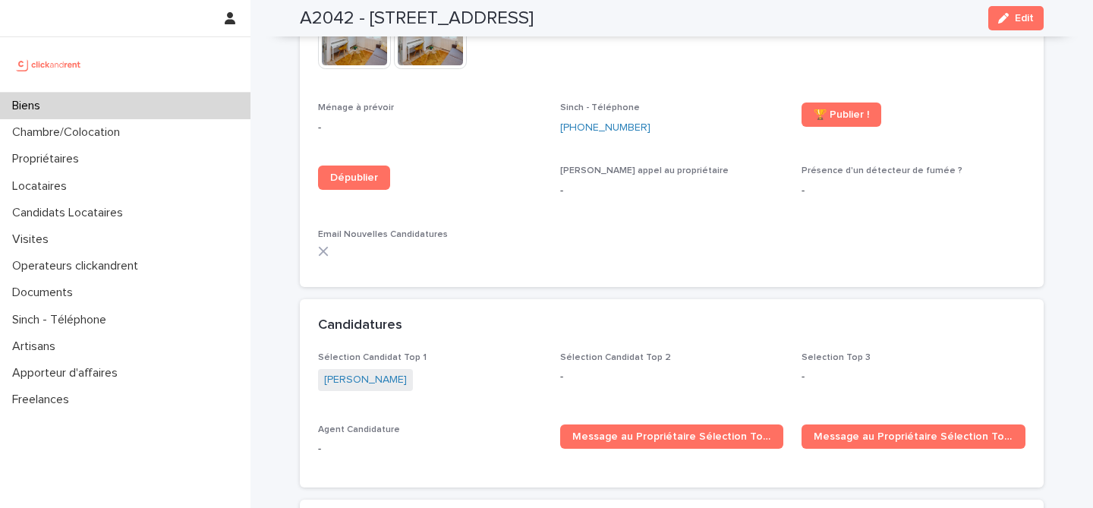
scroll to position [4207, 0]
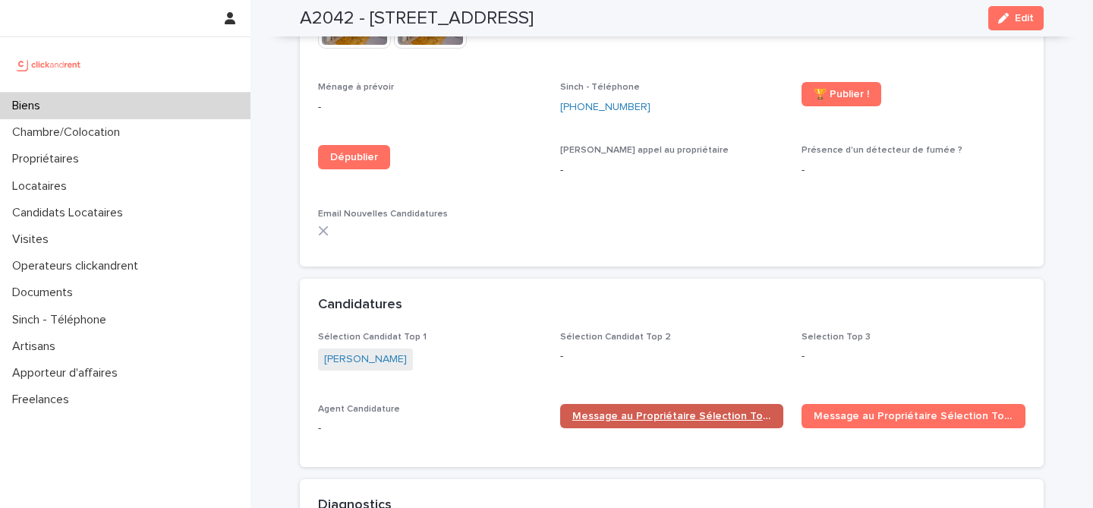
click at [657, 411] on span "Message au Propriétaire Sélection Top 1" at bounding box center [672, 416] width 200 height 11
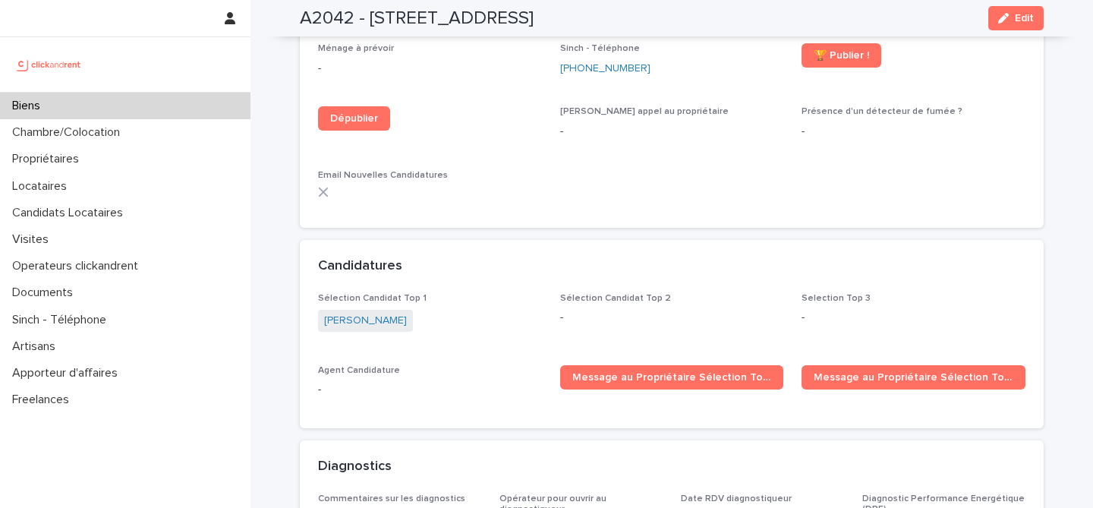
scroll to position [4251, 0]
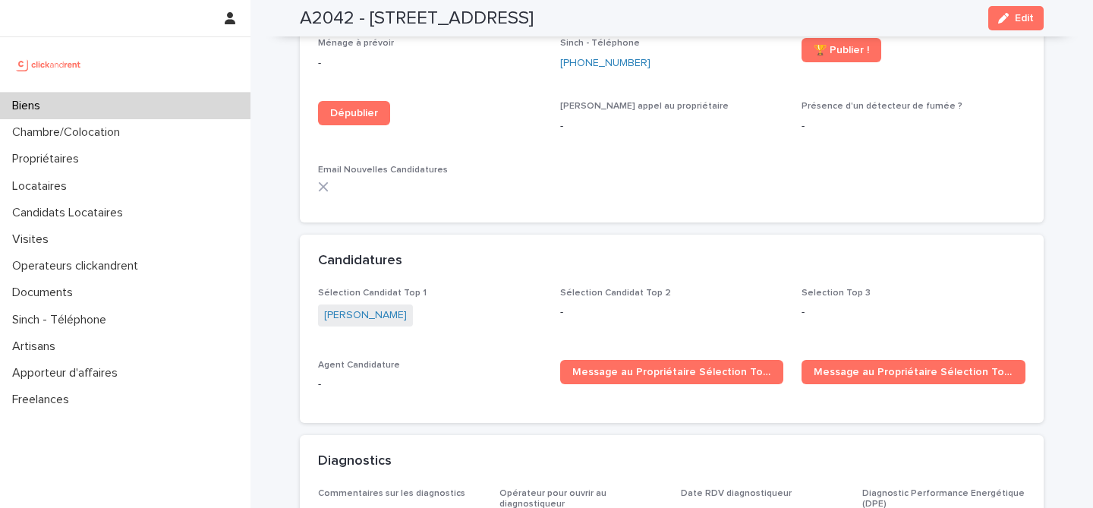
click at [189, 104] on div "Biens" at bounding box center [125, 106] width 251 height 27
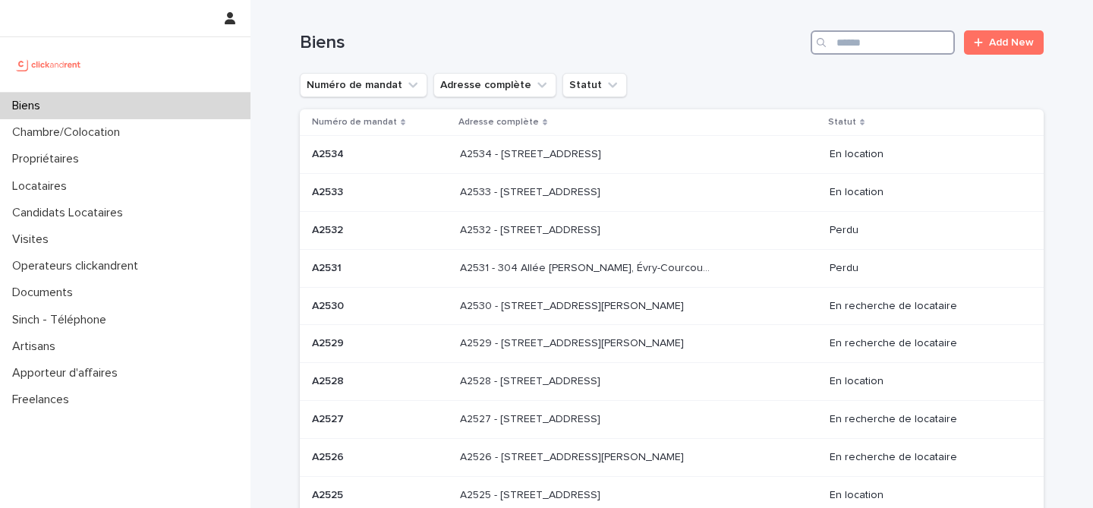
click at [872, 54] on input "Search" at bounding box center [883, 42] width 144 height 24
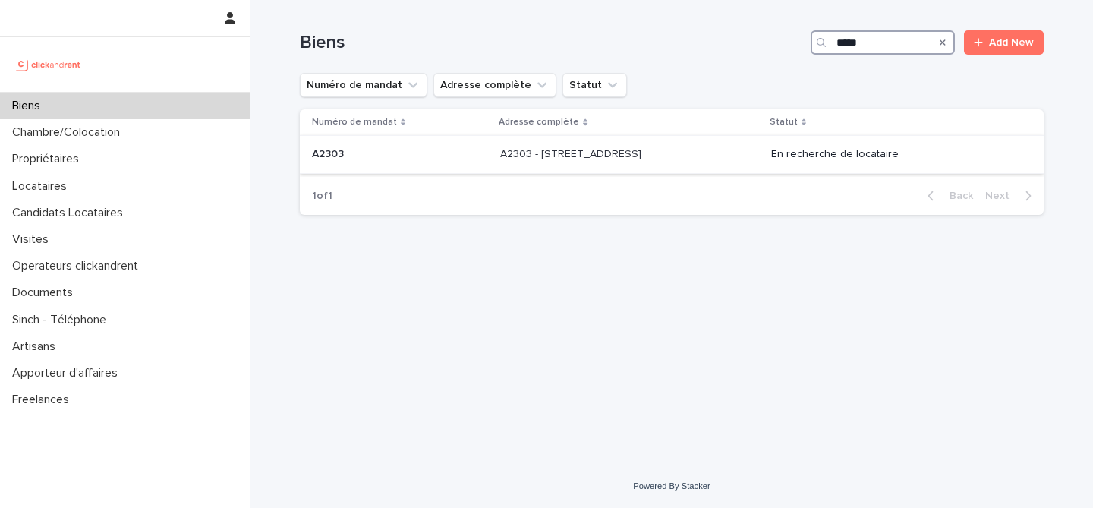
type input "*****"
click at [494, 149] on td "A2303 - [STREET_ADDRESS][GEOGRAPHIC_DATA] A2303 - [STREET_ADDRESS]" at bounding box center [629, 155] width 271 height 38
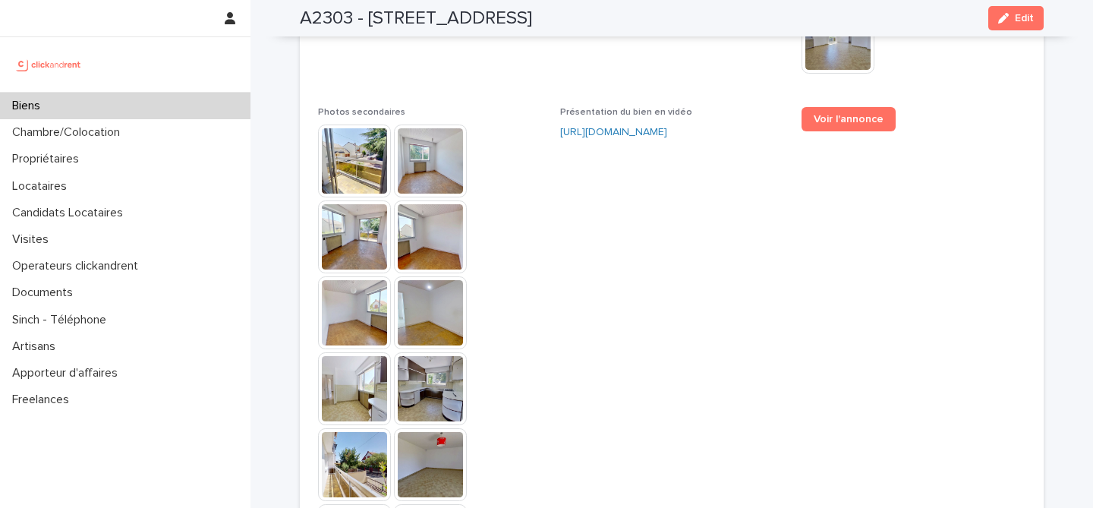
scroll to position [3689, 0]
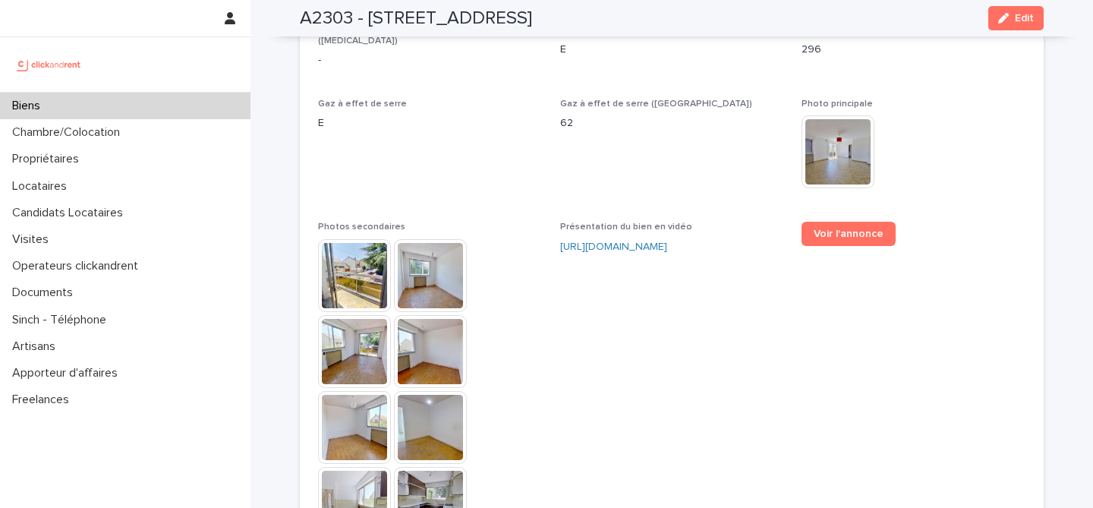
click at [143, 106] on div "Biens" at bounding box center [125, 106] width 251 height 27
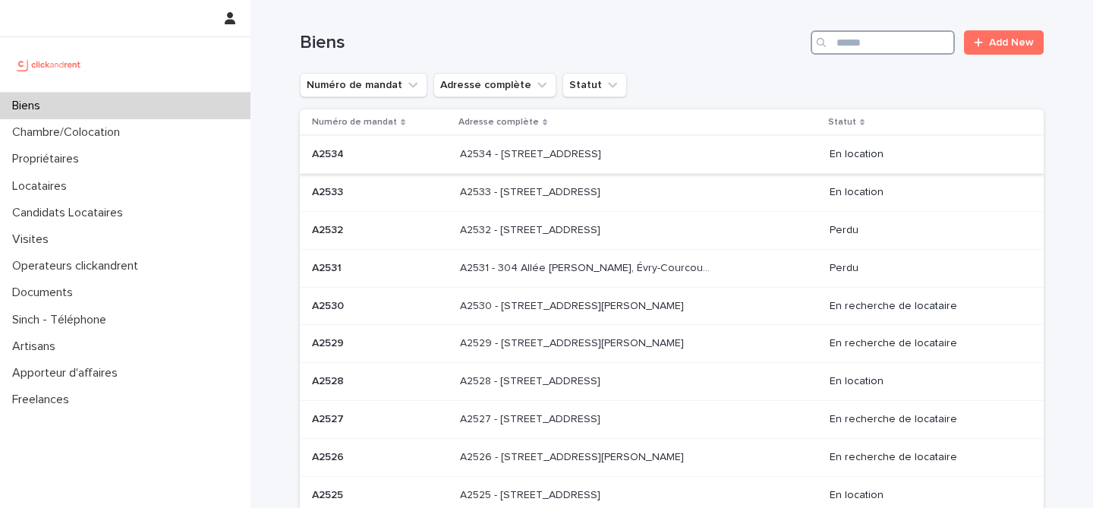
click at [866, 40] on input "Search" at bounding box center [883, 42] width 144 height 24
paste input "*****"
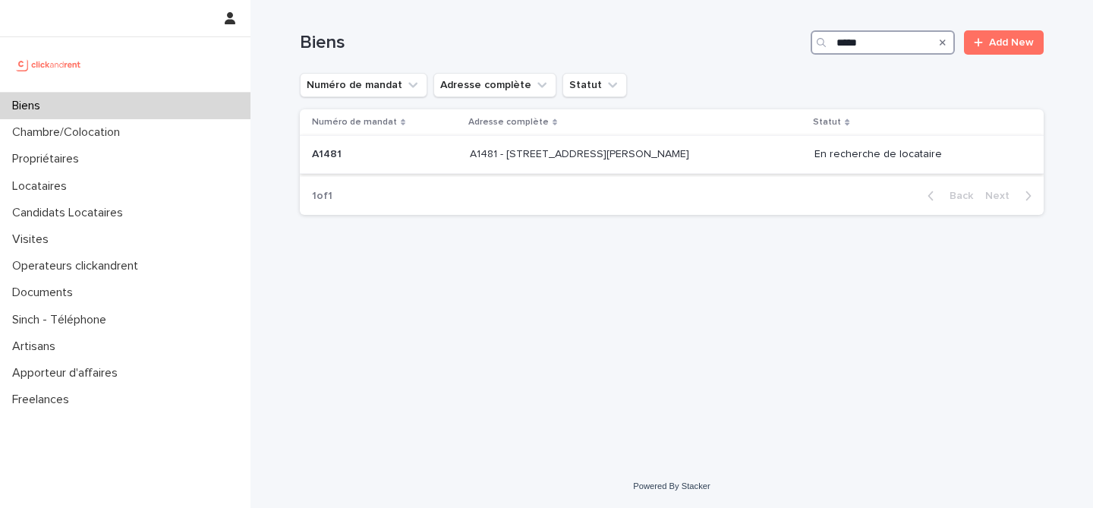
type input "*****"
click at [433, 160] on p at bounding box center [385, 154] width 146 height 13
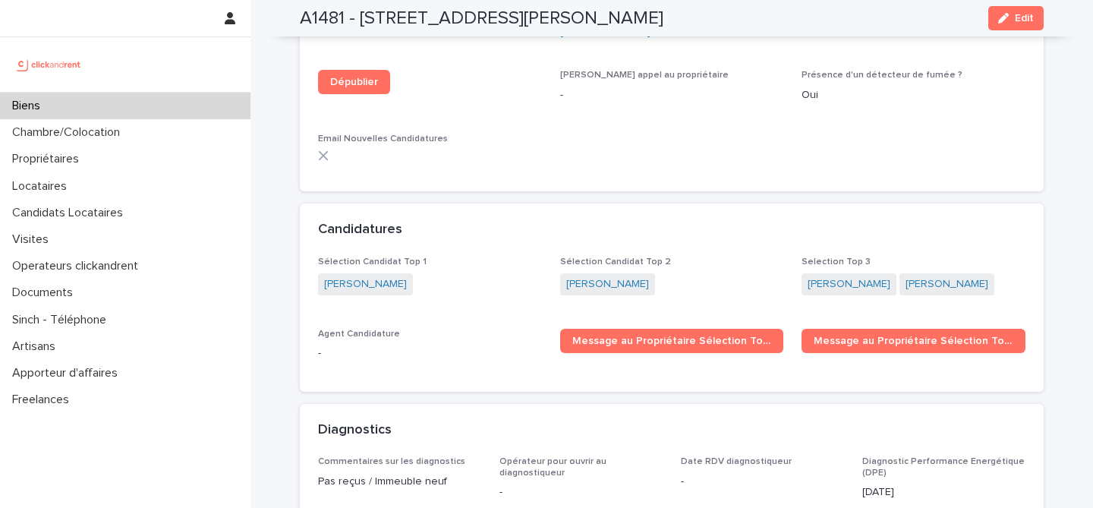
scroll to position [4715, 0]
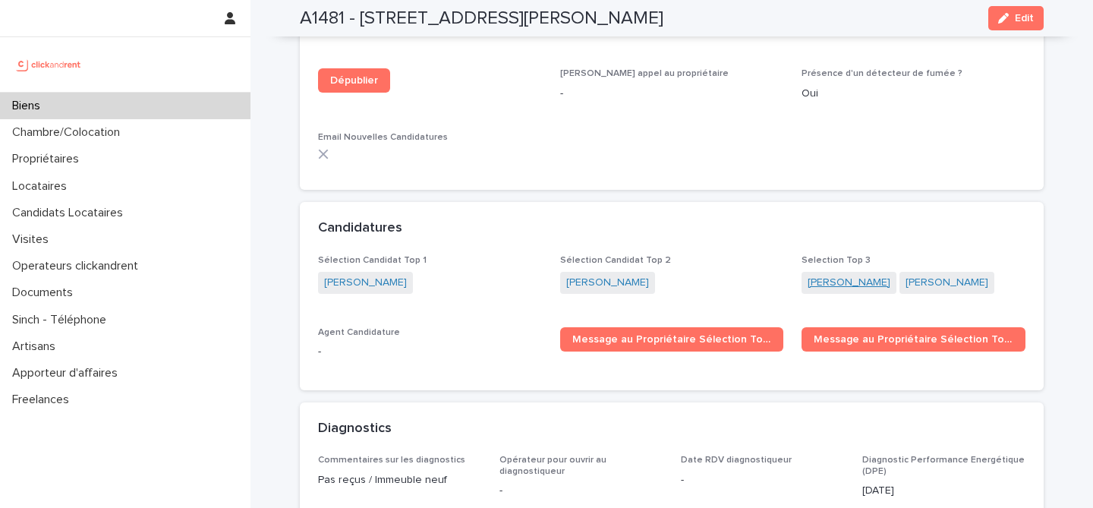
click at [832, 275] on link "[PERSON_NAME]" at bounding box center [849, 283] width 83 height 16
